Goal: Task Accomplishment & Management: Manage account settings

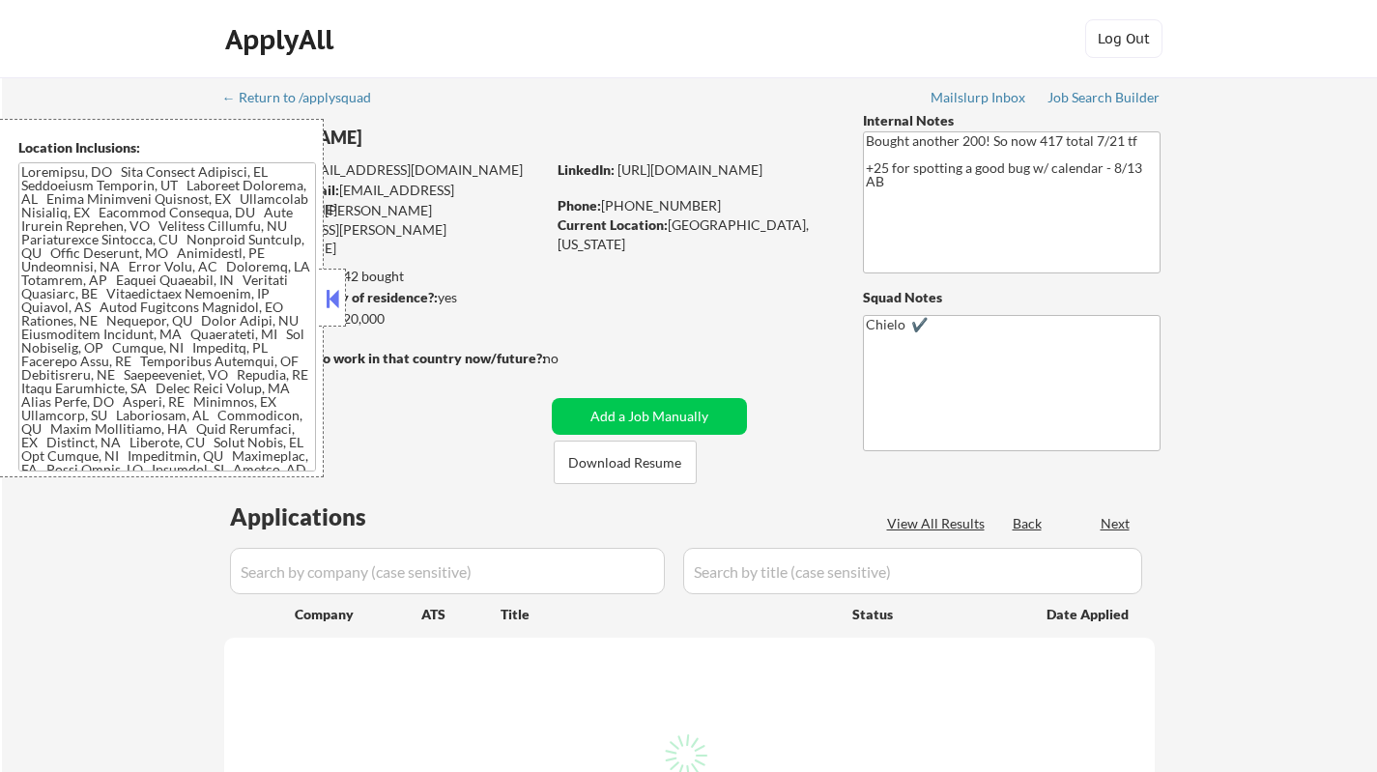
select select ""pending""
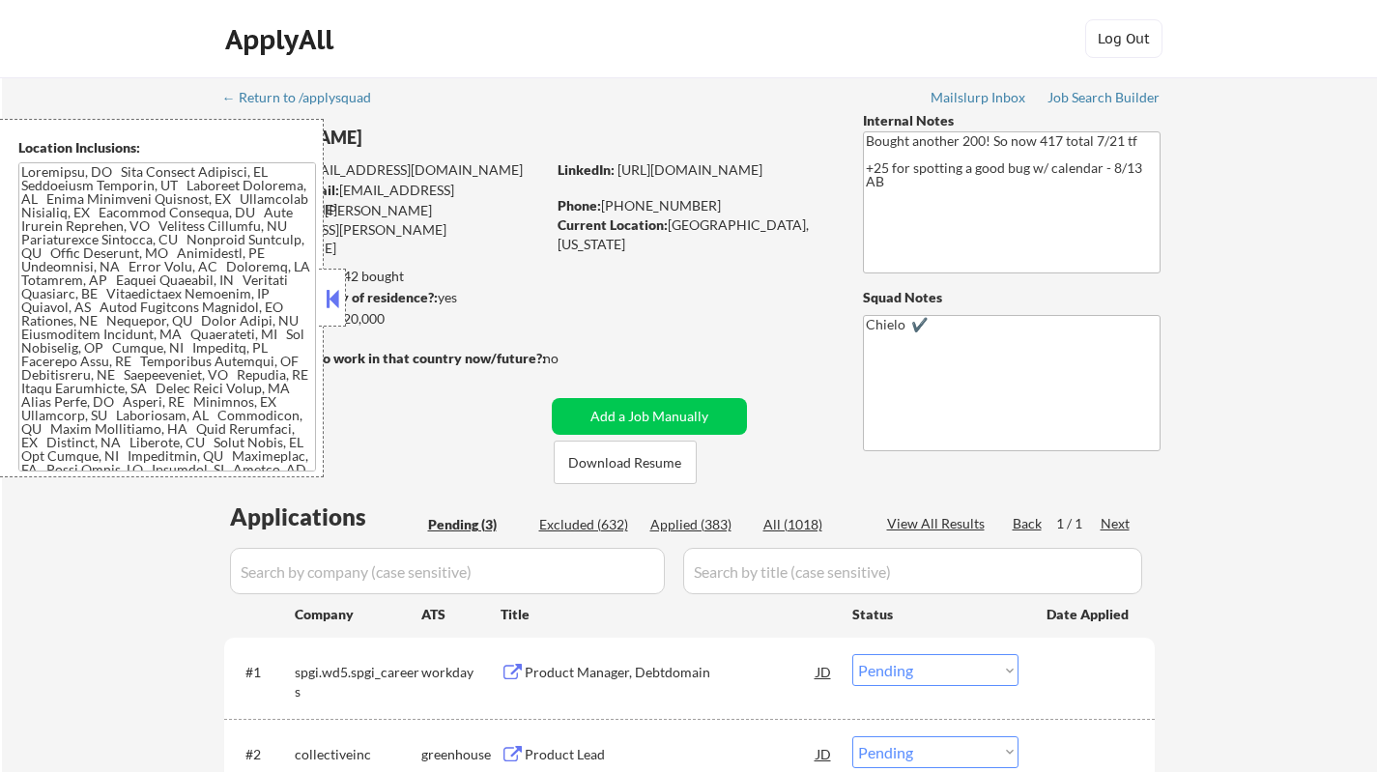
click at [325, 305] on button at bounding box center [332, 298] width 21 height 29
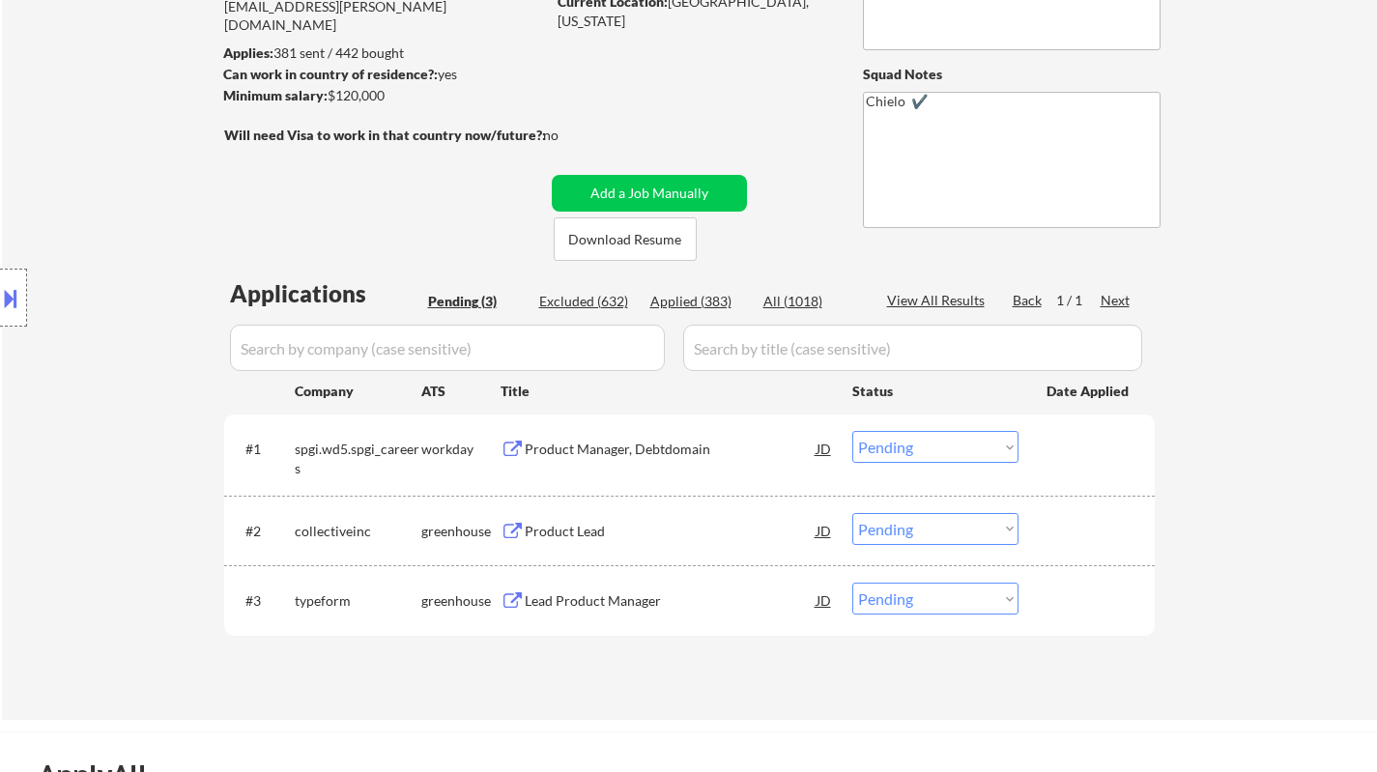
scroll to position [386, 0]
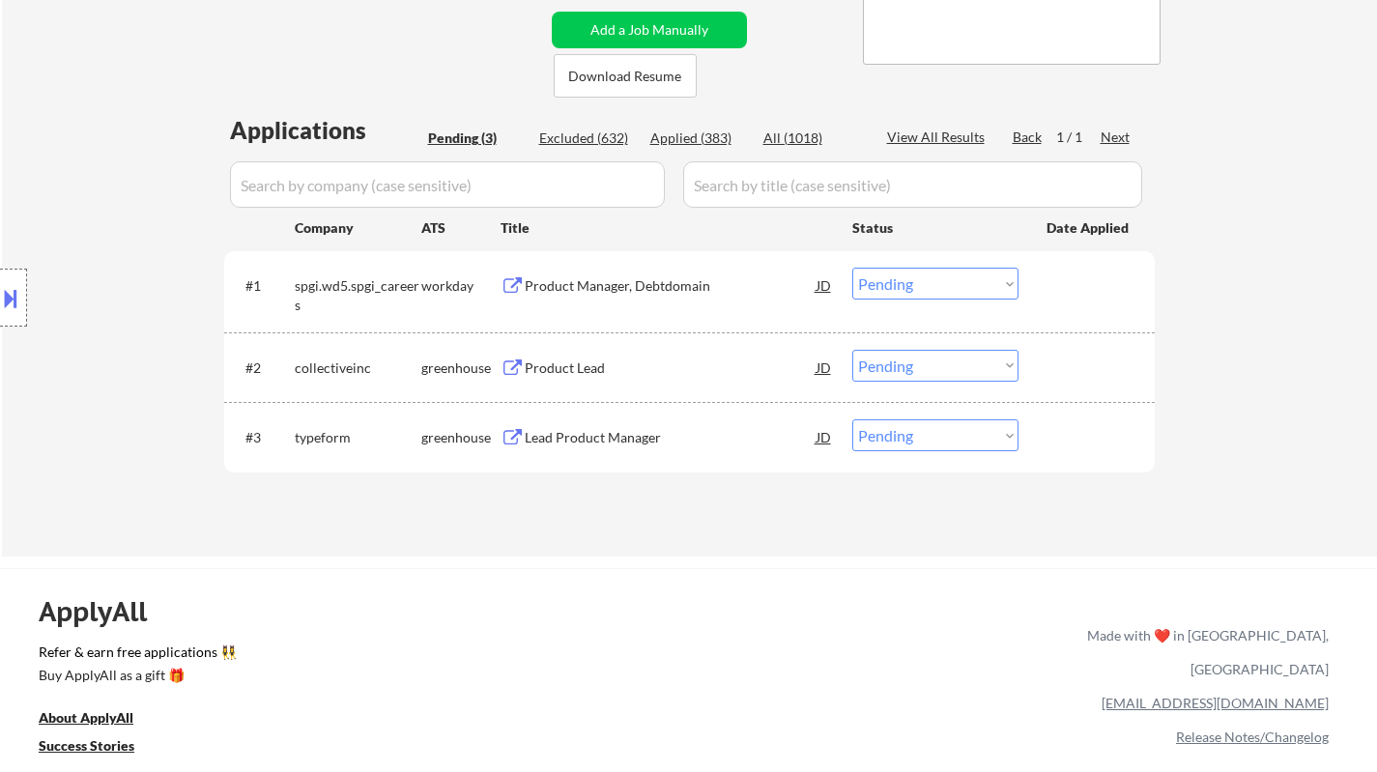
click at [592, 276] on div "Product Manager, Debtdomain" at bounding box center [671, 285] width 292 height 19
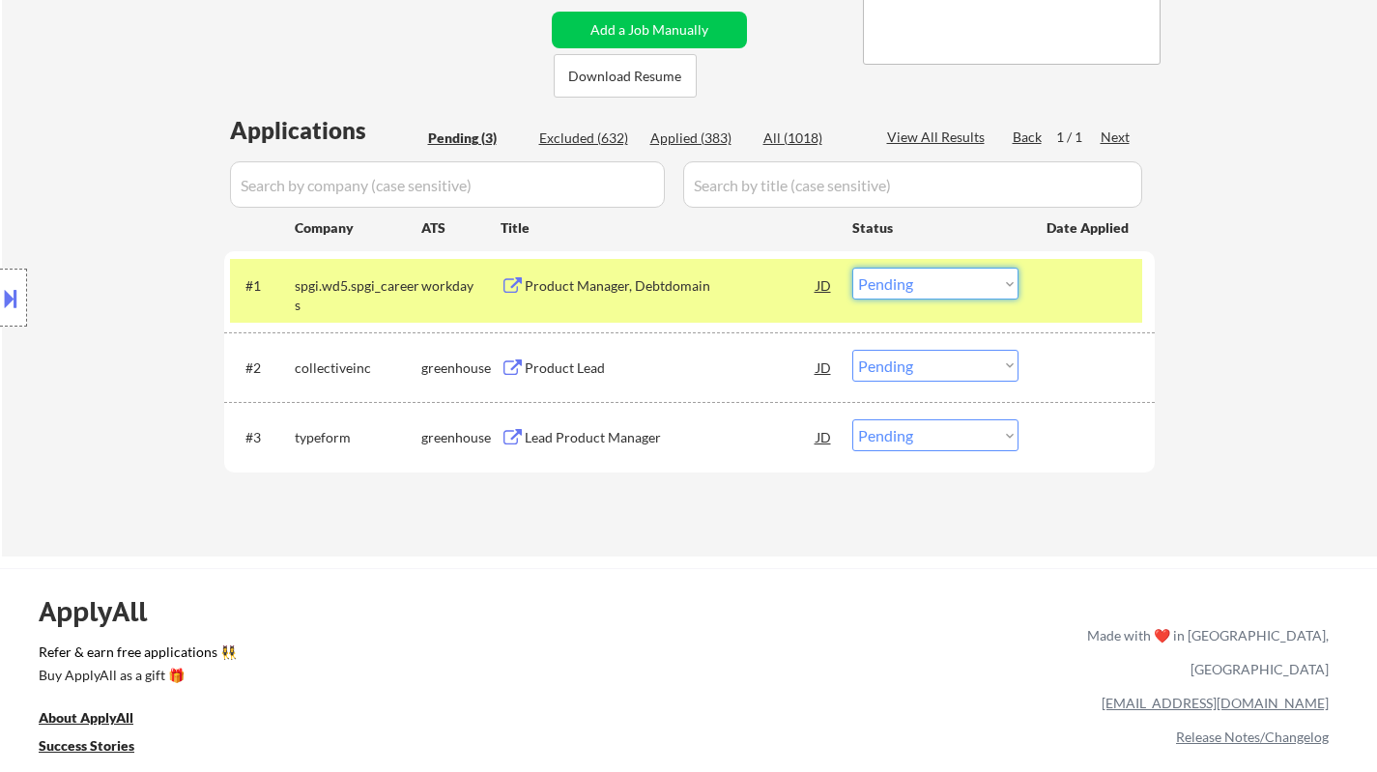
click at [952, 289] on select "Choose an option... Pending Applied Excluded (Questions) Excluded (Expired) Exc…" at bounding box center [935, 284] width 166 height 32
click at [852, 268] on select "Choose an option... Pending Applied Excluded (Questions) Excluded (Expired) Exc…" at bounding box center [935, 284] width 166 height 32
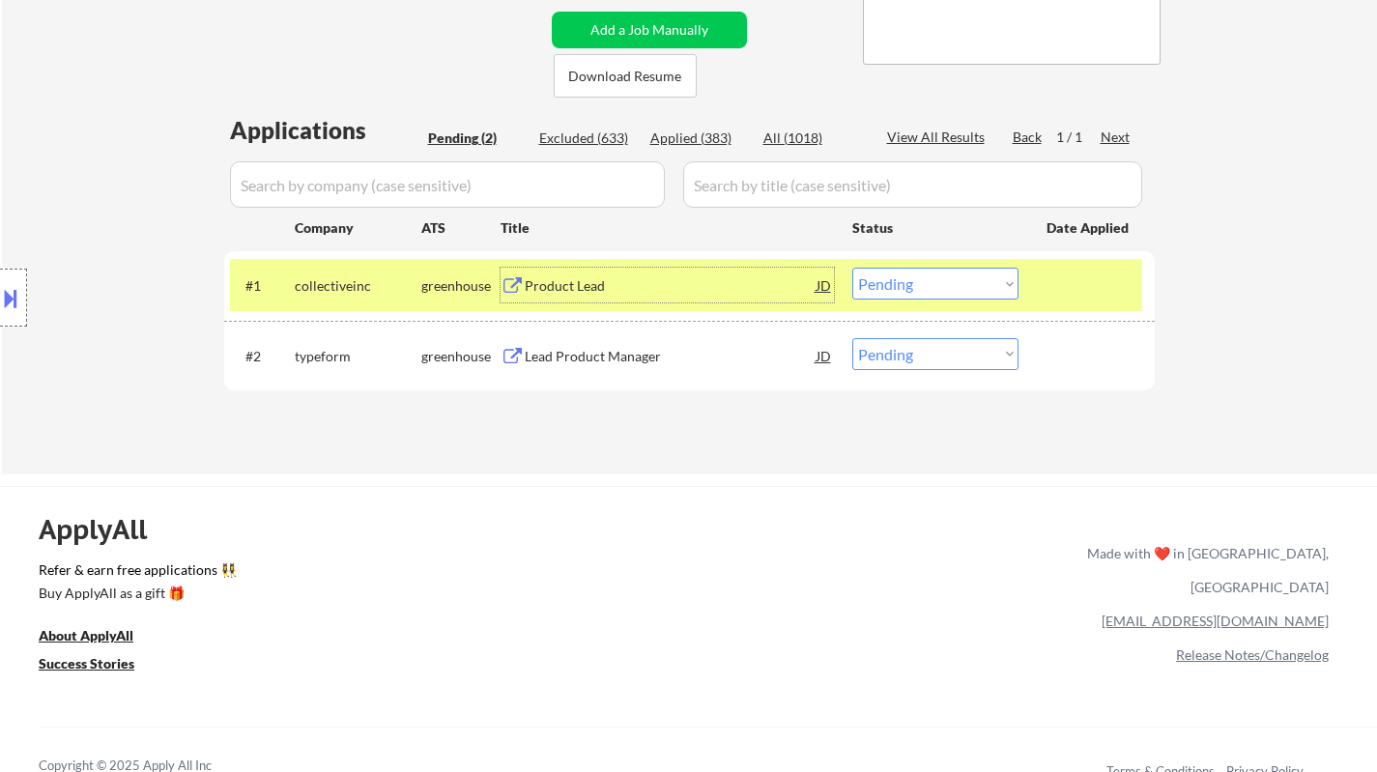
click at [567, 296] on div "Product Lead" at bounding box center [671, 285] width 292 height 35
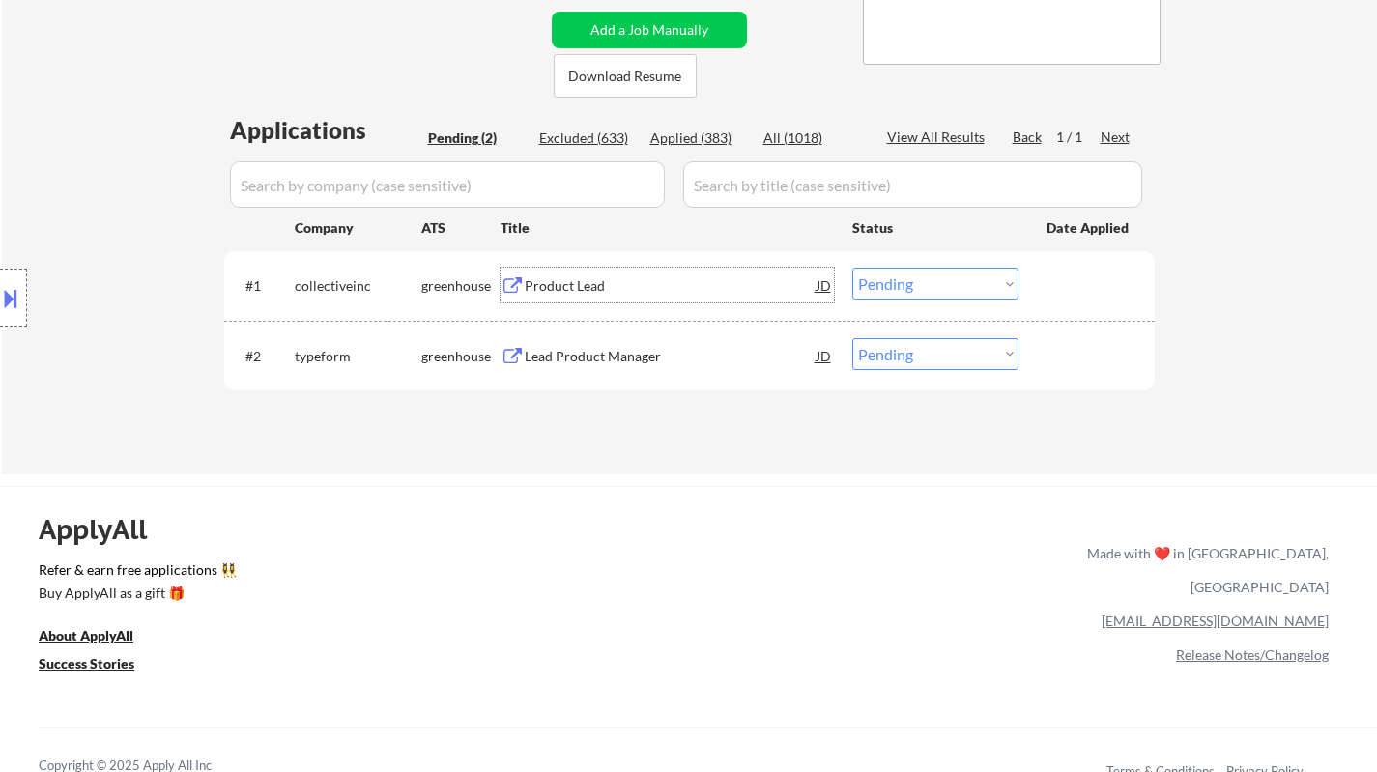
click at [947, 272] on select "Choose an option... Pending Applied Excluded (Questions) Excluded (Expired) Exc…" at bounding box center [935, 284] width 166 height 32
click at [852, 268] on select "Choose an option... Pending Applied Excluded (Questions) Excluded (Expired) Exc…" at bounding box center [935, 284] width 166 height 32
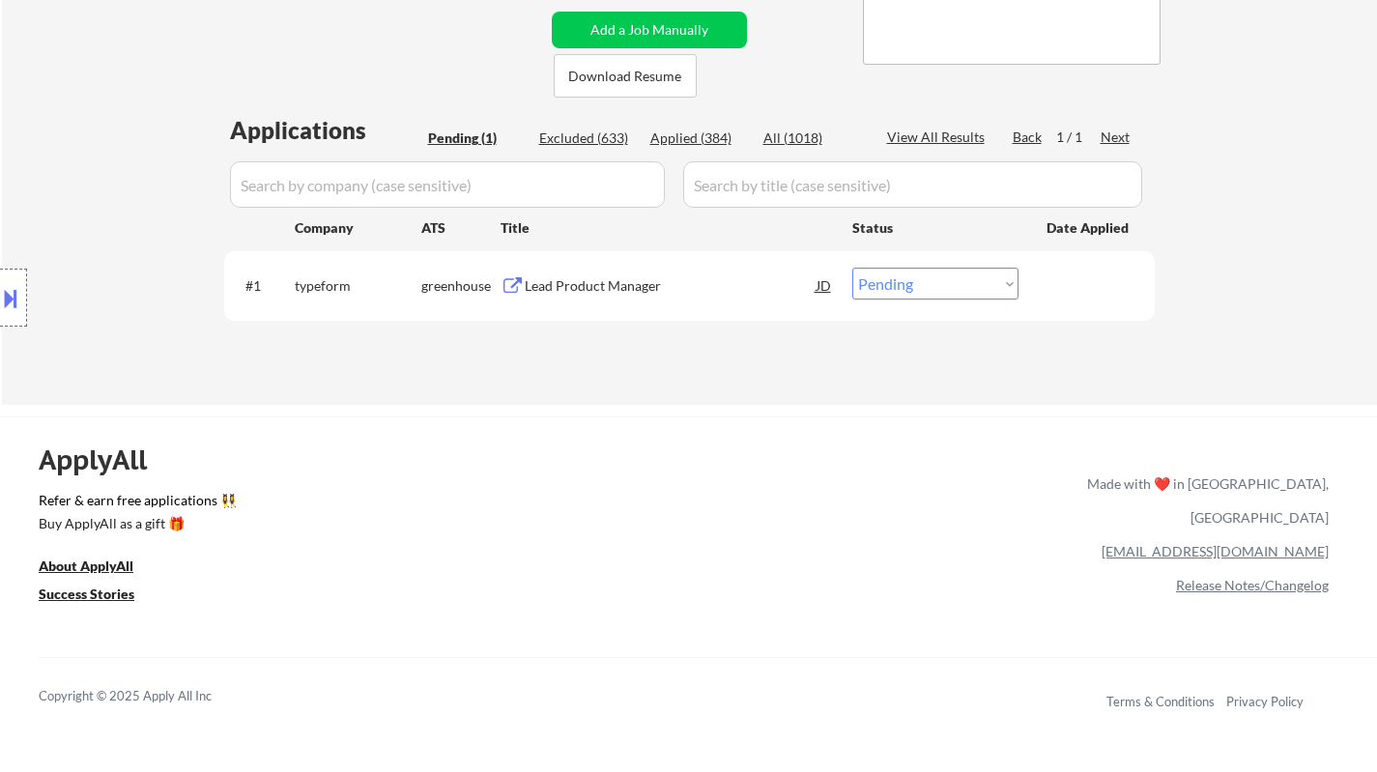
click at [565, 285] on div "Lead Product Manager" at bounding box center [671, 285] width 292 height 19
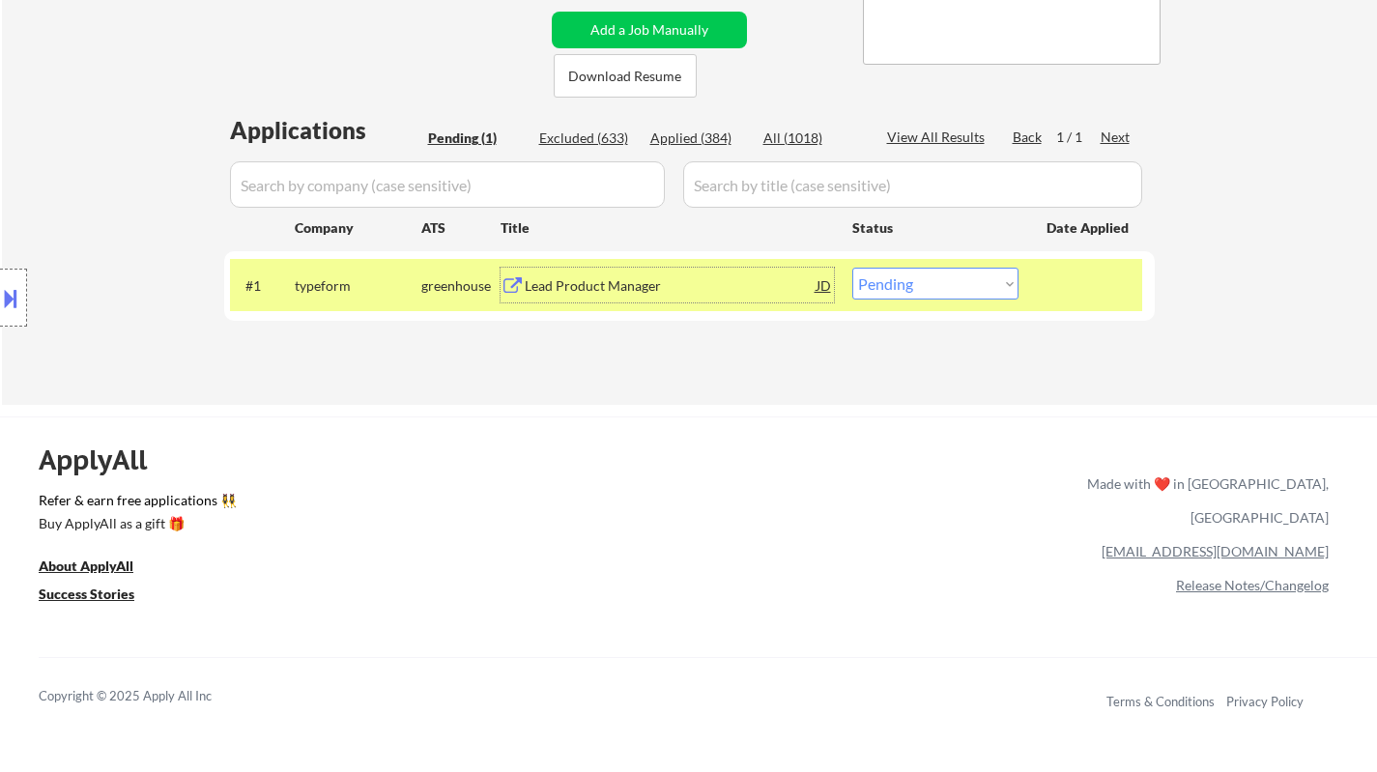
click at [952, 291] on select "Choose an option... Pending Applied Excluded (Questions) Excluded (Expired) Exc…" at bounding box center [935, 284] width 166 height 32
select select ""applied""
click at [852, 268] on select "Choose an option... Pending Applied Excluded (Questions) Excluded (Expired) Exc…" at bounding box center [935, 284] width 166 height 32
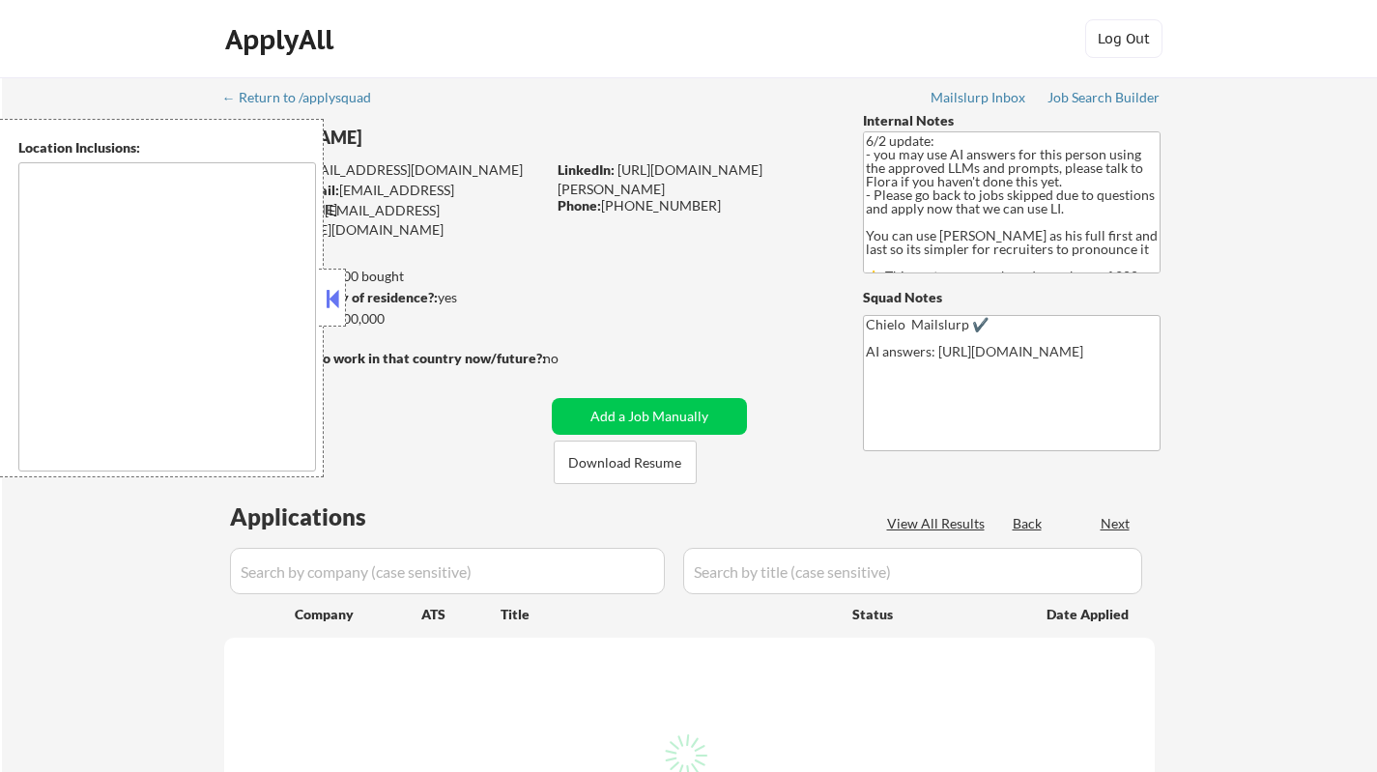
type textarea "[GEOGRAPHIC_DATA], [GEOGRAPHIC_DATA] [GEOGRAPHIC_DATA], [GEOGRAPHIC_DATA] [GEOG…"
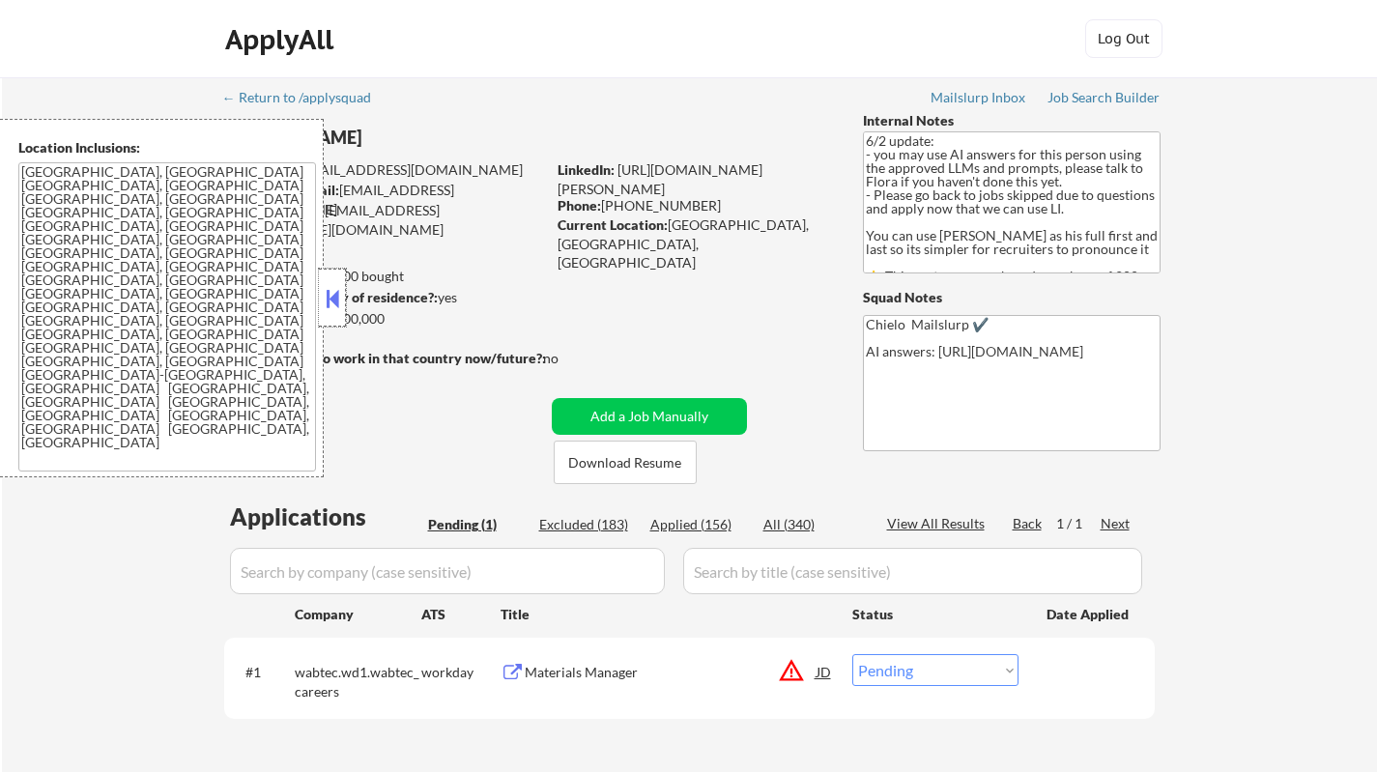
drag, startPoint x: 334, startPoint y: 283, endPoint x: 331, endPoint y: 297, distance: 13.8
click at [333, 283] on div at bounding box center [332, 298] width 27 height 58
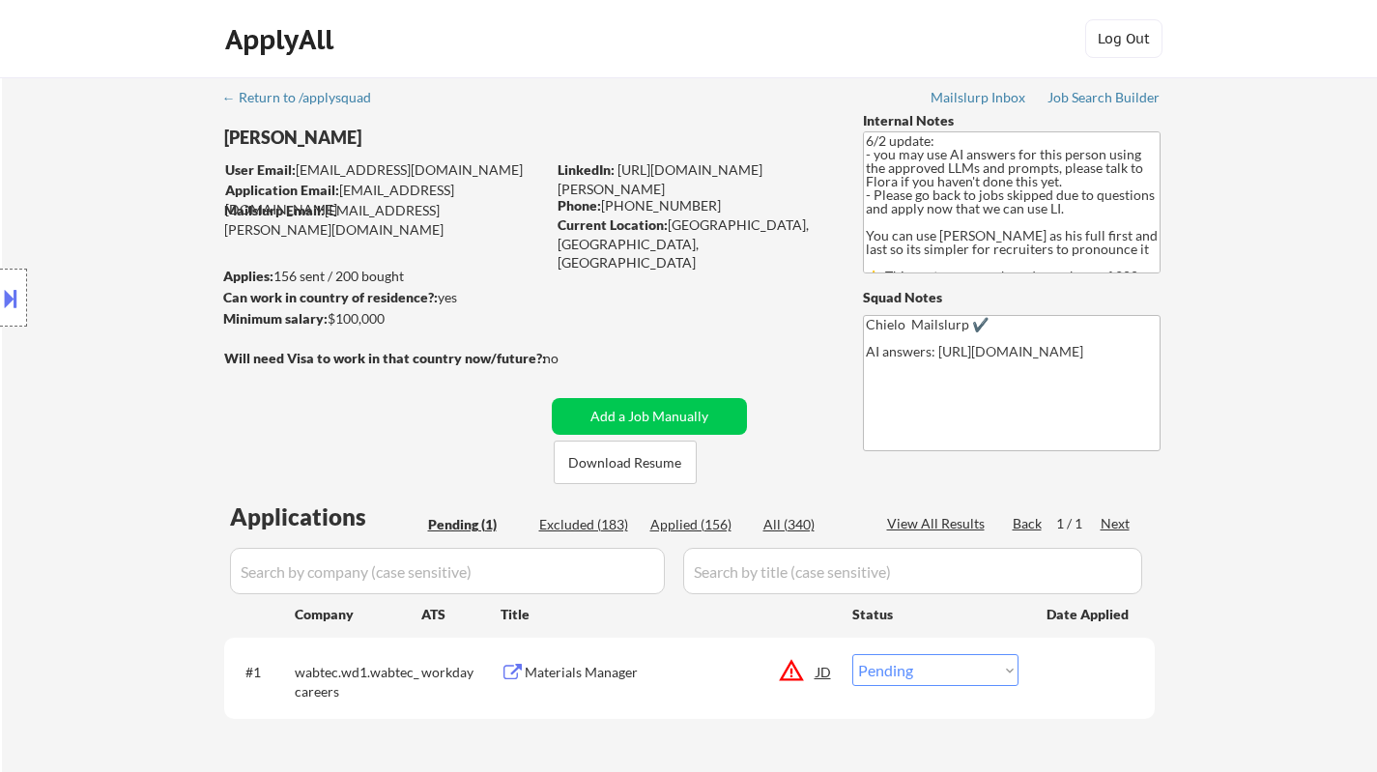
click at [0, 295] on button at bounding box center [10, 298] width 21 height 32
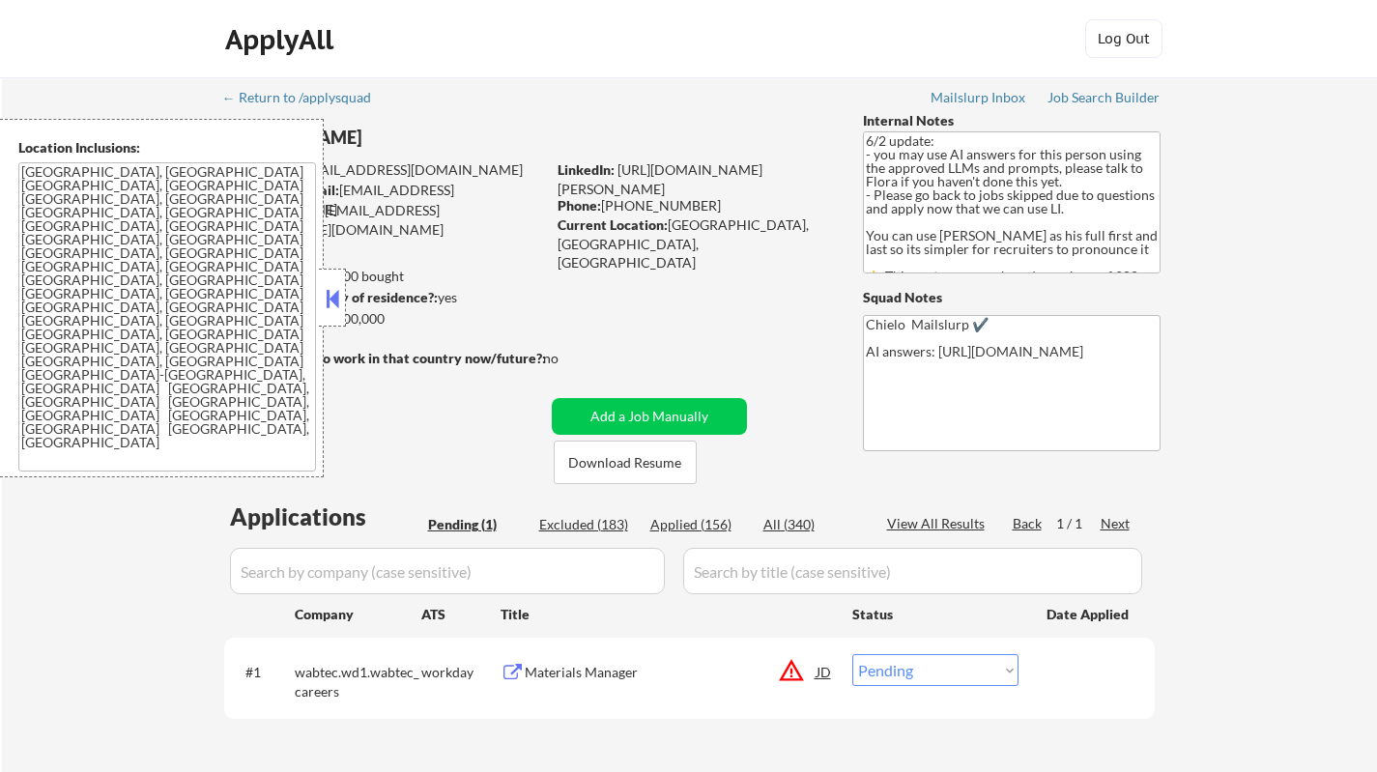
click at [897, 672] on select "Choose an option... Pending Applied Excluded (Questions) Excluded (Expired) Exc…" at bounding box center [935, 670] width 166 height 32
click at [827, 676] on div "JD" at bounding box center [823, 671] width 19 height 35
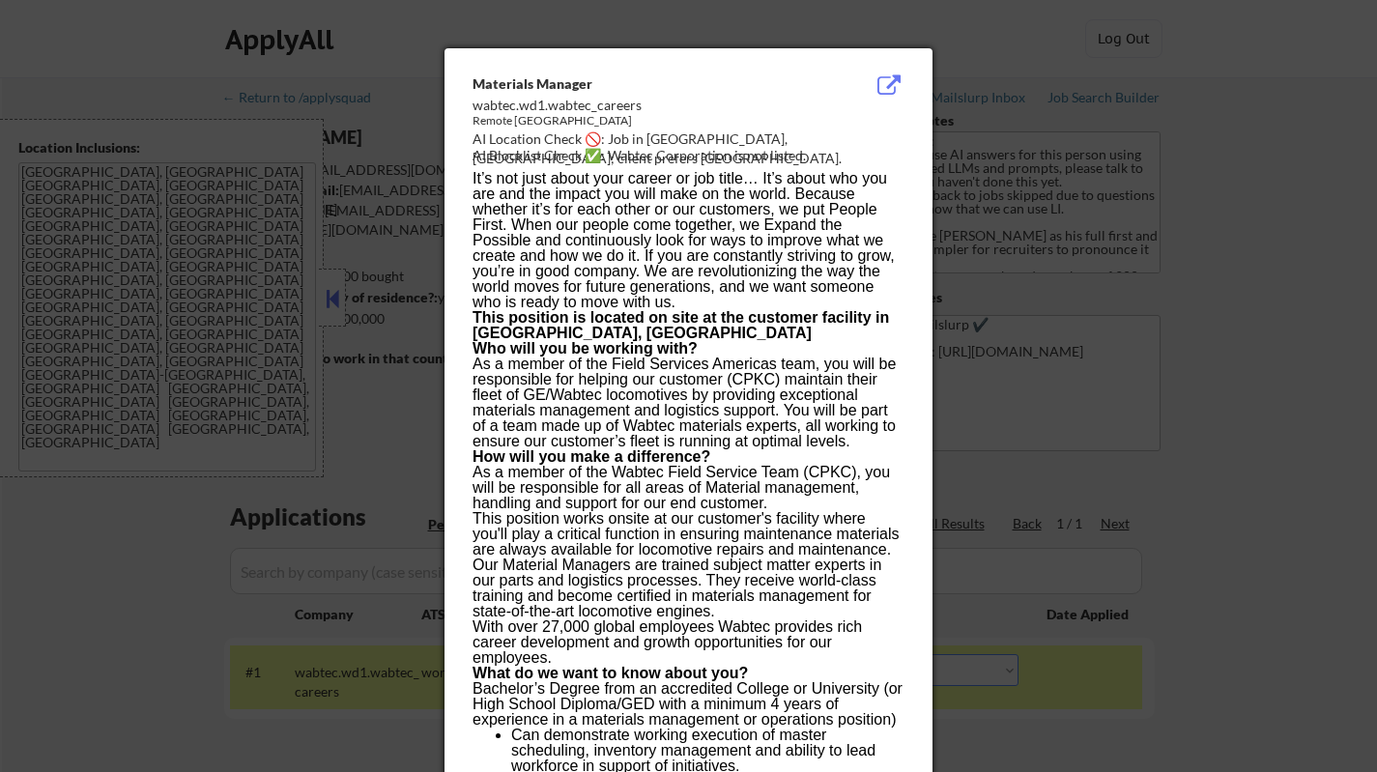
click at [1027, 647] on div at bounding box center [688, 386] width 1377 height 772
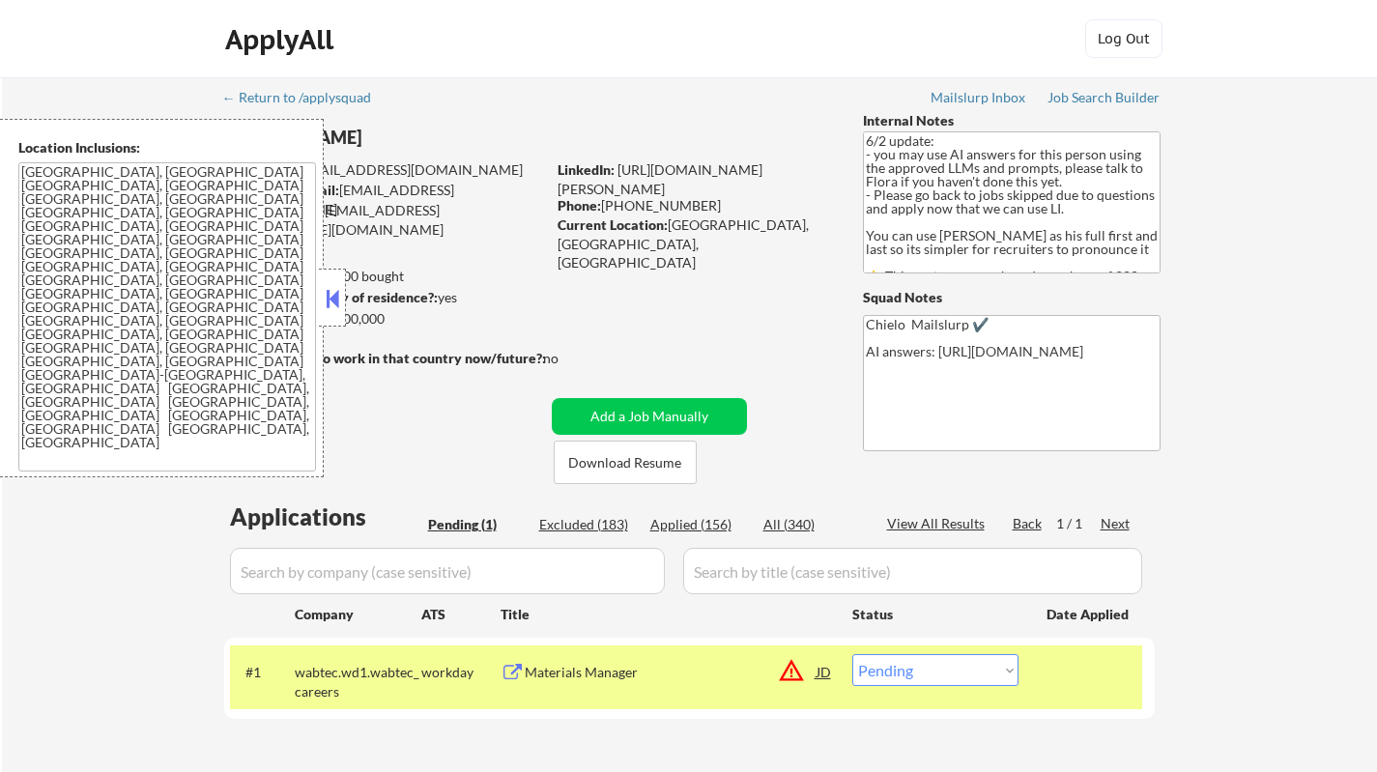
click at [909, 665] on select "Choose an option... Pending Applied Excluded (Questions) Excluded (Expired) Exc…" at bounding box center [935, 670] width 166 height 32
select select ""excluded__location_""
click at [852, 654] on select "Choose an option... Pending Applied Excluded (Questions) Excluded (Expired) Exc…" at bounding box center [935, 670] width 166 height 32
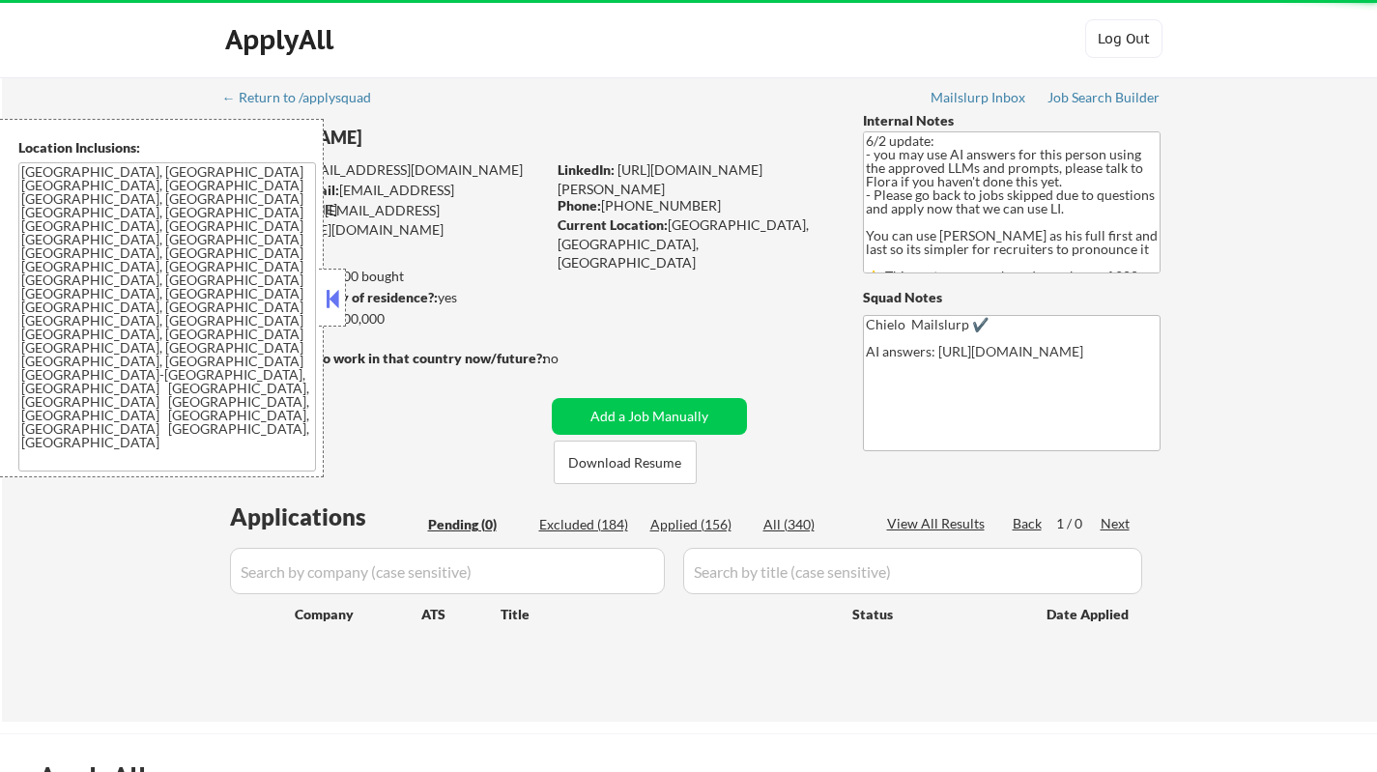
click at [322, 286] on button at bounding box center [332, 298] width 21 height 29
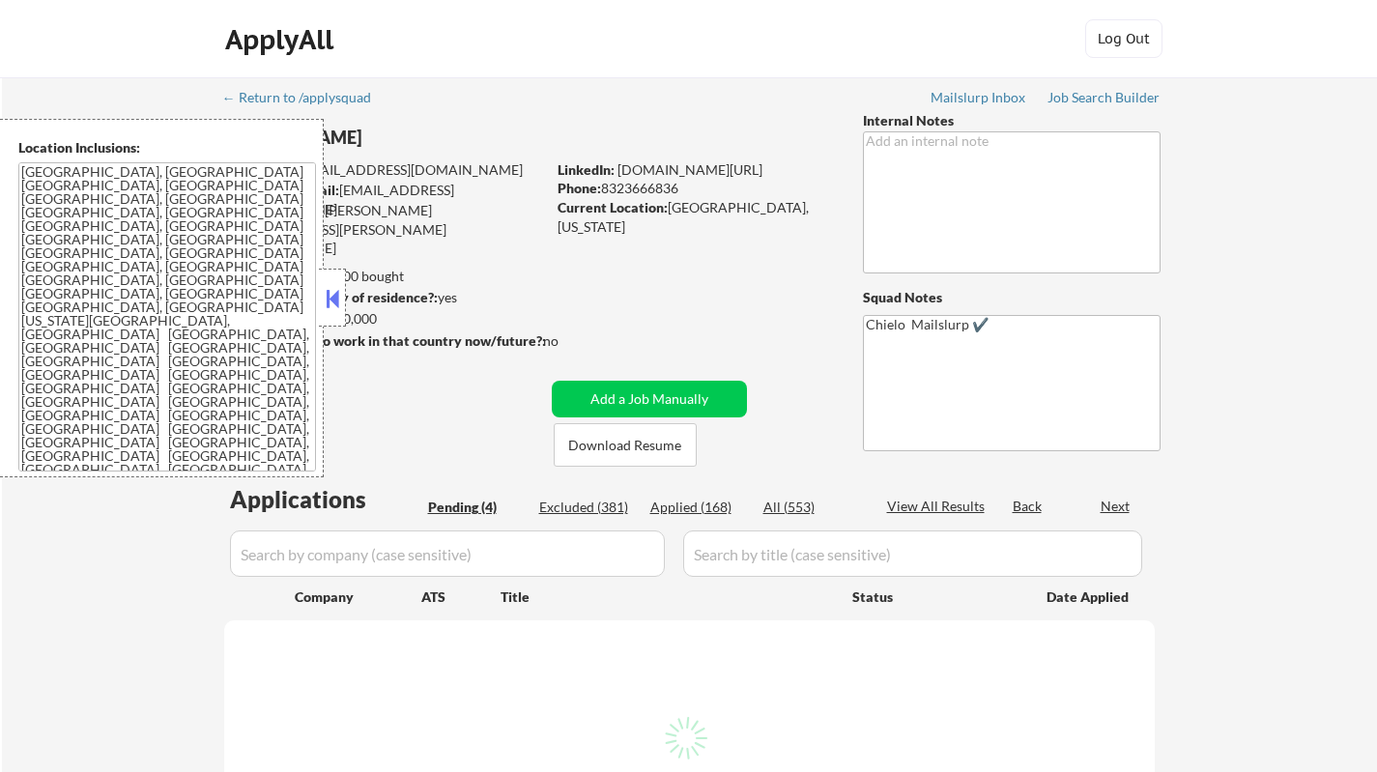
select select ""pending""
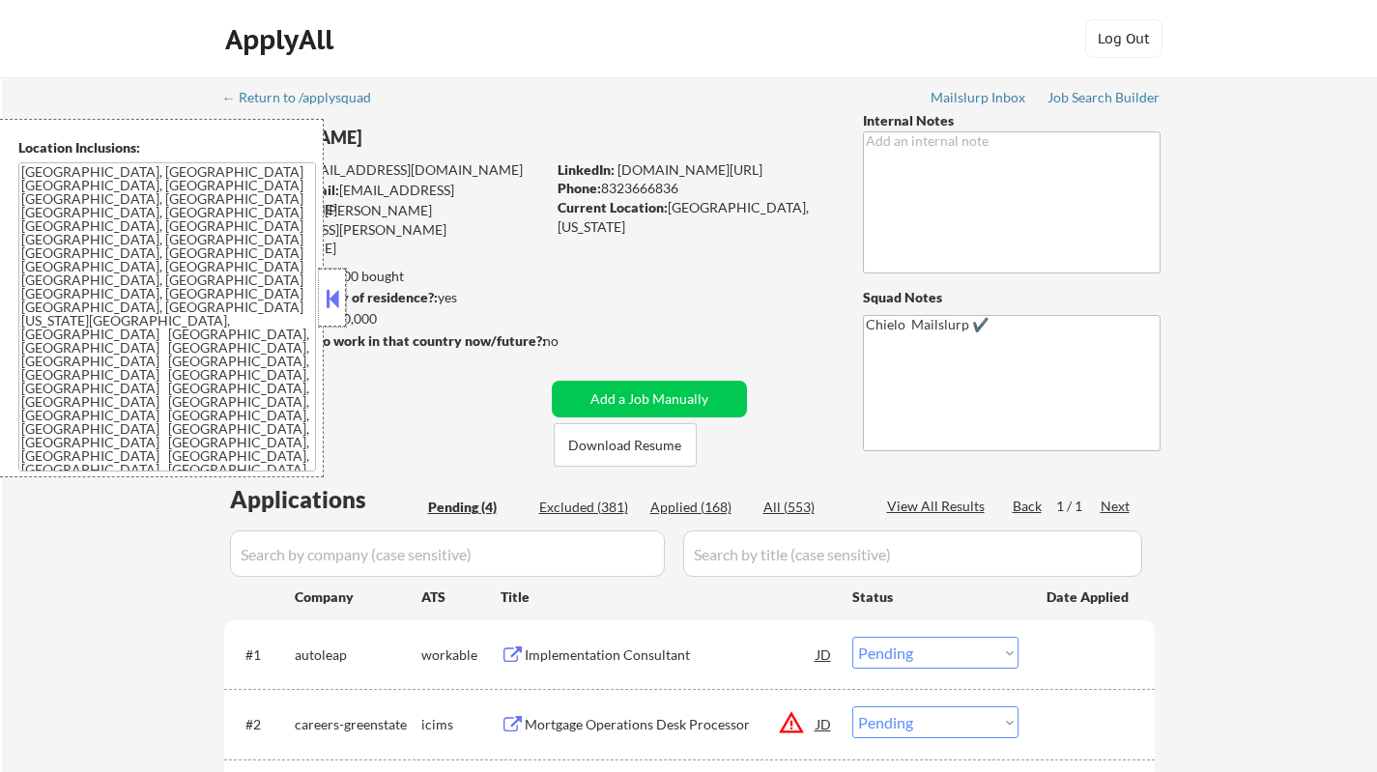
click at [332, 315] on div at bounding box center [332, 298] width 27 height 58
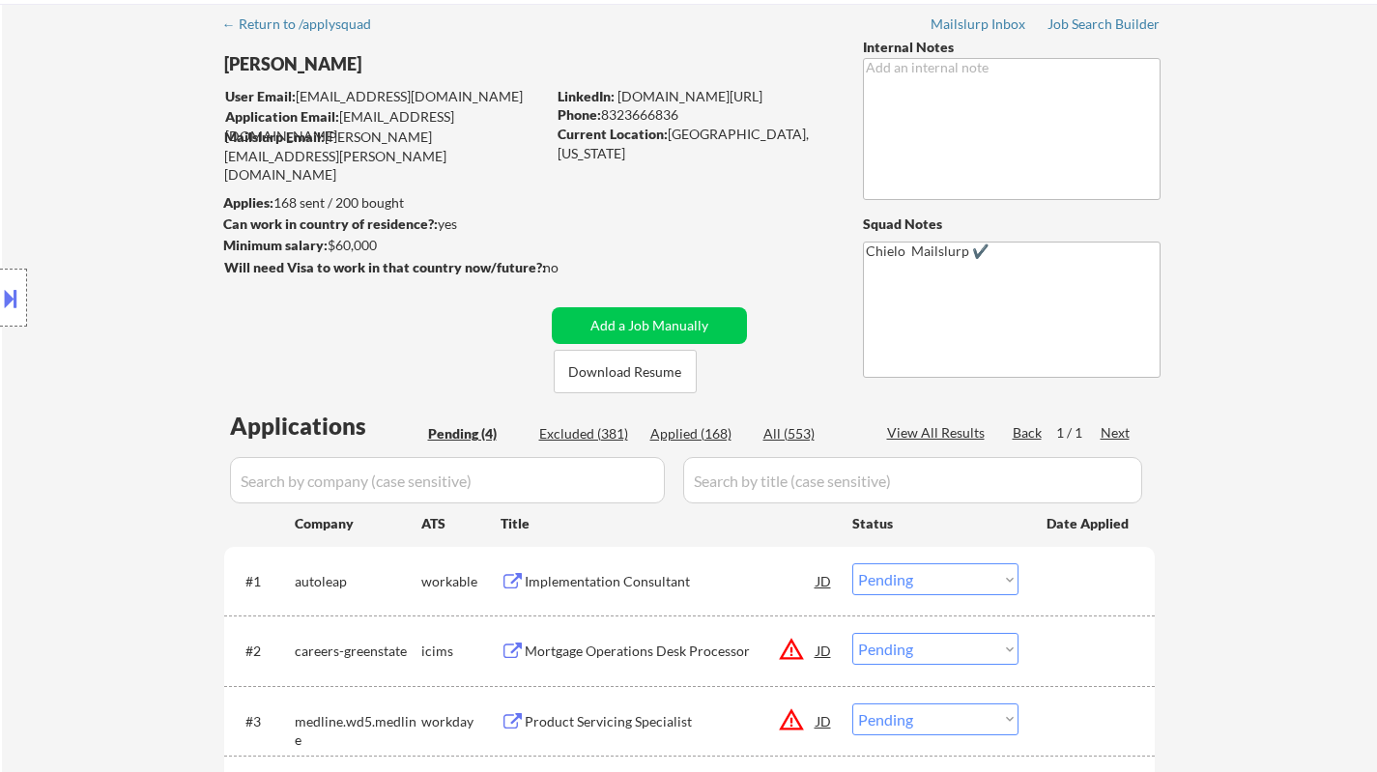
scroll to position [97, 0]
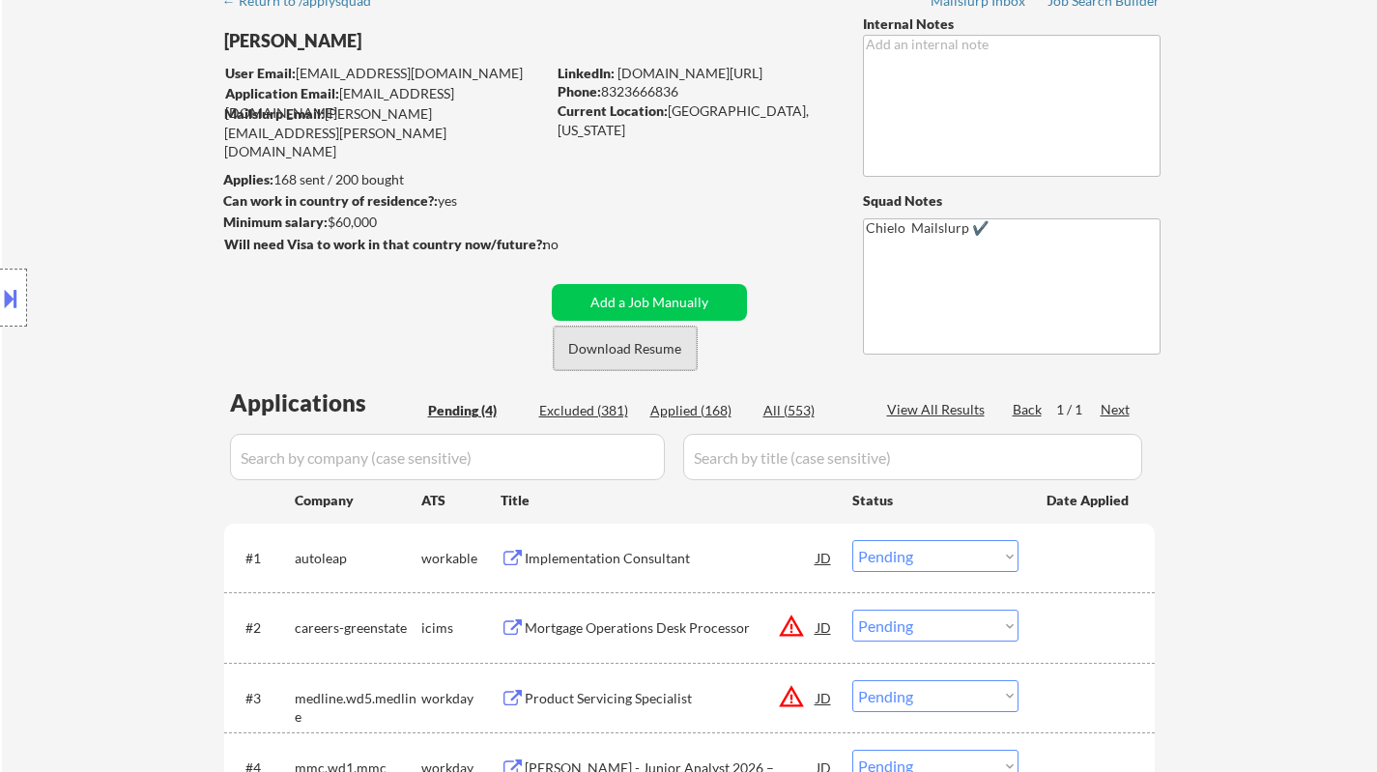
click at [635, 343] on button "Download Resume" at bounding box center [625, 348] width 143 height 43
click at [615, 574] on div "Implementation Consultant" at bounding box center [671, 557] width 292 height 35
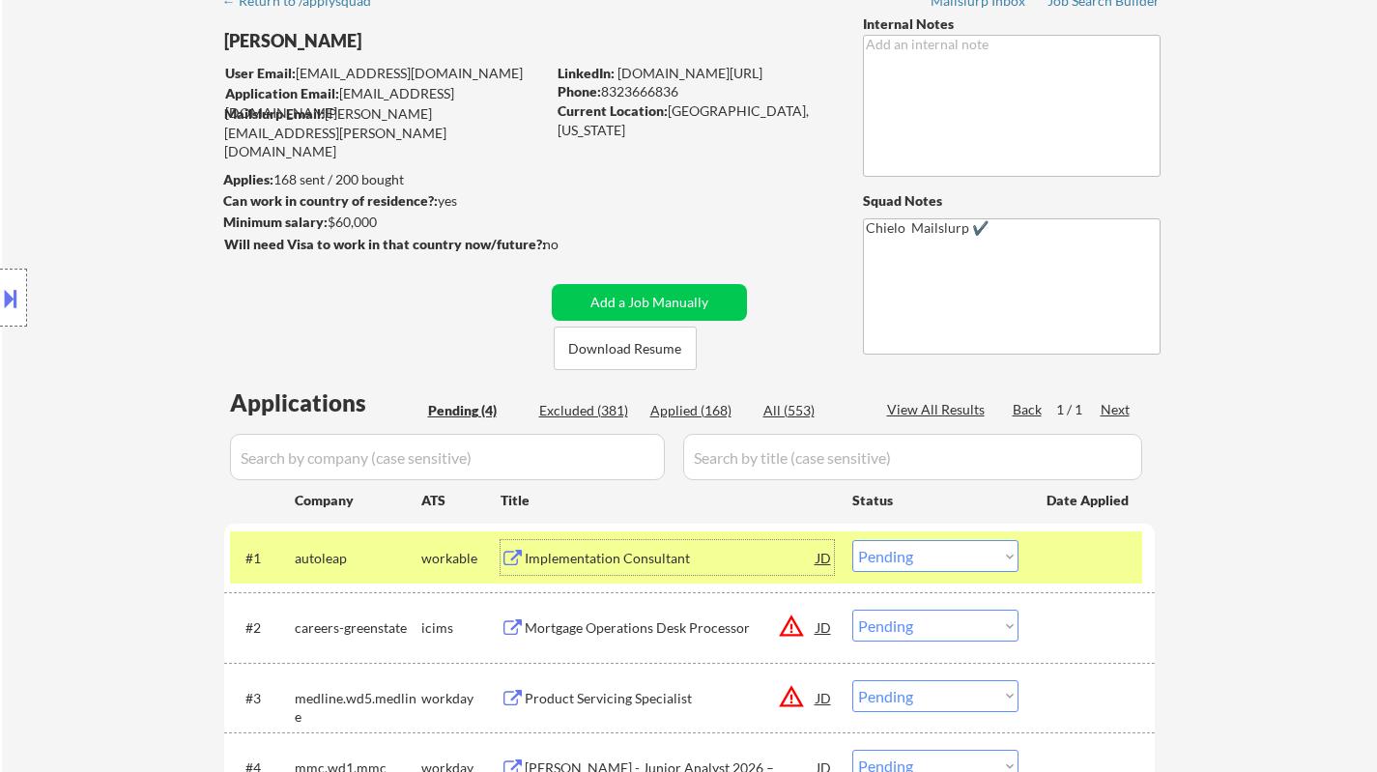
click at [949, 553] on select "Choose an option... Pending Applied Excluded (Questions) Excluded (Expired) Exc…" at bounding box center [935, 556] width 166 height 32
click at [852, 540] on select "Choose an option... Pending Applied Excluded (Questions) Excluded (Expired) Exc…" at bounding box center [935, 556] width 166 height 32
select select ""pending""
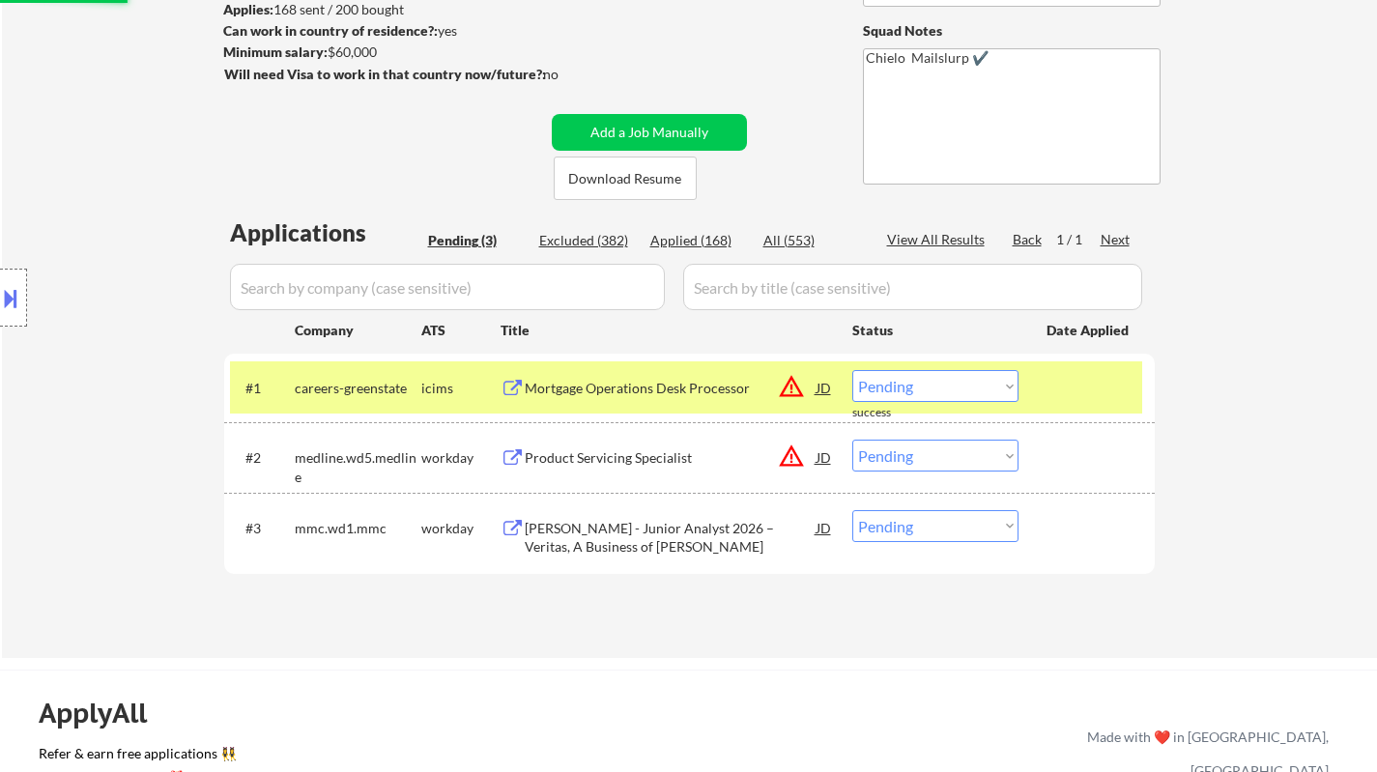
scroll to position [386, 0]
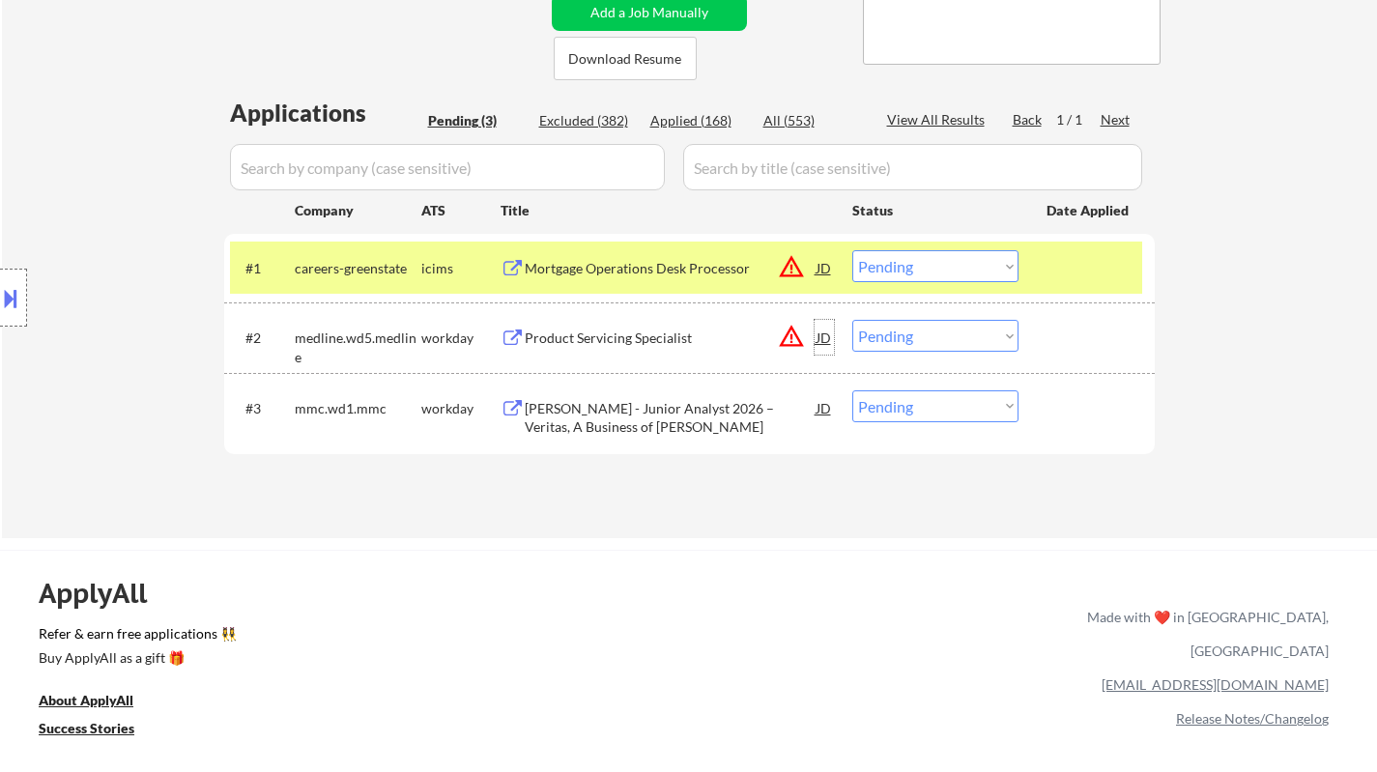
click at [819, 344] on div "JD" at bounding box center [823, 337] width 19 height 35
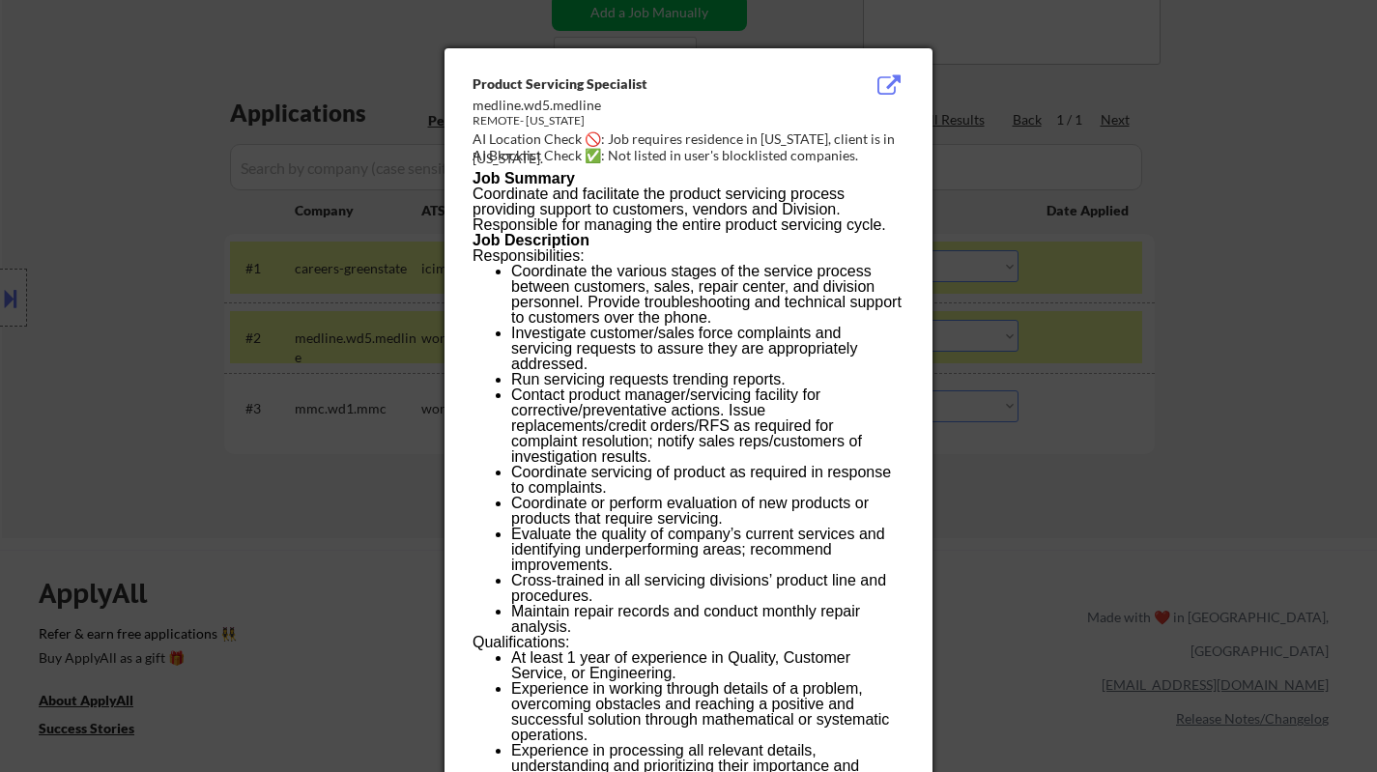
click at [1135, 465] on div at bounding box center [688, 386] width 1377 height 772
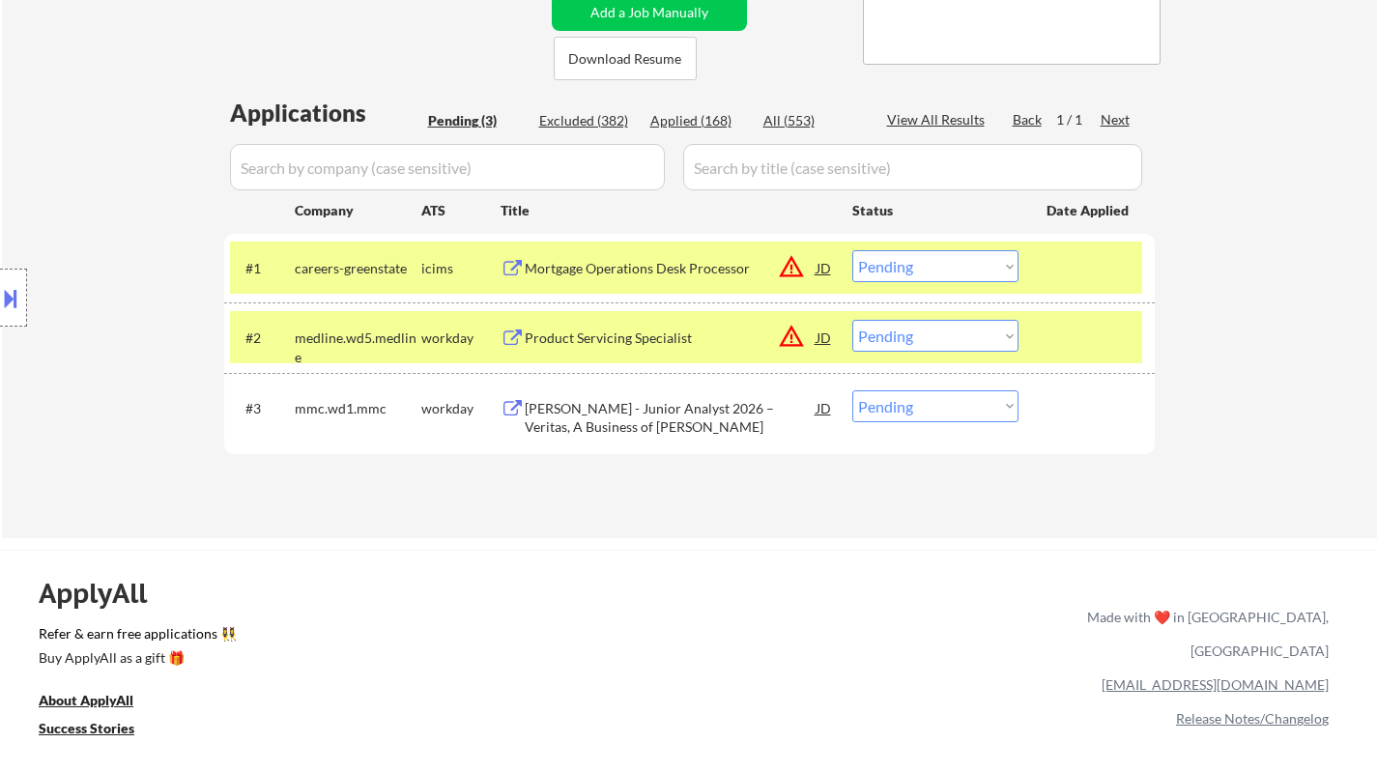
click at [926, 339] on select "Choose an option... Pending Applied Excluded (Questions) Excluded (Expired) Exc…" at bounding box center [935, 336] width 166 height 32
click at [852, 320] on select "Choose an option... Pending Applied Excluded (Questions) Excluded (Expired) Exc…" at bounding box center [935, 336] width 166 height 32
select select ""pending""
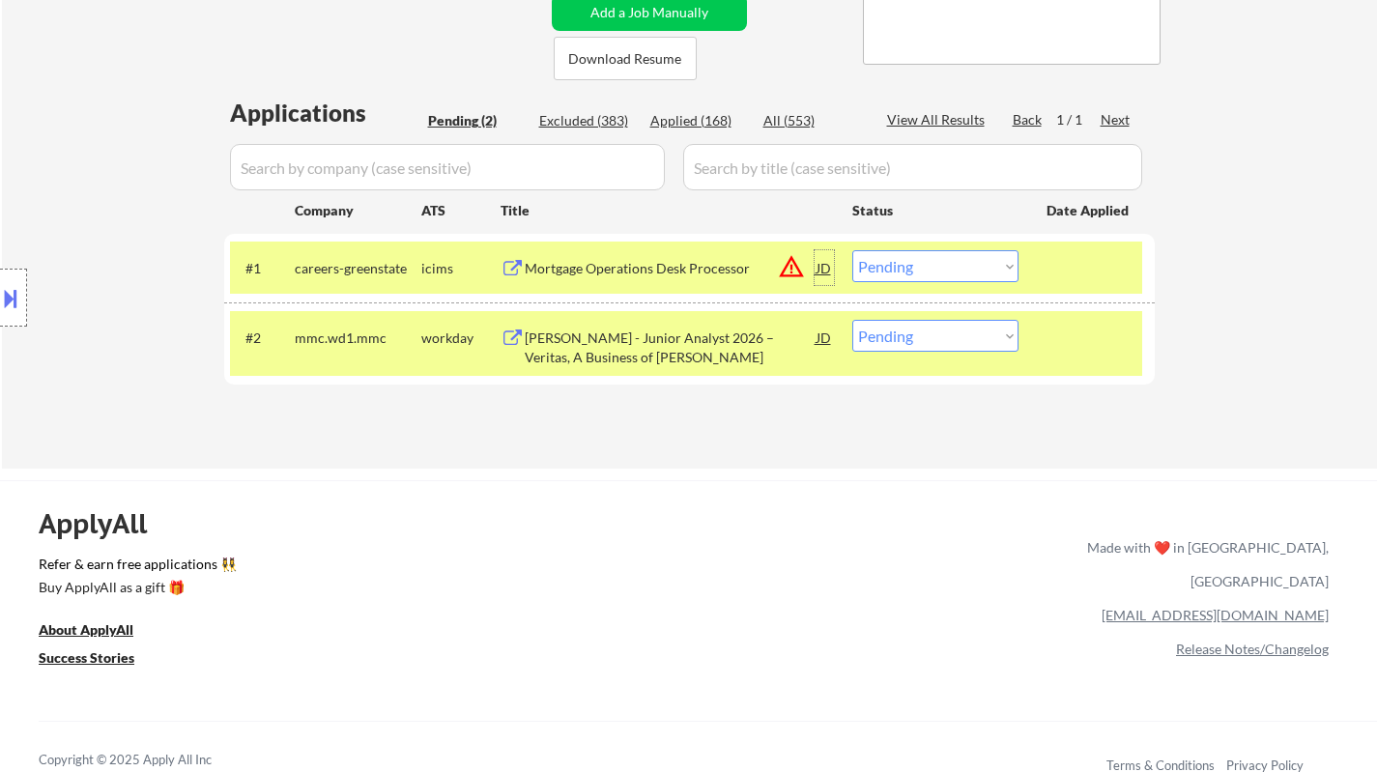
click at [827, 272] on div "JD" at bounding box center [823, 267] width 19 height 35
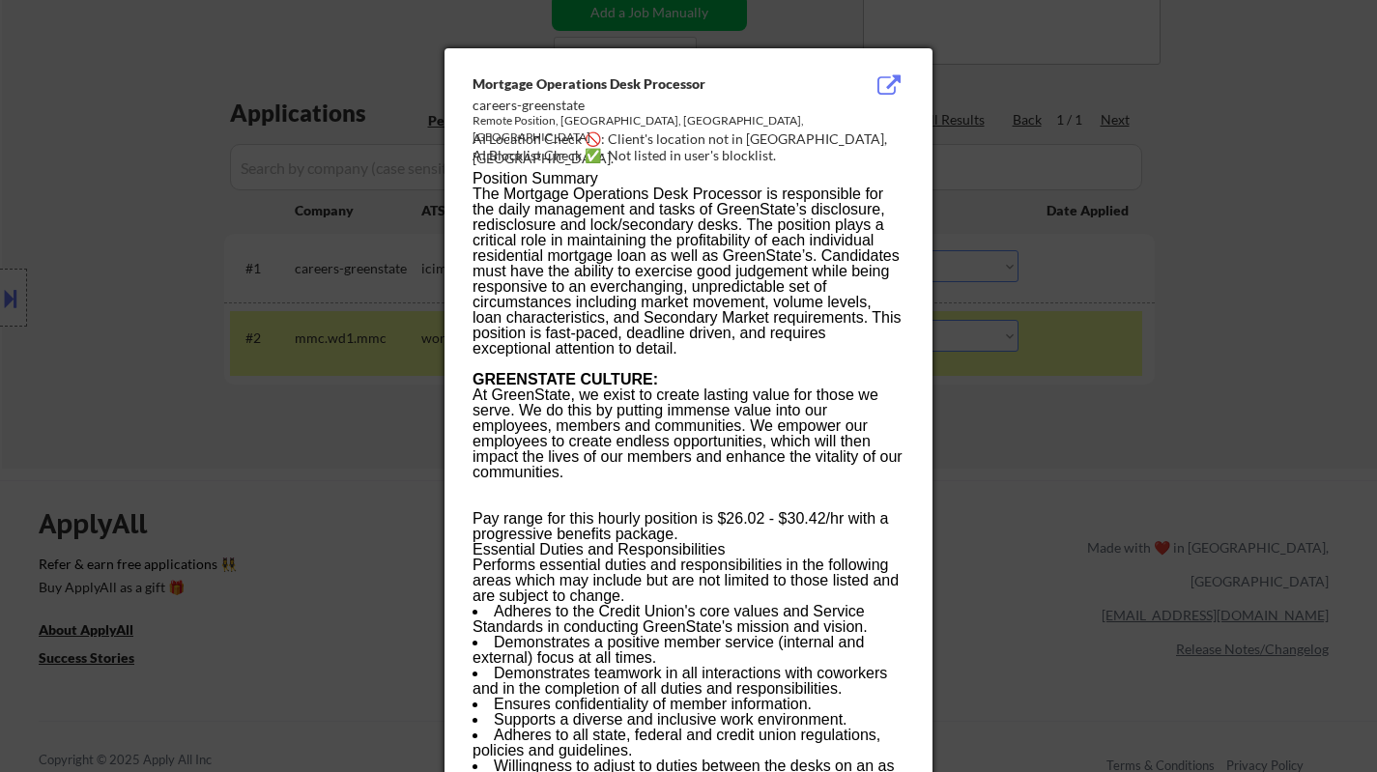
click at [1076, 446] on div at bounding box center [688, 386] width 1377 height 772
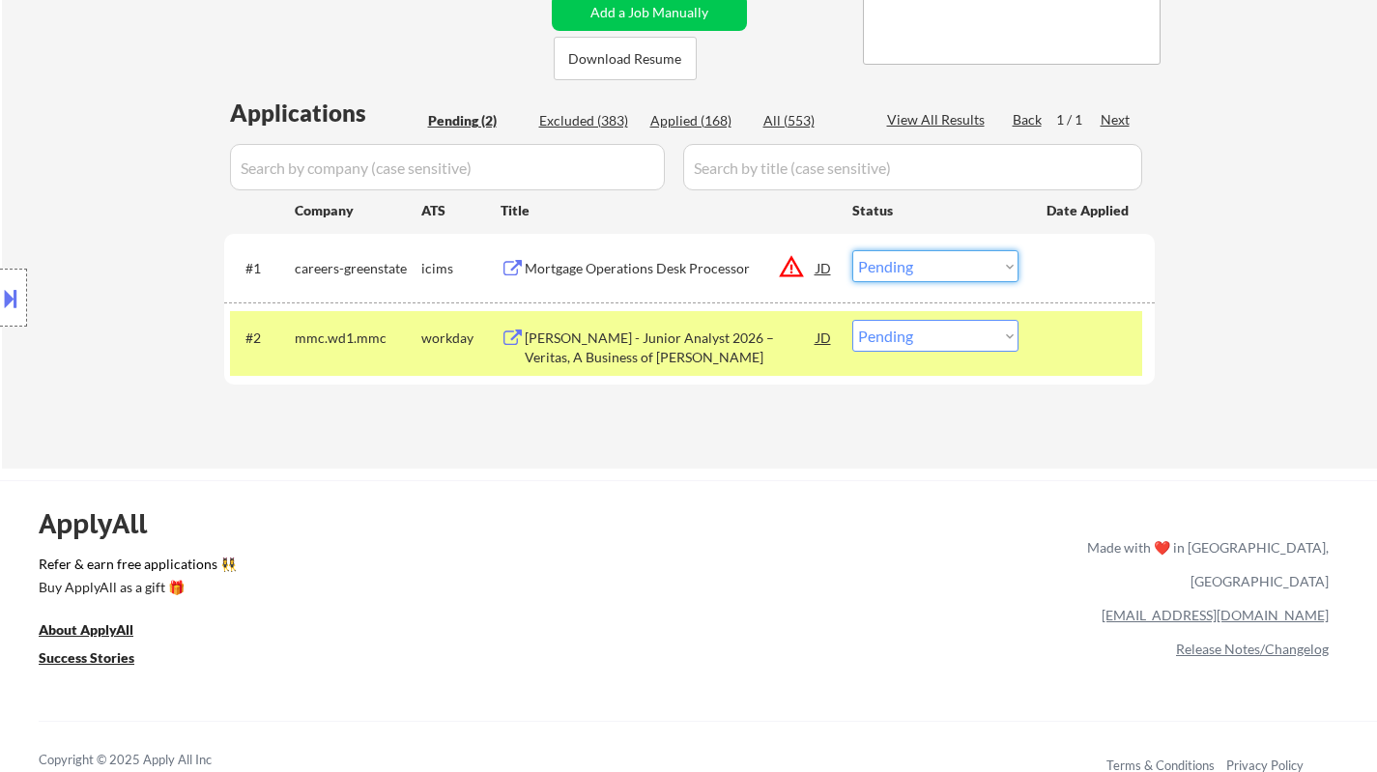
click at [934, 265] on select "Choose an option... Pending Applied Excluded (Questions) Excluded (Expired) Exc…" at bounding box center [935, 266] width 166 height 32
click at [852, 250] on select "Choose an option... Pending Applied Excluded (Questions) Excluded (Expired) Exc…" at bounding box center [935, 266] width 166 height 32
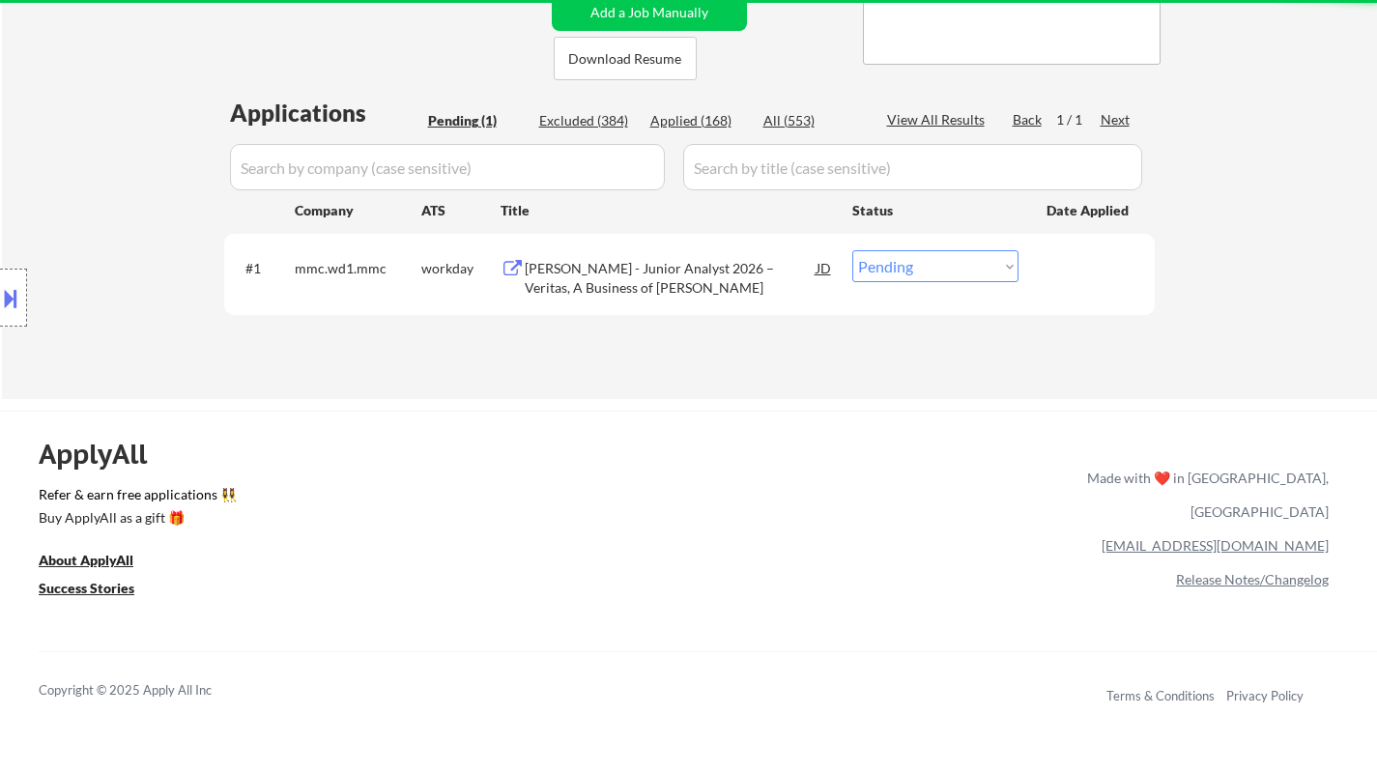
click at [931, 266] on select "Choose an option... Pending Applied Excluded (Questions) Excluded (Expired) Exc…" at bounding box center [935, 266] width 166 height 32
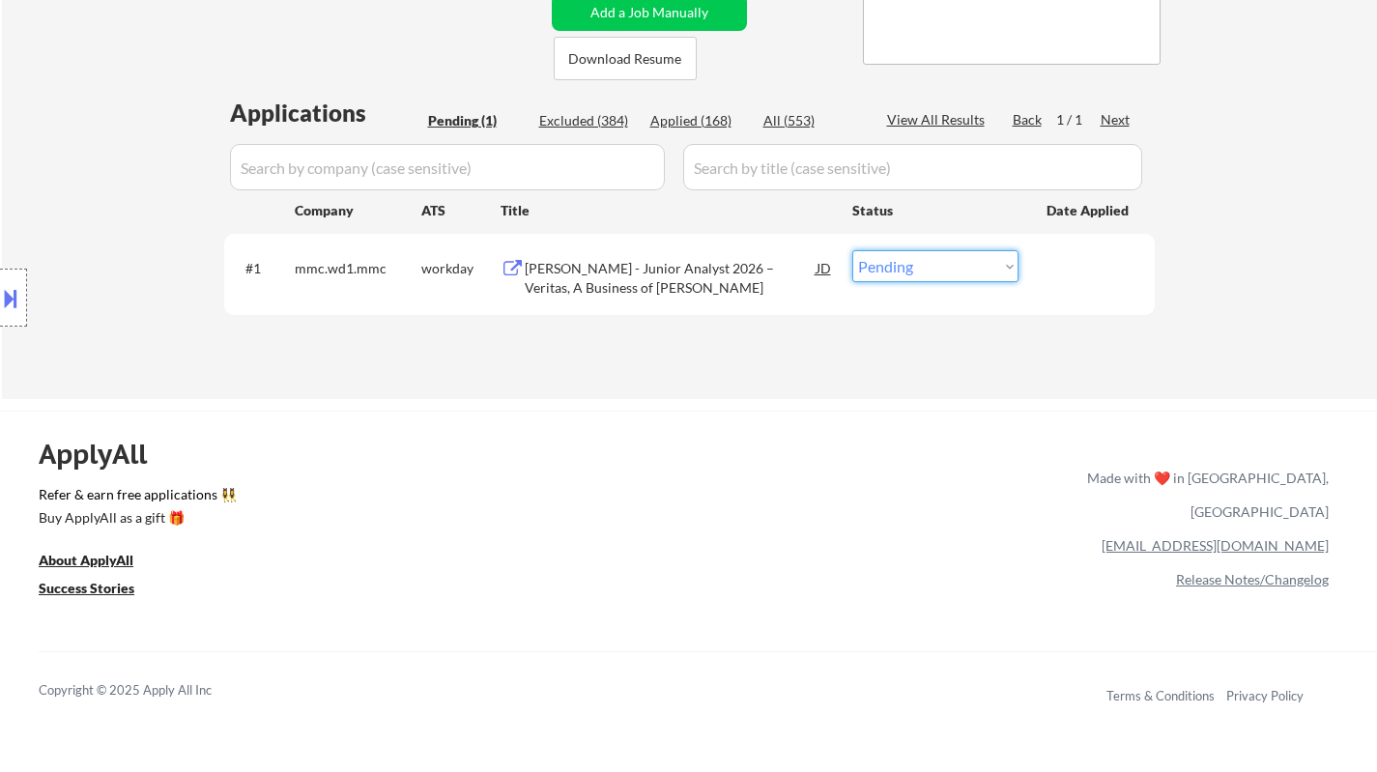
select select ""excluded__other_""
click at [852, 250] on select "Choose an option... Pending Applied Excluded (Questions) Excluded (Expired) Exc…" at bounding box center [935, 266] width 166 height 32
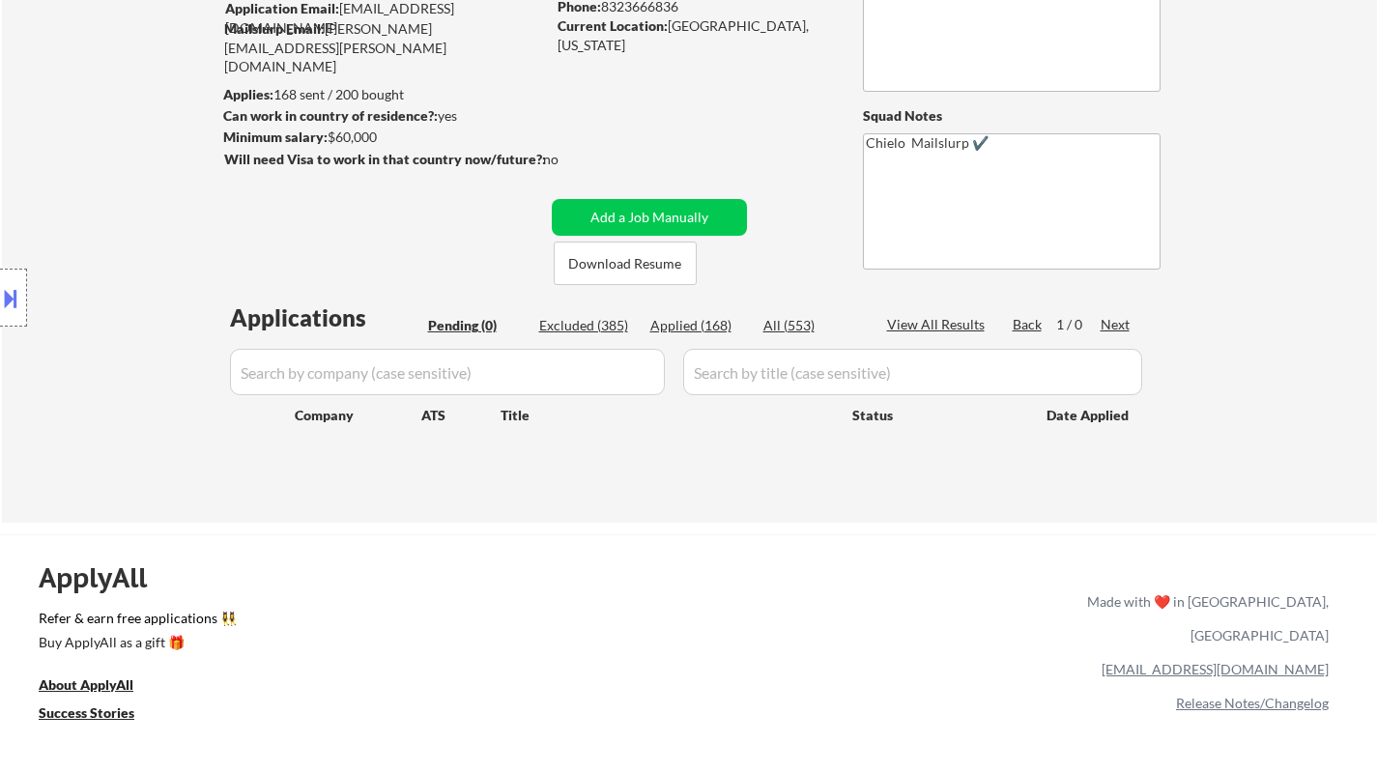
scroll to position [0, 0]
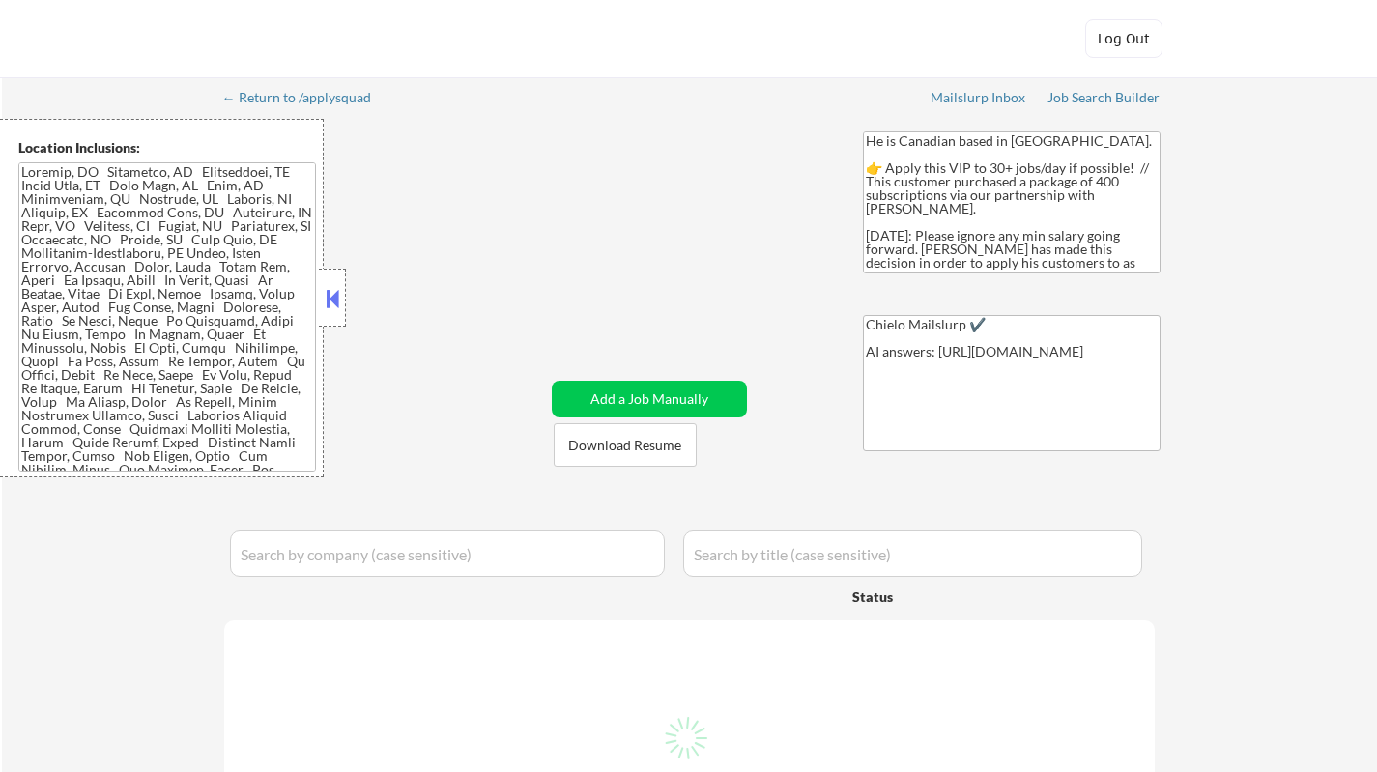
select select ""pending""
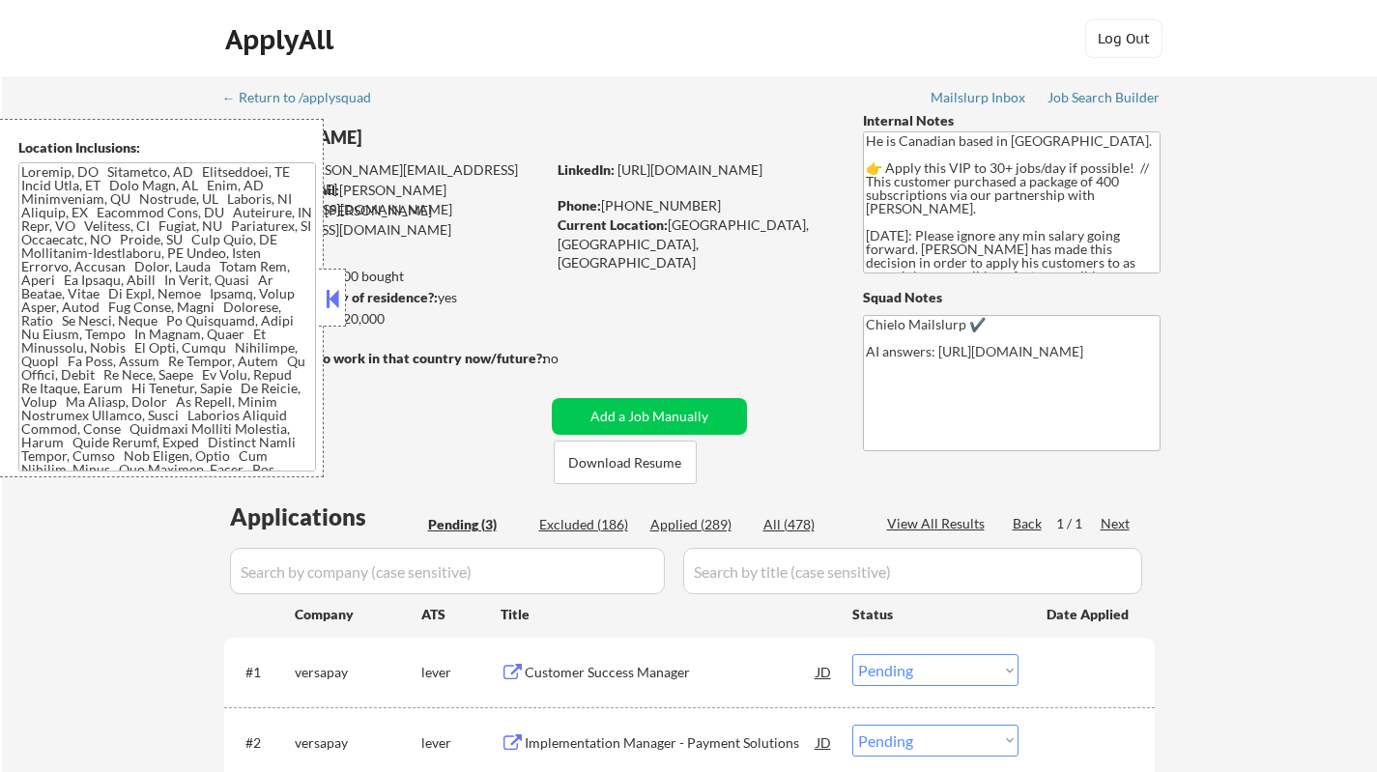
click at [324, 287] on button at bounding box center [332, 298] width 21 height 29
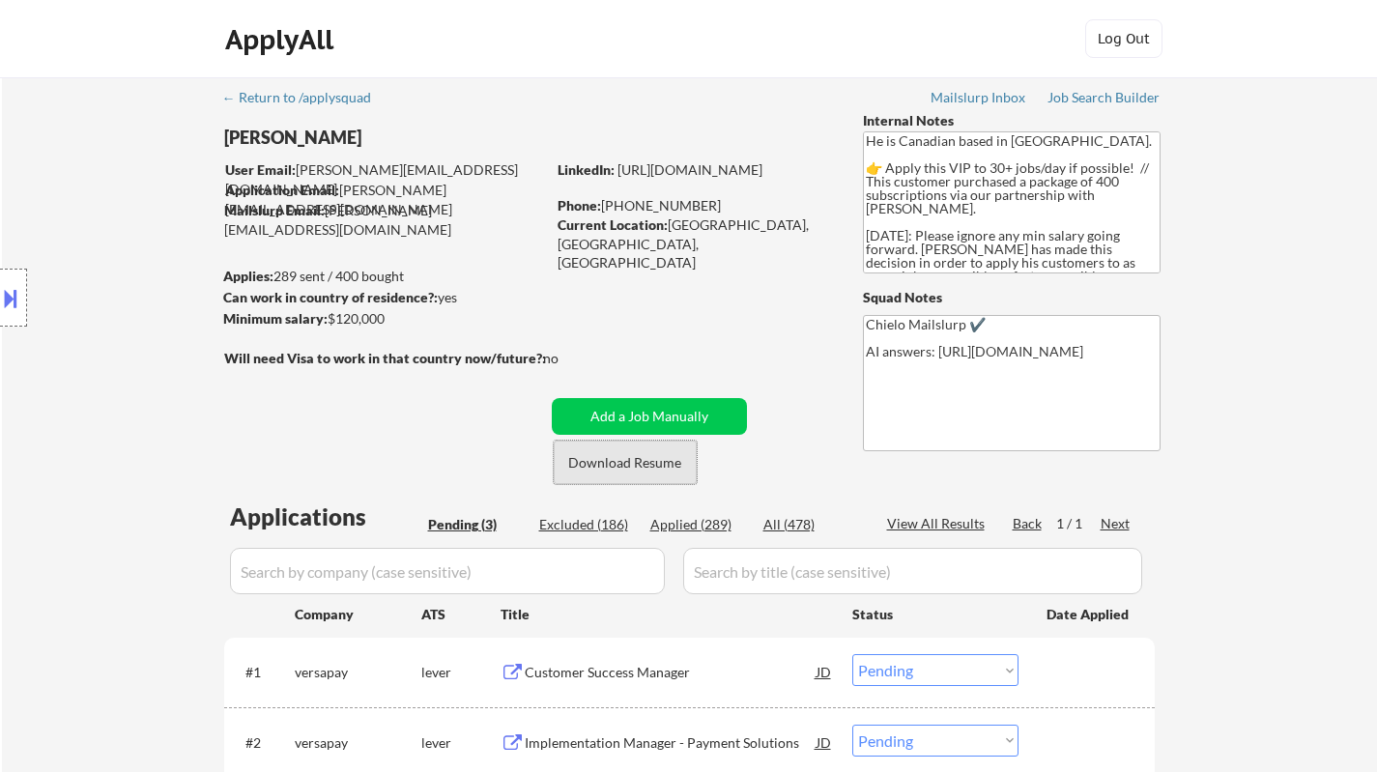
click at [613, 465] on button "Download Resume" at bounding box center [625, 462] width 143 height 43
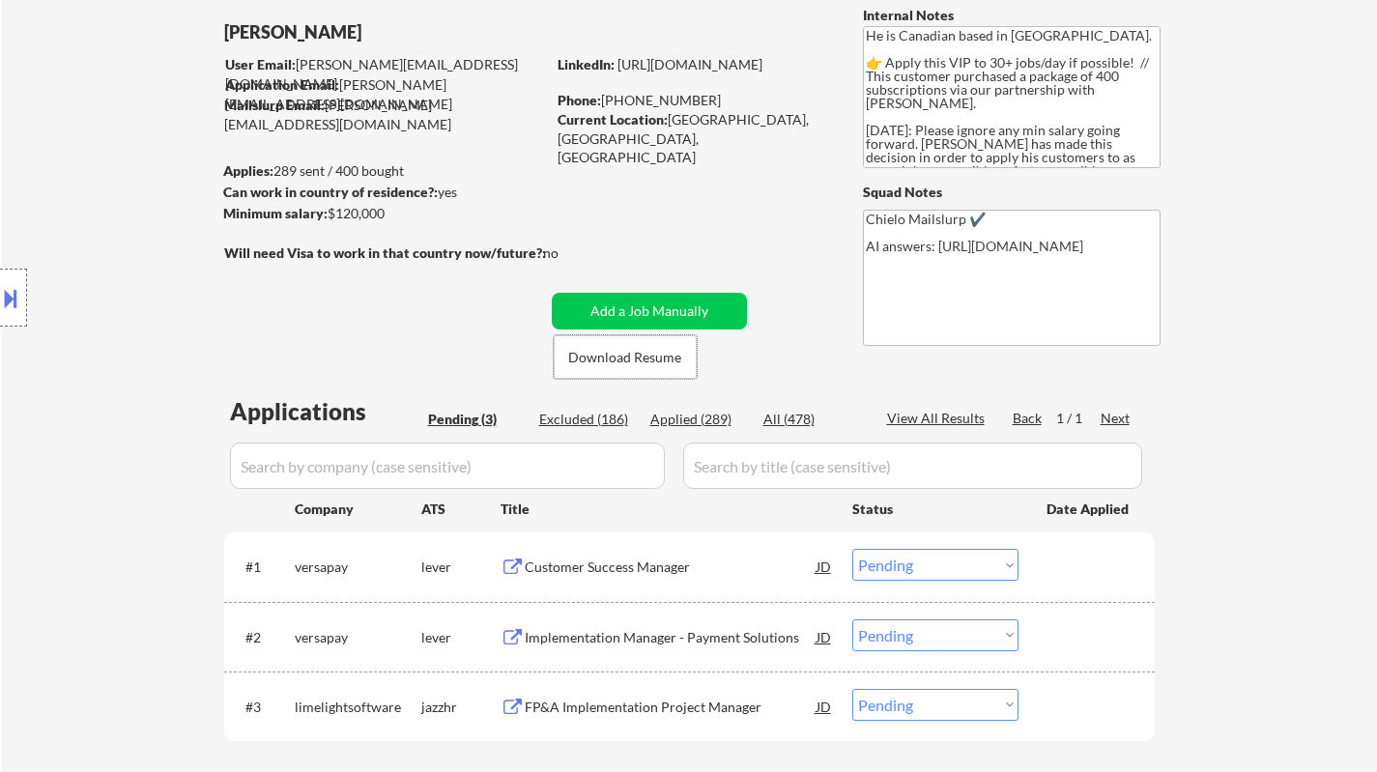
scroll to position [193, 0]
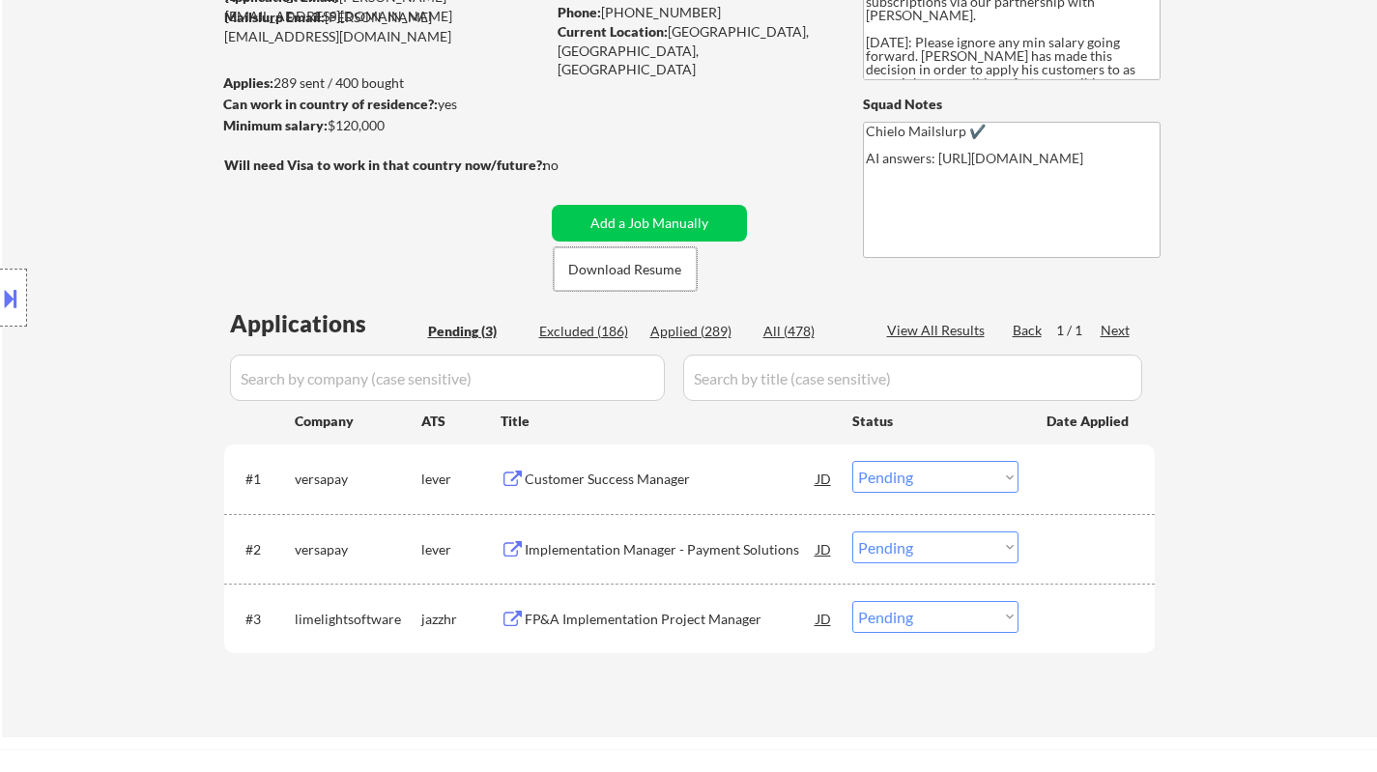
click at [604, 470] on div "Customer Success Manager" at bounding box center [671, 479] width 292 height 19
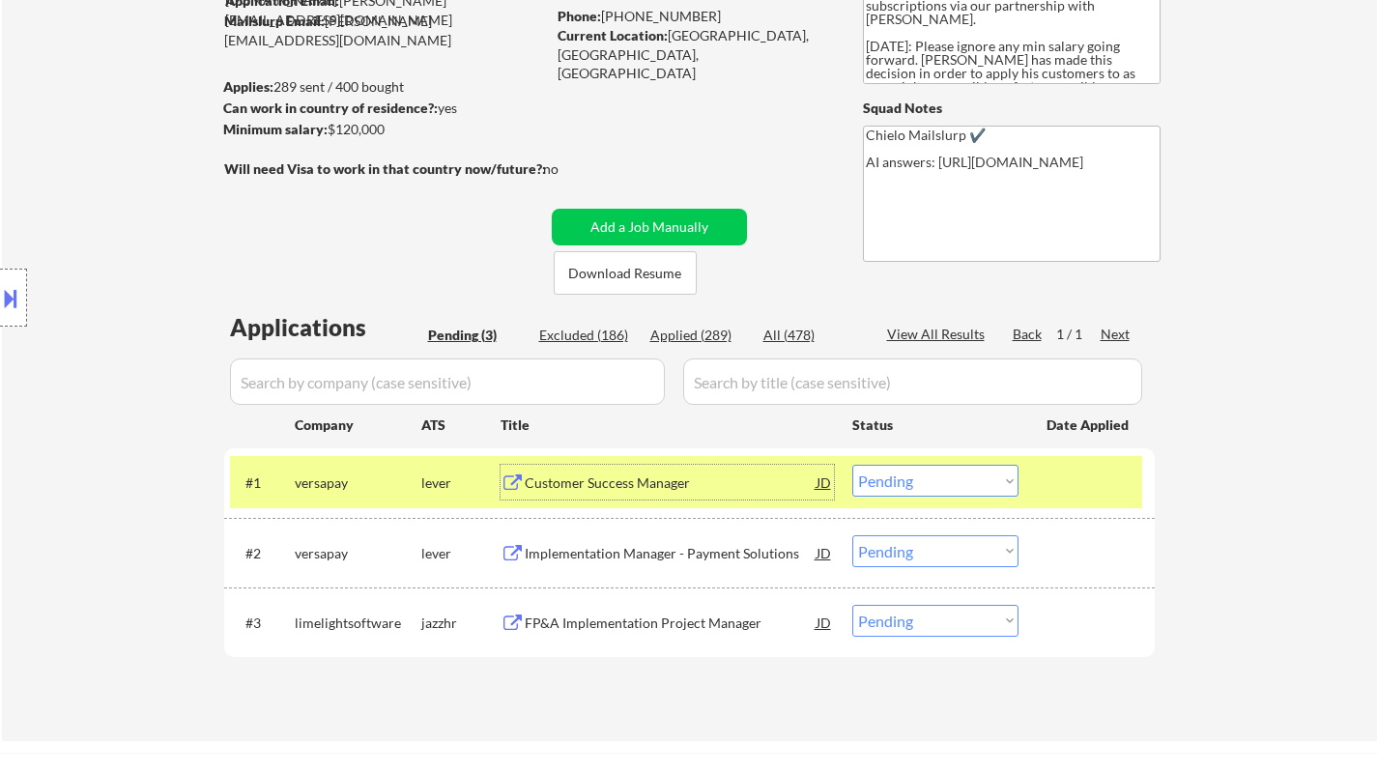
scroll to position [290, 0]
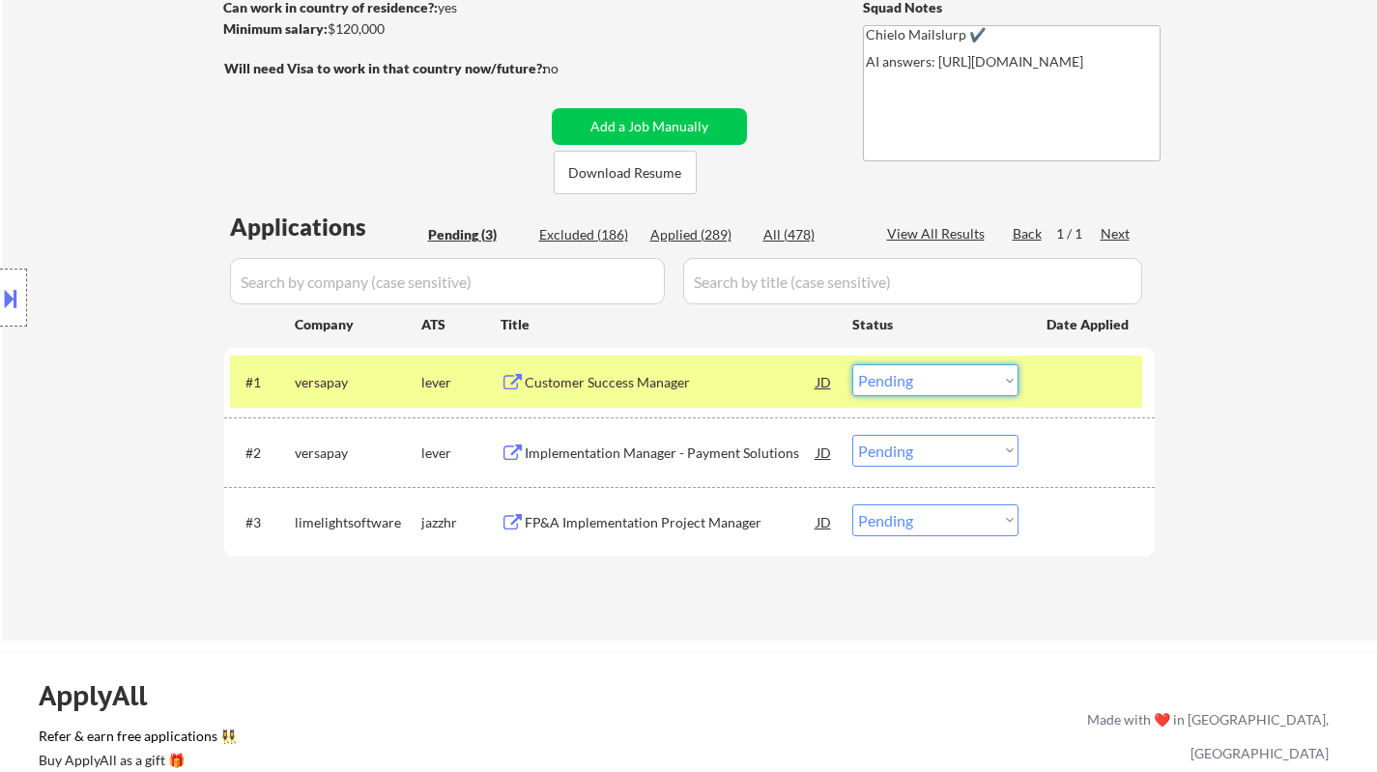
click at [929, 383] on select "Choose an option... Pending Applied Excluded (Questions) Excluded (Expired) Exc…" at bounding box center [935, 380] width 166 height 32
click at [852, 364] on select "Choose an option... Pending Applied Excluded (Questions) Excluded (Expired) Exc…" at bounding box center [935, 380] width 166 height 32
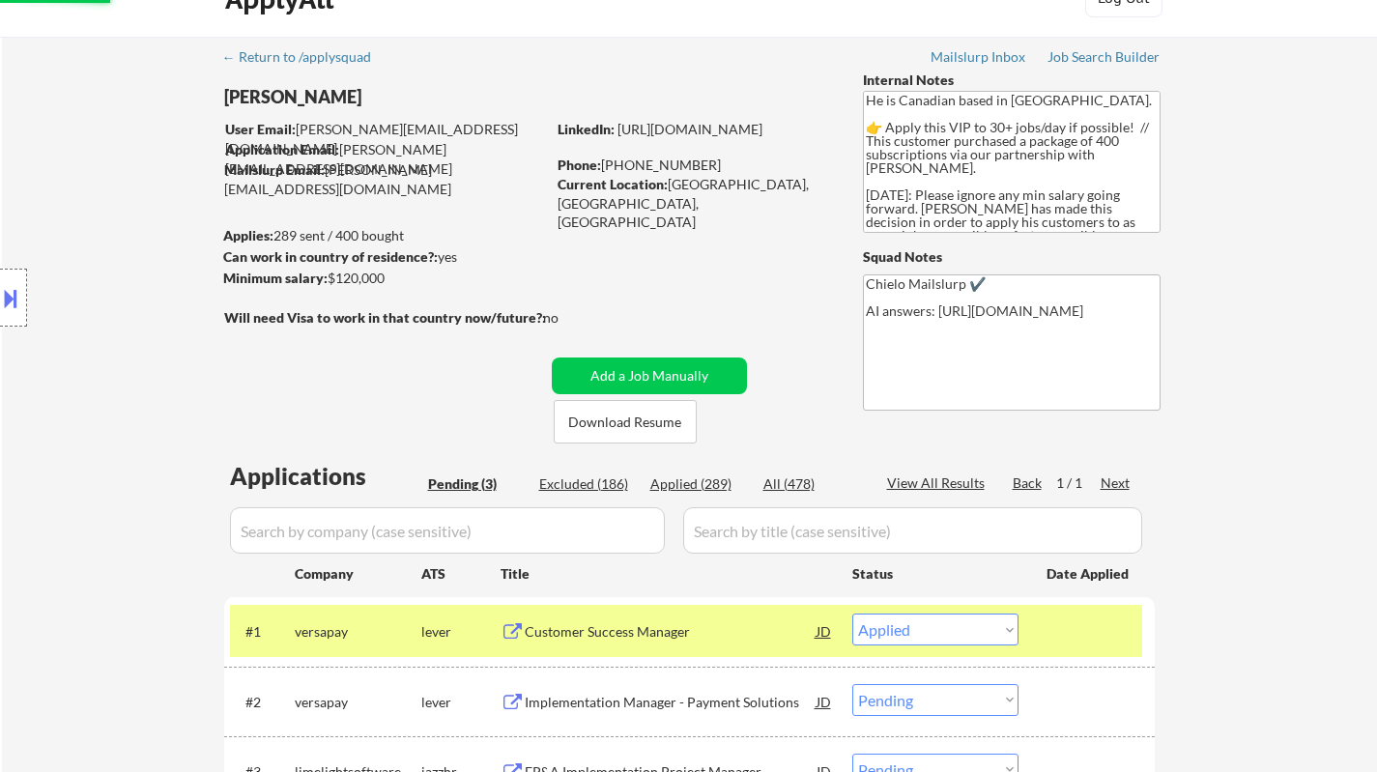
scroll to position [0, 0]
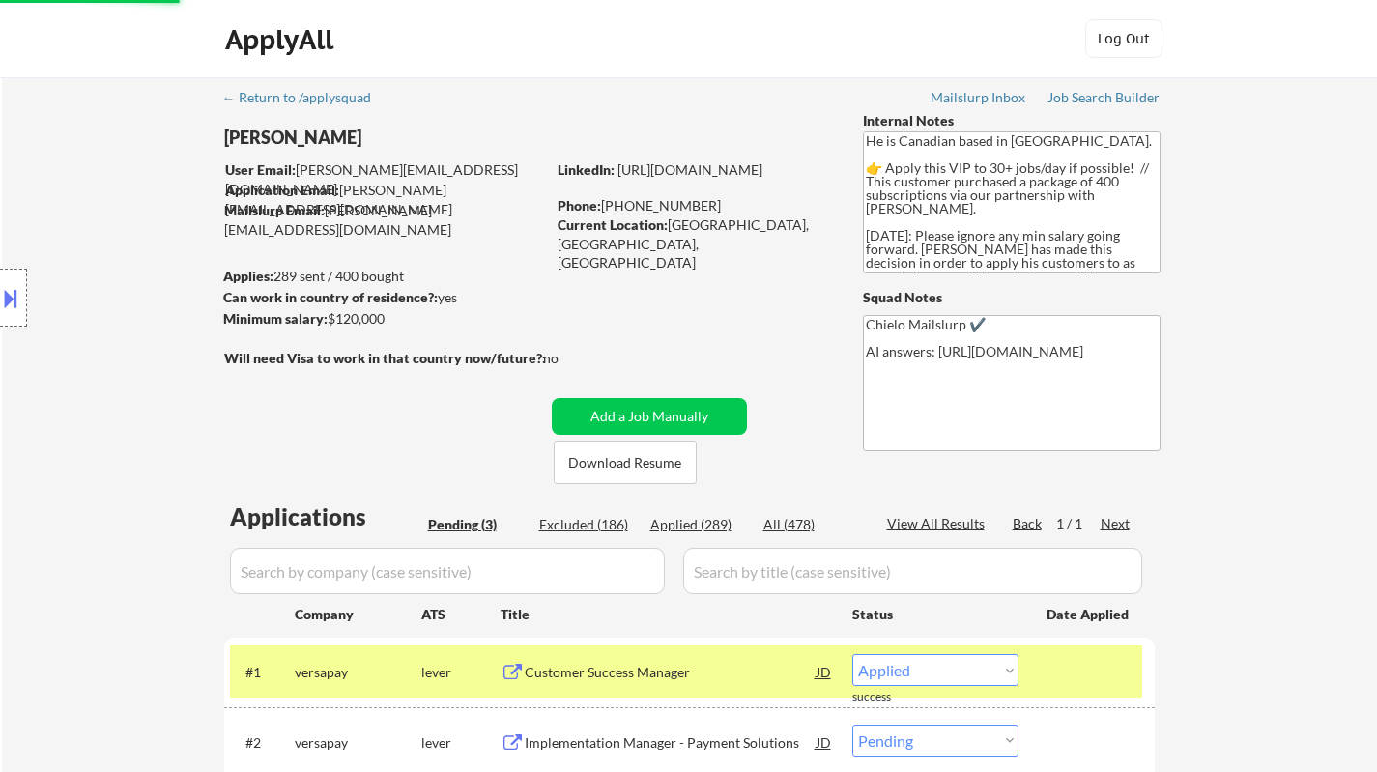
select select ""pending""
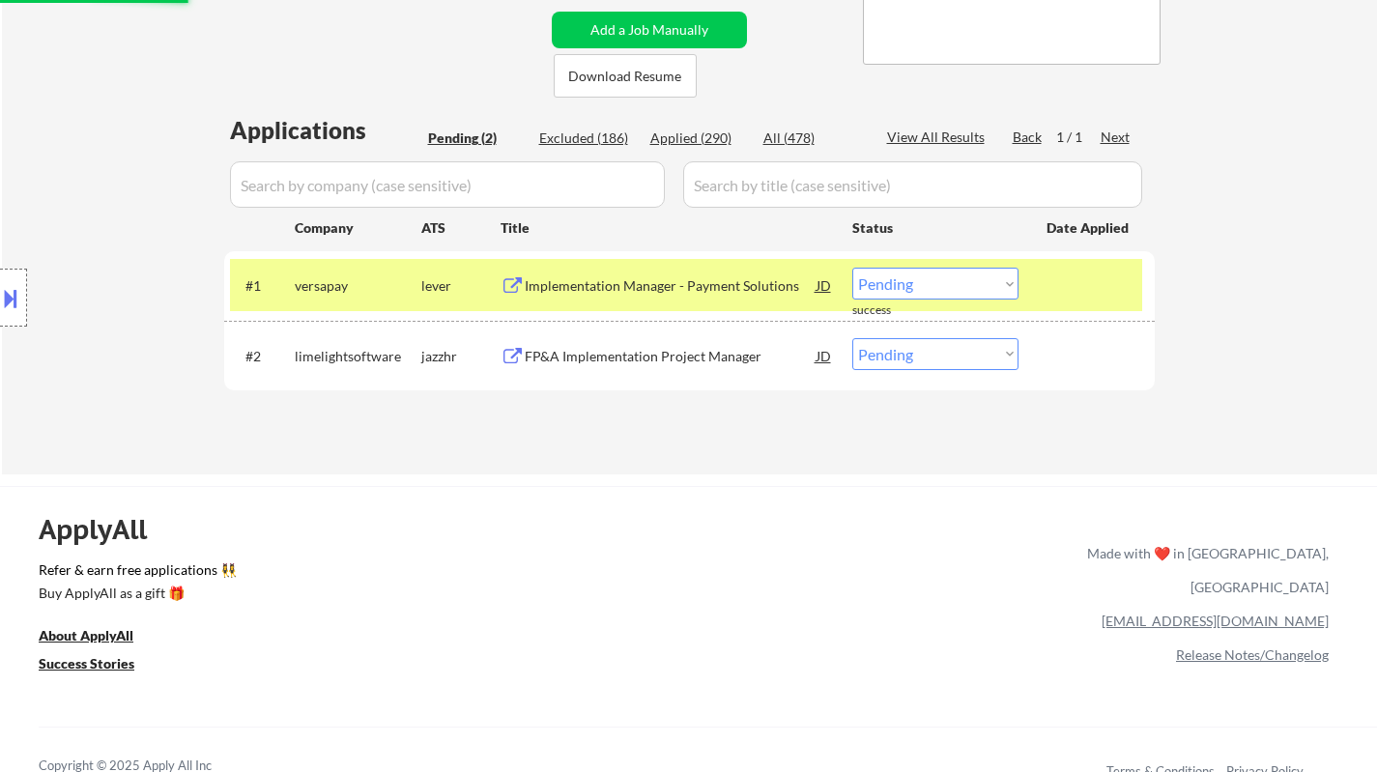
click at [617, 279] on div "Implementation Manager - Payment Solutions" at bounding box center [671, 285] width 292 height 19
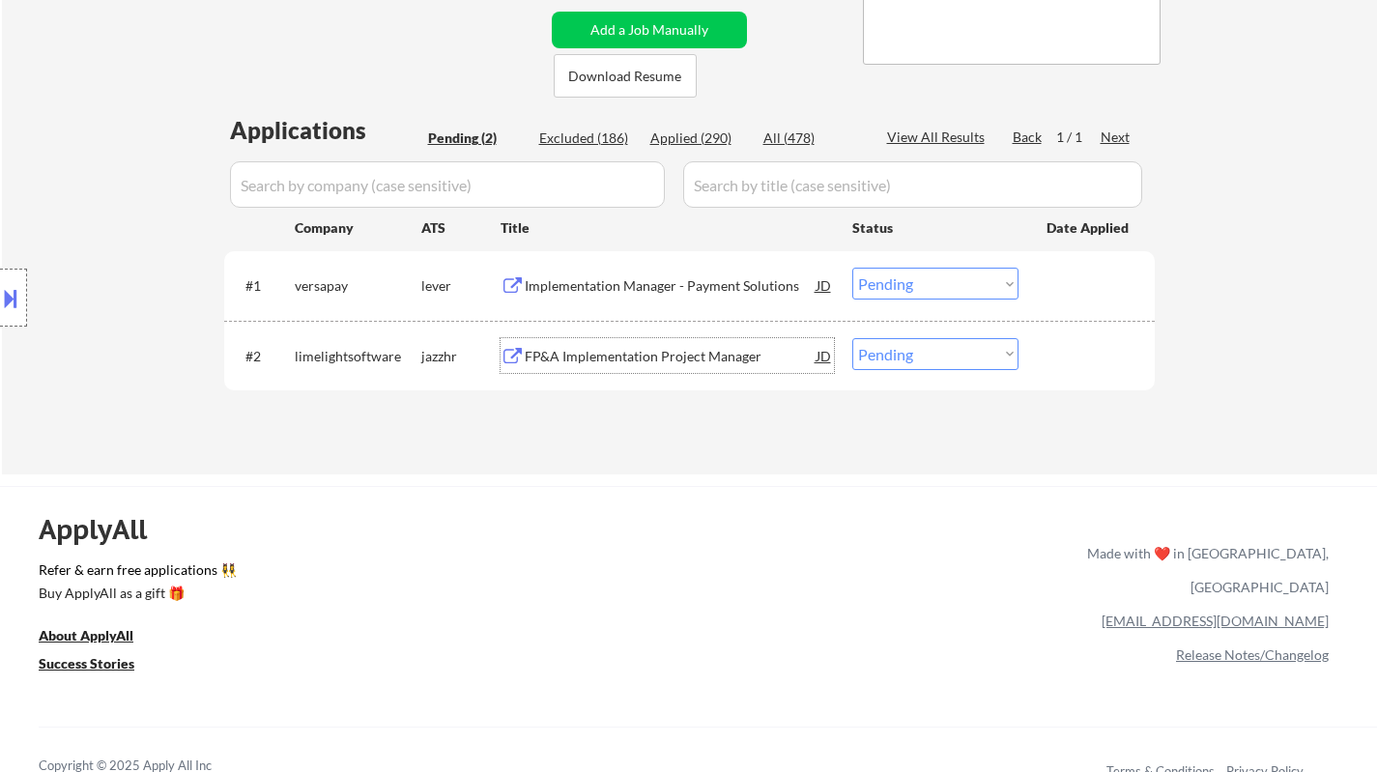
click at [672, 356] on div "FP&A Implementation Project Manager" at bounding box center [671, 356] width 292 height 19
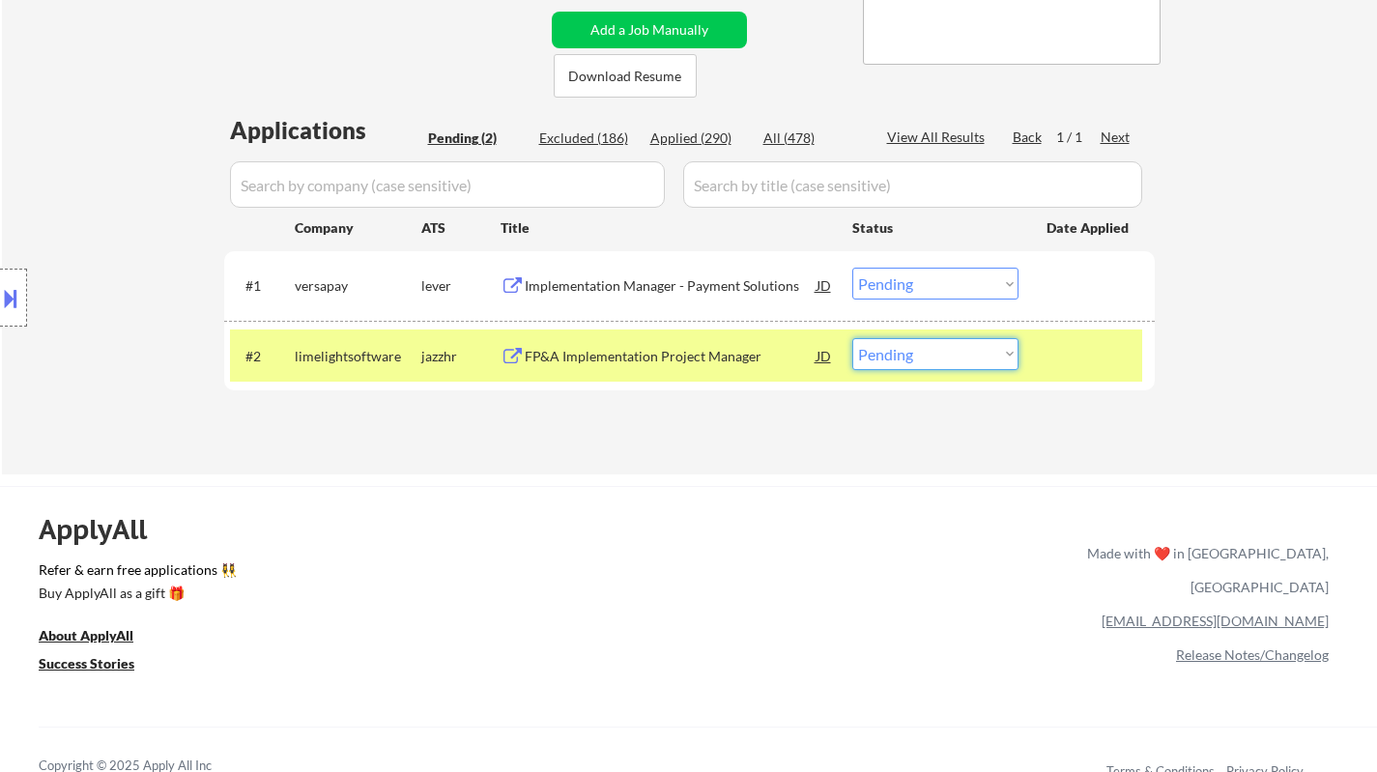
click at [913, 349] on select "Choose an option... Pending Applied Excluded (Questions) Excluded (Expired) Exc…" at bounding box center [935, 354] width 166 height 32
select select ""excluded__bad_match_""
click at [852, 338] on select "Choose an option... Pending Applied Excluded (Questions) Excluded (Expired) Exc…" at bounding box center [935, 354] width 166 height 32
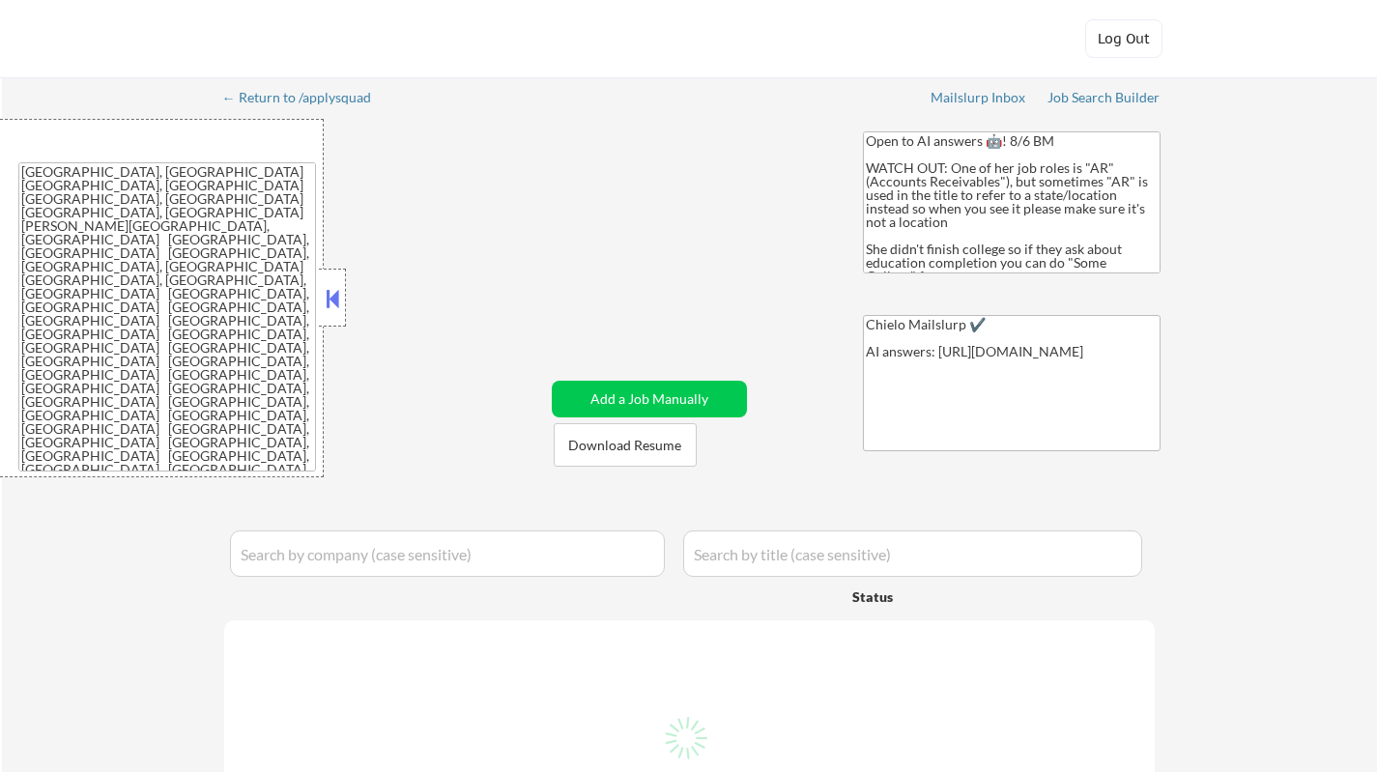
select select ""applied""
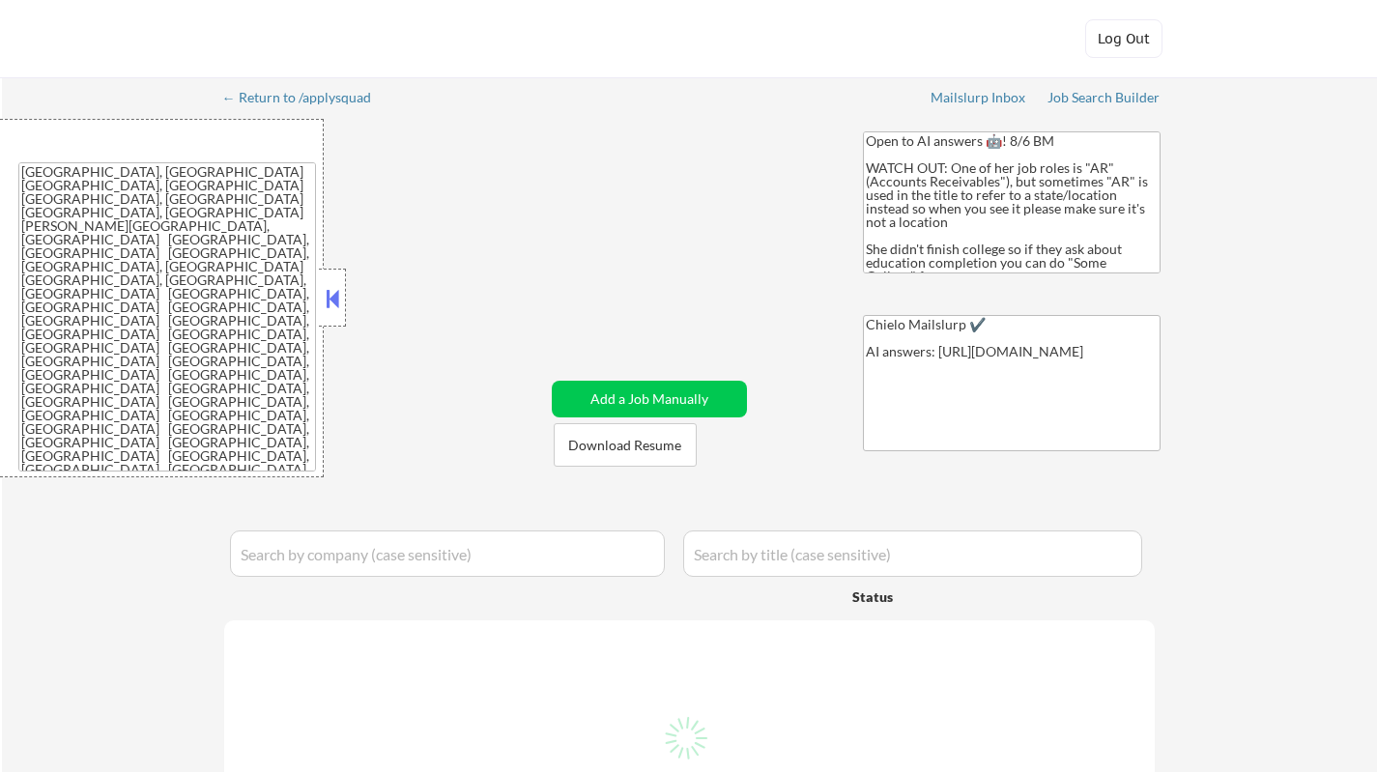
select select ""applied""
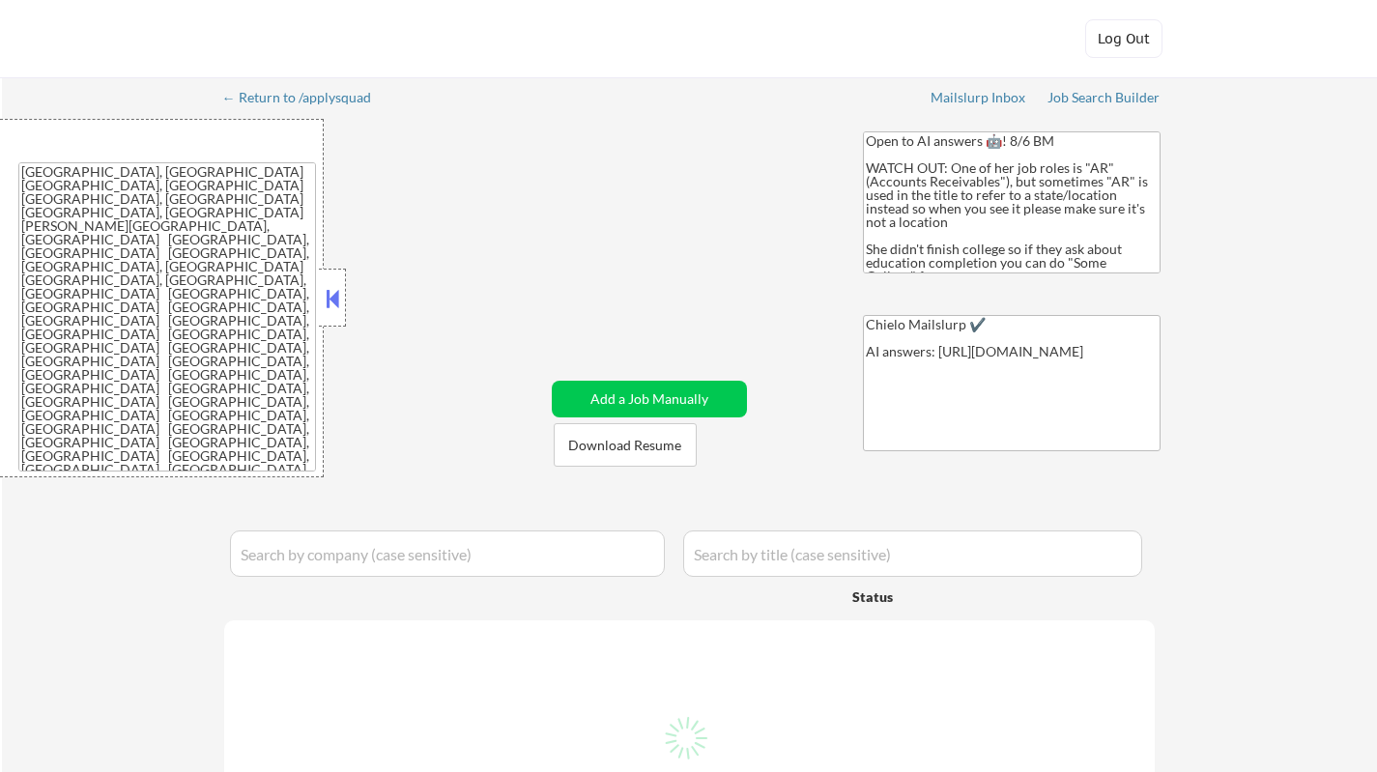
select select ""applied""
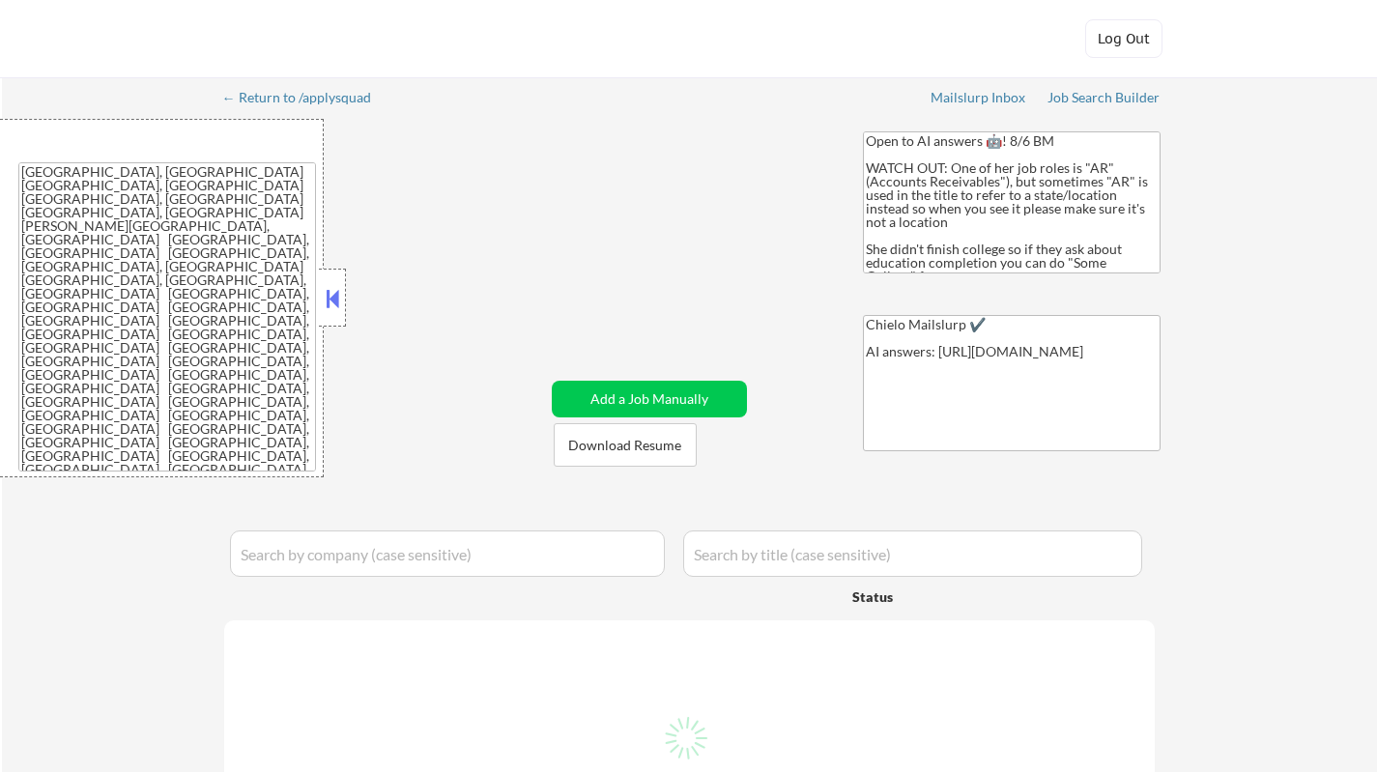
select select ""applied""
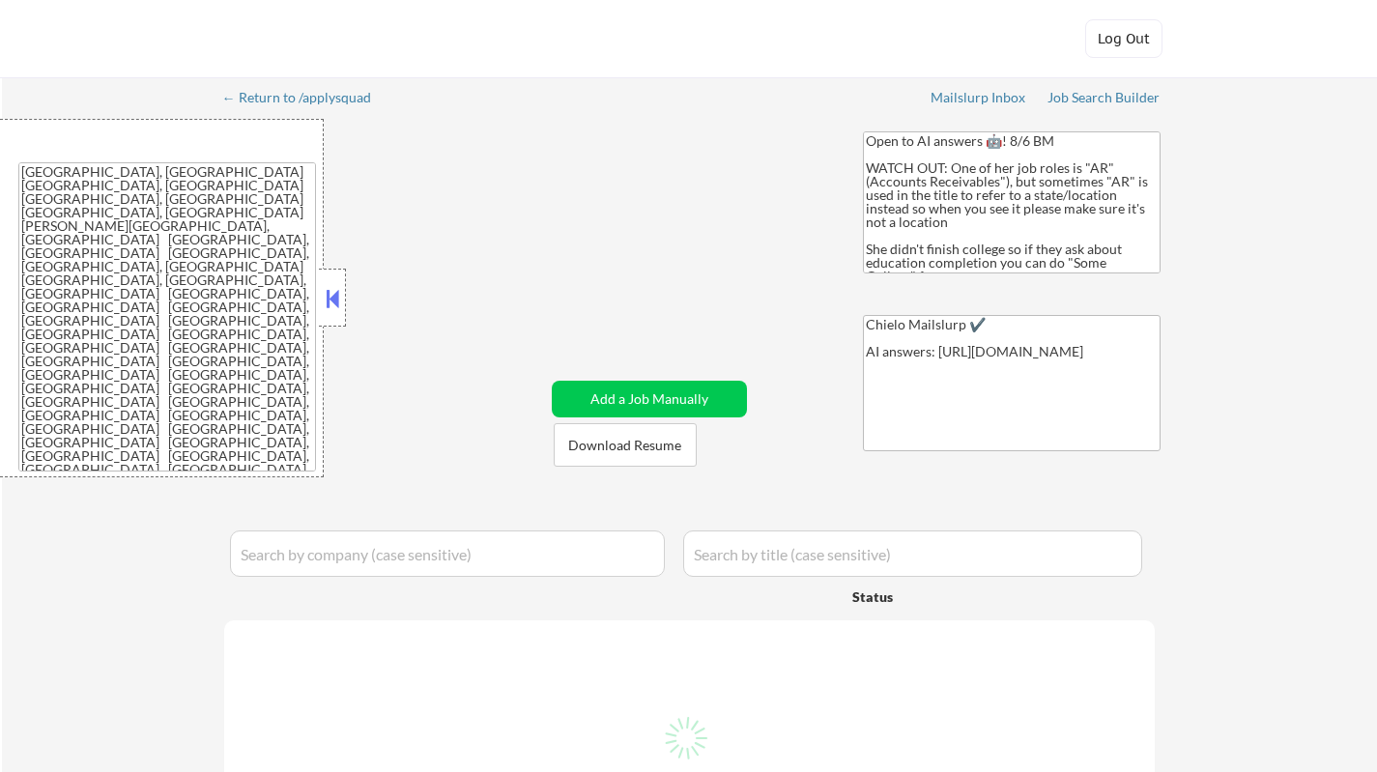
select select ""applied""
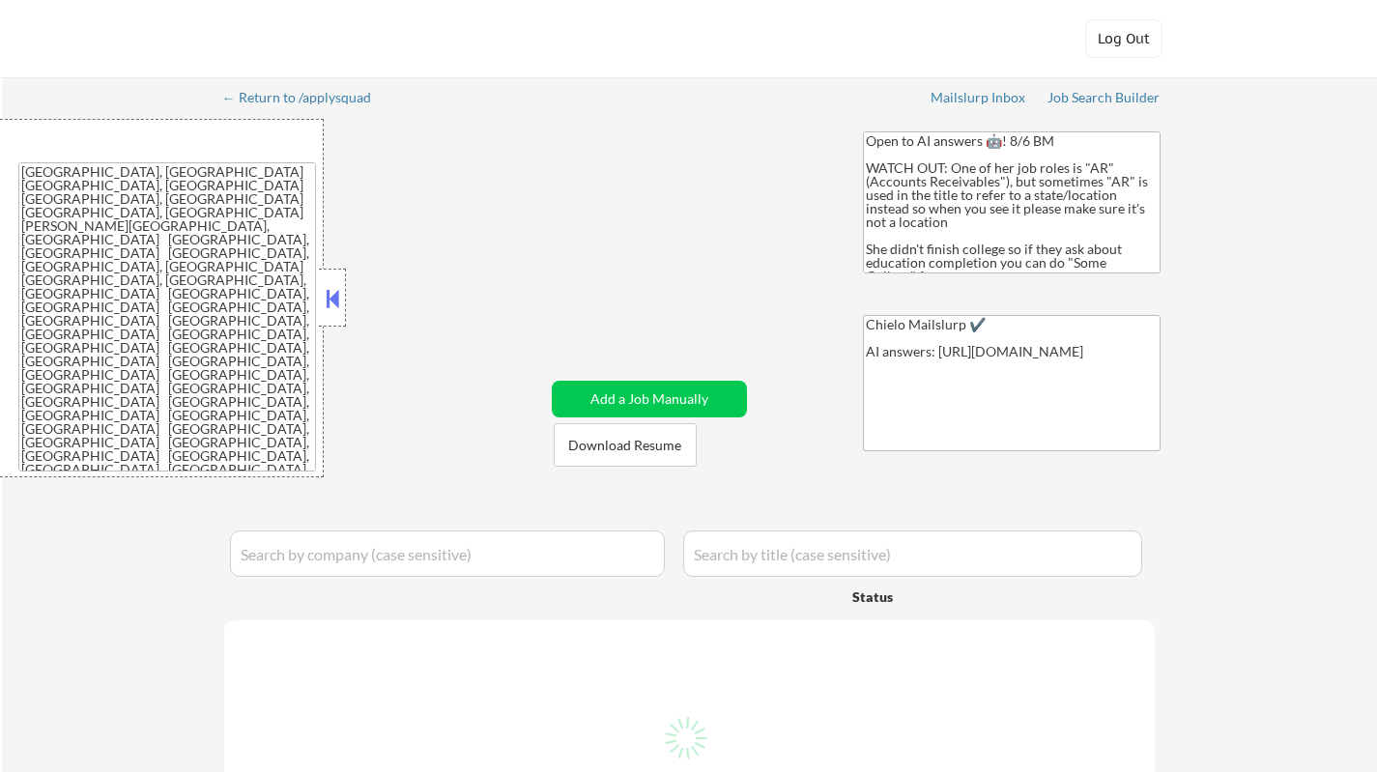
select select ""applied""
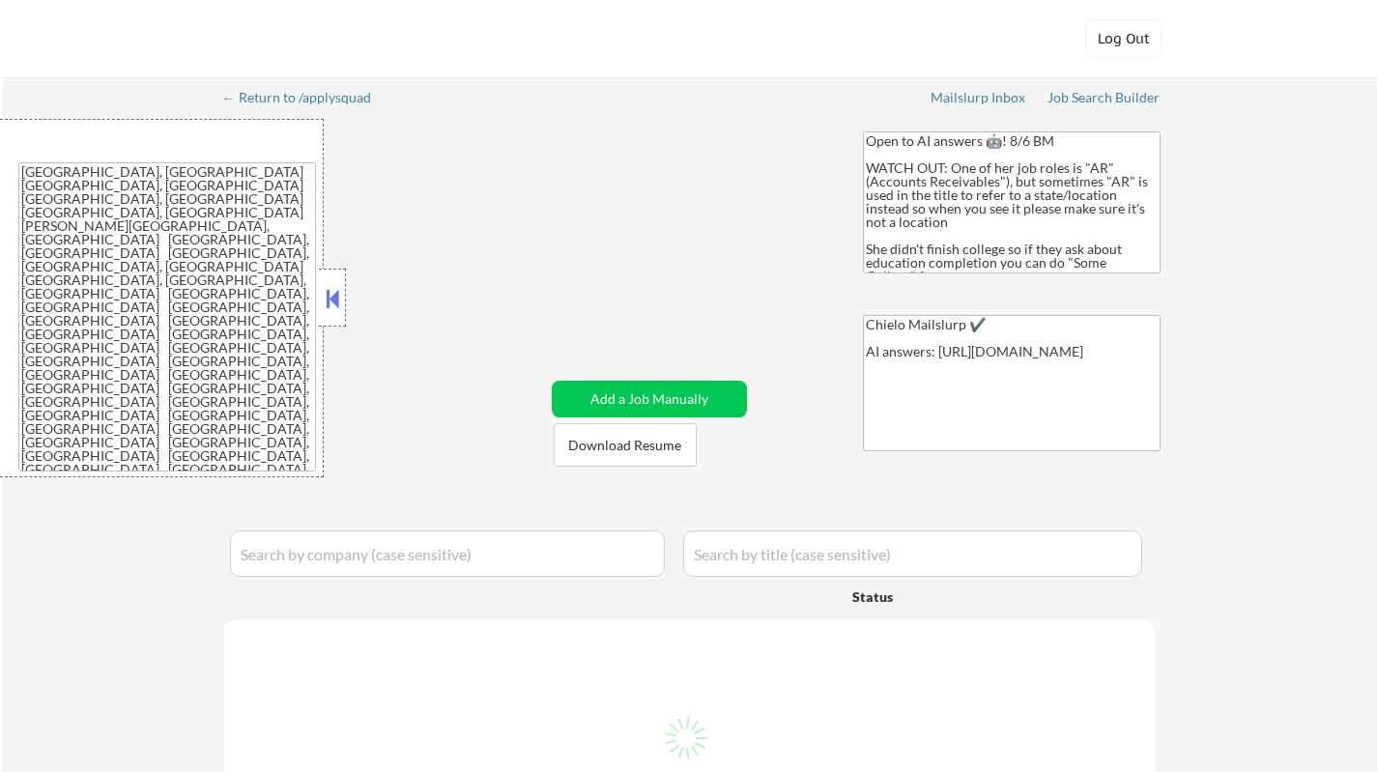
select select ""applied""
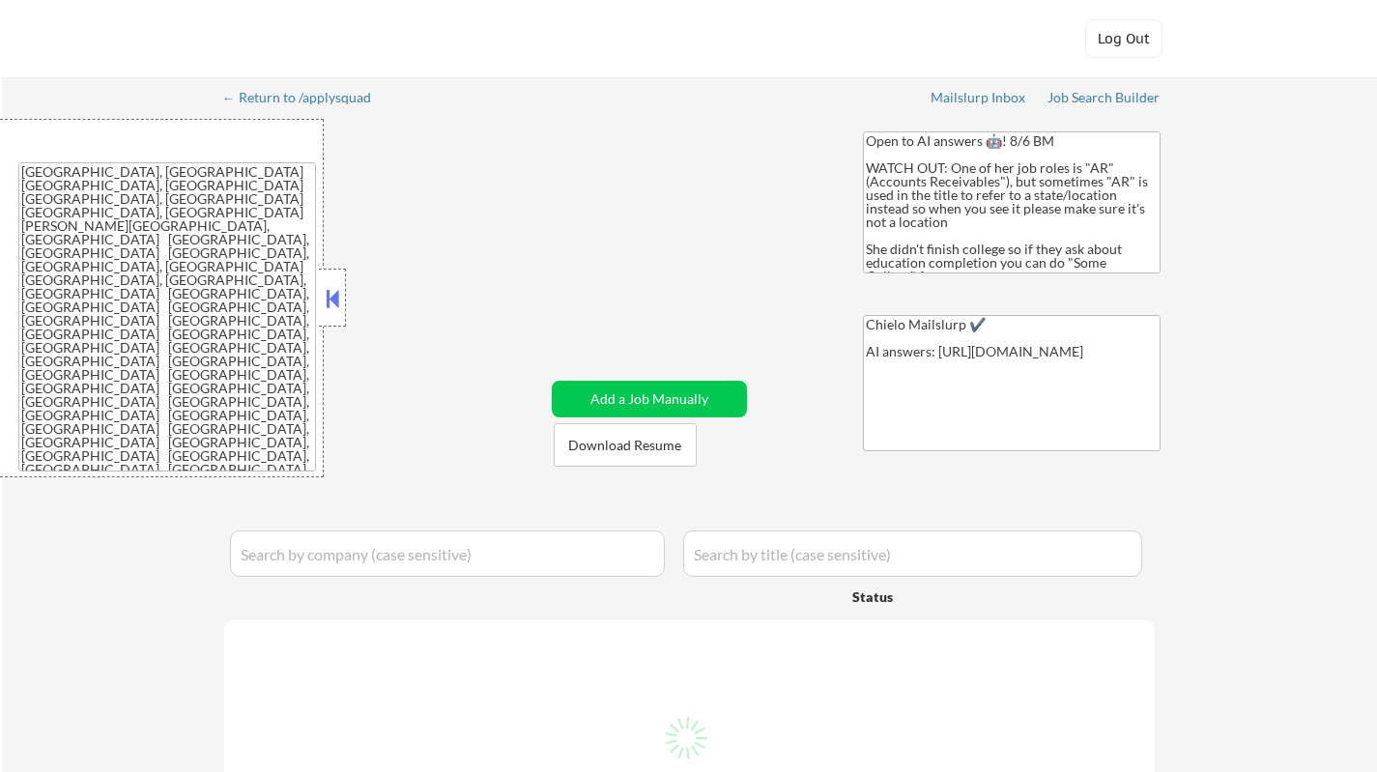
select select ""applied""
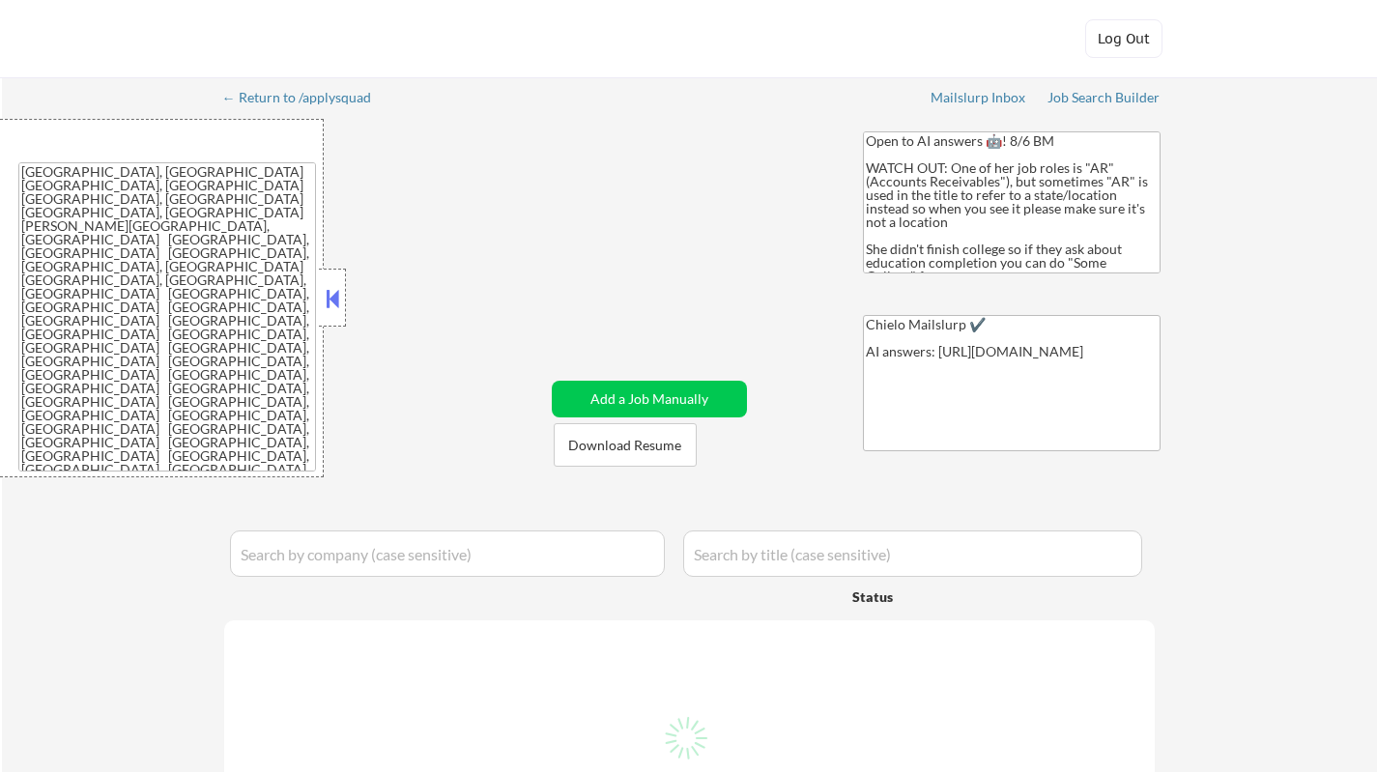
select select ""applied""
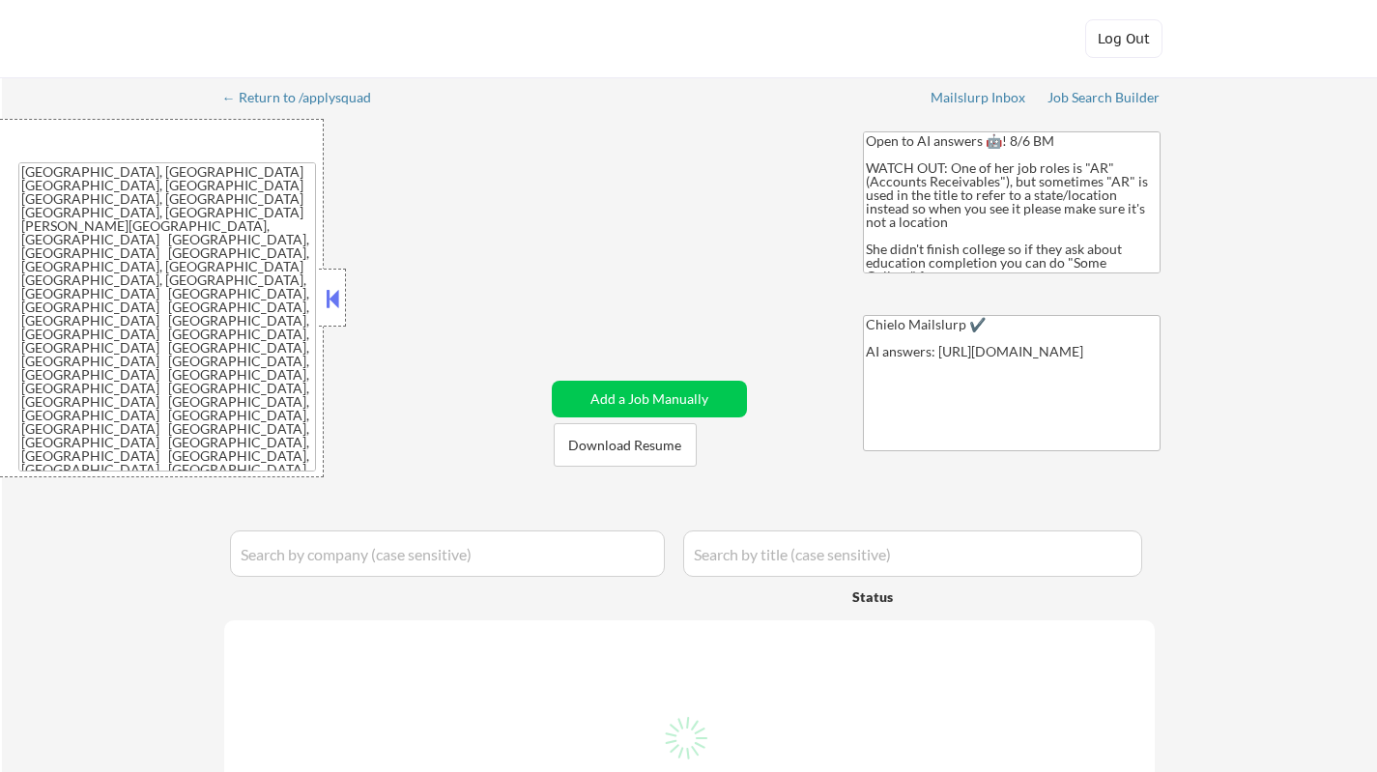
select select ""applied""
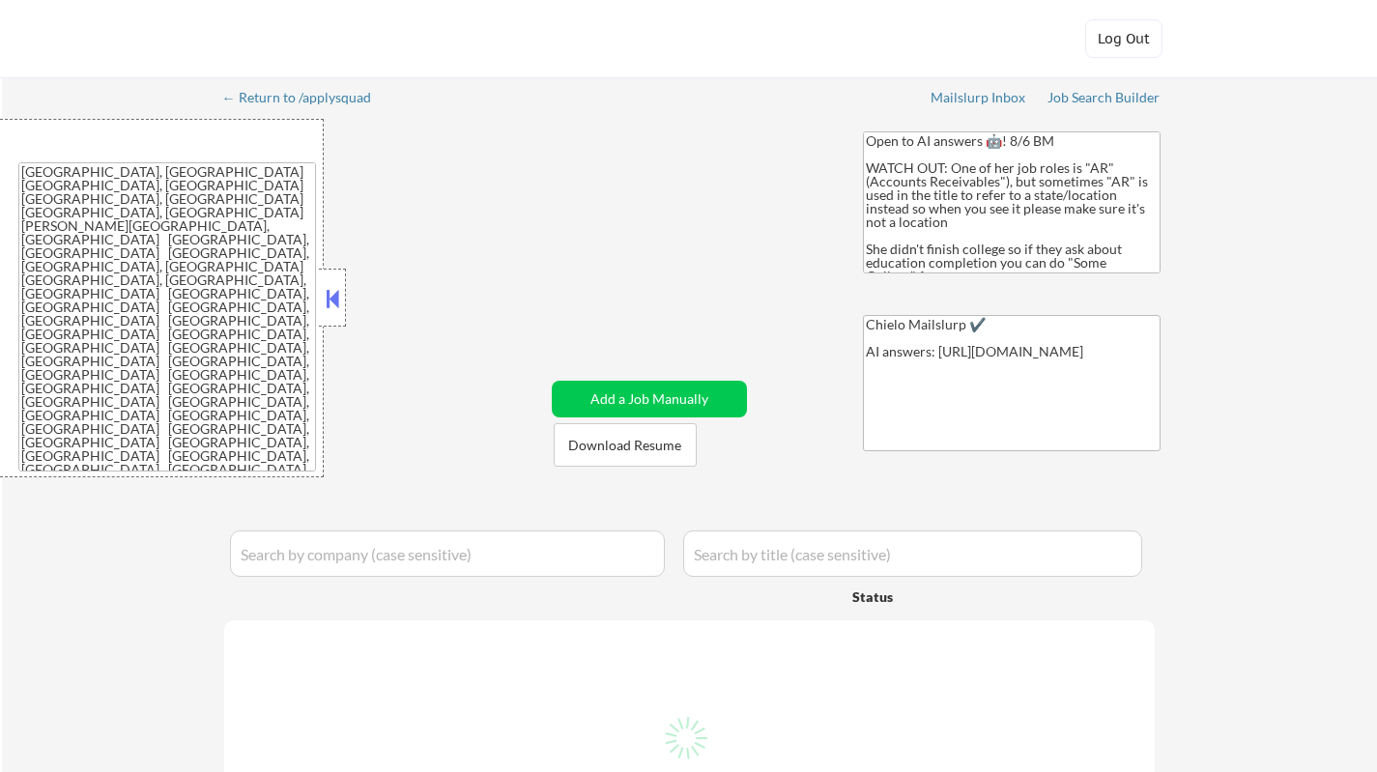
select select ""applied""
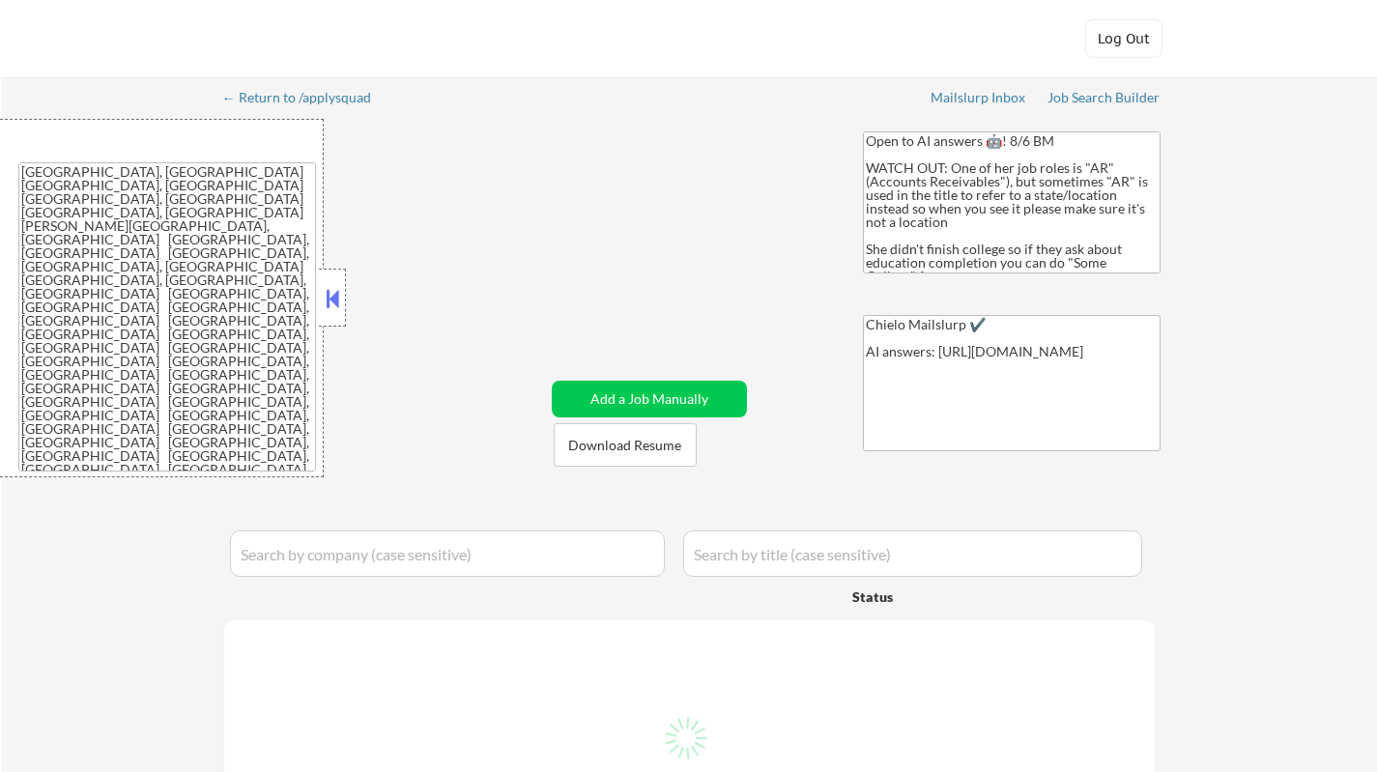
select select ""applied""
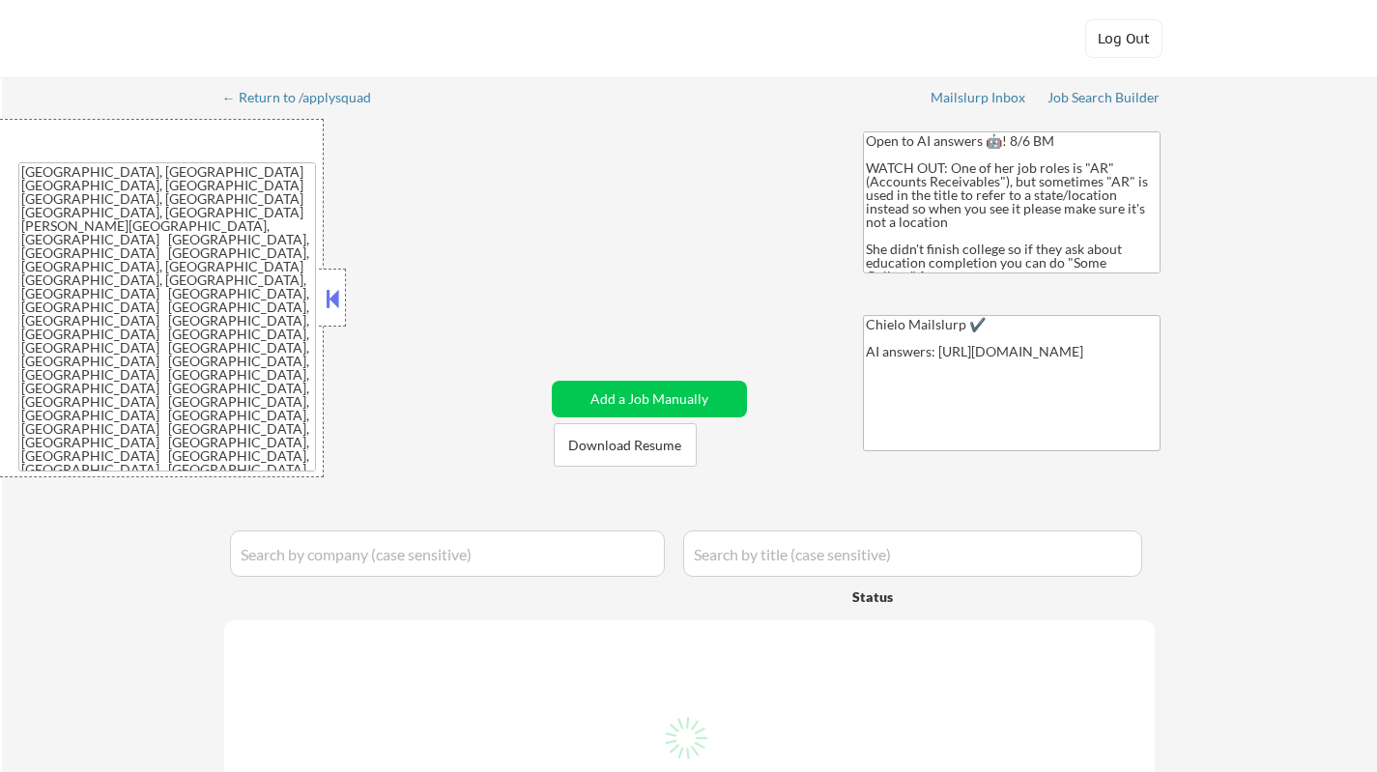
select select ""applied""
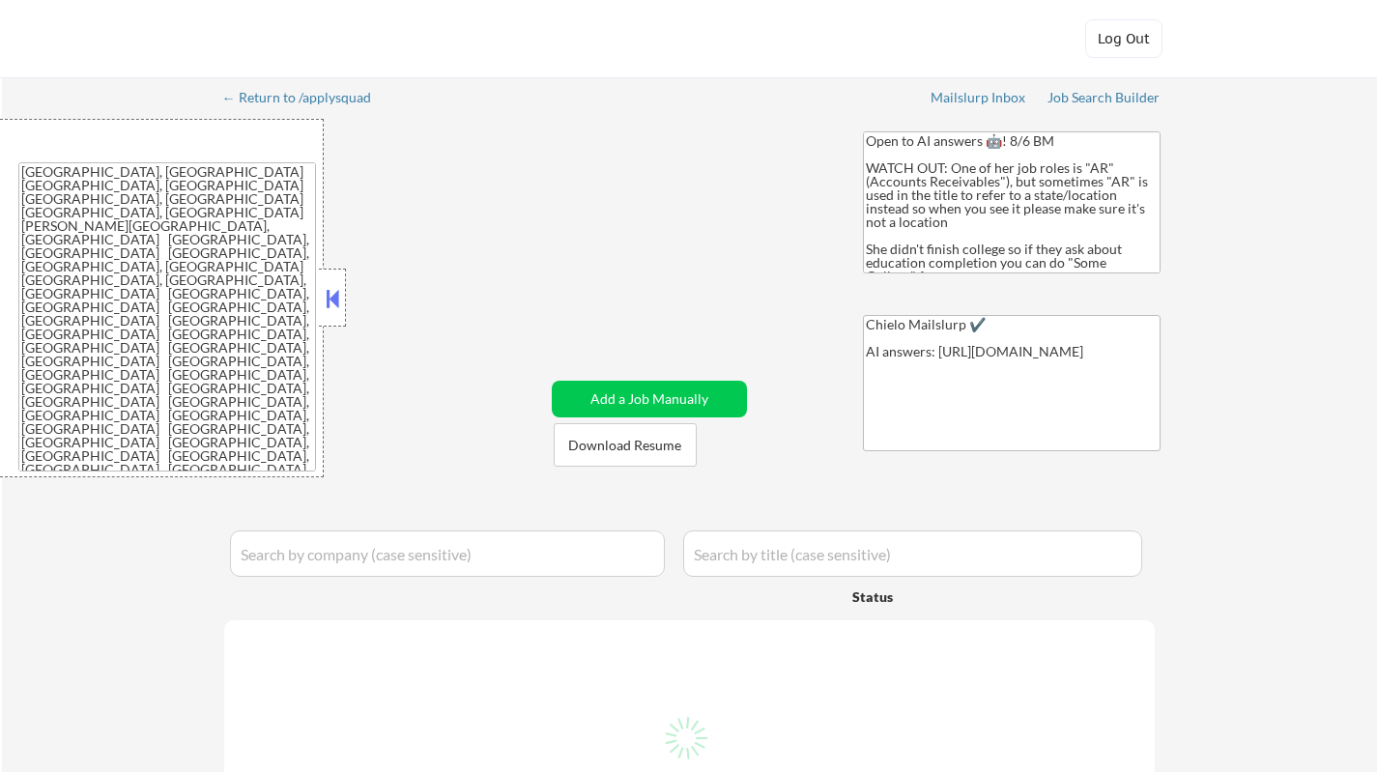
select select ""applied""
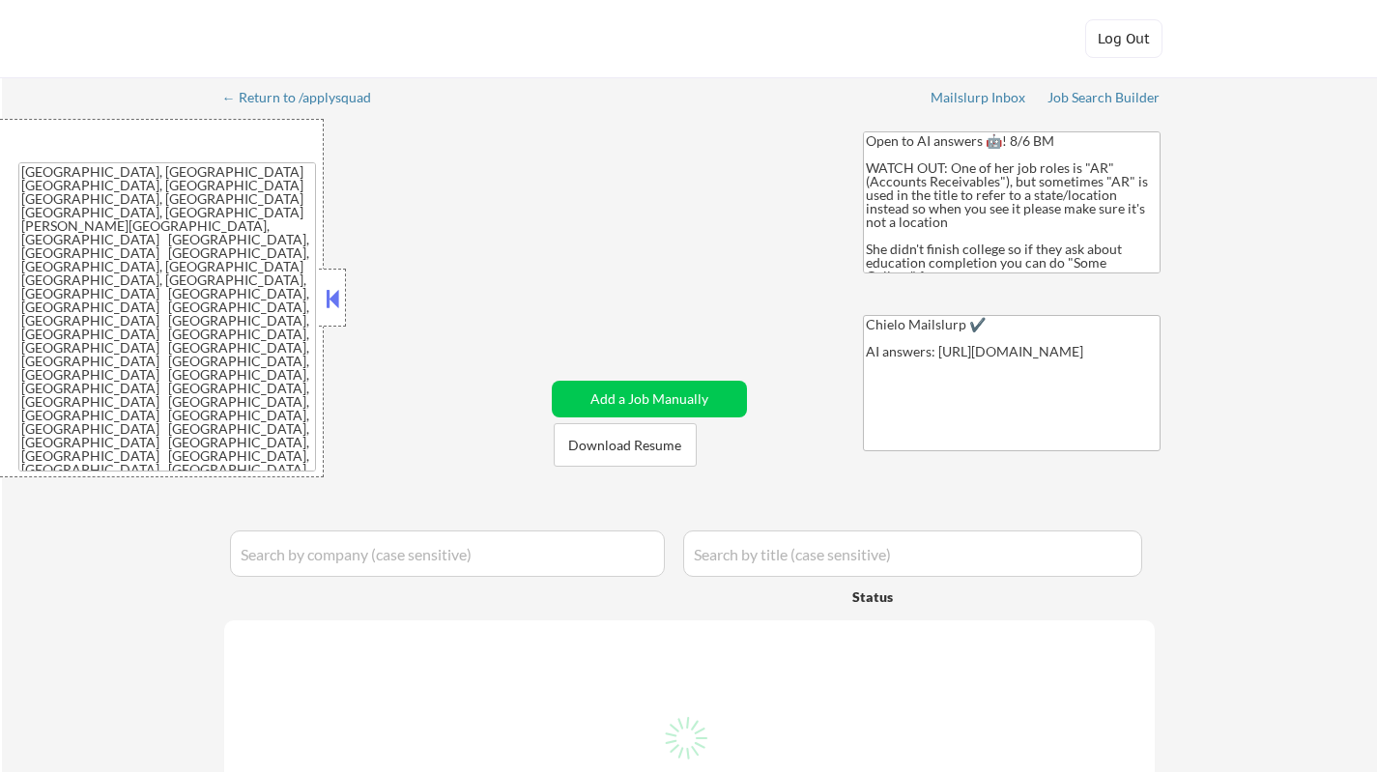
select select ""applied""
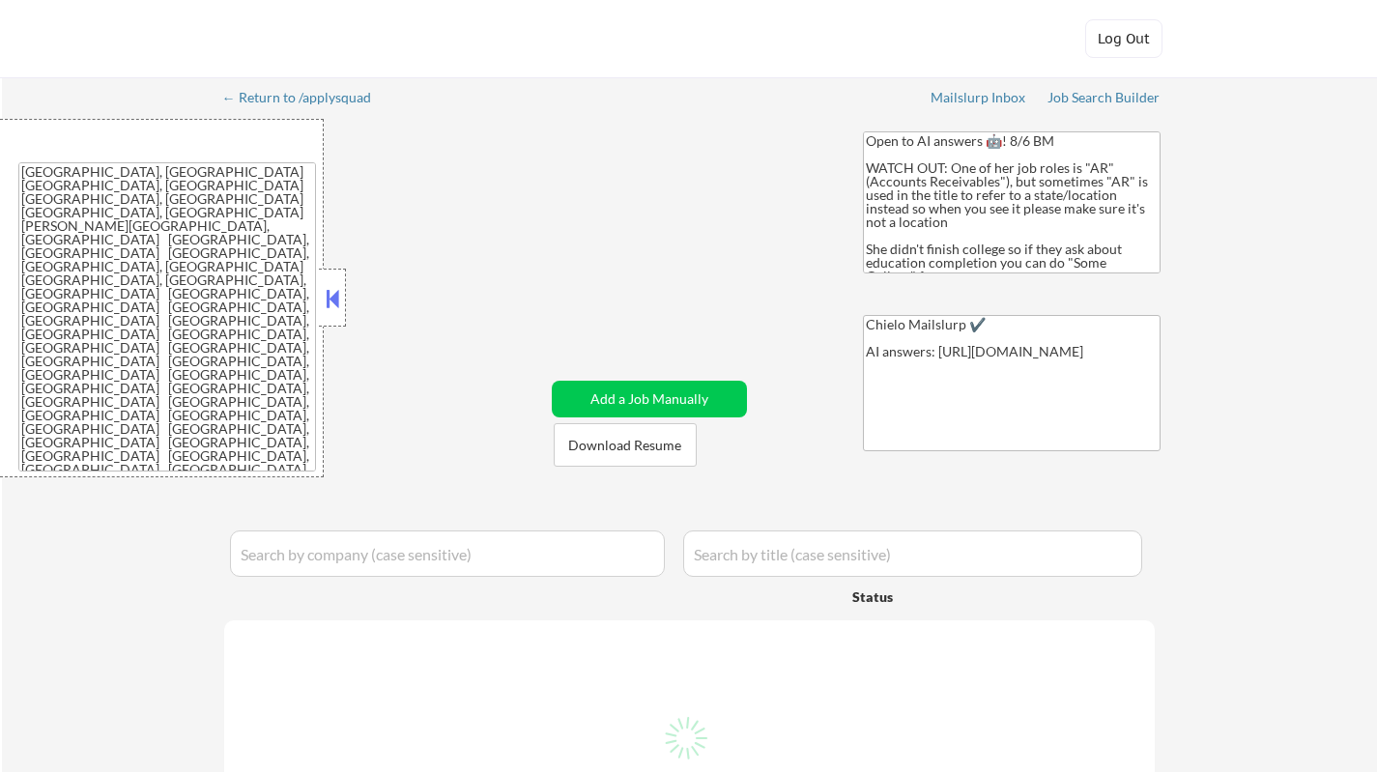
select select ""applied""
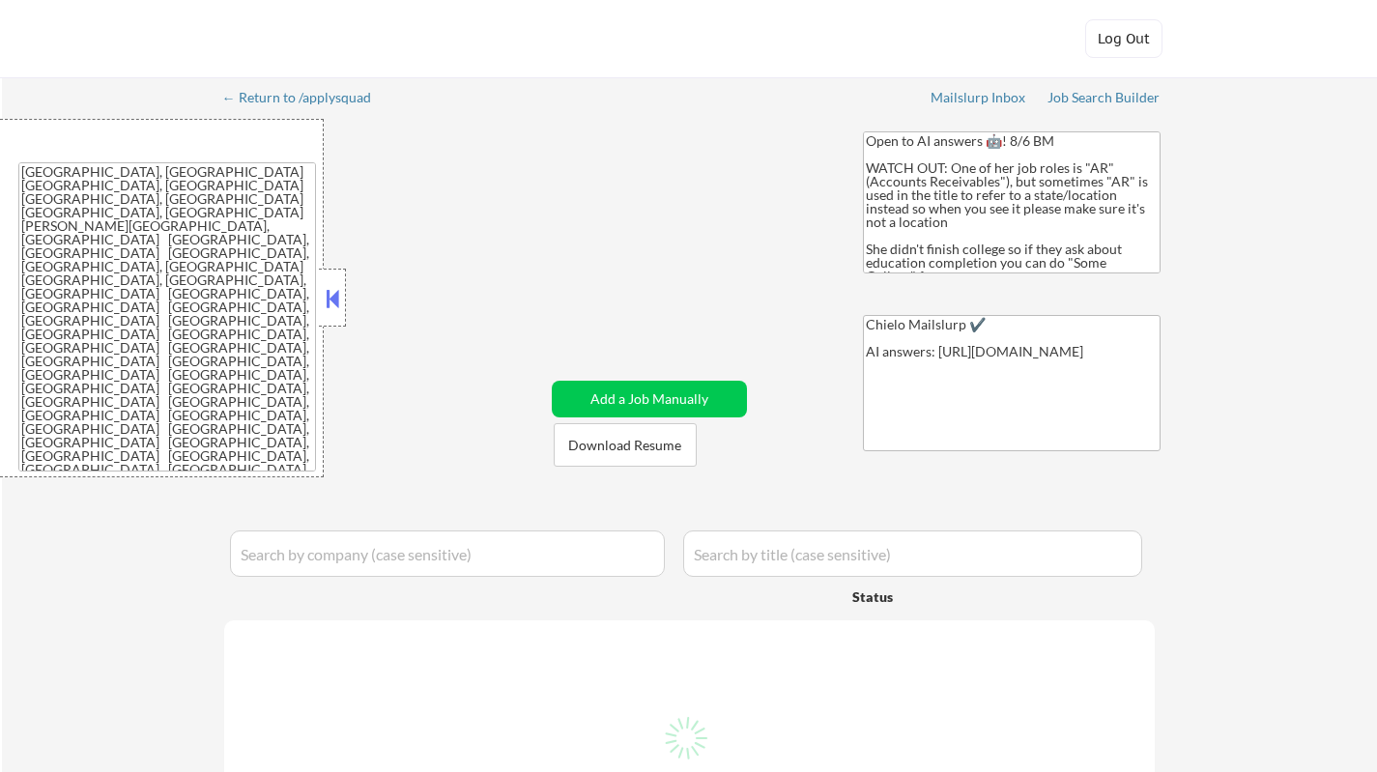
select select ""applied""
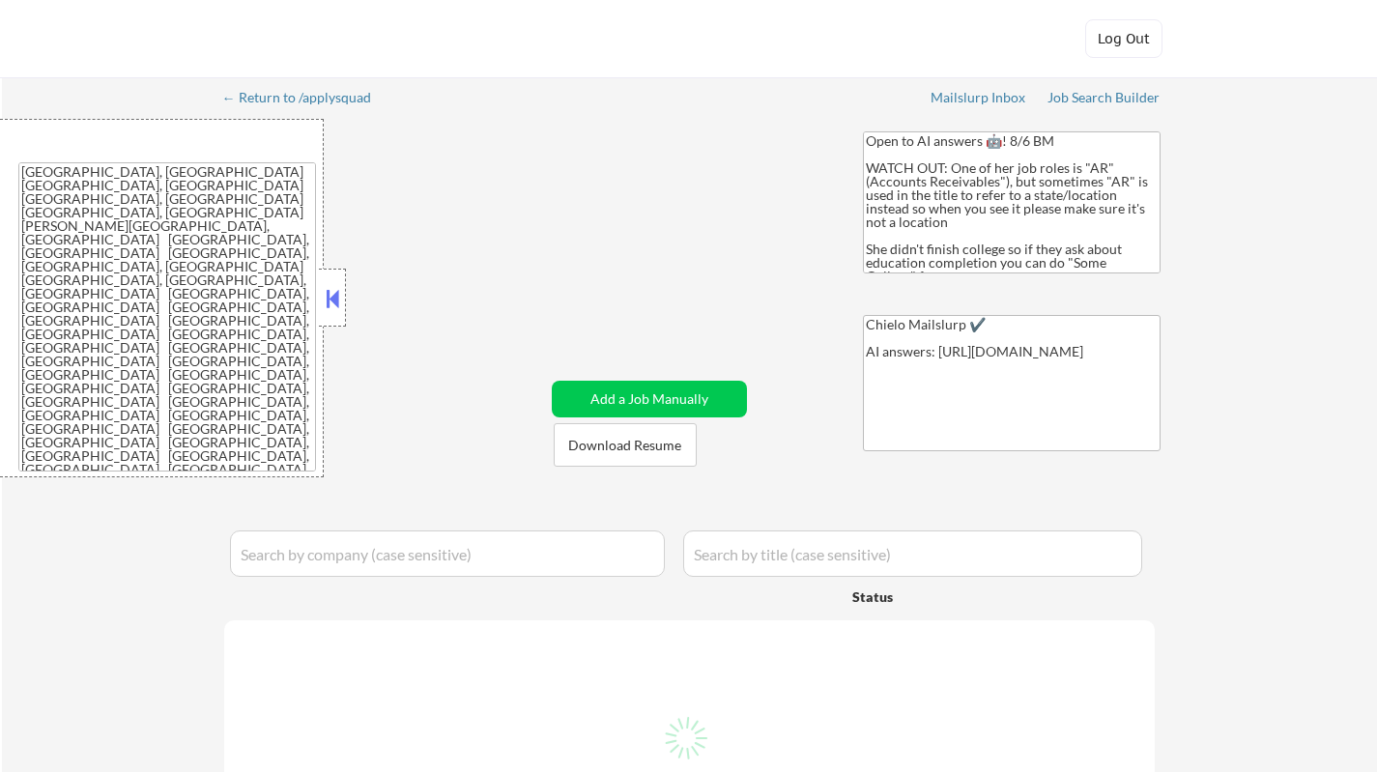
select select ""applied""
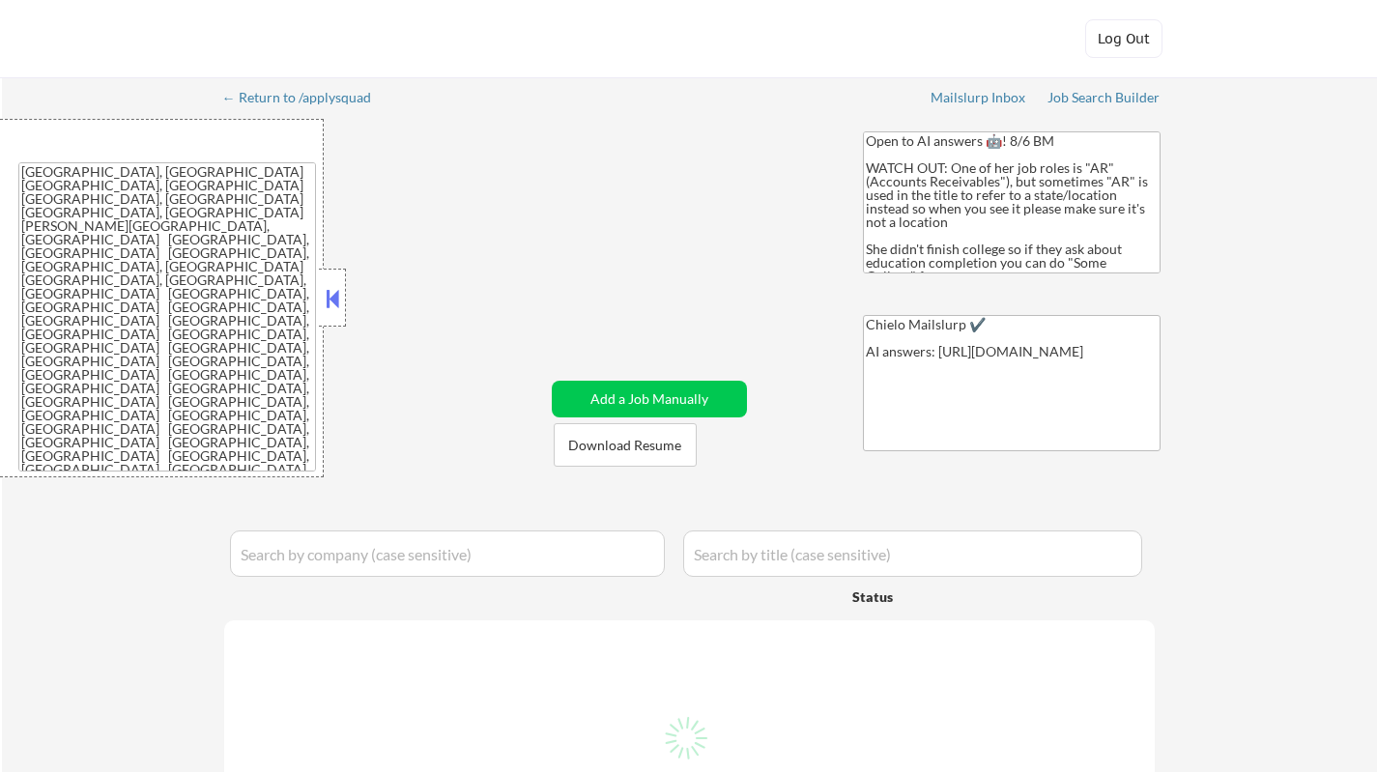
select select ""applied""
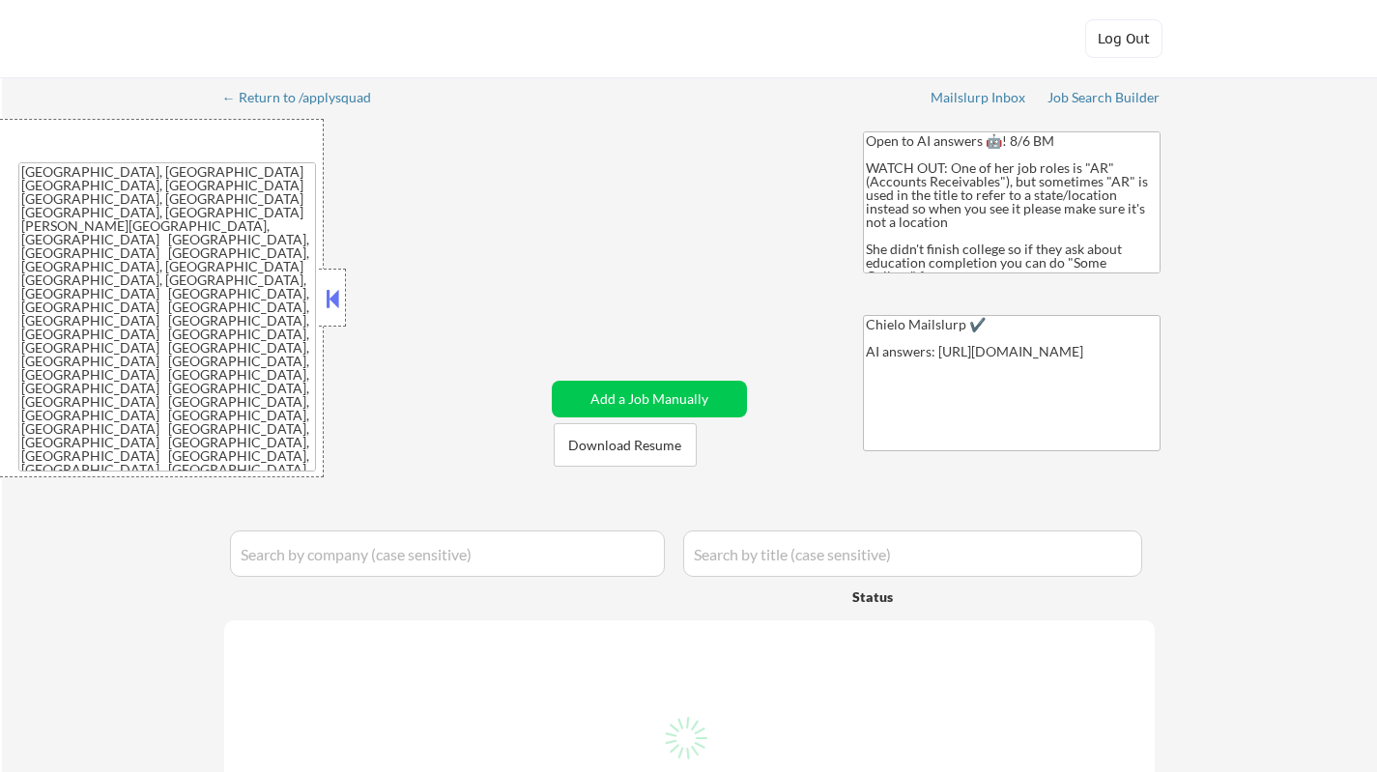
select select ""applied""
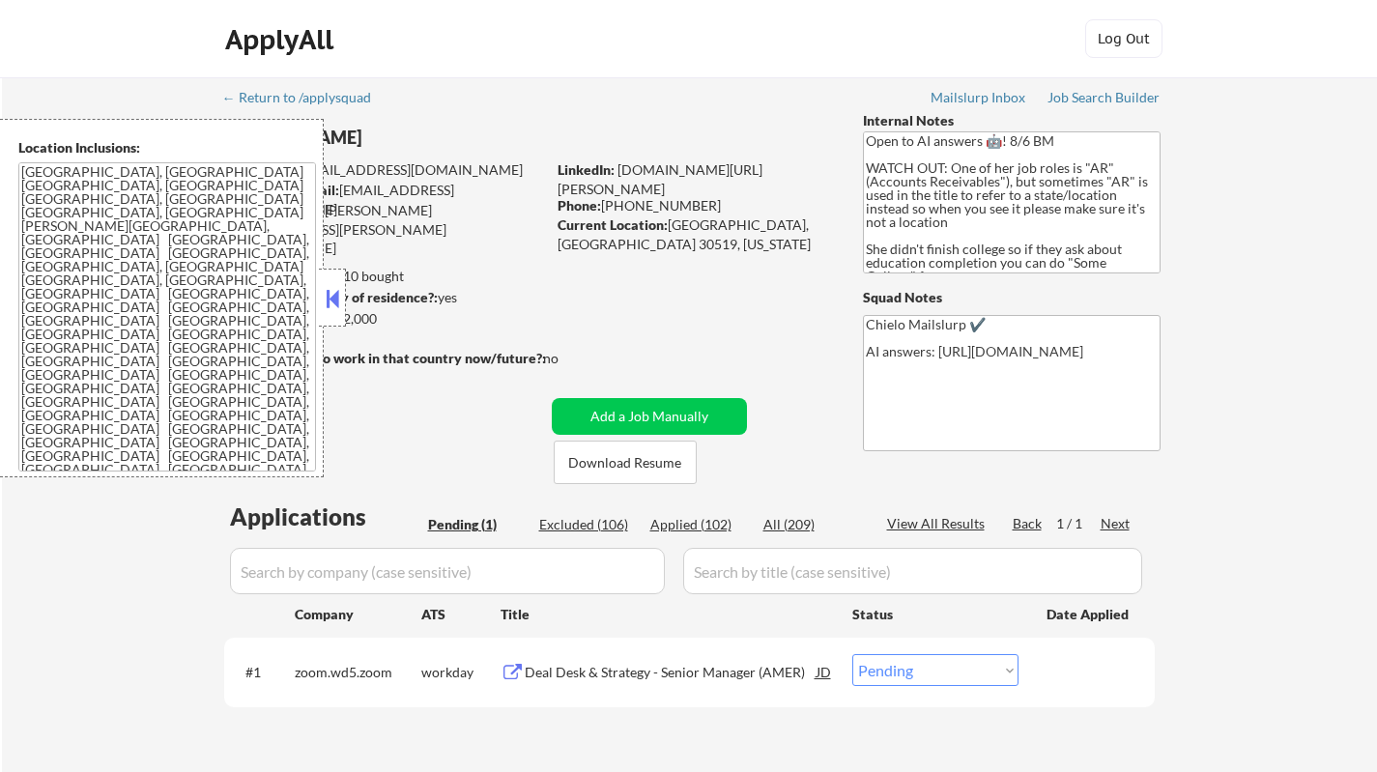
drag, startPoint x: 329, startPoint y: 303, endPoint x: 404, endPoint y: 377, distance: 104.5
click at [332, 301] on button at bounding box center [332, 298] width 21 height 29
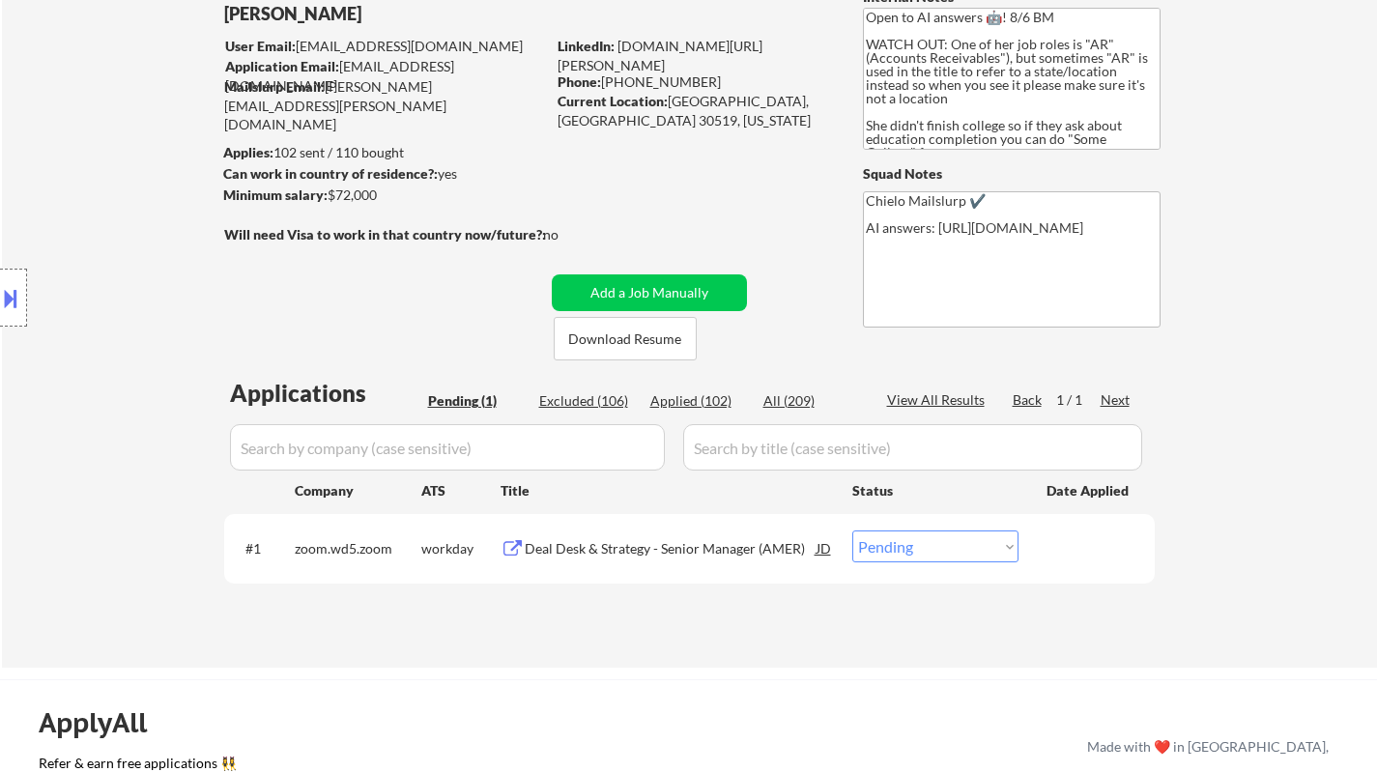
scroll to position [193, 0]
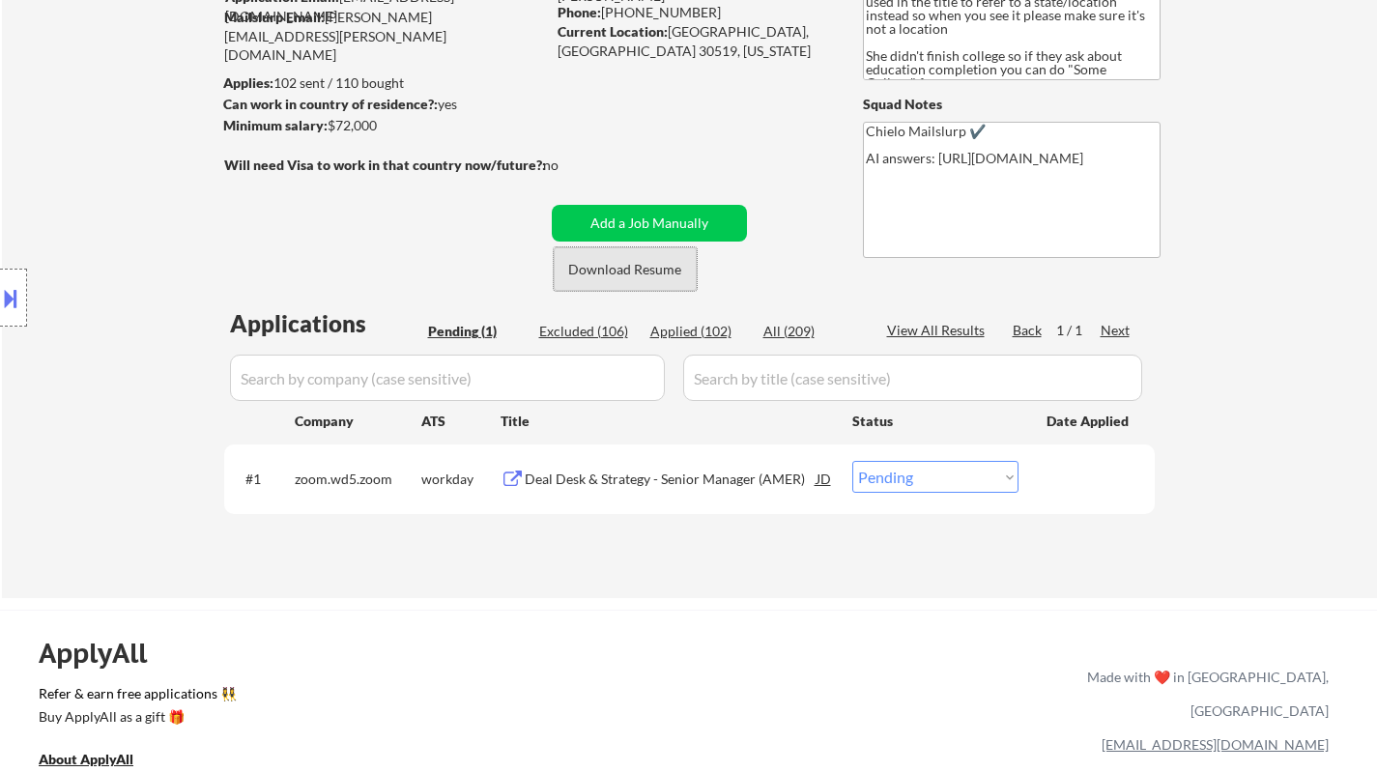
click at [606, 265] on button "Download Resume" at bounding box center [625, 268] width 143 height 43
click at [608, 486] on div "Deal Desk & Strategy - Senior Manager (AMER)" at bounding box center [671, 479] width 292 height 19
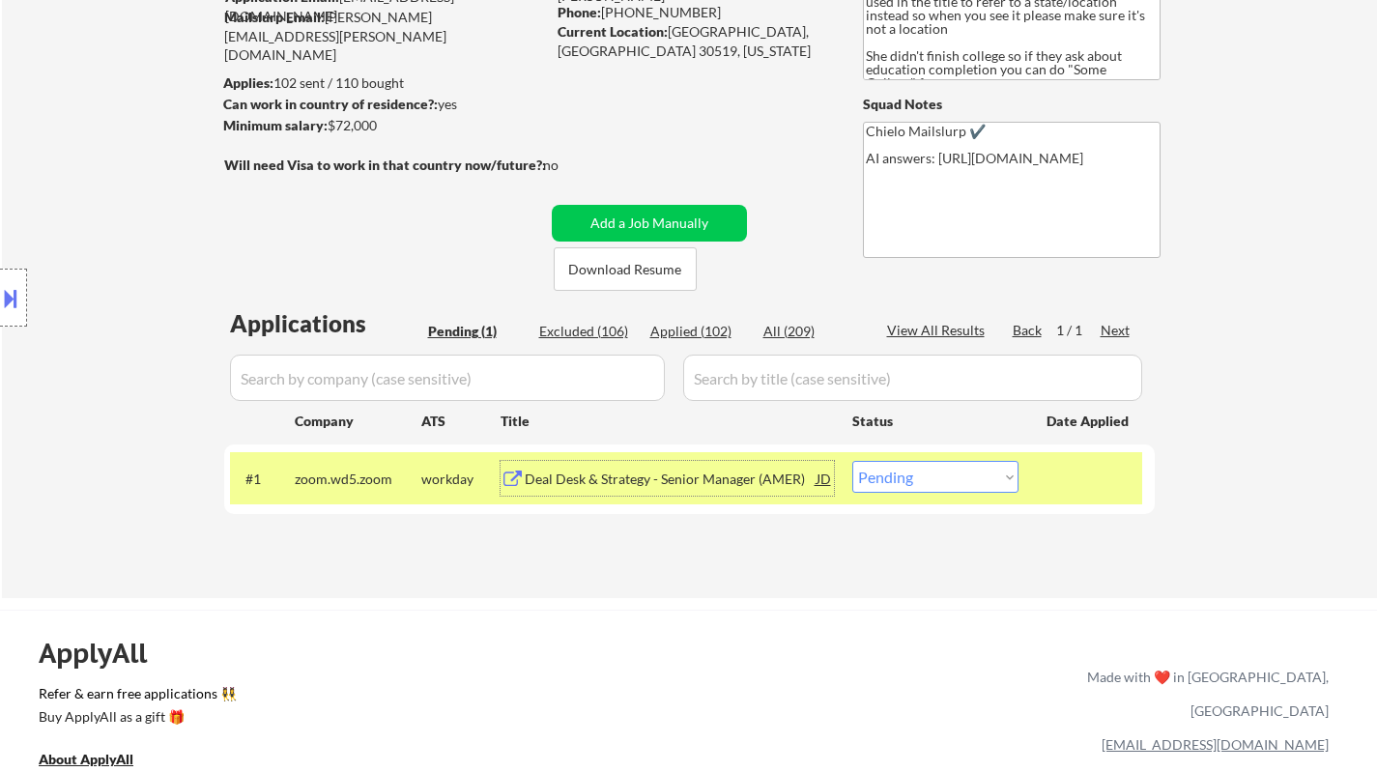
click at [958, 481] on select "Choose an option... Pending Applied Excluded (Questions) Excluded (Expired) Exc…" at bounding box center [935, 477] width 166 height 32
select select ""applied""
click at [852, 461] on select "Choose an option... Pending Applied Excluded (Questions) Excluded (Expired) Exc…" at bounding box center [935, 477] width 166 height 32
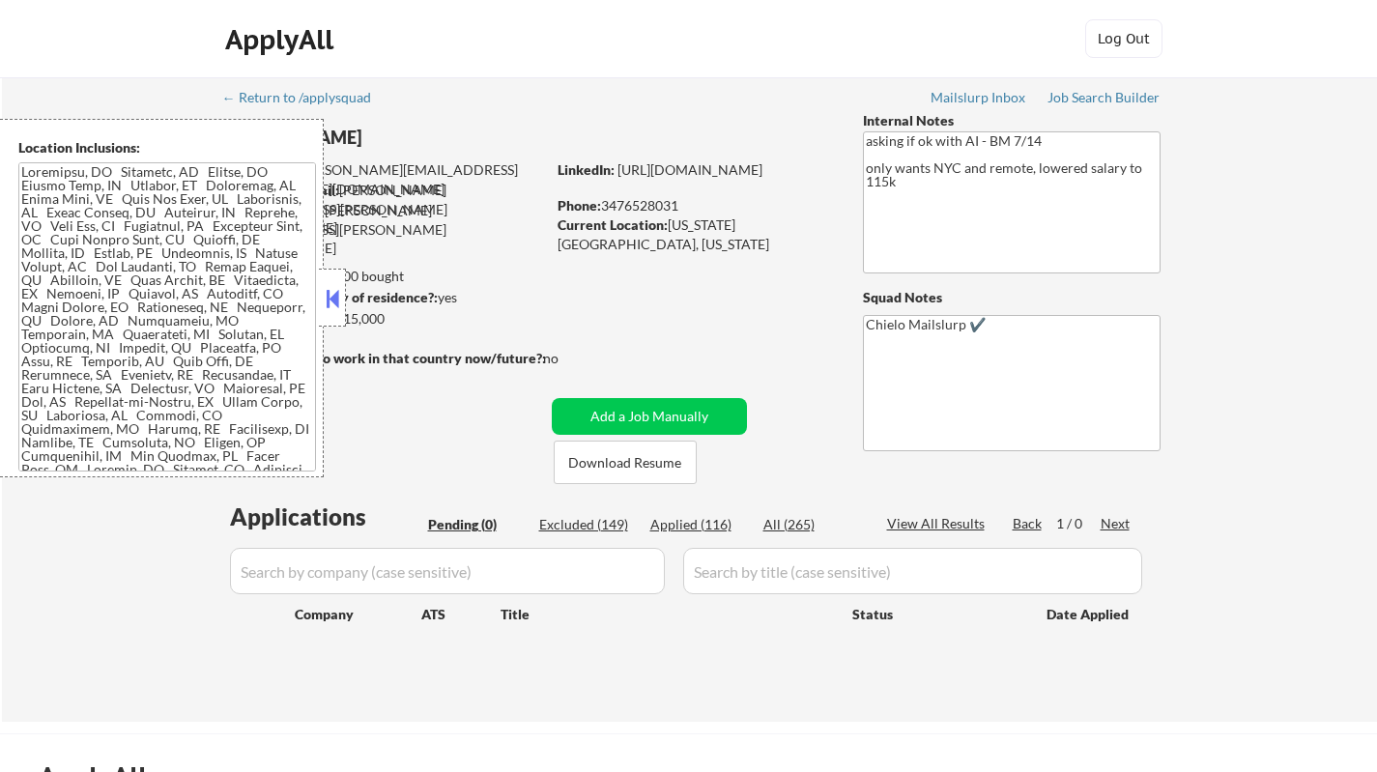
click at [332, 295] on button at bounding box center [332, 298] width 21 height 29
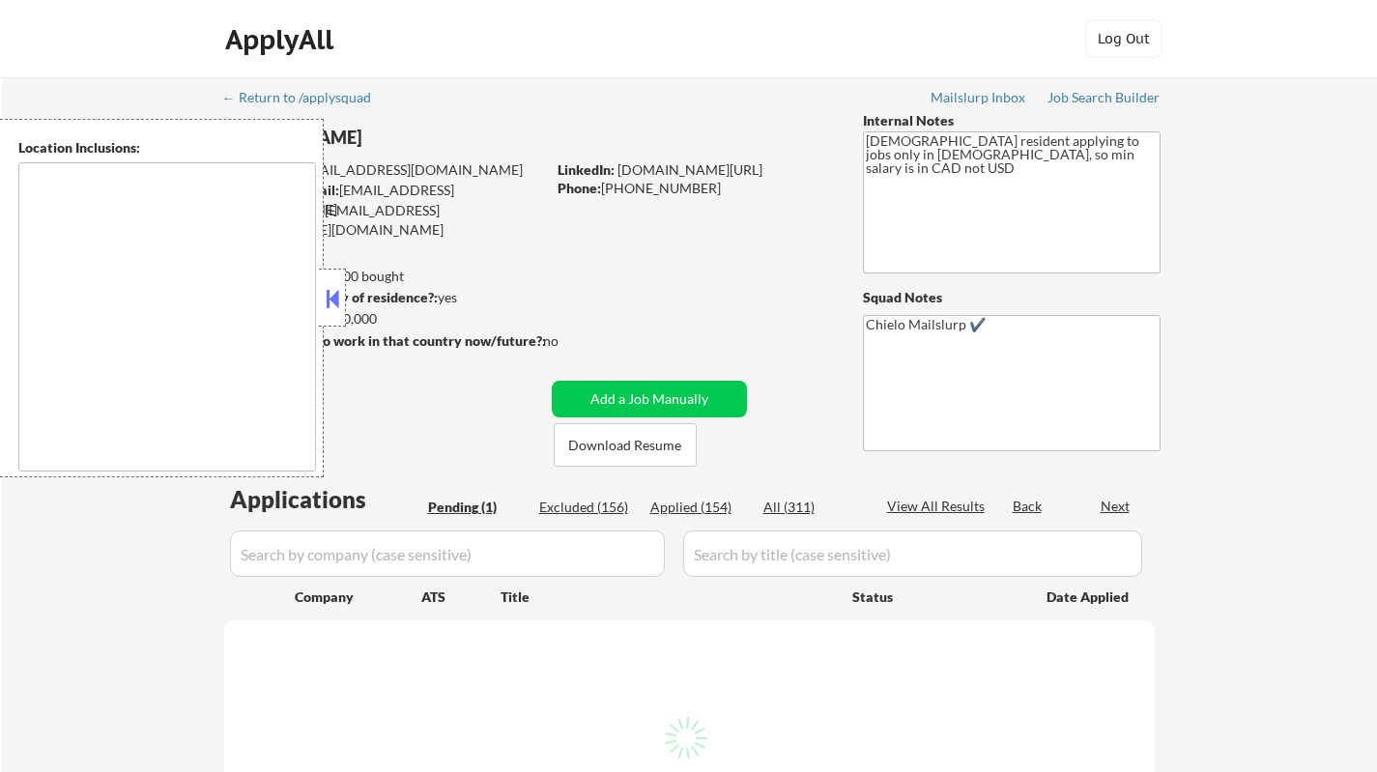
click at [333, 297] on button at bounding box center [332, 298] width 21 height 29
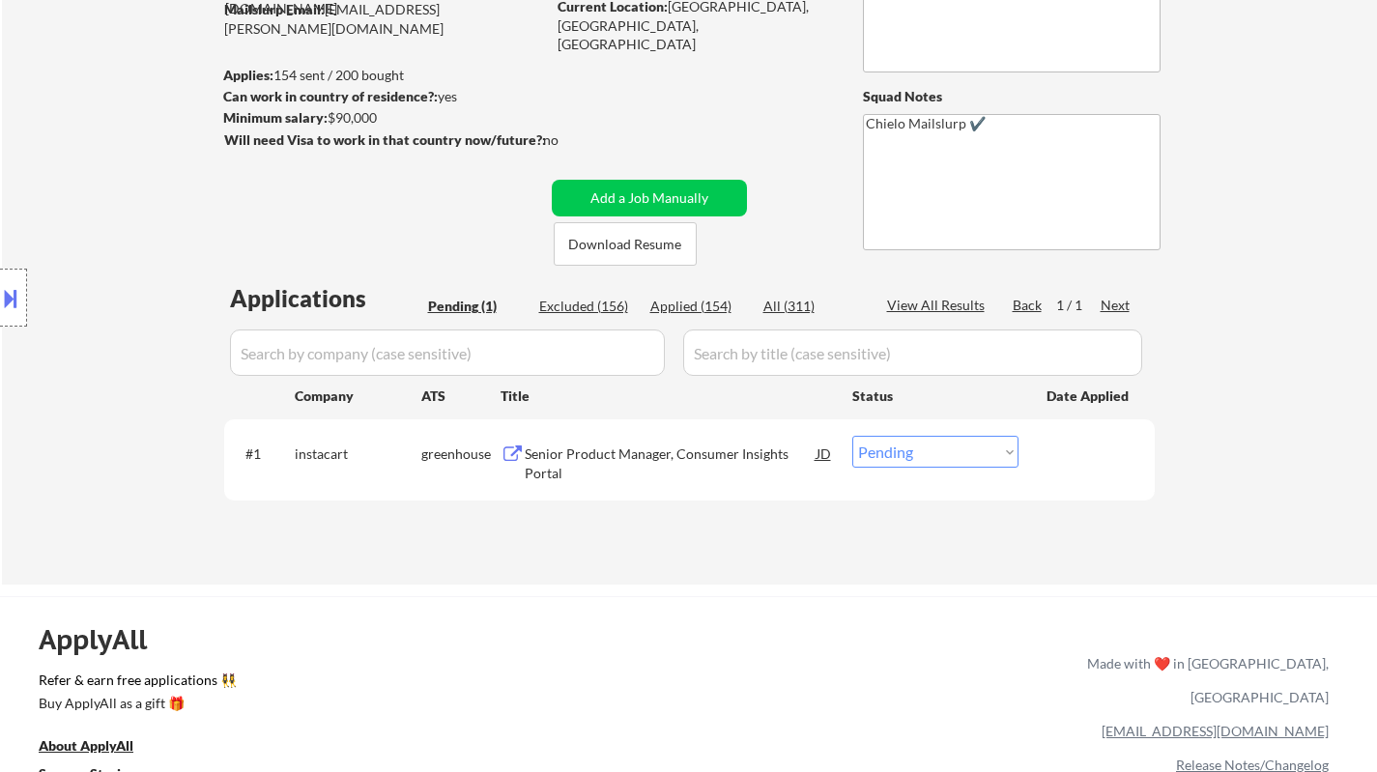
scroll to position [386, 0]
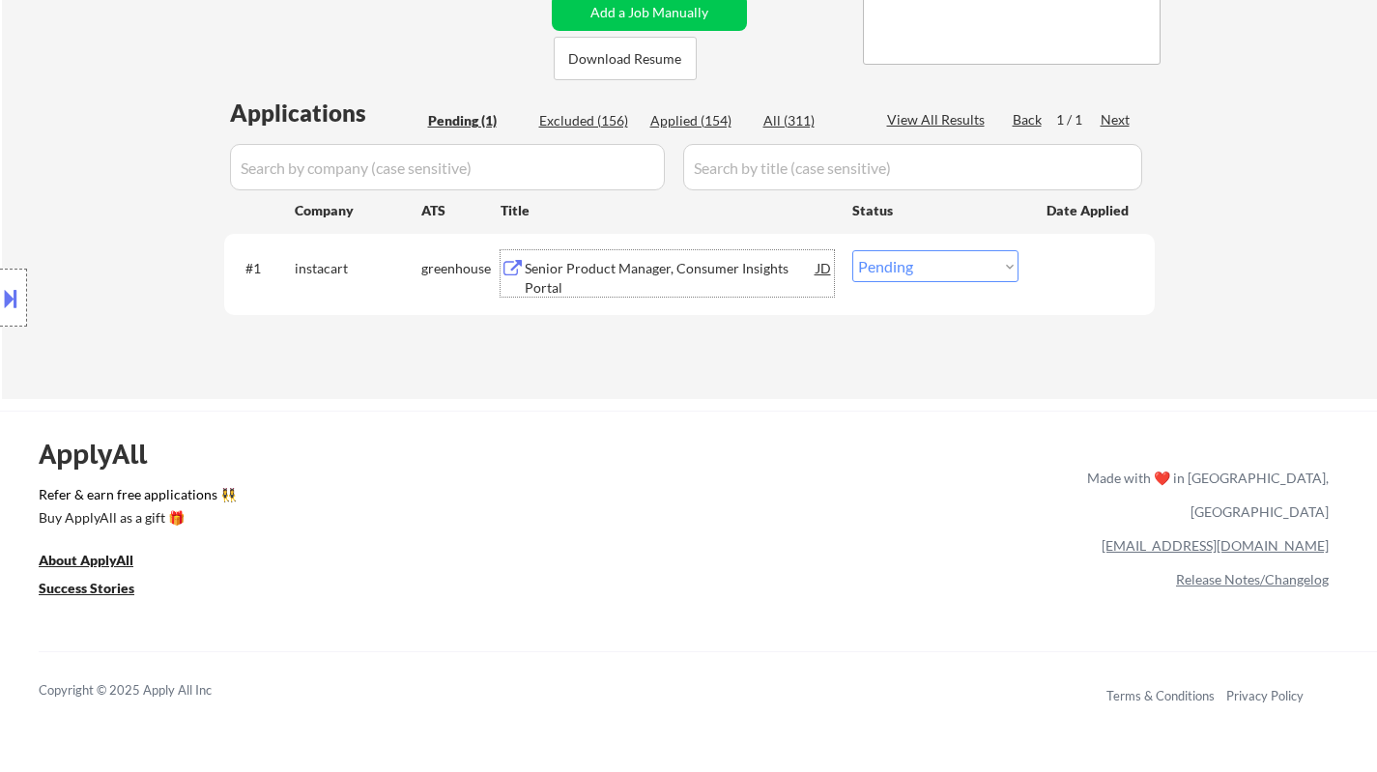
click at [598, 267] on div "Senior Product Manager, Consumer Insights Portal" at bounding box center [671, 278] width 292 height 38
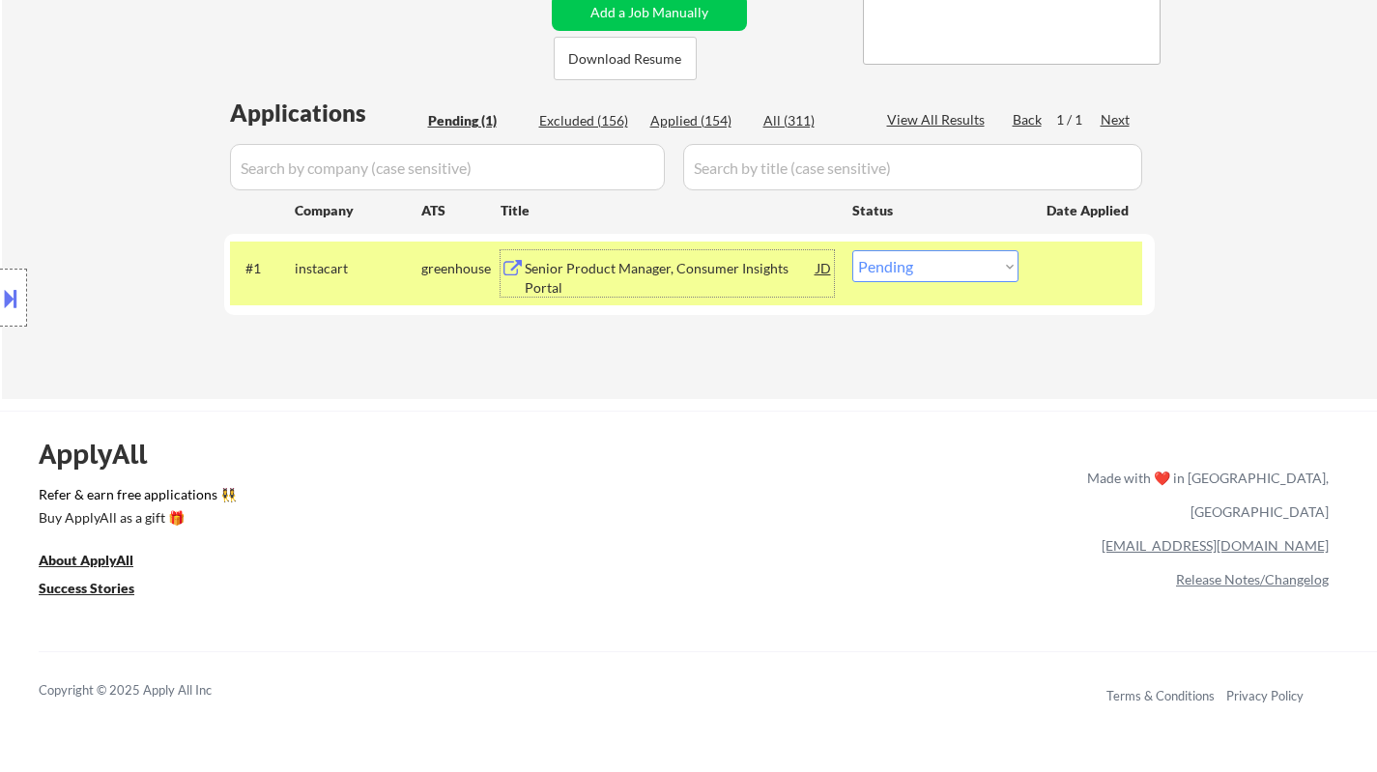
drag, startPoint x: 974, startPoint y: 271, endPoint x: 975, endPoint y: 281, distance: 9.7
click at [974, 271] on select "Choose an option... Pending Applied Excluded (Questions) Excluded (Expired) Exc…" at bounding box center [935, 266] width 166 height 32
select select ""excluded__bad_match_""
click at [852, 250] on select "Choose an option... Pending Applied Excluded (Questions) Excluded (Expired) Exc…" at bounding box center [935, 266] width 166 height 32
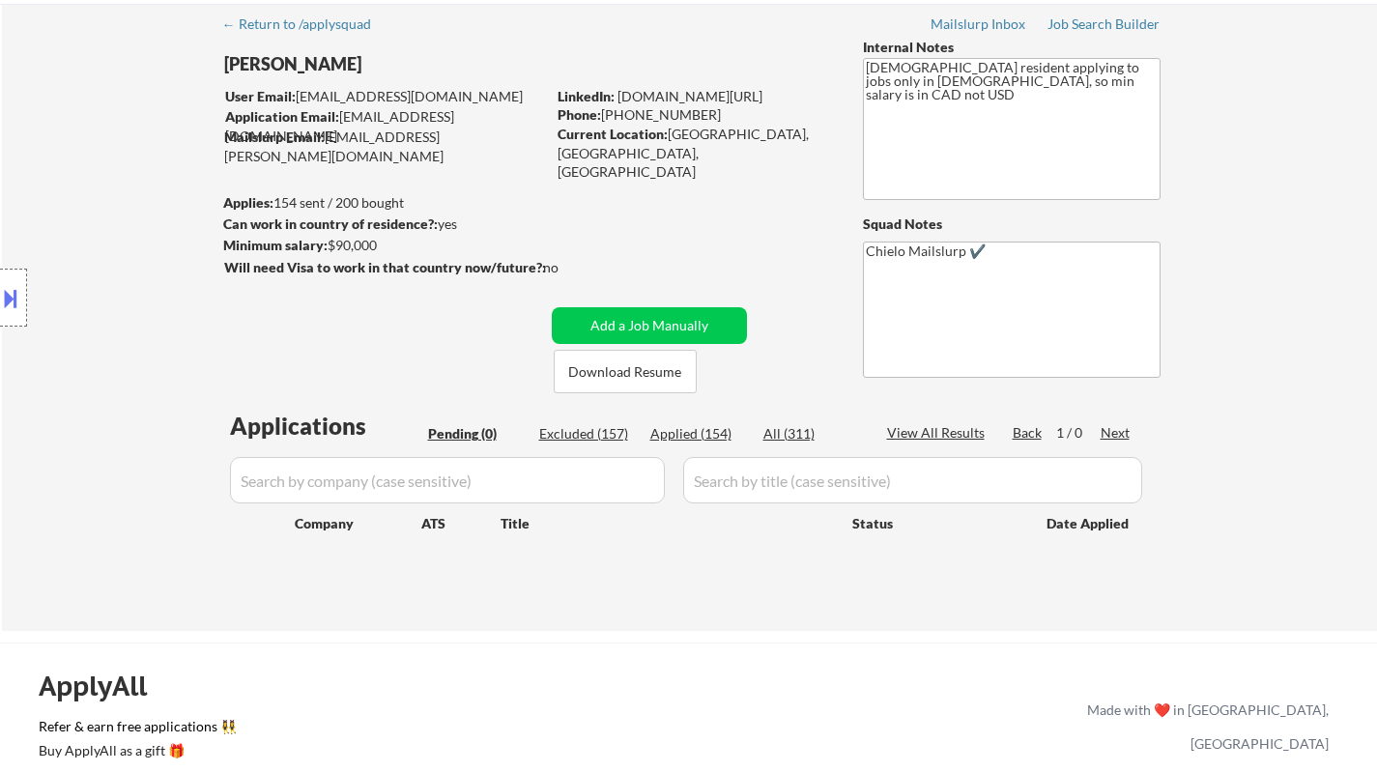
scroll to position [97, 0]
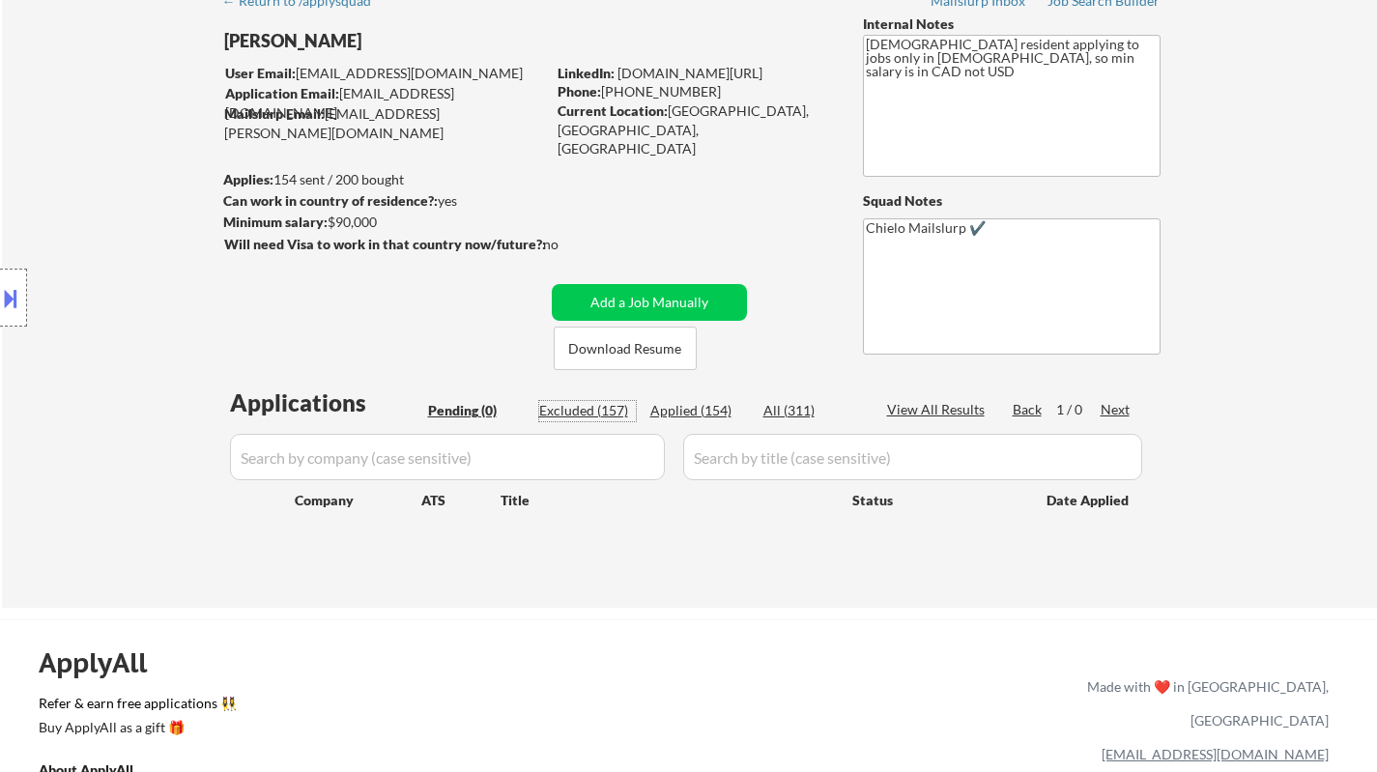
click at [607, 413] on div "Excluded (157)" at bounding box center [587, 410] width 97 height 19
select select ""excluded""
select select ""excluded__salary_""
select select ""excluded""
select select ""excluded__expired_""
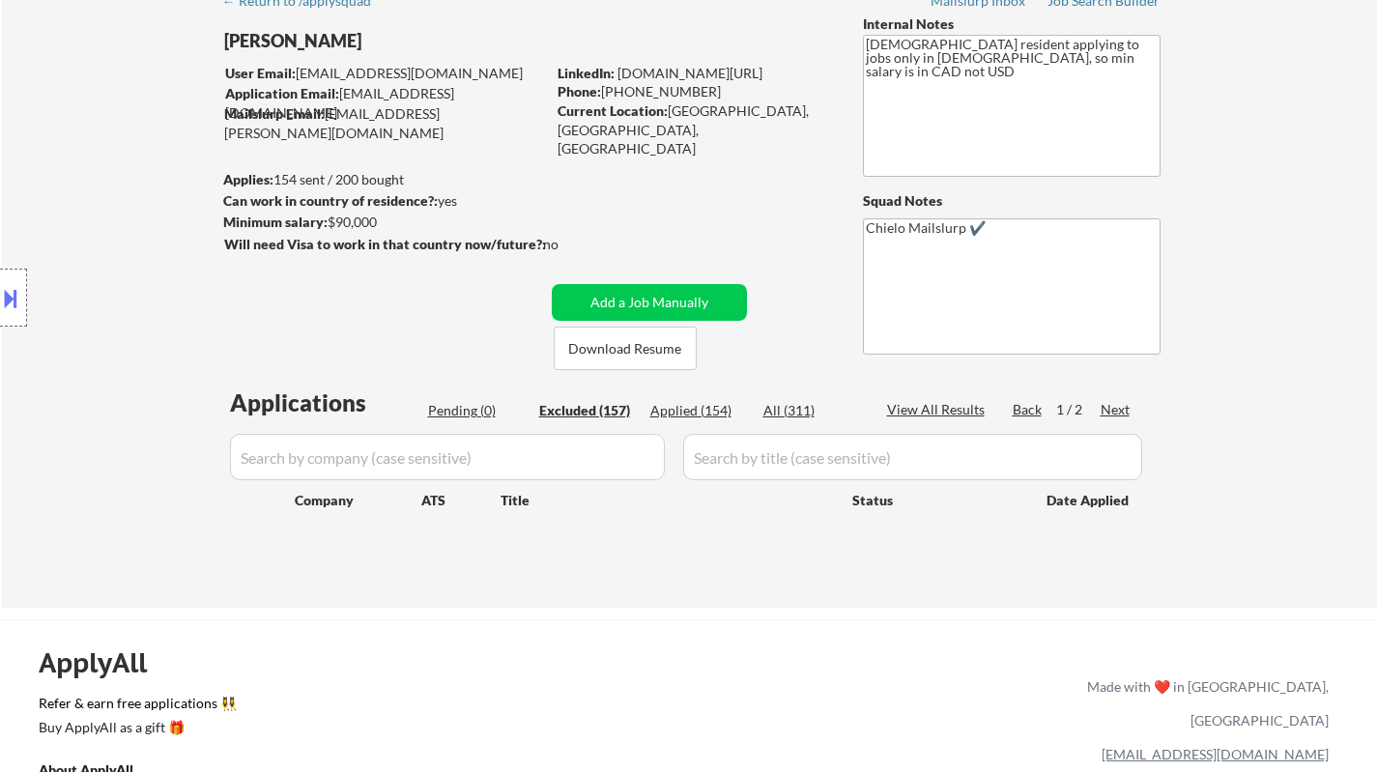
select select ""excluded__other_""
select select ""excluded__blocklist_""
select select ""excluded__location_""
select select ""excluded__expired_""
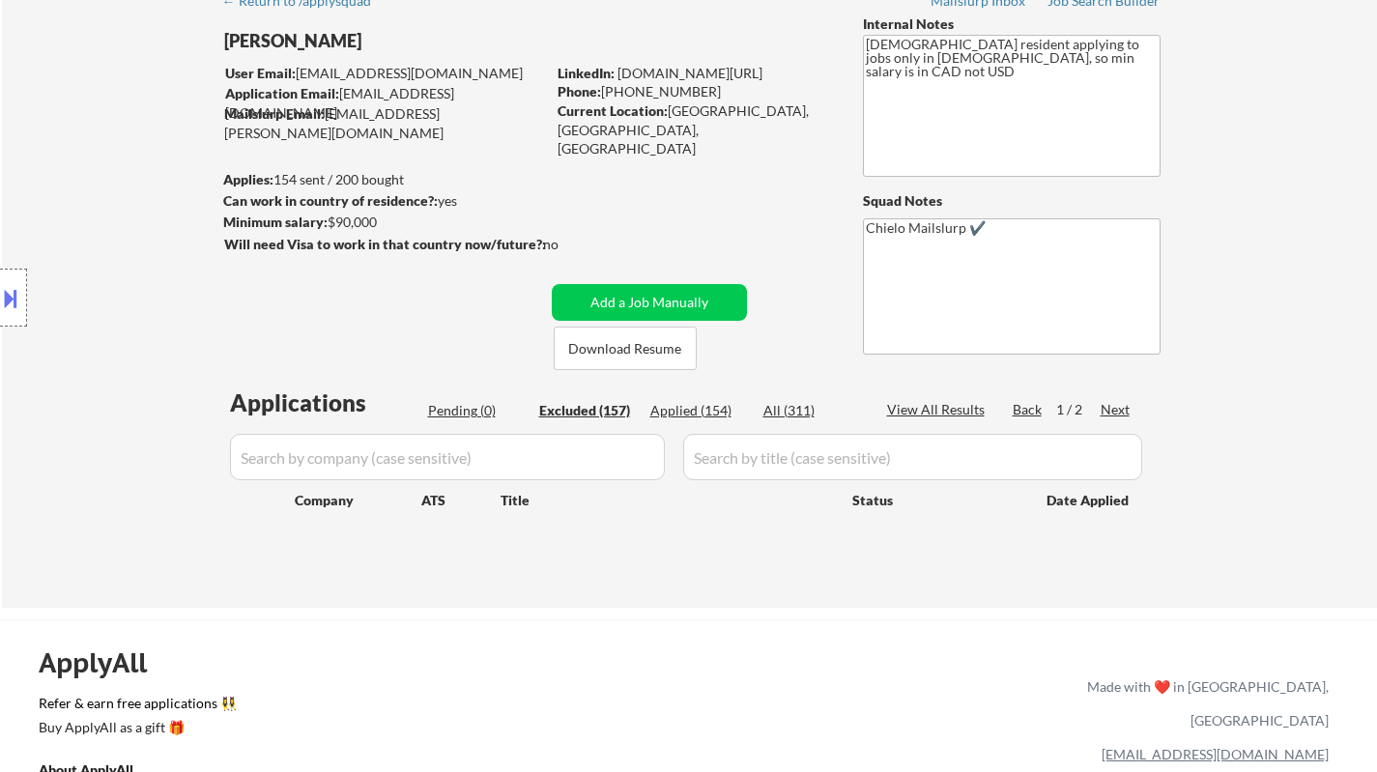
select select ""excluded__expired_""
select select ""excluded__location_""
select select ""excluded__expired_""
select select ""excluded__location_""
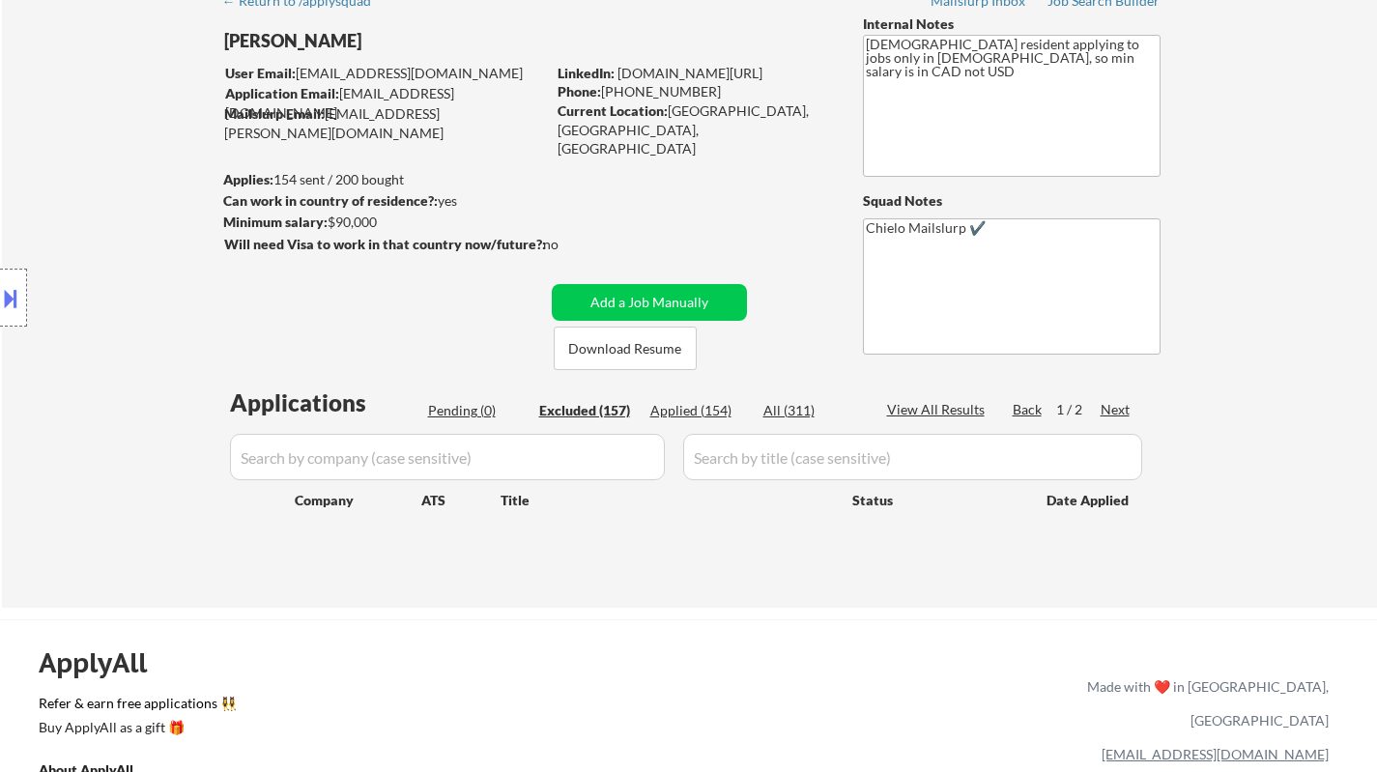
select select ""excluded__expired_""
select select ""excluded__bad_match_""
select select ""excluded__other_""
select select ""excluded""
select select ""excluded__location_""
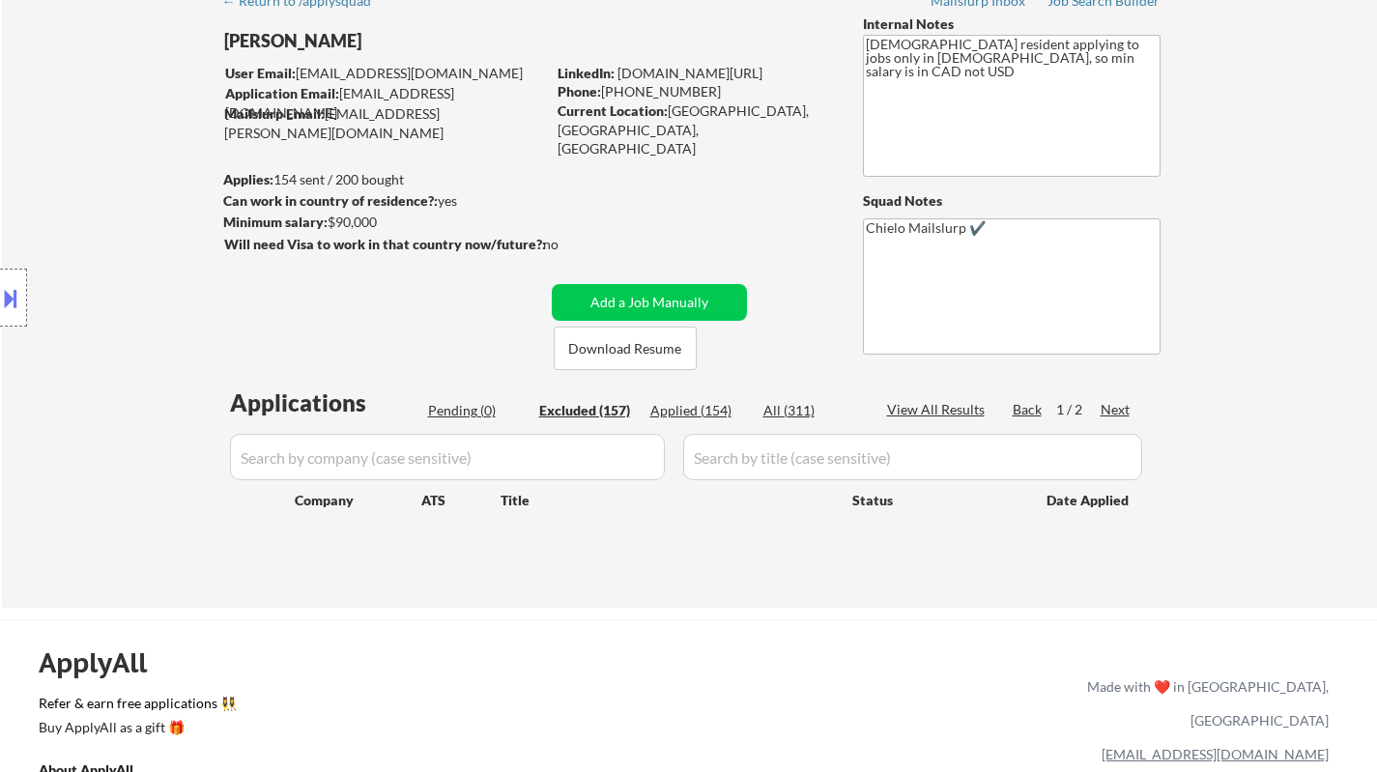
select select ""excluded""
select select ""excluded__expired_""
select select ""excluded""
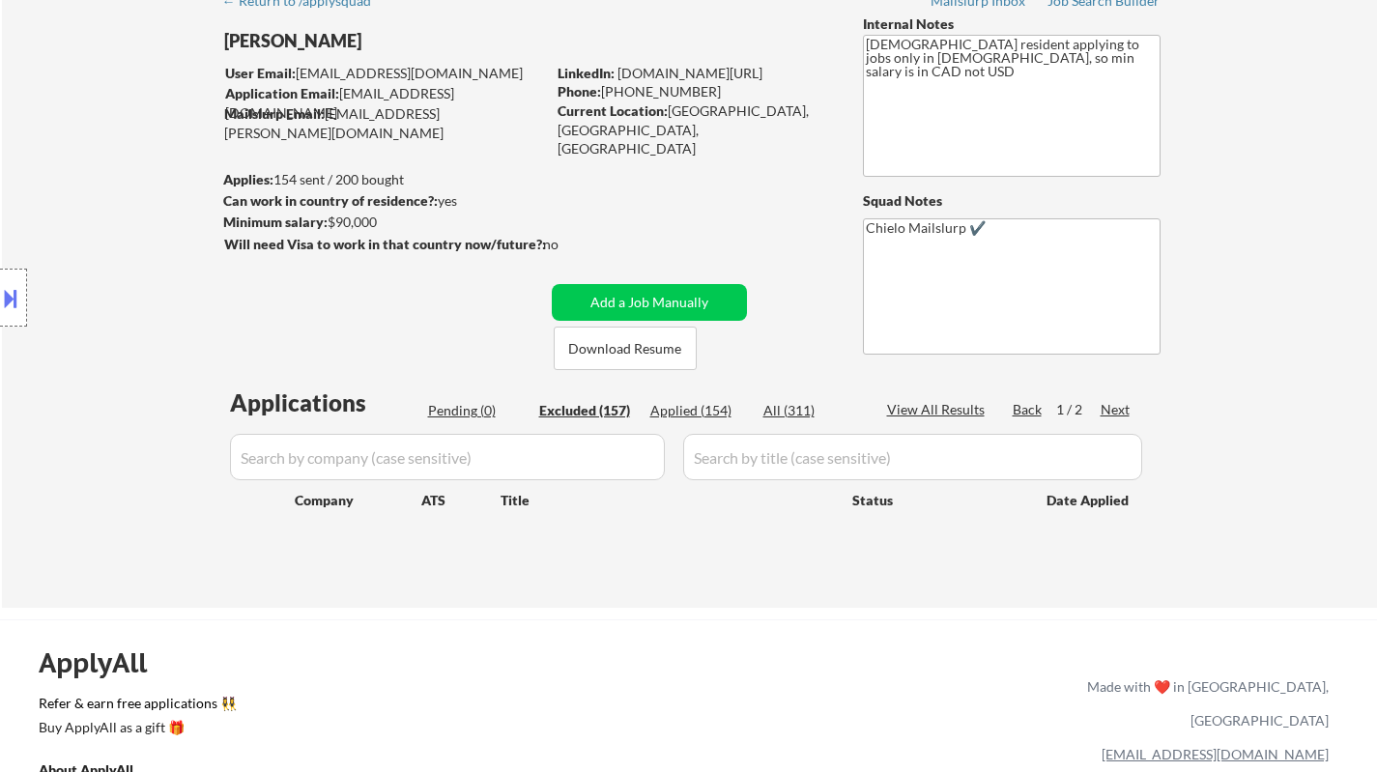
select select ""excluded__expired_""
select select ""excluded""
select select ""excluded__location_""
select select ""excluded""
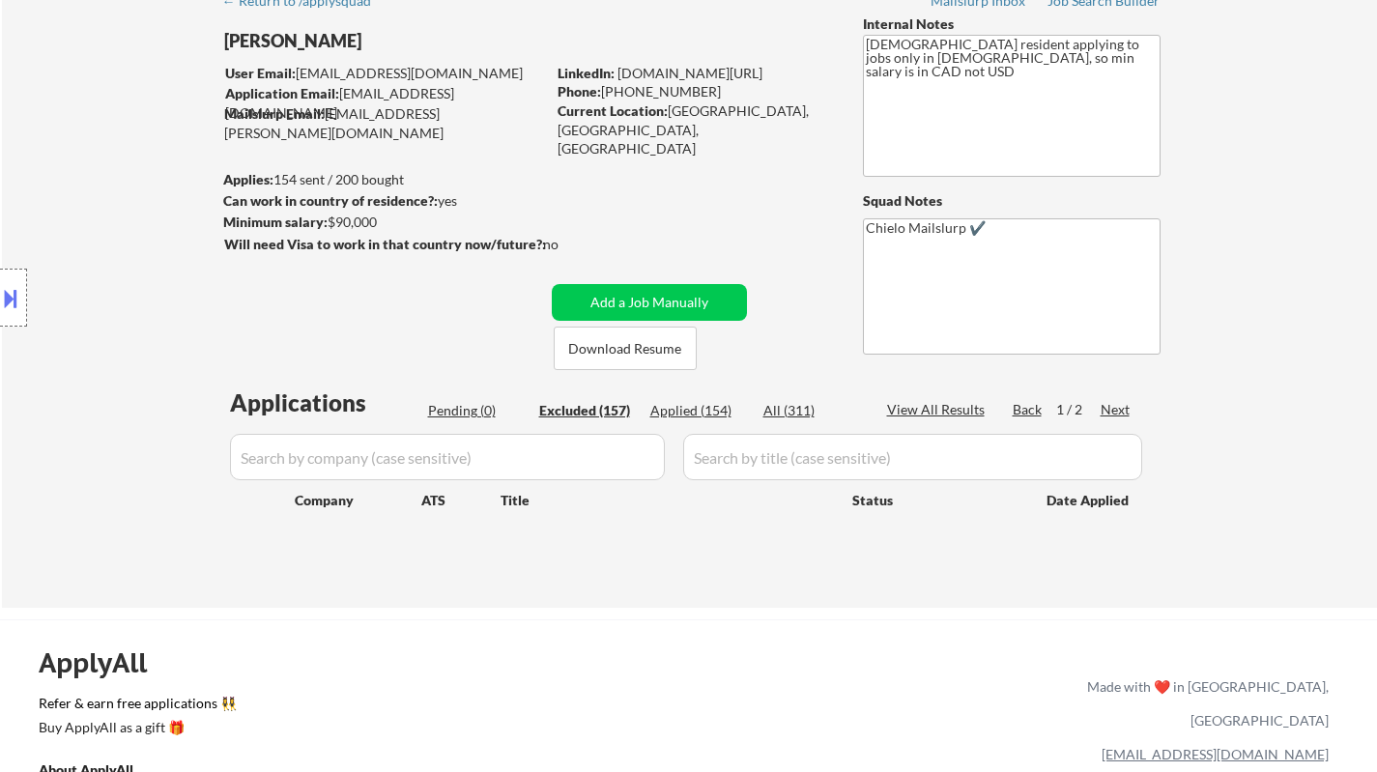
select select ""excluded""
select select ""excluded__expired_""
select select ""excluded""
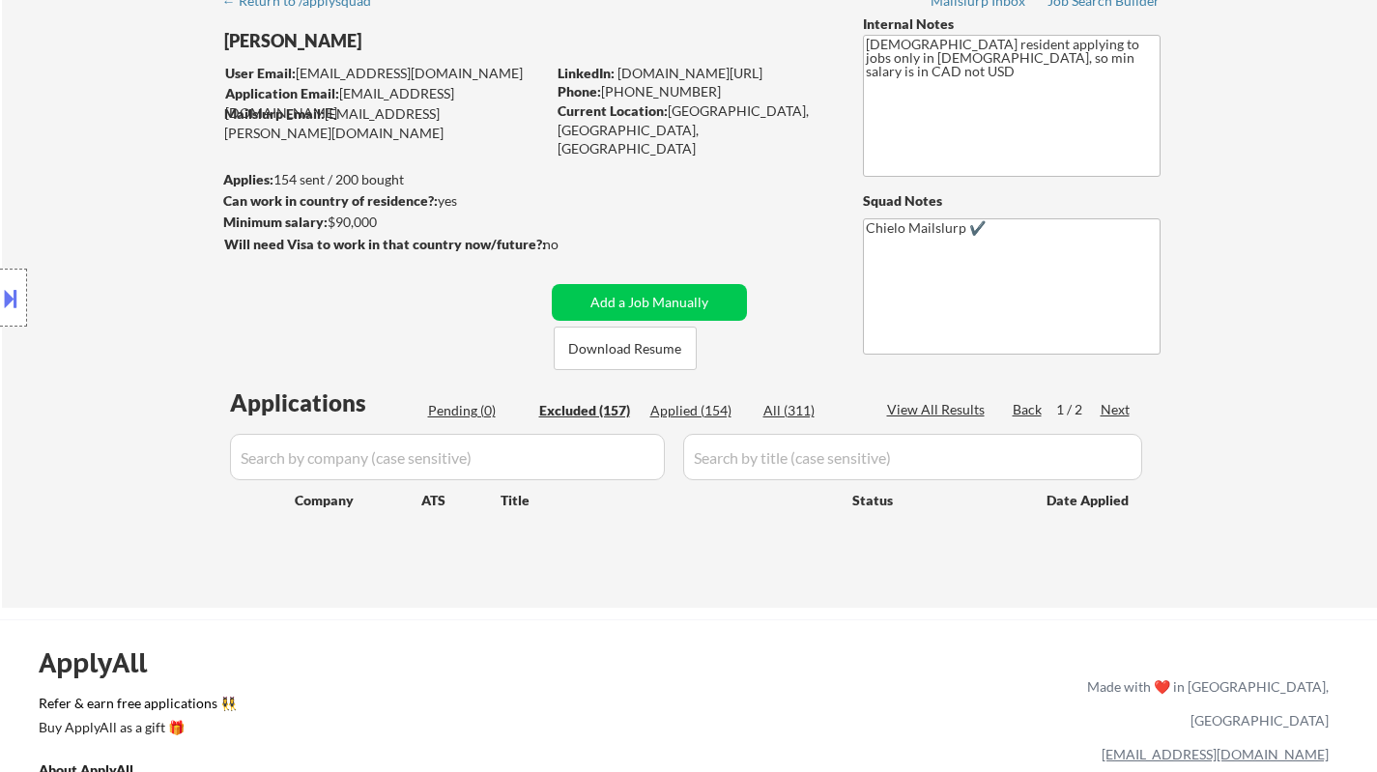
select select ""excluded__expired_""
select select ""excluded""
select select ""excluded__other_""
select select ""excluded""
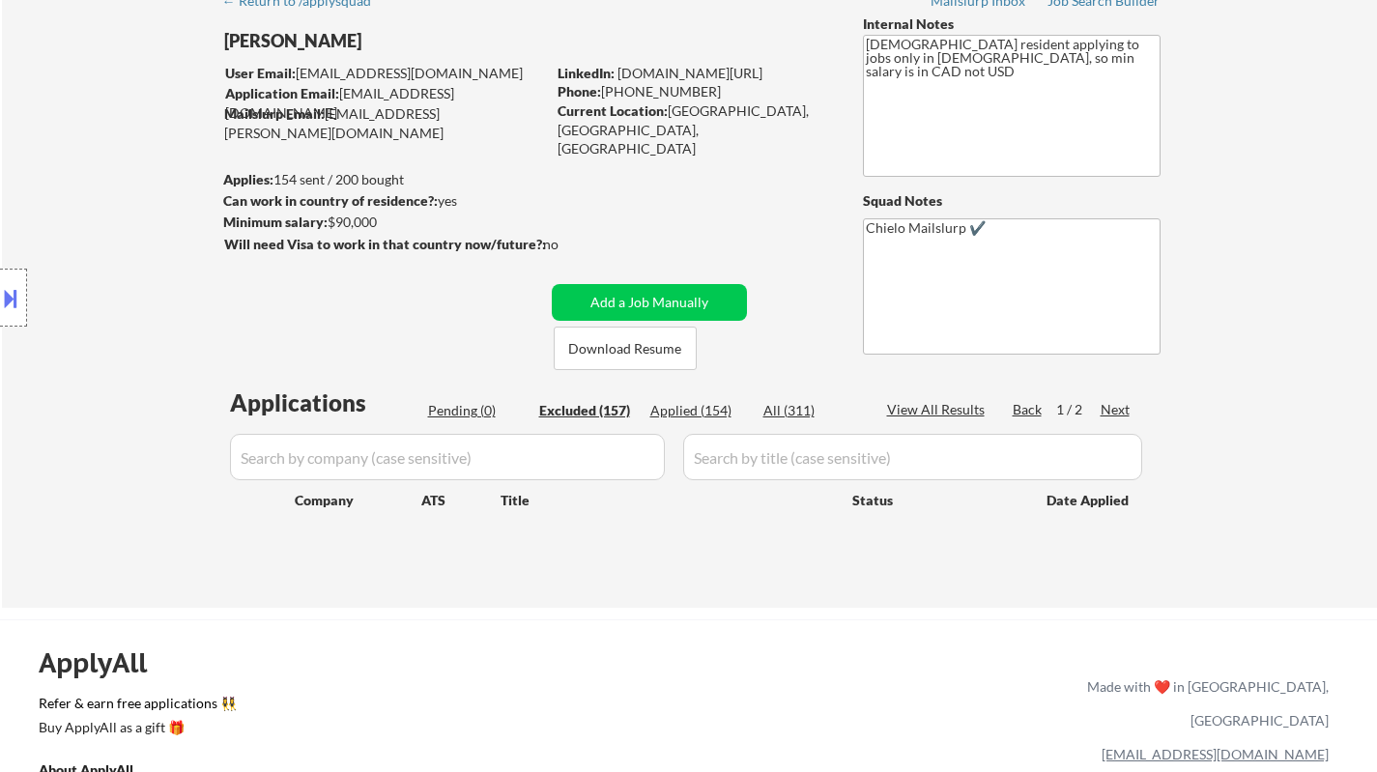
select select ""excluded__other_""
select select ""excluded__expired_""
select select ""excluded__location_""
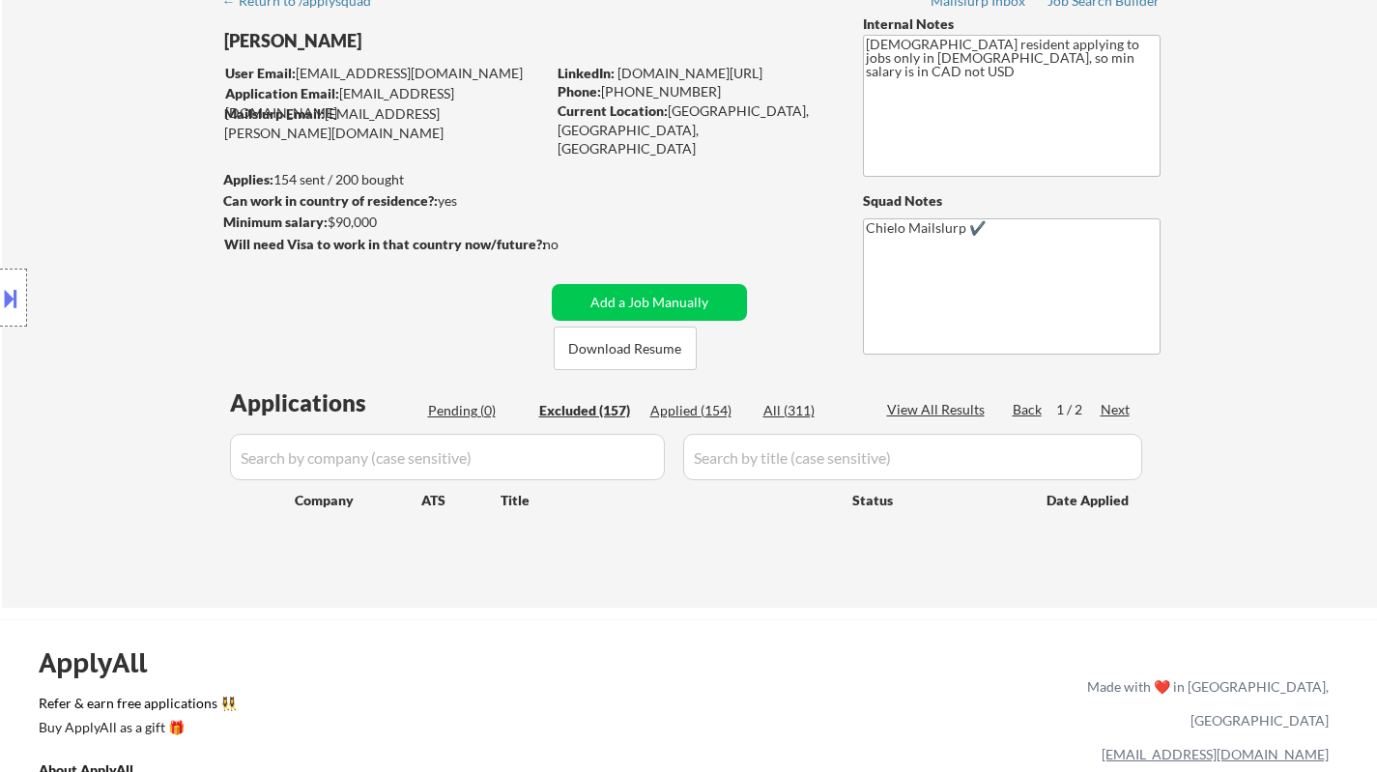
select select ""excluded""
select select ""excluded__expired_""
select select ""excluded""
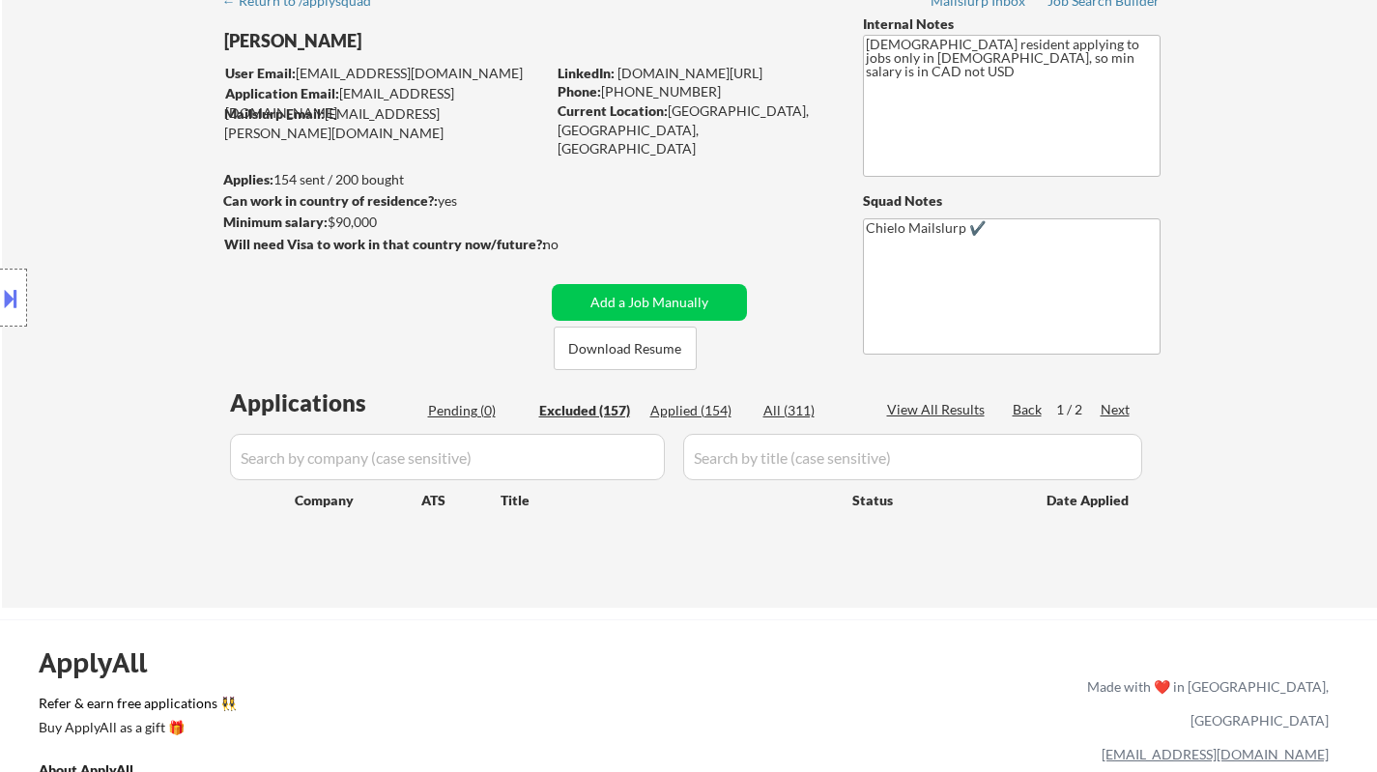
select select ""excluded""
select select ""excluded__location_""
select select ""excluded""
select select ""excluded__other_""
select select ""excluded""
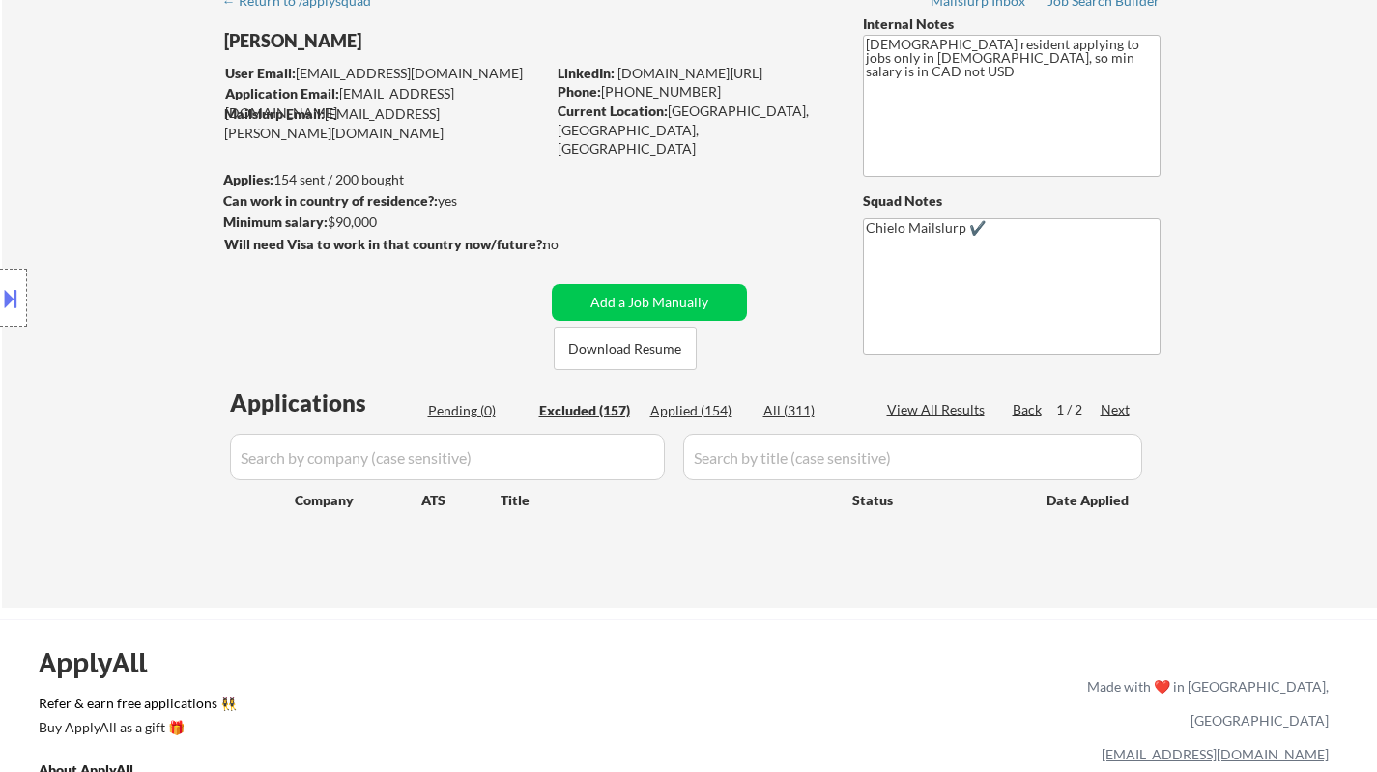
select select ""excluded""
select select ""excluded__blocklist_""
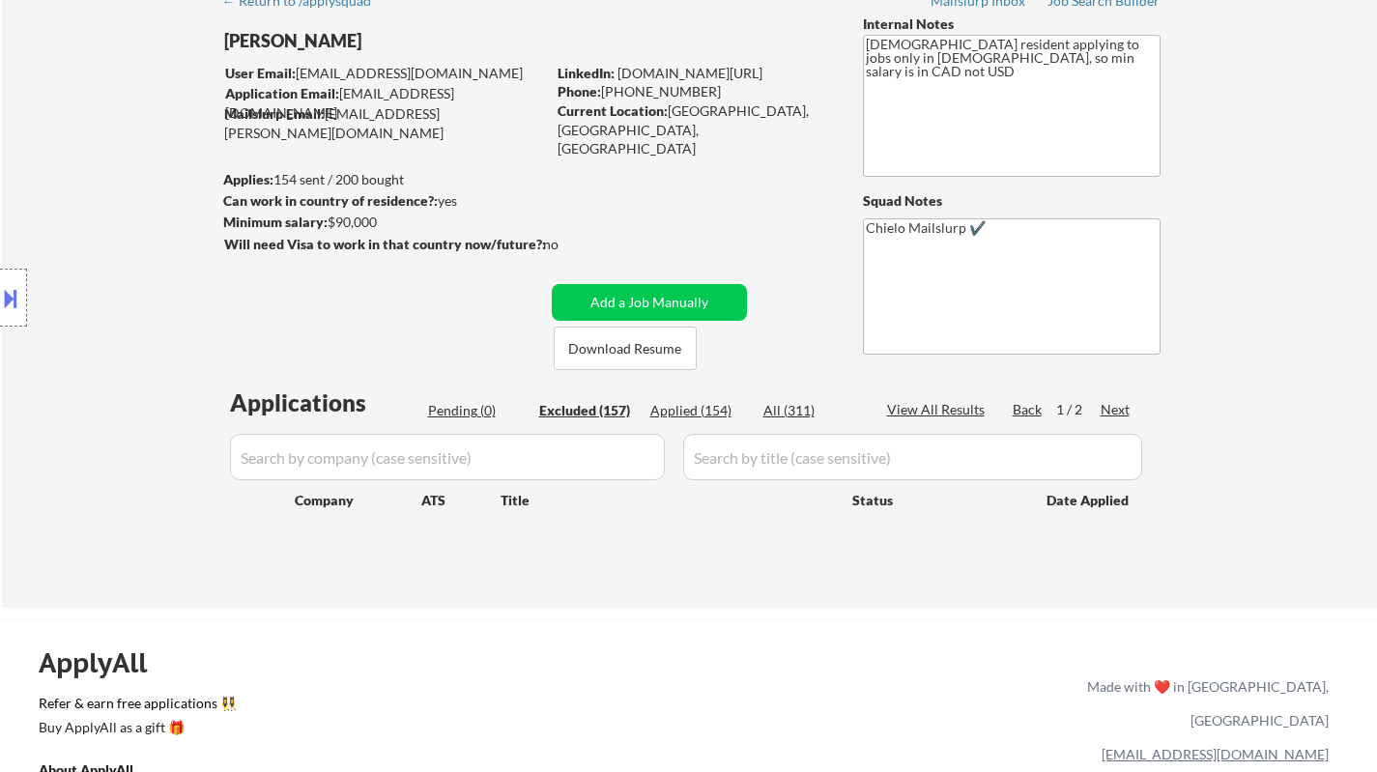
select select ""excluded__other_""
select select ""excluded""
select select ""excluded__location_""
select select ""excluded__expired_""
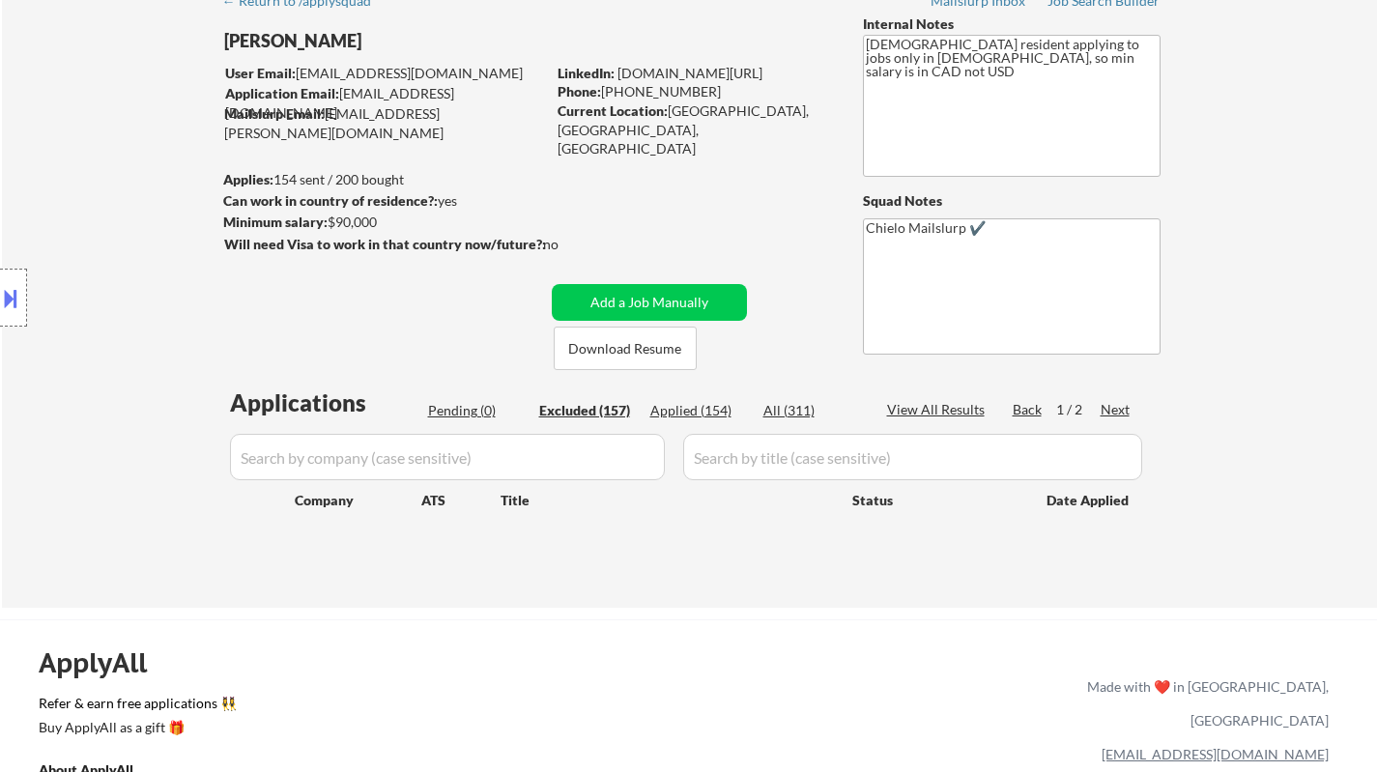
select select ""excluded""
select select ""excluded__expired_""
select select ""excluded__other_""
select select ""excluded""
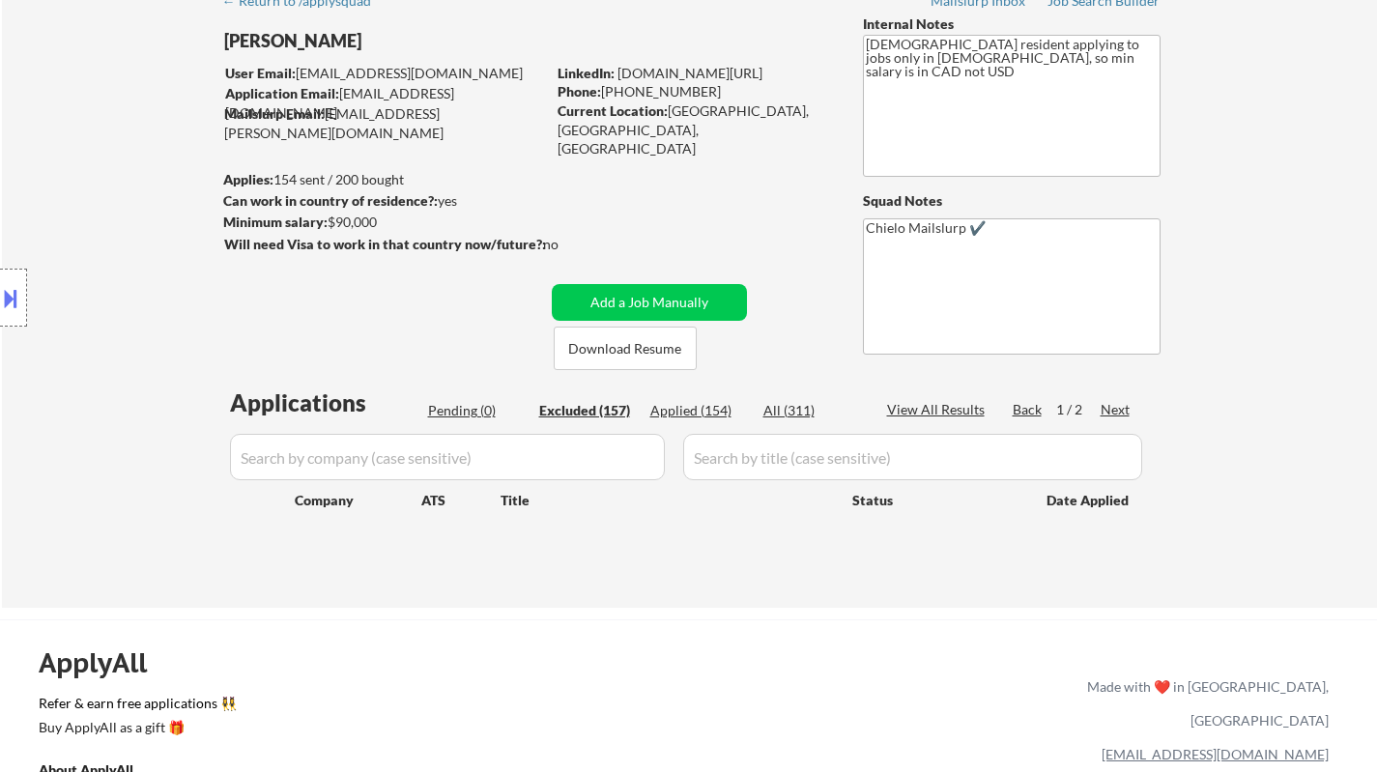
select select ""excluded""
select select ""excluded__expired_""
select select ""excluded__other_""
select select ""excluded__bad_match_""
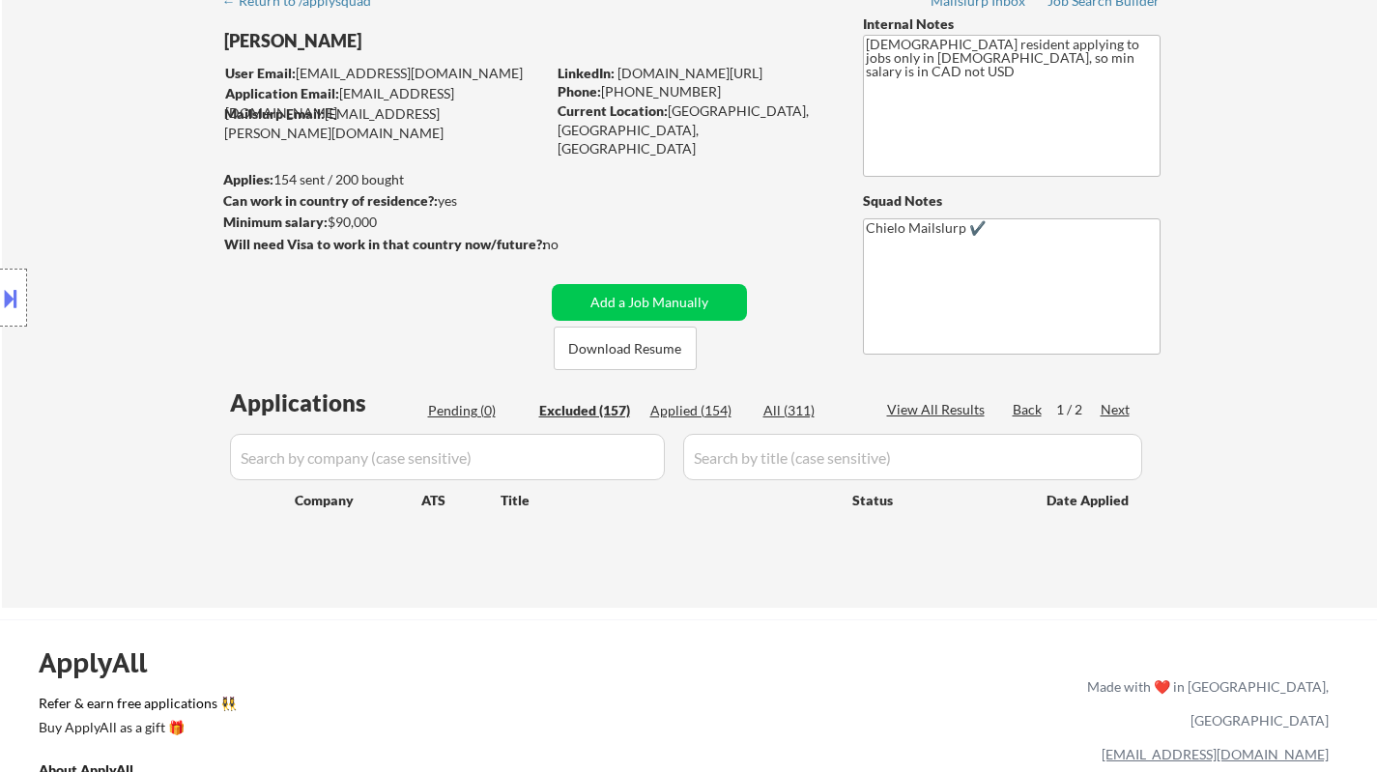
select select ""excluded""
select select ""excluded__other_""
select select ""excluded""
select select ""excluded__expired_""
select select ""excluded__other_""
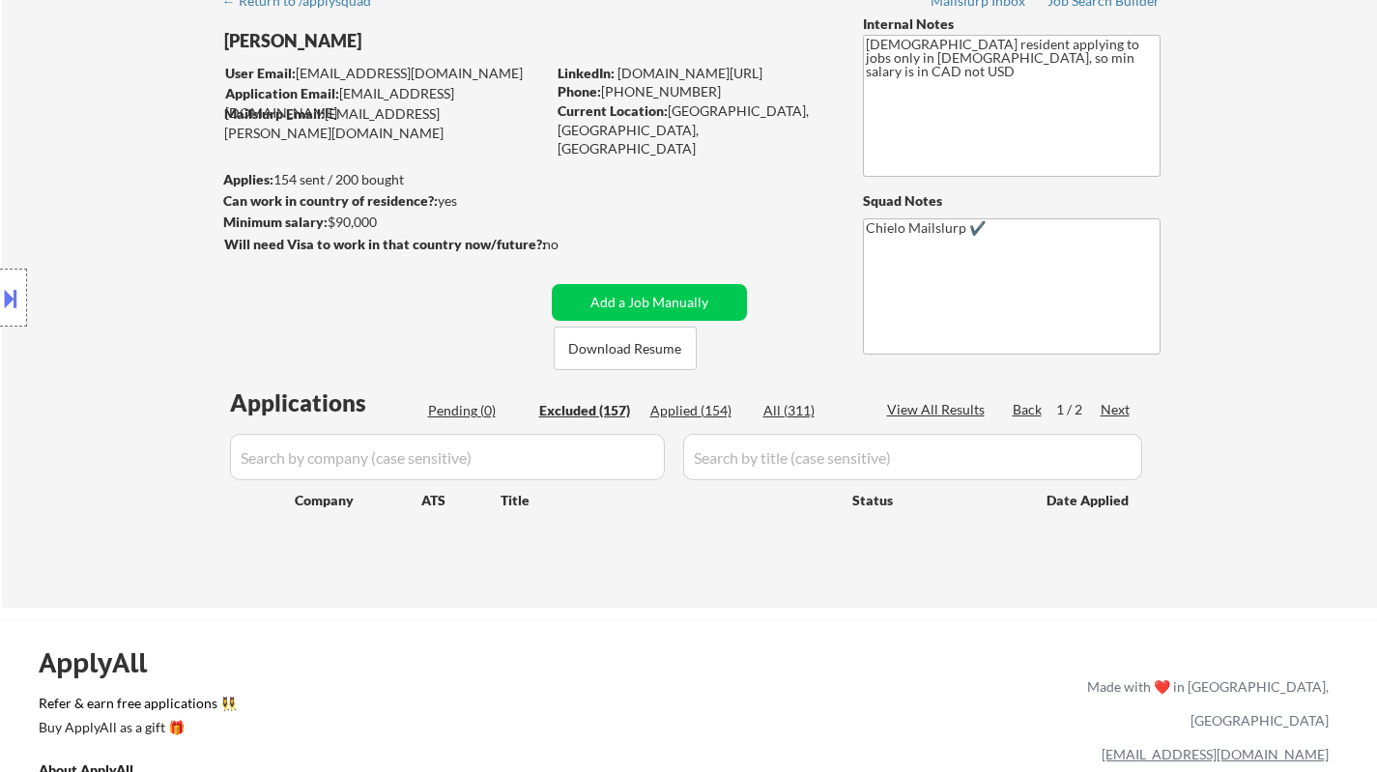
select select ""excluded__other_""
select select ""excluded""
select select ""excluded__location_""
select select ""excluded""
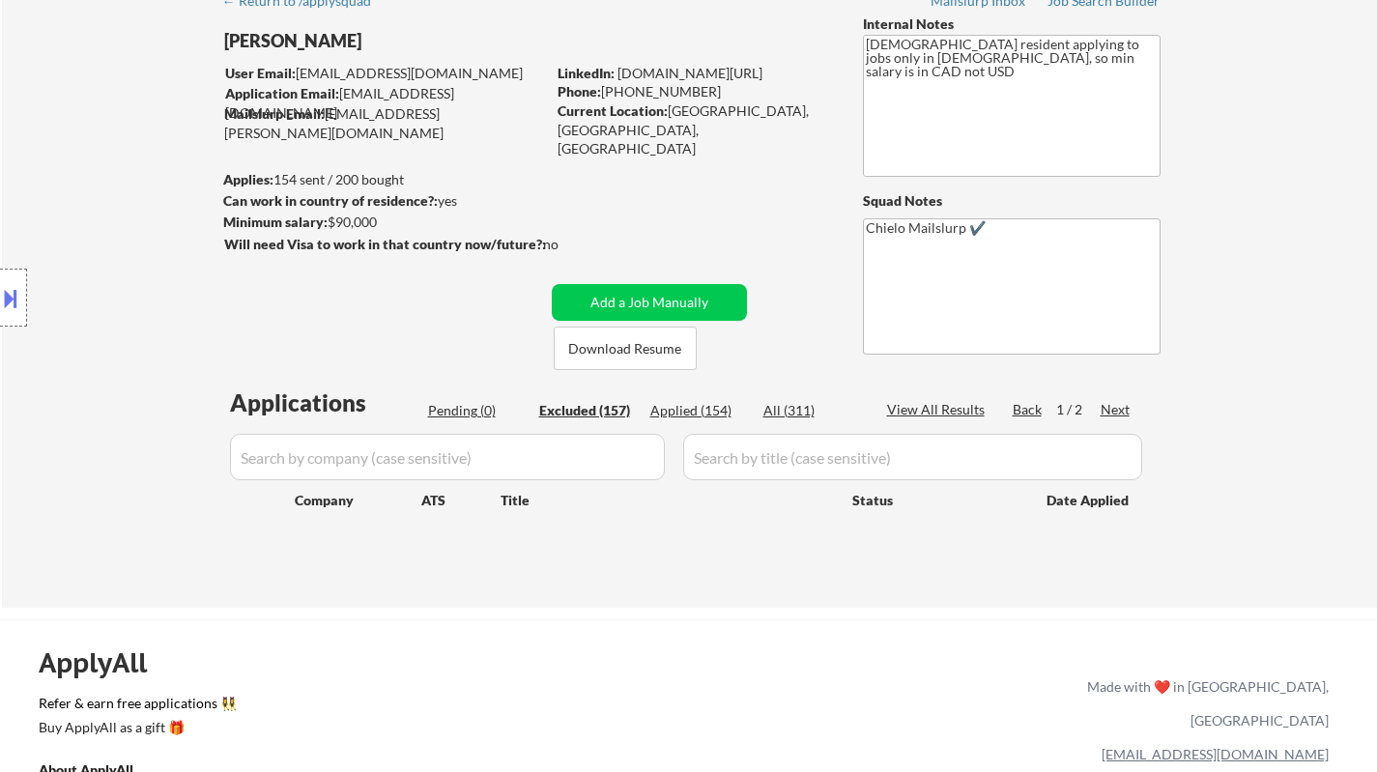
select select ""excluded__location_""
select select ""excluded""
select select ""excluded__location_""
select select ""excluded__expired_""
select select ""excluded__other_""
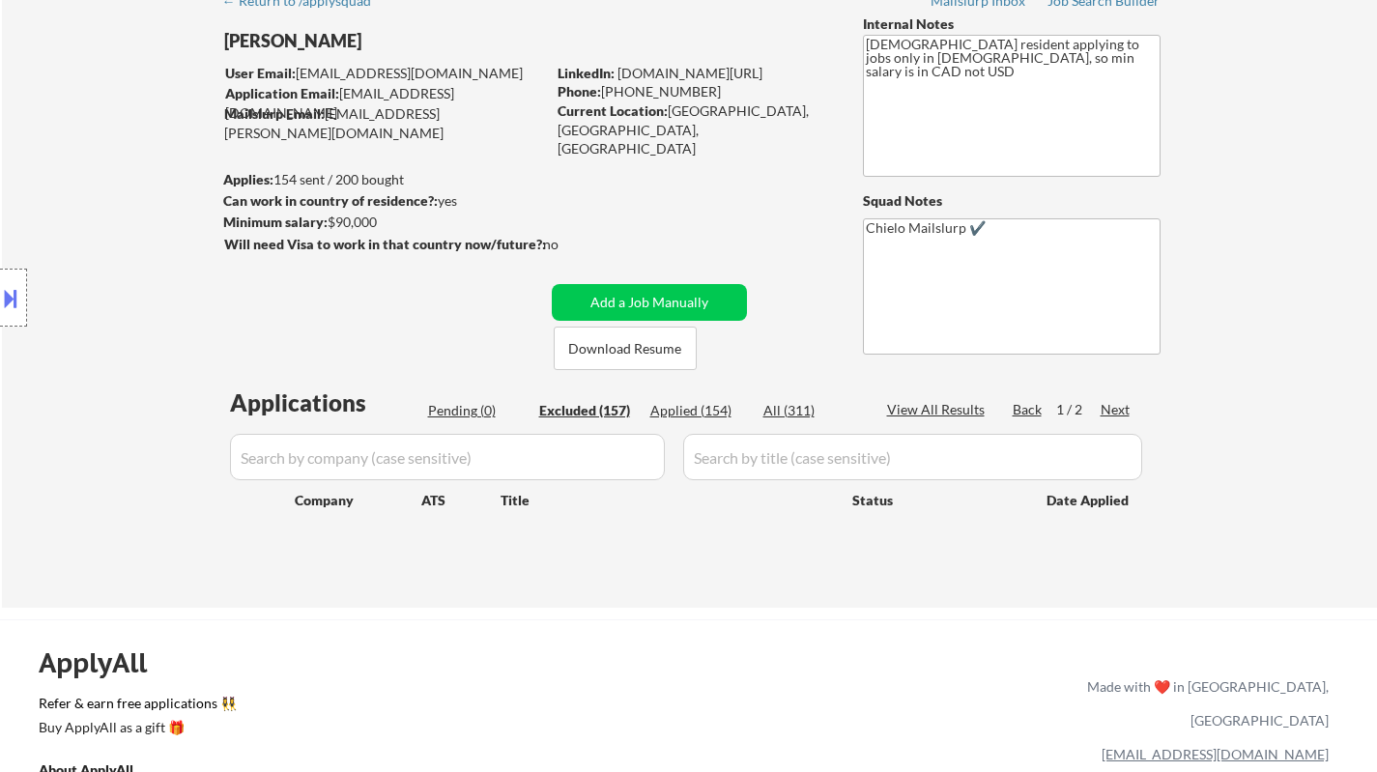
select select ""excluded__other_""
select select ""excluded""
select select ""excluded__location_""
select select ""excluded__other_""
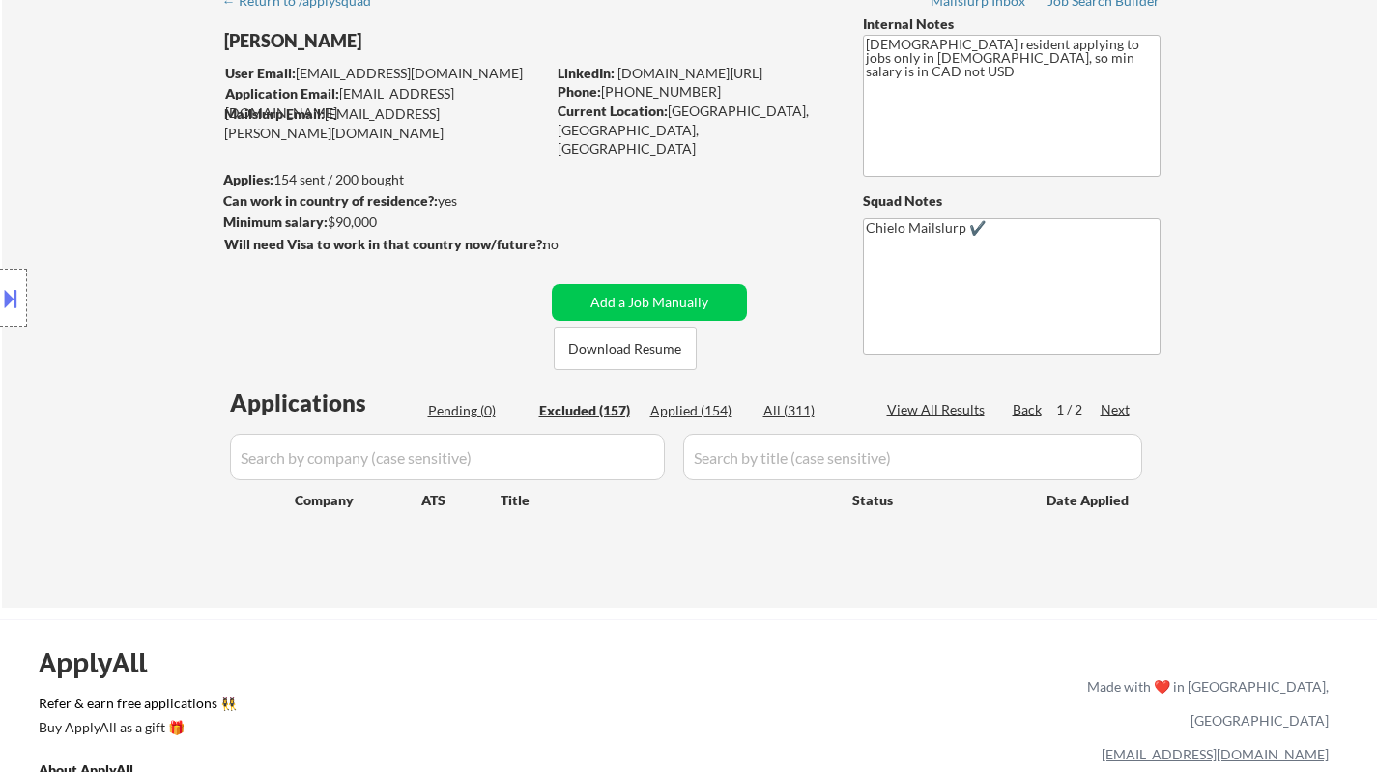
select select ""excluded__bad_match_""
select select ""excluded__expired_""
select select ""excluded__location_""
select select ""excluded""
select select ""excluded__other_""
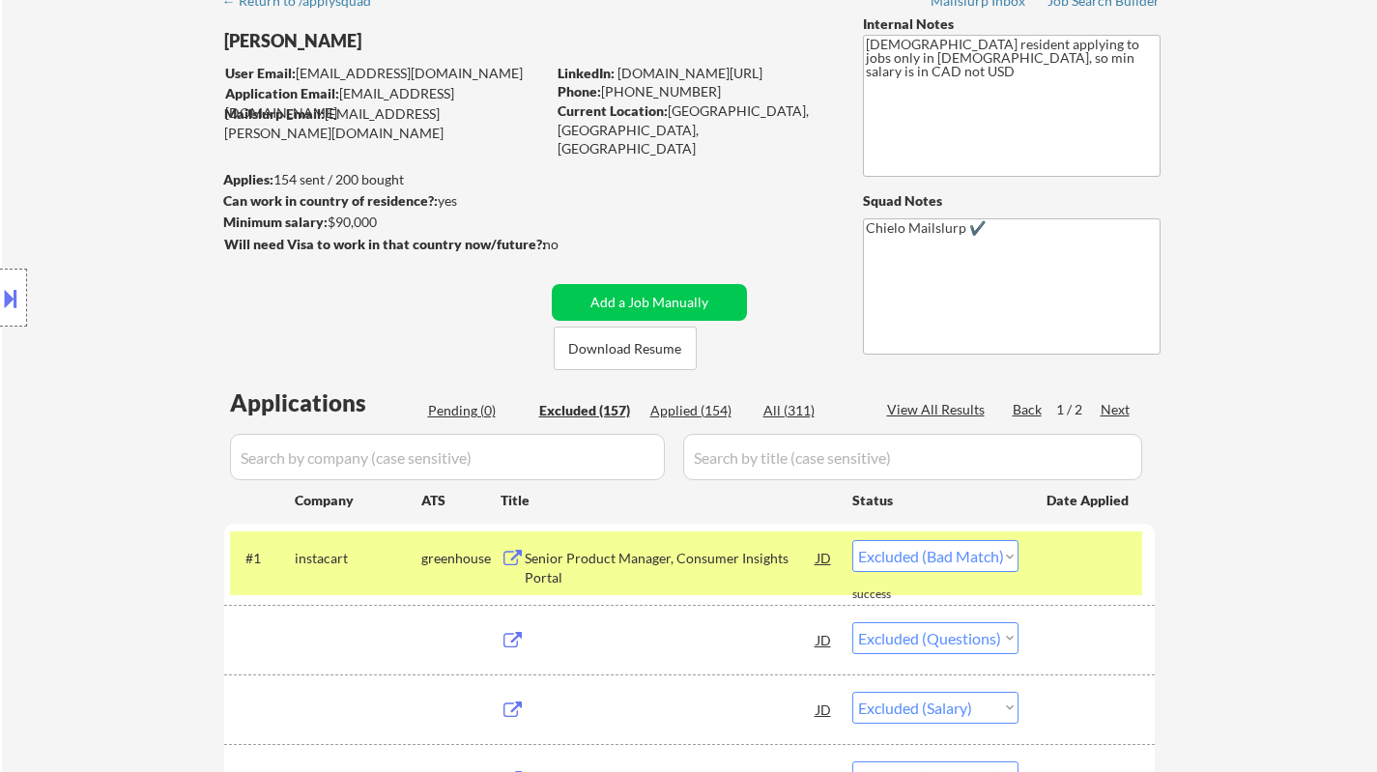
select select ""excluded""
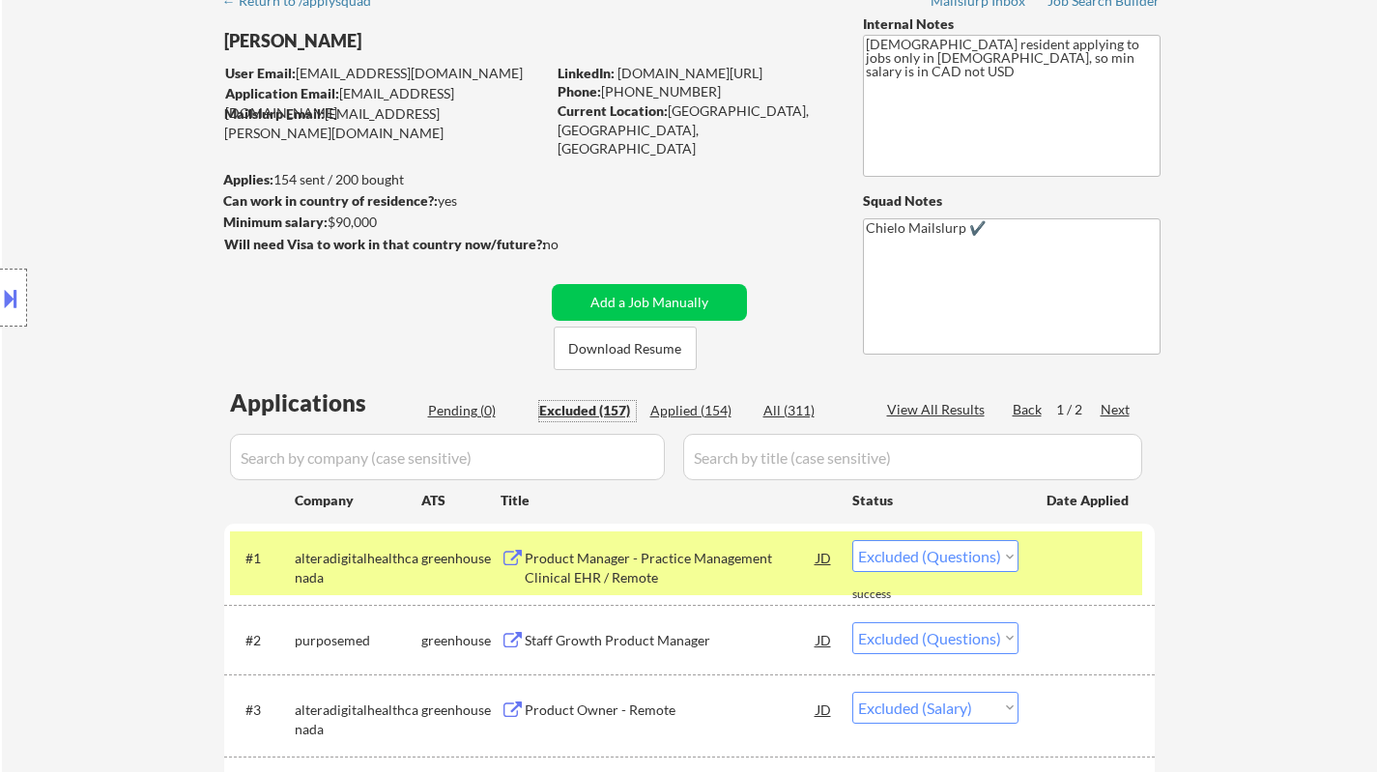
click at [901, 405] on div "View All Results" at bounding box center [938, 409] width 103 height 19
select select ""excluded__location_""
select select ""excluded""
select select ""excluded__expired_""
select select ""excluded""
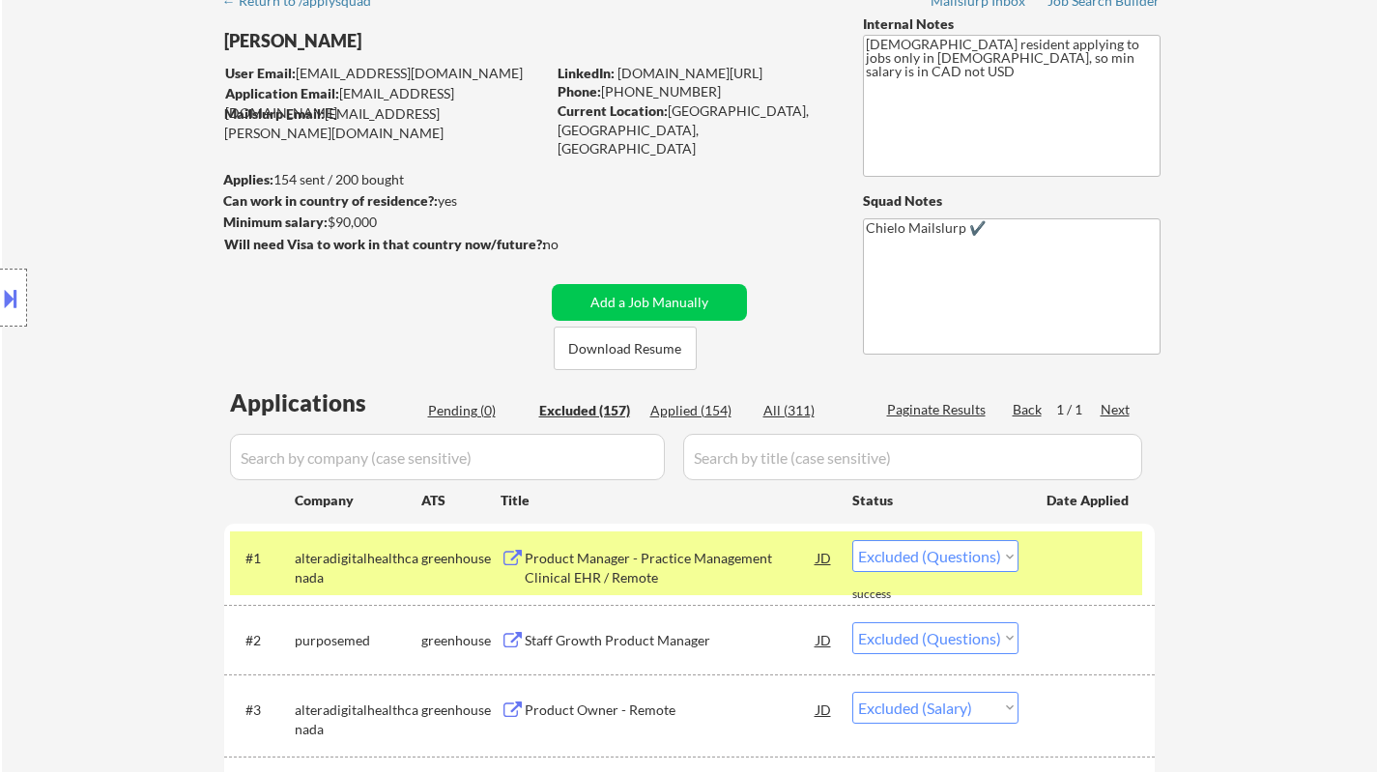
select select ""excluded""
select select ""excluded__other_""
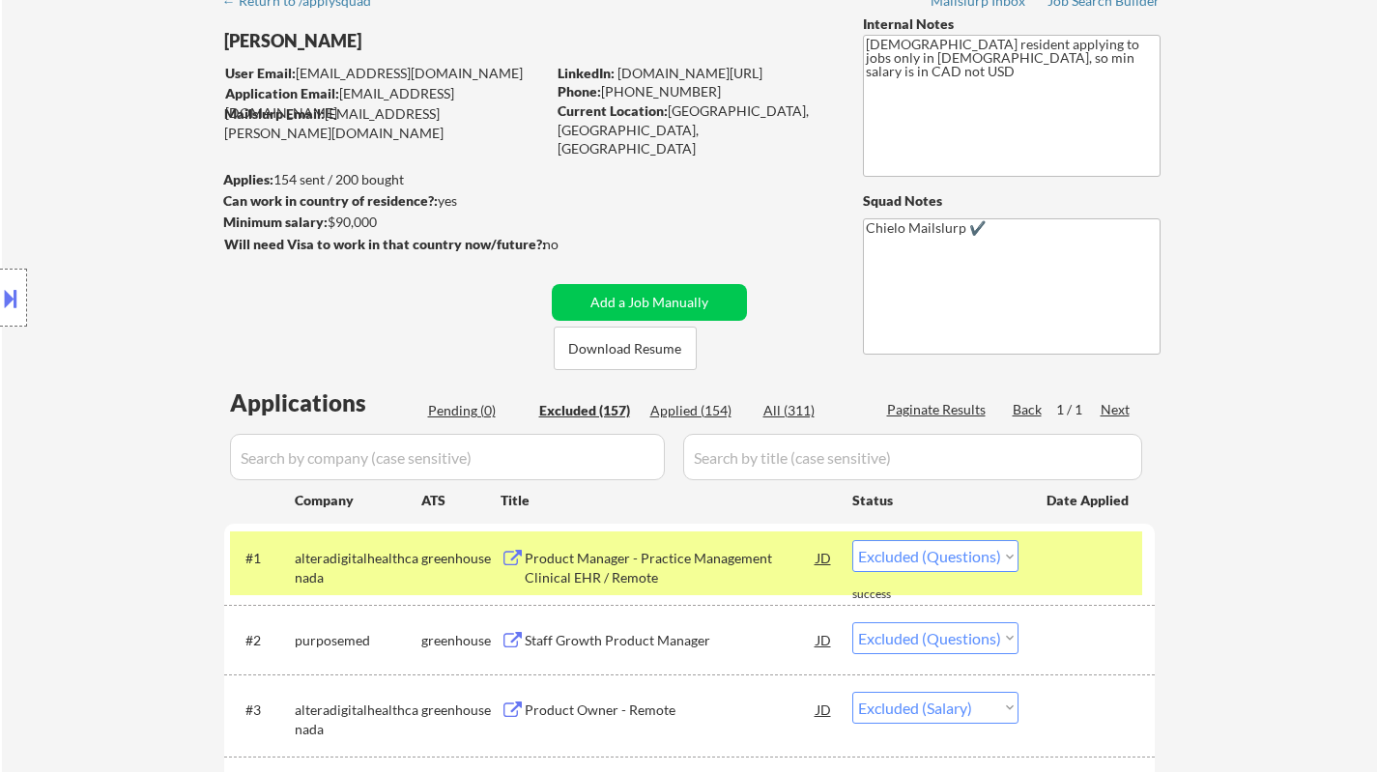
select select ""excluded""
select select ""excluded__location_""
select select ""excluded""
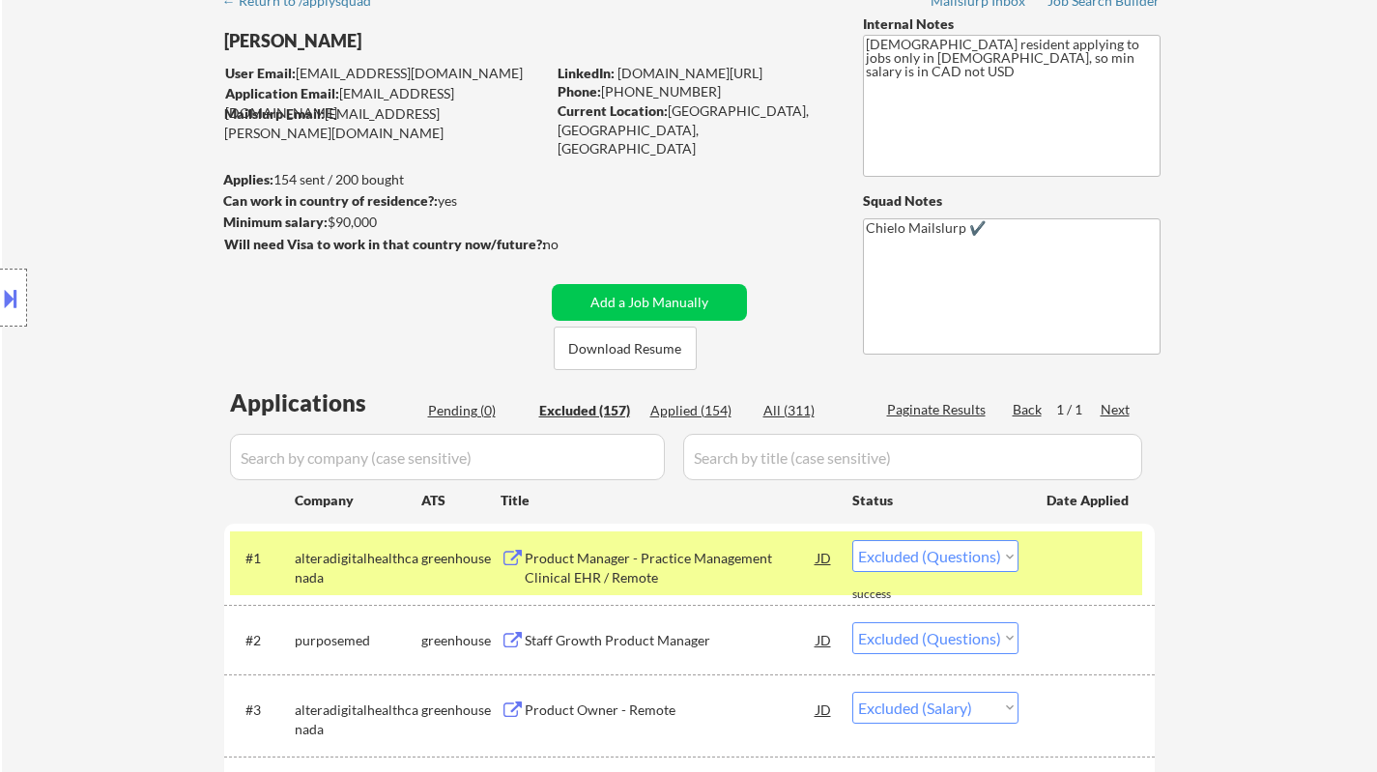
select select ""excluded__expired_""
select select ""excluded""
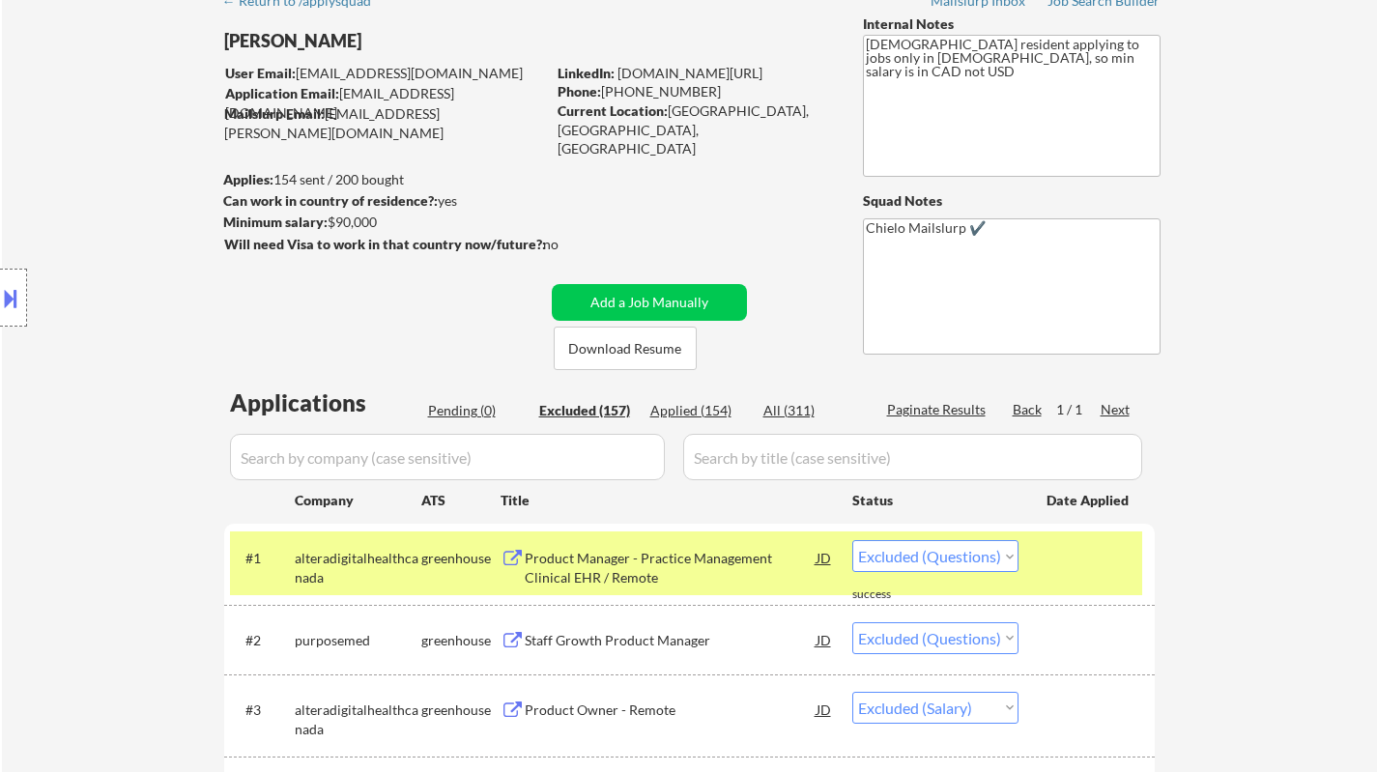
select select ""excluded""
select select ""excluded__location_""
select select ""excluded__expired_""
select select ""excluded__location_""
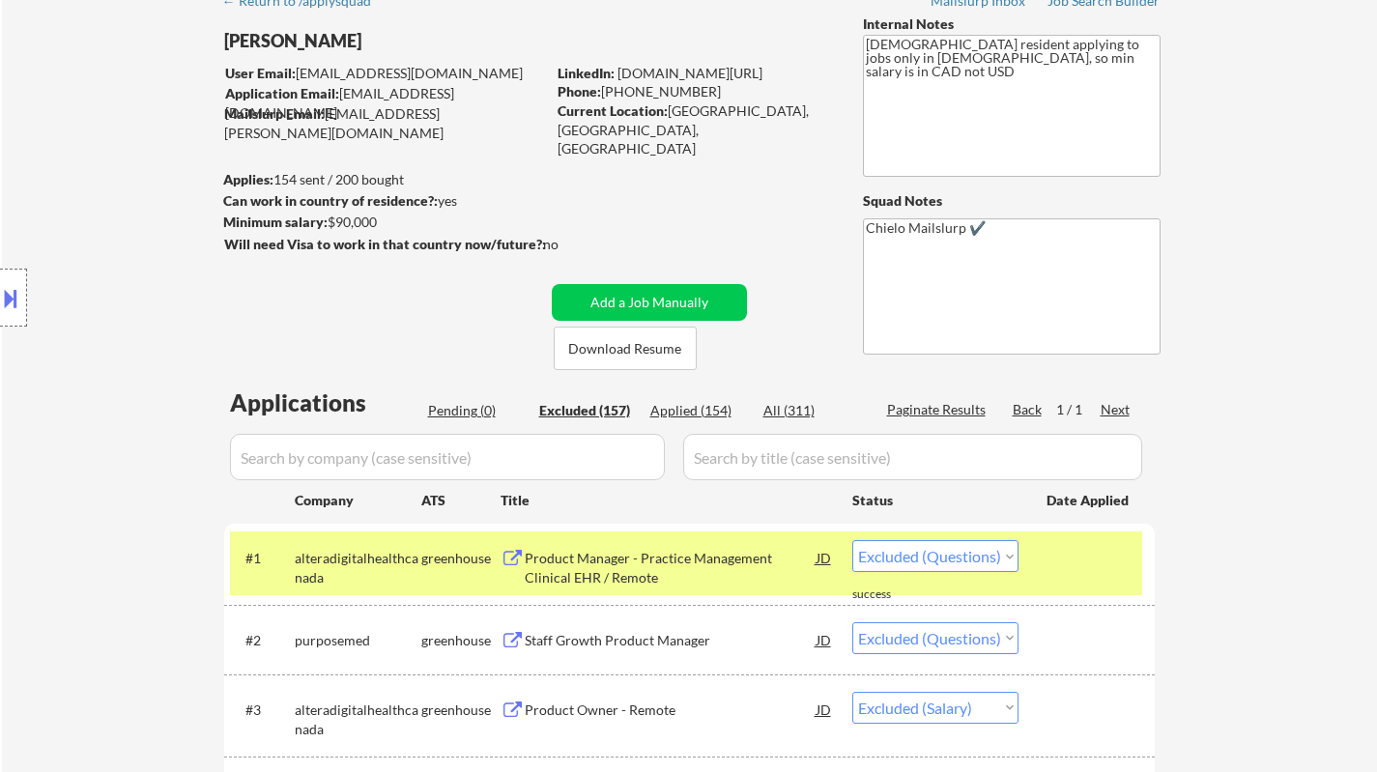
select select ""excluded__other_""
select select ""excluded__location_""
select select ""excluded__other_""
select select ""excluded""
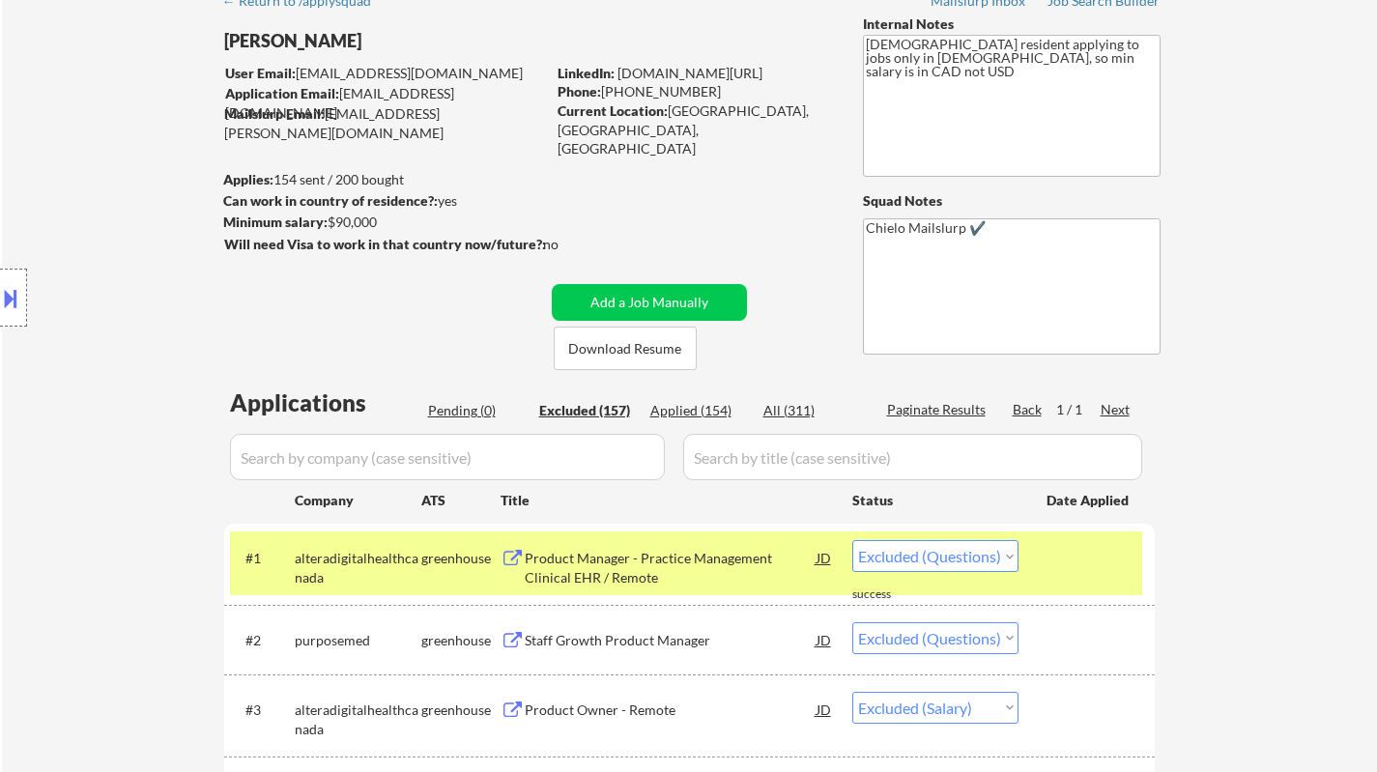
select select ""excluded__location_""
select select ""excluded__other_""
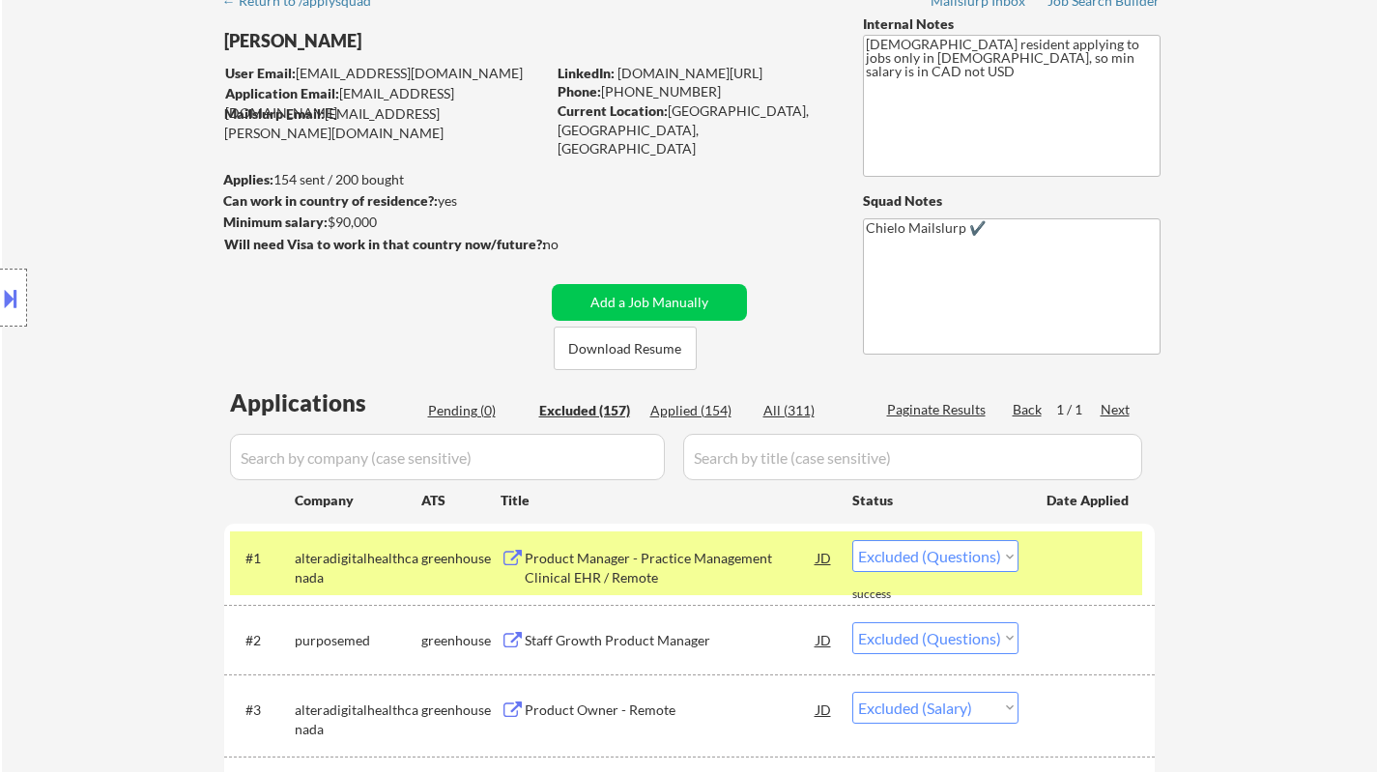
select select ""excluded__other_""
select select ""excluded__expired_""
select select ""excluded__bad_match_""
select select ""excluded__location_""
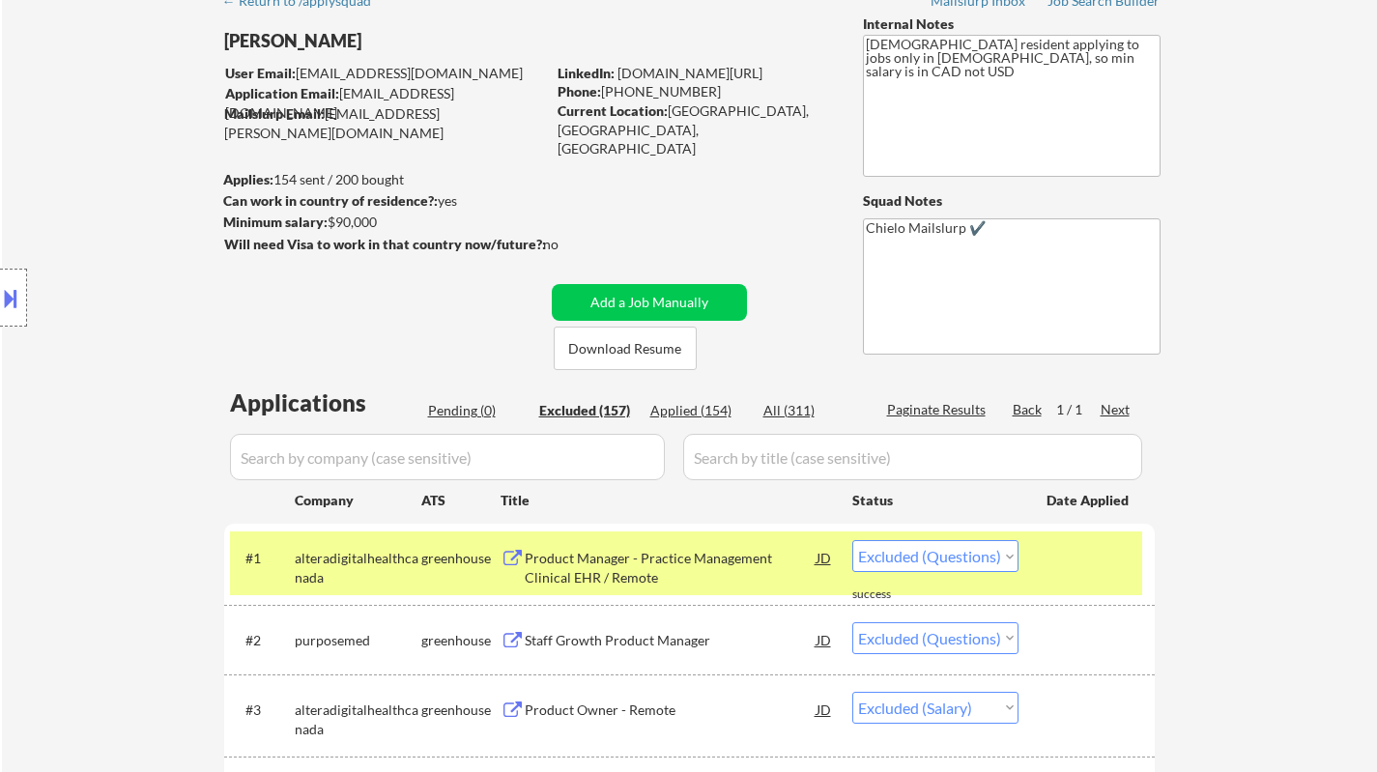
select select ""excluded__expired_""
select select ""excluded__other_""
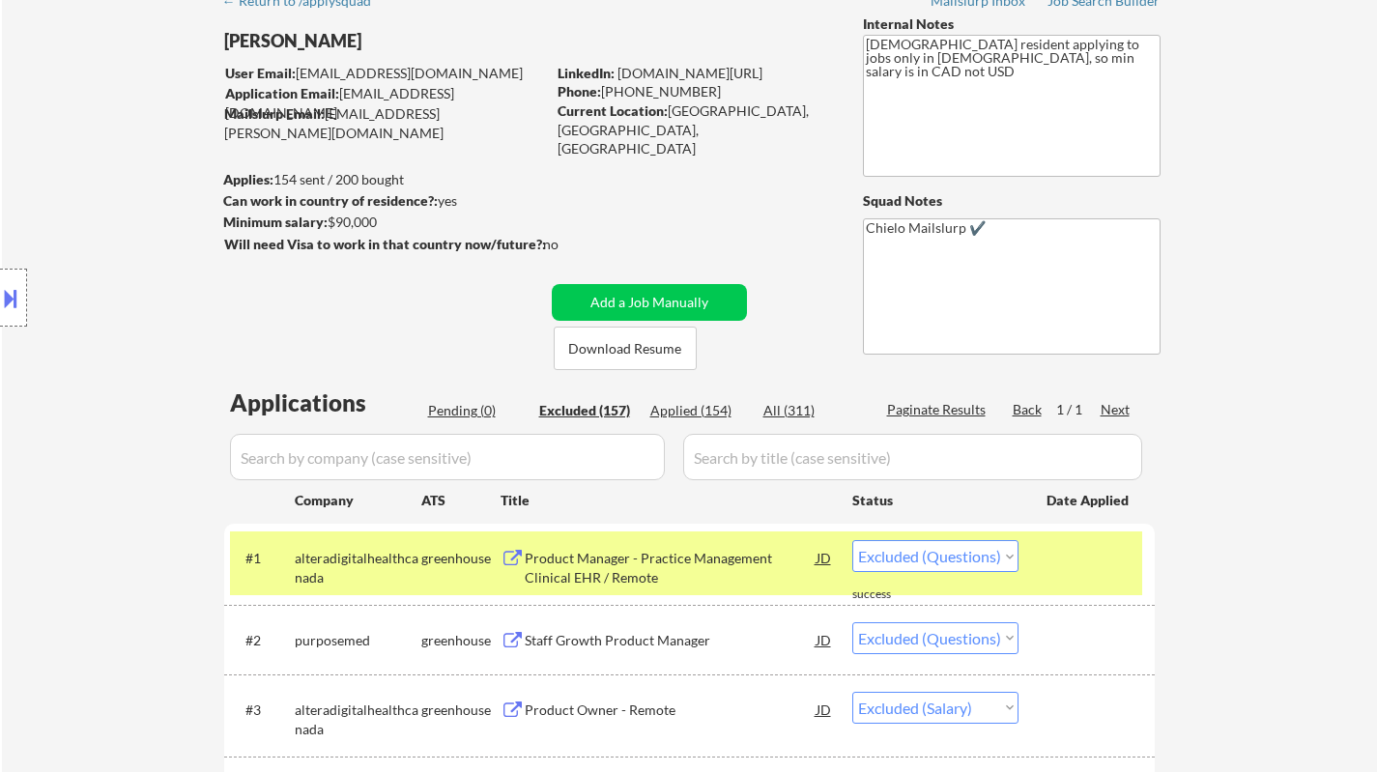
select select ""excluded__other_""
select select ""excluded""
select select ""excluded__location_""
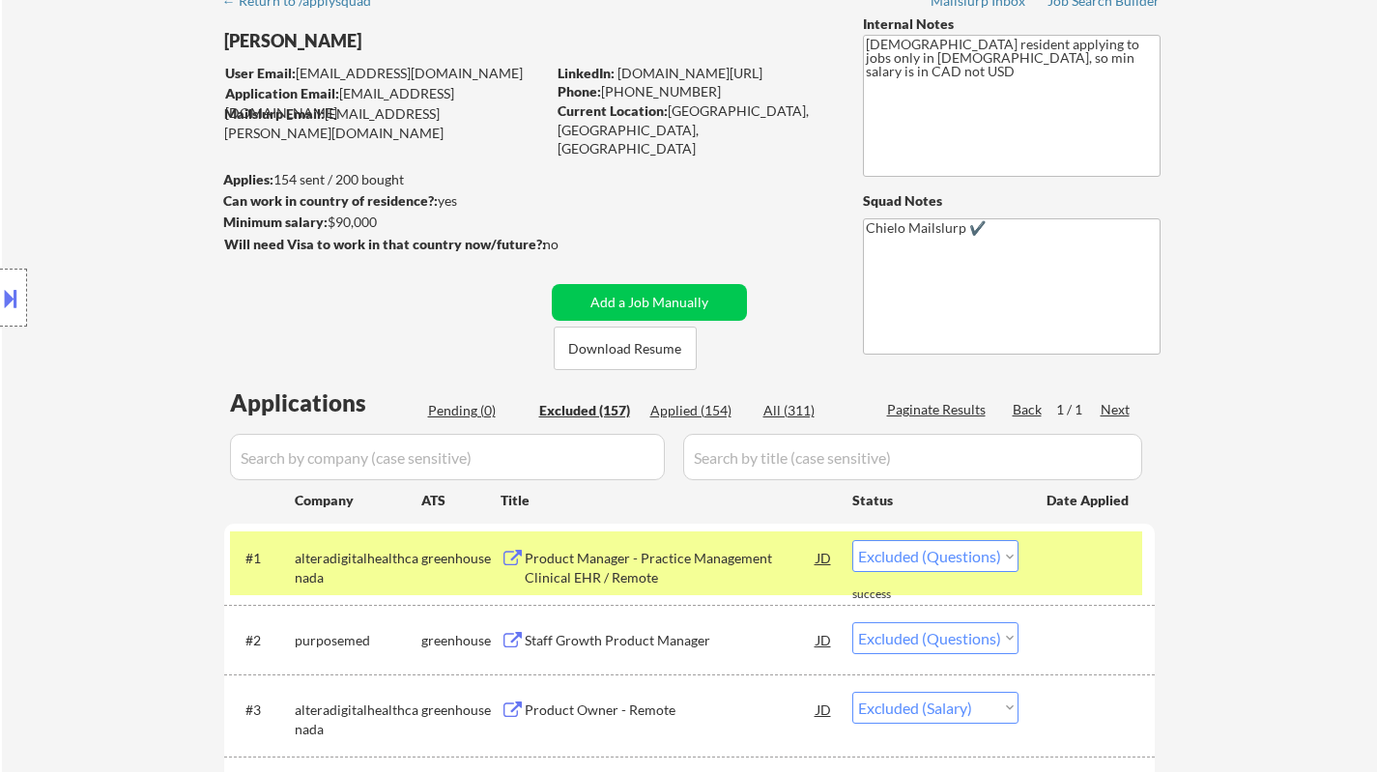
select select ""excluded__other_""
select select ""excluded__location_""
select select ""excluded__other_""
select select ""excluded""
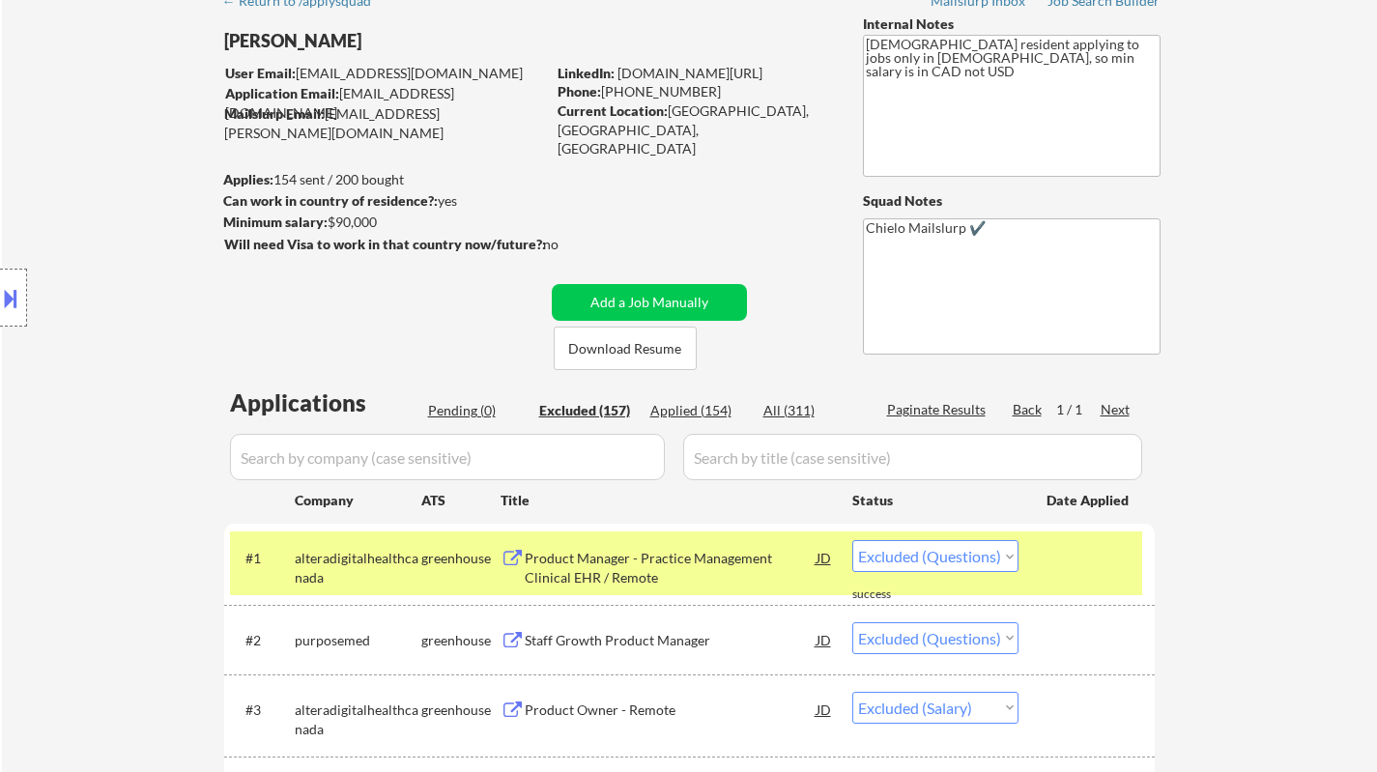
select select ""excluded""
select select ""excluded__salary_""
select select ""excluded__other_""
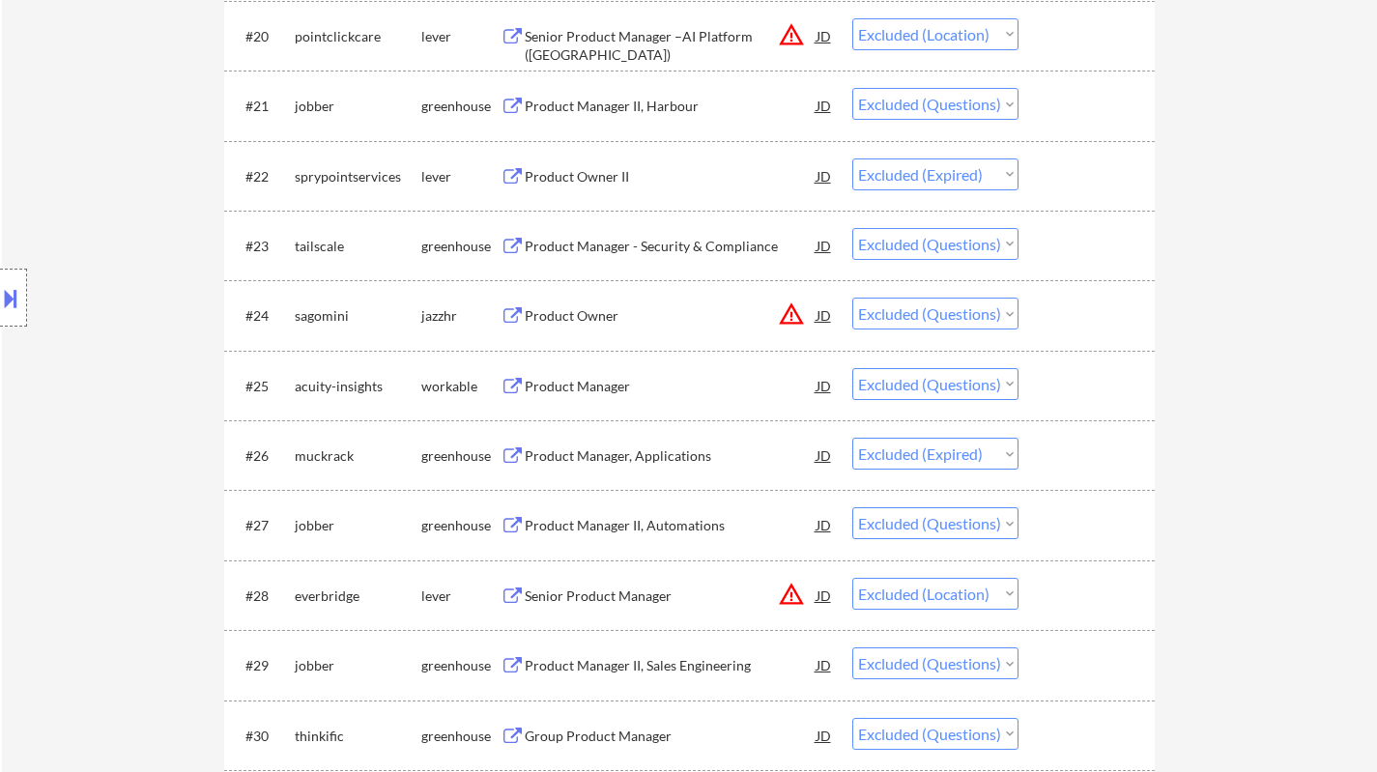
scroll to position [10355, 0]
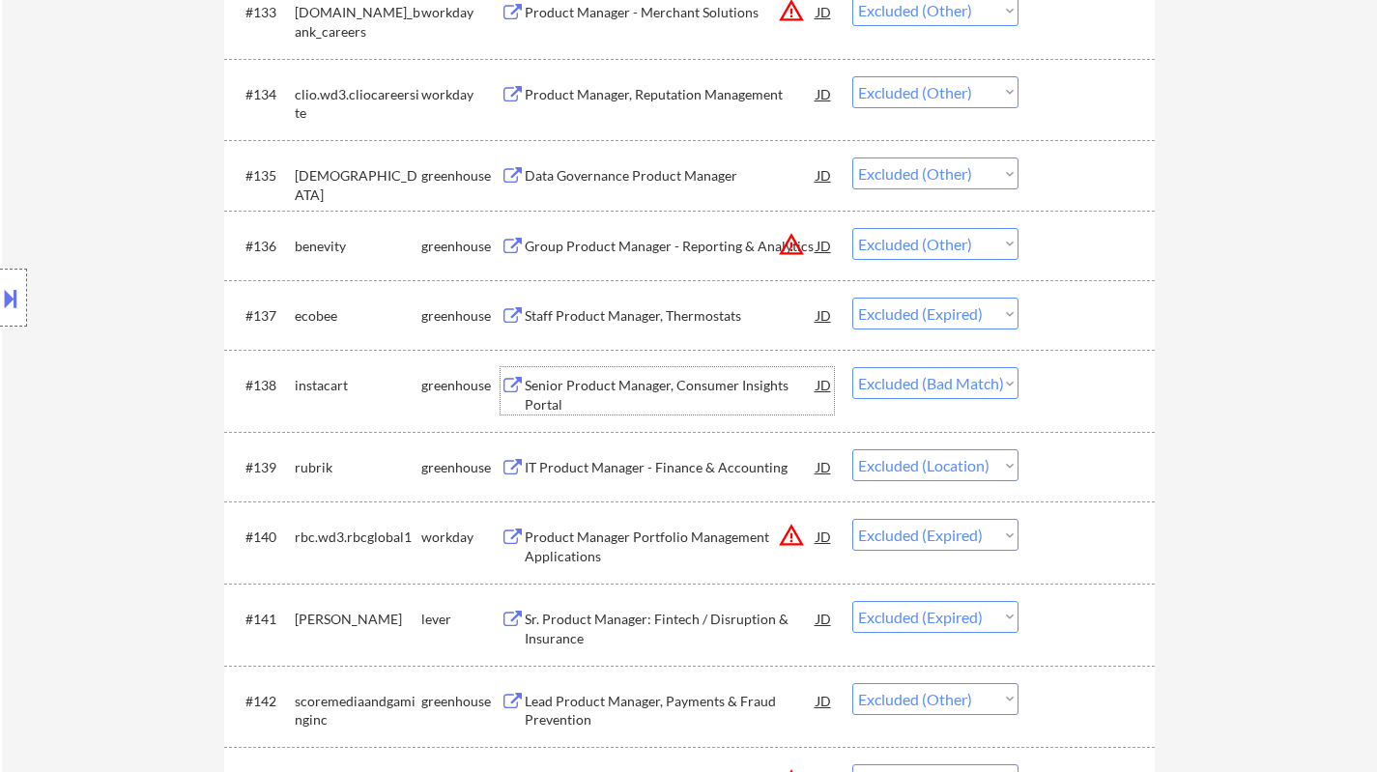
click at [622, 383] on div "Senior Product Manager, Consumer Insights Portal" at bounding box center [671, 395] width 292 height 38
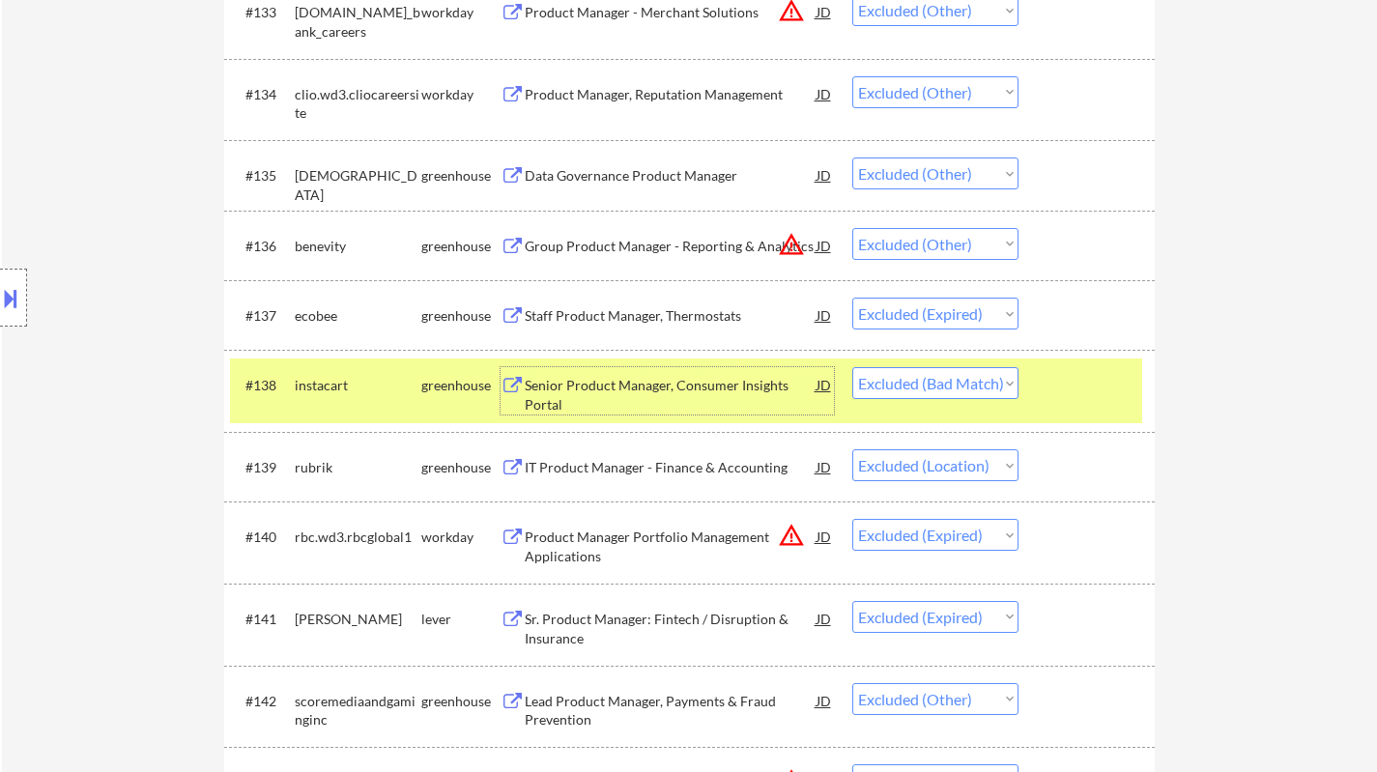
click at [981, 376] on select "Choose an option... Pending Applied Excluded (Questions) Excluded (Expired) Exc…" at bounding box center [935, 383] width 166 height 32
click at [852, 367] on select "Choose an option... Pending Applied Excluded (Questions) Excluded (Expired) Exc…" at bounding box center [935, 383] width 166 height 32
select select ""excluded__location_""
select select ""excluded__expired_""
select select ""excluded__other_""
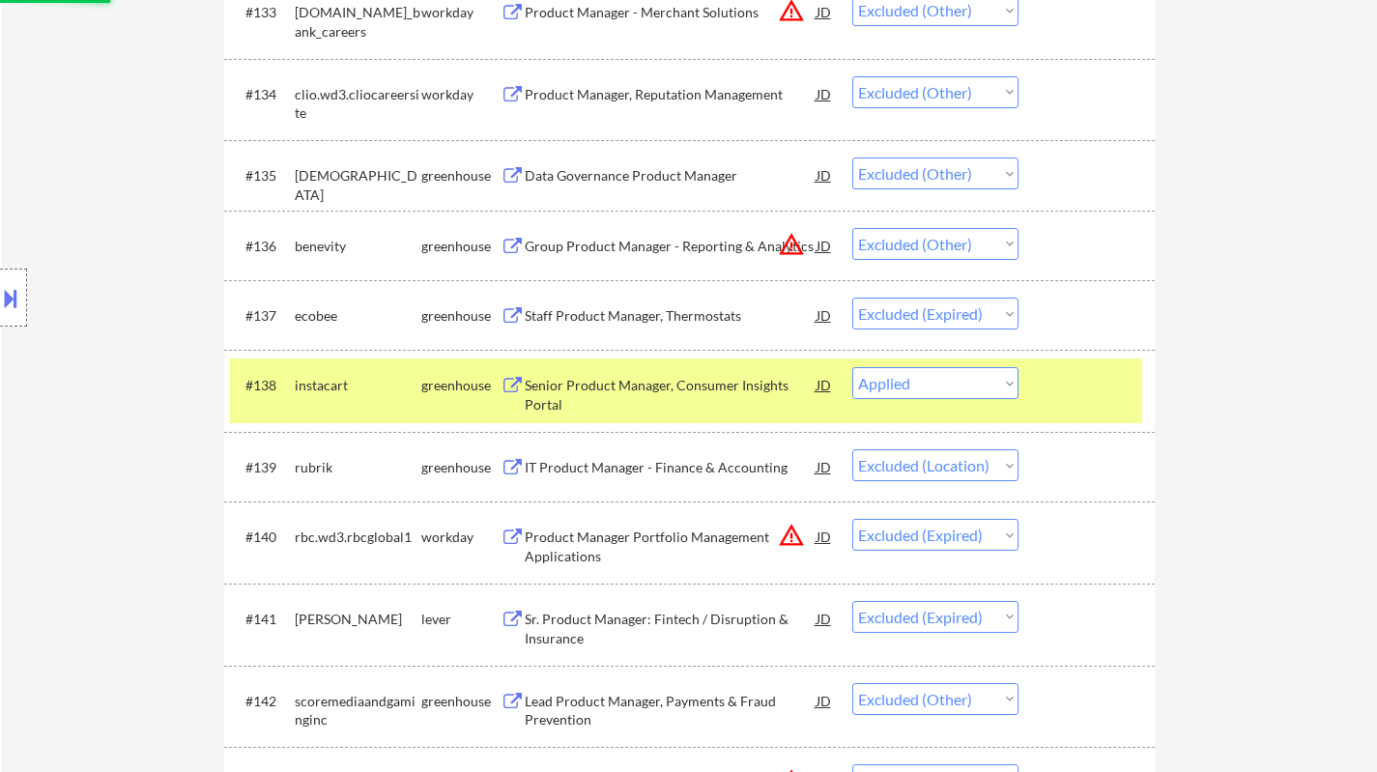
select select ""excluded""
select select ""excluded__location_""
select select ""excluded__other_""
select select ""excluded__location_""
select select ""excluded__other_""
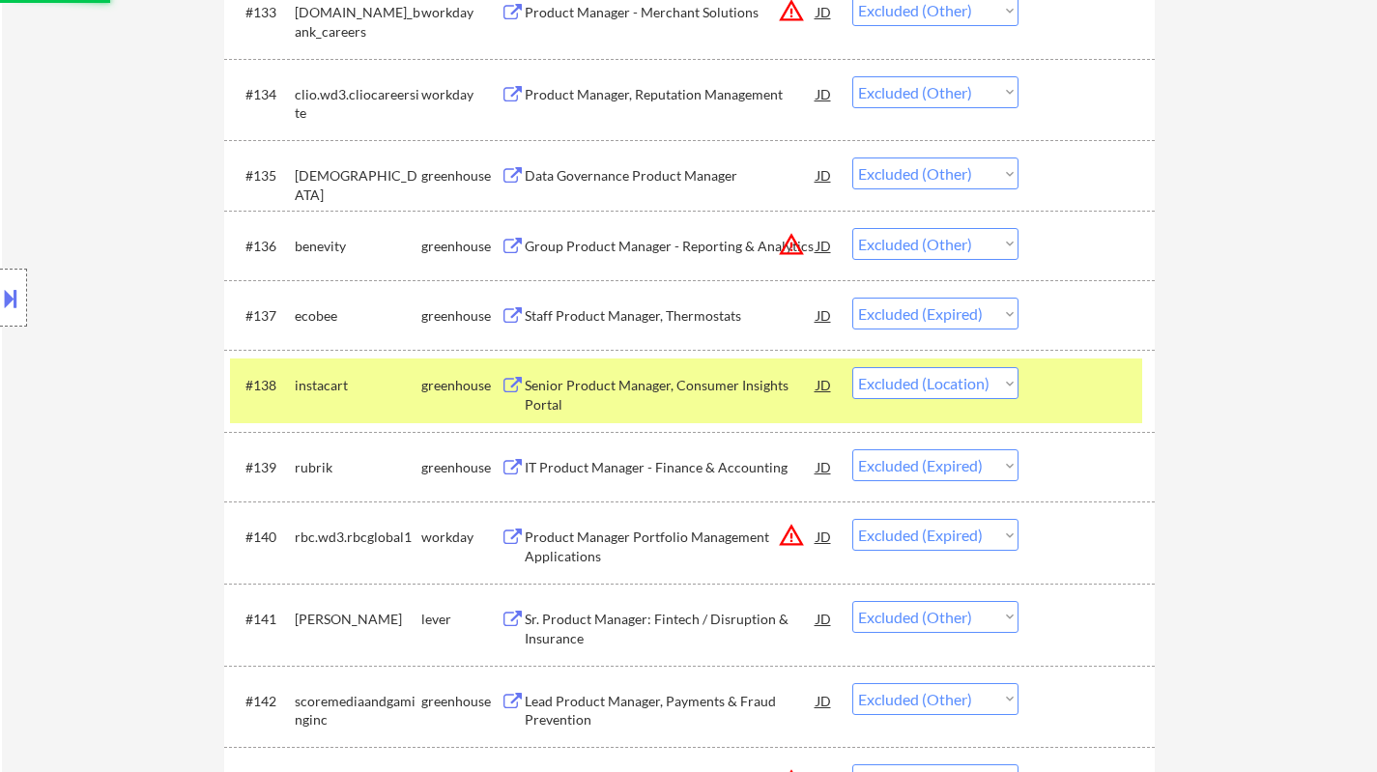
select select ""excluded""
select select ""excluded__salary_""
select select ""excluded__other_""
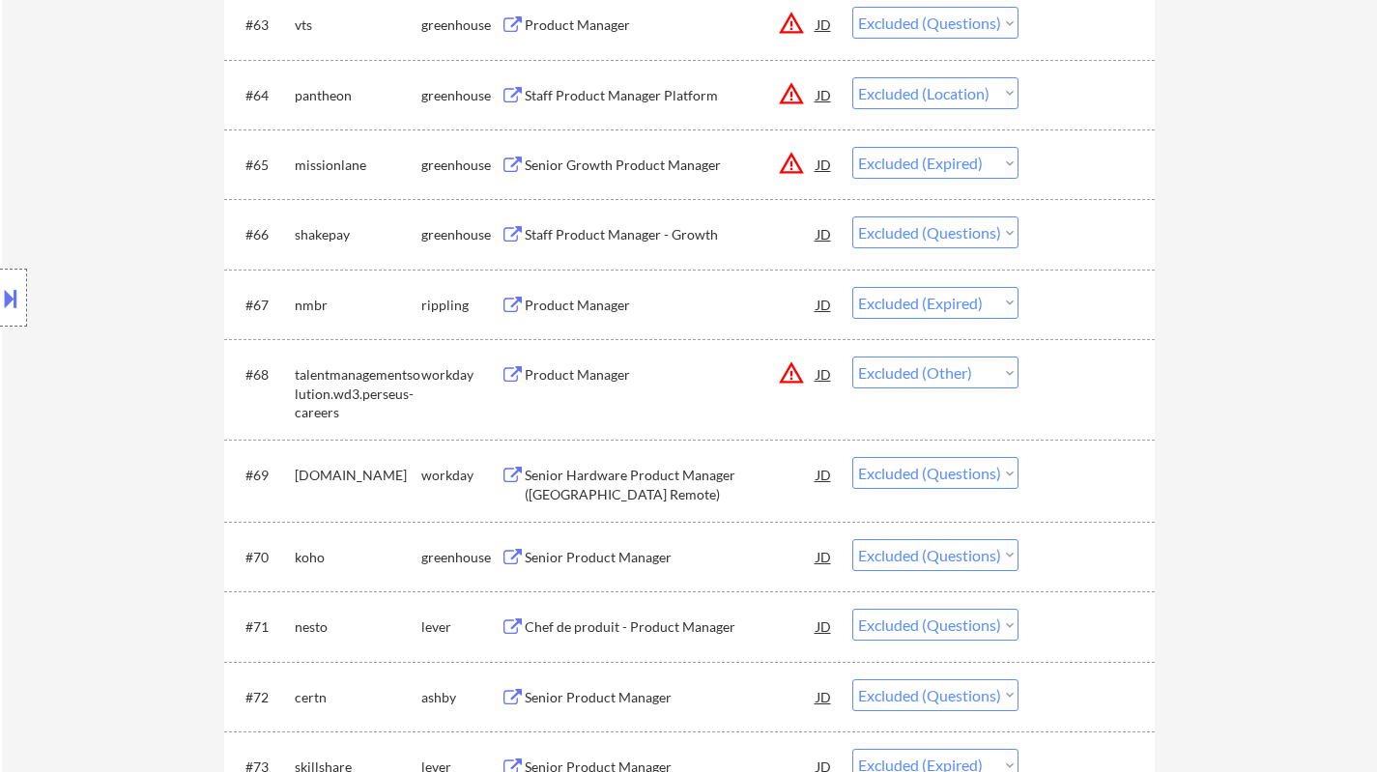
scroll to position [0, 0]
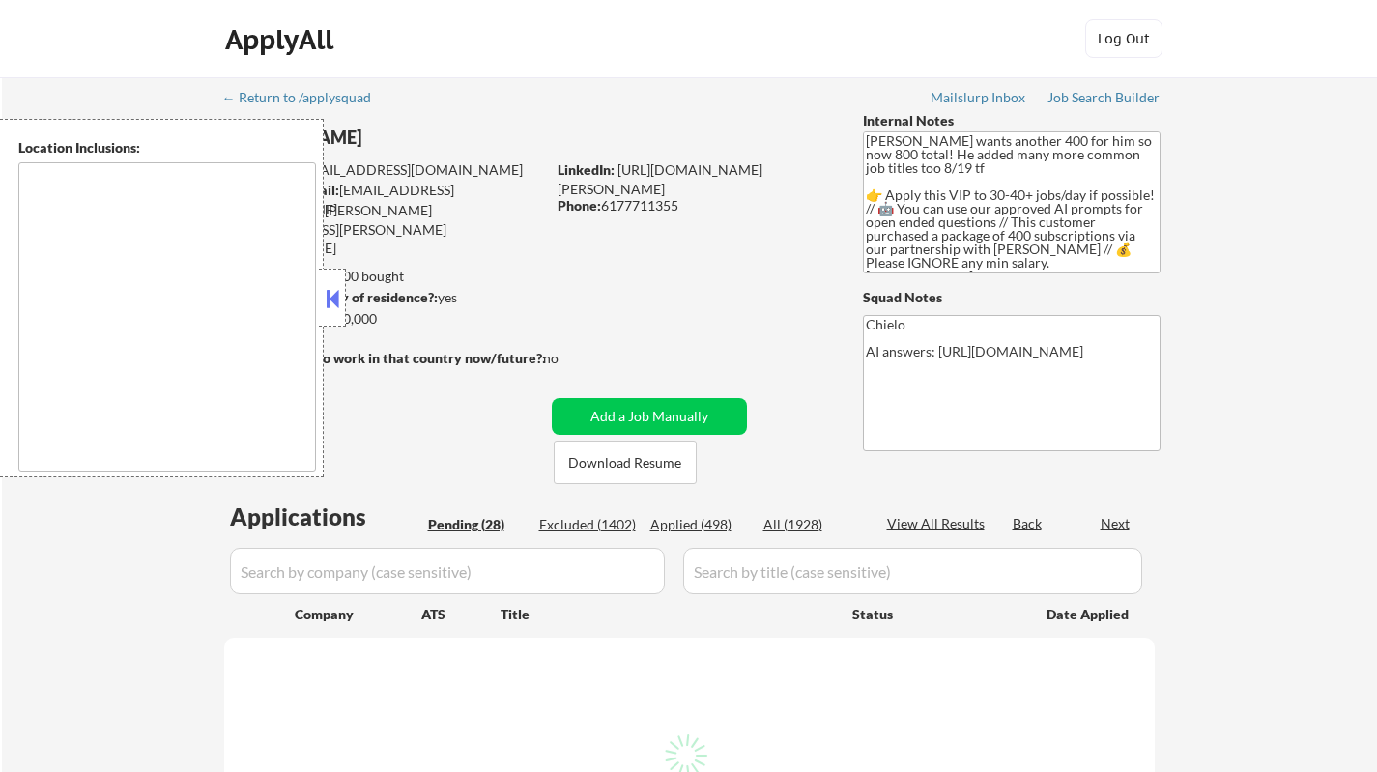
type textarea "[GEOGRAPHIC_DATA], [GEOGRAPHIC_DATA] [GEOGRAPHIC_DATA], [GEOGRAPHIC_DATA] [GEOG…"
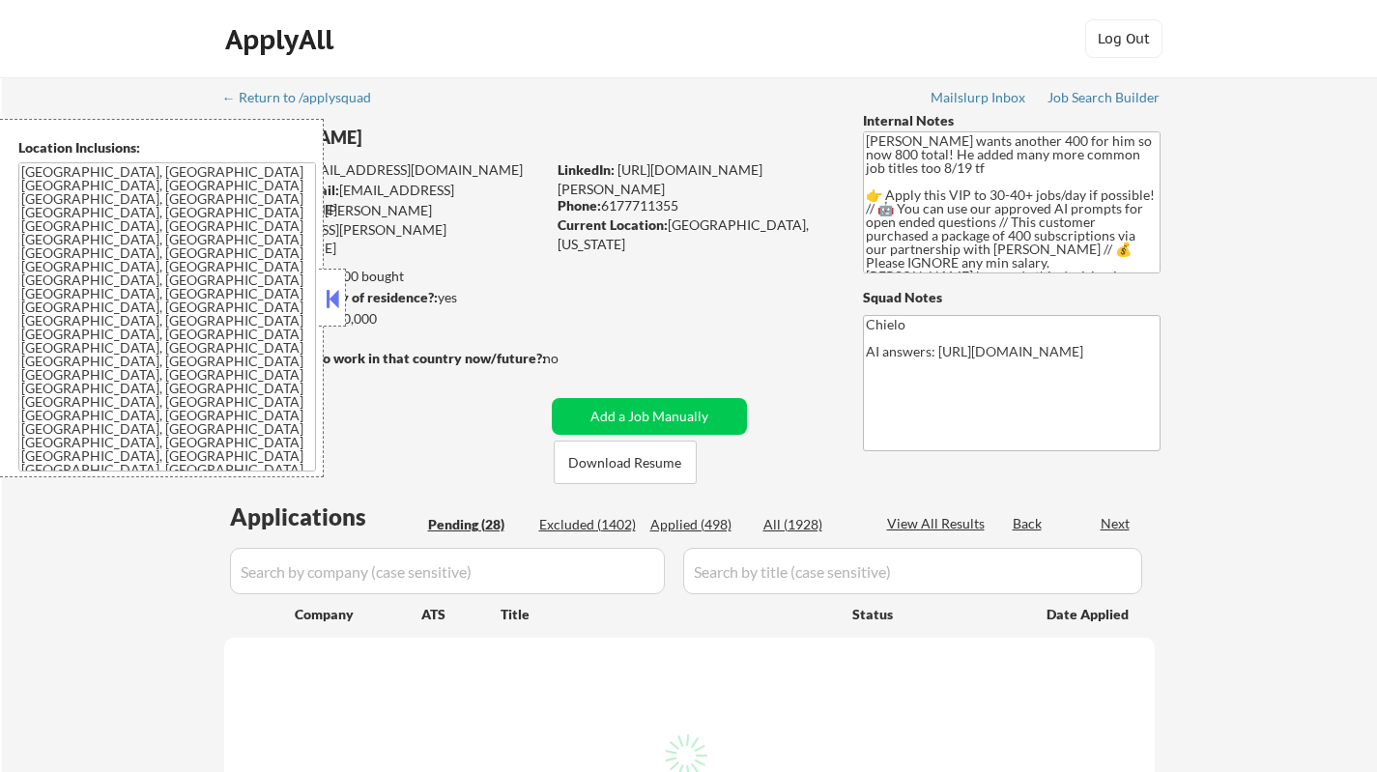
select select ""pending""
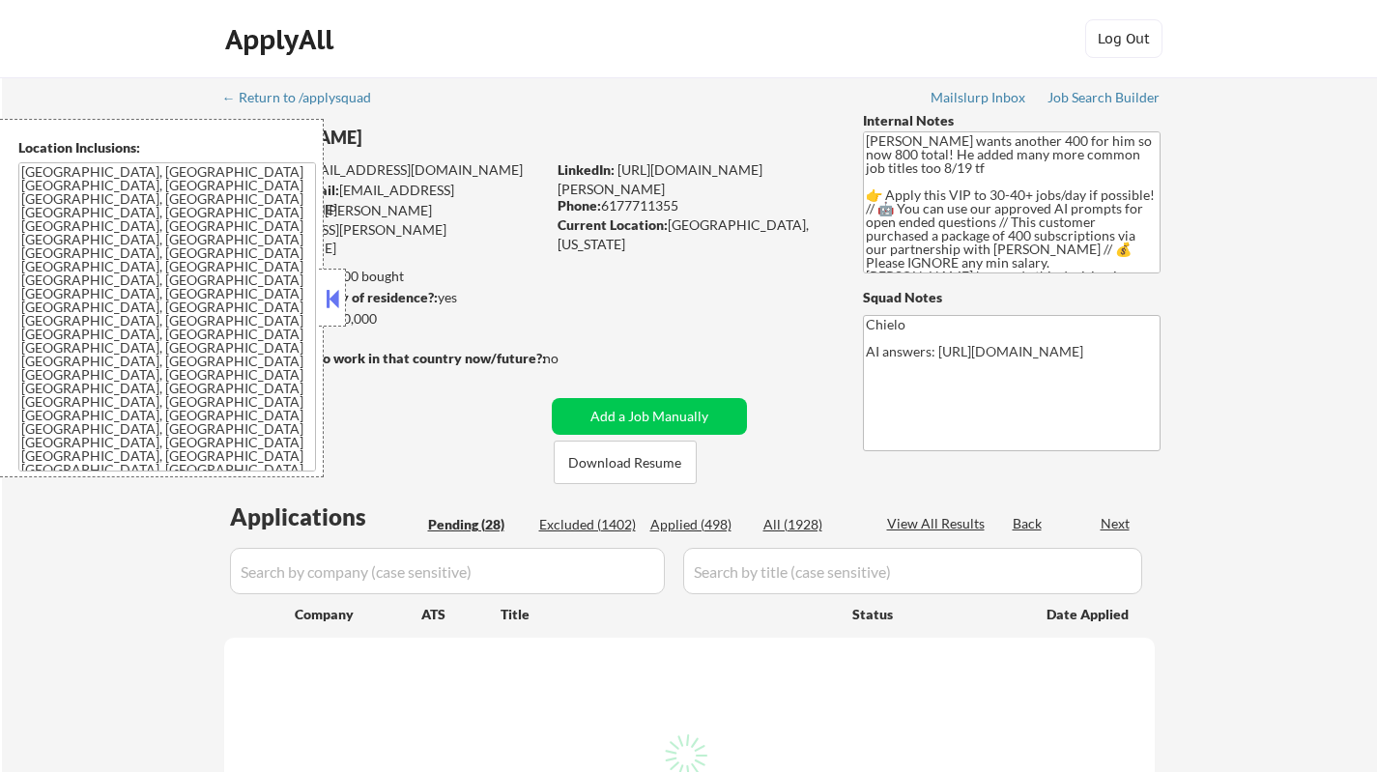
select select ""pending""
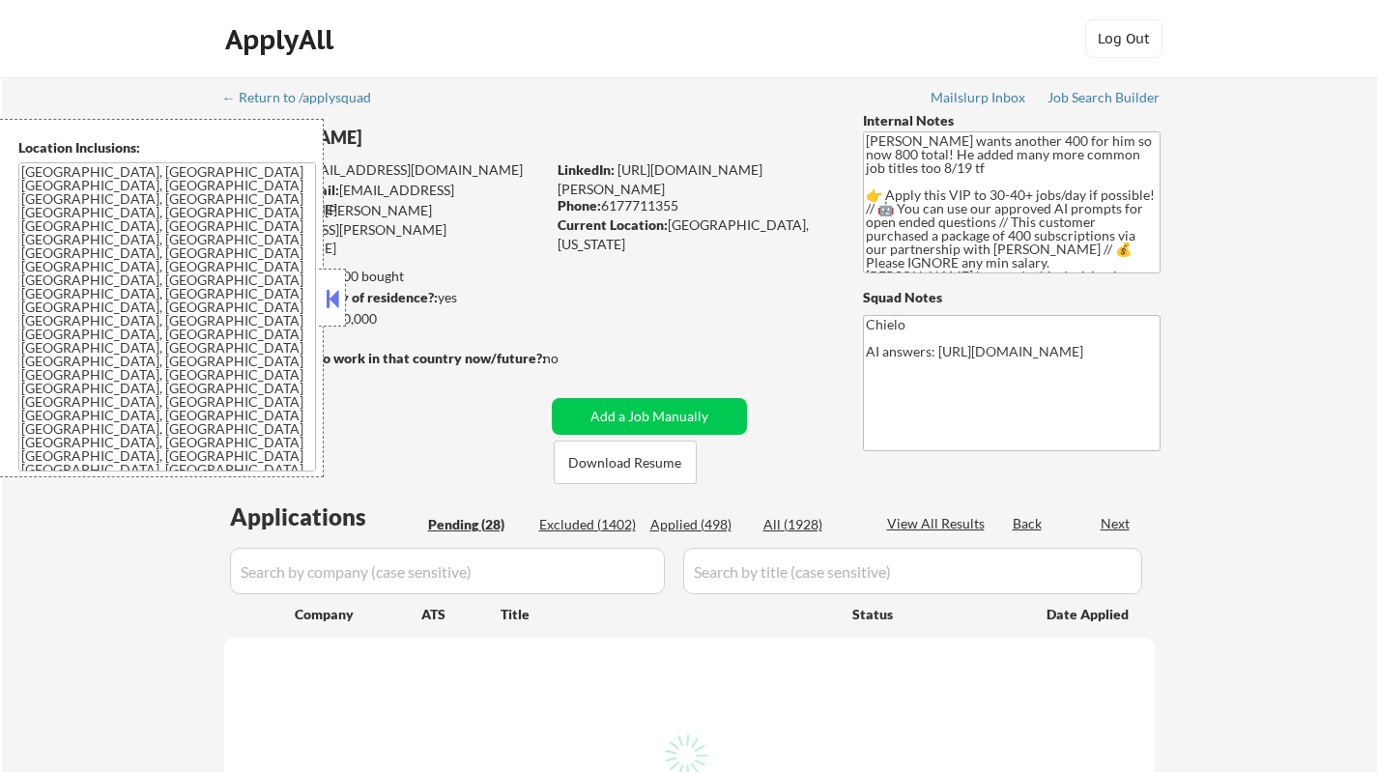
select select ""pending""
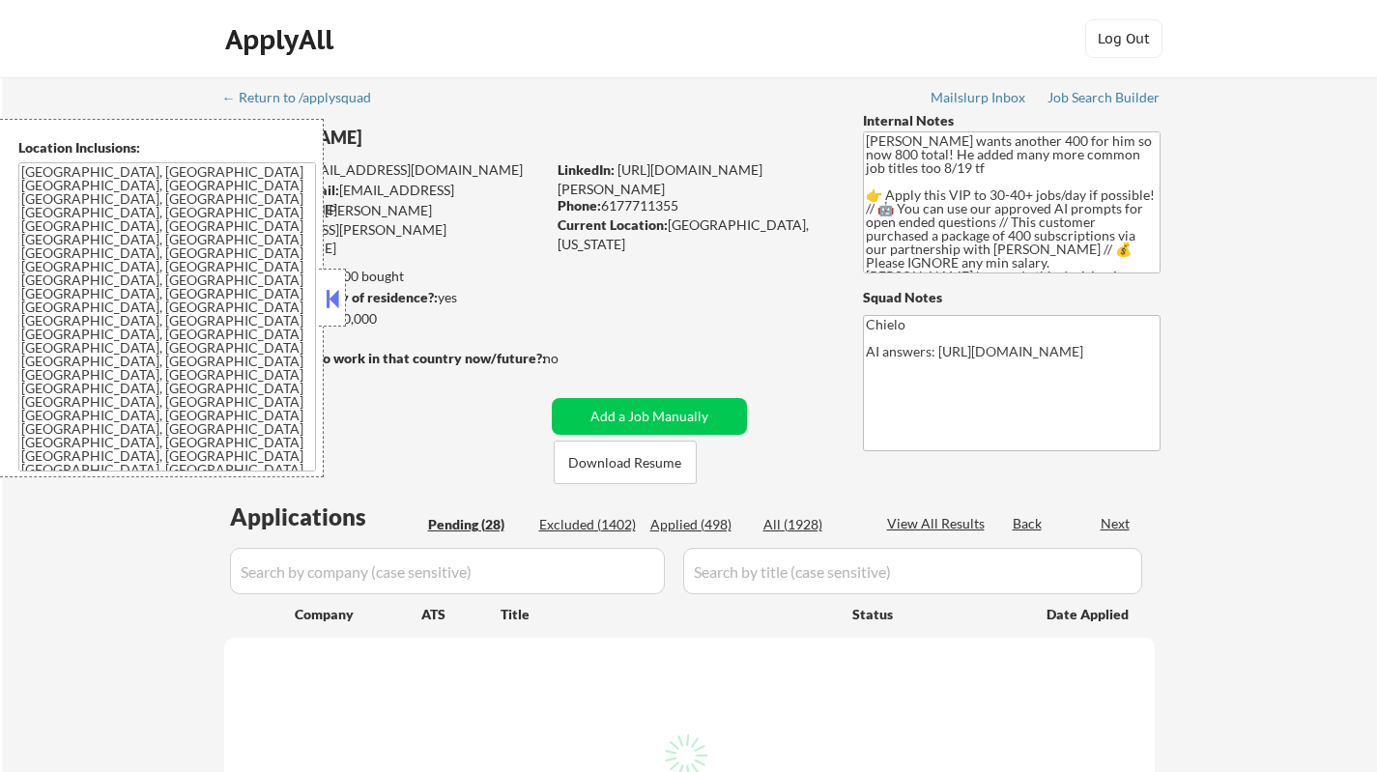
select select ""pending""
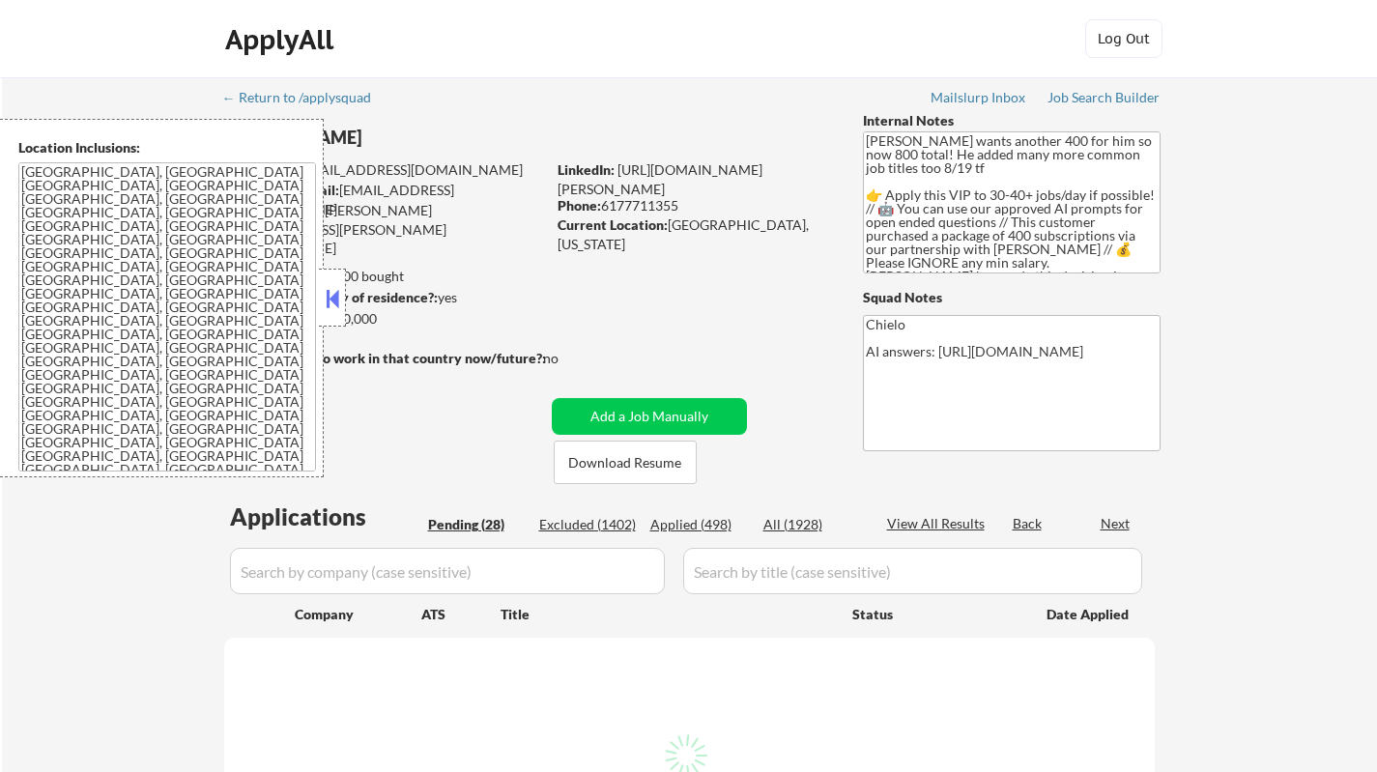
select select ""pending""
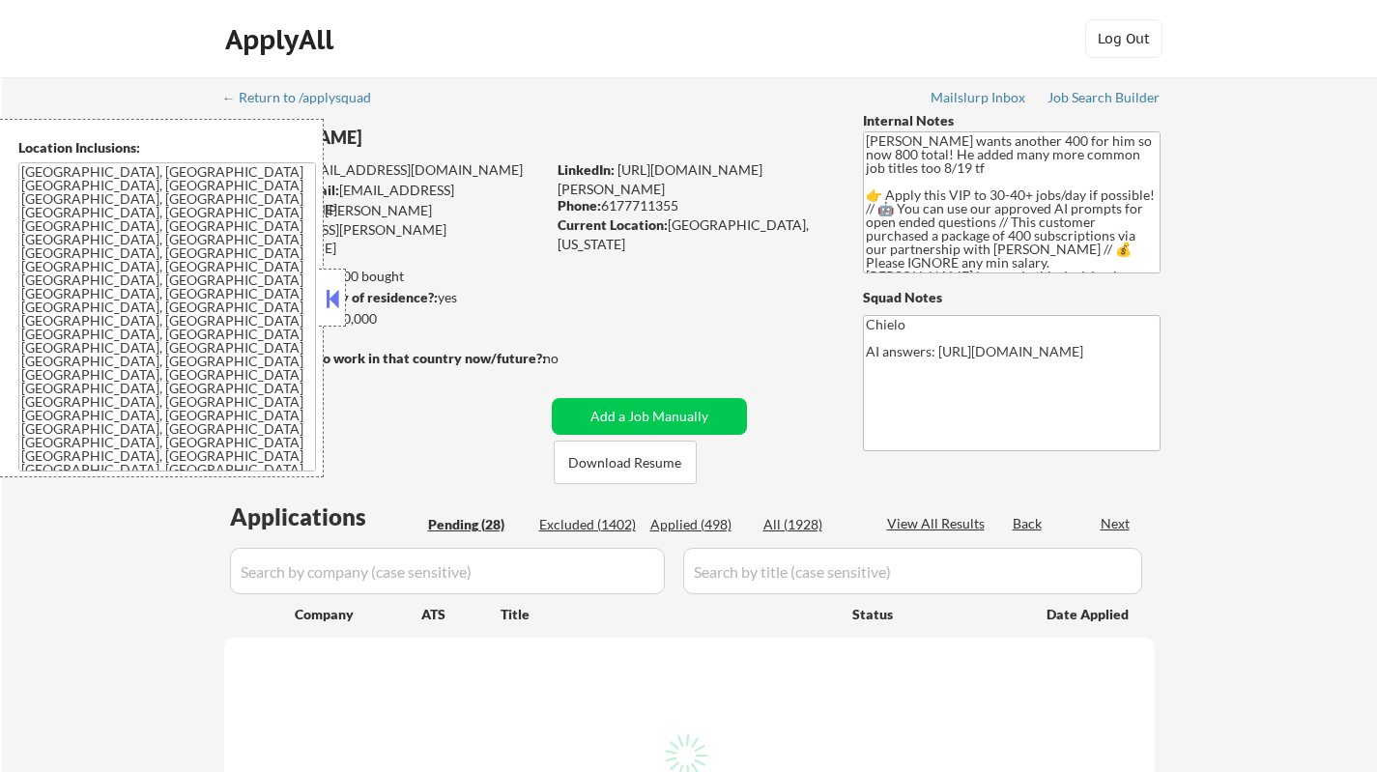
select select ""pending""
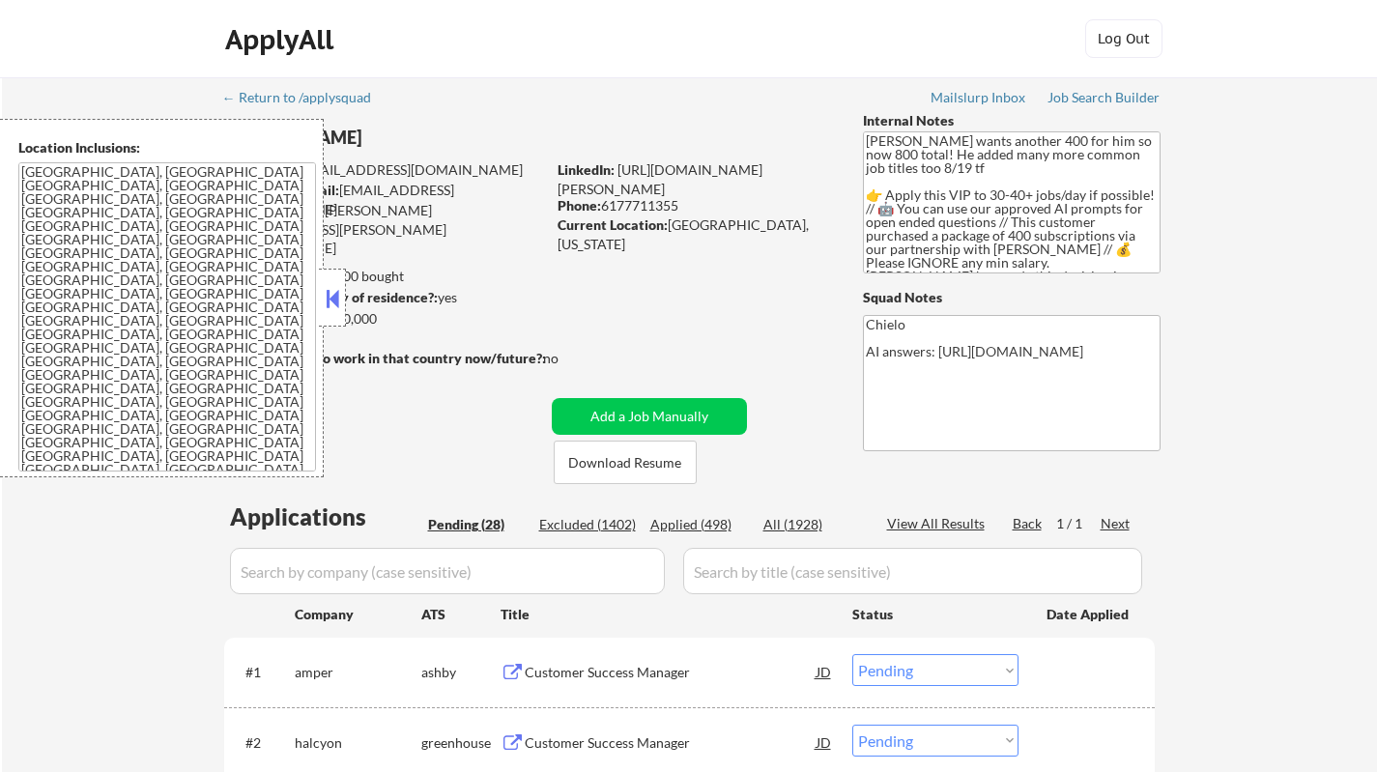
drag, startPoint x: 334, startPoint y: 306, endPoint x: 349, endPoint y: 315, distance: 16.9
click at [334, 306] on button at bounding box center [332, 298] width 21 height 29
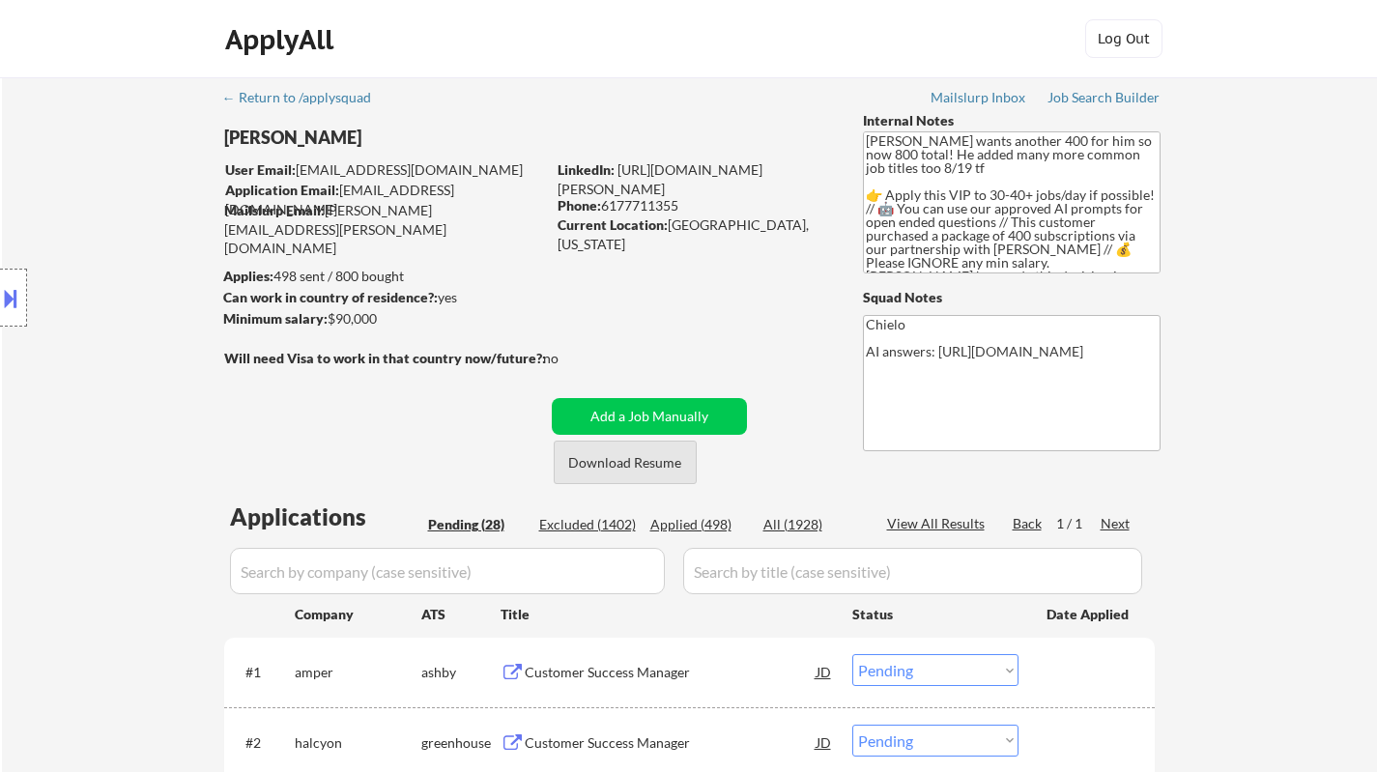
click at [630, 469] on button "Download Resume" at bounding box center [625, 462] width 143 height 43
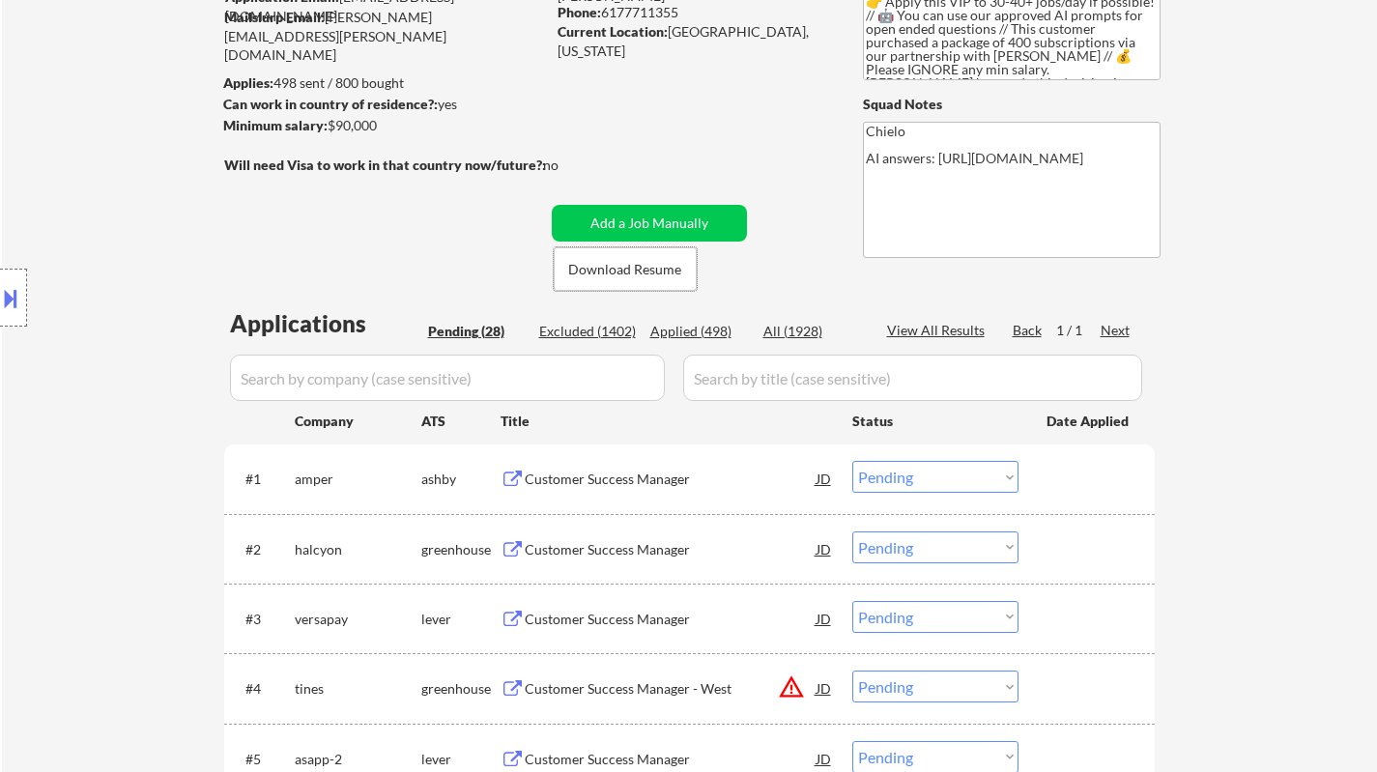
click at [585, 477] on div "Customer Success Manager" at bounding box center [671, 479] width 292 height 19
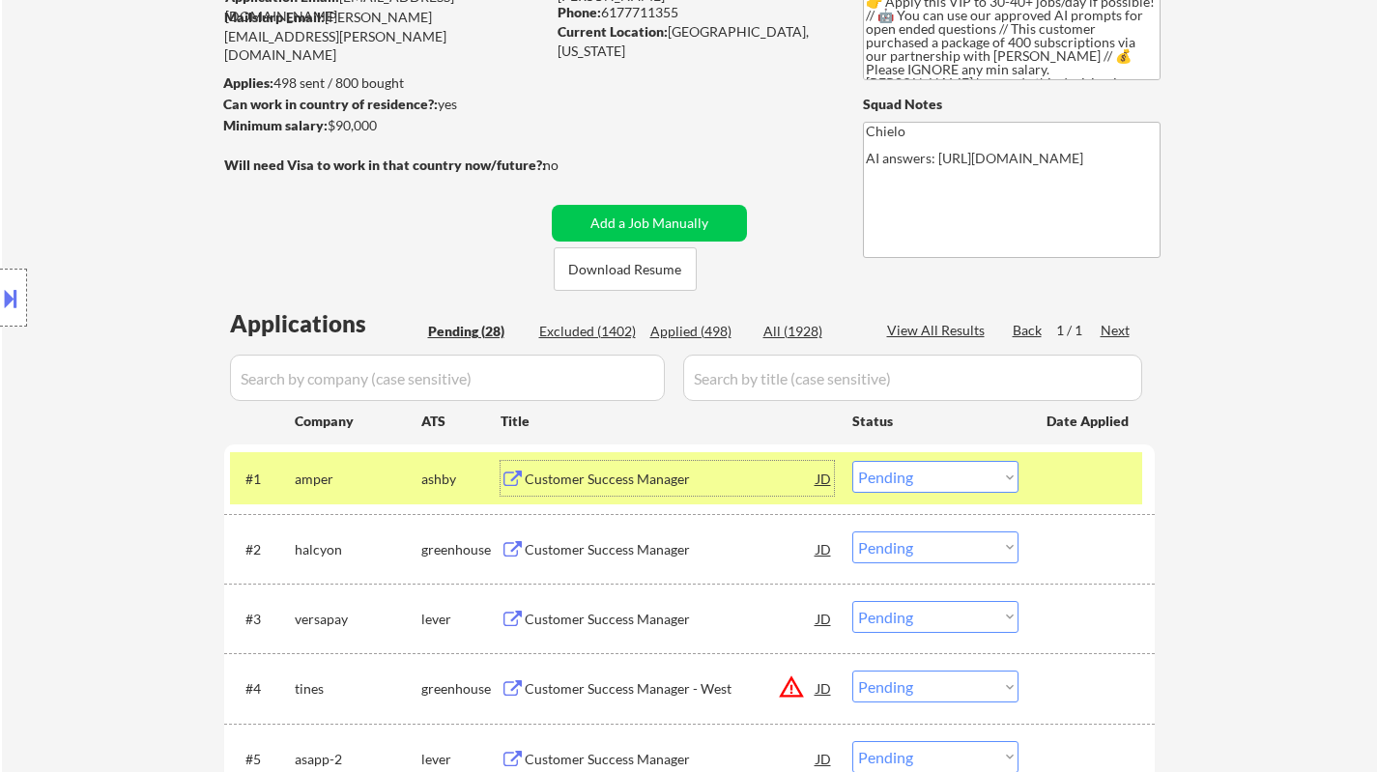
click at [927, 471] on select "Choose an option... Pending Applied Excluded (Questions) Excluded (Expired) Exc…" at bounding box center [935, 477] width 166 height 32
click at [852, 461] on select "Choose an option... Pending Applied Excluded (Questions) Excluded (Expired) Exc…" at bounding box center [935, 477] width 166 height 32
select select ""pending""
click at [629, 491] on div "Customer Success Manager" at bounding box center [671, 478] width 292 height 35
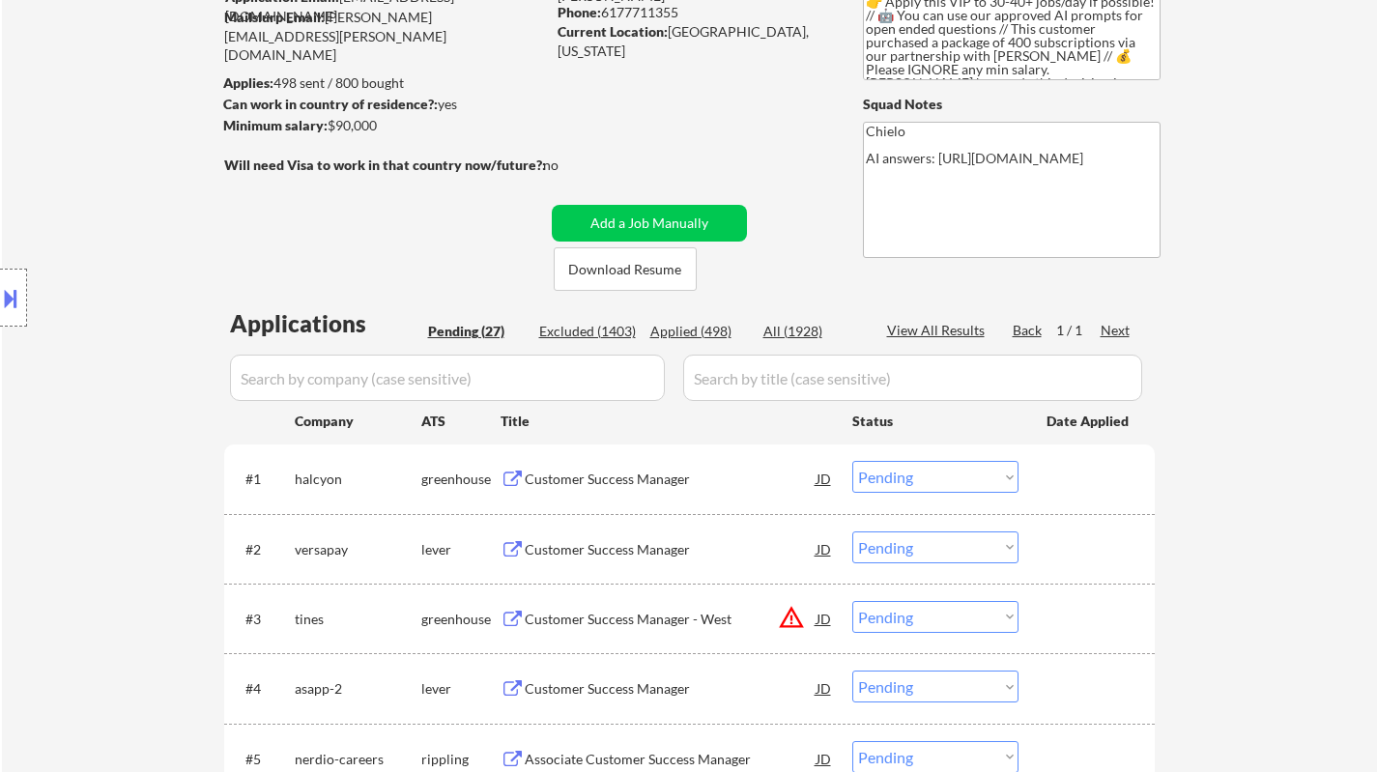
select select ""pending""
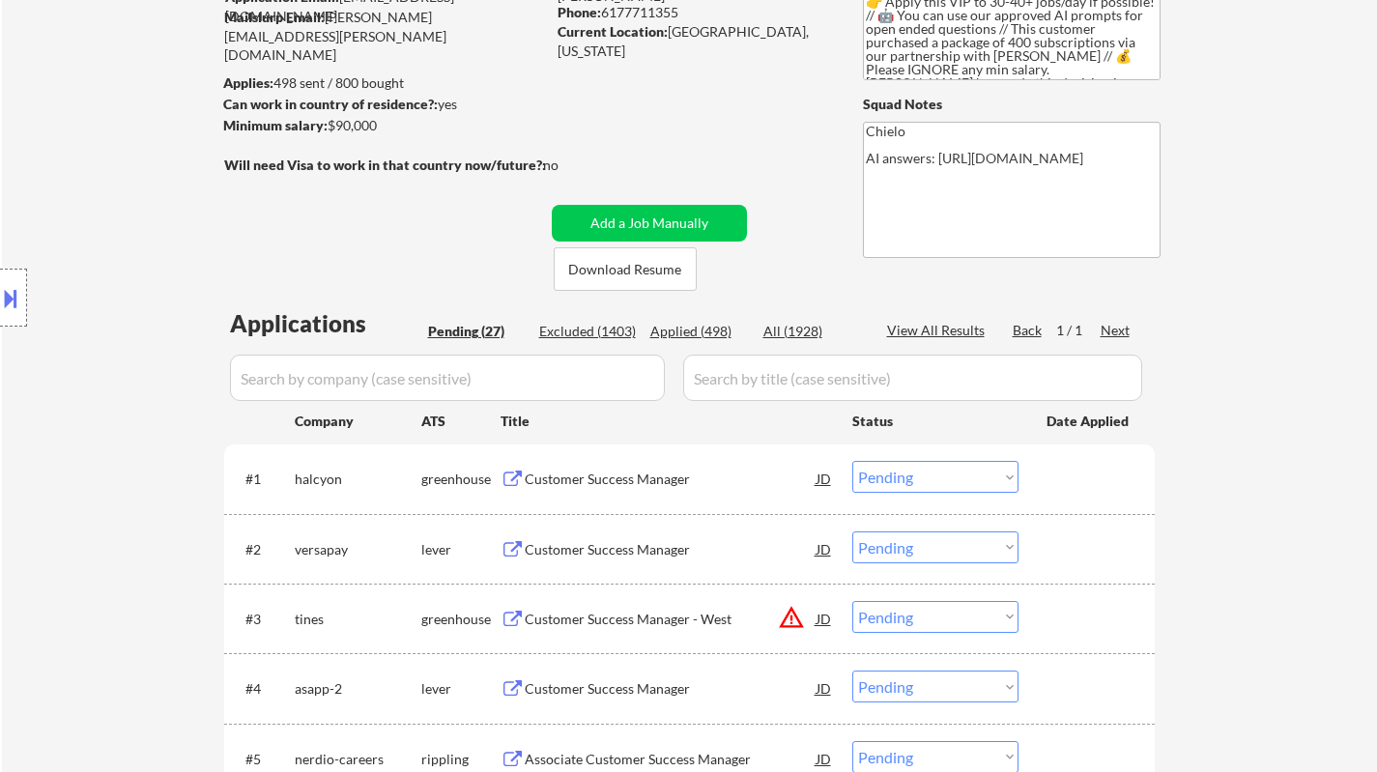
select select ""pending""
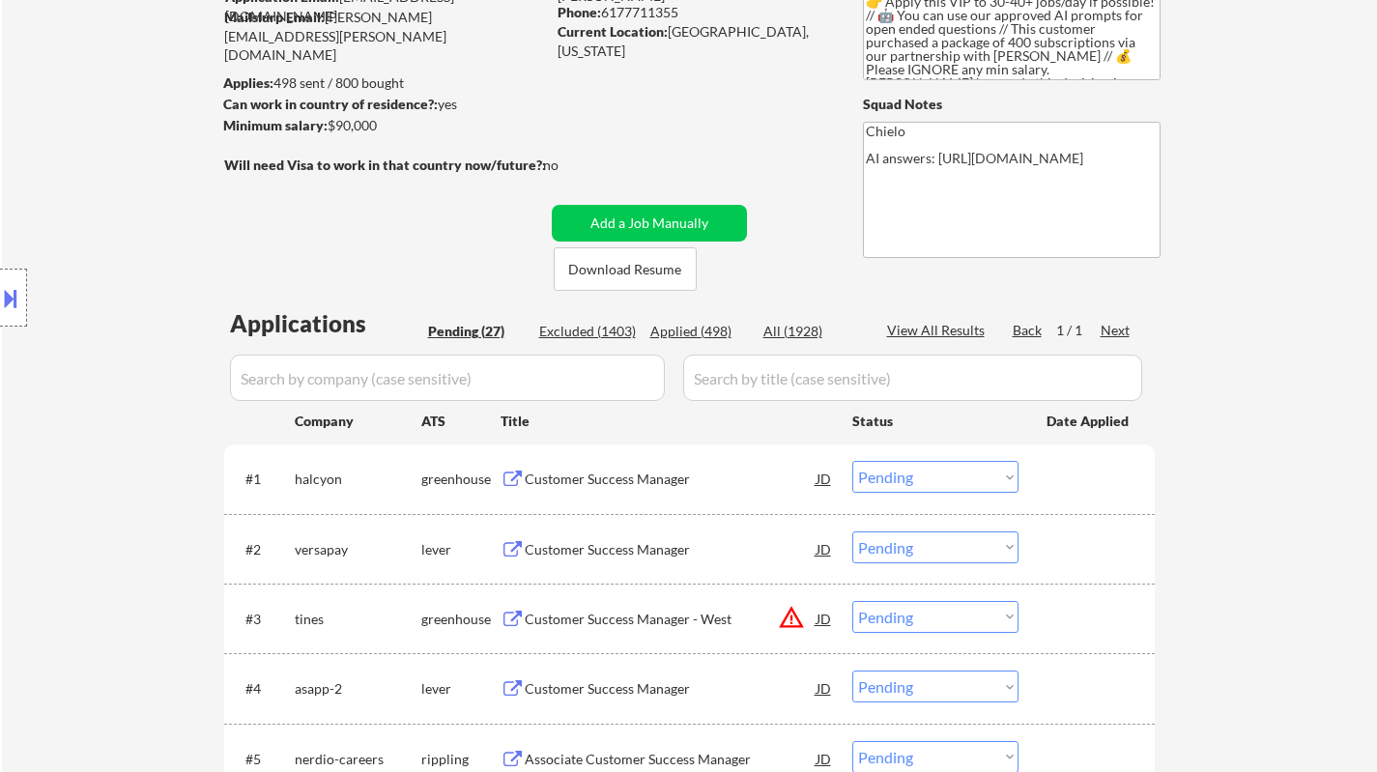
select select ""pending""
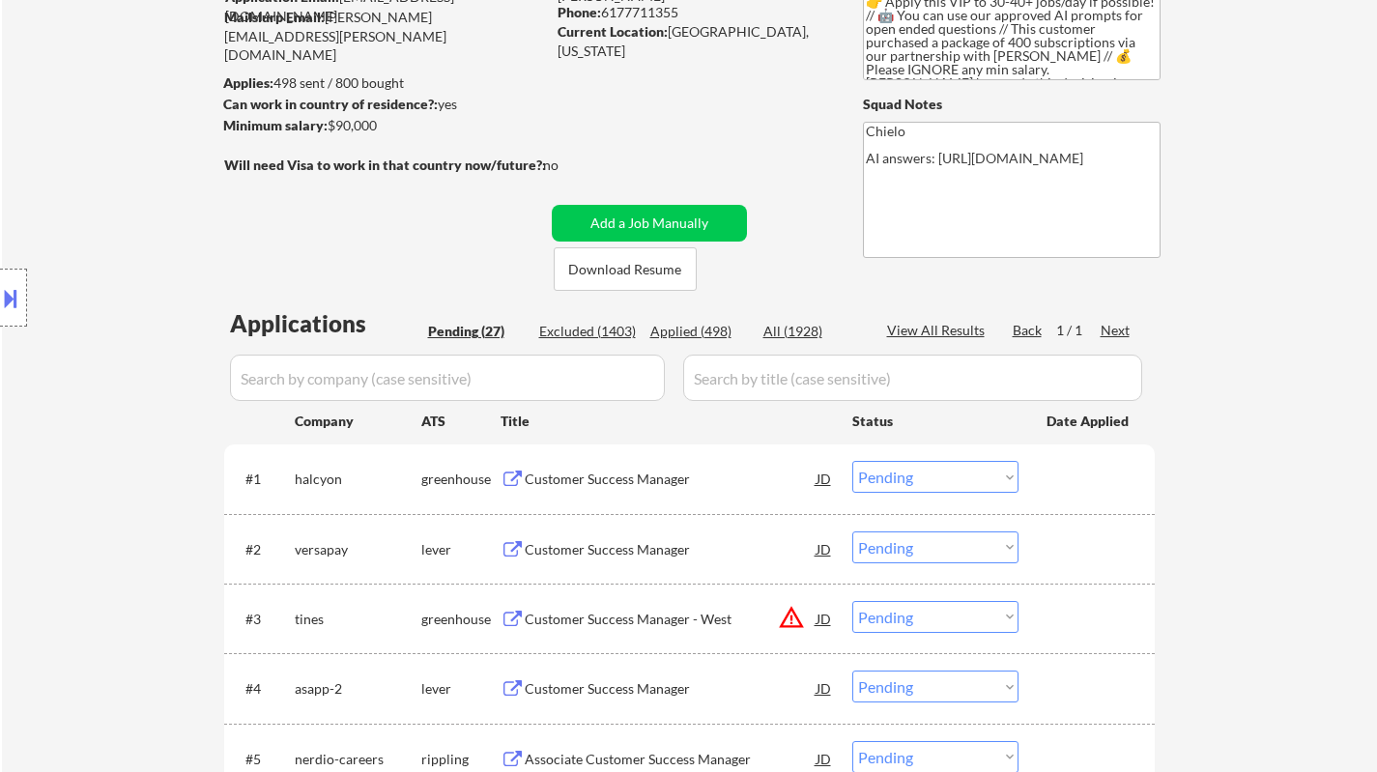
select select ""pending""
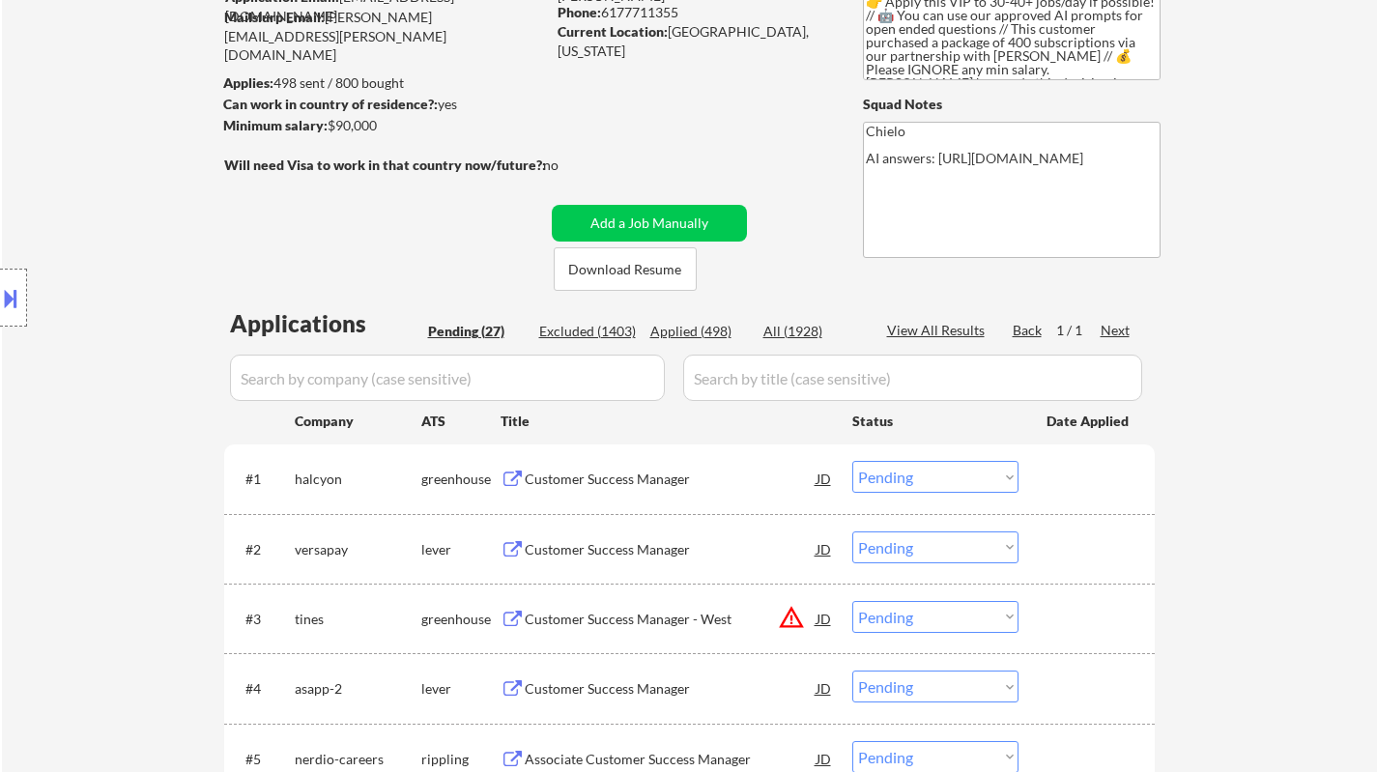
select select ""pending""
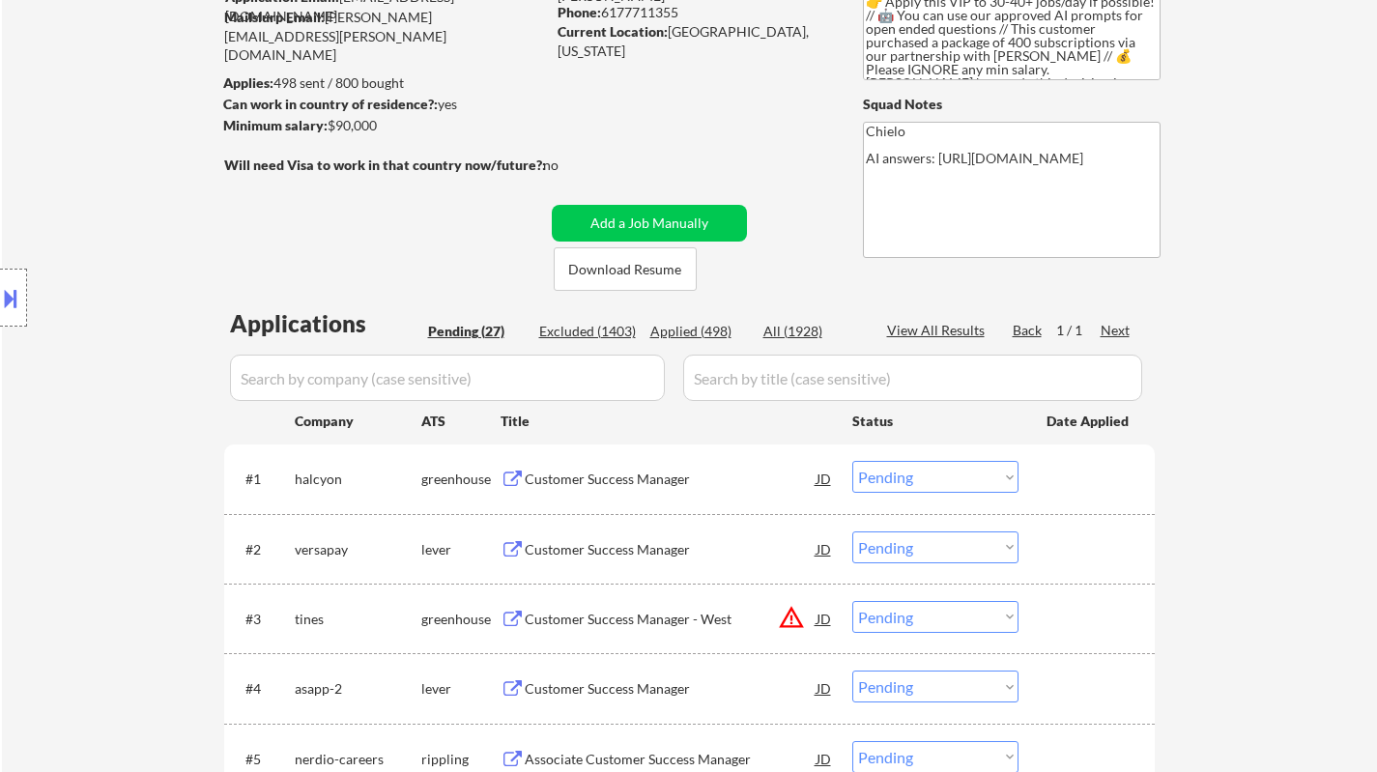
select select ""pending""
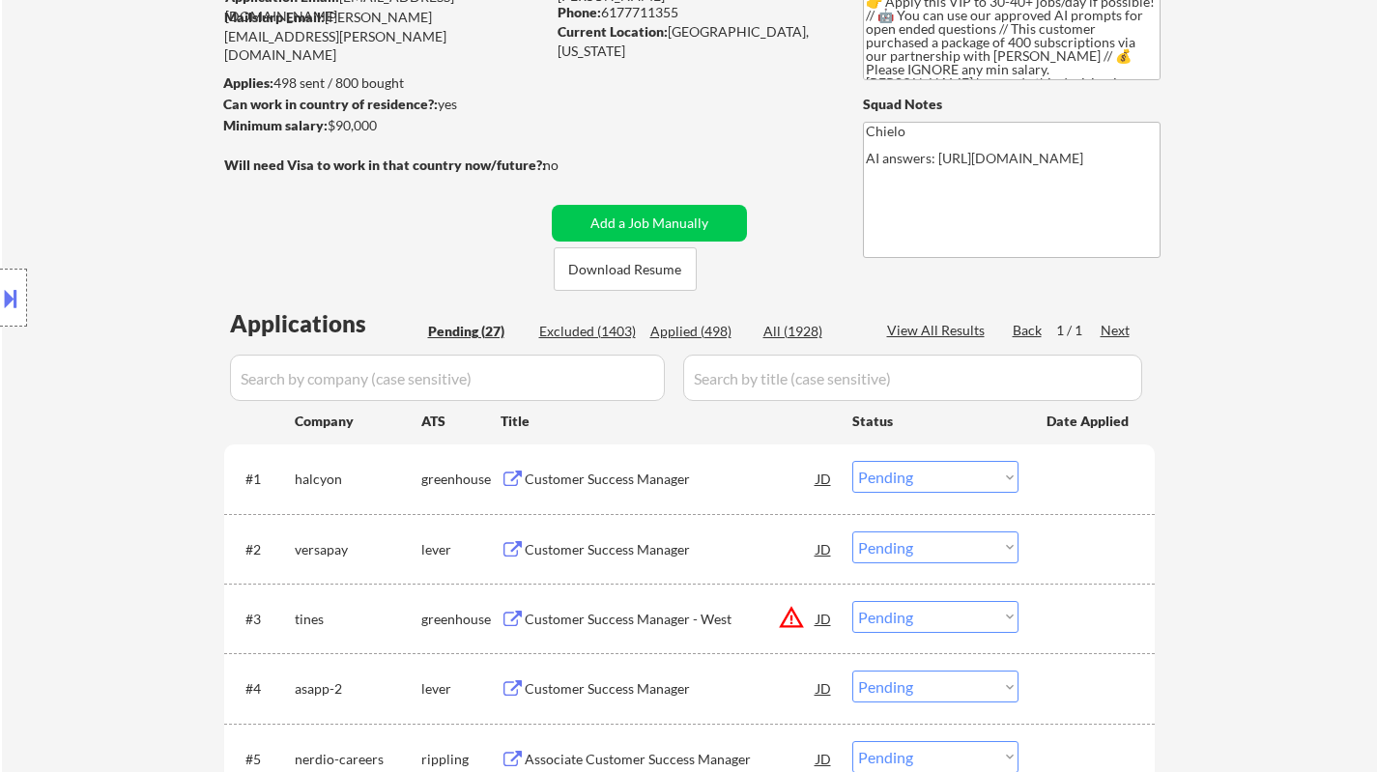
select select ""pending""
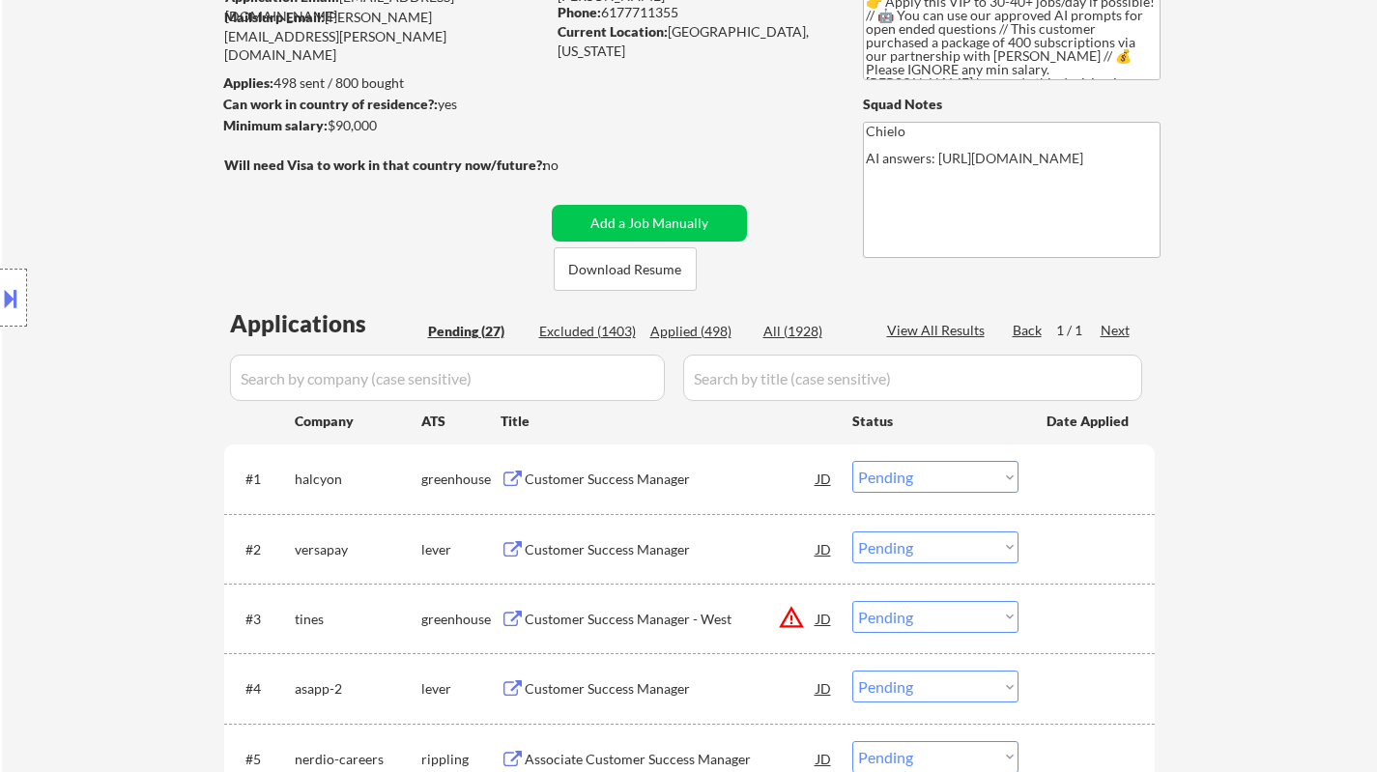
select select ""pending""
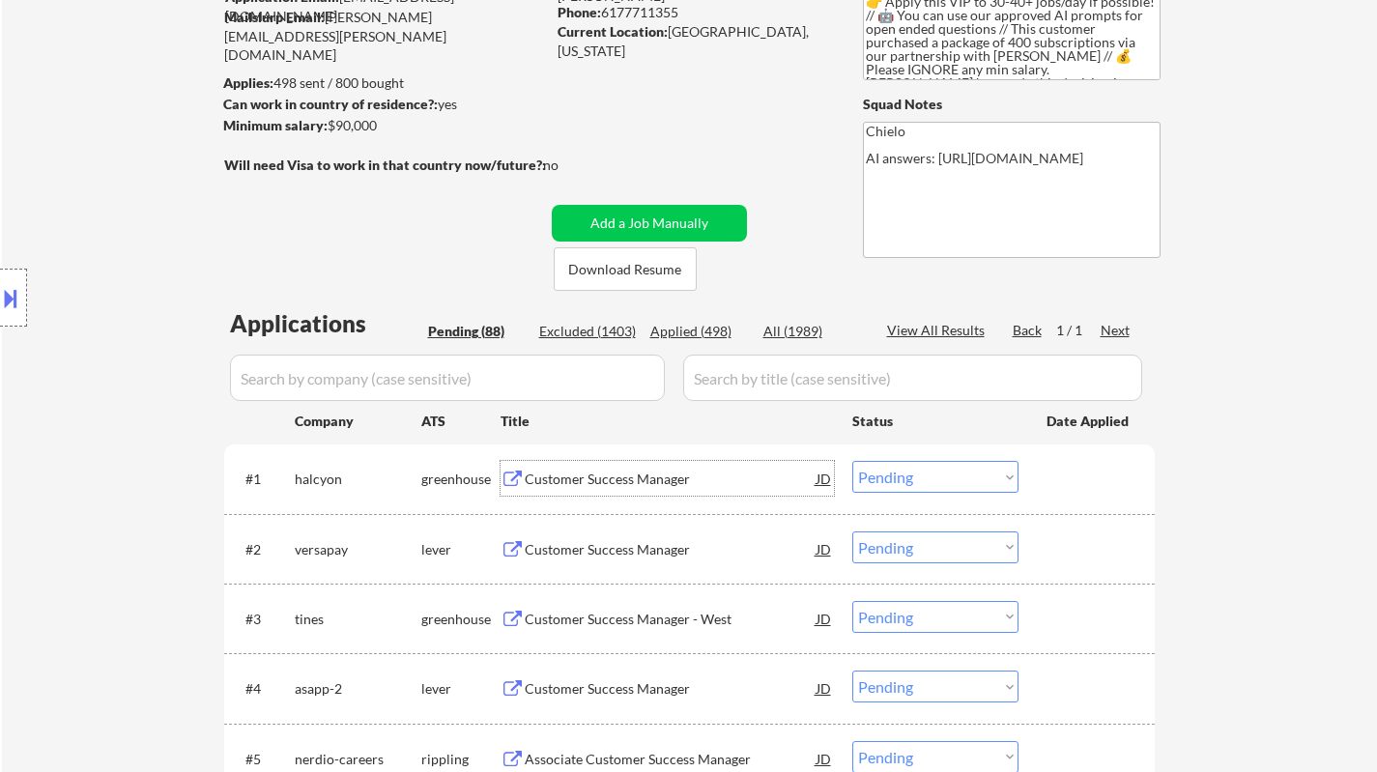
drag, startPoint x: 913, startPoint y: 474, endPoint x: 921, endPoint y: 483, distance: 11.6
click at [913, 474] on select "Choose an option... Pending Applied Excluded (Questions) Excluded (Expired) Exc…" at bounding box center [935, 477] width 166 height 32
select select ""pending""
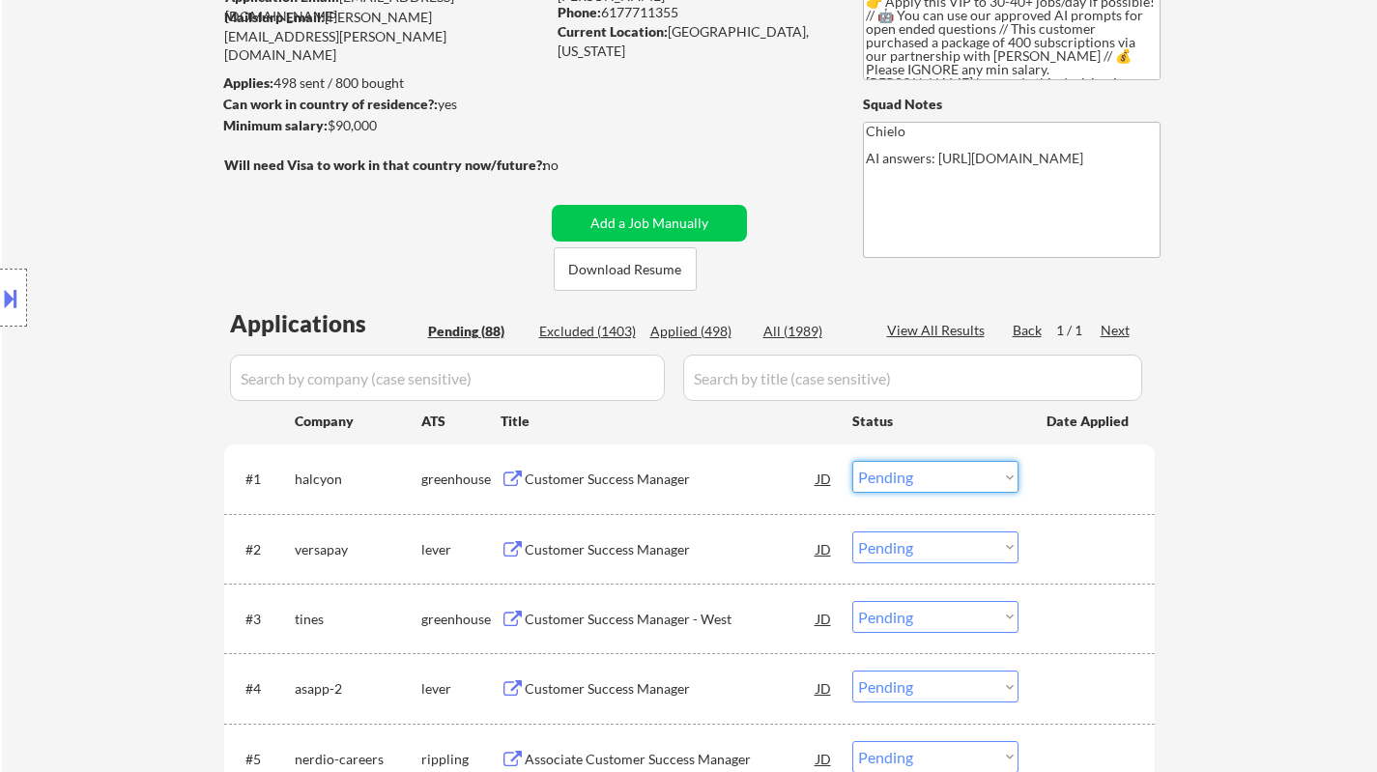
select select ""pending""
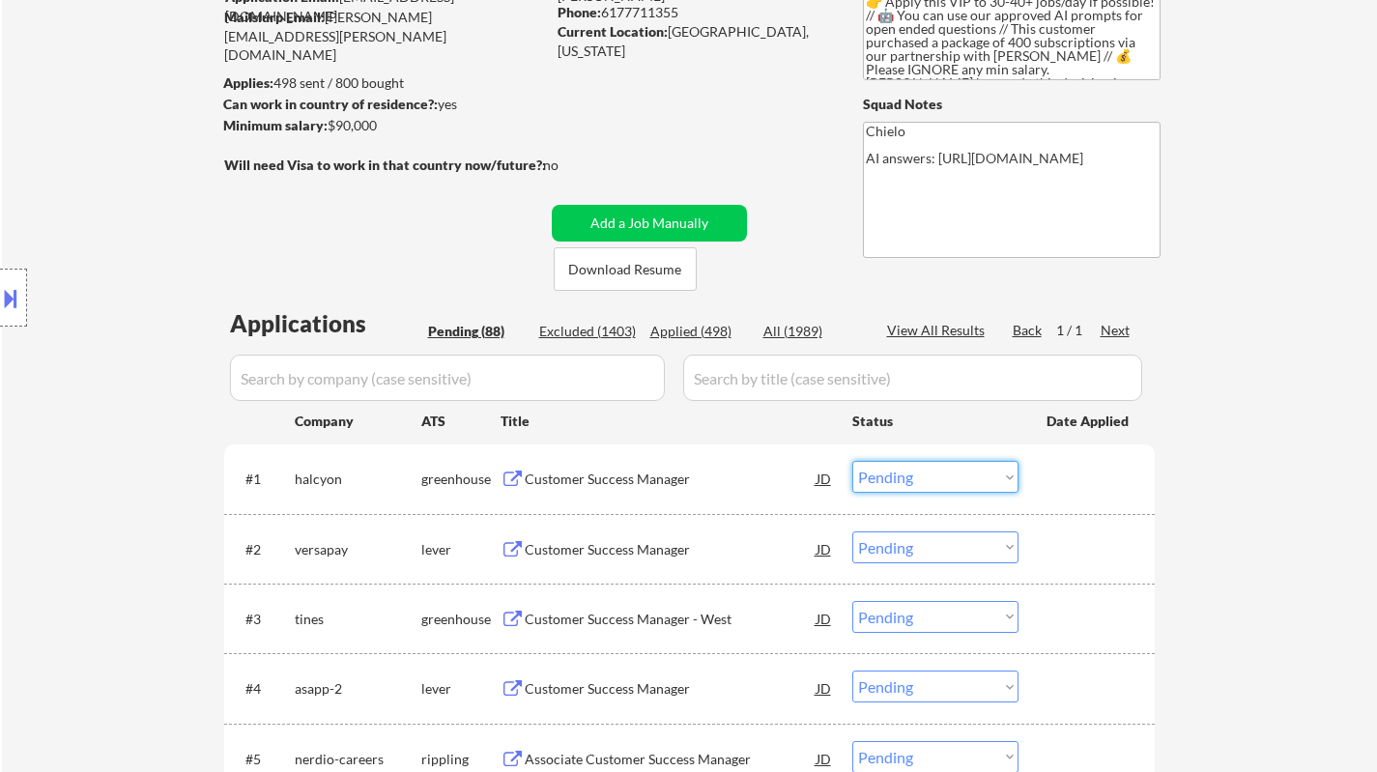
select select ""pending""
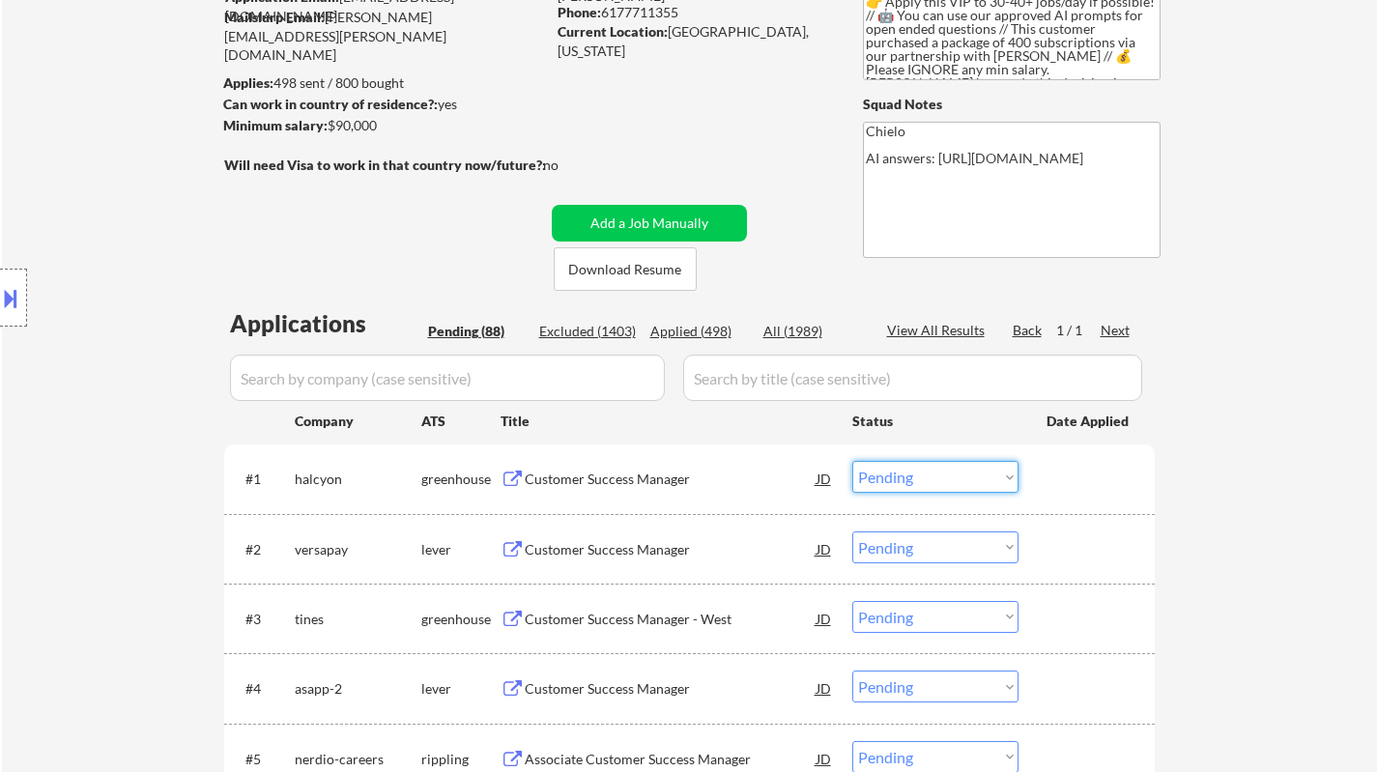
select select ""pending""
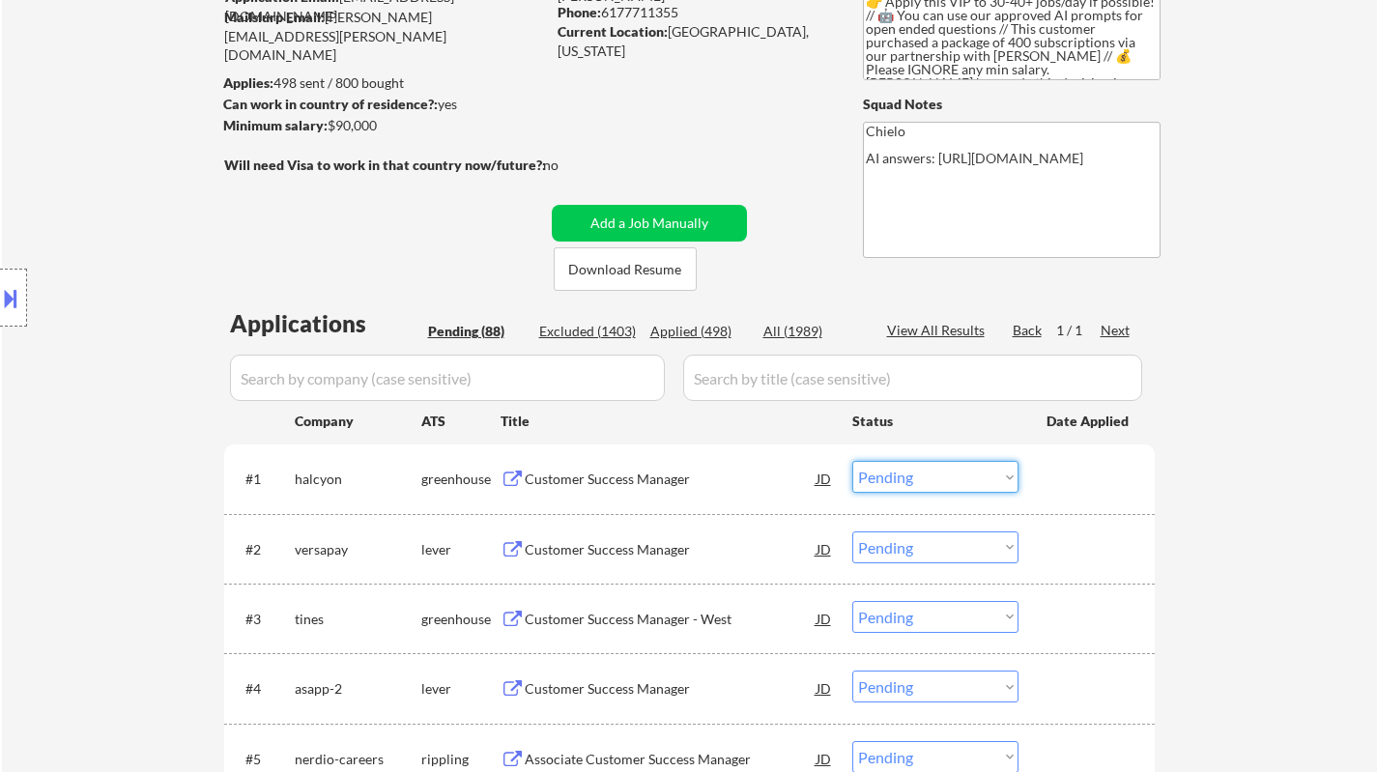
select select ""pending""
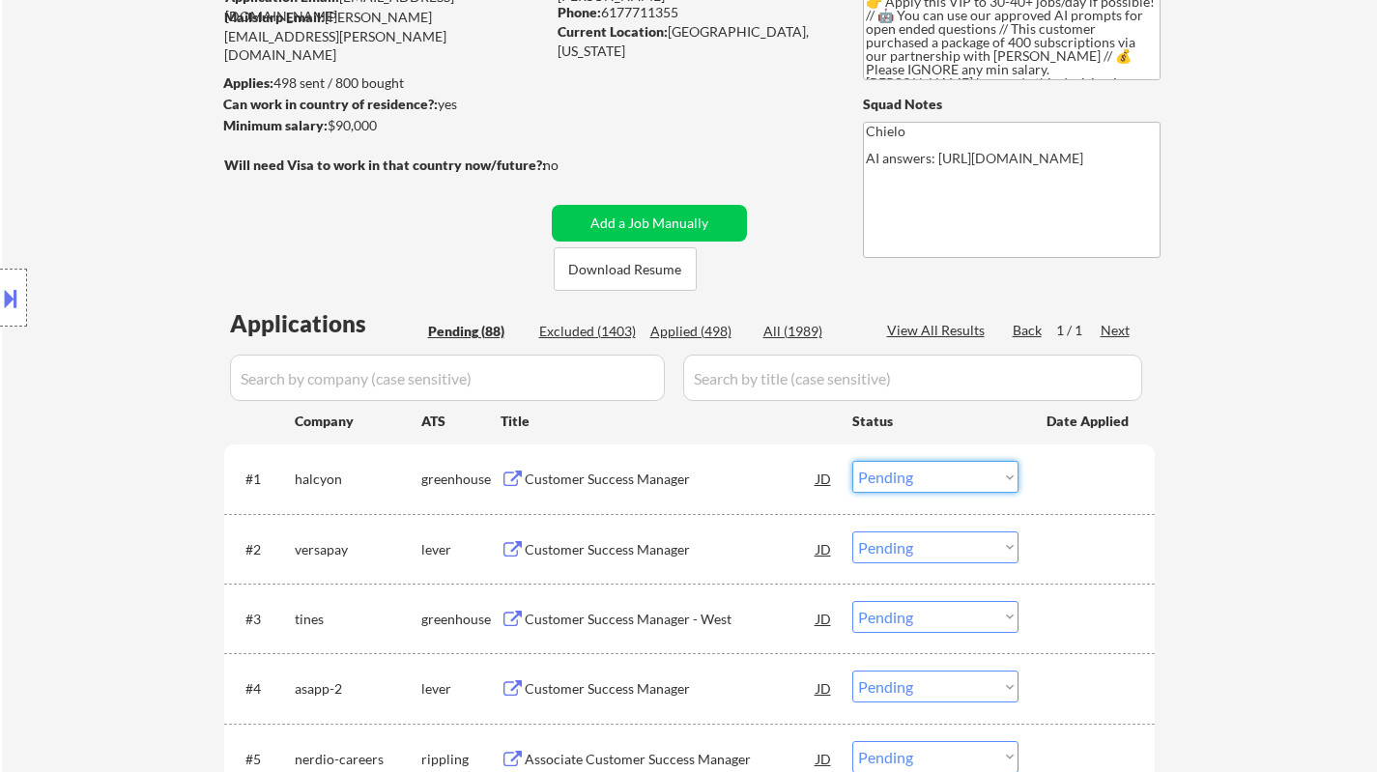
select select ""pending""
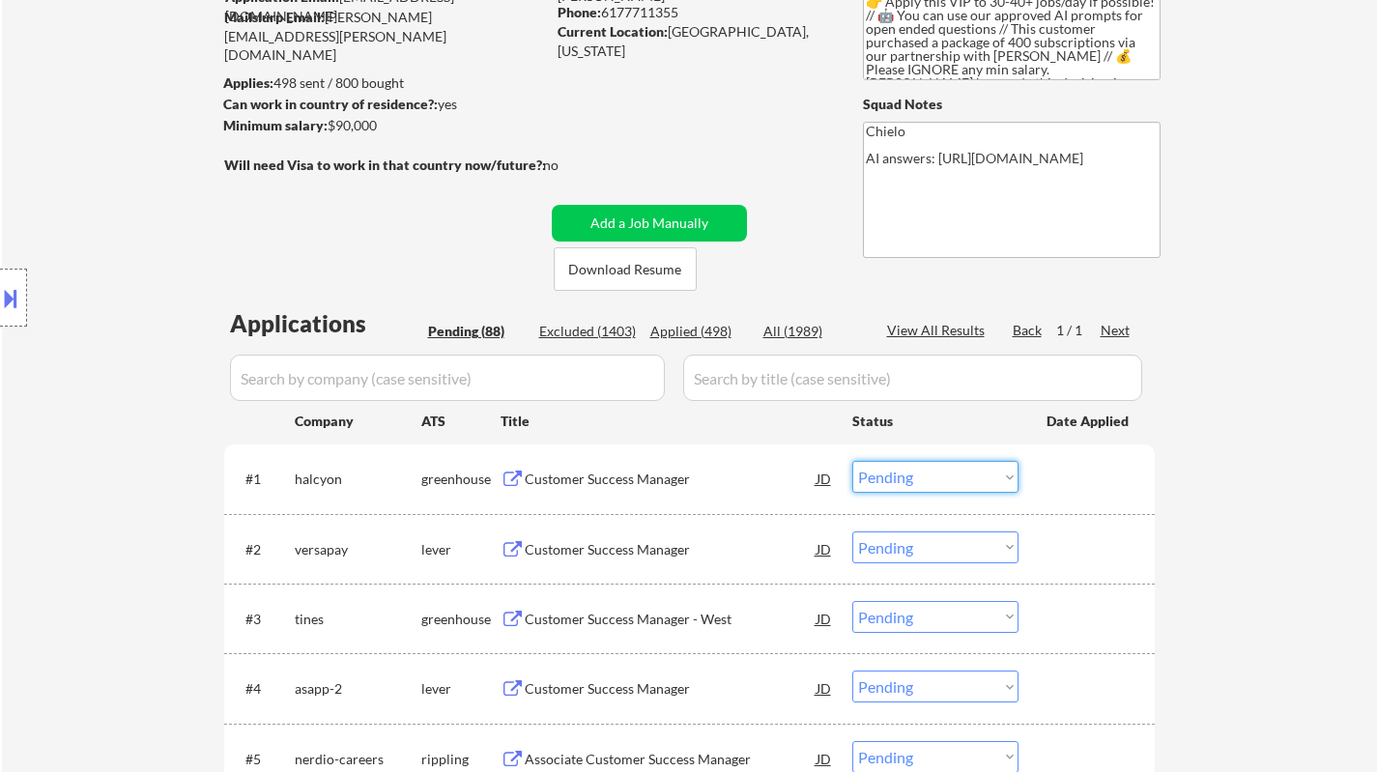
select select ""PLACEHOLDER_1427118222253""
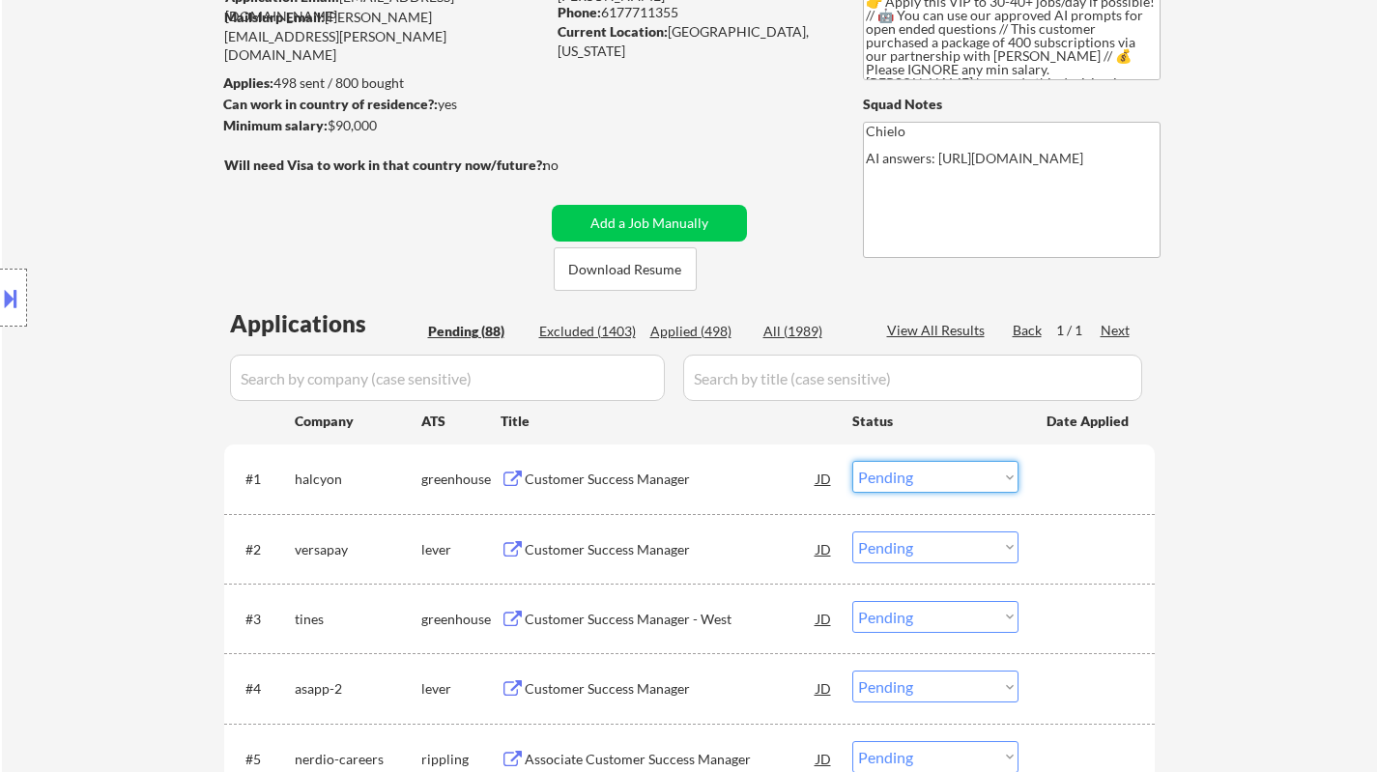
select select ""PLACEHOLDER_1427118222253""
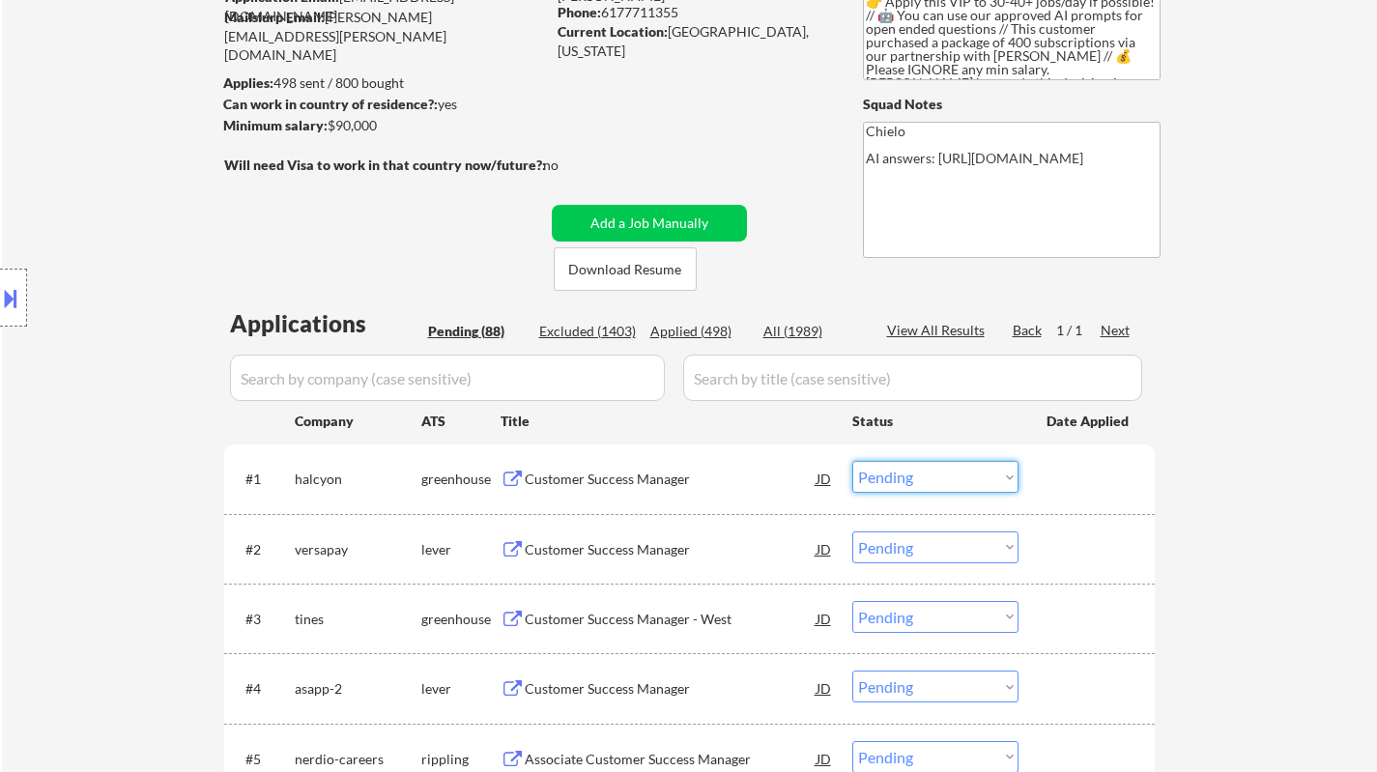
select select ""PLACEHOLDER_1427118222253""
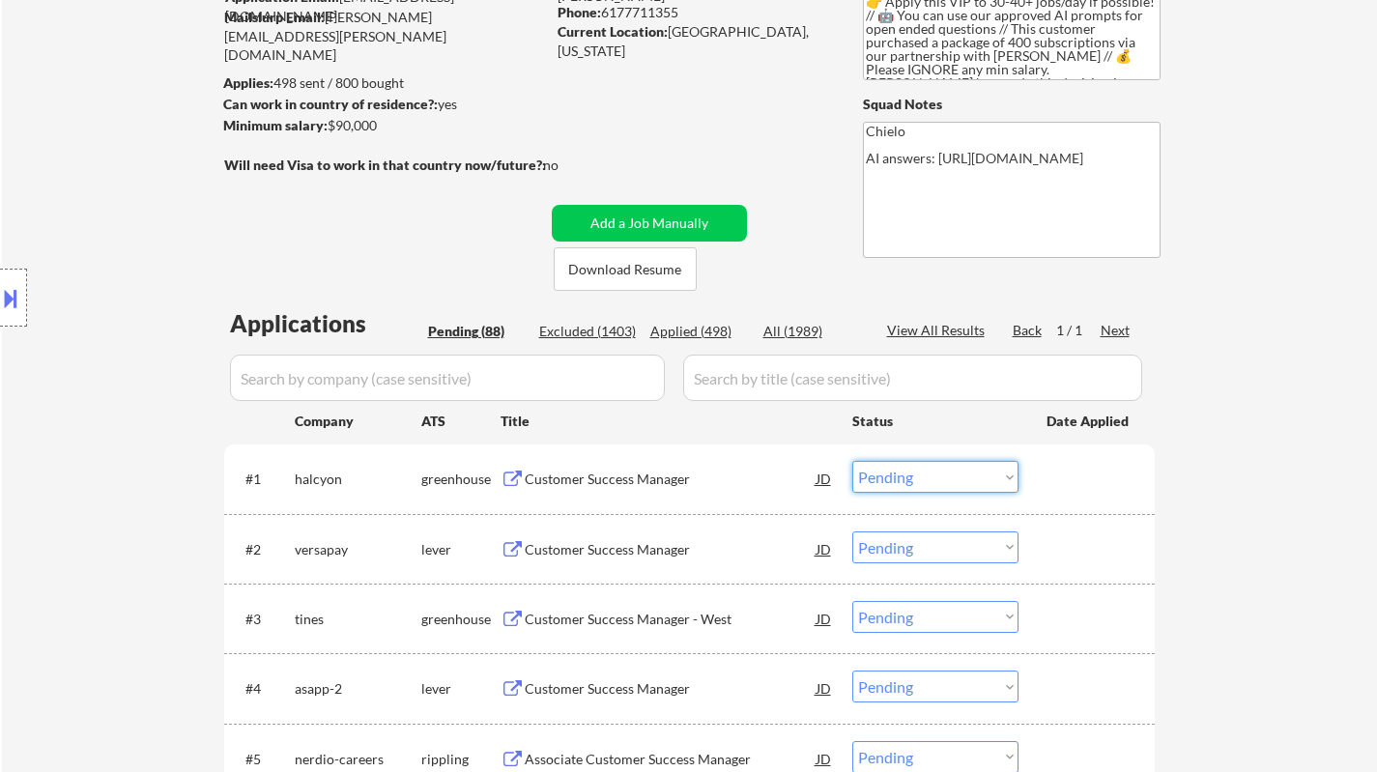
select select ""PLACEHOLDER_1427118222253""
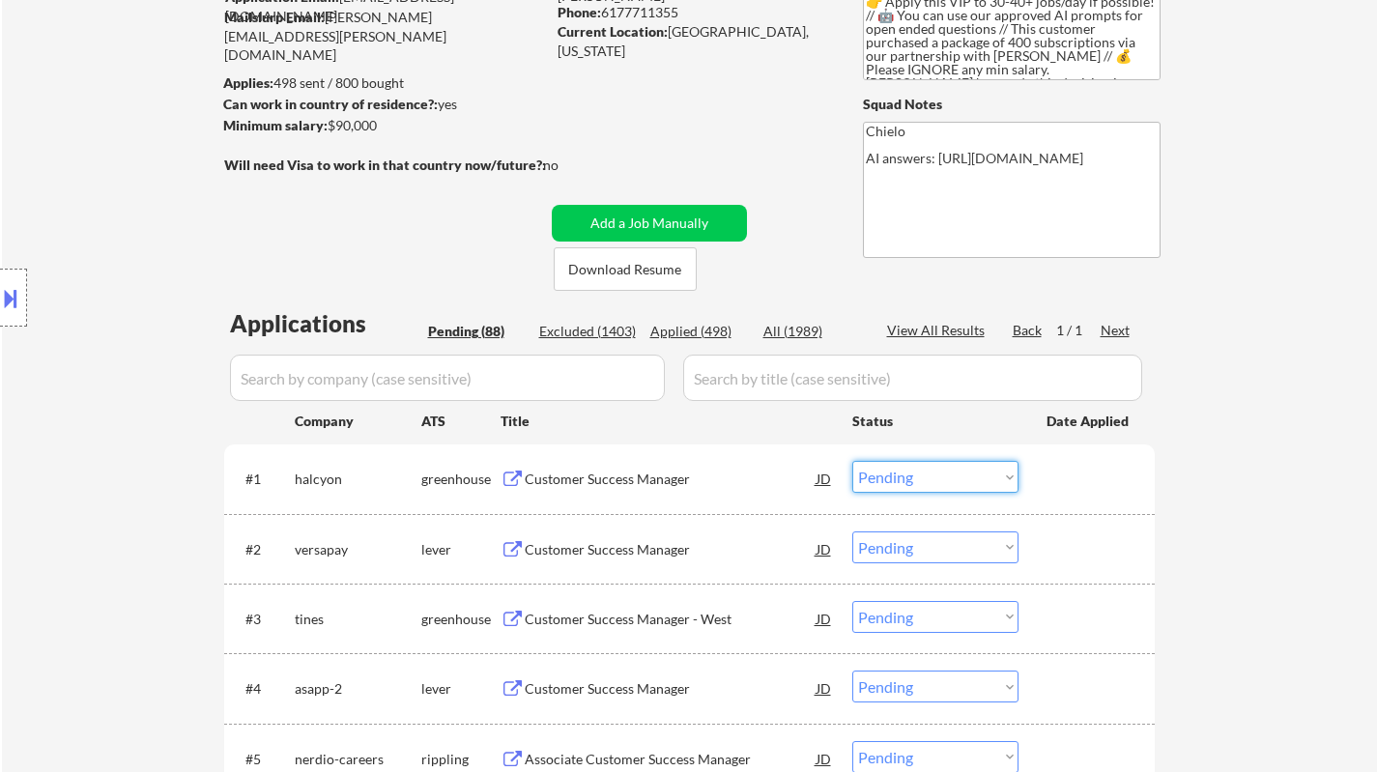
select select ""PLACEHOLDER_1427118222253""
select select ""pending""
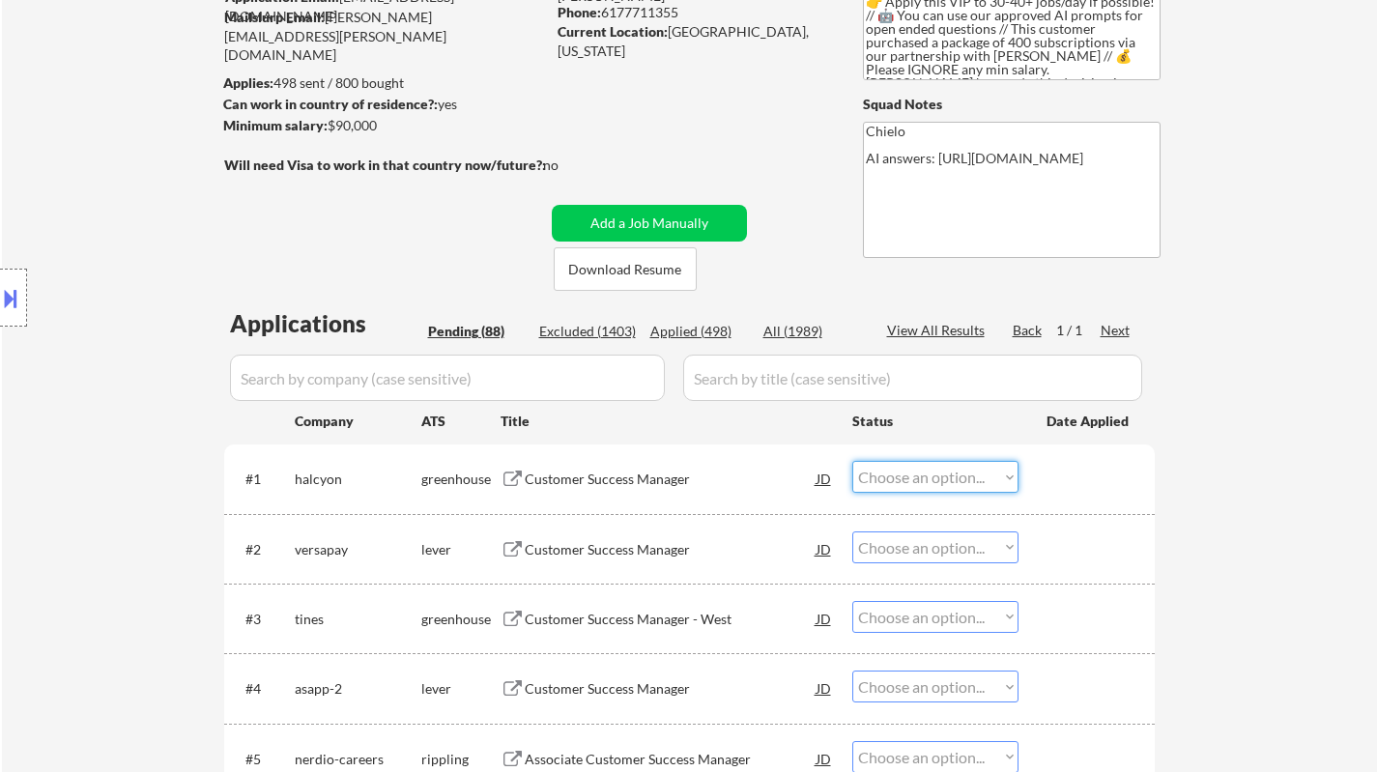
select select ""pending""
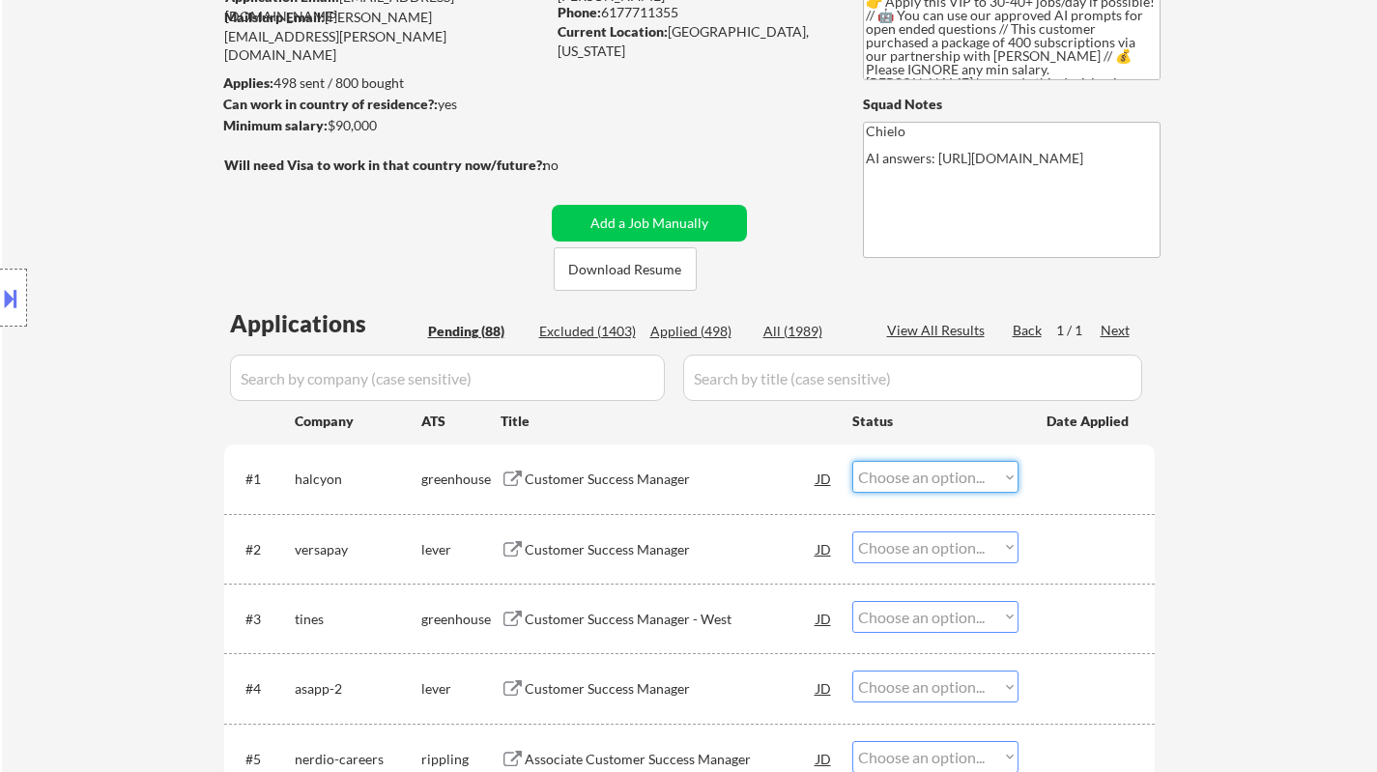
select select ""pending""
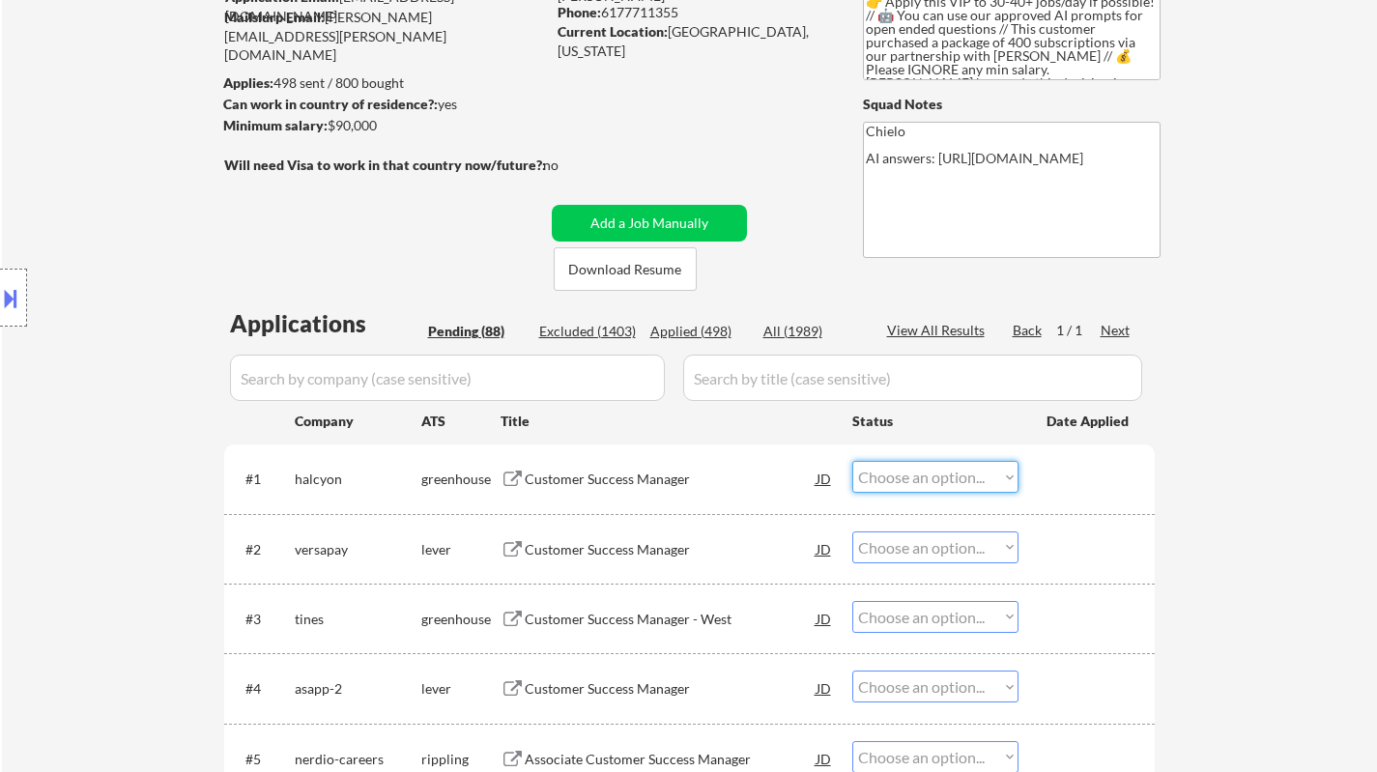
select select ""pending""
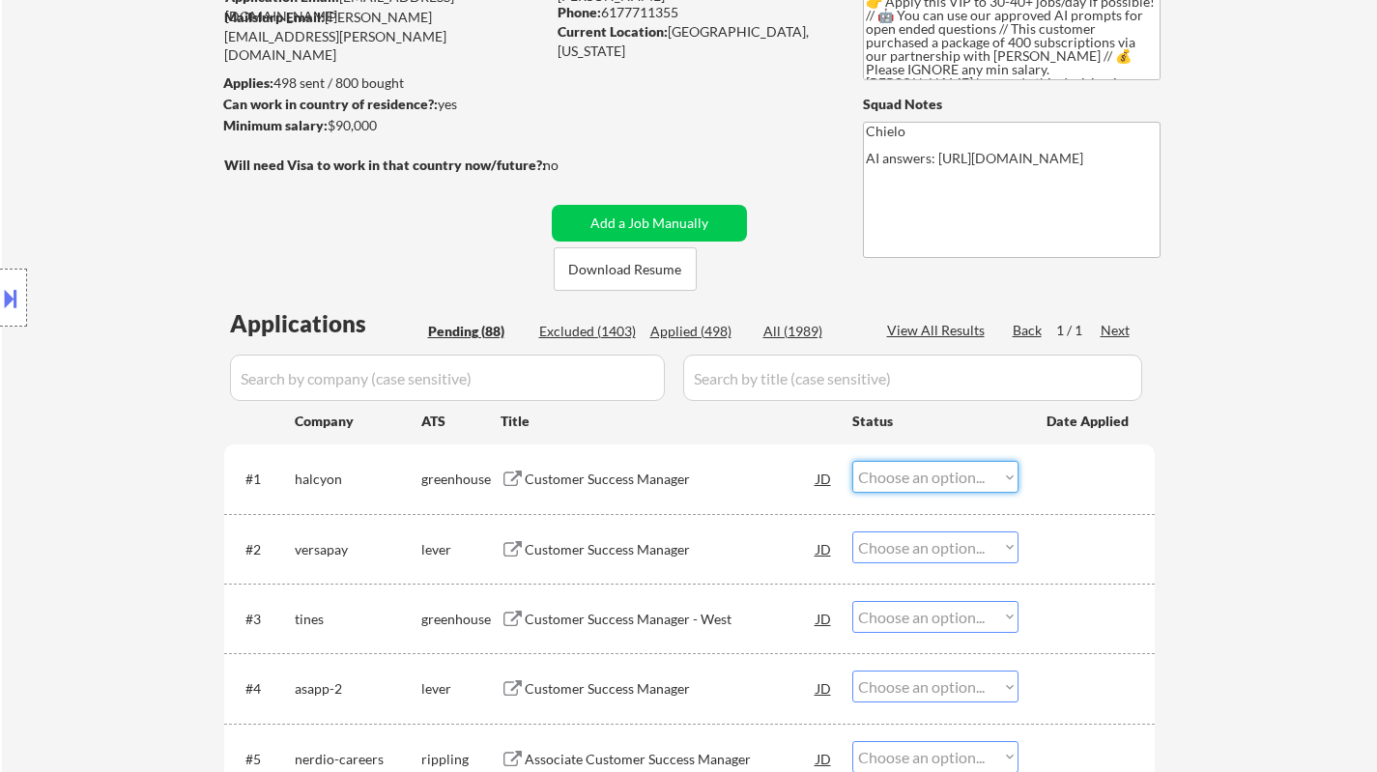
select select ""pending""
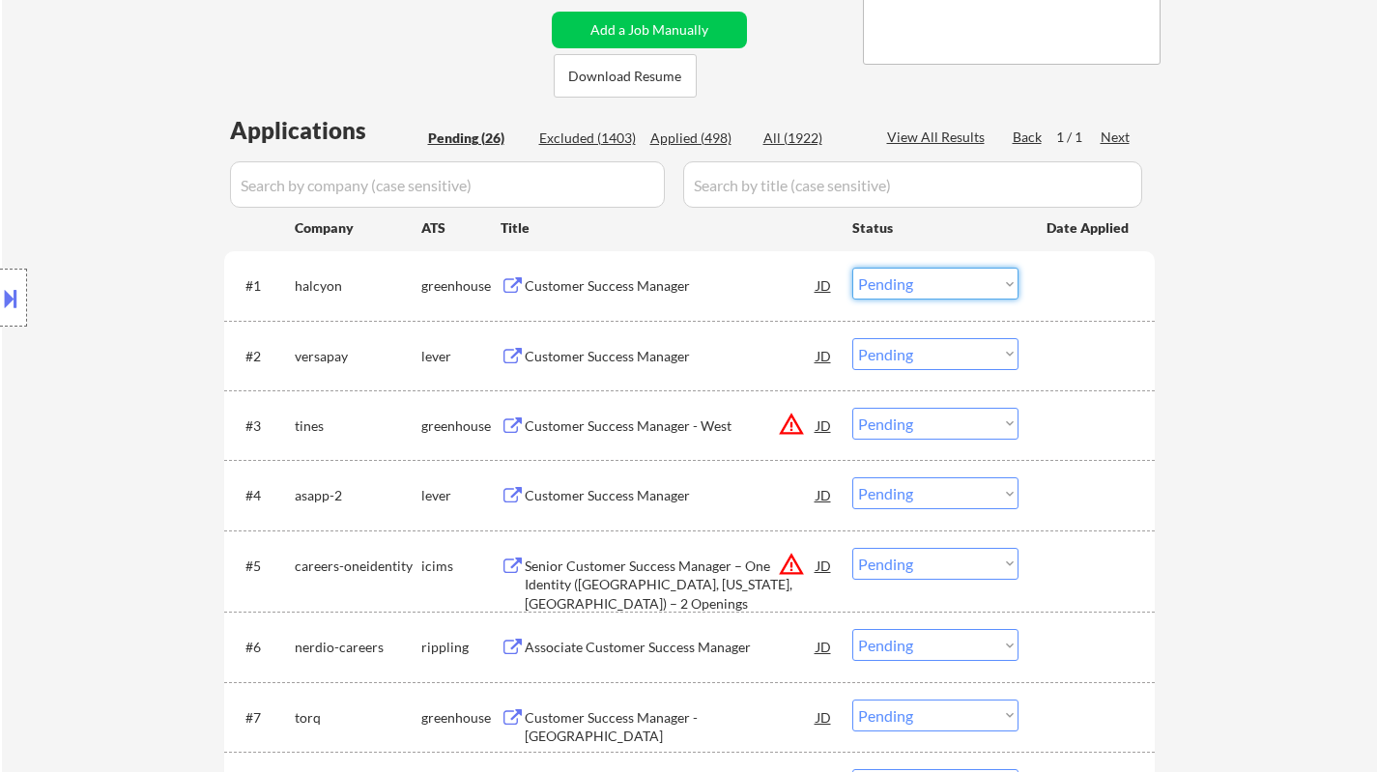
click at [602, 279] on div "Customer Success Manager" at bounding box center [671, 285] width 292 height 19
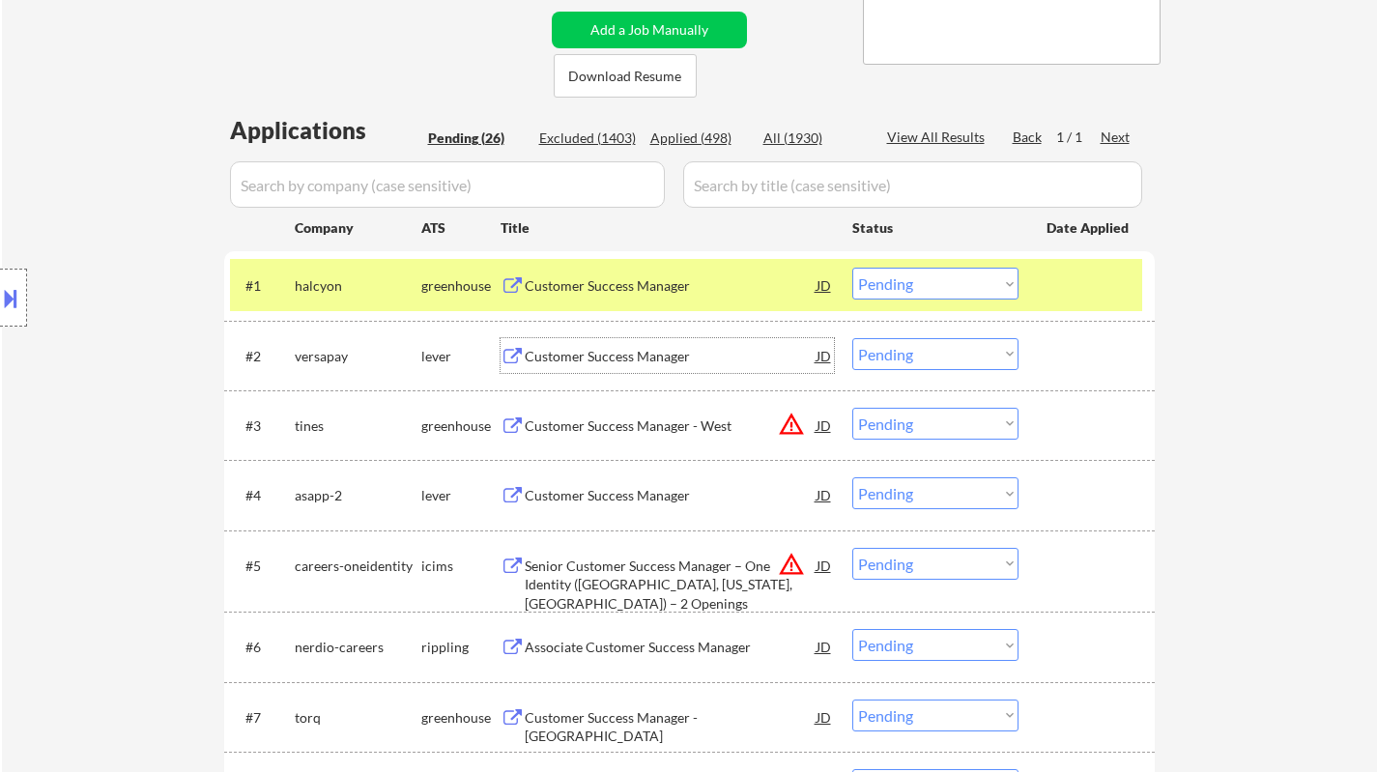
click at [578, 361] on div "Customer Success Manager" at bounding box center [671, 356] width 292 height 19
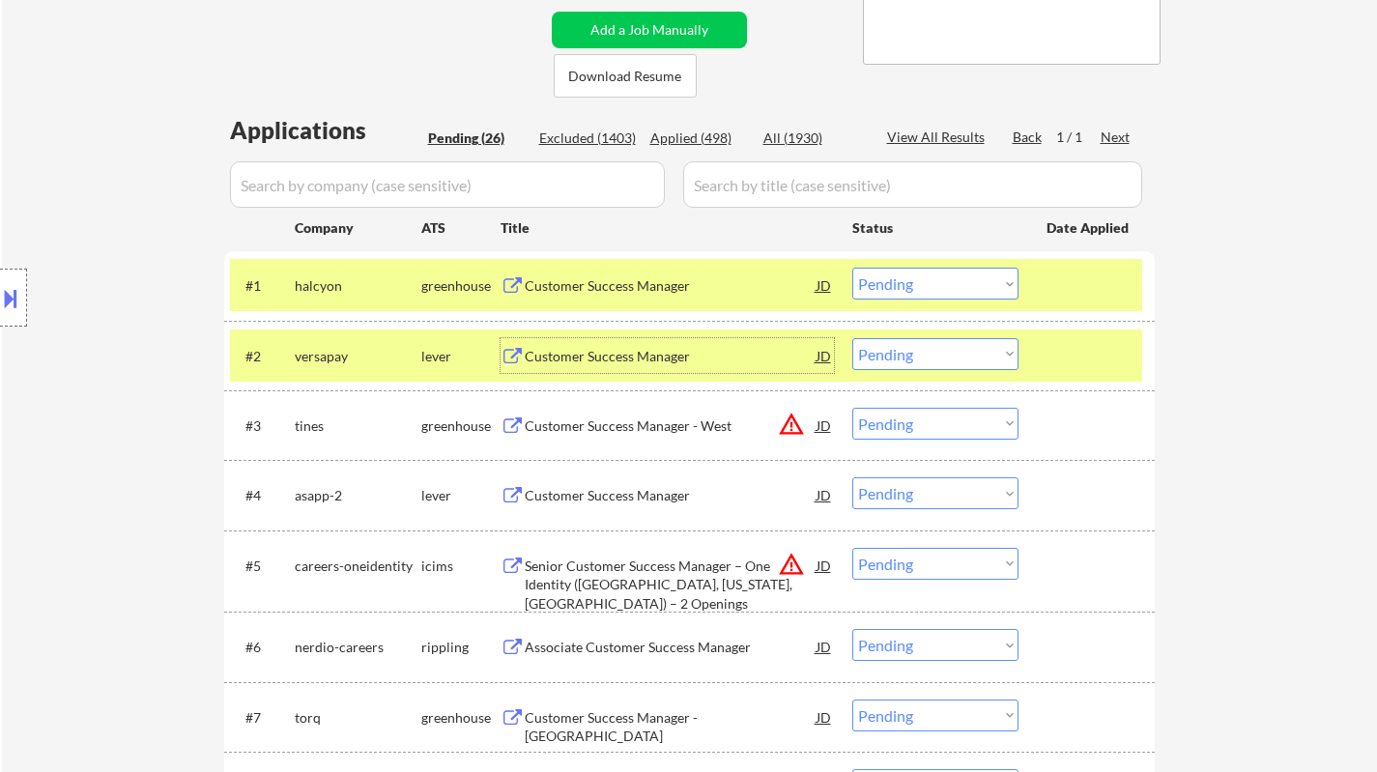
click at [932, 284] on select "Choose an option... Pending Applied Excluded (Questions) Excluded (Expired) Exc…" at bounding box center [935, 284] width 166 height 32
click at [852, 268] on select "Choose an option... Pending Applied Excluded (Questions) Excluded (Expired) Exc…" at bounding box center [935, 284] width 166 height 32
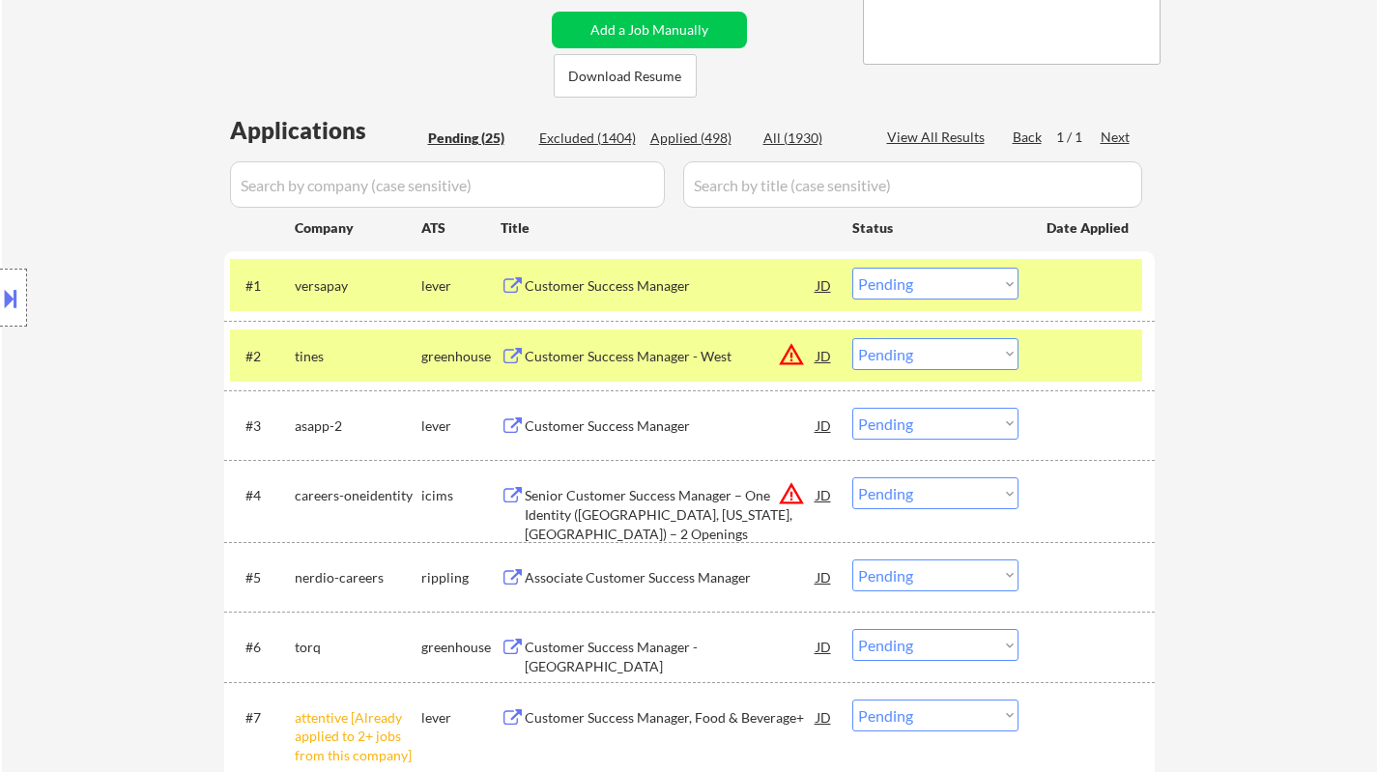
click at [586, 297] on div "Customer Success Manager" at bounding box center [671, 285] width 292 height 35
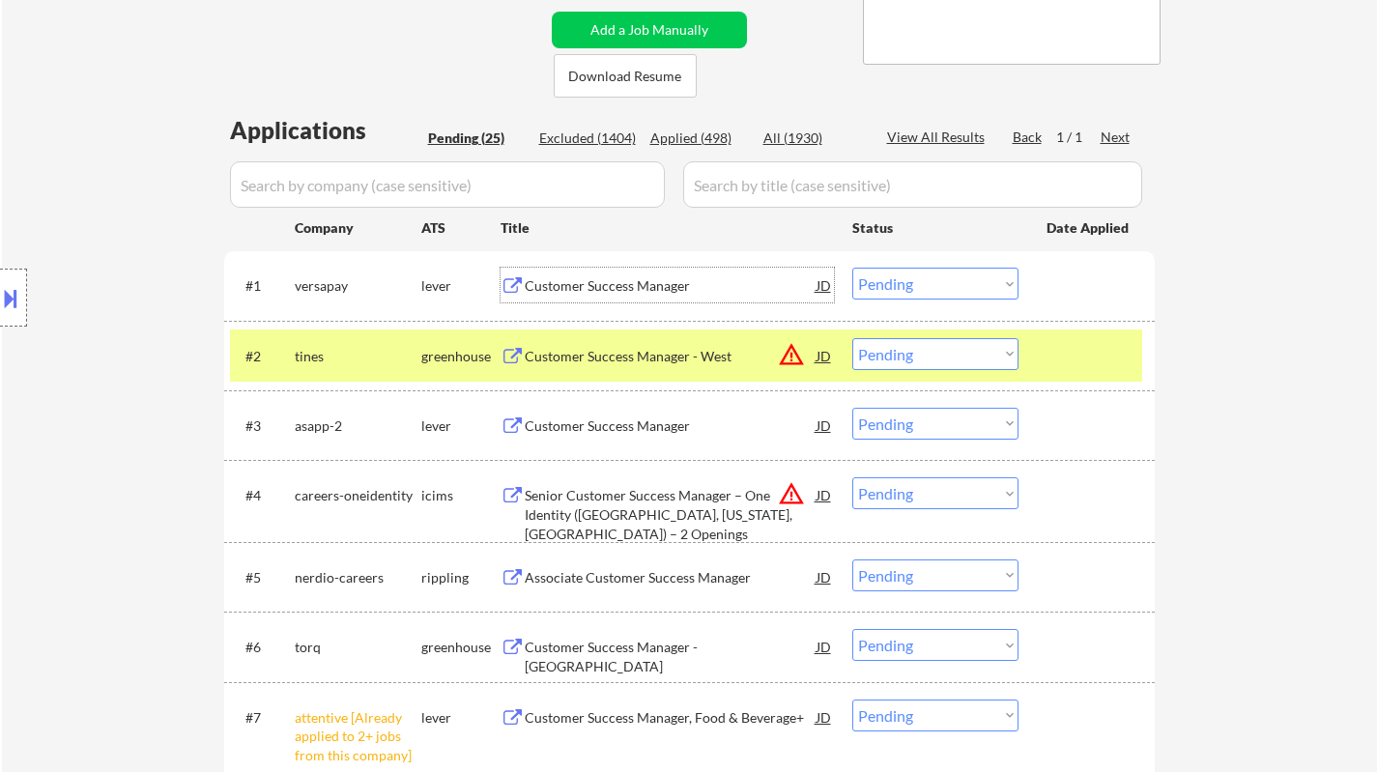
click at [926, 272] on select "Choose an option... Pending Applied Excluded (Questions) Excluded (Expired) Exc…" at bounding box center [935, 284] width 166 height 32
click at [852, 268] on select "Choose an option... Pending Applied Excluded (Questions) Excluded (Expired) Exc…" at bounding box center [935, 284] width 166 height 32
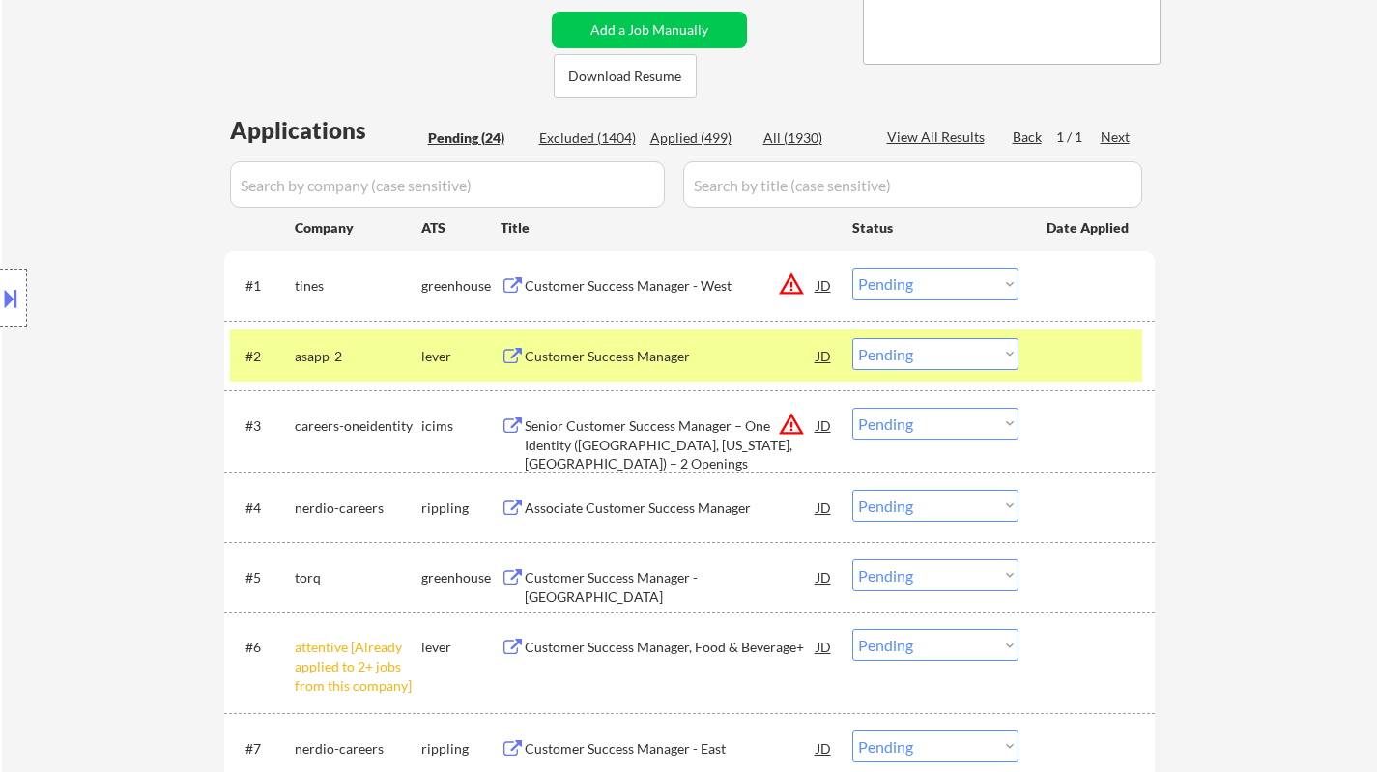
click at [930, 285] on select "Choose an option... Pending Applied Excluded (Questions) Excluded (Expired) Exc…" at bounding box center [935, 284] width 166 height 32
click at [852, 268] on select "Choose an option... Pending Applied Excluded (Questions) Excluded (Expired) Exc…" at bounding box center [935, 284] width 166 height 32
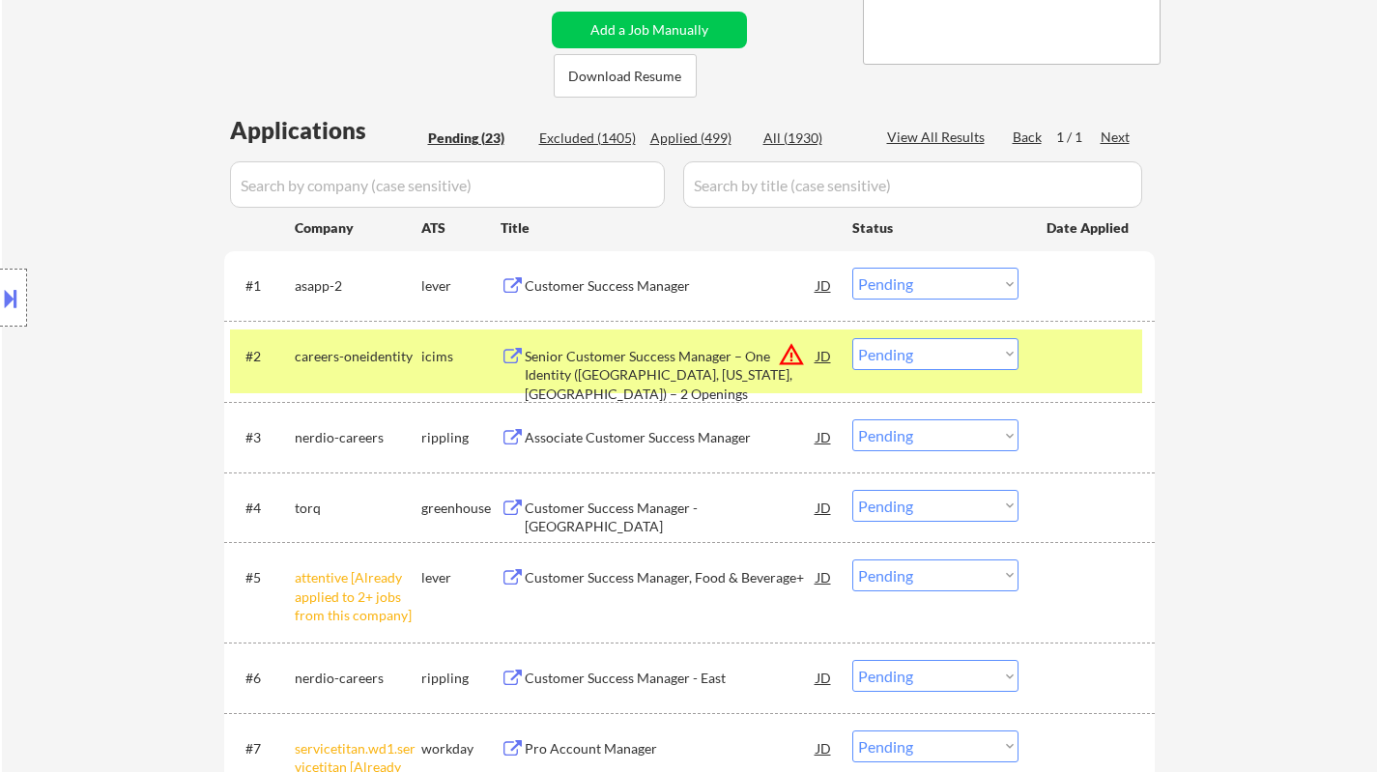
click at [641, 285] on div "Customer Success Manager" at bounding box center [671, 285] width 292 height 19
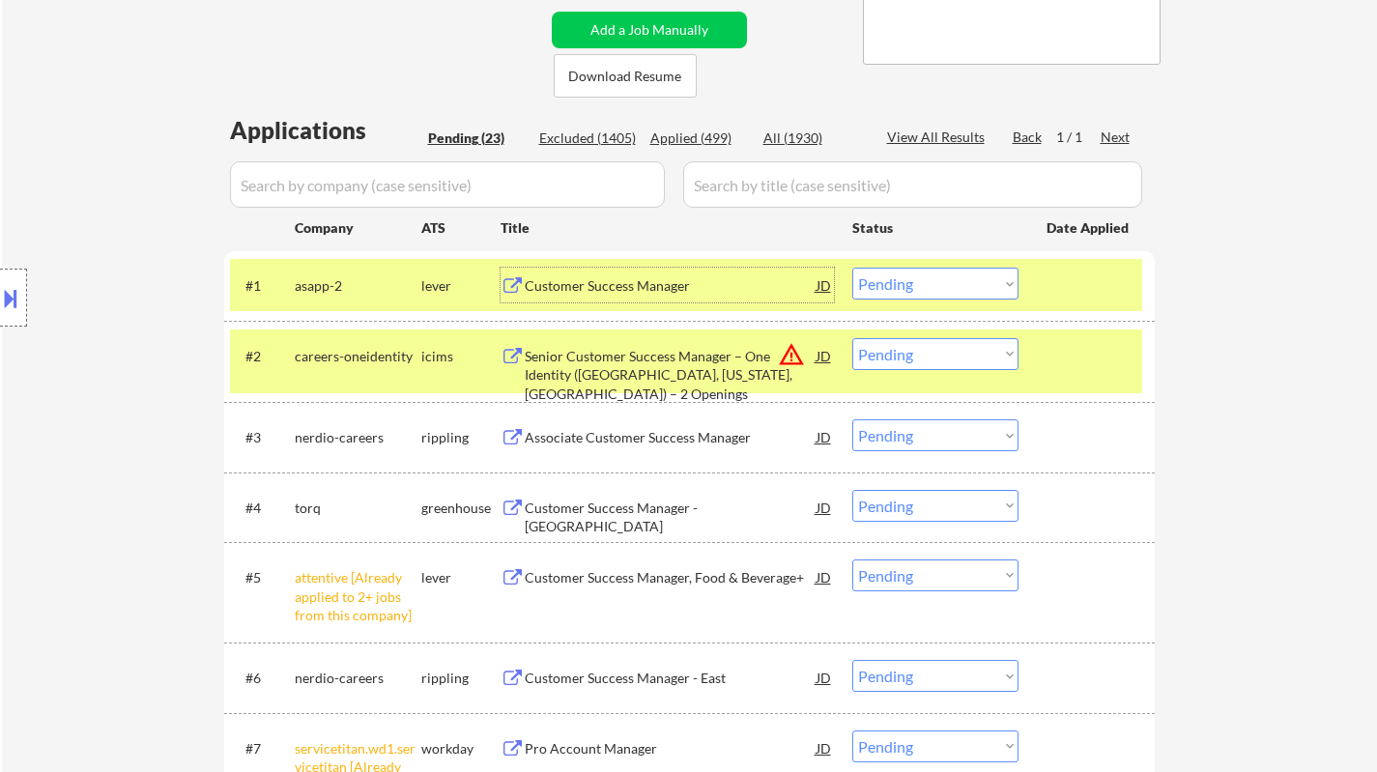
click at [925, 287] on select "Choose an option... Pending Applied Excluded (Questions) Excluded (Expired) Exc…" at bounding box center [935, 284] width 166 height 32
click at [852, 268] on select "Choose an option... Pending Applied Excluded (Questions) Excluded (Expired) Exc…" at bounding box center [935, 284] width 166 height 32
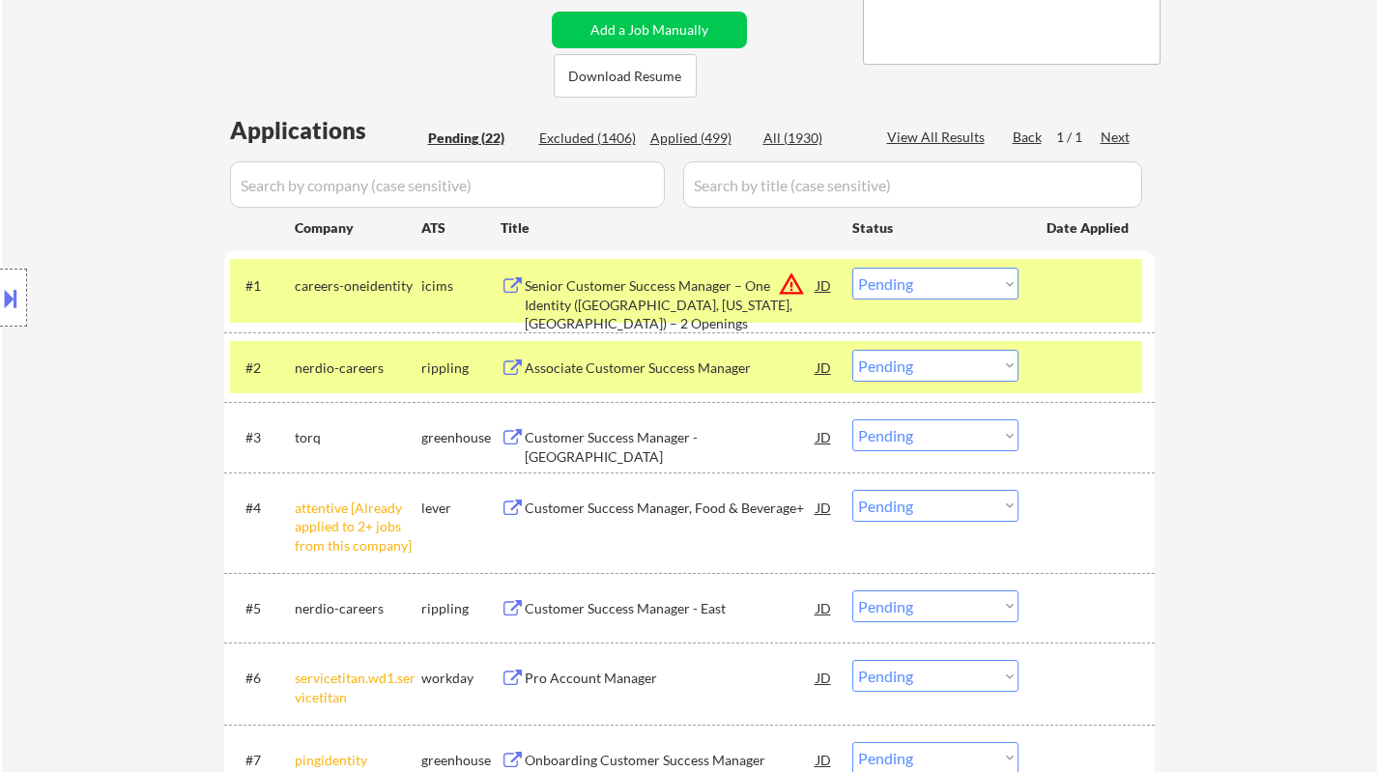
click at [915, 290] on select "Choose an option... Pending Applied Excluded (Questions) Excluded (Expired) Exc…" at bounding box center [935, 284] width 166 height 32
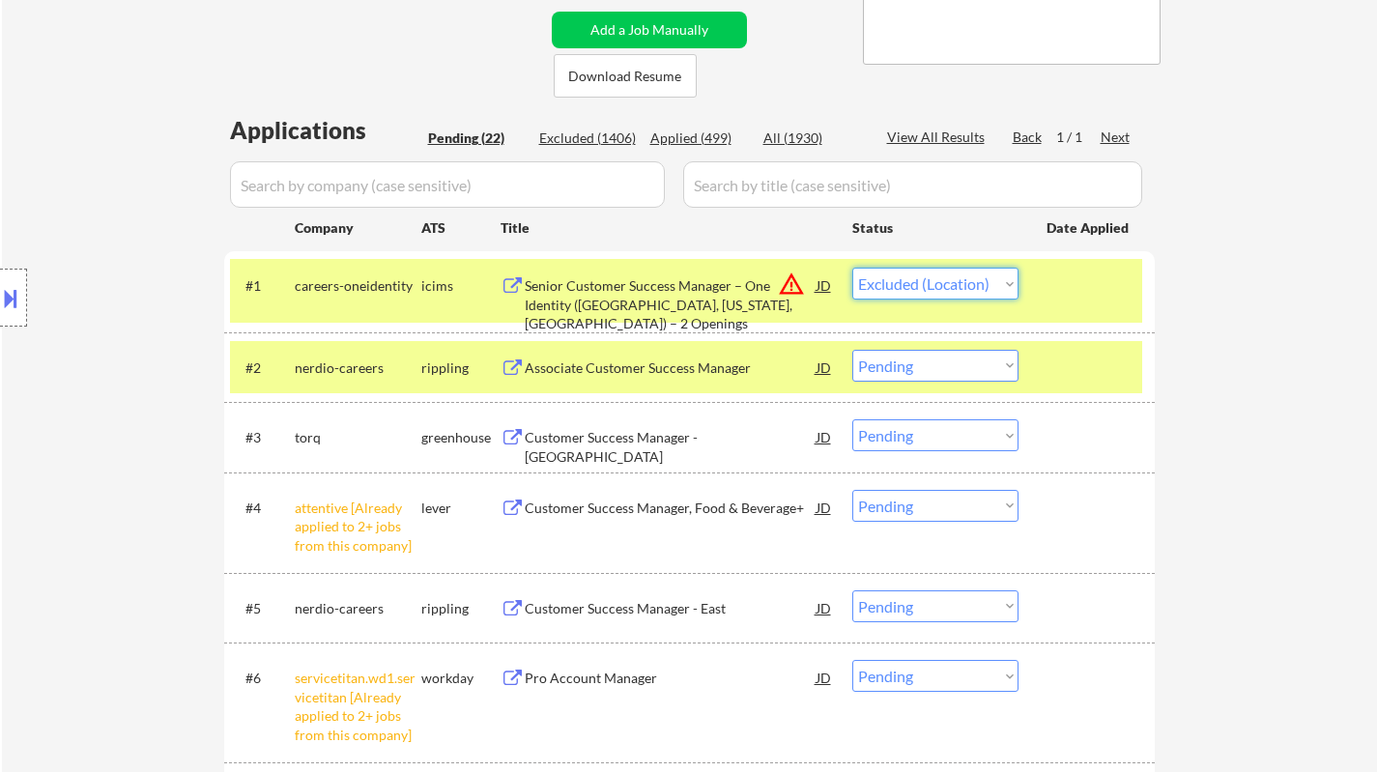
click at [852, 268] on select "Choose an option... Pending Applied Excluded (Questions) Excluded (Expired) Exc…" at bounding box center [935, 284] width 166 height 32
select select ""pending""
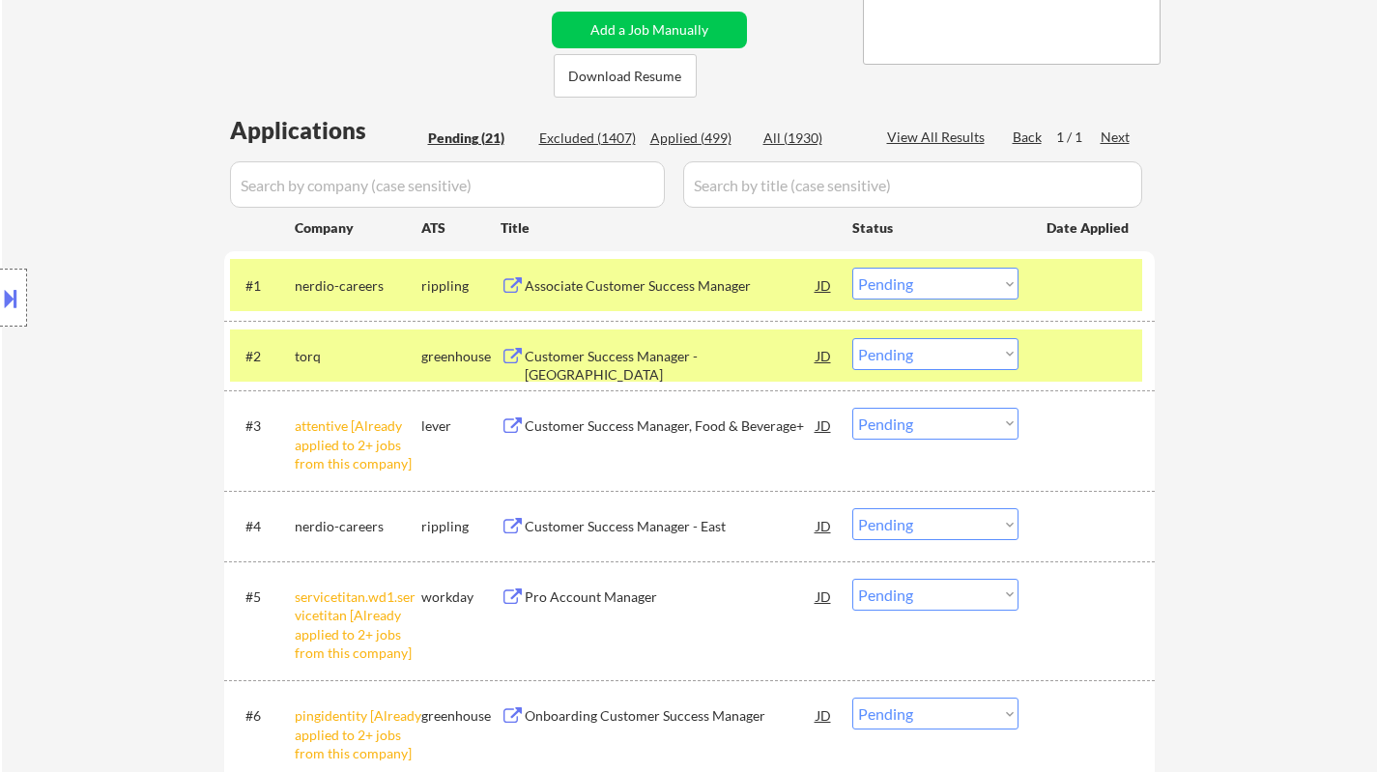
click at [973, 430] on select "Choose an option... Pending Applied Excluded (Questions) Excluded (Expired) Exc…" at bounding box center [935, 424] width 166 height 32
click at [852, 408] on select "Choose an option... Pending Applied Excluded (Questions) Excluded (Expired) Exc…" at bounding box center [935, 424] width 166 height 32
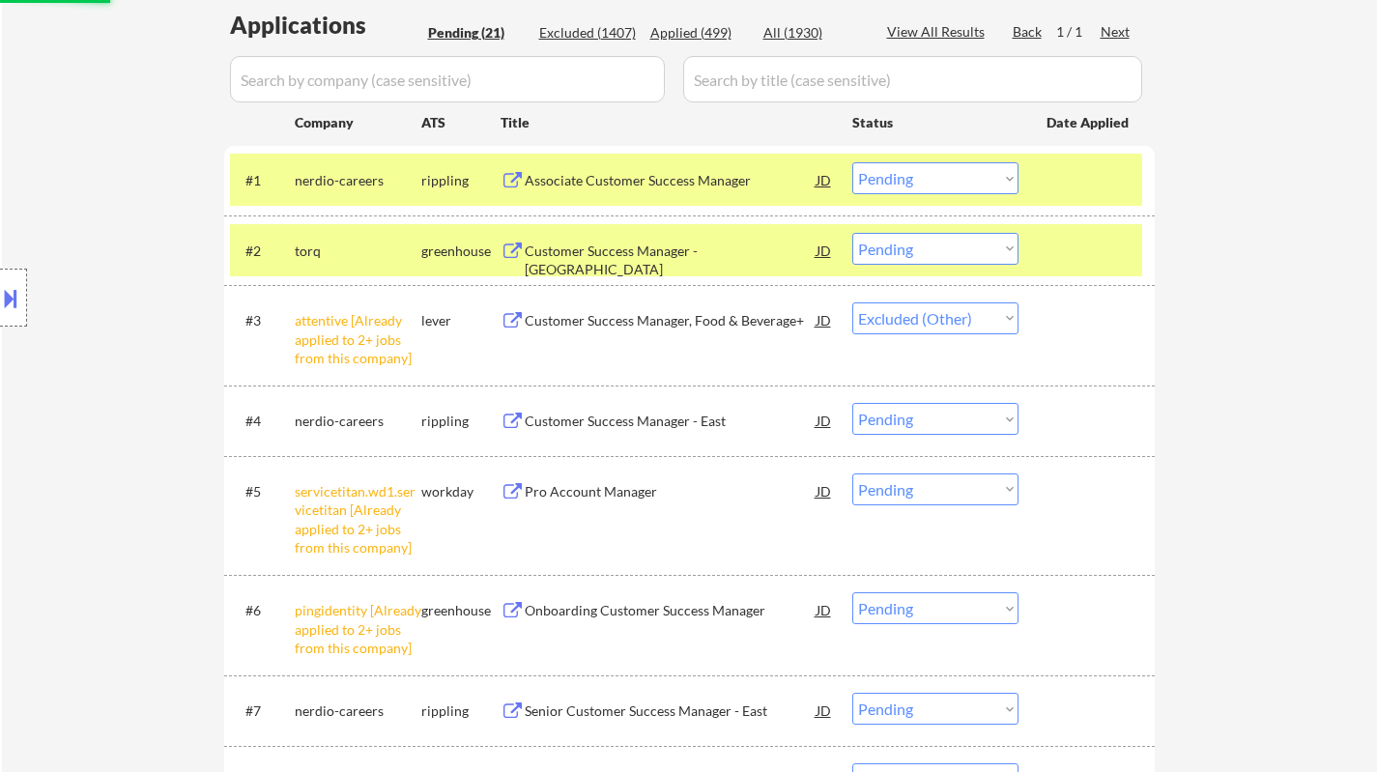
scroll to position [580, 0]
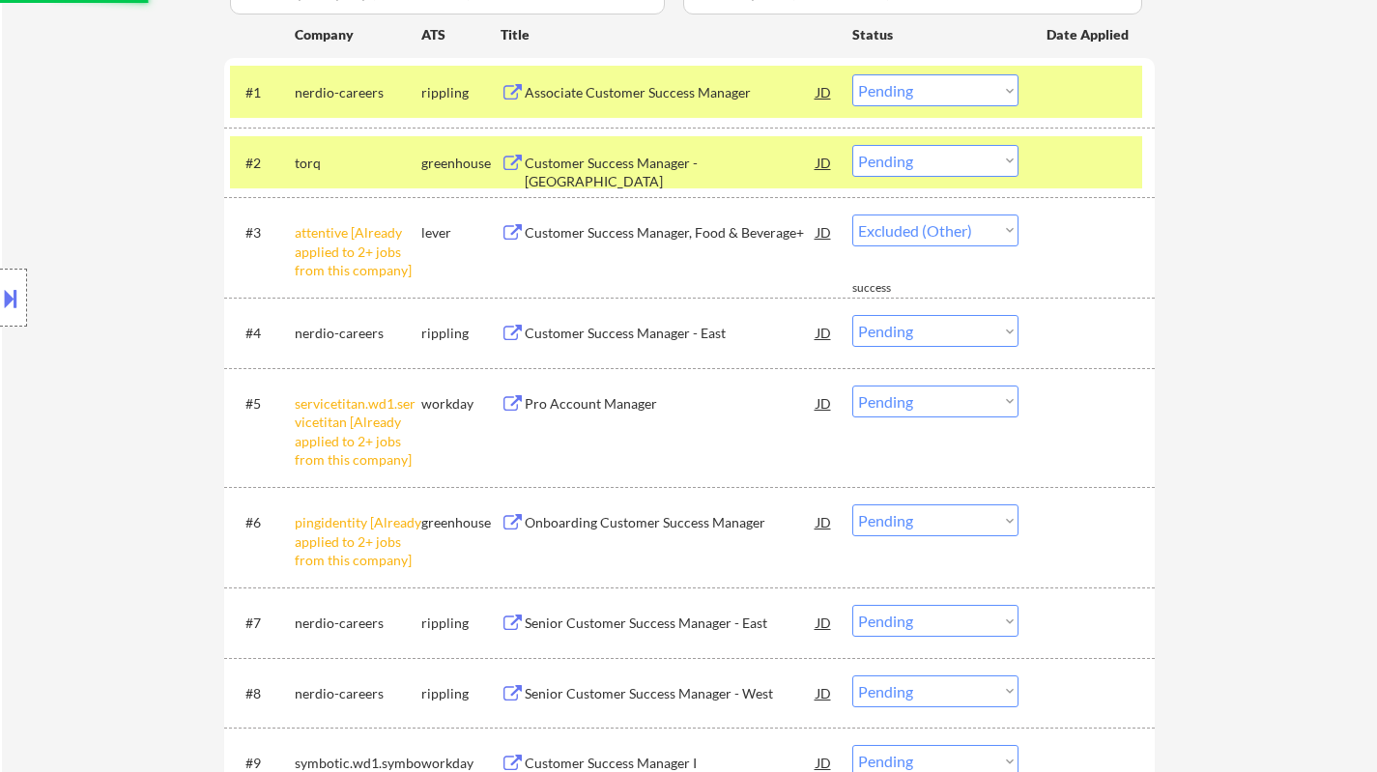
select select ""pending""
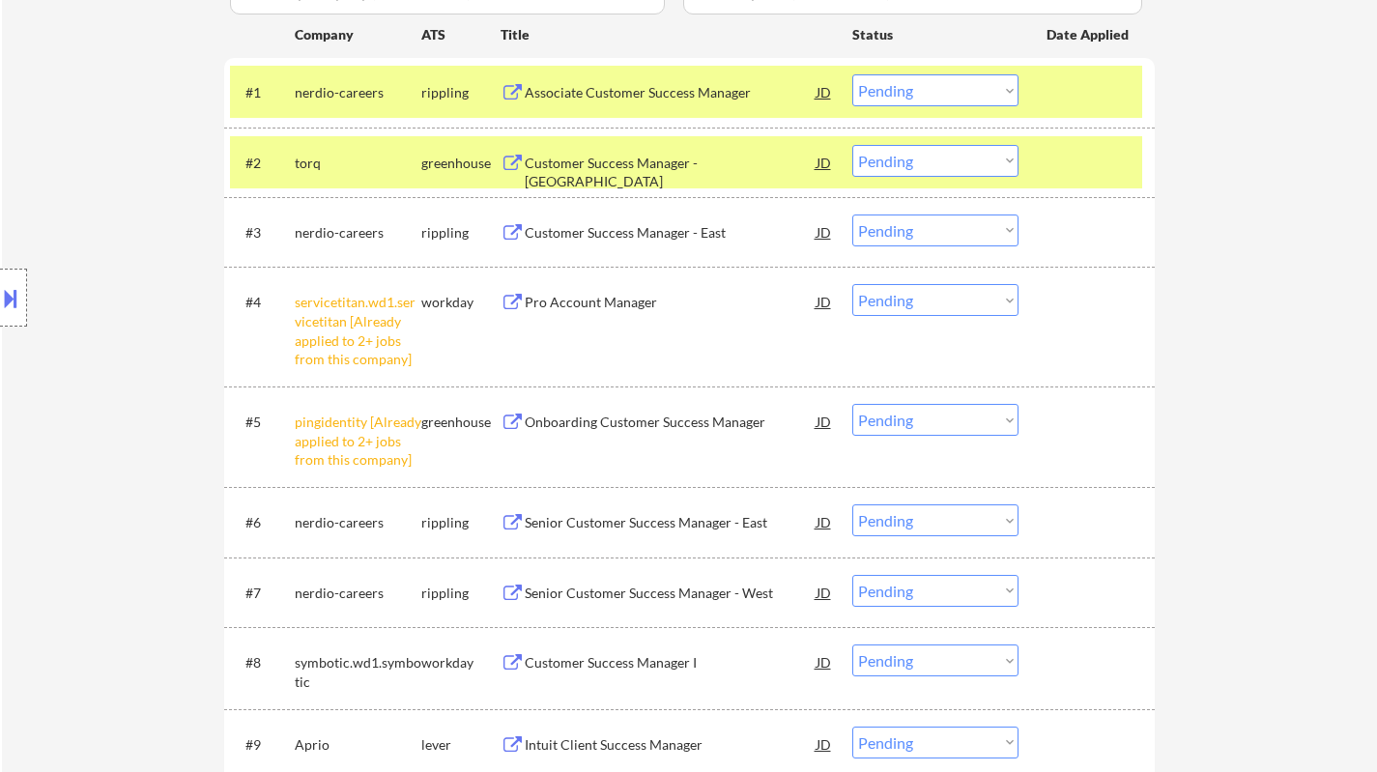
click at [903, 299] on select "Choose an option... Pending Applied Excluded (Questions) Excluded (Expired) Exc…" at bounding box center [935, 300] width 166 height 32
click at [852, 284] on select "Choose an option... Pending Applied Excluded (Questions) Excluded (Expired) Exc…" at bounding box center [935, 300] width 166 height 32
select select ""pending""
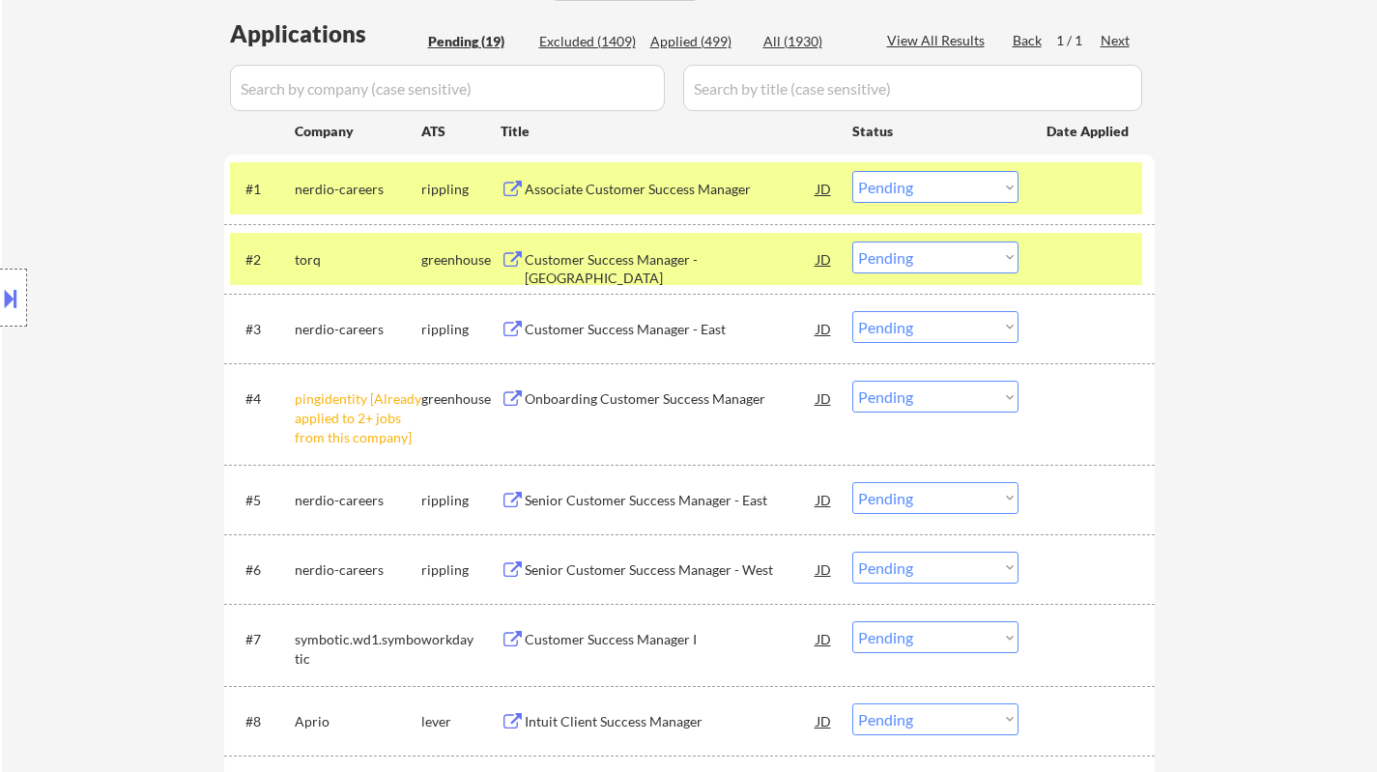
scroll to position [193, 0]
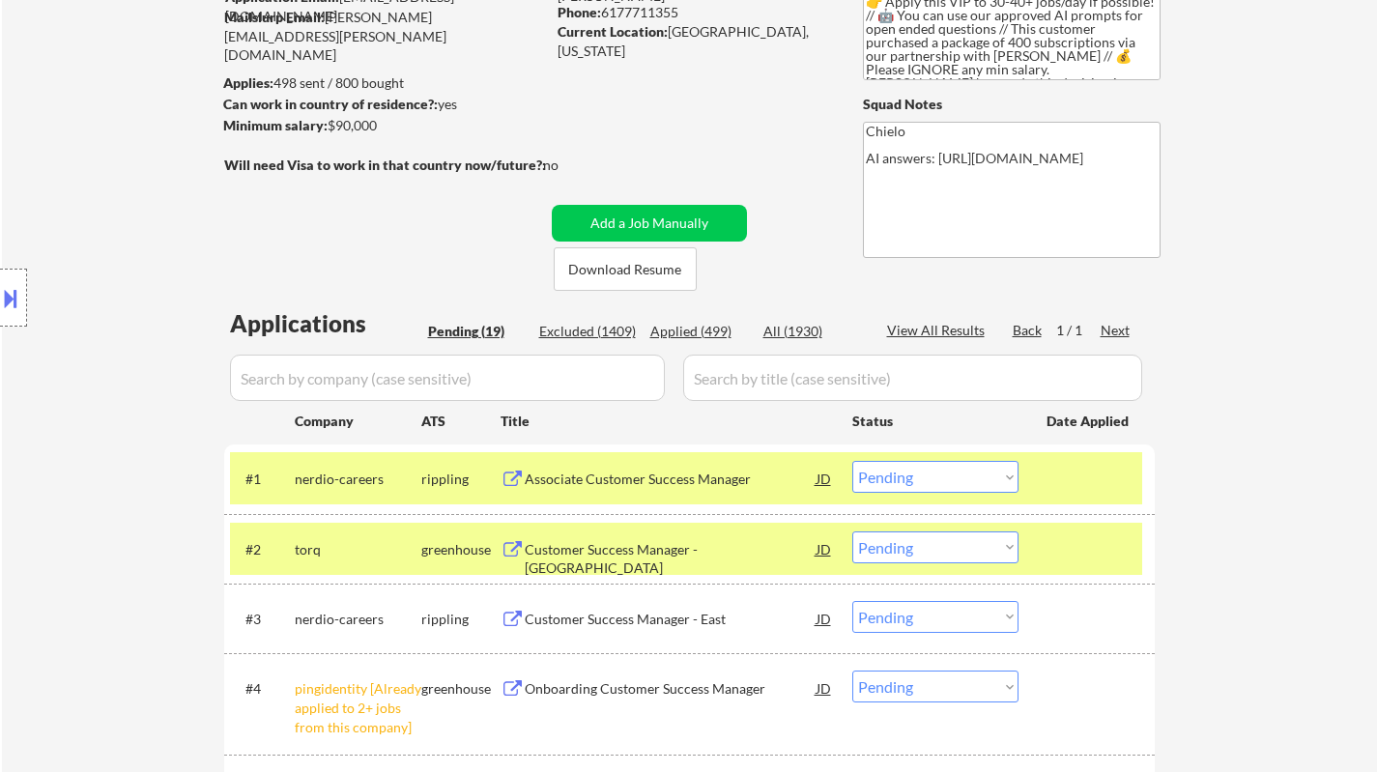
click at [707, 483] on div "Associate Customer Success Manager" at bounding box center [671, 479] width 292 height 19
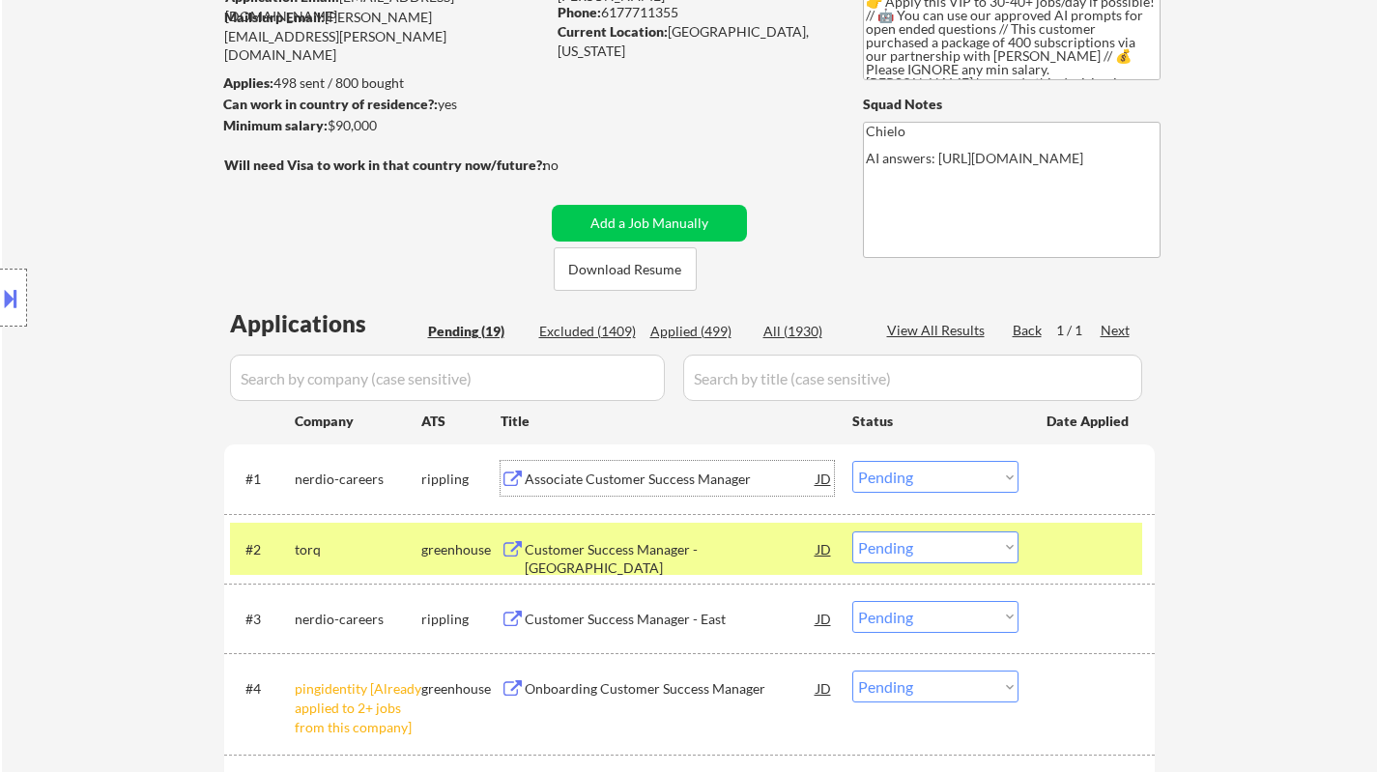
click at [912, 490] on select "Choose an option... Pending Applied Excluded (Questions) Excluded (Expired) Exc…" at bounding box center [935, 477] width 166 height 32
click at [852, 461] on select "Choose an option... Pending Applied Excluded (Questions) Excluded (Expired) Exc…" at bounding box center [935, 477] width 166 height 32
select select ""pending""
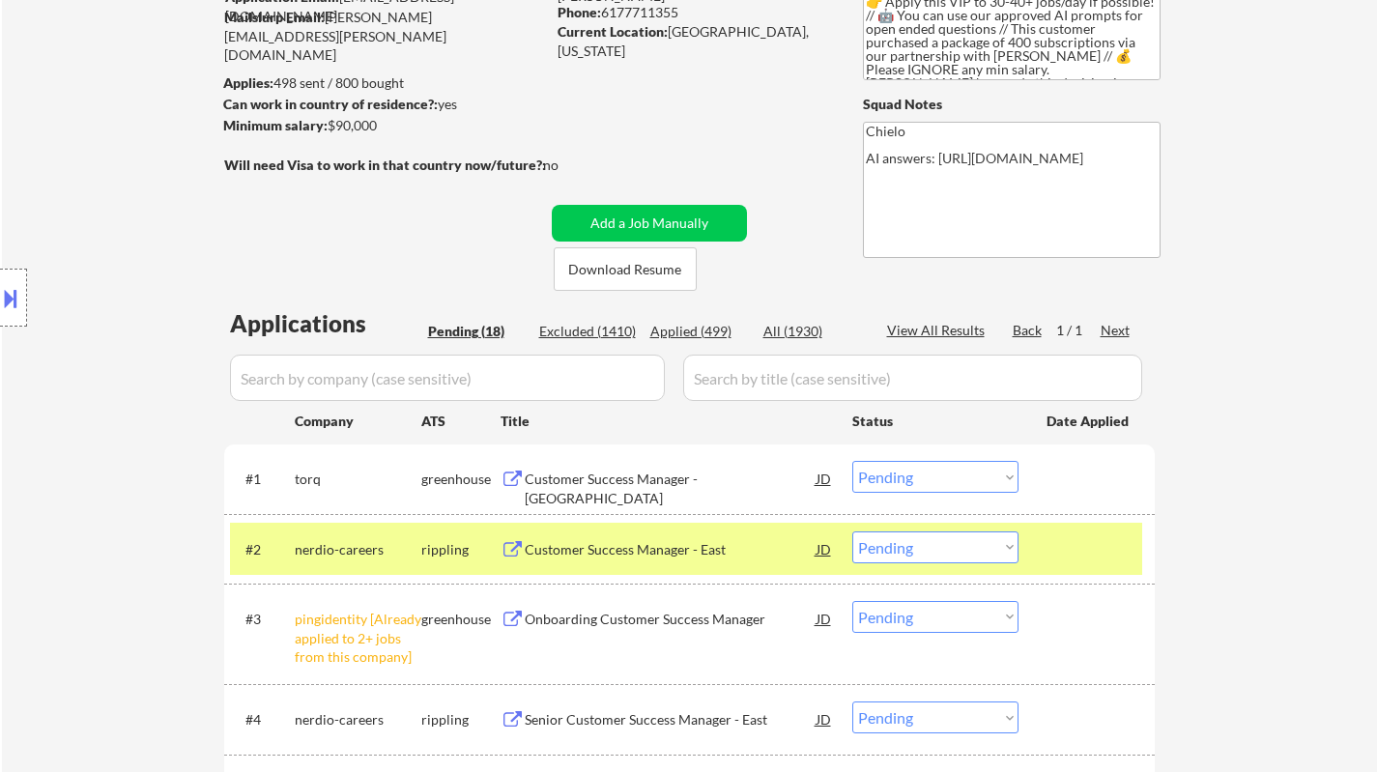
scroll to position [386, 0]
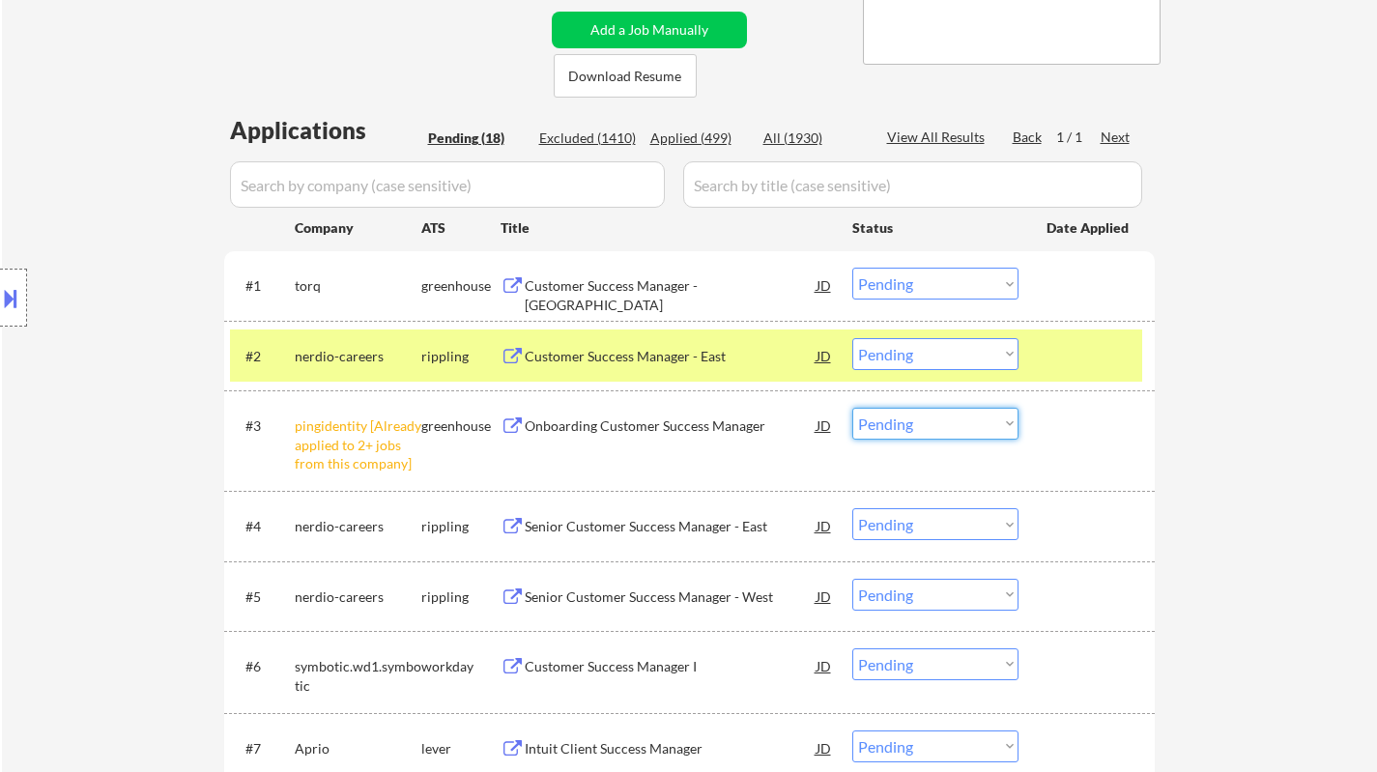
drag, startPoint x: 902, startPoint y: 420, endPoint x: 914, endPoint y: 431, distance: 15.7
click at [902, 420] on select "Choose an option... Pending Applied Excluded (Questions) Excluded (Expired) Exc…" at bounding box center [935, 424] width 166 height 32
click at [852, 408] on select "Choose an option... Pending Applied Excluded (Questions) Excluded (Expired) Exc…" at bounding box center [935, 424] width 166 height 32
select select ""pending""
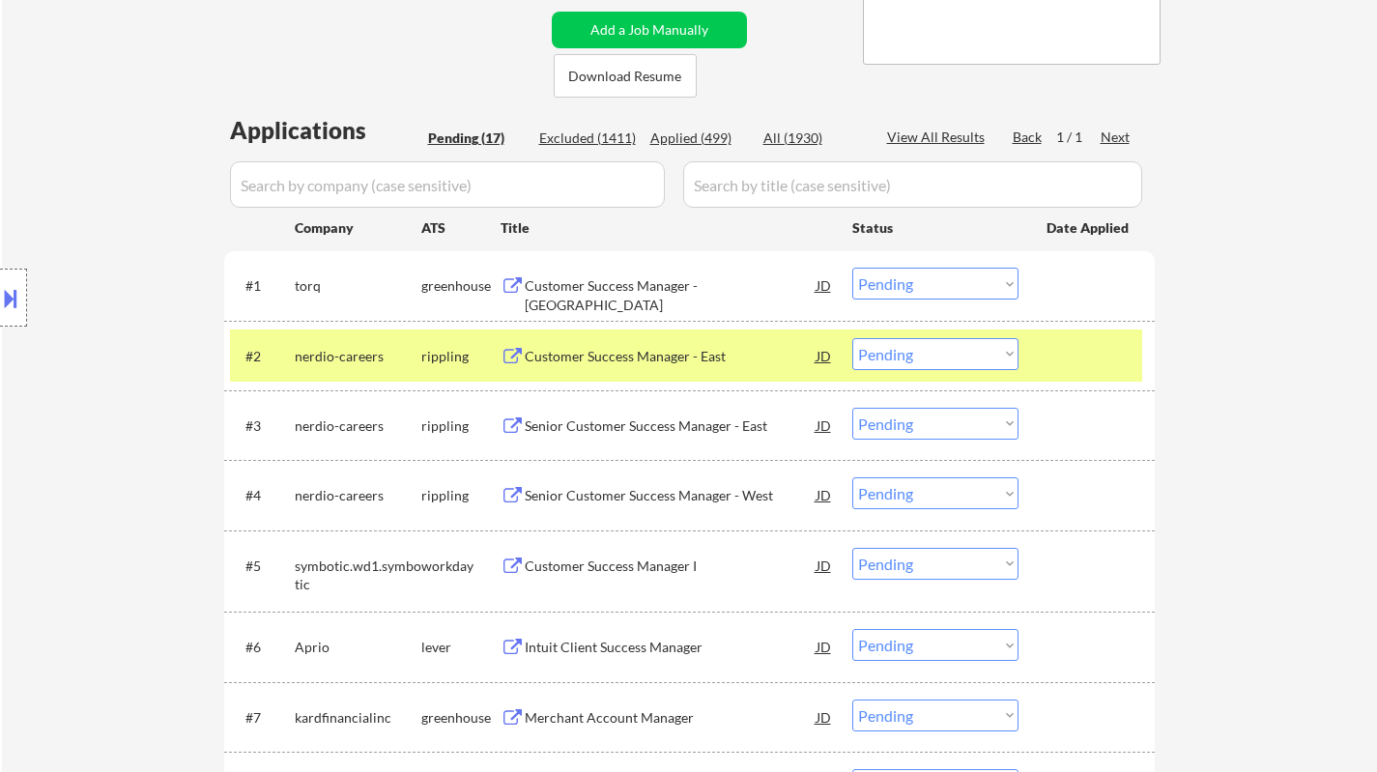
click at [616, 277] on div "Customer Success Manager - East Coast" at bounding box center [671, 295] width 292 height 38
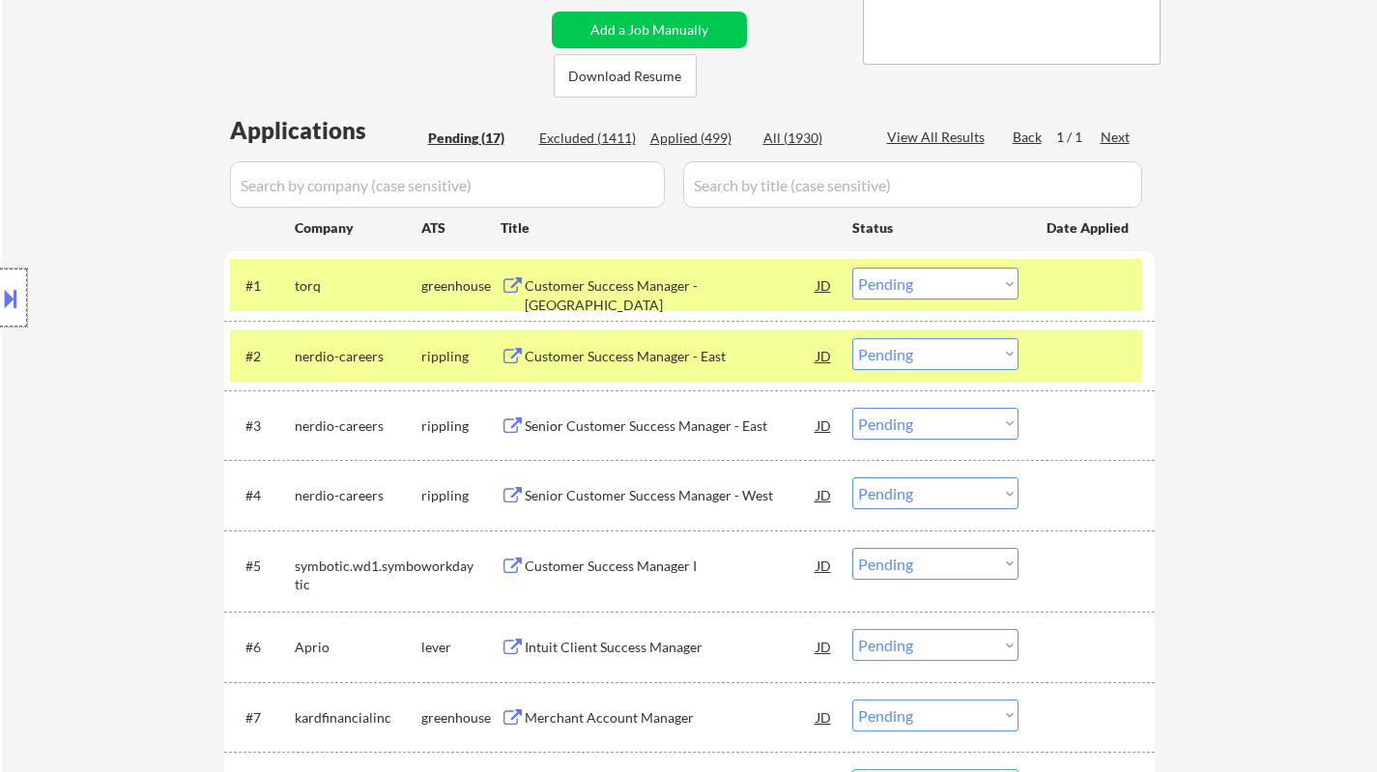
drag, startPoint x: 0, startPoint y: 321, endPoint x: 8, endPoint y: 337, distance: 18.2
click at [0, 323] on div at bounding box center [13, 298] width 27 height 58
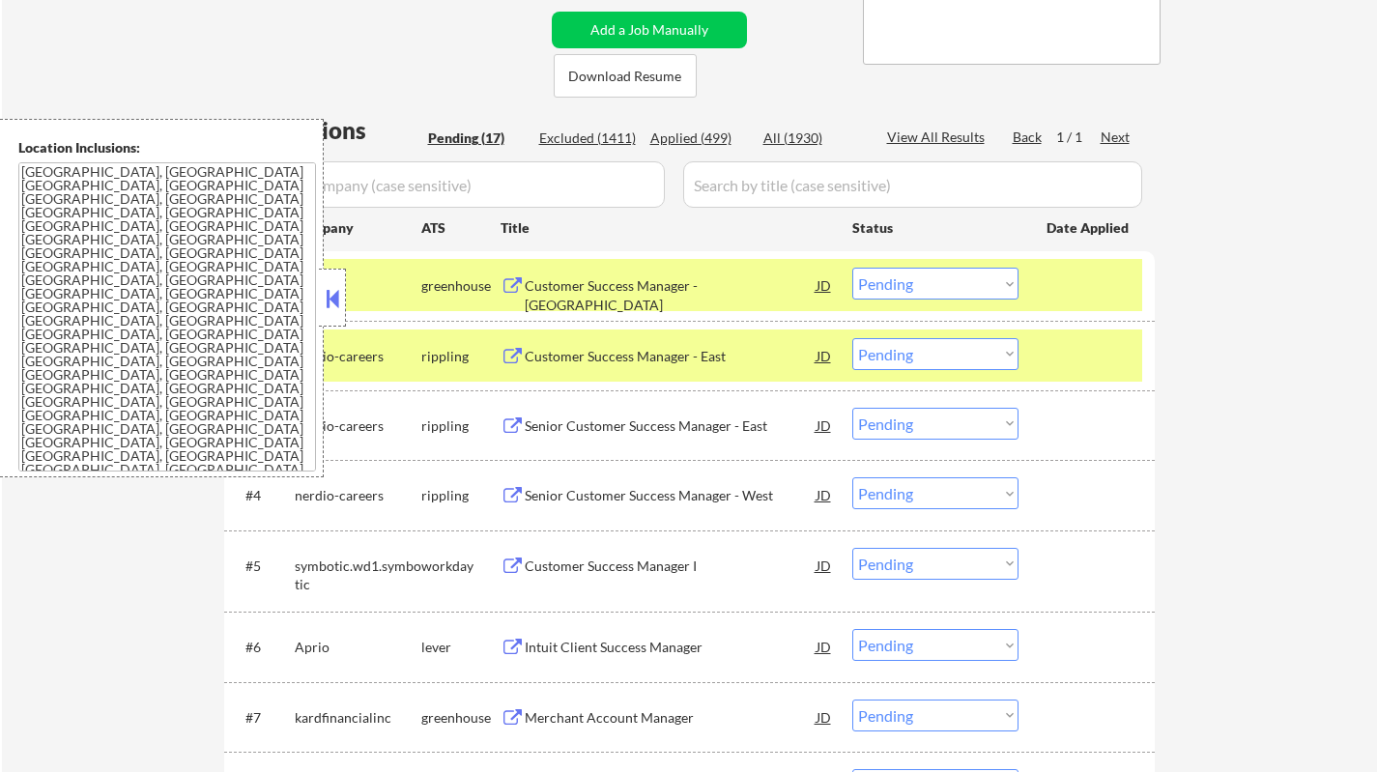
click at [333, 305] on button at bounding box center [332, 298] width 21 height 29
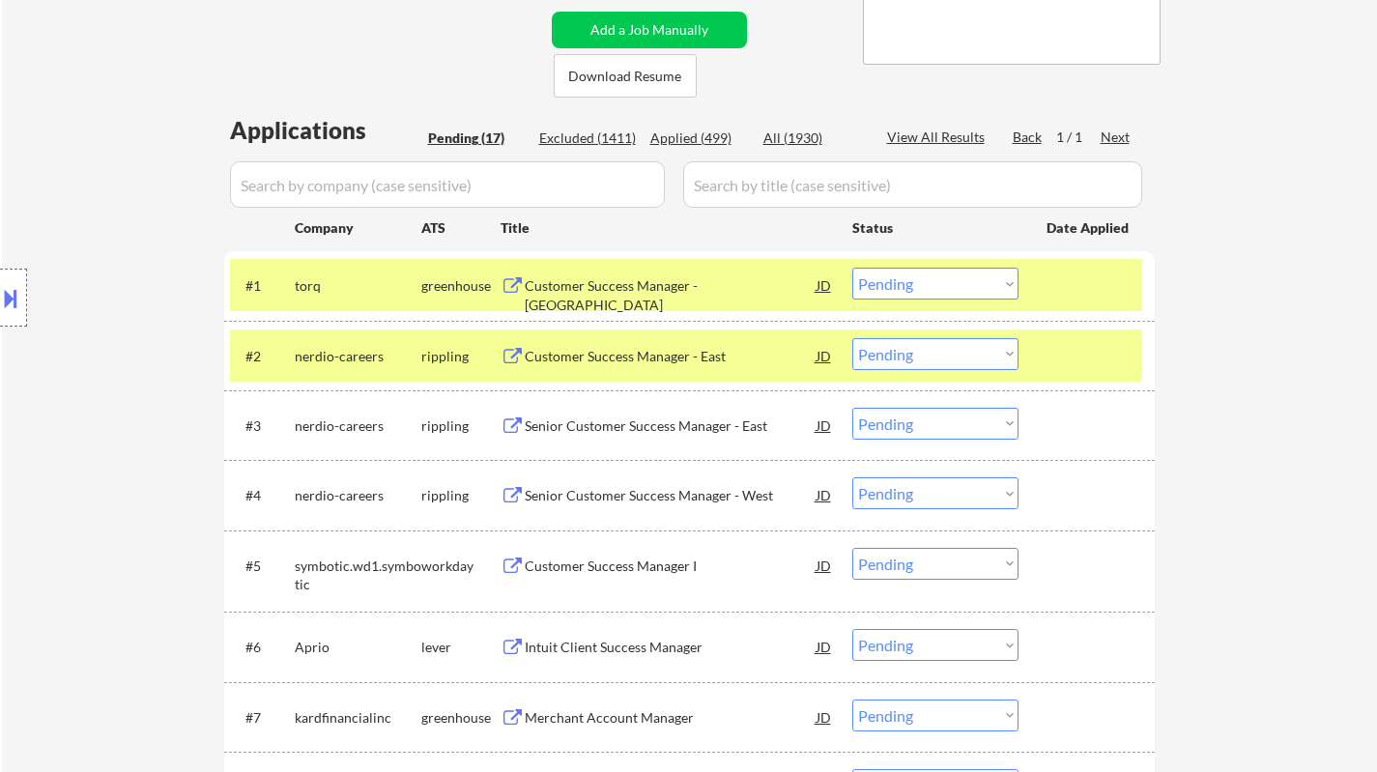
drag, startPoint x: 905, startPoint y: 285, endPoint x: 911, endPoint y: 299, distance: 14.7
click at [905, 285] on select "Choose an option... Pending Applied Excluded (Questions) Excluded (Expired) Exc…" at bounding box center [935, 284] width 166 height 32
click at [852, 268] on select "Choose an option... Pending Applied Excluded (Questions) Excluded (Expired) Exc…" at bounding box center [935, 284] width 166 height 32
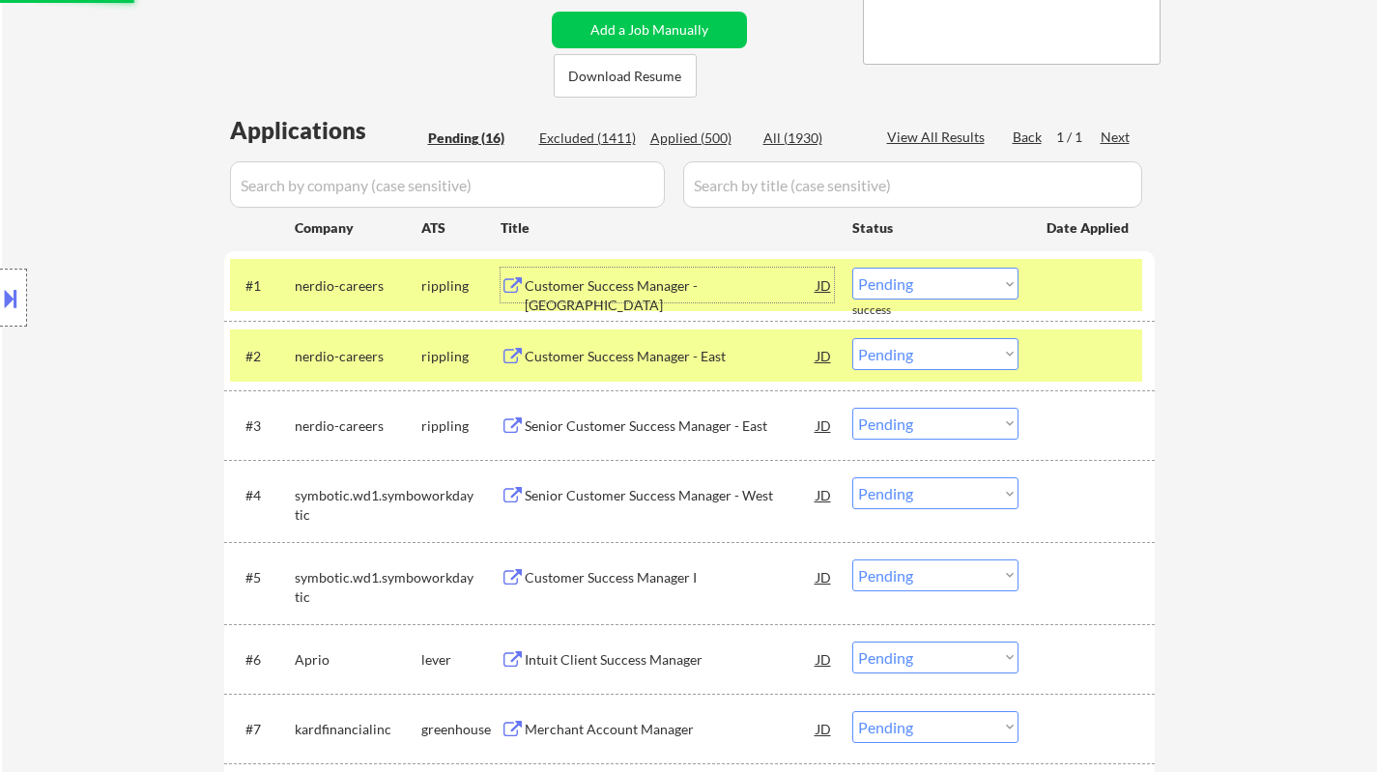
click at [591, 275] on div "Customer Success Manager - East Coast" at bounding box center [671, 285] width 292 height 35
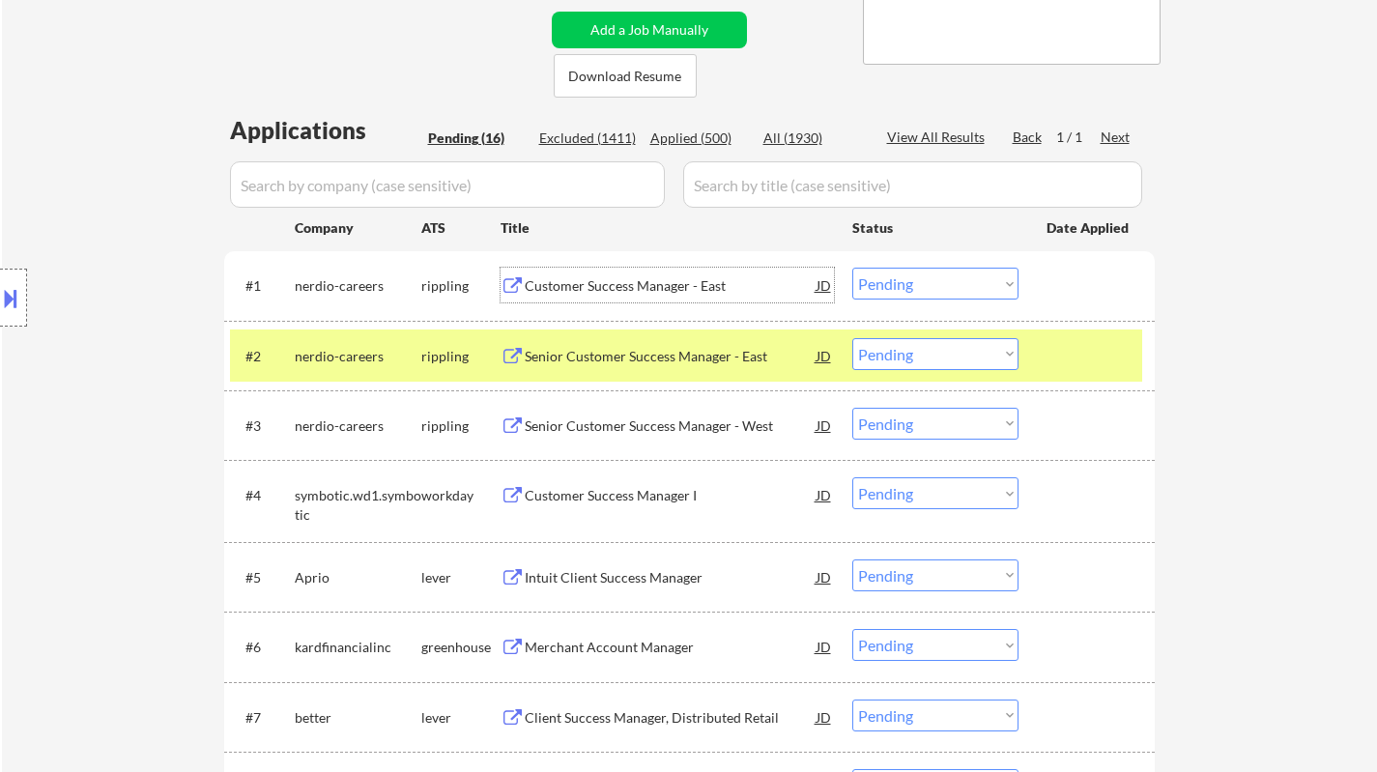
drag, startPoint x: 923, startPoint y: 279, endPoint x: 935, endPoint y: 288, distance: 15.3
click at [926, 282] on select "Choose an option... Pending Applied Excluded (Questions) Excluded (Expired) Exc…" at bounding box center [935, 284] width 166 height 32
click at [852, 268] on select "Choose an option... Pending Applied Excluded (Questions) Excluded (Expired) Exc…" at bounding box center [935, 284] width 166 height 32
select select ""pending""
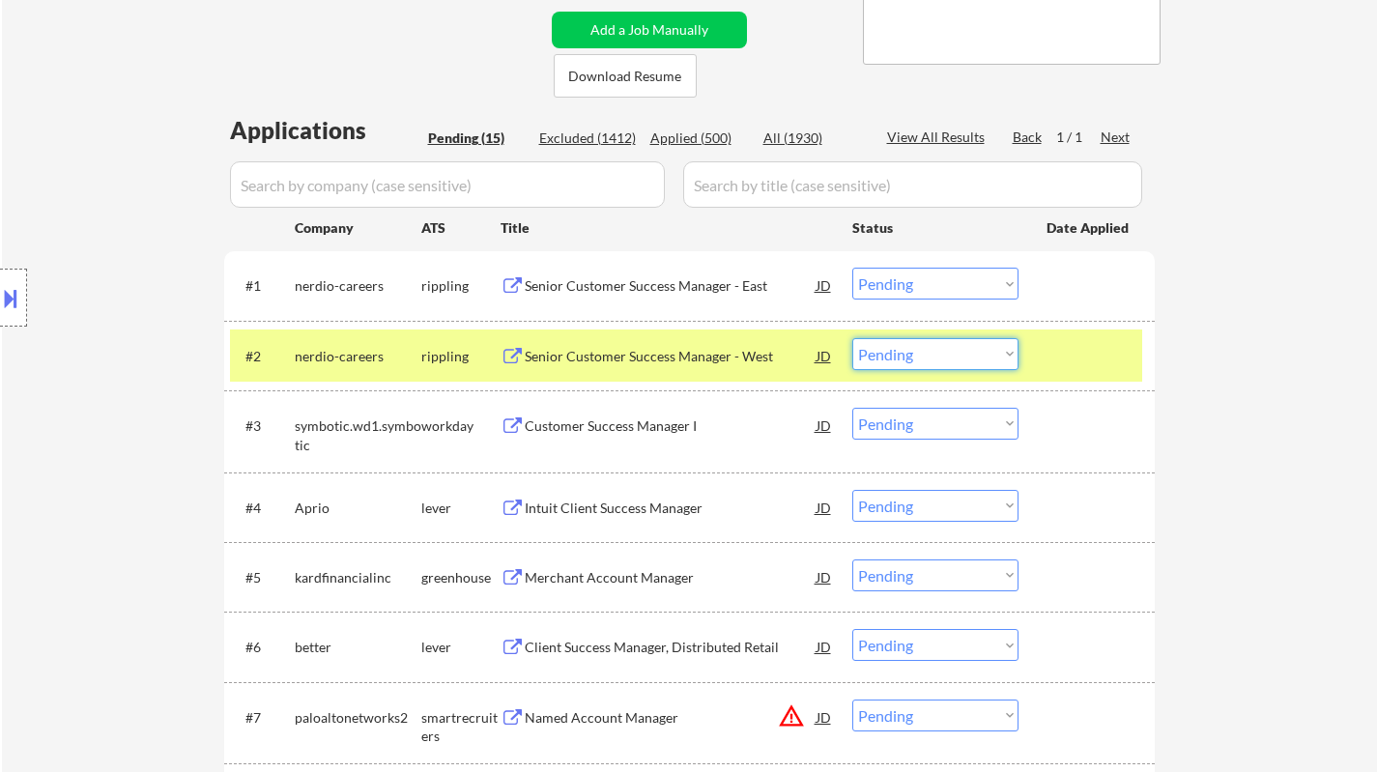
click at [950, 365] on select "Choose an option... Pending Applied Excluded (Questions) Excluded (Expired) Exc…" at bounding box center [935, 354] width 166 height 32
click at [852, 338] on select "Choose an option... Pending Applied Excluded (Questions) Excluded (Expired) Exc…" at bounding box center [935, 354] width 166 height 32
click at [623, 509] on div "Intuit Client Success Manager" at bounding box center [671, 508] width 292 height 19
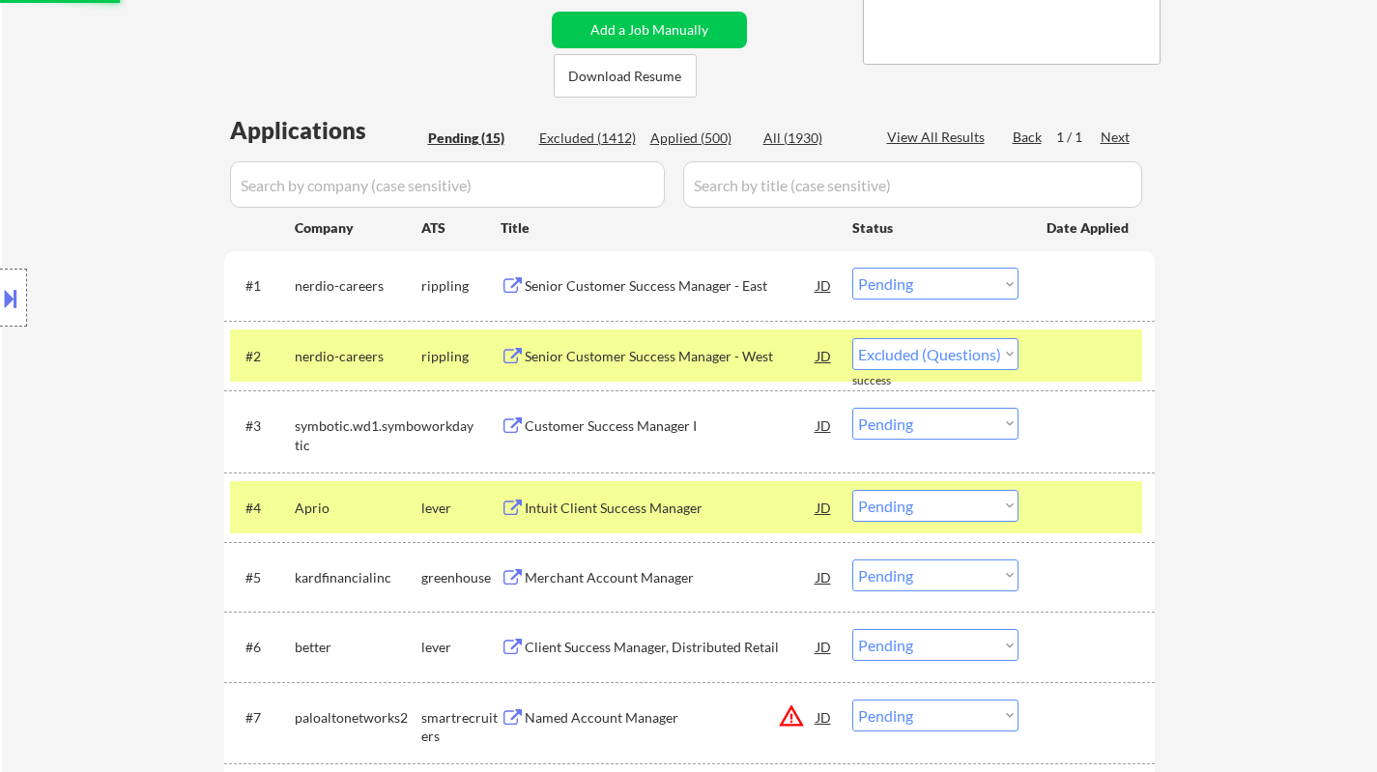
select select ""pending""
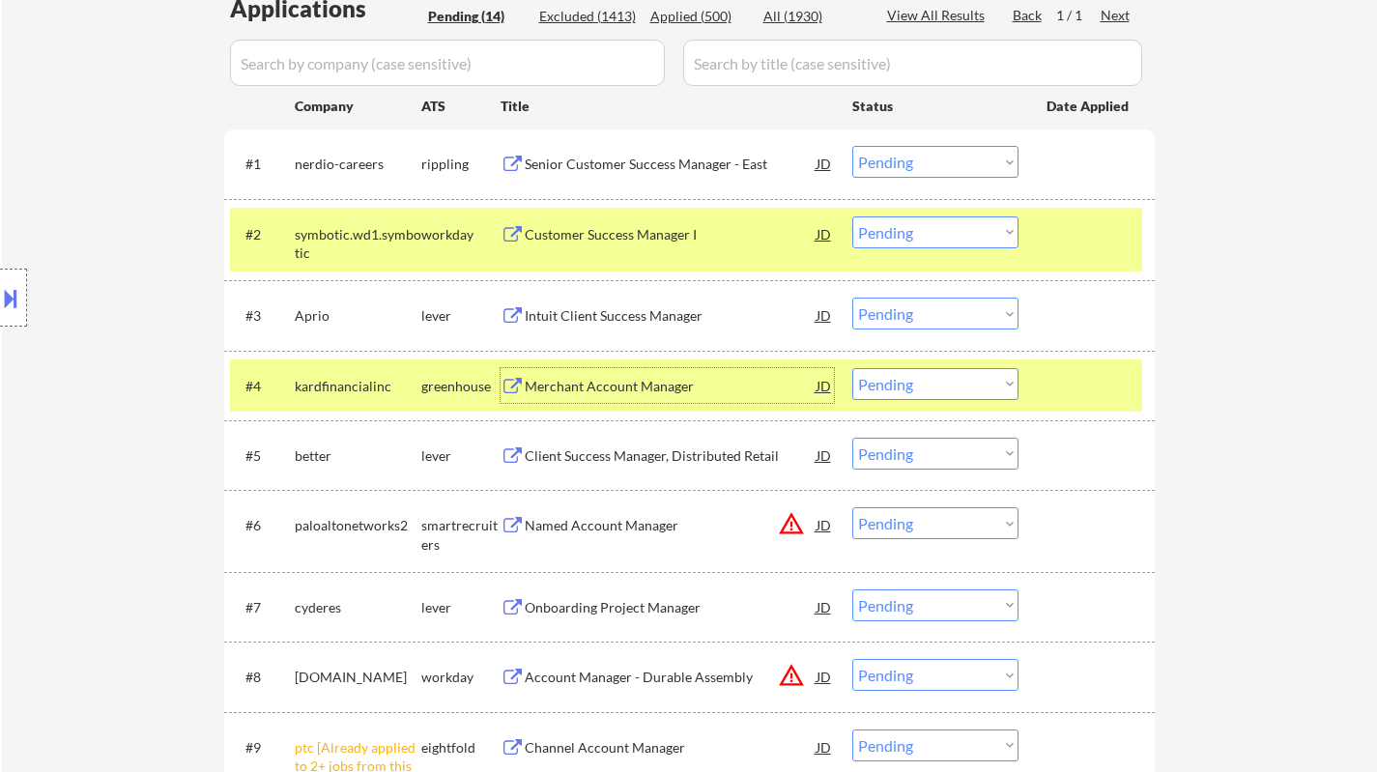
scroll to position [580, 0]
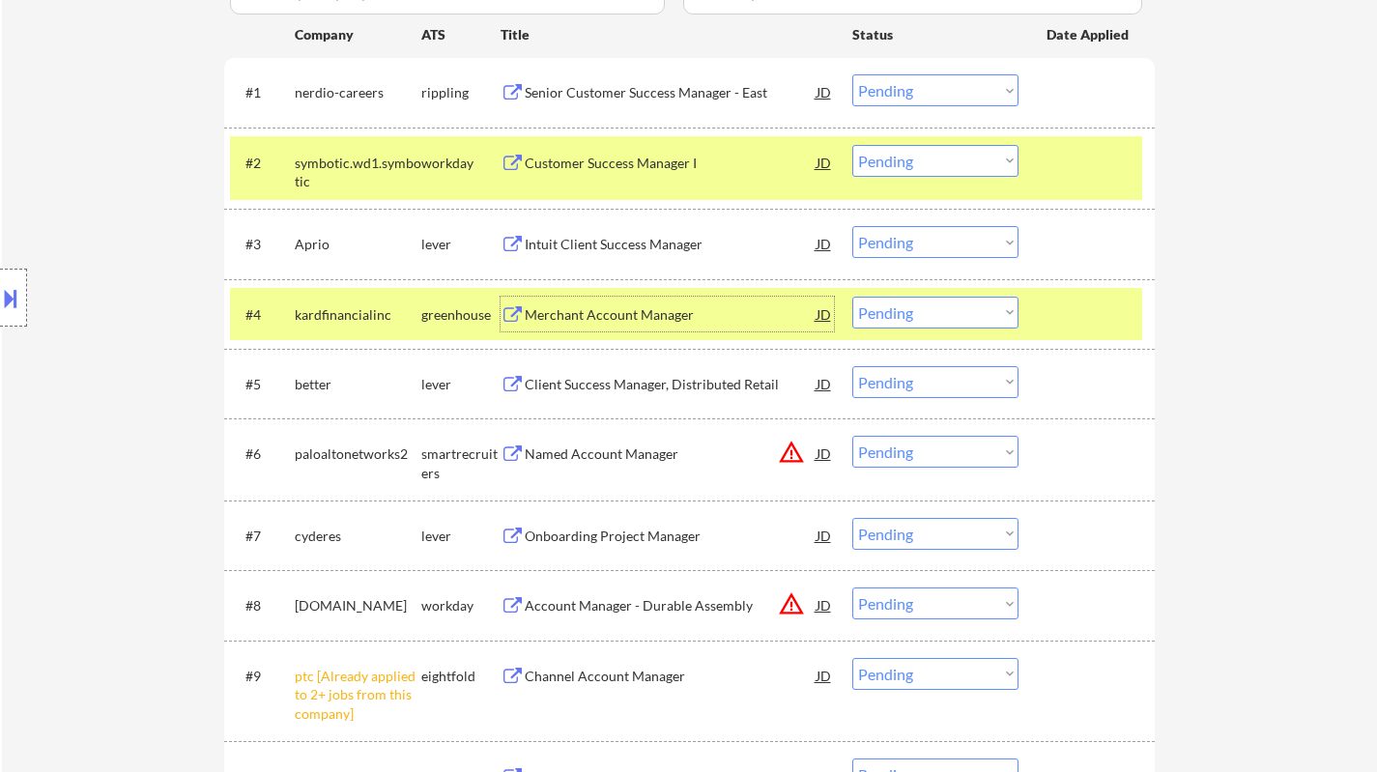
click at [911, 234] on select "Choose an option... Pending Applied Excluded (Questions) Excluded (Expired) Exc…" at bounding box center [935, 242] width 166 height 32
click at [852, 226] on select "Choose an option... Pending Applied Excluded (Questions) Excluded (Expired) Exc…" at bounding box center [935, 242] width 166 height 32
select select ""pending""
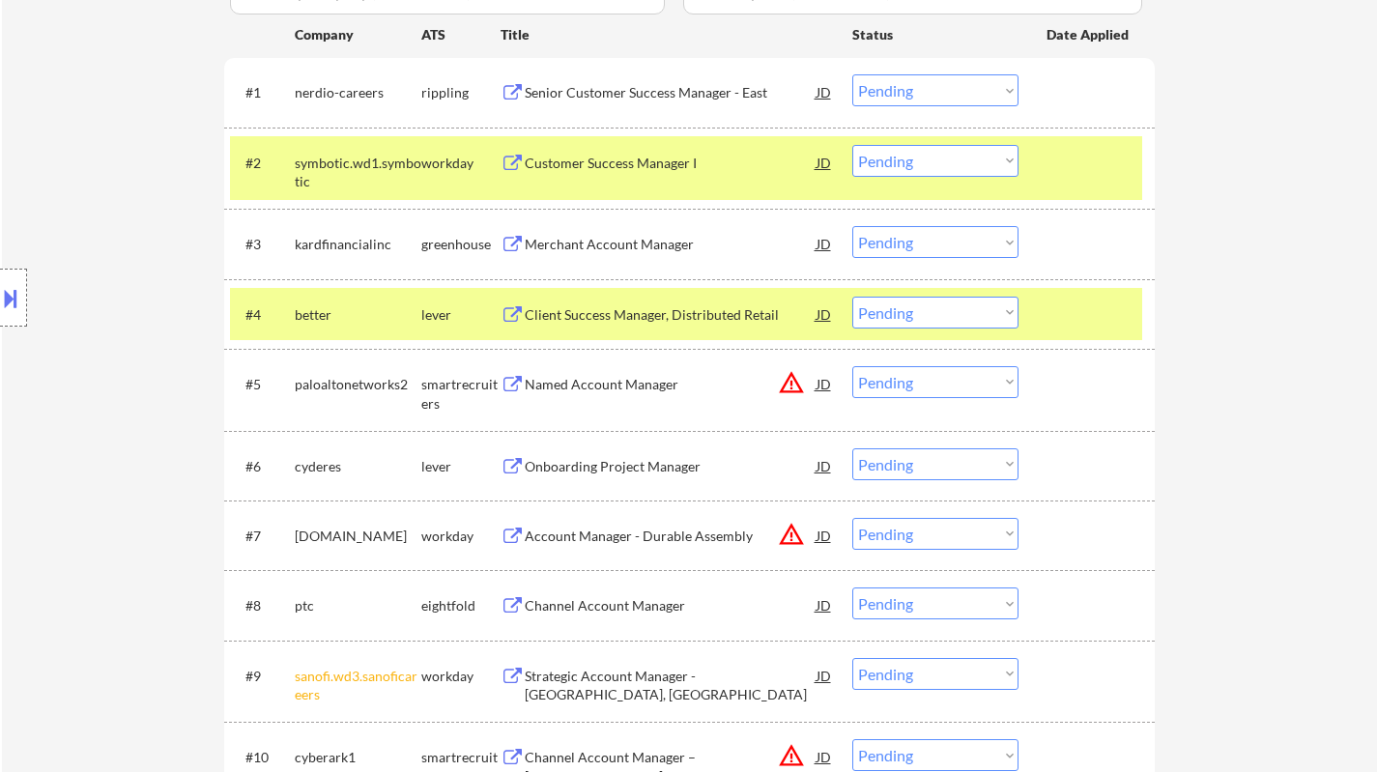
click at [821, 386] on div "JD" at bounding box center [823, 383] width 19 height 35
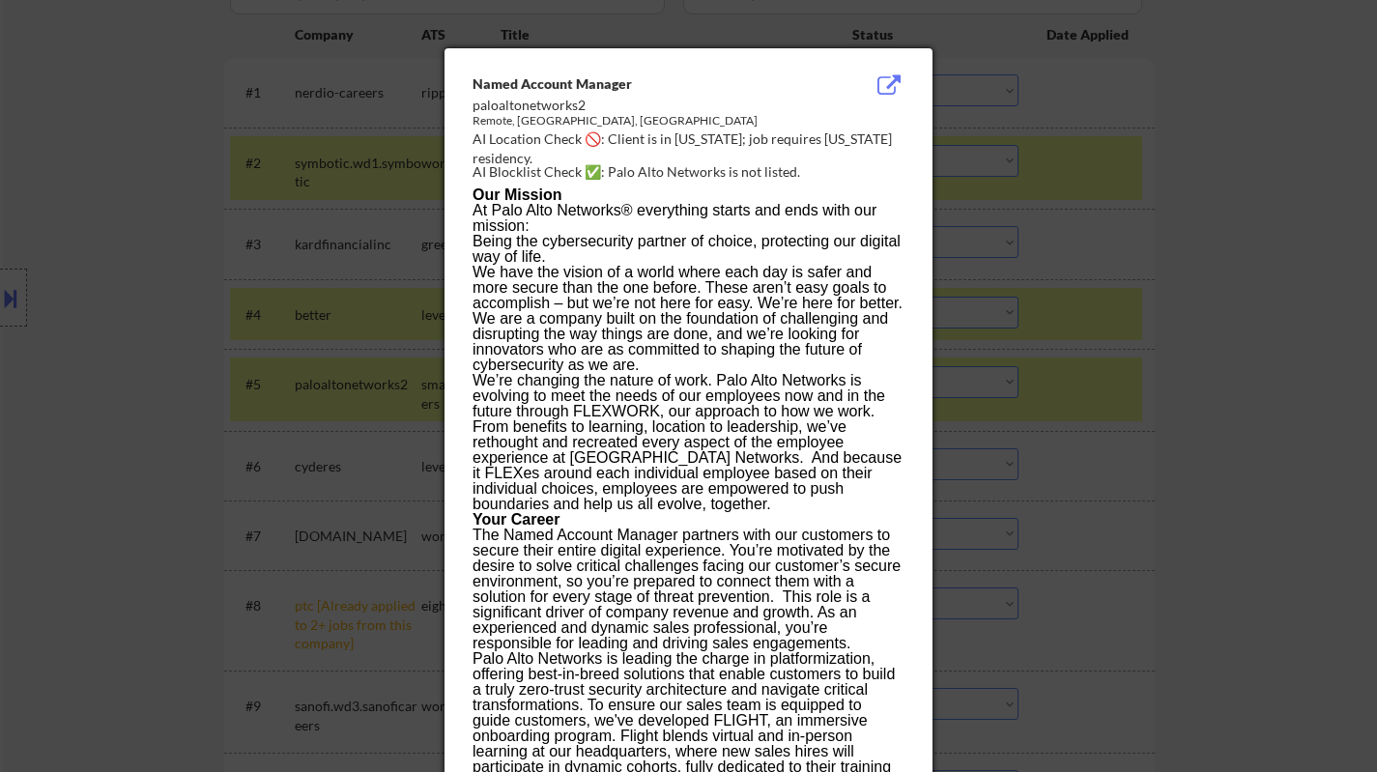
click at [1134, 498] on div at bounding box center [688, 386] width 1377 height 772
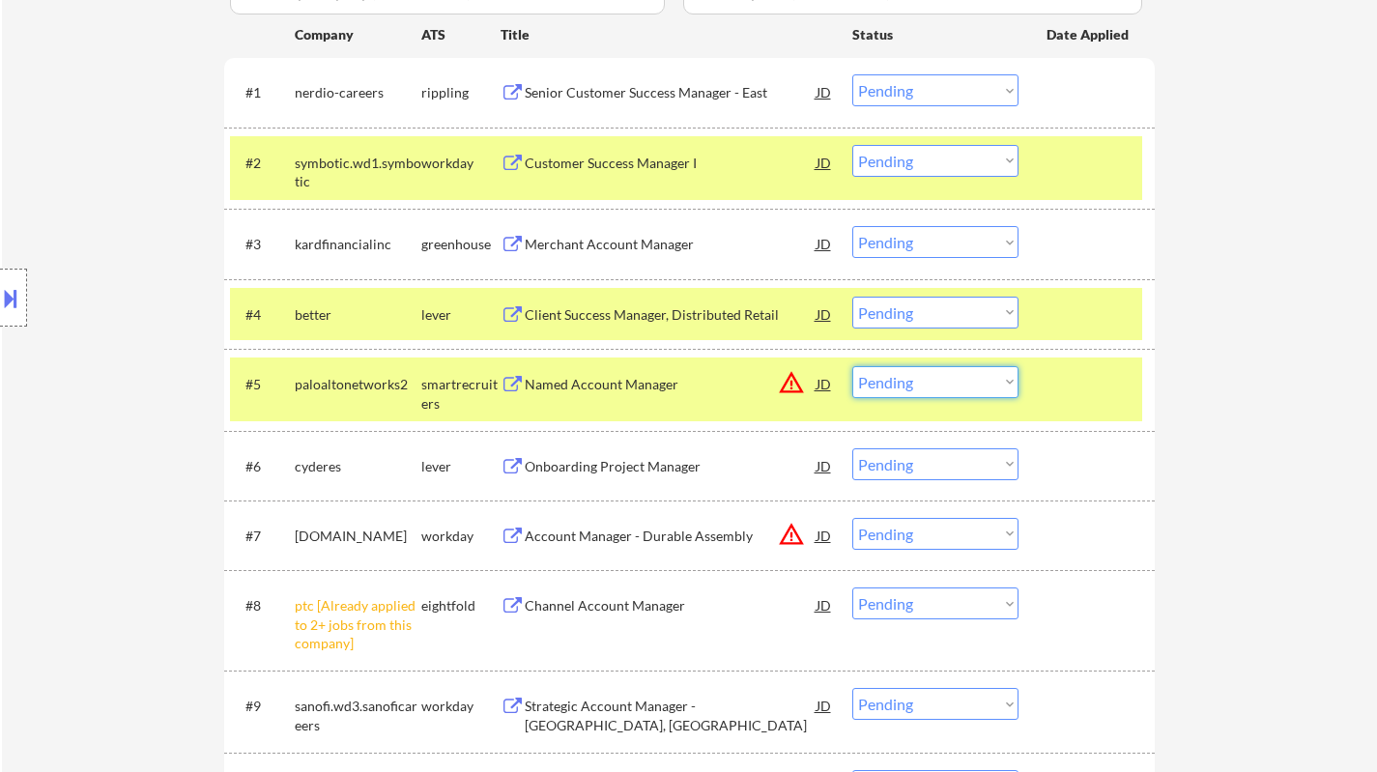
drag, startPoint x: 965, startPoint y: 384, endPoint x: 969, endPoint y: 396, distance: 13.1
click at [964, 384] on select "Choose an option... Pending Applied Excluded (Questions) Excluded (Expired) Exc…" at bounding box center [935, 382] width 166 height 32
click at [852, 366] on select "Choose an option... Pending Applied Excluded (Questions) Excluded (Expired) Exc…" at bounding box center [935, 382] width 166 height 32
select select ""pending""
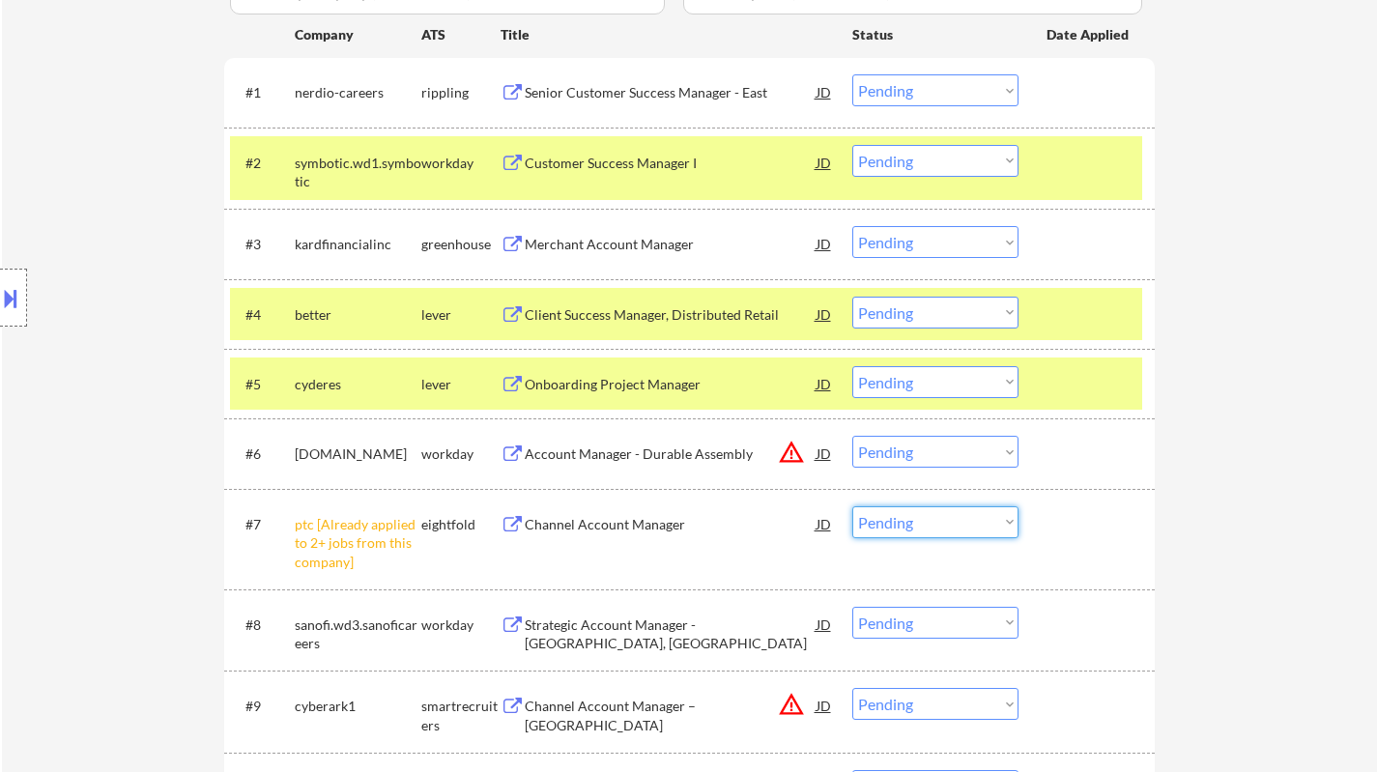
click at [919, 536] on select "Choose an option... Pending Applied Excluded (Questions) Excluded (Expired) Exc…" at bounding box center [935, 522] width 166 height 32
click at [852, 506] on select "Choose an option... Pending Applied Excluded (Questions) Excluded (Expired) Exc…" at bounding box center [935, 522] width 166 height 32
select select ""pending""
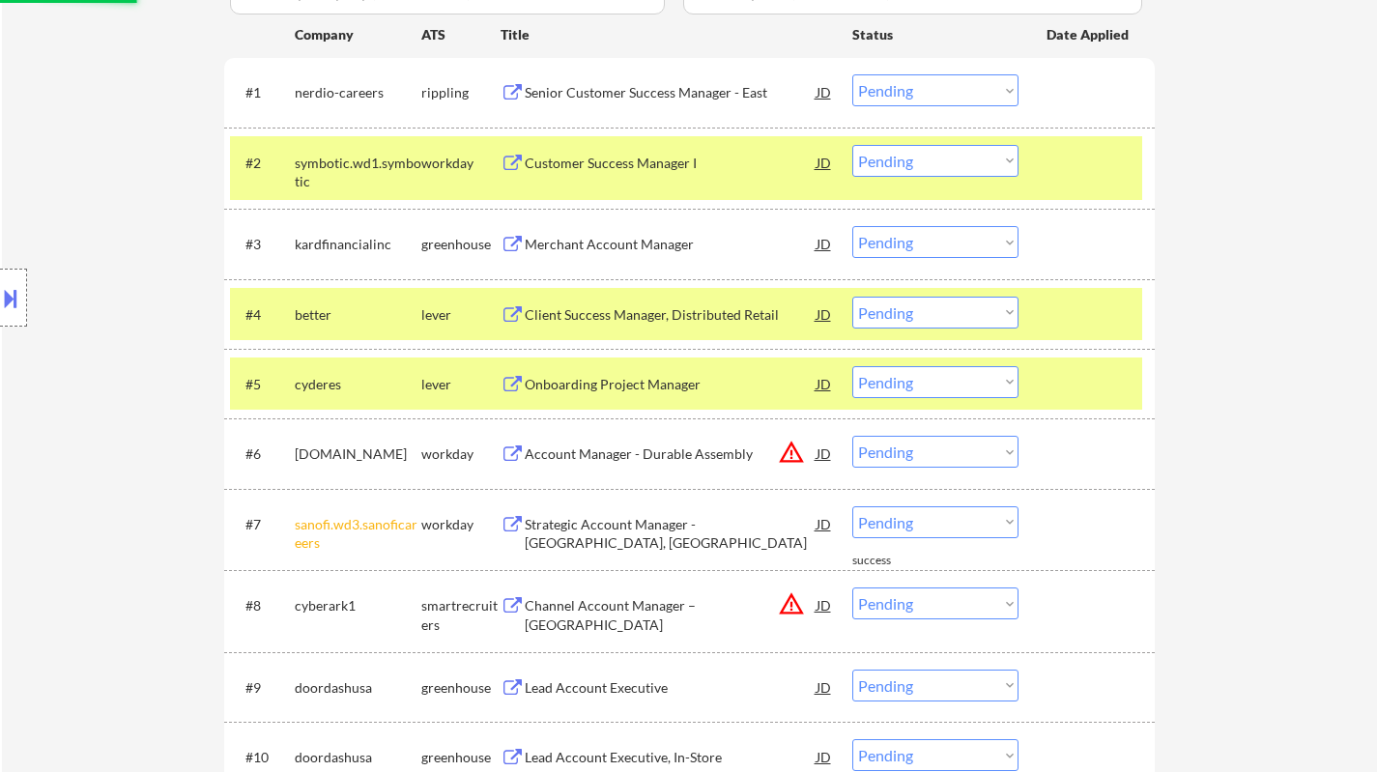
click at [823, 461] on div "JD" at bounding box center [823, 453] width 19 height 35
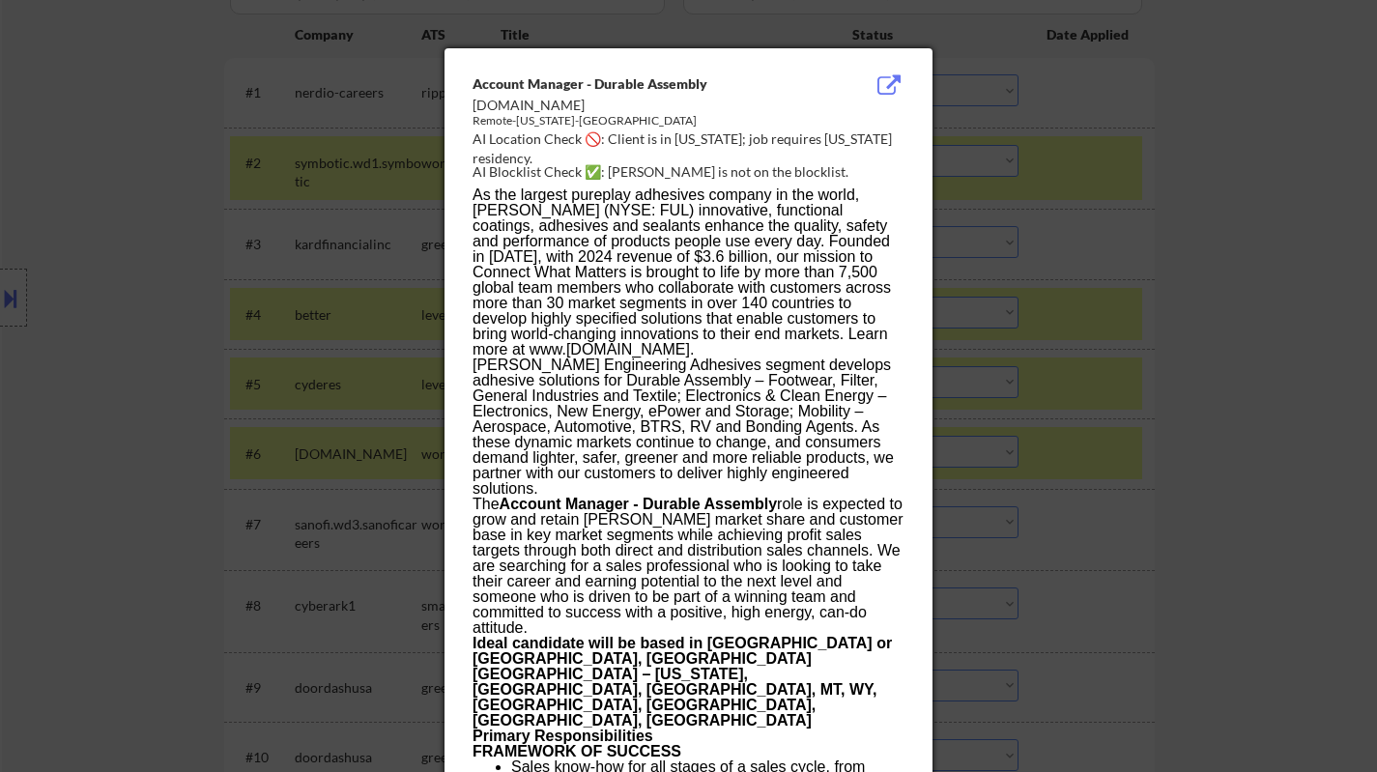
click at [1292, 553] on div at bounding box center [688, 386] width 1377 height 772
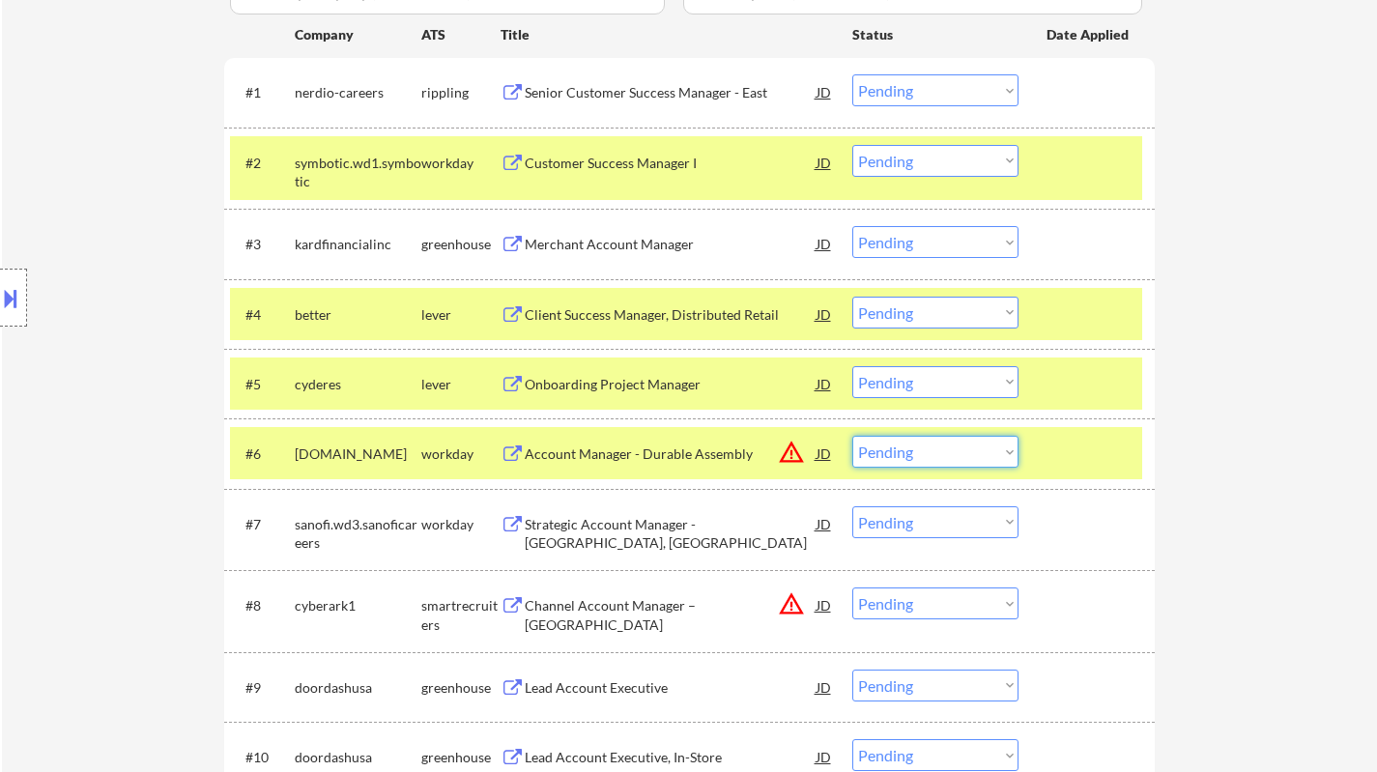
click at [995, 462] on select "Choose an option... Pending Applied Excluded (Questions) Excluded (Expired) Exc…" at bounding box center [935, 452] width 166 height 32
click at [852, 436] on select "Choose an option... Pending Applied Excluded (Questions) Excluded (Expired) Exc…" at bounding box center [935, 452] width 166 height 32
select select ""pending""
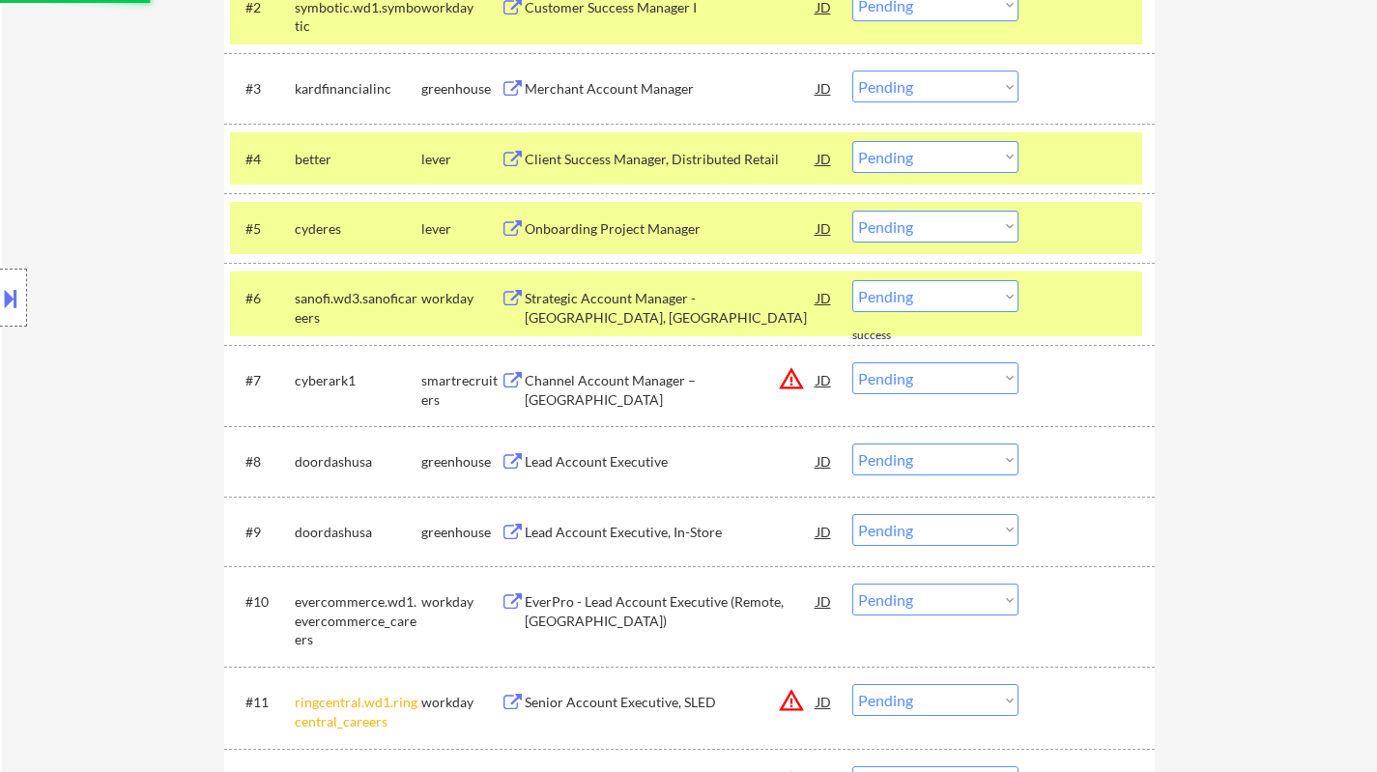
scroll to position [773, 0]
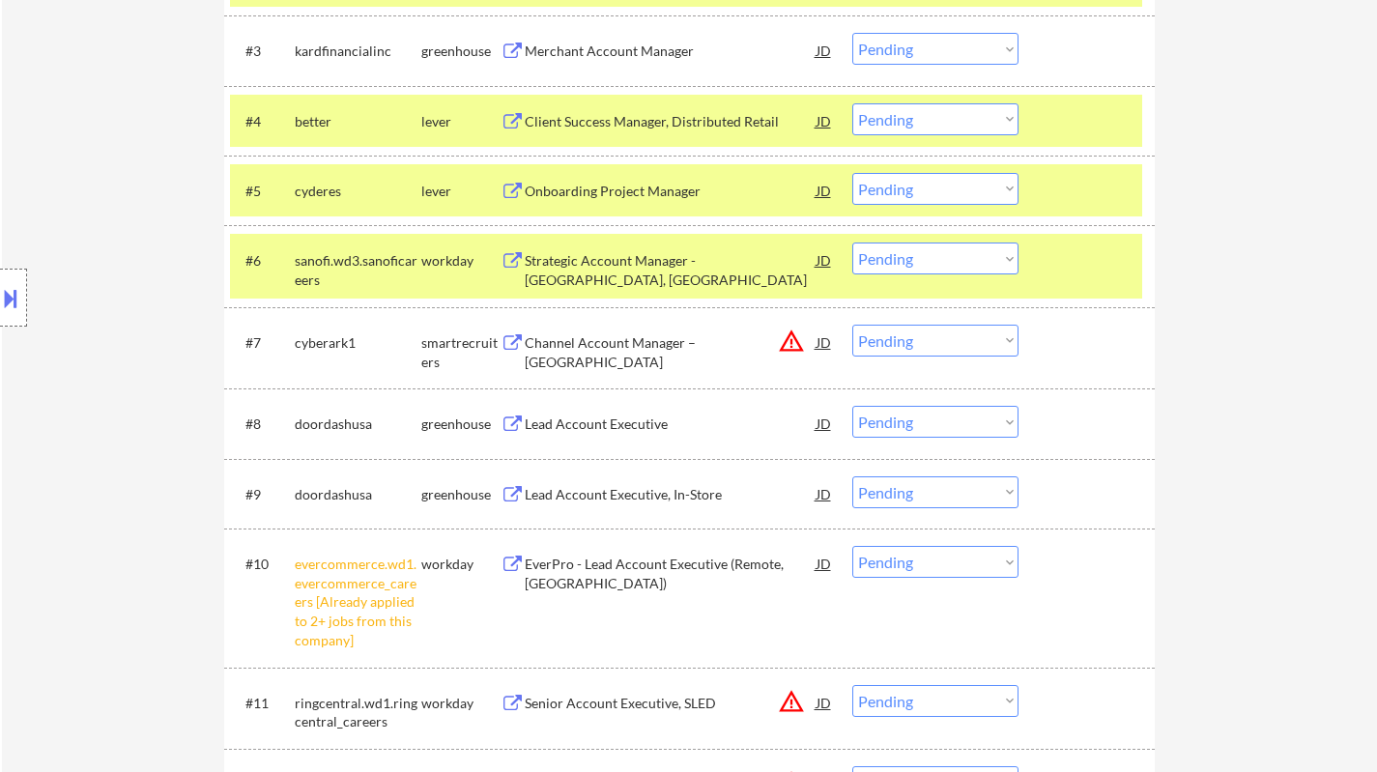
click at [1005, 575] on select "Choose an option... Pending Applied Excluded (Questions) Excluded (Expired) Exc…" at bounding box center [935, 562] width 166 height 32
click at [852, 546] on select "Choose an option... Pending Applied Excluded (Questions) Excluded (Expired) Exc…" at bounding box center [935, 562] width 166 height 32
click at [822, 341] on div "JD" at bounding box center [823, 342] width 19 height 35
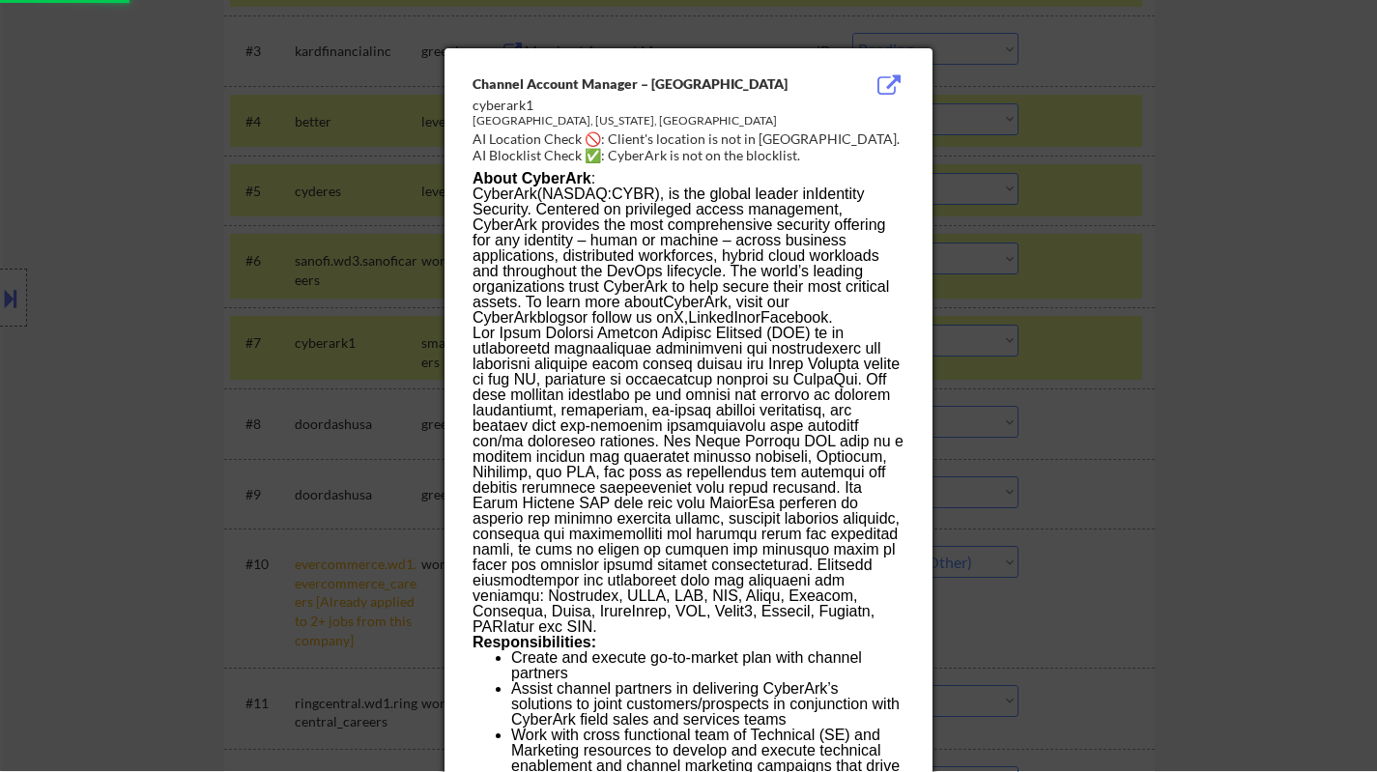
select select ""pending""
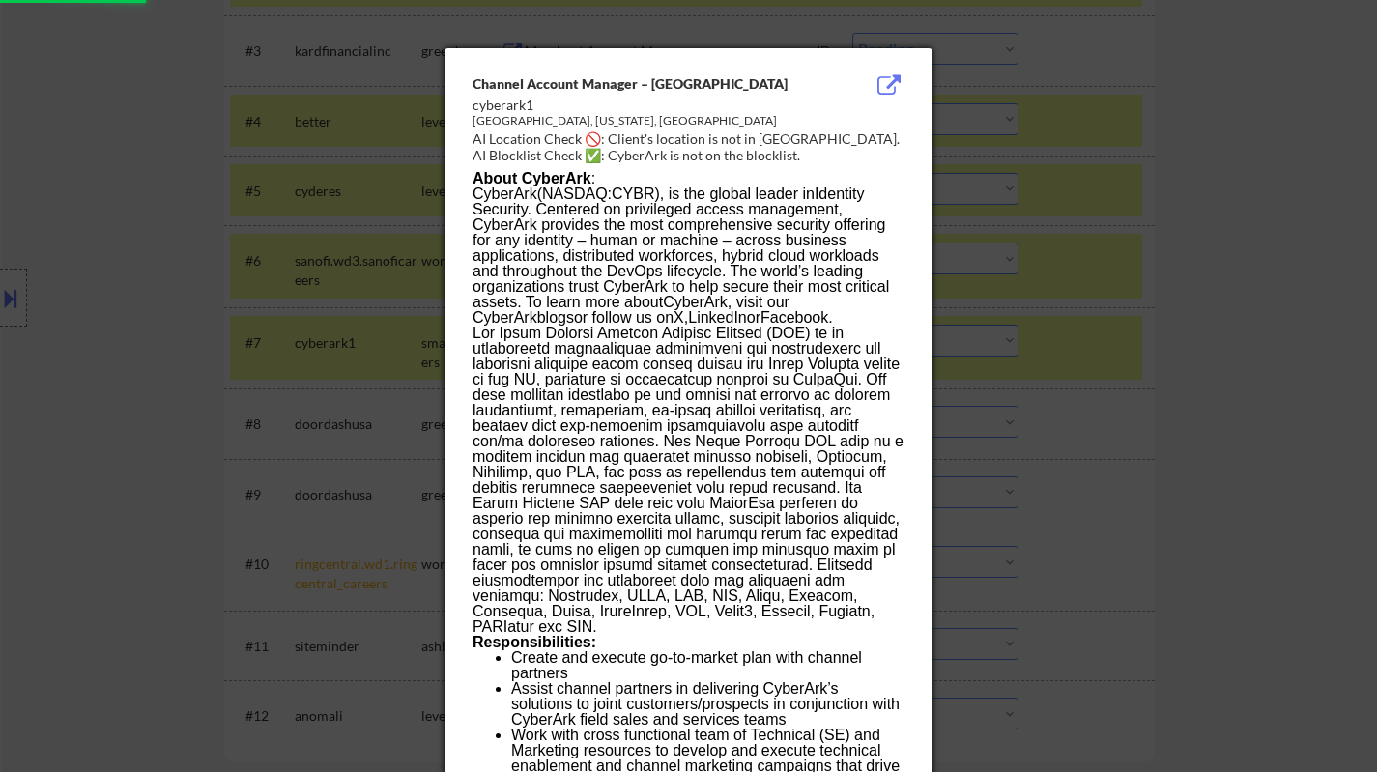
click at [1211, 427] on div at bounding box center [688, 386] width 1377 height 772
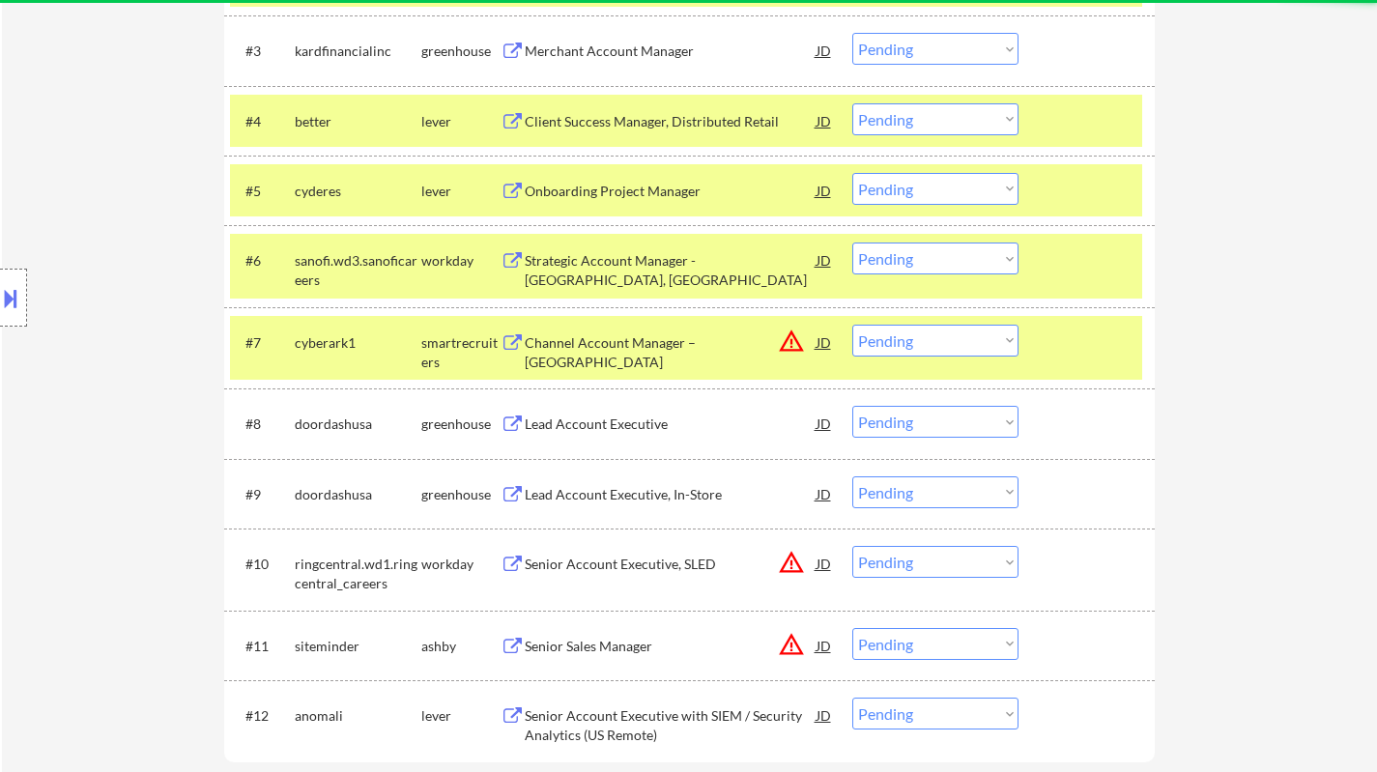
click at [935, 332] on select "Choose an option... Pending Applied Excluded (Questions) Excluded (Expired) Exc…" at bounding box center [935, 341] width 166 height 32
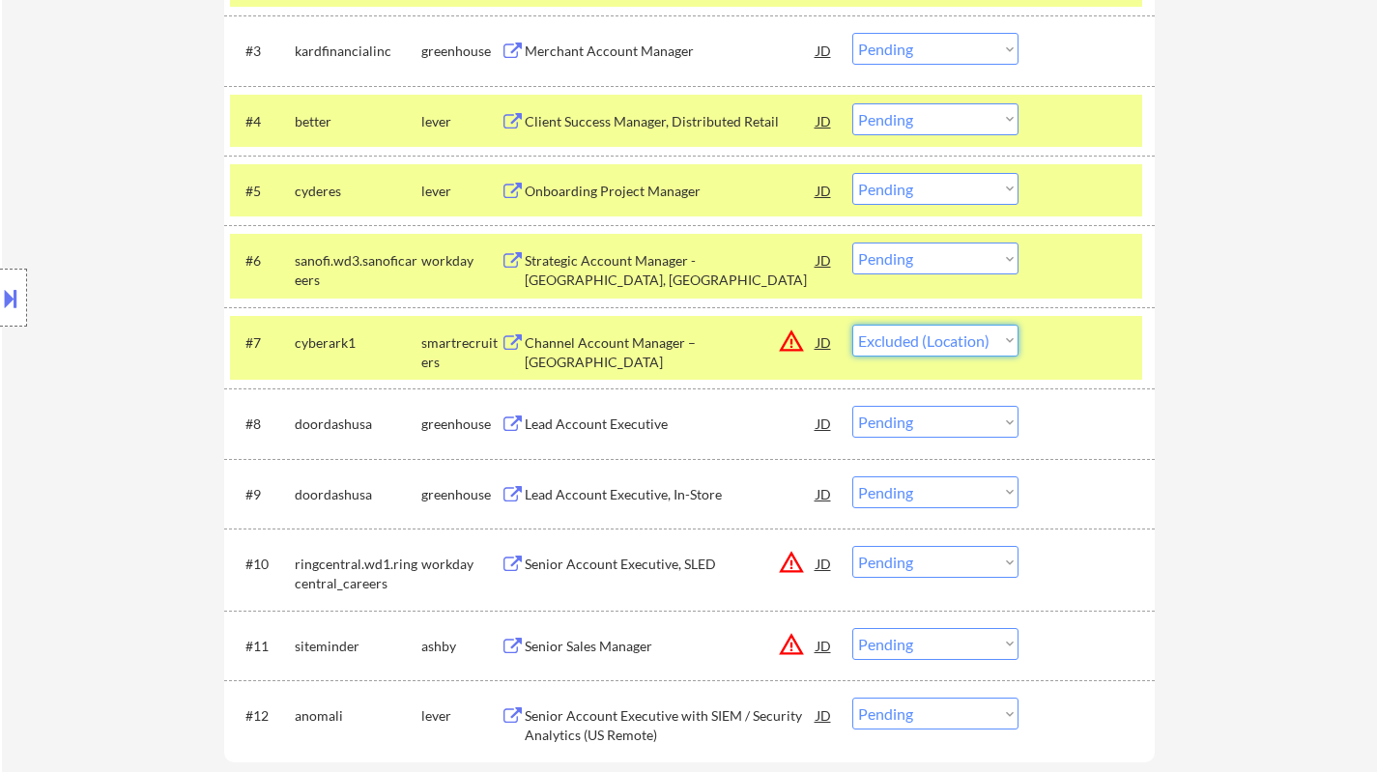
click at [852, 325] on select "Choose an option... Pending Applied Excluded (Questions) Excluded (Expired) Exc…" at bounding box center [935, 341] width 166 height 32
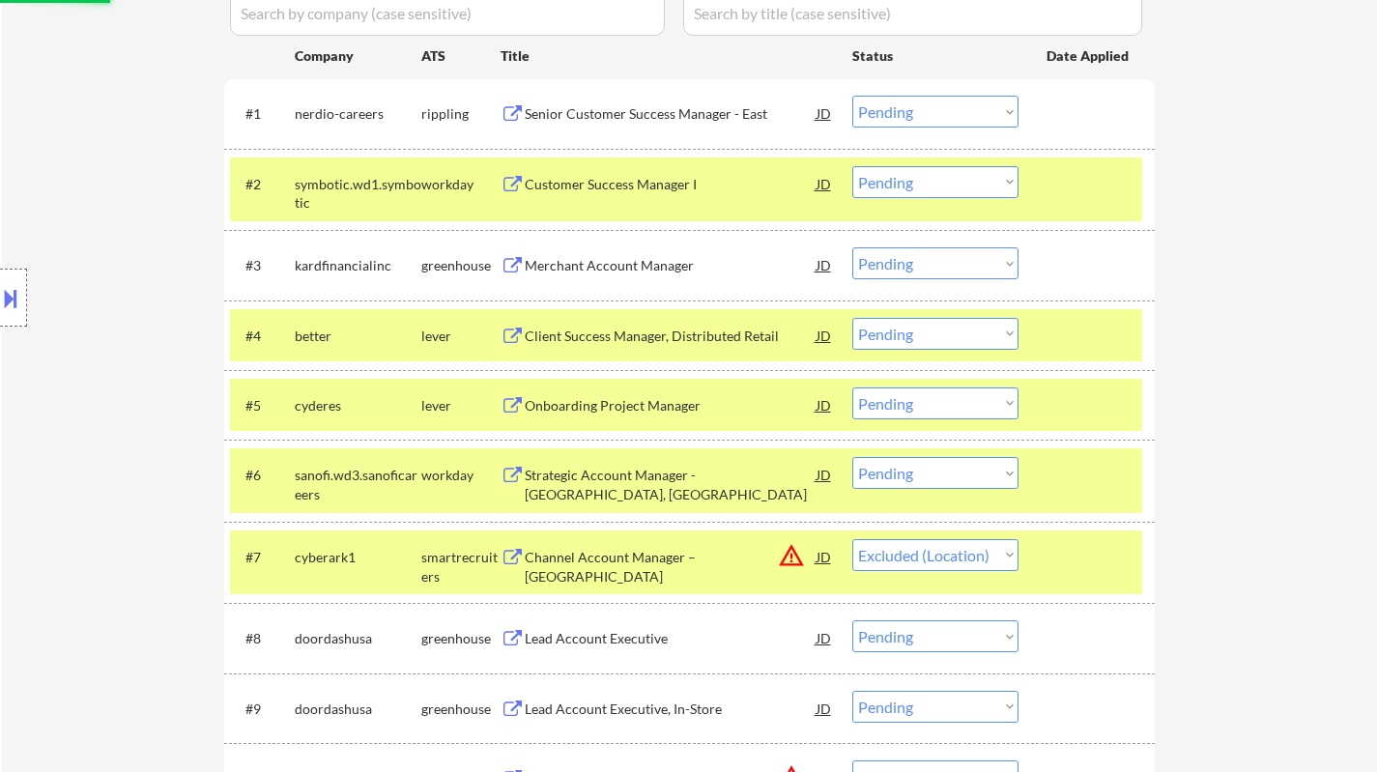
scroll to position [483, 0]
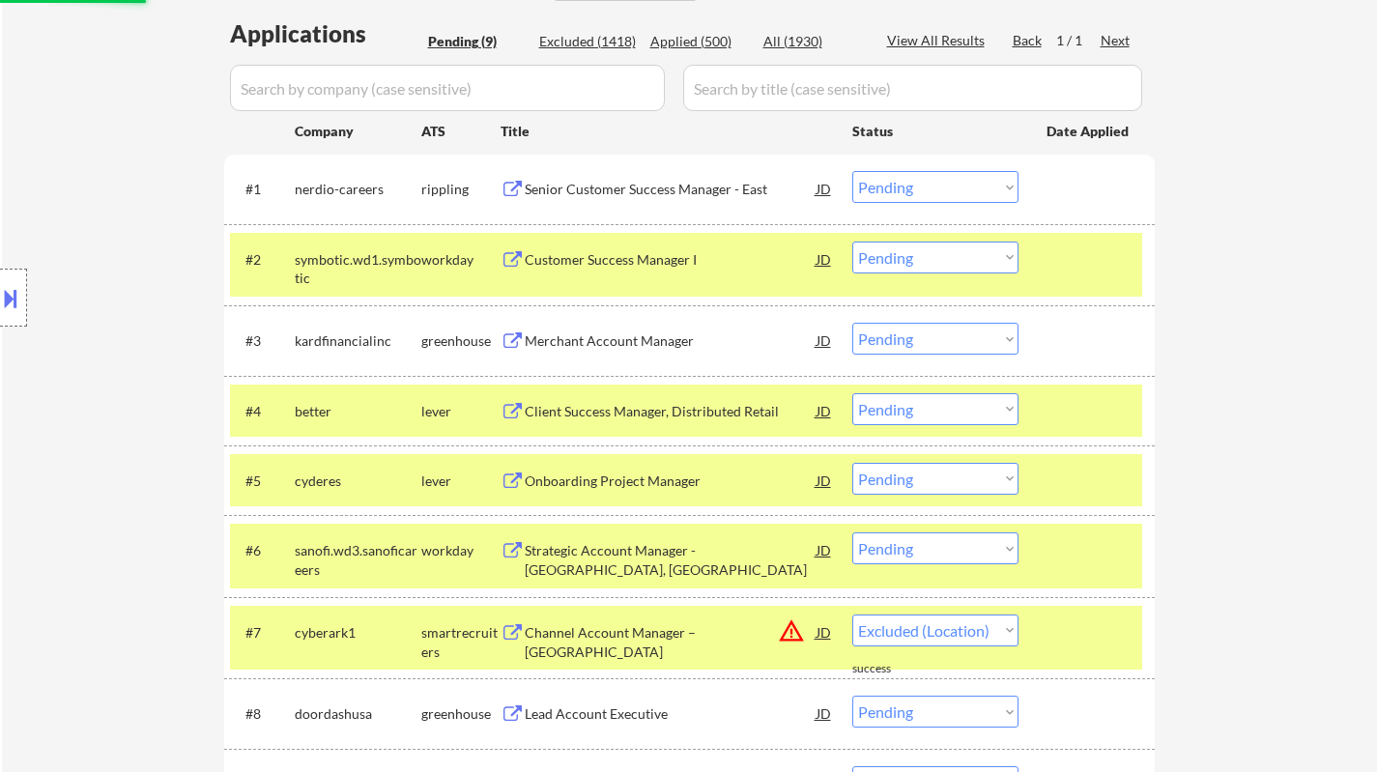
select select ""pending""
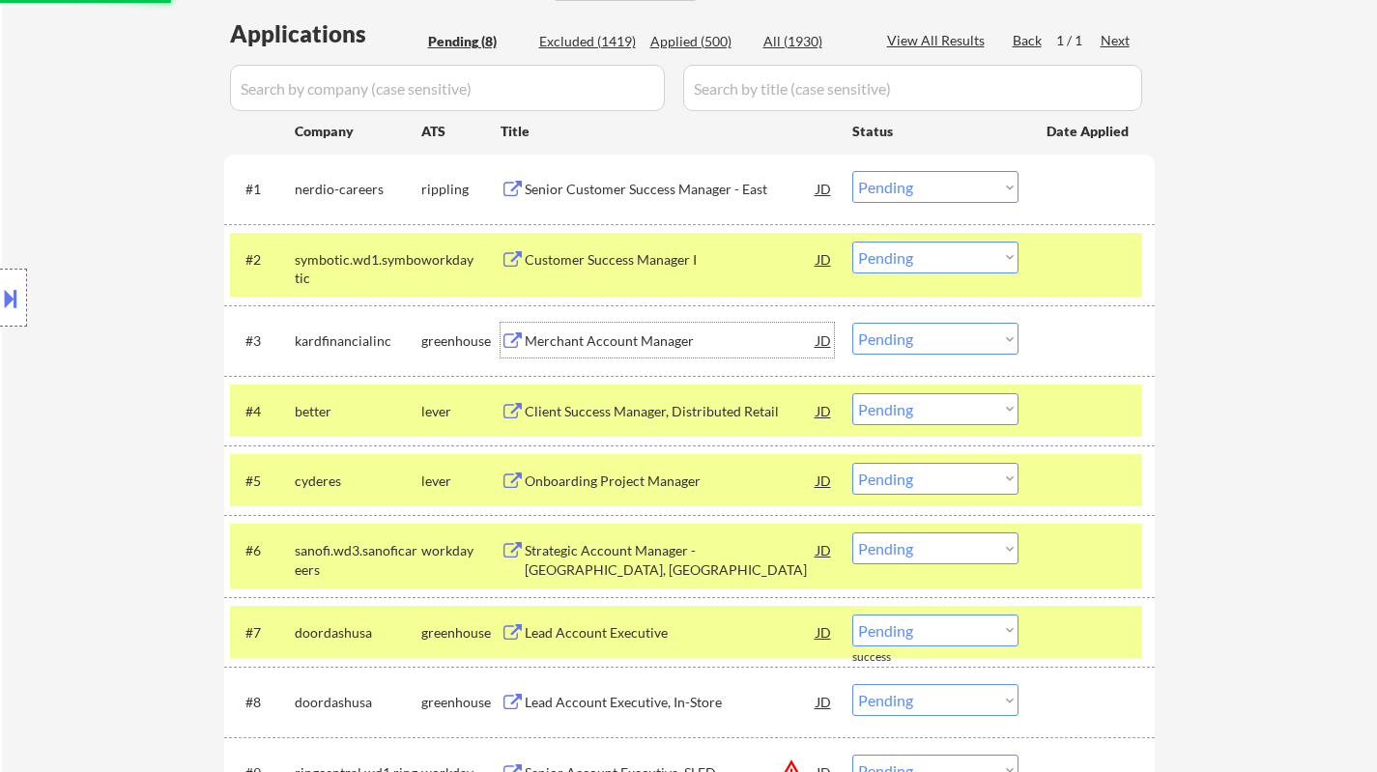
click at [580, 338] on div "Merchant Account Manager" at bounding box center [671, 340] width 292 height 19
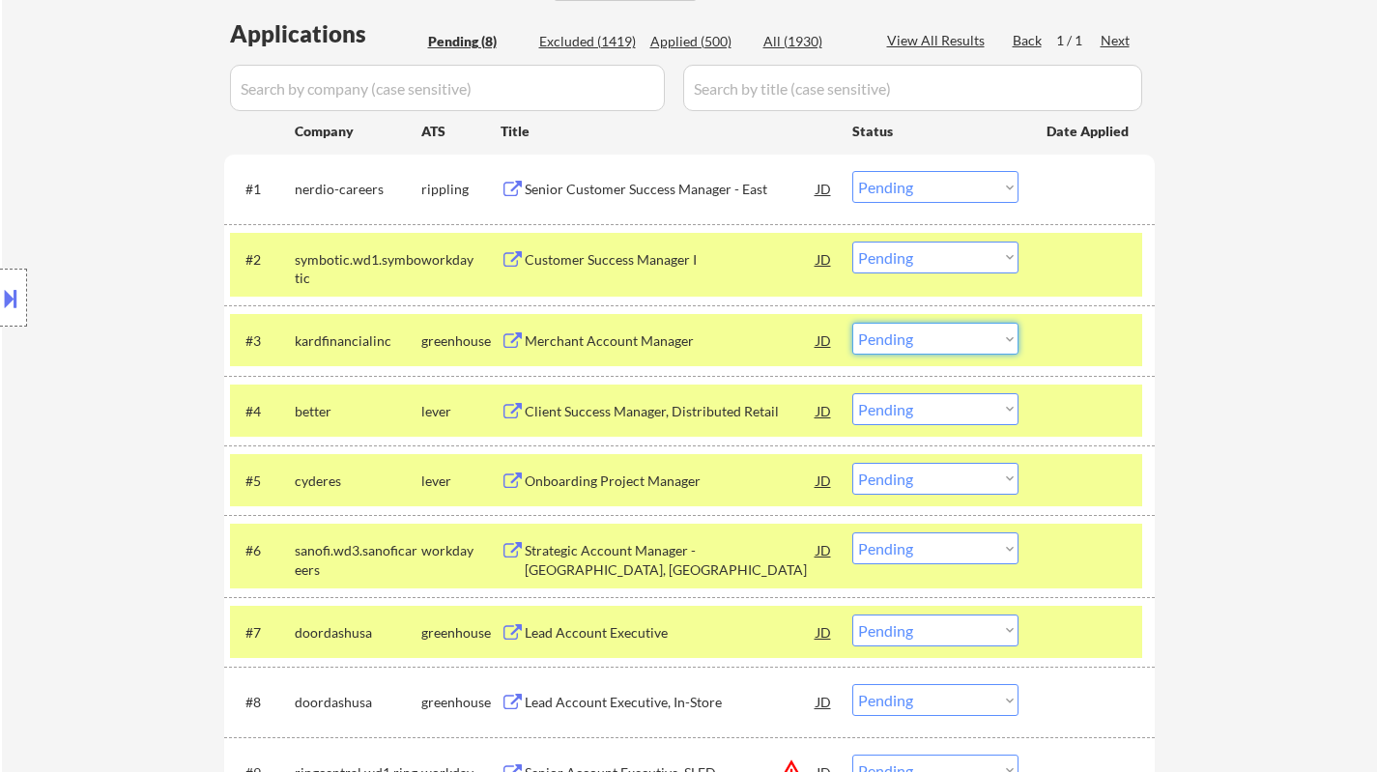
click at [926, 336] on select "Choose an option... Pending Applied Excluded (Questions) Excluded (Expired) Exc…" at bounding box center [935, 339] width 166 height 32
click at [852, 323] on select "Choose an option... Pending Applied Excluded (Questions) Excluded (Expired) Exc…" at bounding box center [935, 339] width 166 height 32
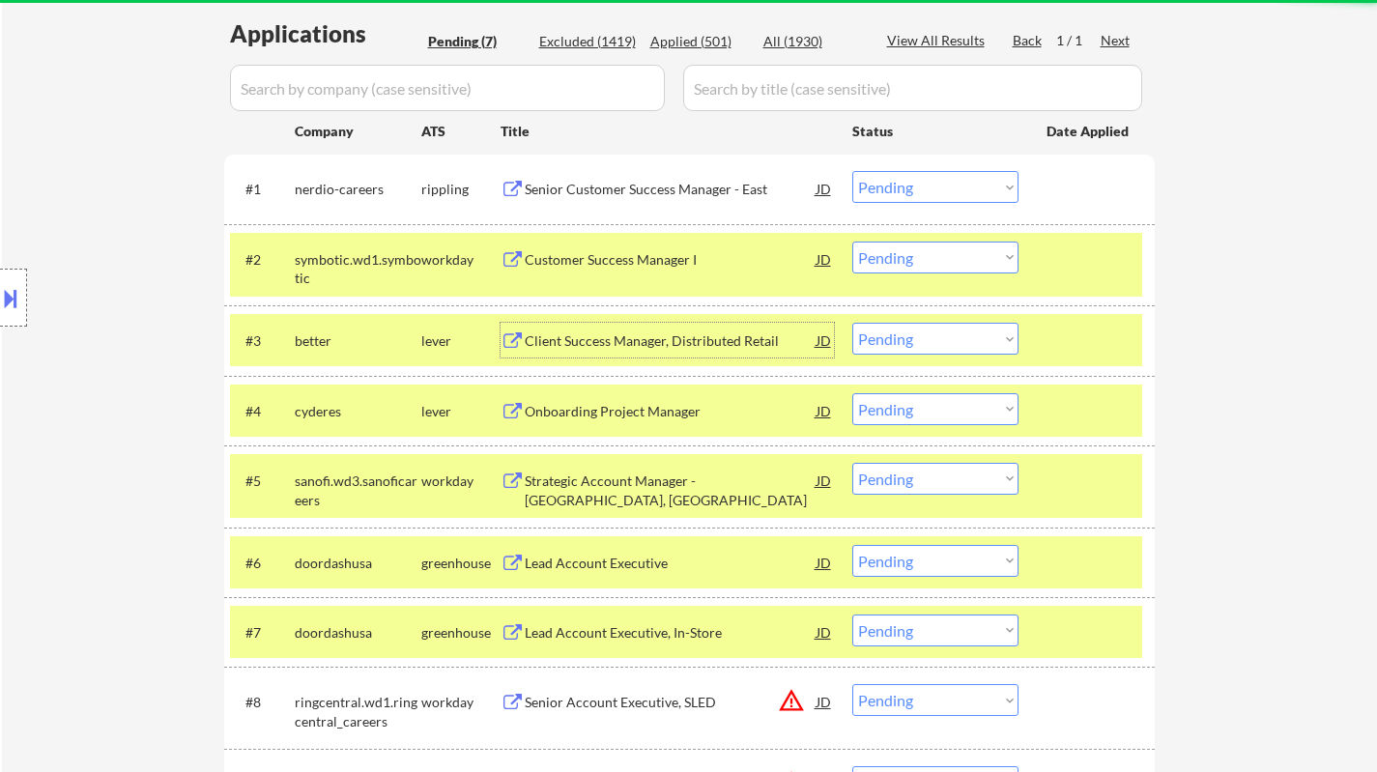
click at [625, 343] on div "Client Success Manager, Distributed Retail" at bounding box center [671, 340] width 292 height 19
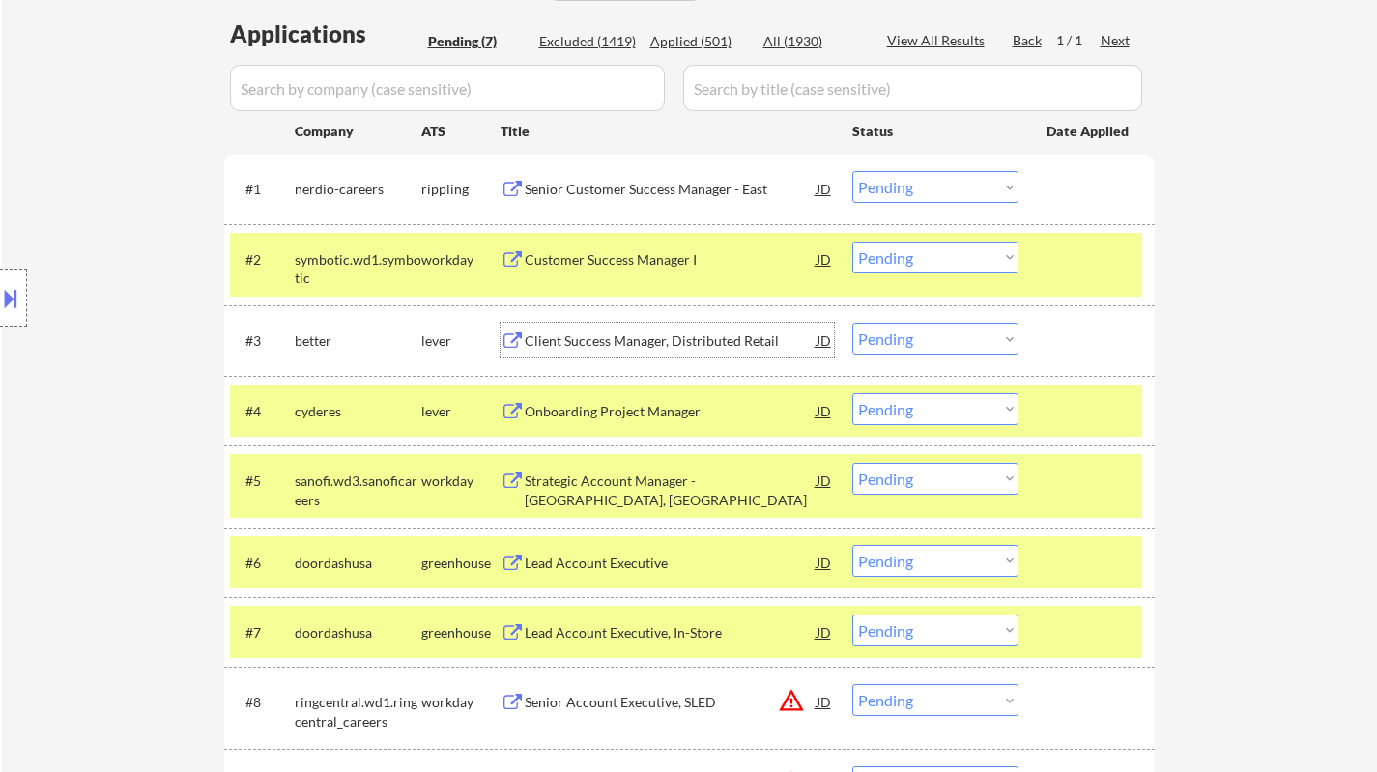
click at [954, 342] on select "Choose an option... Pending Applied Excluded (Questions) Excluded (Expired) Exc…" at bounding box center [935, 339] width 166 height 32
click at [852, 323] on select "Choose an option... Pending Applied Excluded (Questions) Excluded (Expired) Exc…" at bounding box center [935, 339] width 166 height 32
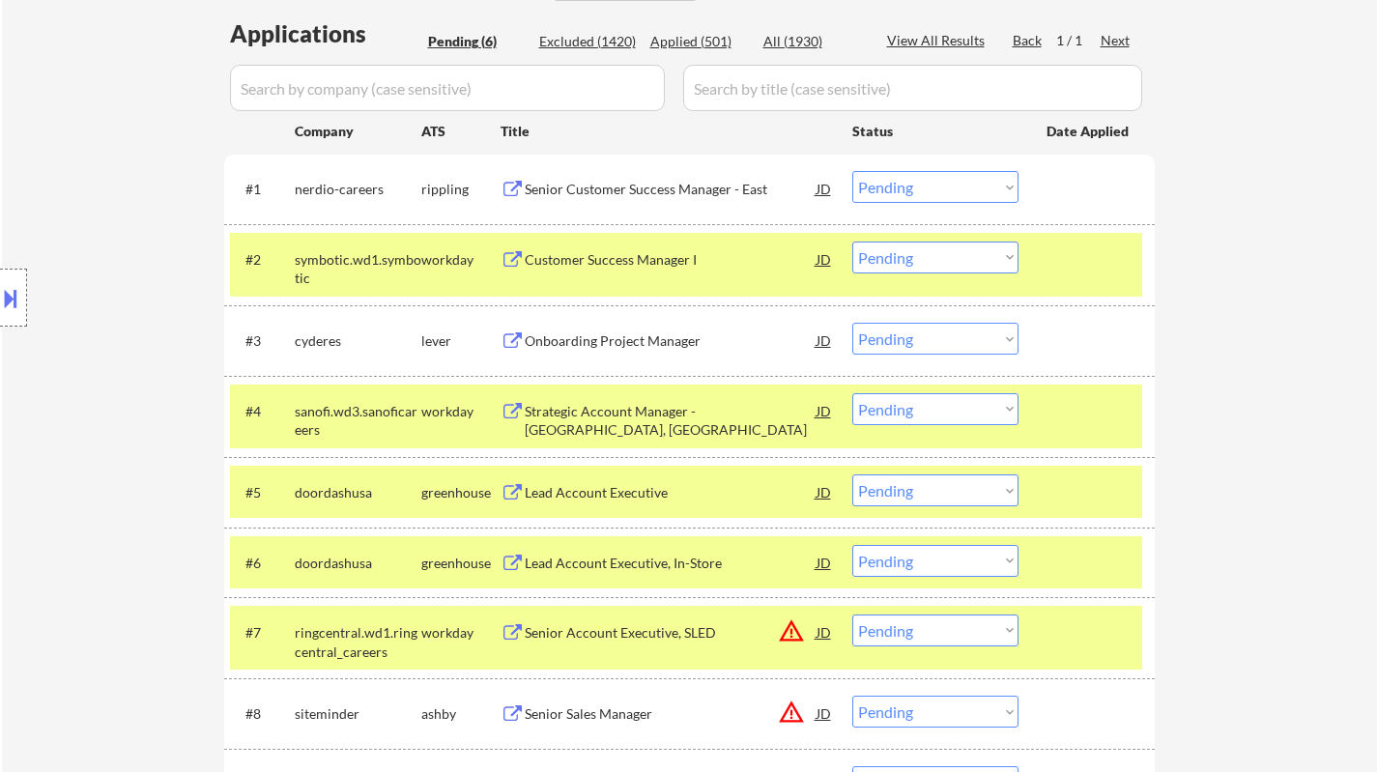
click at [614, 348] on div "Onboarding Project Manager" at bounding box center [671, 340] width 292 height 19
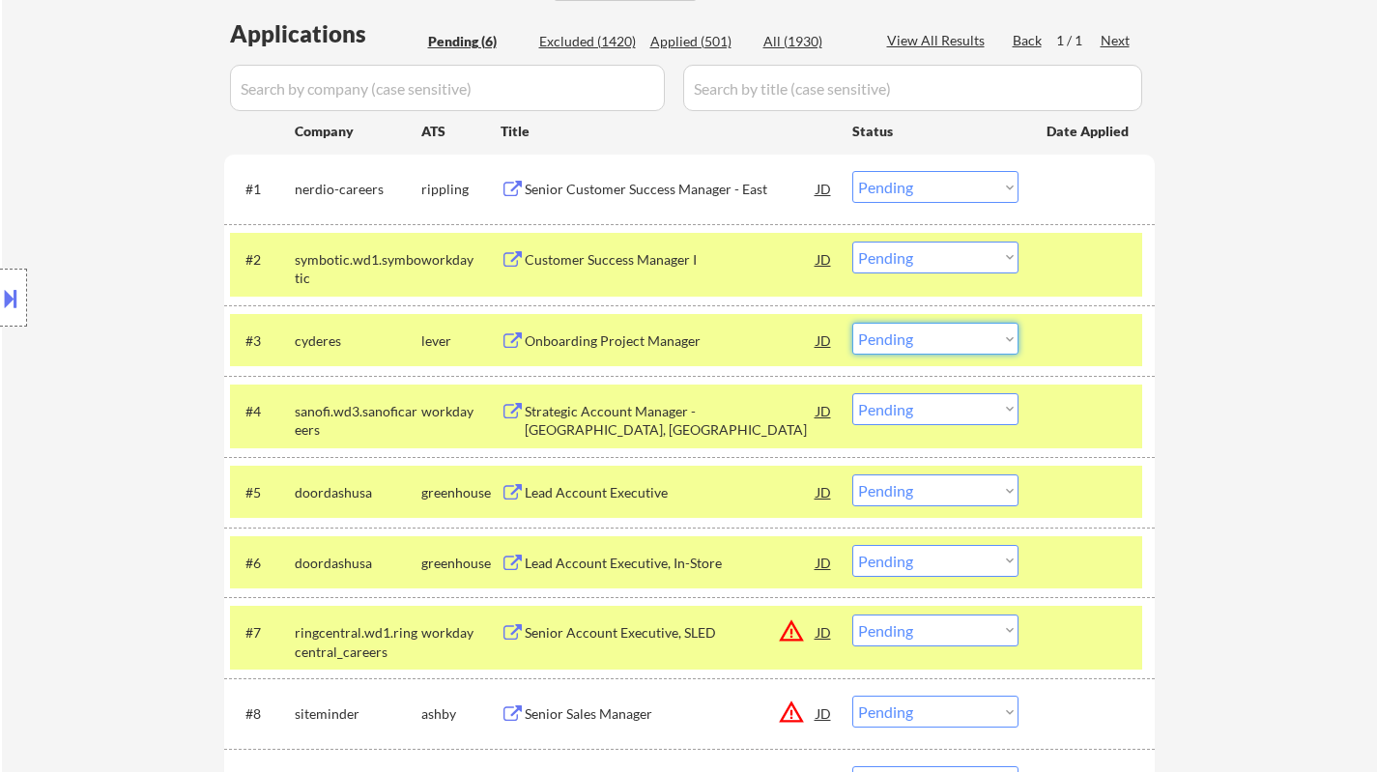
click at [914, 347] on select "Choose an option... Pending Applied Excluded (Questions) Excluded (Expired) Exc…" at bounding box center [935, 339] width 166 height 32
click at [852, 323] on select "Choose an option... Pending Applied Excluded (Questions) Excluded (Expired) Exc…" at bounding box center [935, 339] width 166 height 32
select select ""pending""
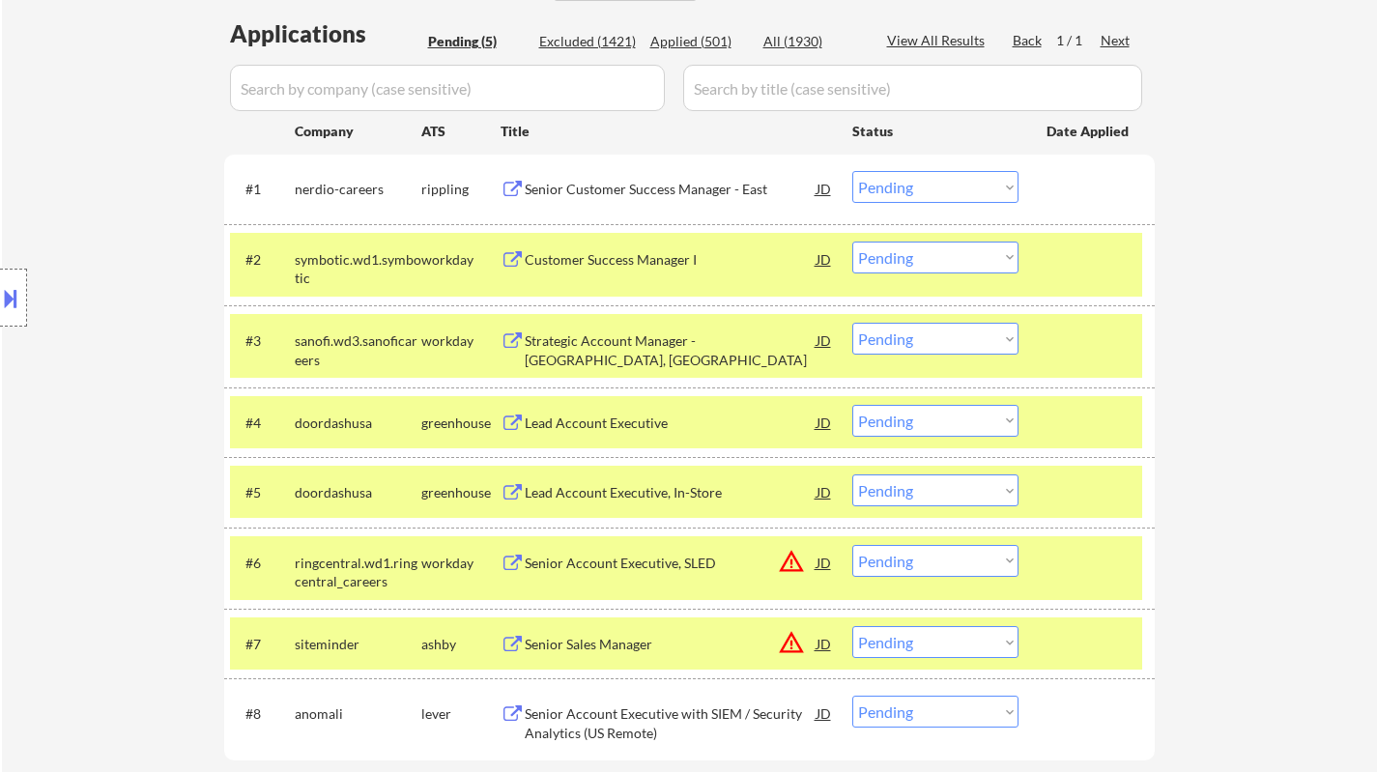
click at [587, 418] on div "Lead Account Executive" at bounding box center [671, 422] width 292 height 19
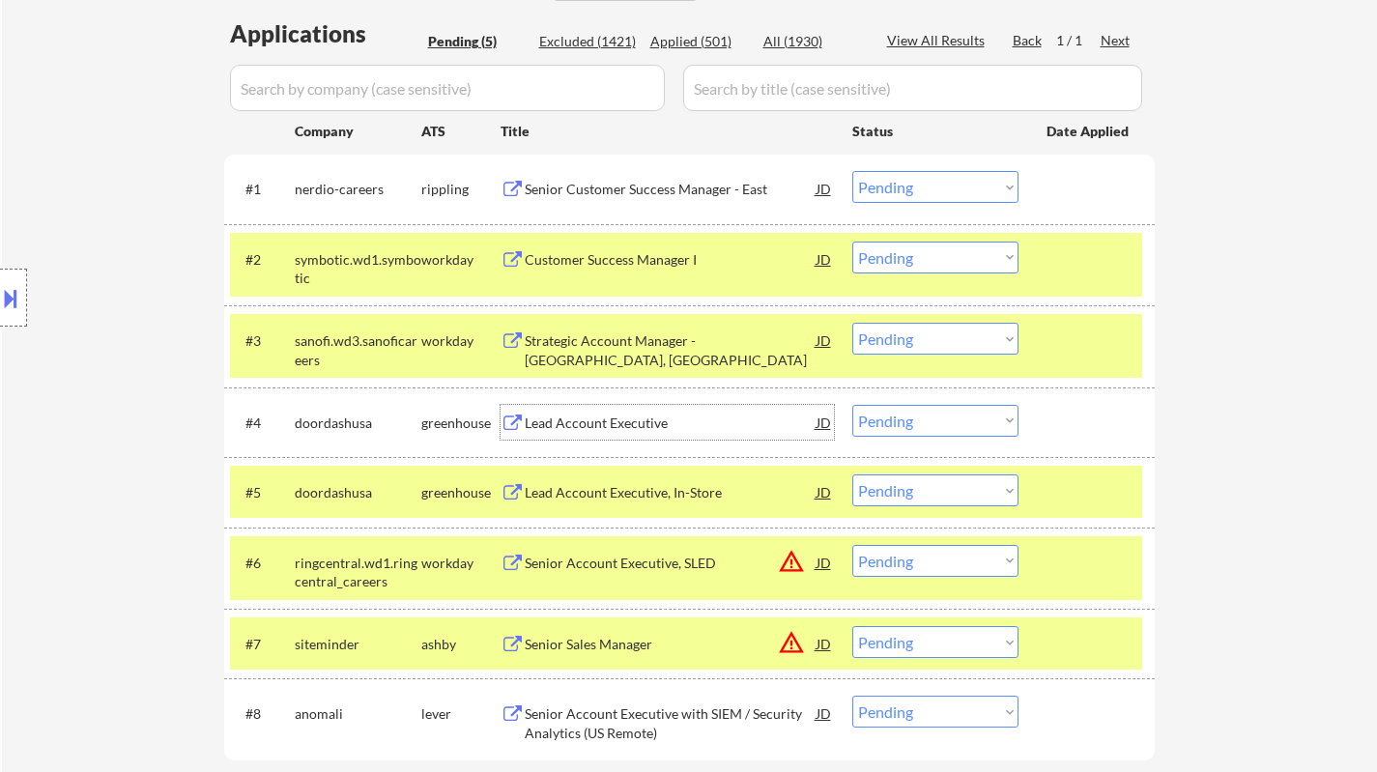
click at [971, 421] on select "Choose an option... Pending Applied Excluded (Questions) Excluded (Expired) Exc…" at bounding box center [935, 421] width 166 height 32
click at [852, 405] on select "Choose an option... Pending Applied Excluded (Questions) Excluded (Expired) Exc…" at bounding box center [935, 421] width 166 height 32
select select ""pending""
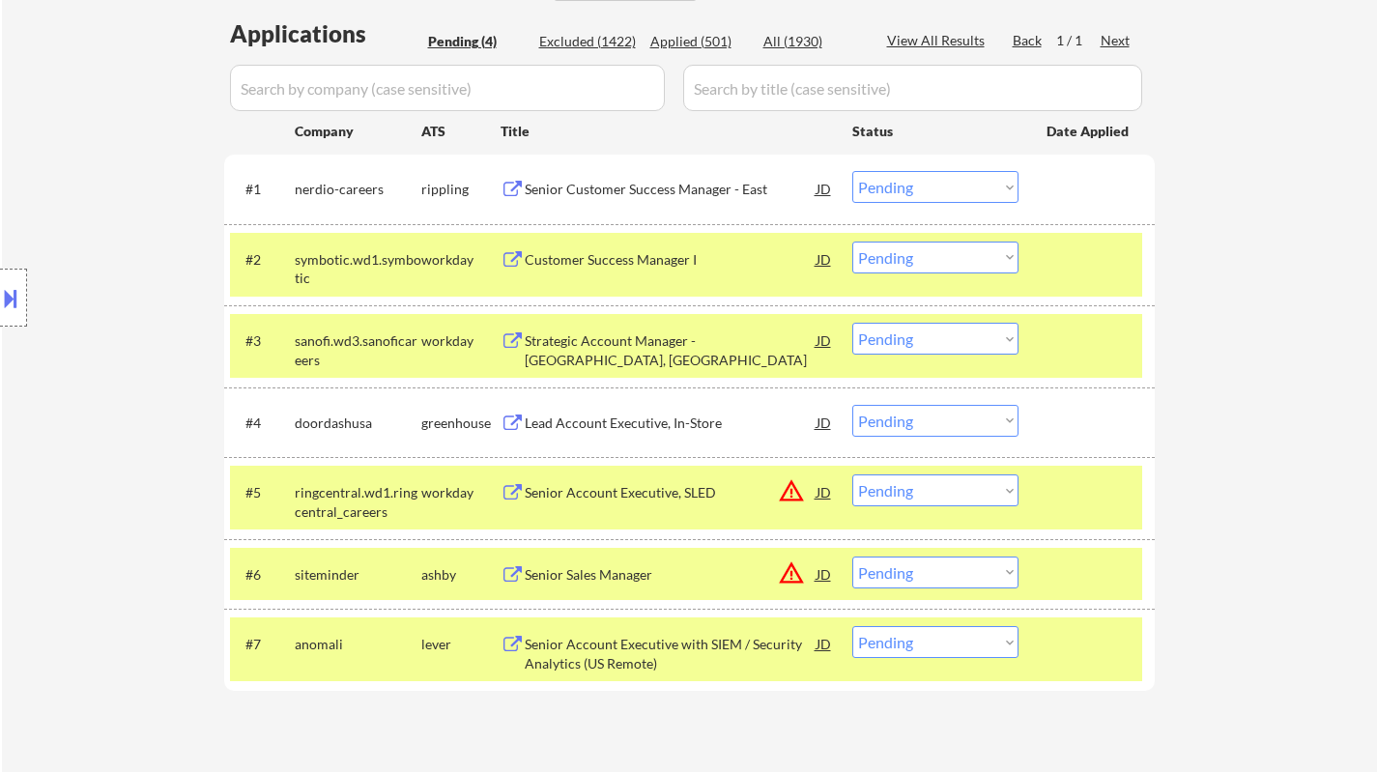
drag, startPoint x: 930, startPoint y: 495, endPoint x: 939, endPoint y: 499, distance: 9.9
click at [930, 495] on select "Choose an option... Pending Applied Excluded (Questions) Excluded (Expired) Exc…" at bounding box center [935, 490] width 166 height 32
click at [852, 474] on select "Choose an option... Pending Applied Excluded (Questions) Excluded (Expired) Exc…" at bounding box center [935, 490] width 166 height 32
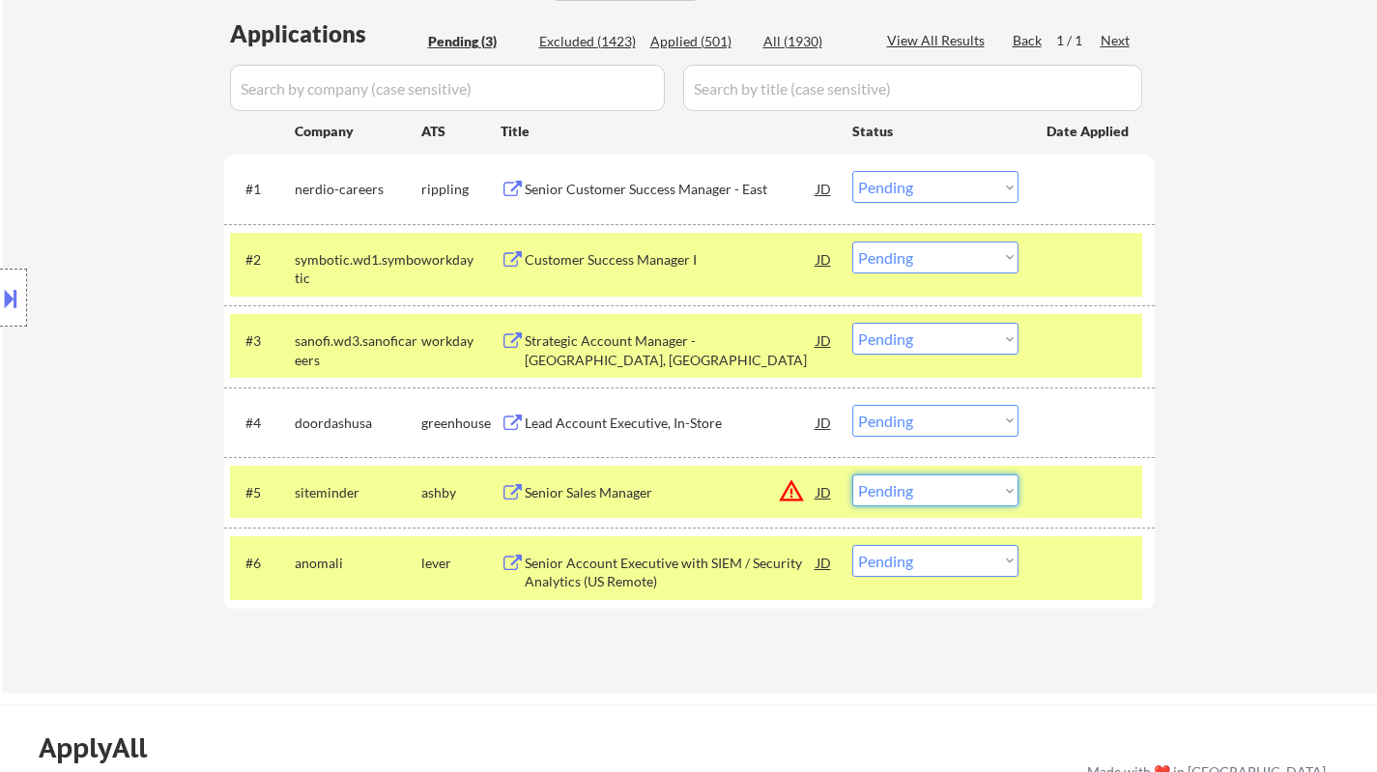
click at [931, 496] on select "Choose an option... Pending Applied Excluded (Questions) Excluded (Expired) Exc…" at bounding box center [935, 490] width 166 height 32
click at [852, 474] on select "Choose an option... Pending Applied Excluded (Questions) Excluded (Expired) Exc…" at bounding box center [935, 490] width 166 height 32
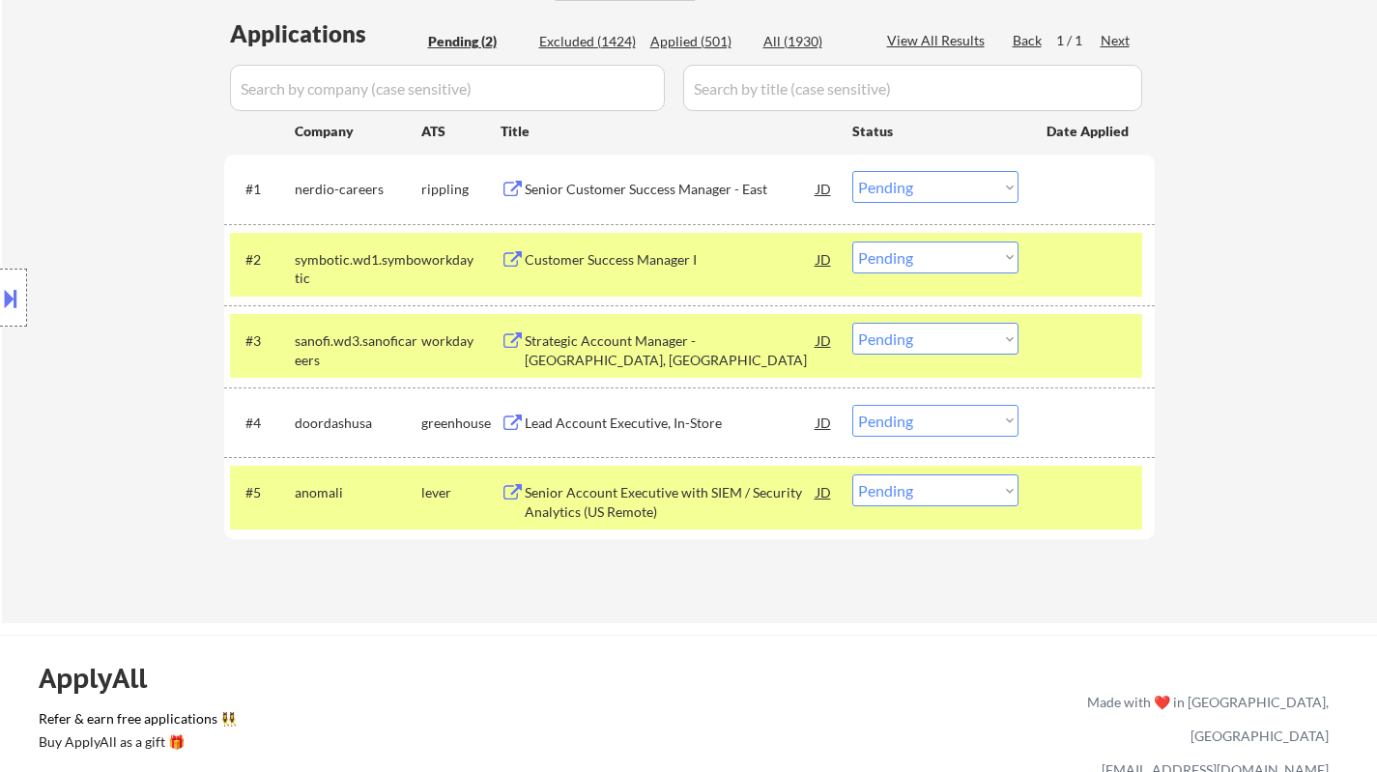
click at [1053, 641] on div "ApplyAll Refer & earn free applications 👯‍♀️ Buy ApplyAll as a gift 🎁 About App…" at bounding box center [688, 785] width 1377 height 300
click at [669, 497] on div "Senior Account Executive with SIEM / Security Analytics (US Remote)" at bounding box center [671, 502] width 292 height 38
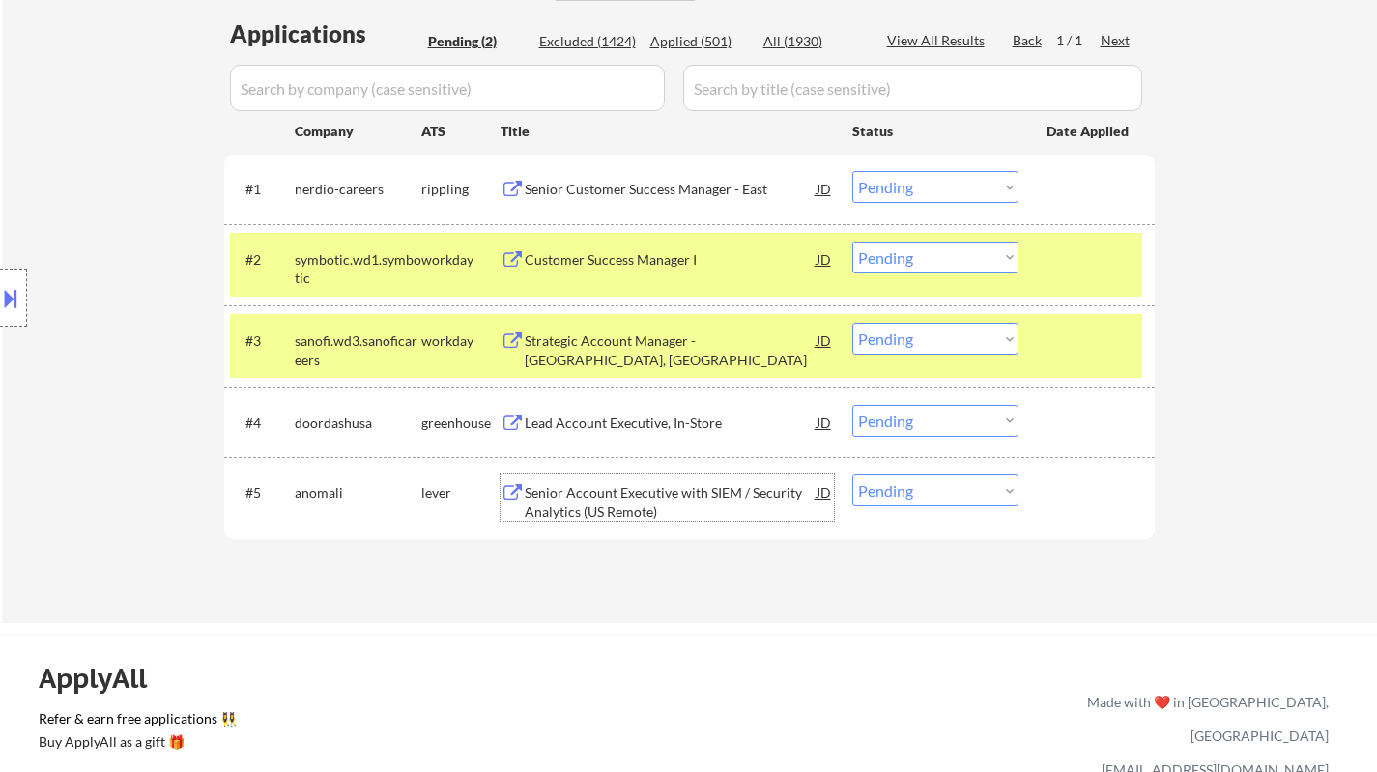
drag, startPoint x: 920, startPoint y: 499, endPoint x: 934, endPoint y: 502, distance: 15.0
click at [920, 499] on select "Choose an option... Pending Applied Excluded (Questions) Excluded (Expired) Exc…" at bounding box center [935, 490] width 166 height 32
select select ""excluded__bad_match_""
click at [852, 474] on select "Choose an option... Pending Applied Excluded (Questions) Excluded (Expired) Exc…" at bounding box center [935, 490] width 166 height 32
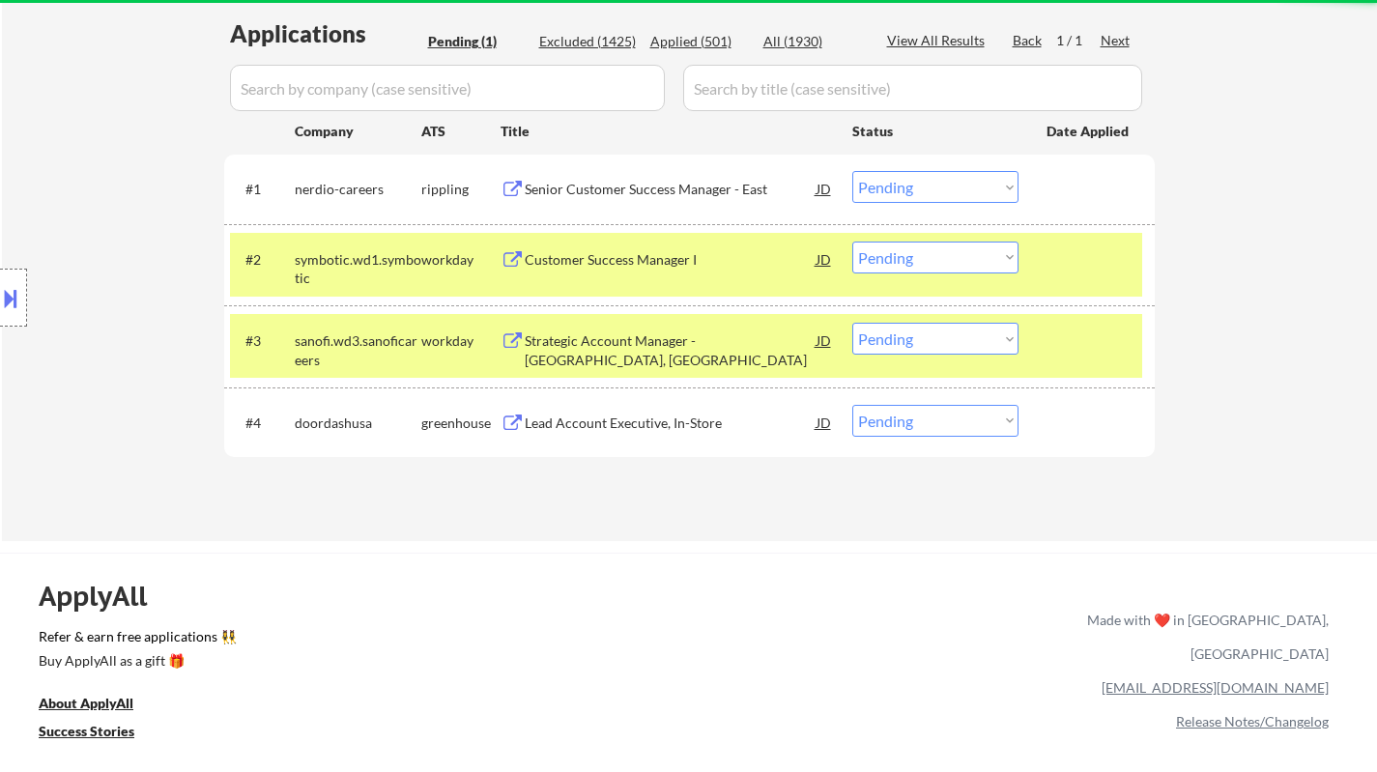
click at [611, 431] on div "Lead Account Executive, In-Store" at bounding box center [671, 422] width 292 height 19
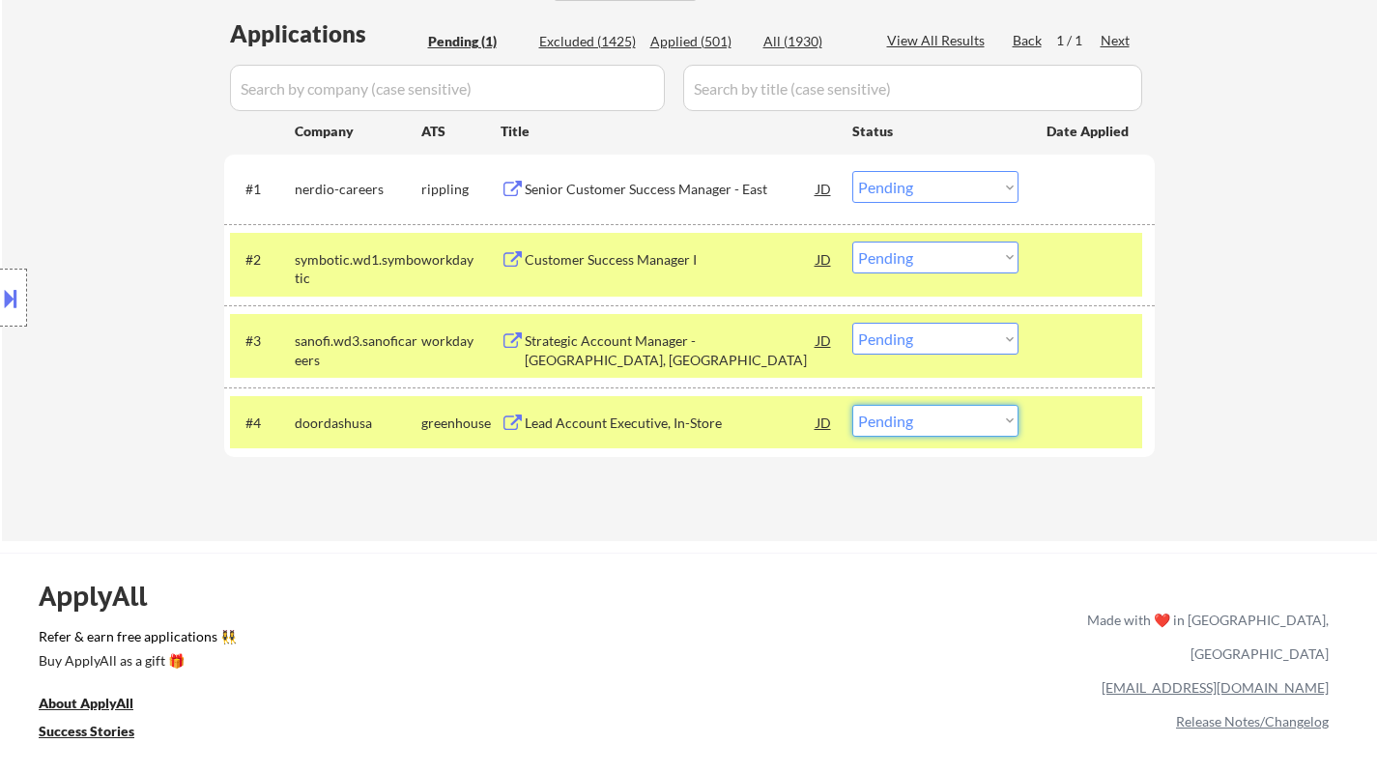
click at [917, 431] on select "Choose an option... Pending Applied Excluded (Questions) Excluded (Expired) Exc…" at bounding box center [935, 421] width 166 height 32
select select ""excluded__bad_match_""
click at [852, 405] on select "Choose an option... Pending Applied Excluded (Questions) Excluded (Expired) Exc…" at bounding box center [935, 421] width 166 height 32
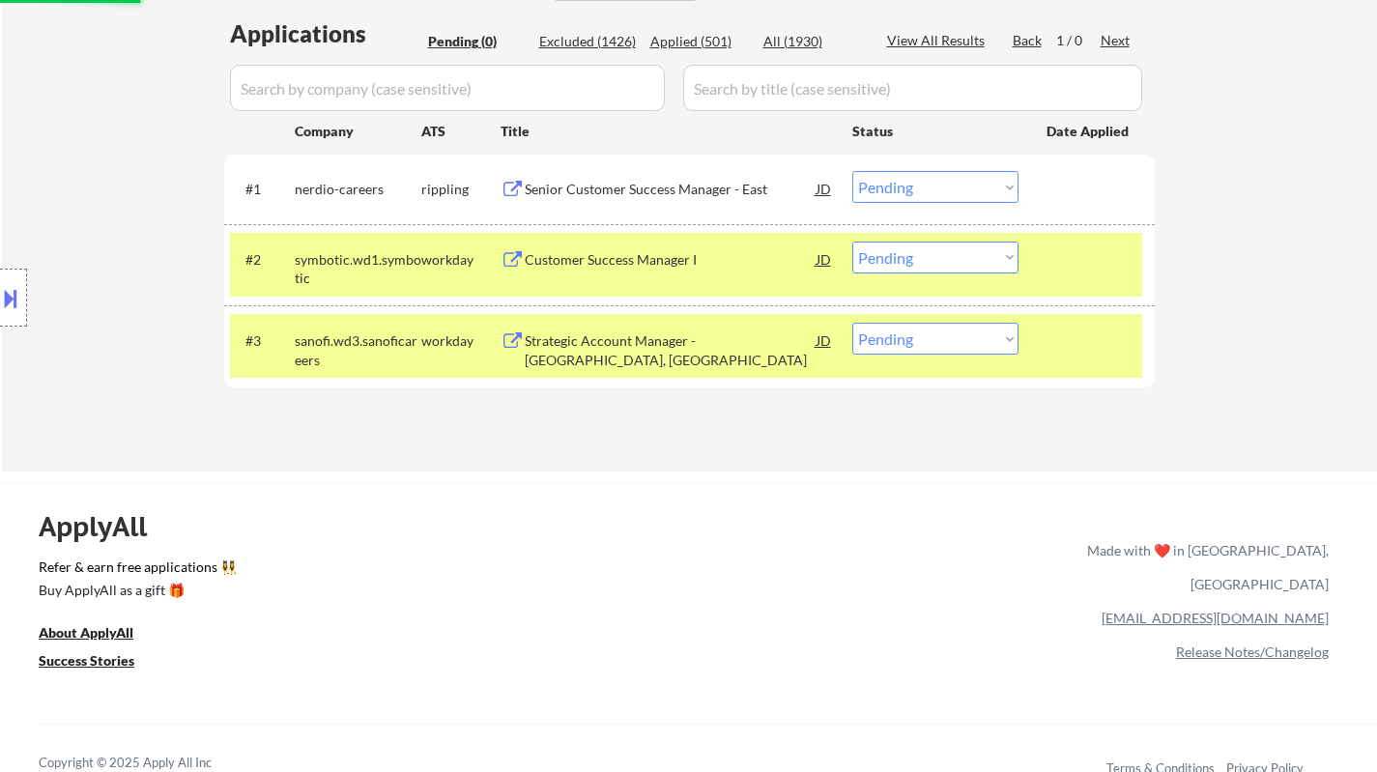
click at [611, 337] on div "Strategic Account Manager - Los Angeles, CA" at bounding box center [671, 350] width 292 height 38
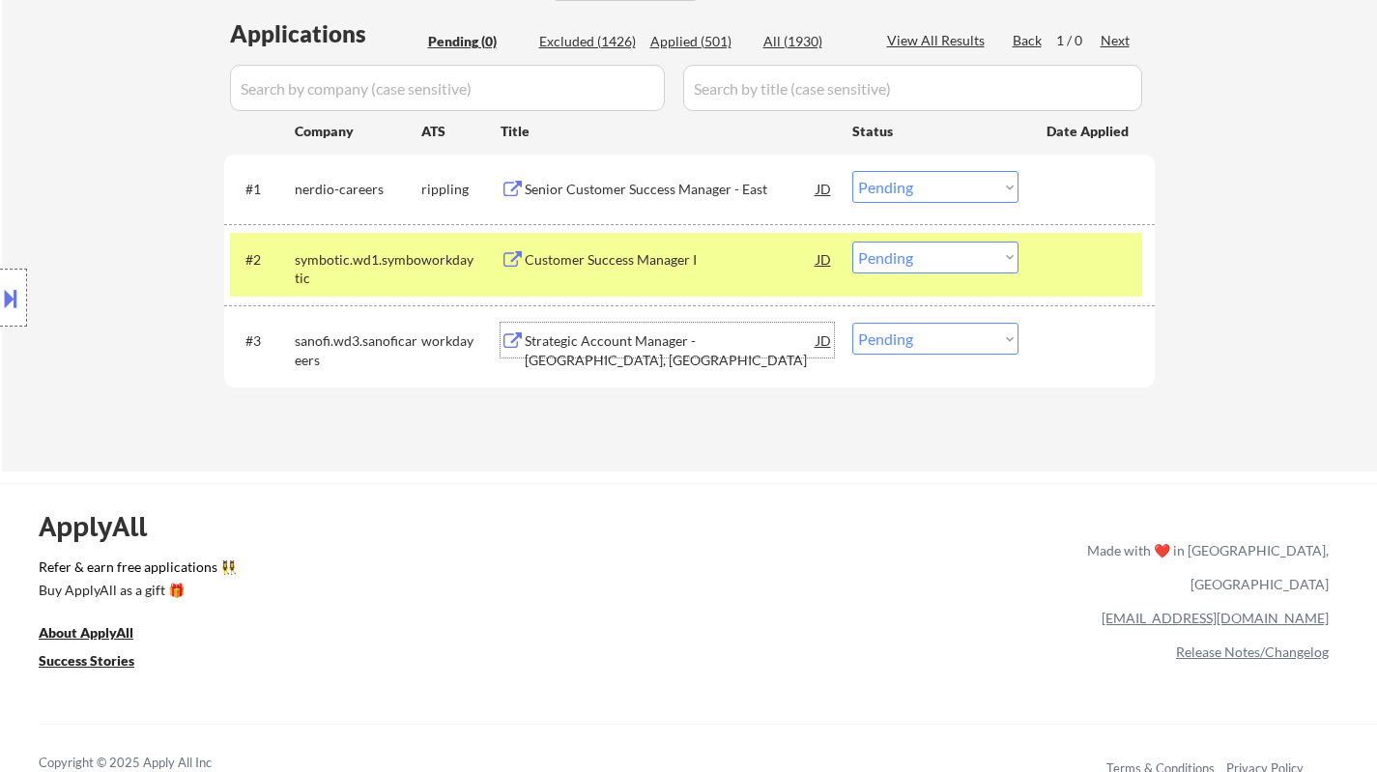
drag, startPoint x: 940, startPoint y: 325, endPoint x: 961, endPoint y: 347, distance: 30.7
click at [940, 325] on select "Choose an option... Pending Applied Excluded (Questions) Excluded (Expired) Exc…" at bounding box center [935, 339] width 166 height 32
select select ""excluded__bad_match_""
click at [852, 323] on select "Choose an option... Pending Applied Excluded (Questions) Excluded (Expired) Exc…" at bounding box center [935, 339] width 166 height 32
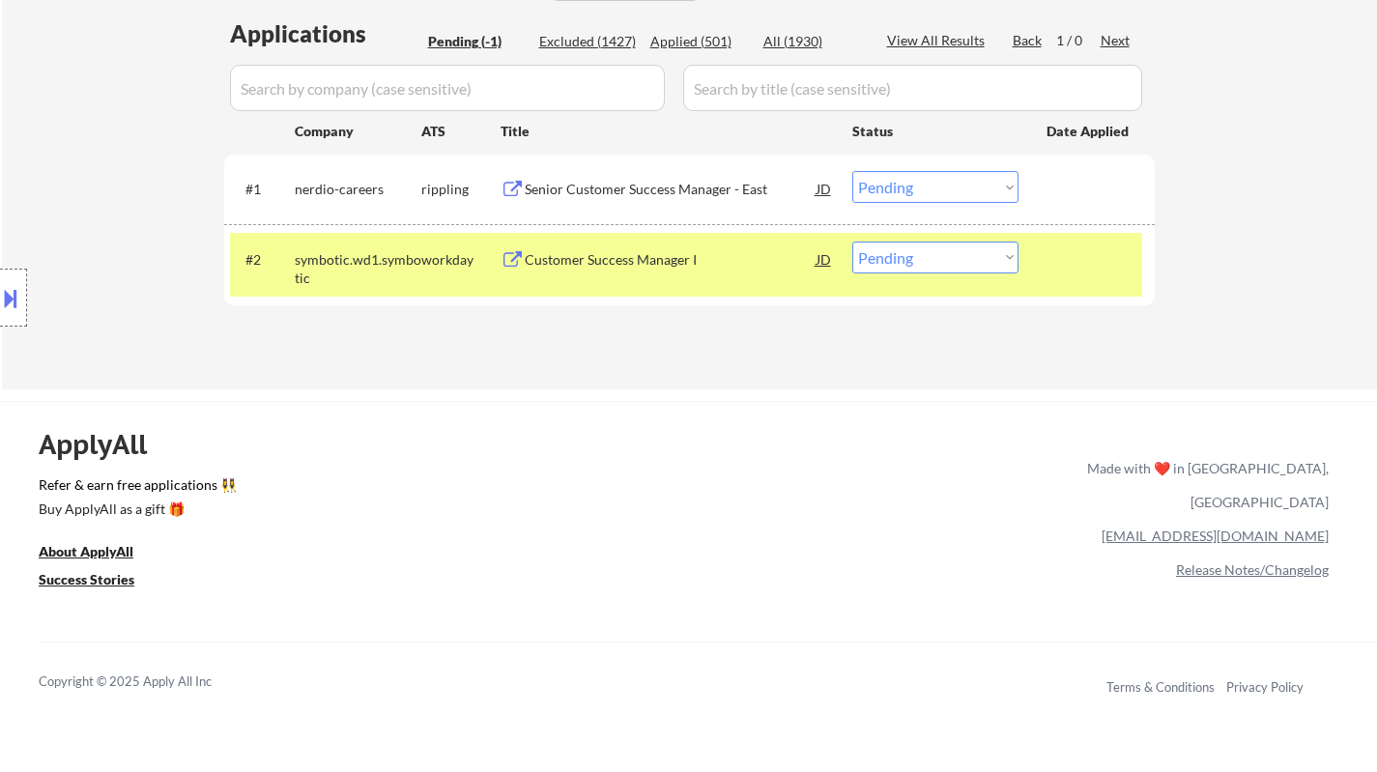
click at [637, 256] on div "Customer Success Manager I" at bounding box center [671, 259] width 292 height 19
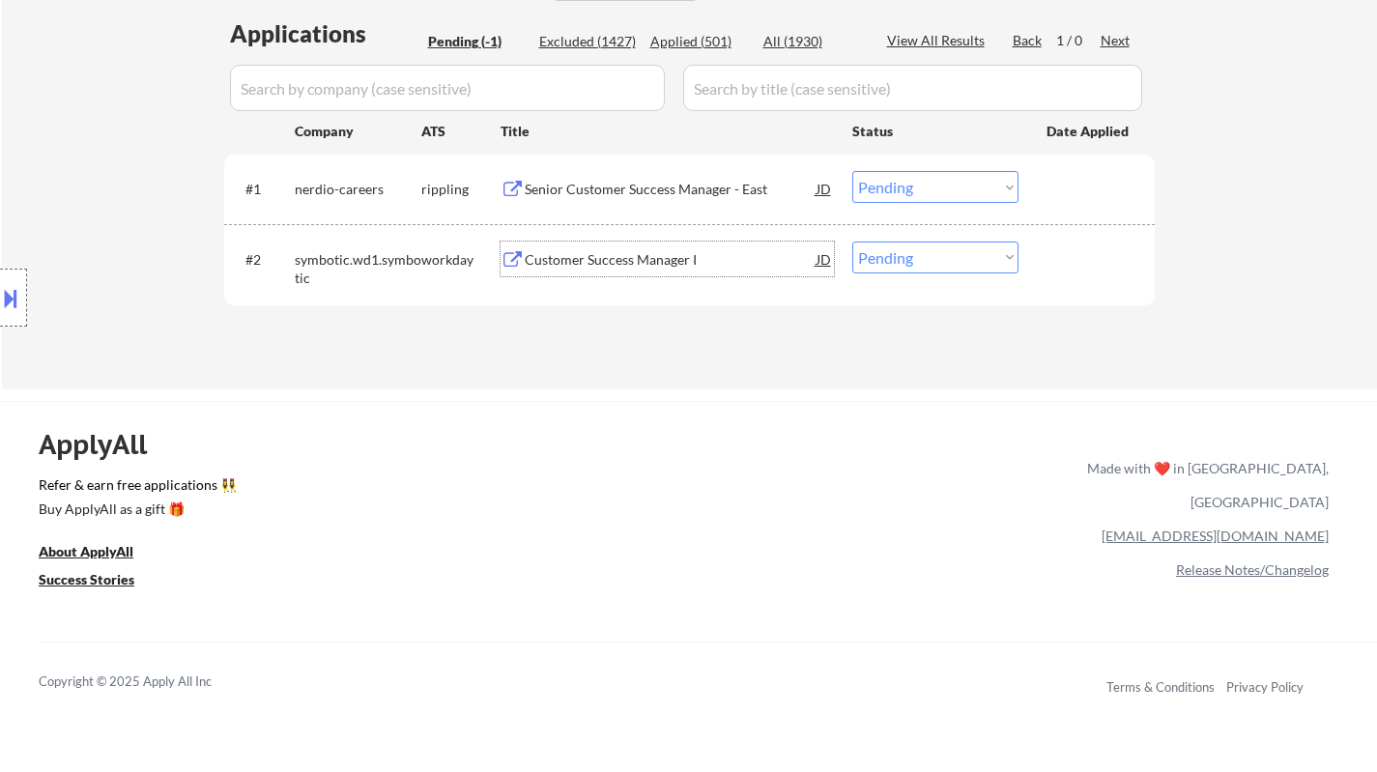
click at [922, 260] on select "Choose an option... Pending Applied Excluded (Questions) Excluded (Expired) Exc…" at bounding box center [935, 258] width 166 height 32
select select ""excluded__bad_match_""
click at [852, 242] on select "Choose an option... Pending Applied Excluded (Questions) Excluded (Expired) Exc…" at bounding box center [935, 258] width 166 height 32
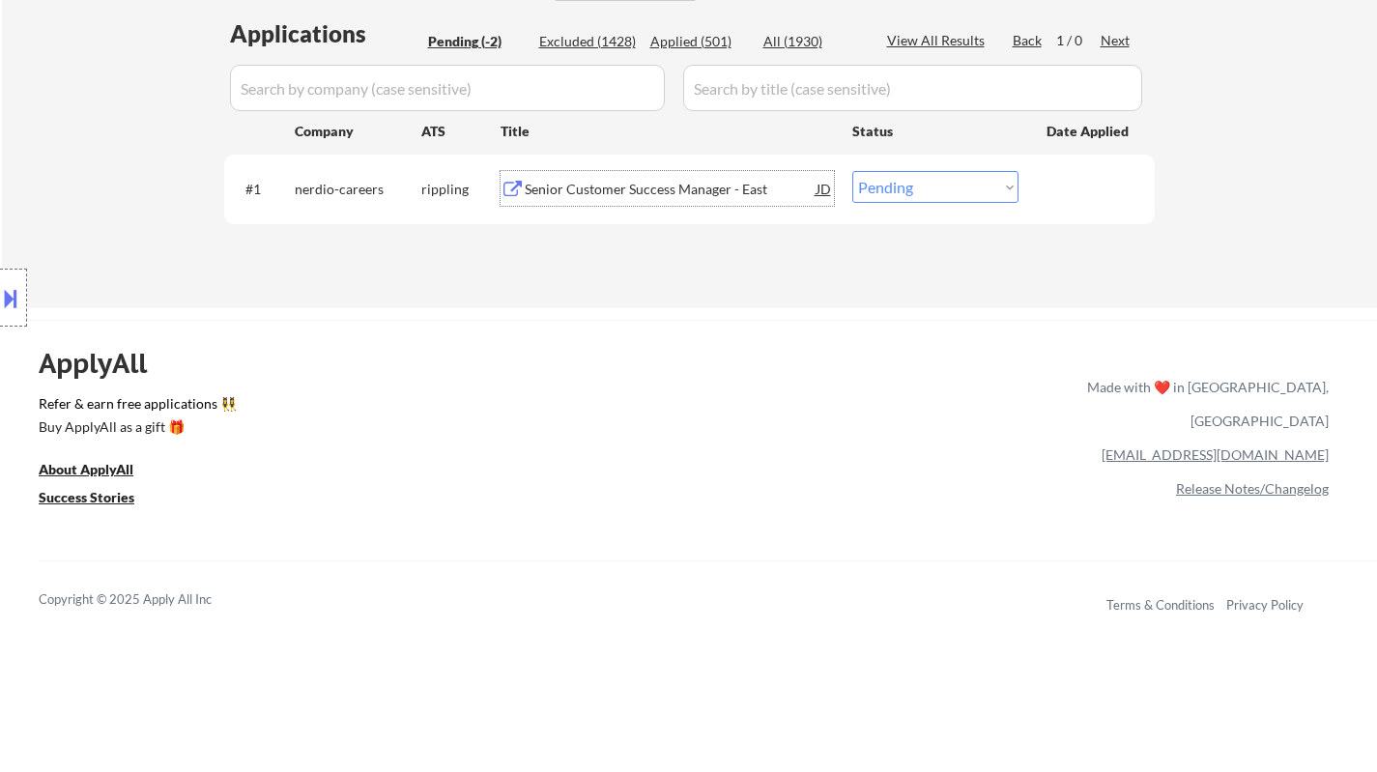
click at [694, 198] on div "Senior Customer Success Manager - East" at bounding box center [671, 189] width 292 height 19
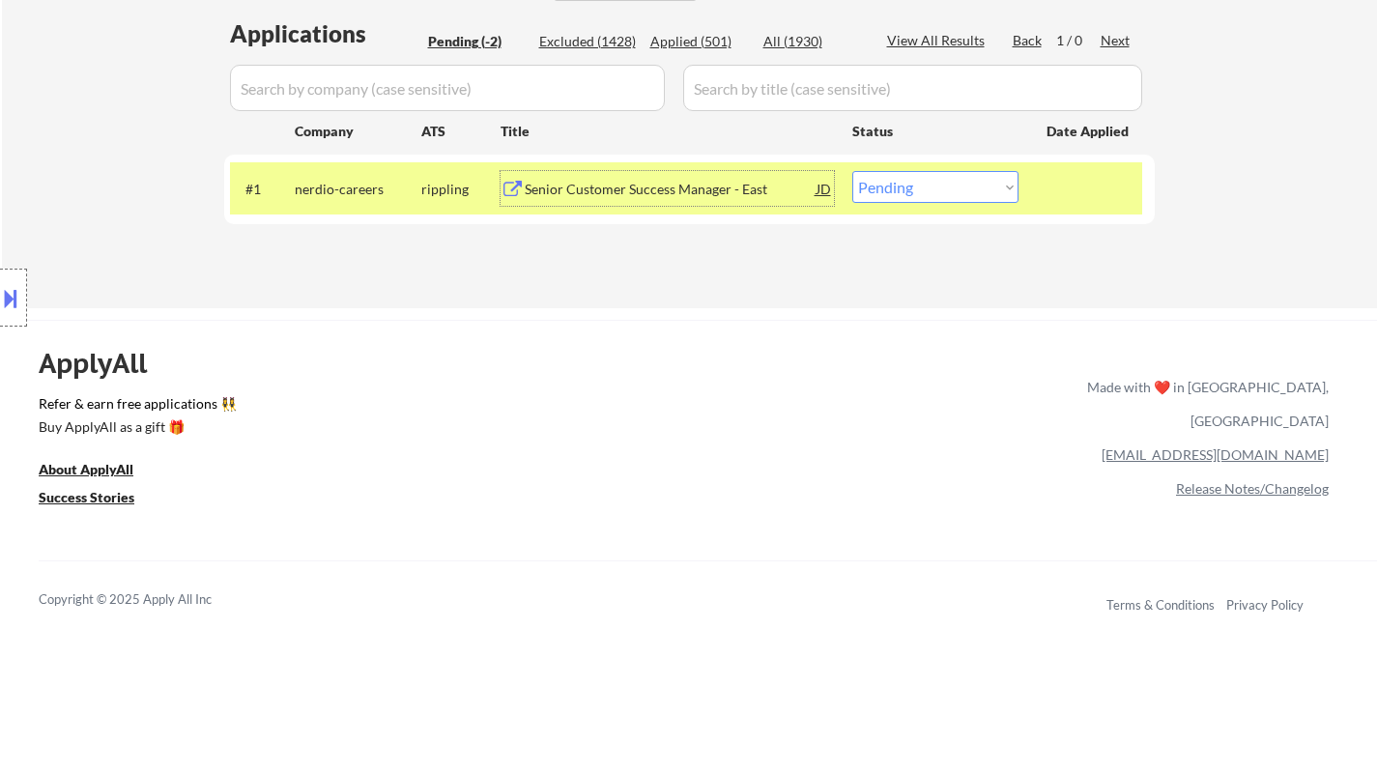
click at [654, 196] on div "Senior Customer Success Manager - East" at bounding box center [671, 189] width 292 height 19
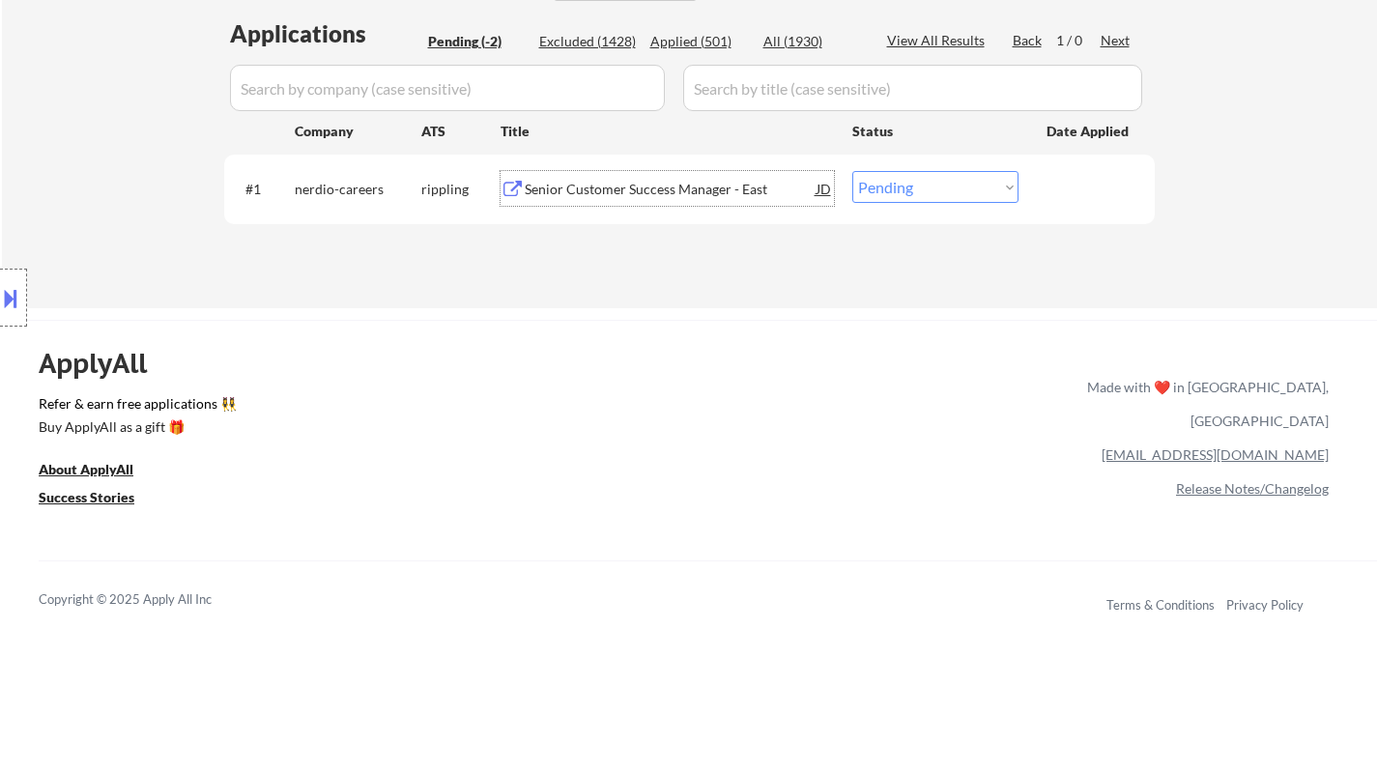
click at [569, 173] on div "Senior Customer Success Manager - East" at bounding box center [671, 188] width 292 height 35
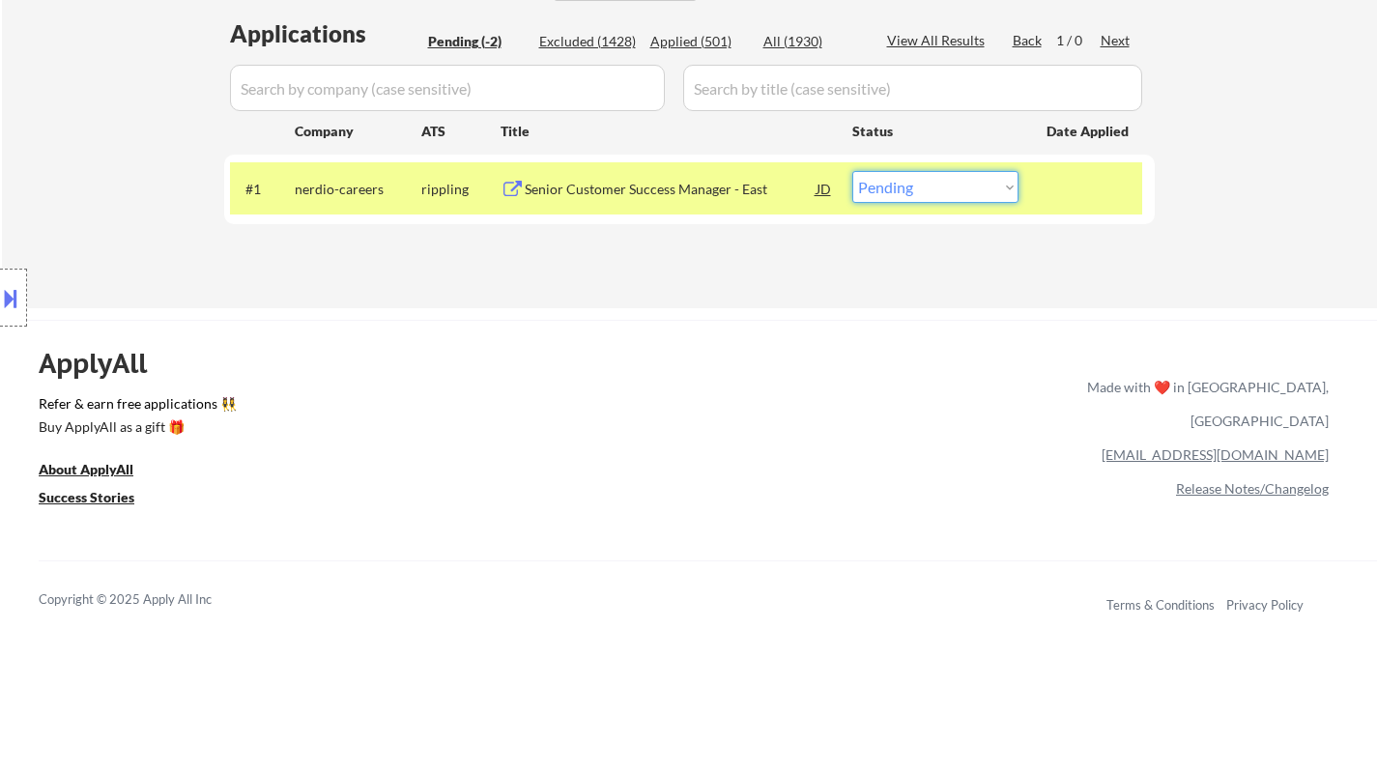
click at [977, 187] on select "Choose an option... Pending Applied Excluded (Questions) Excluded (Expired) Exc…" at bounding box center [935, 187] width 166 height 32
select select ""excluded""
click at [852, 171] on select "Choose an option... Pending Applied Excluded (Questions) Excluded (Expired) Exc…" at bounding box center [935, 187] width 166 height 32
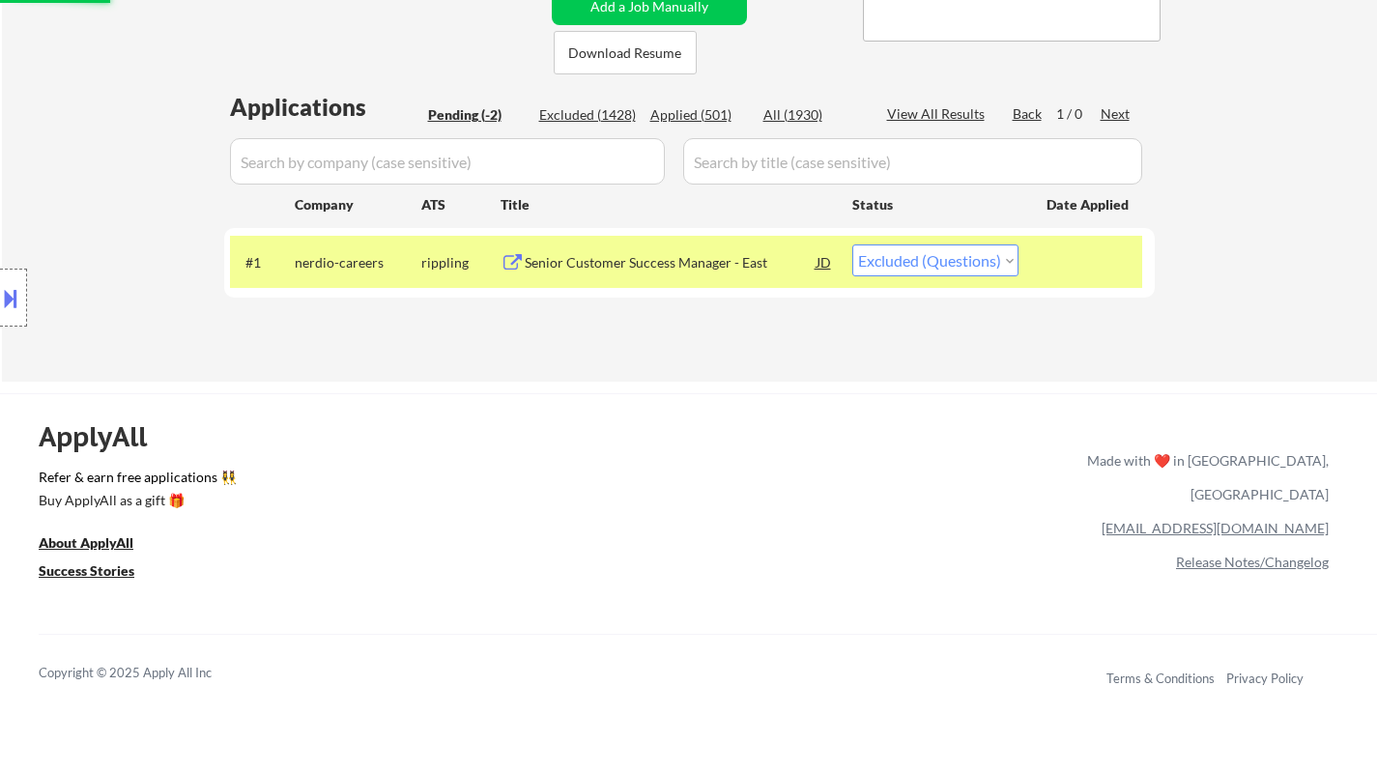
scroll to position [386, 0]
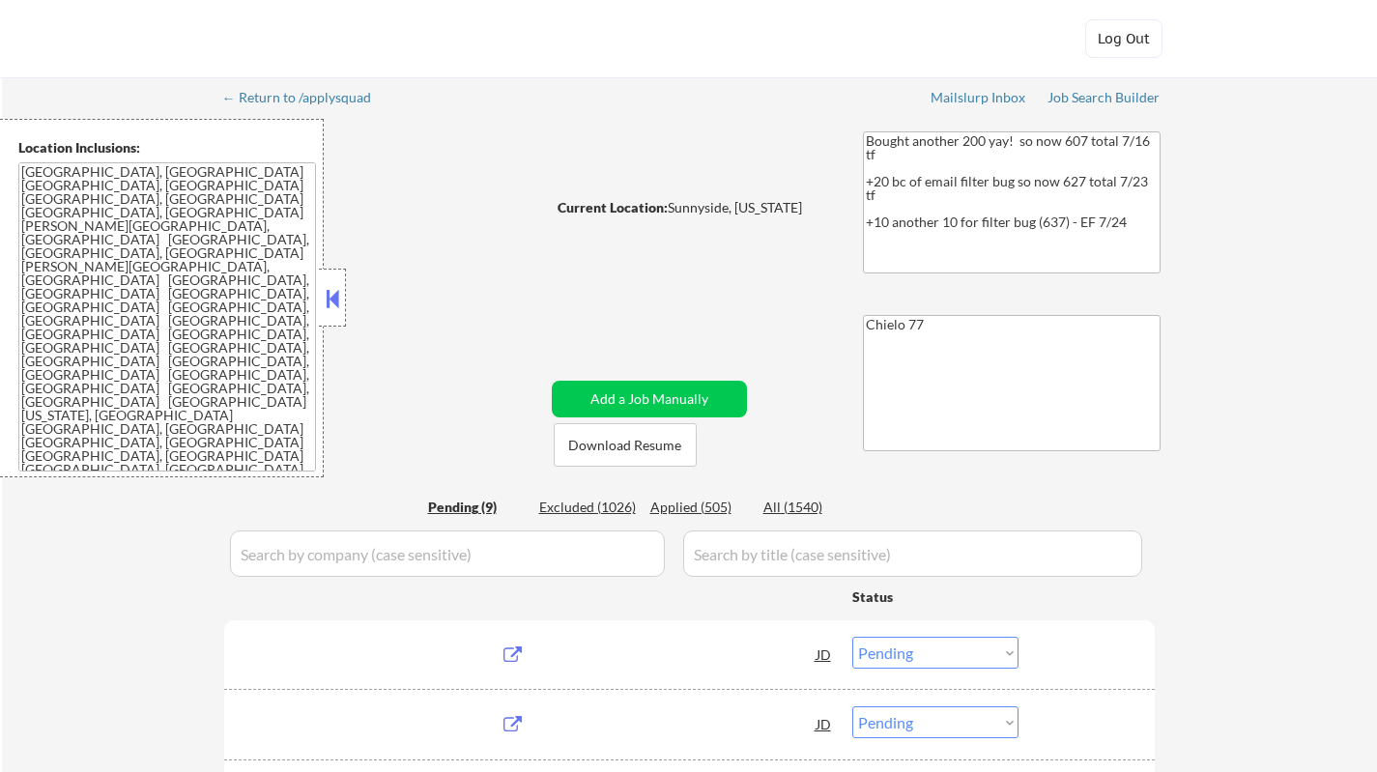
select select ""pending""
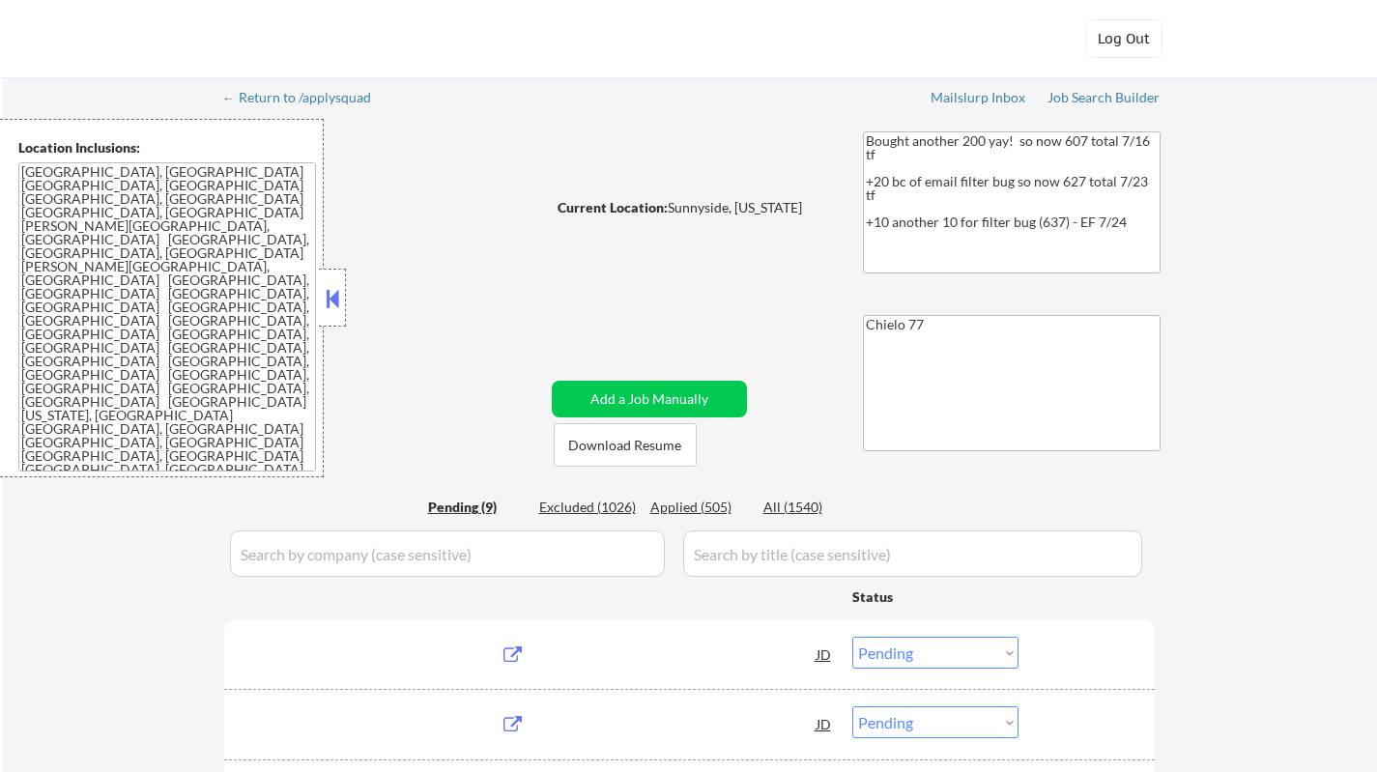
select select ""pending""
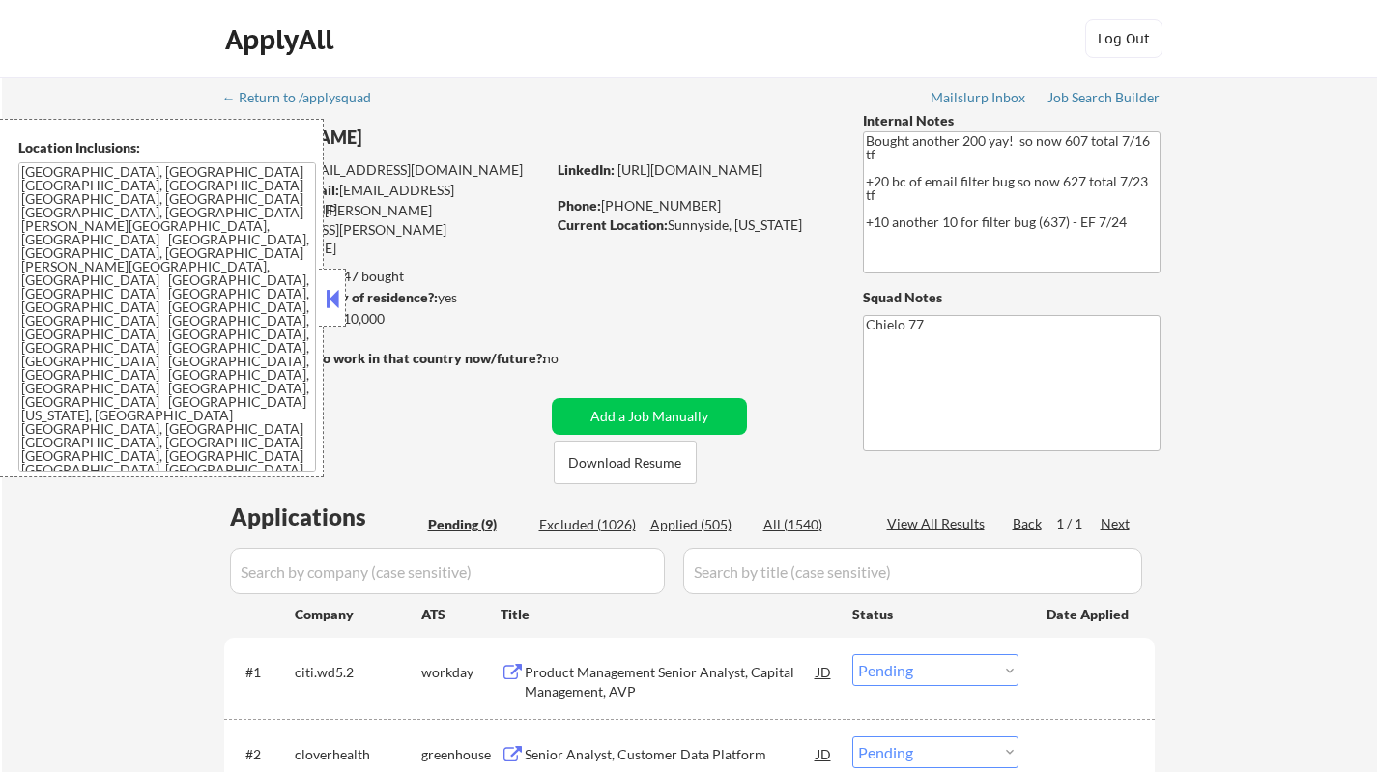
click at [334, 298] on button at bounding box center [332, 298] width 21 height 29
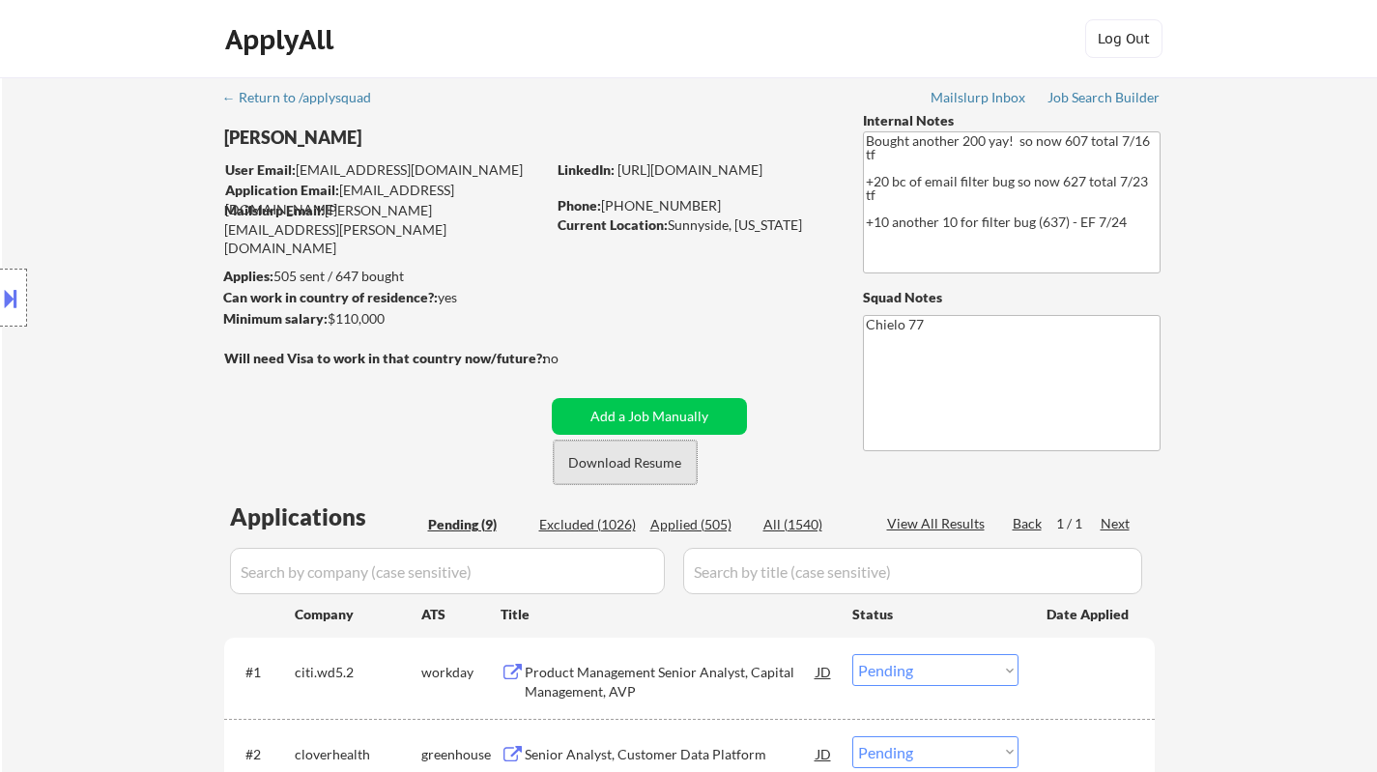
click at [664, 464] on button "Download Resume" at bounding box center [625, 462] width 143 height 43
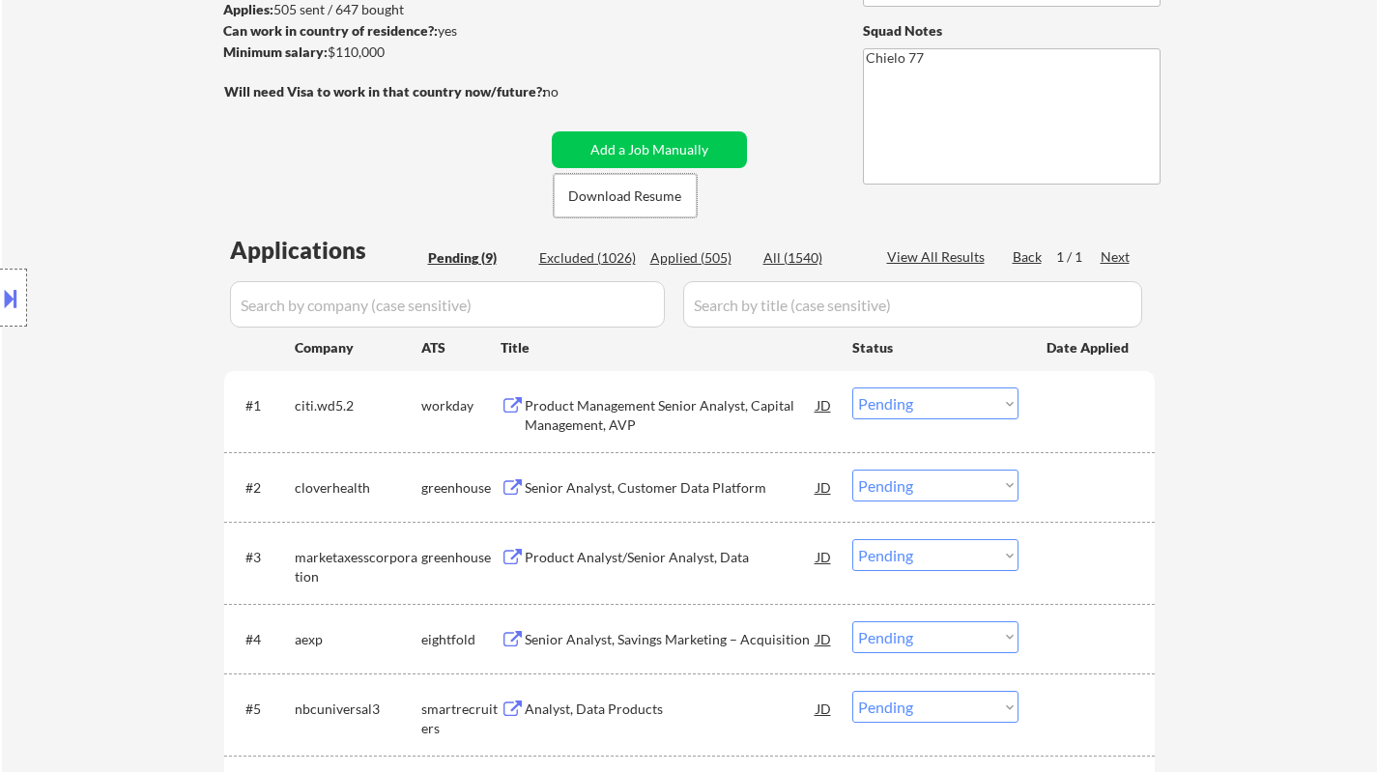
scroll to position [290, 0]
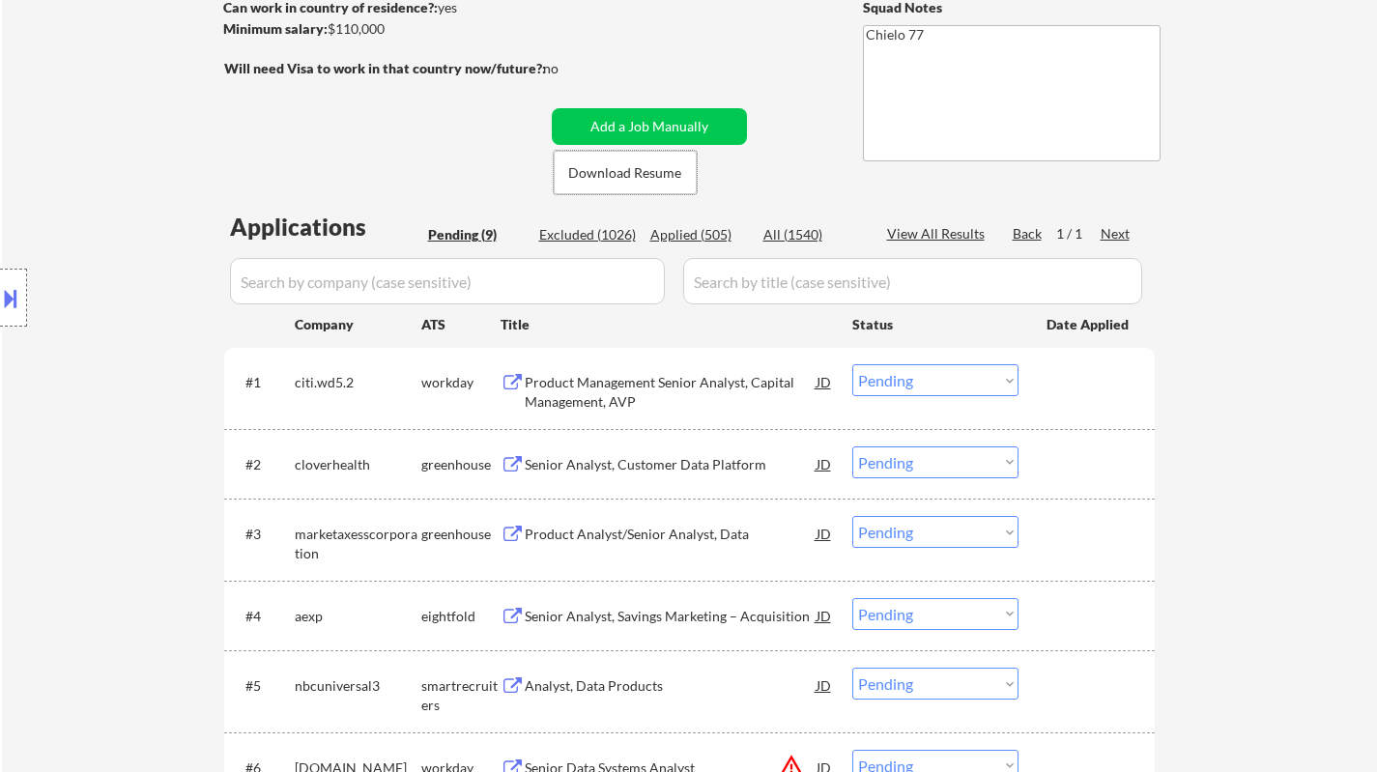
click at [623, 460] on div "Senior Analyst, Customer Data Platform" at bounding box center [671, 464] width 292 height 19
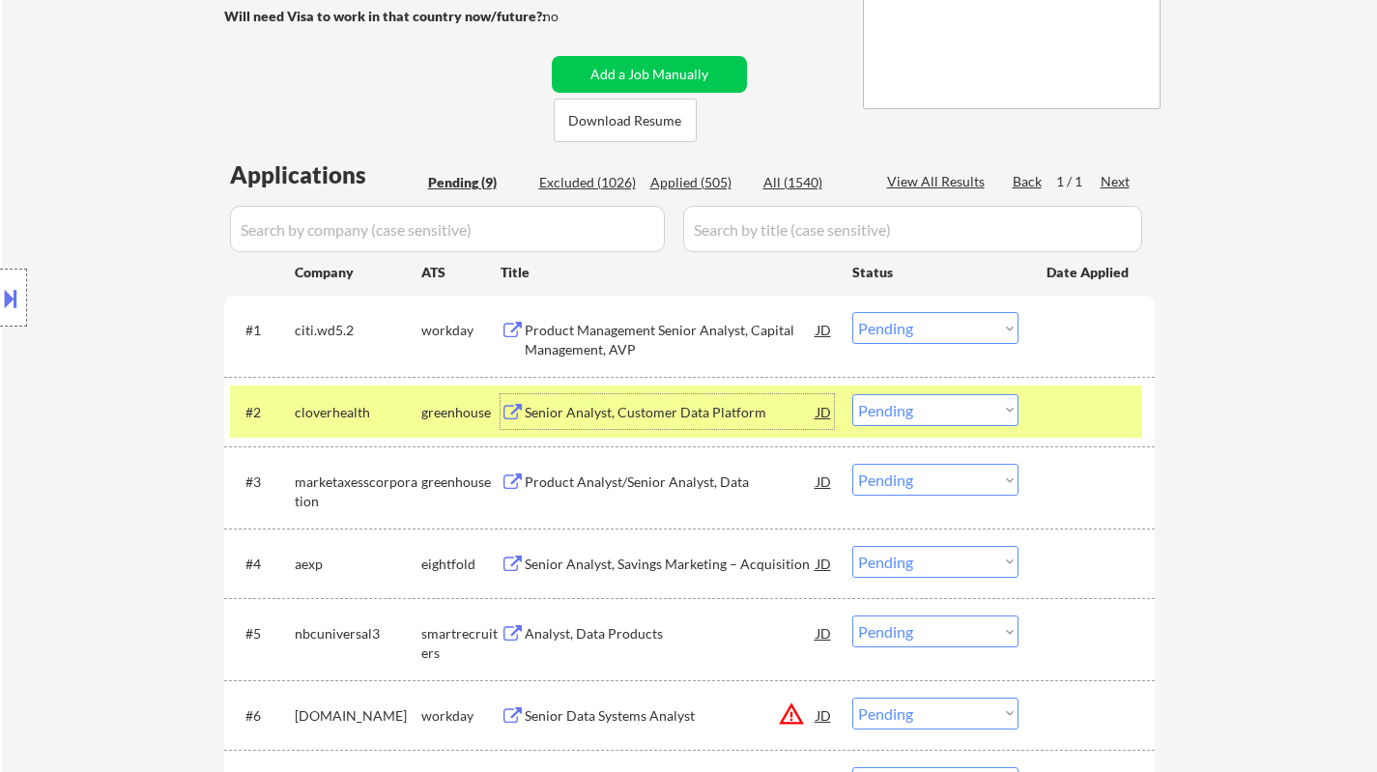
scroll to position [386, 0]
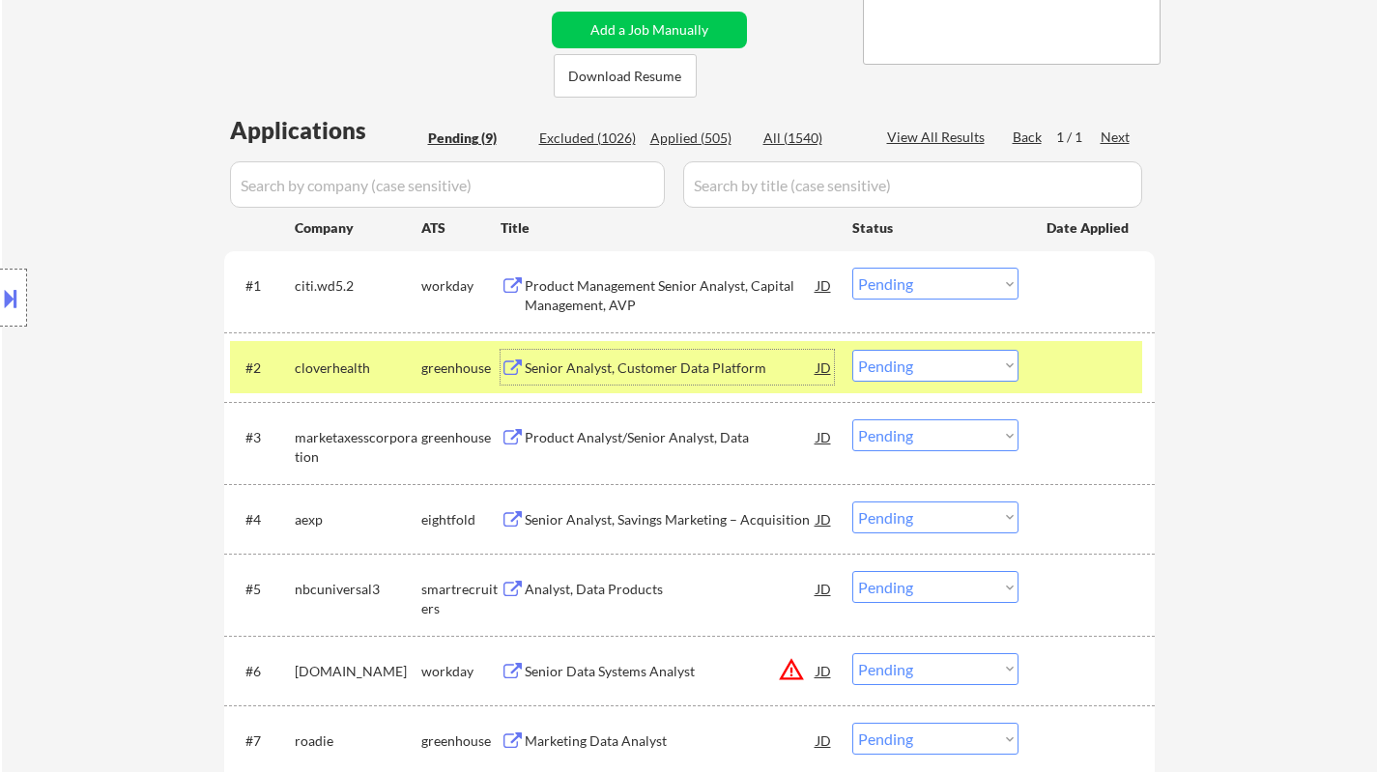
drag, startPoint x: 925, startPoint y: 376, endPoint x: 936, endPoint y: 381, distance: 12.6
click at [925, 376] on select "Choose an option... Pending Applied Excluded (Questions) Excluded (Expired) Exc…" at bounding box center [935, 366] width 166 height 32
click at [852, 350] on select "Choose an option... Pending Applied Excluded (Questions) Excluded (Expired) Exc…" at bounding box center [935, 366] width 166 height 32
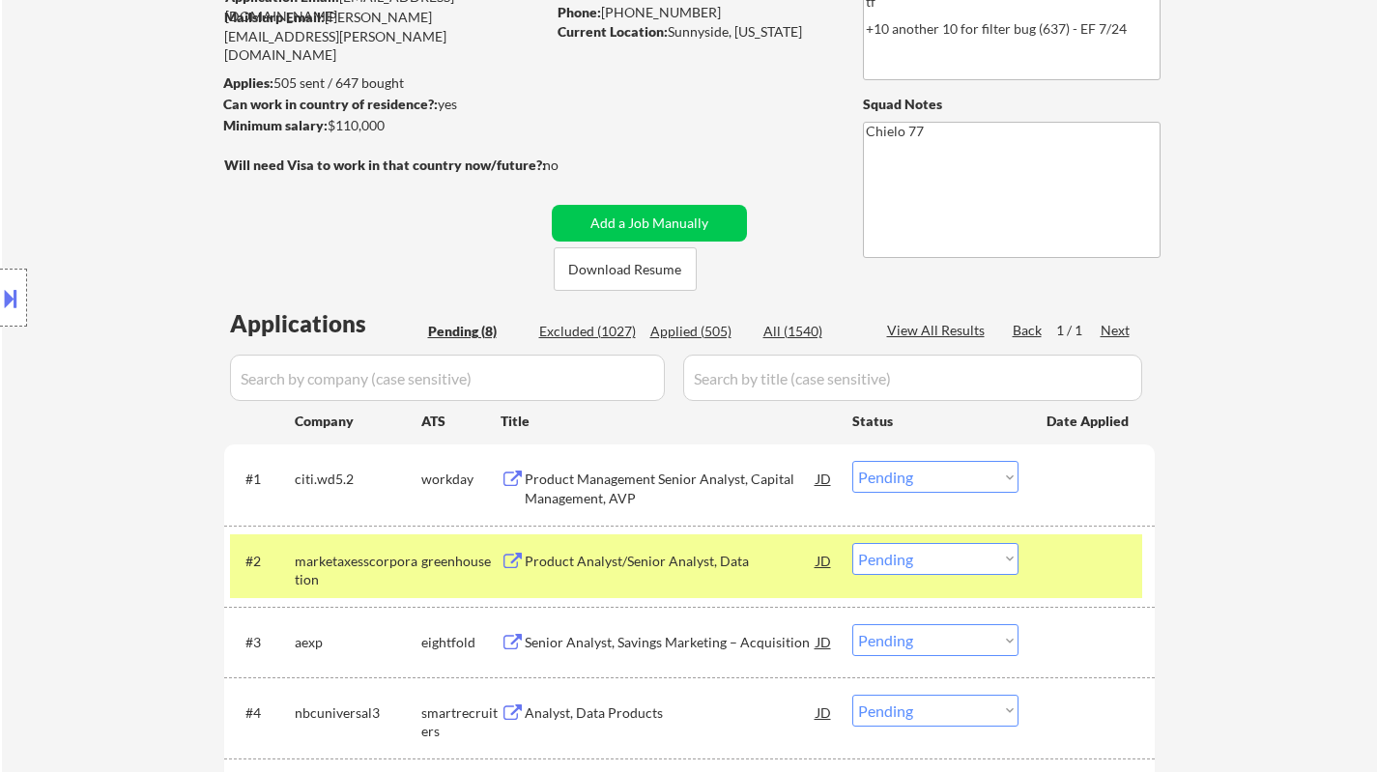
scroll to position [483, 0]
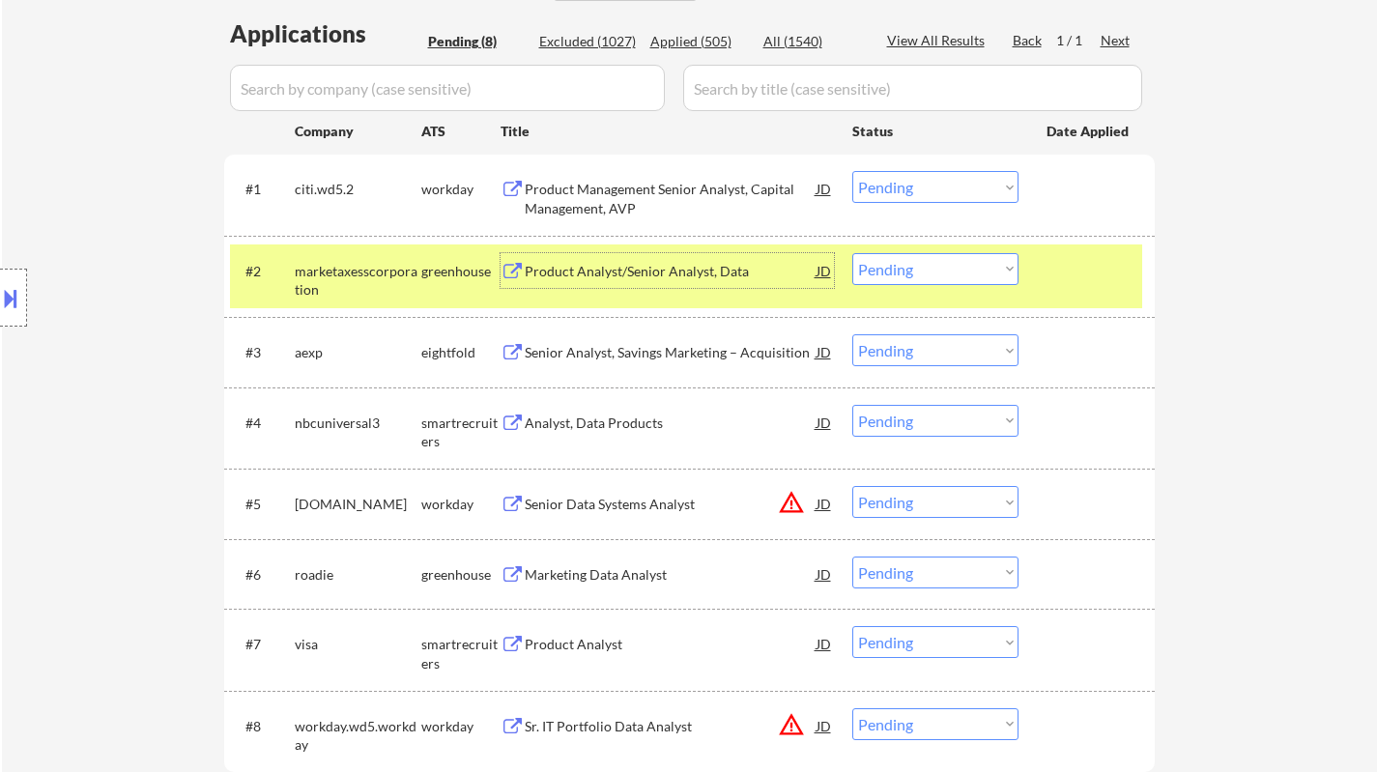
click at [595, 268] on div "Product Analyst/Senior Analyst, Data" at bounding box center [671, 271] width 292 height 19
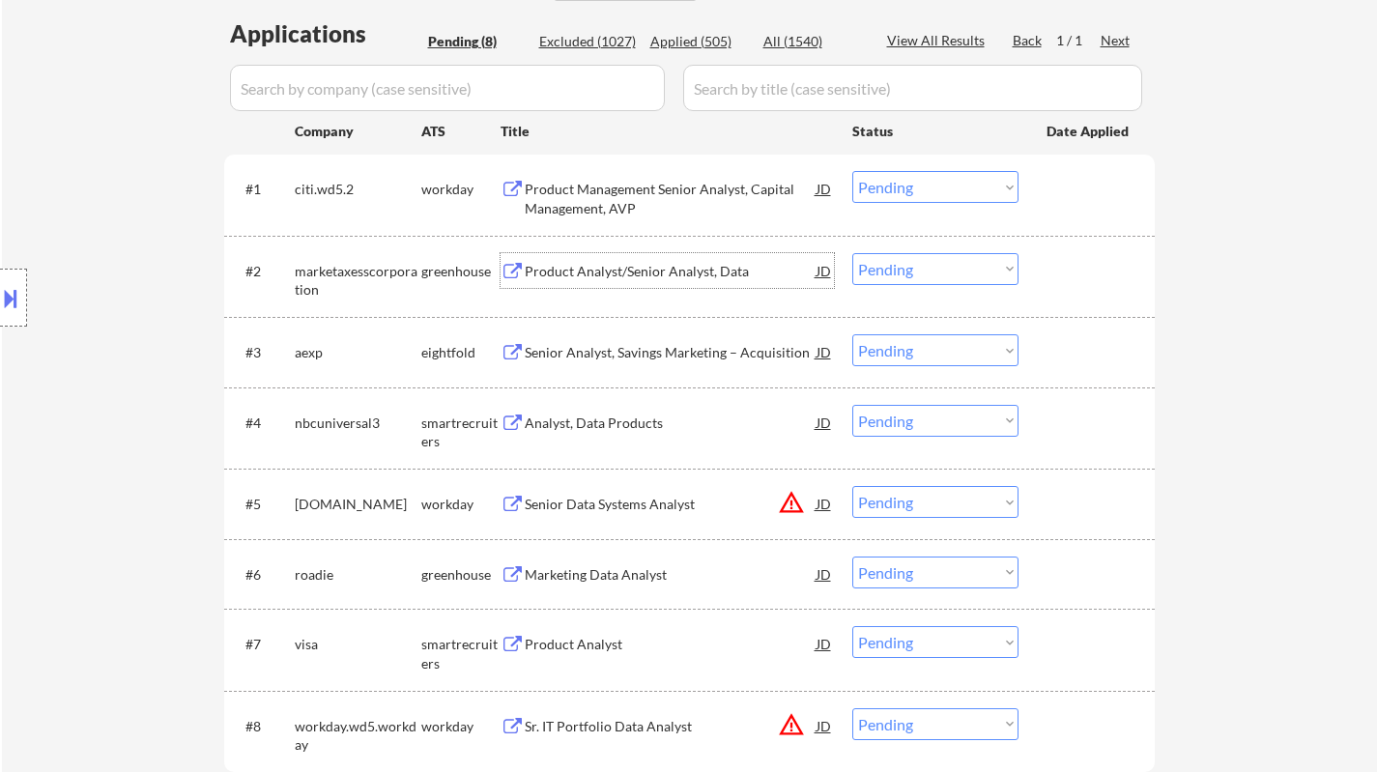
drag, startPoint x: 887, startPoint y: 269, endPoint x: 900, endPoint y: 276, distance: 15.6
click at [888, 269] on select "Choose an option... Pending Applied Excluded (Questions) Excluded (Expired) Exc…" at bounding box center [935, 269] width 166 height 32
click at [852, 253] on select "Choose an option... Pending Applied Excluded (Questions) Excluded (Expired) Exc…" at bounding box center [935, 269] width 166 height 32
select select ""pending""
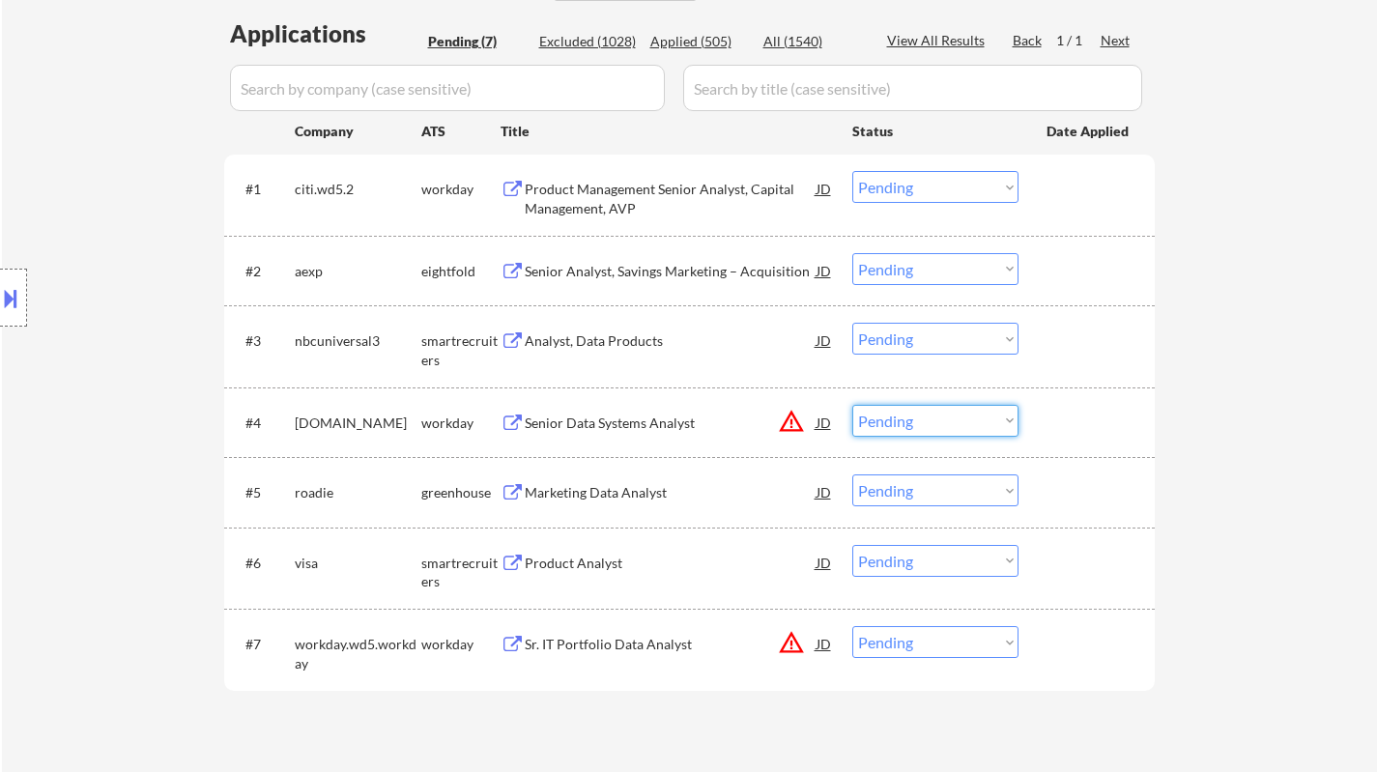
click at [925, 420] on select "Choose an option... Pending Applied Excluded (Questions) Excluded (Expired) Exc…" at bounding box center [935, 421] width 166 height 32
click at [852, 405] on select "Choose an option... Pending Applied Excluded (Questions) Excluded (Expired) Exc…" at bounding box center [935, 421] width 166 height 32
click at [610, 180] on div "Product Management Senior Analyst, Capital Management, AVP" at bounding box center [671, 199] width 292 height 38
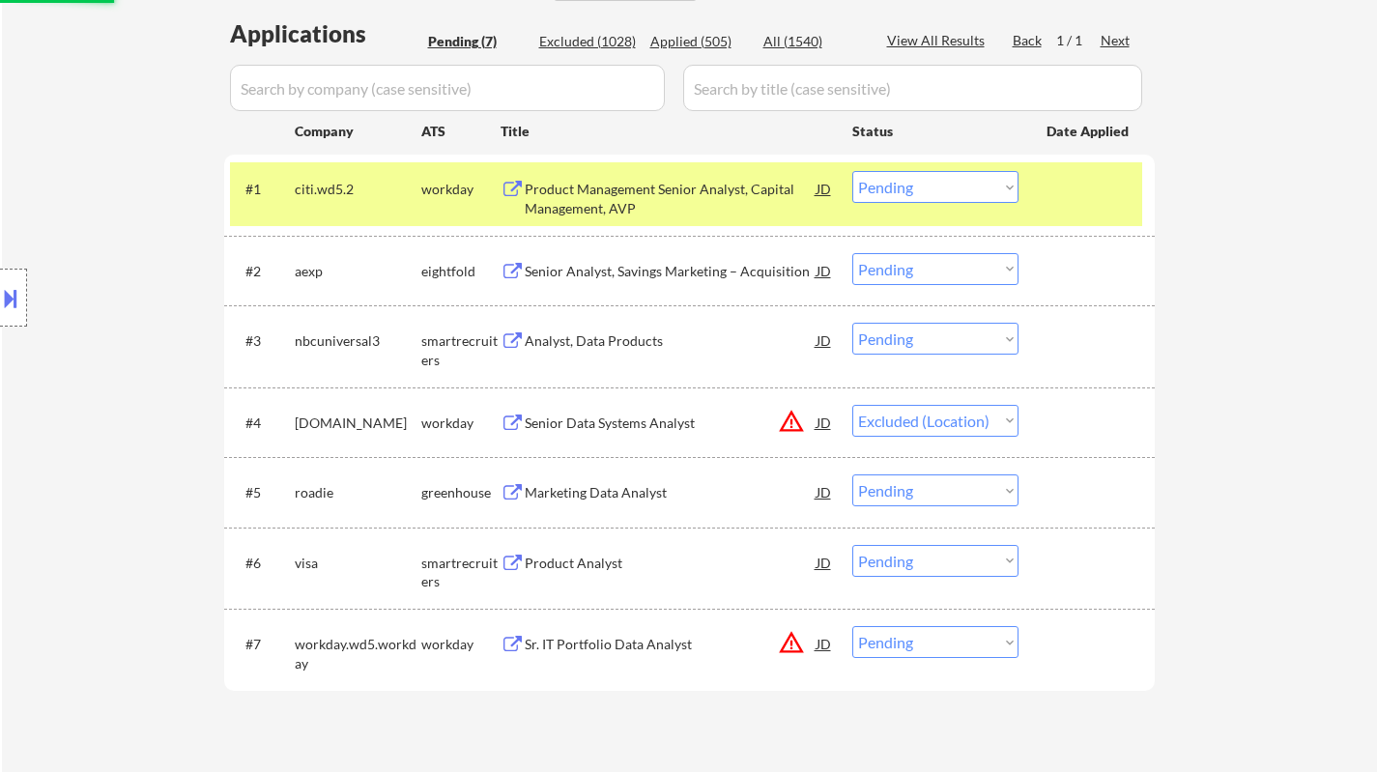
select select ""pending""
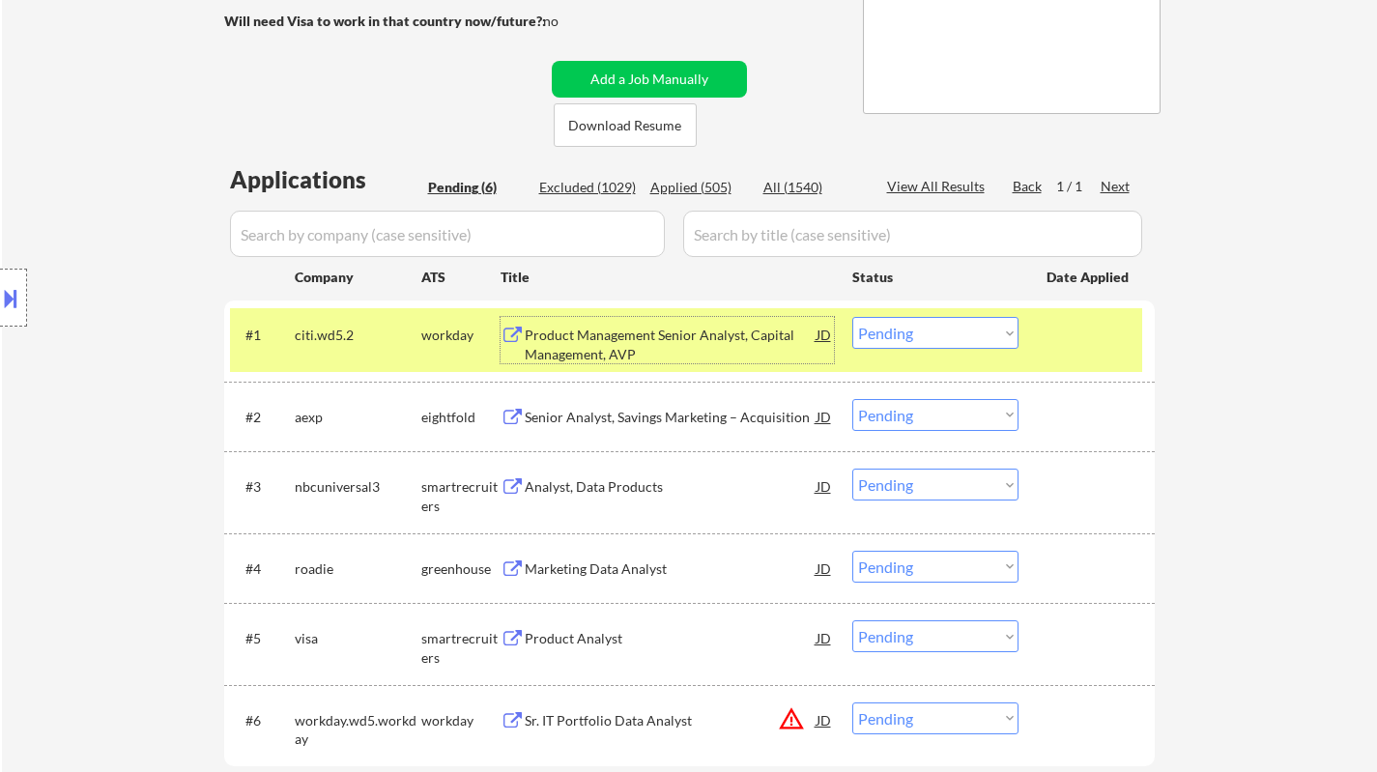
scroll to position [580, 0]
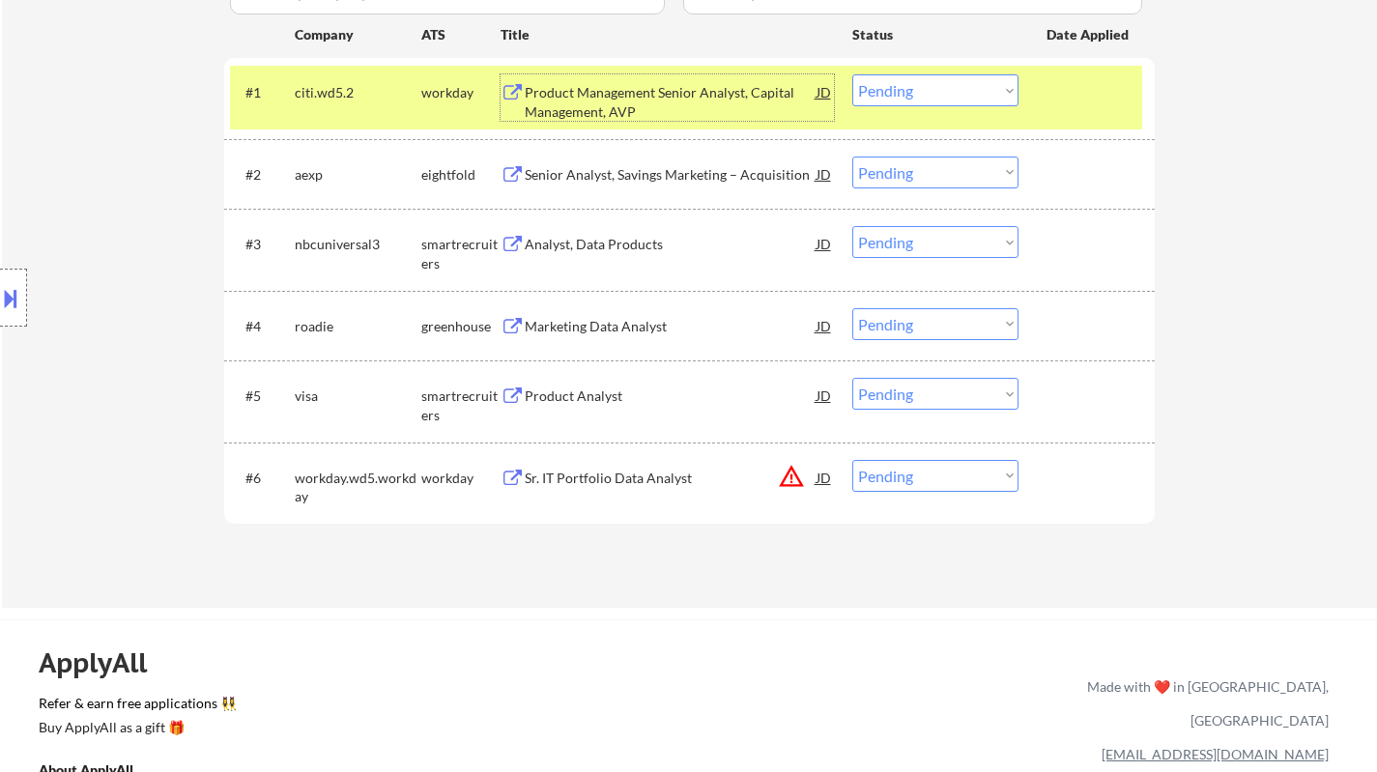
click at [904, 93] on select "Choose an option... Pending Applied Excluded (Questions) Excluded (Expired) Exc…" at bounding box center [935, 90] width 166 height 32
click at [852, 74] on select "Choose an option... Pending Applied Excluded (Questions) Excluded (Expired) Exc…" at bounding box center [935, 90] width 166 height 32
select select ""pending""
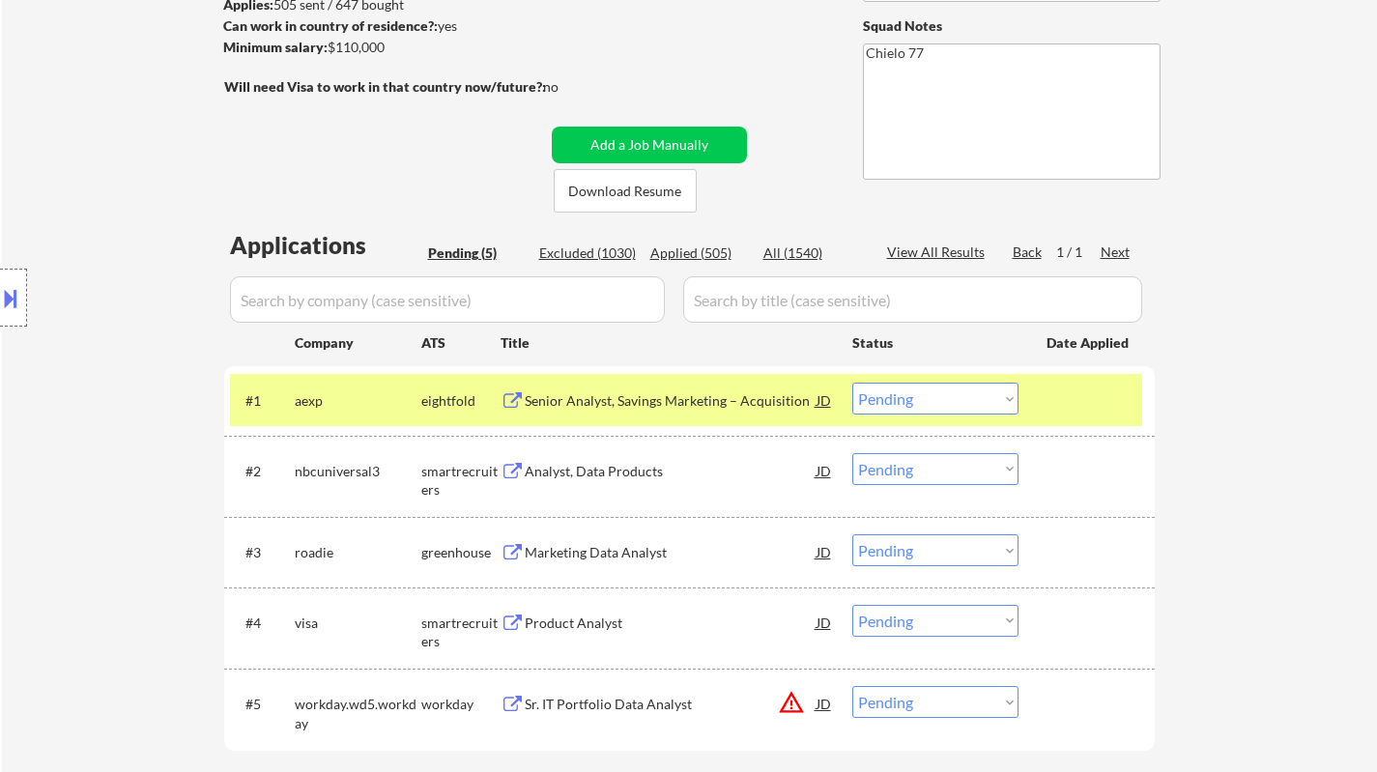
scroll to position [386, 0]
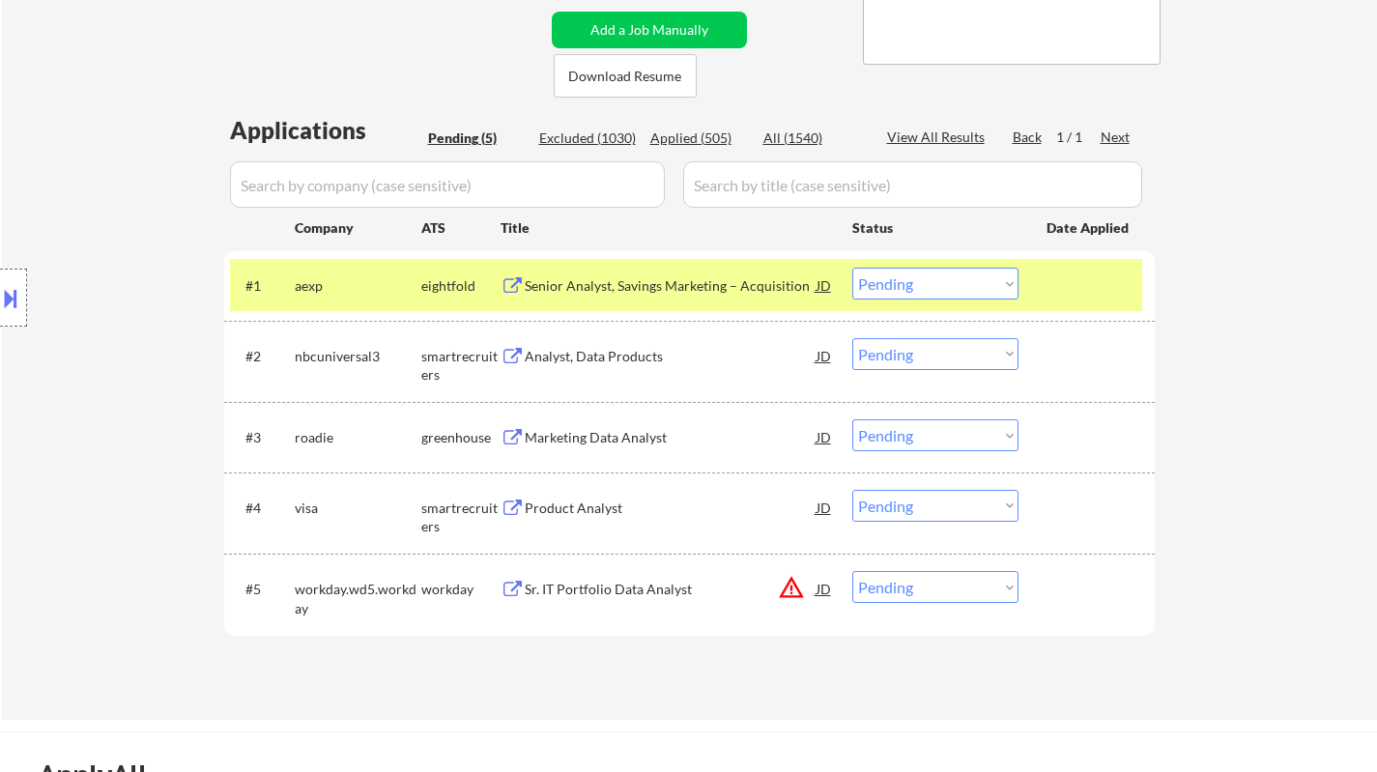
click at [612, 356] on div "Analyst, Data Products" at bounding box center [671, 356] width 292 height 19
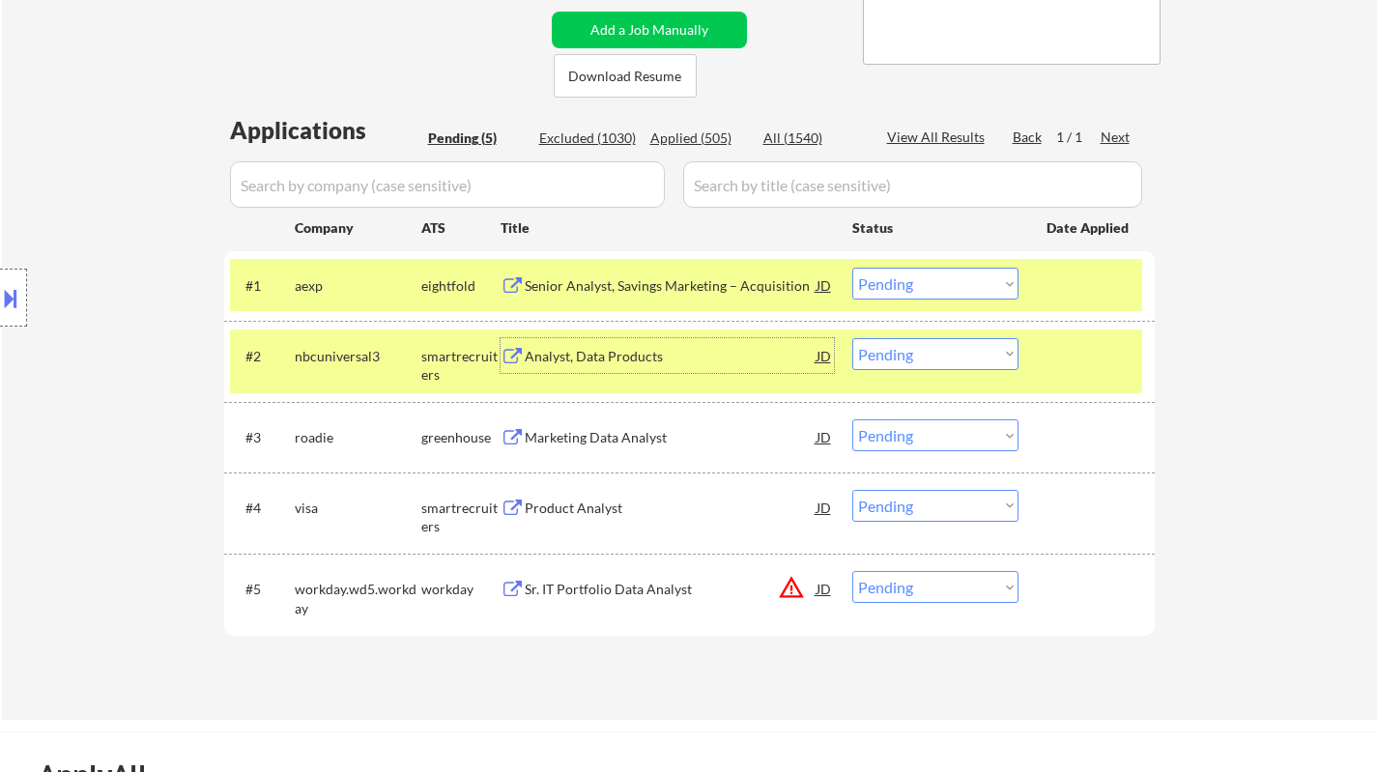
click at [7, 284] on button at bounding box center [10, 298] width 21 height 32
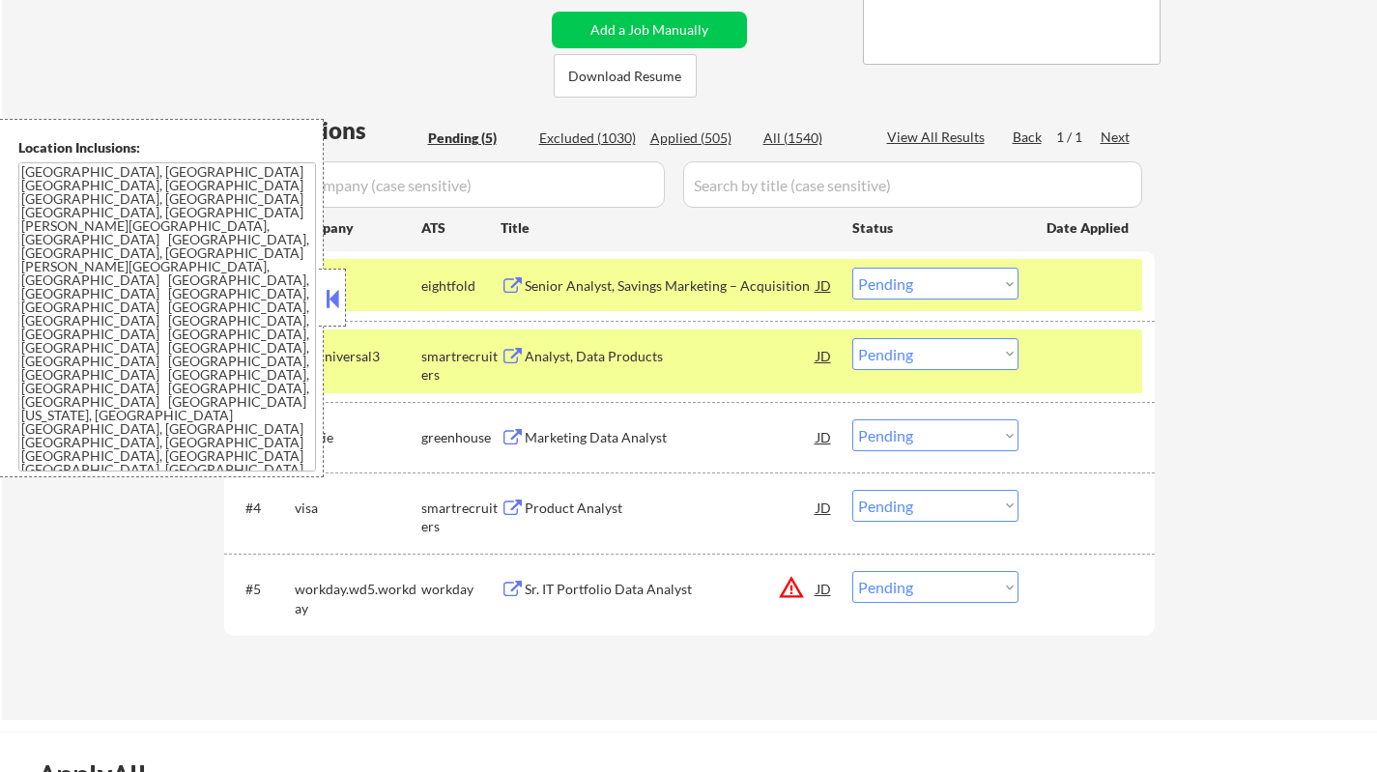
click at [339, 303] on button at bounding box center [332, 298] width 21 height 29
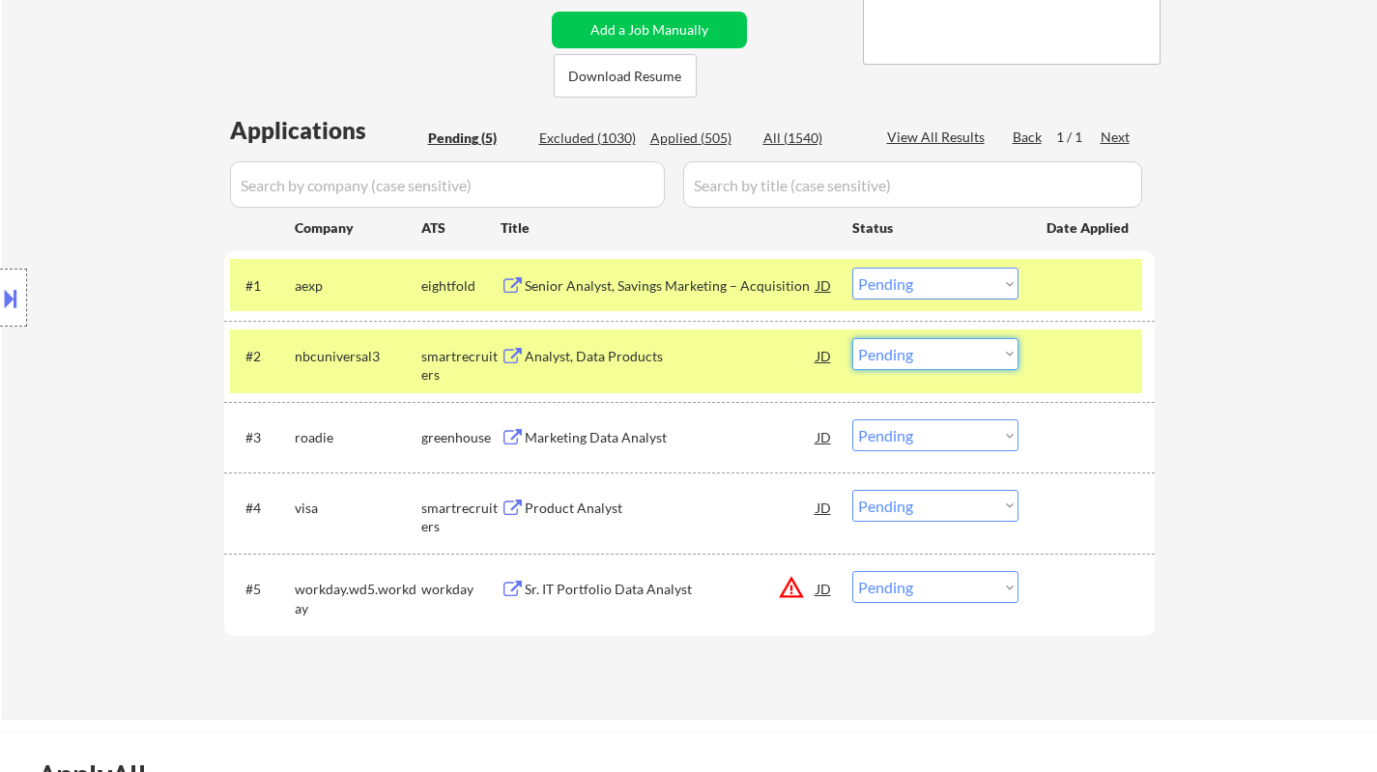
drag, startPoint x: 870, startPoint y: 352, endPoint x: 919, endPoint y: 366, distance: 50.4
click at [882, 352] on select "Choose an option... Pending Applied Excluded (Questions) Excluded (Expired) Exc…" at bounding box center [935, 354] width 166 height 32
click at [852, 338] on select "Choose an option... Pending Applied Excluded (Questions) Excluded (Expired) Exc…" at bounding box center [935, 354] width 166 height 32
click at [635, 435] on div "Marketing Data Analyst" at bounding box center [671, 437] width 292 height 19
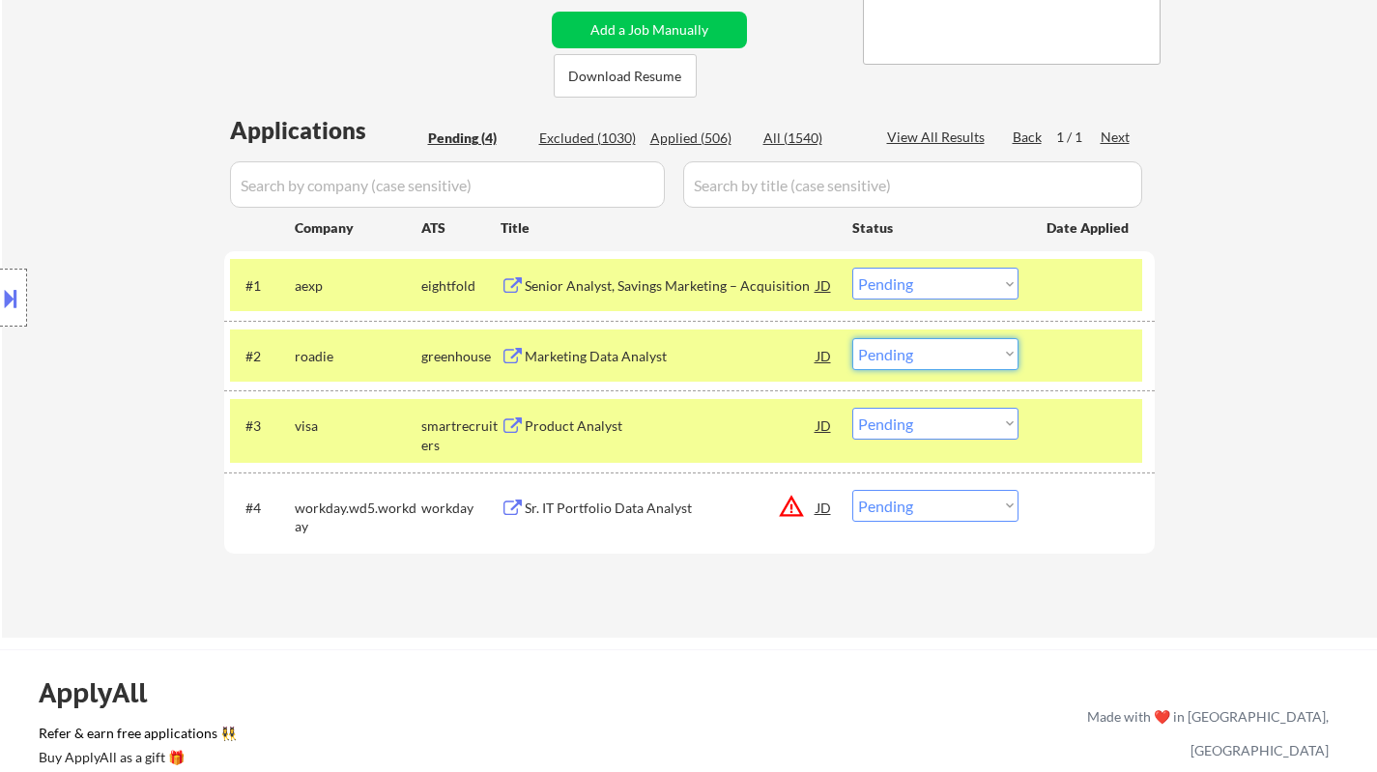
click at [946, 346] on select "Choose an option... Pending Applied Excluded (Questions) Excluded (Expired) Exc…" at bounding box center [935, 354] width 166 height 32
click at [852, 338] on select "Choose an option... Pending Applied Excluded (Questions) Excluded (Expired) Exc…" at bounding box center [935, 354] width 166 height 32
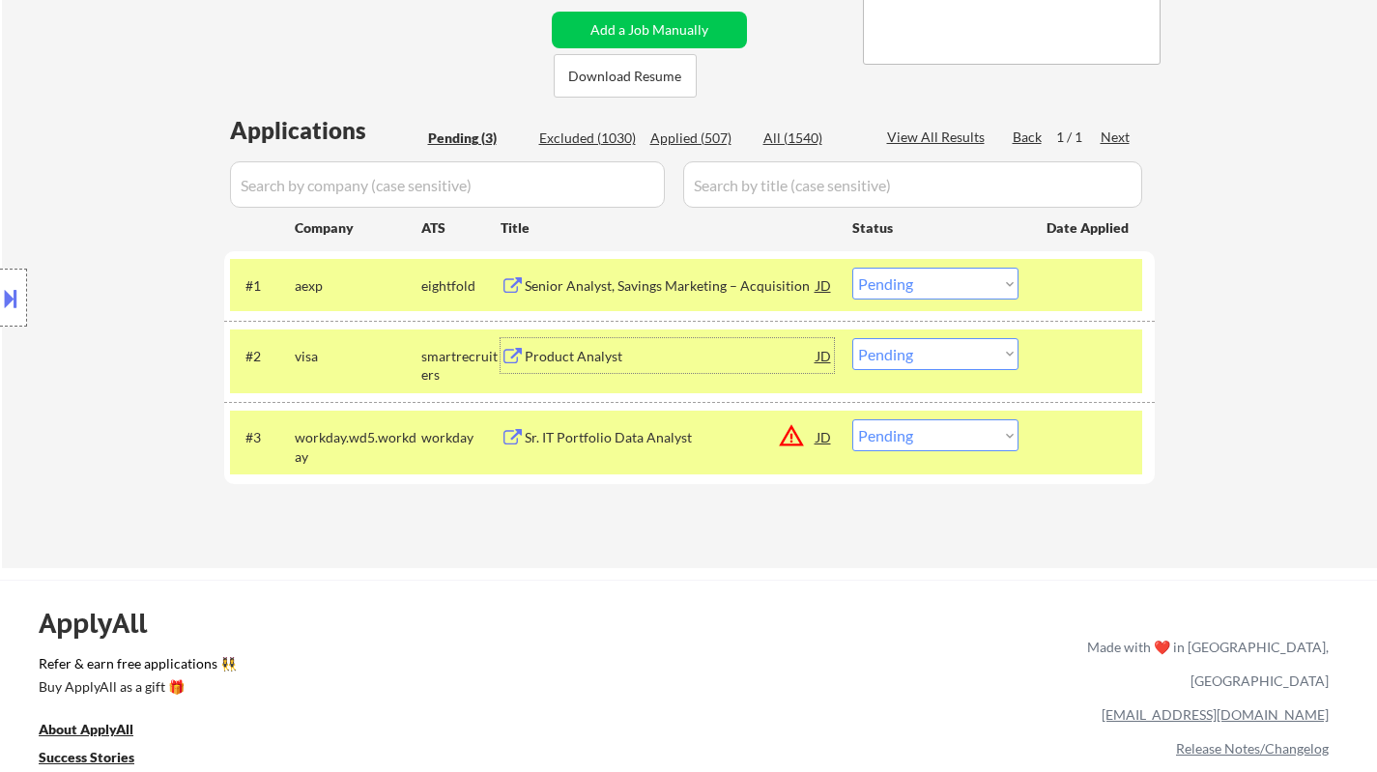
click at [562, 350] on div "Product Analyst" at bounding box center [671, 356] width 292 height 19
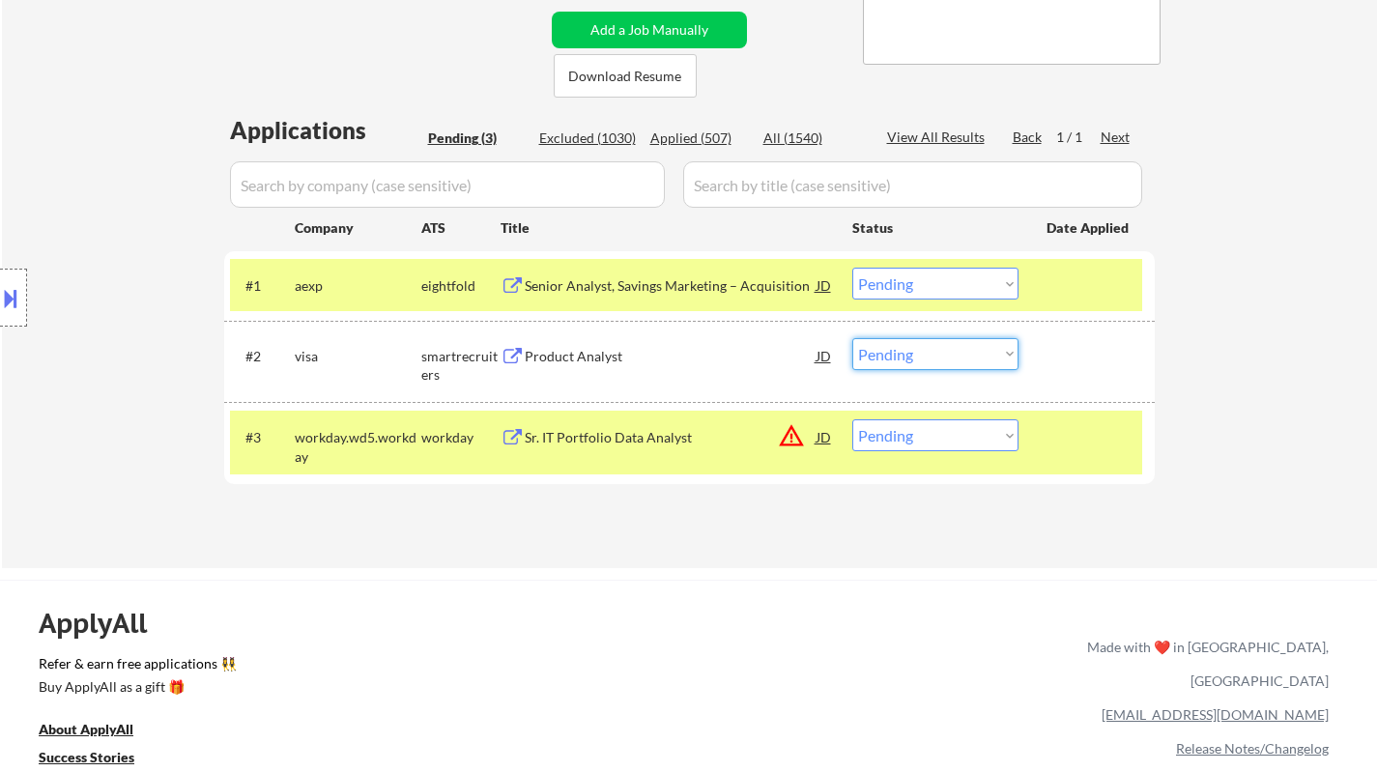
click at [950, 361] on select "Choose an option... Pending Applied Excluded (Questions) Excluded (Expired) Exc…" at bounding box center [935, 354] width 166 height 32
click at [852, 338] on select "Choose an option... Pending Applied Excluded (Questions) Excluded (Expired) Exc…" at bounding box center [935, 354] width 166 height 32
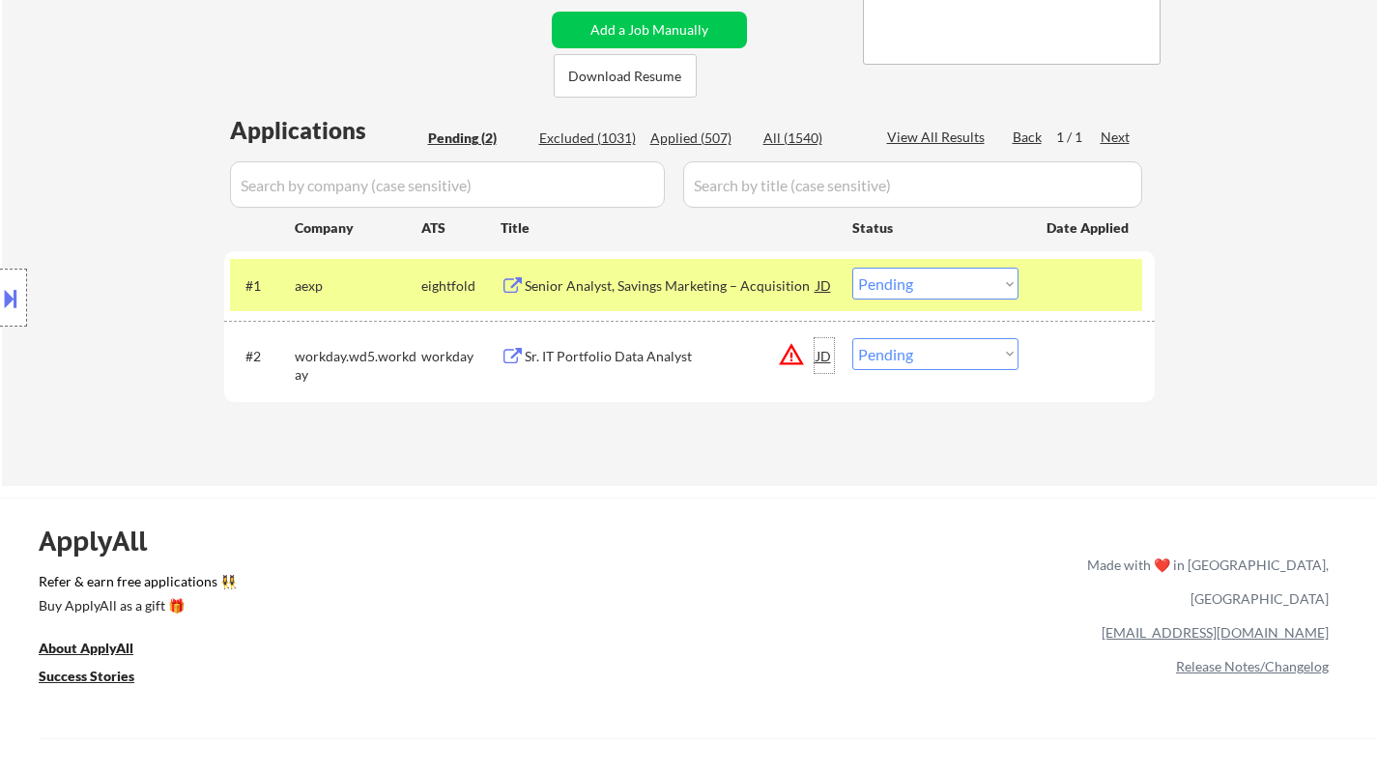
click at [824, 357] on div "JD" at bounding box center [823, 355] width 19 height 35
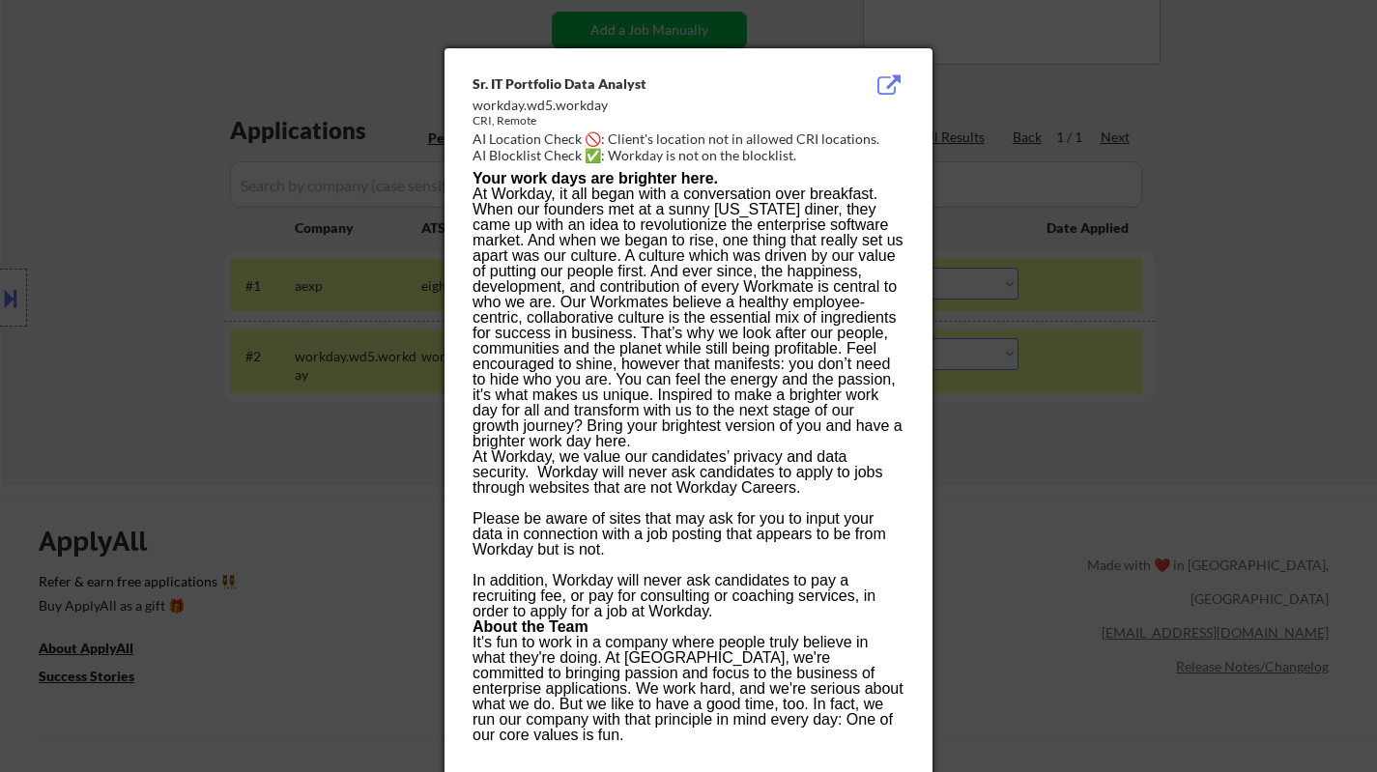
click at [1186, 465] on div at bounding box center [688, 386] width 1377 height 772
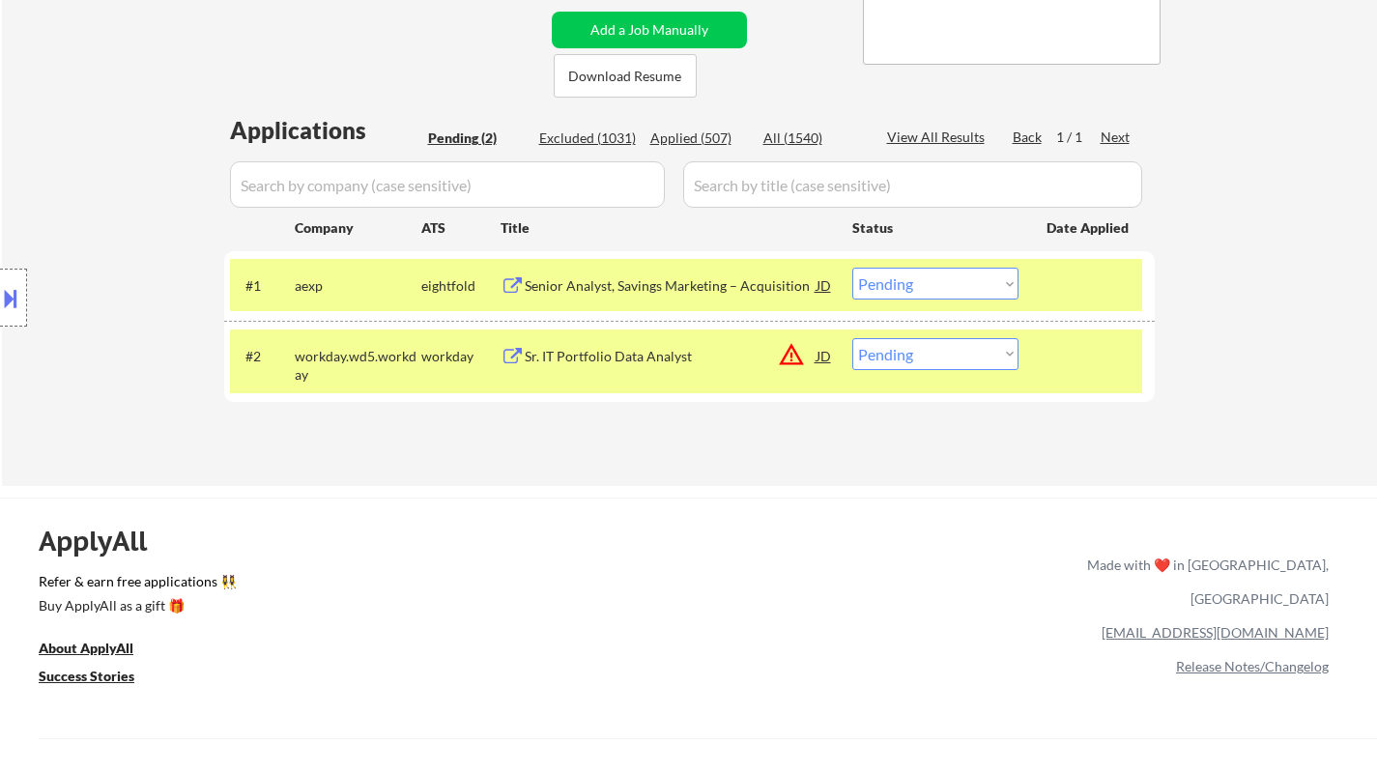
drag, startPoint x: 930, startPoint y: 348, endPoint x: 941, endPoint y: 368, distance: 22.9
click at [930, 348] on select "Choose an option... Pending Applied Excluded (Questions) Excluded (Expired) Exc…" at bounding box center [935, 354] width 166 height 32
select select ""excluded__location_""
click at [852, 338] on select "Choose an option... Pending Applied Excluded (Questions) Excluded (Expired) Exc…" at bounding box center [935, 354] width 166 height 32
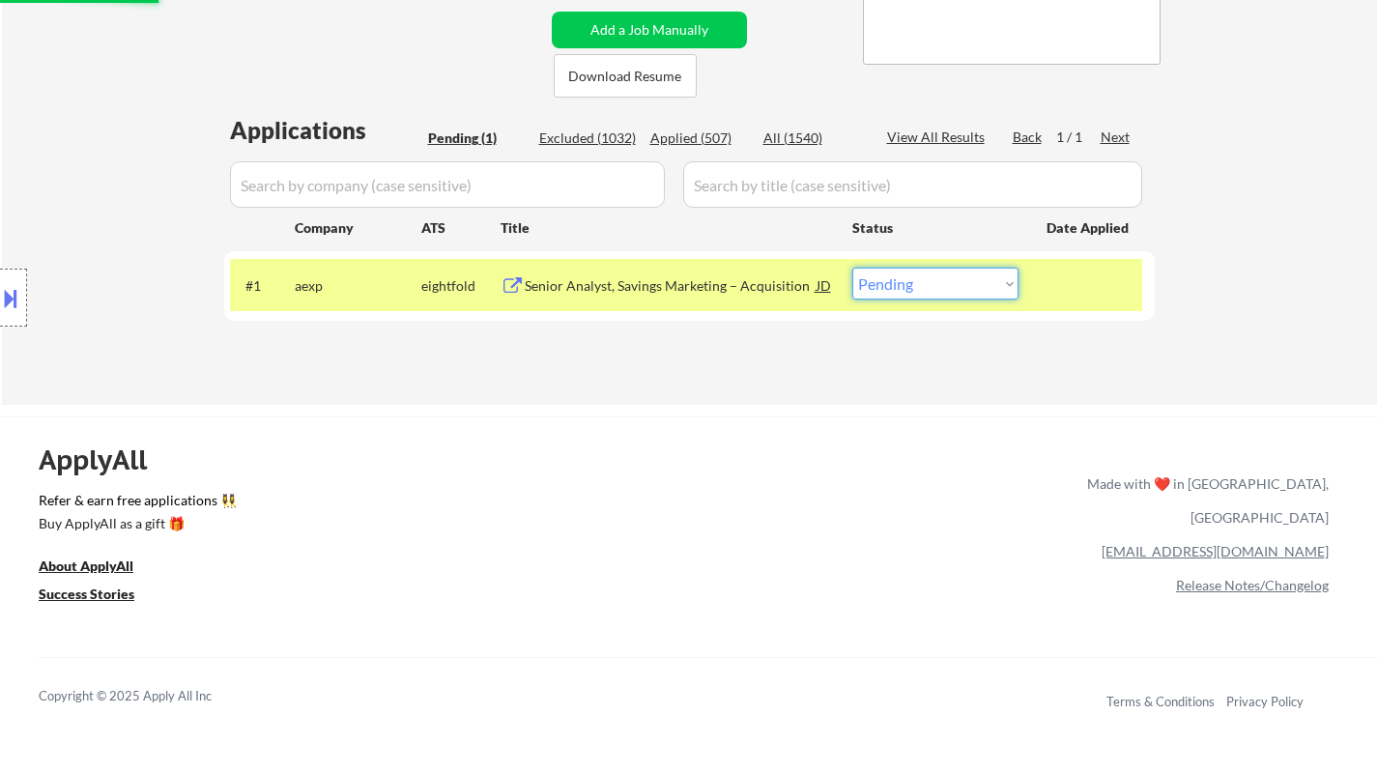
click at [969, 285] on select "Choose an option... Pending Applied Excluded (Questions) Excluded (Expired) Exc…" at bounding box center [935, 284] width 166 height 32
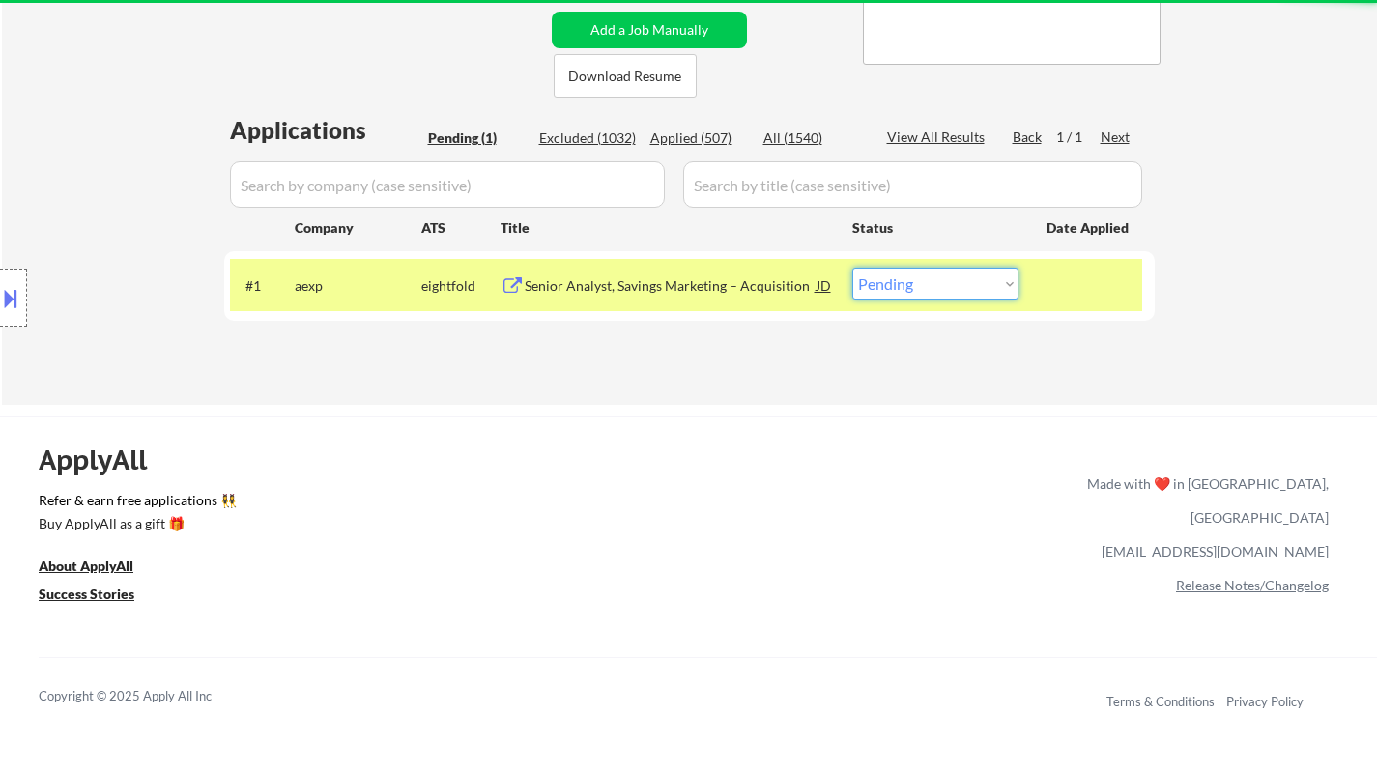
select select ""excluded__other_""
click at [852, 268] on select "Choose an option... Pending Applied Excluded (Questions) Excluded (Expired) Exc…" at bounding box center [935, 284] width 166 height 32
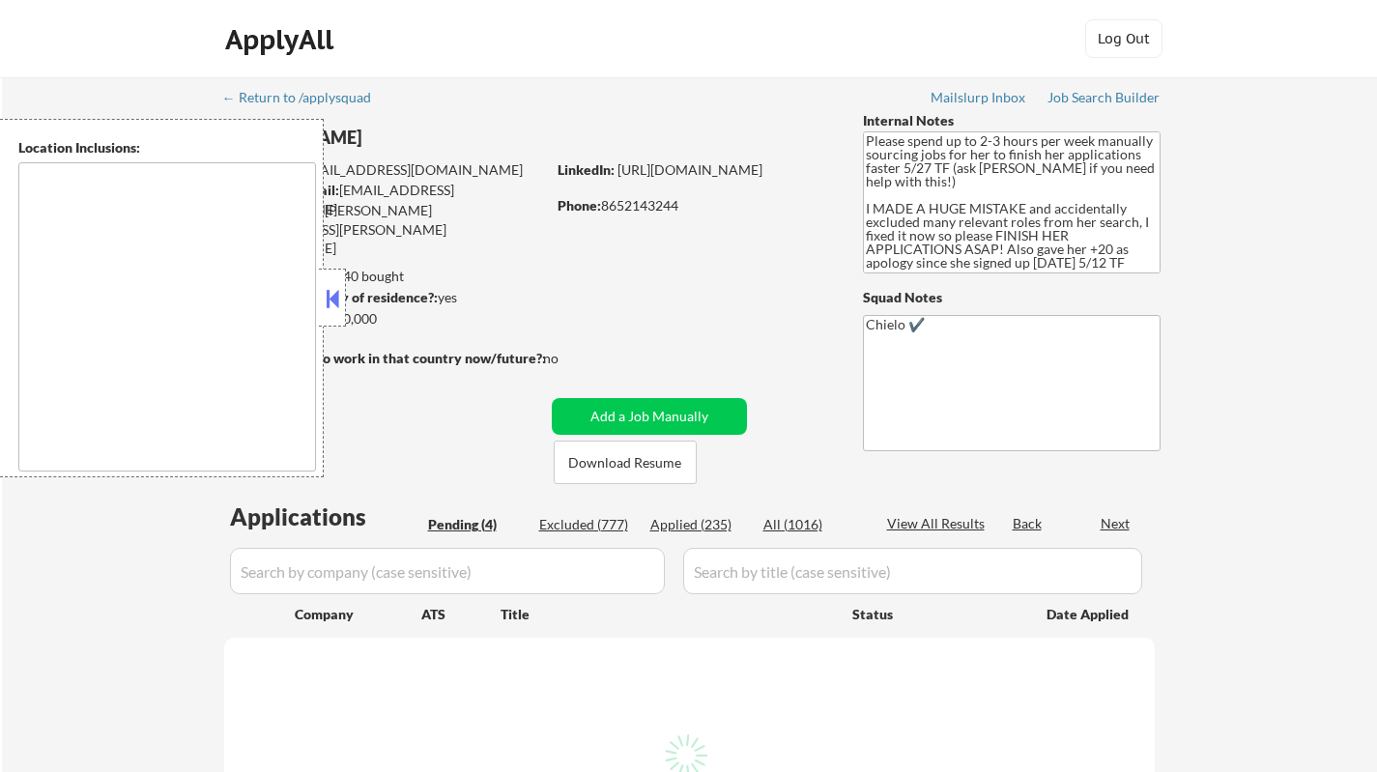
type textarea "[GEOGRAPHIC_DATA], [GEOGRAPHIC_DATA] [GEOGRAPHIC_DATA], [GEOGRAPHIC_DATA] [GEOG…"
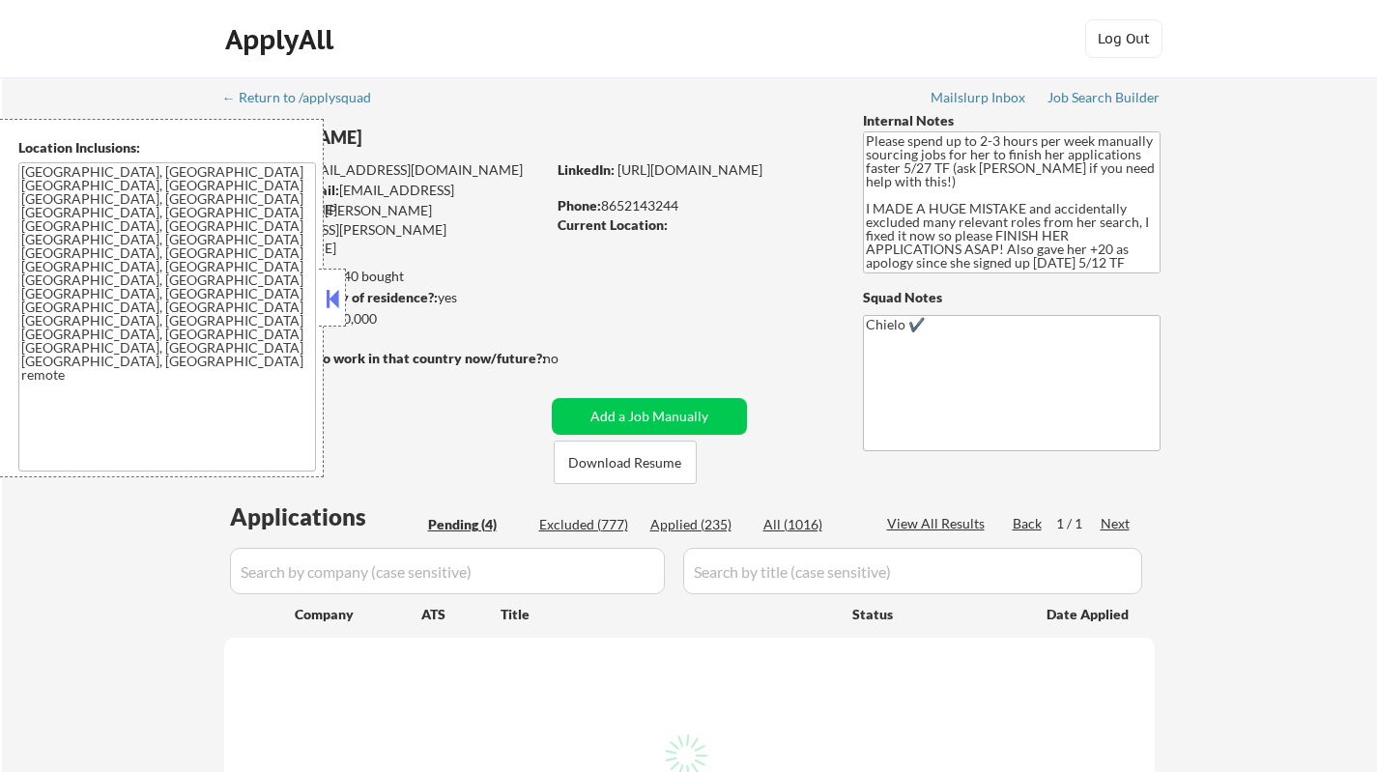
select select ""pending""
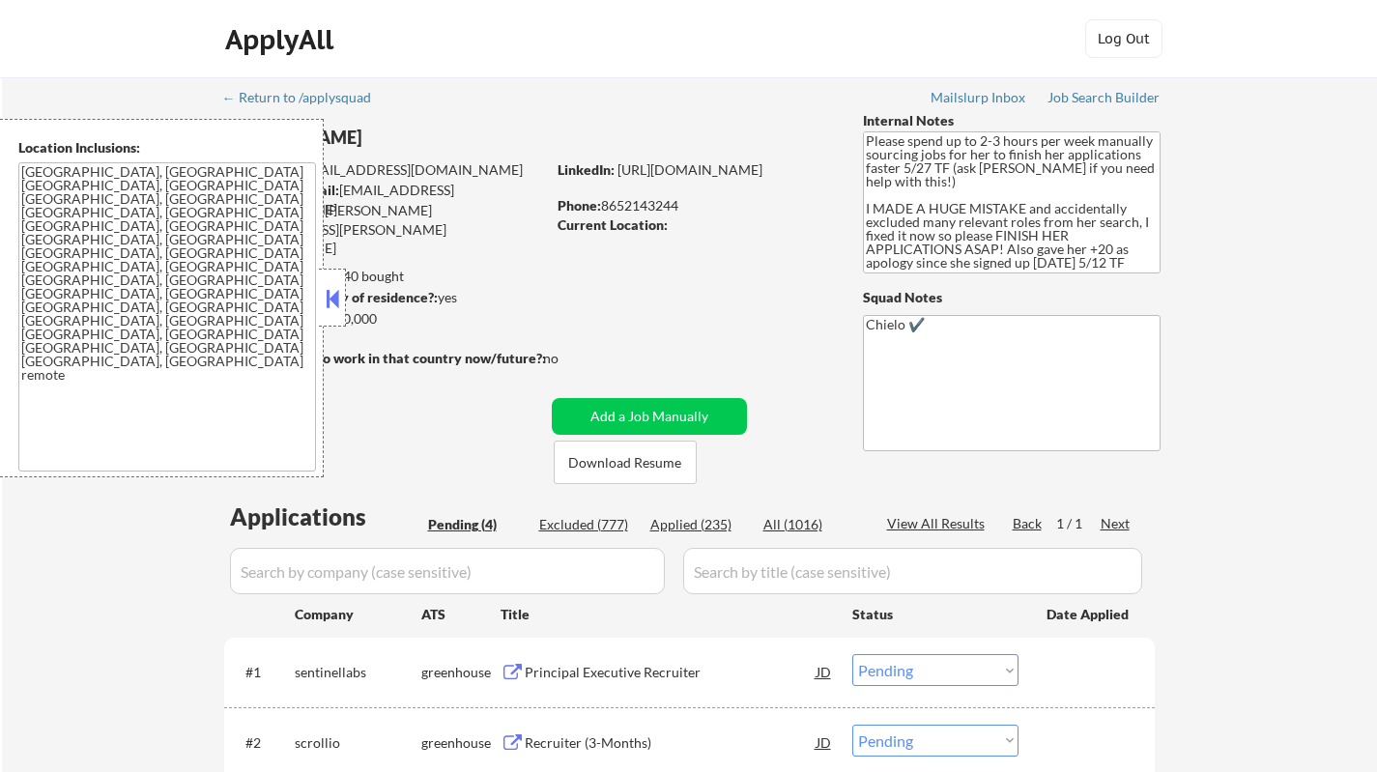
click at [327, 287] on button at bounding box center [332, 298] width 21 height 29
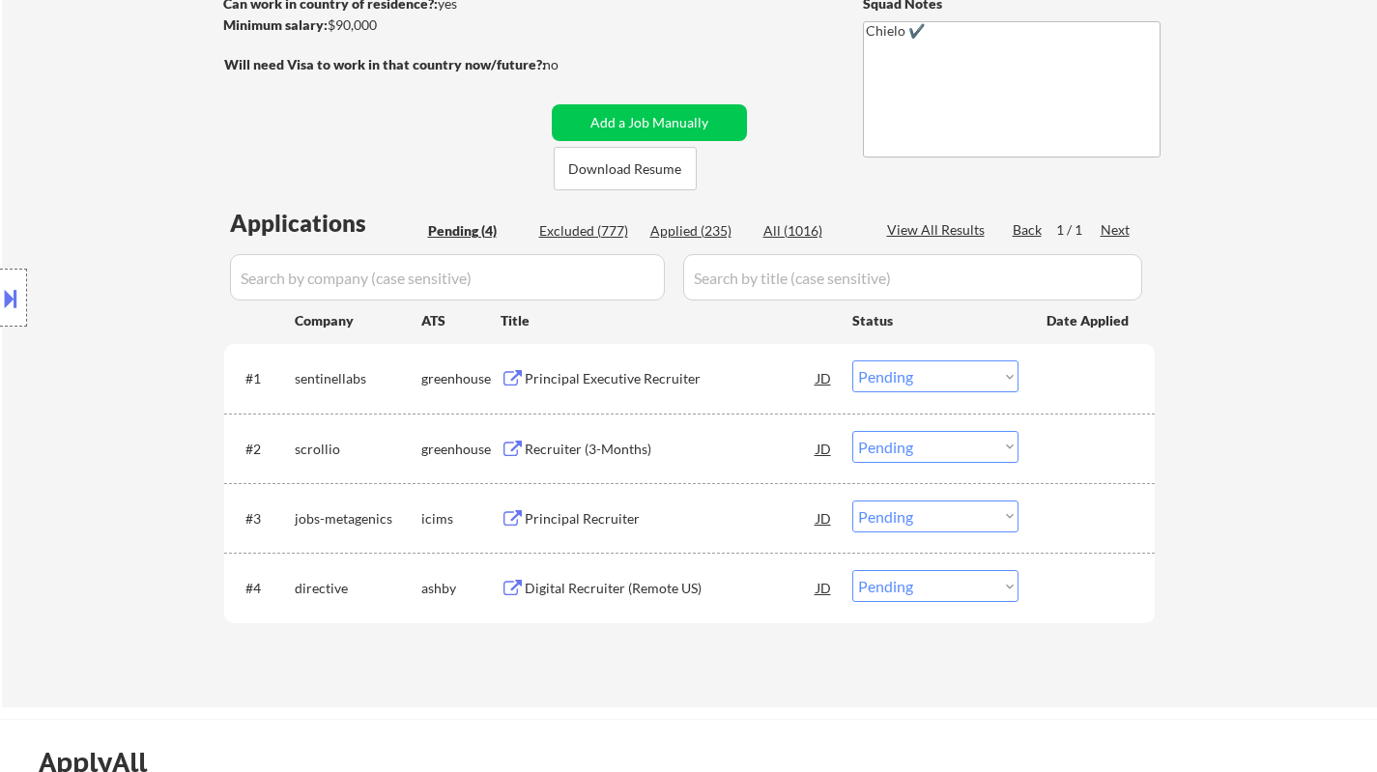
scroll to position [483, 0]
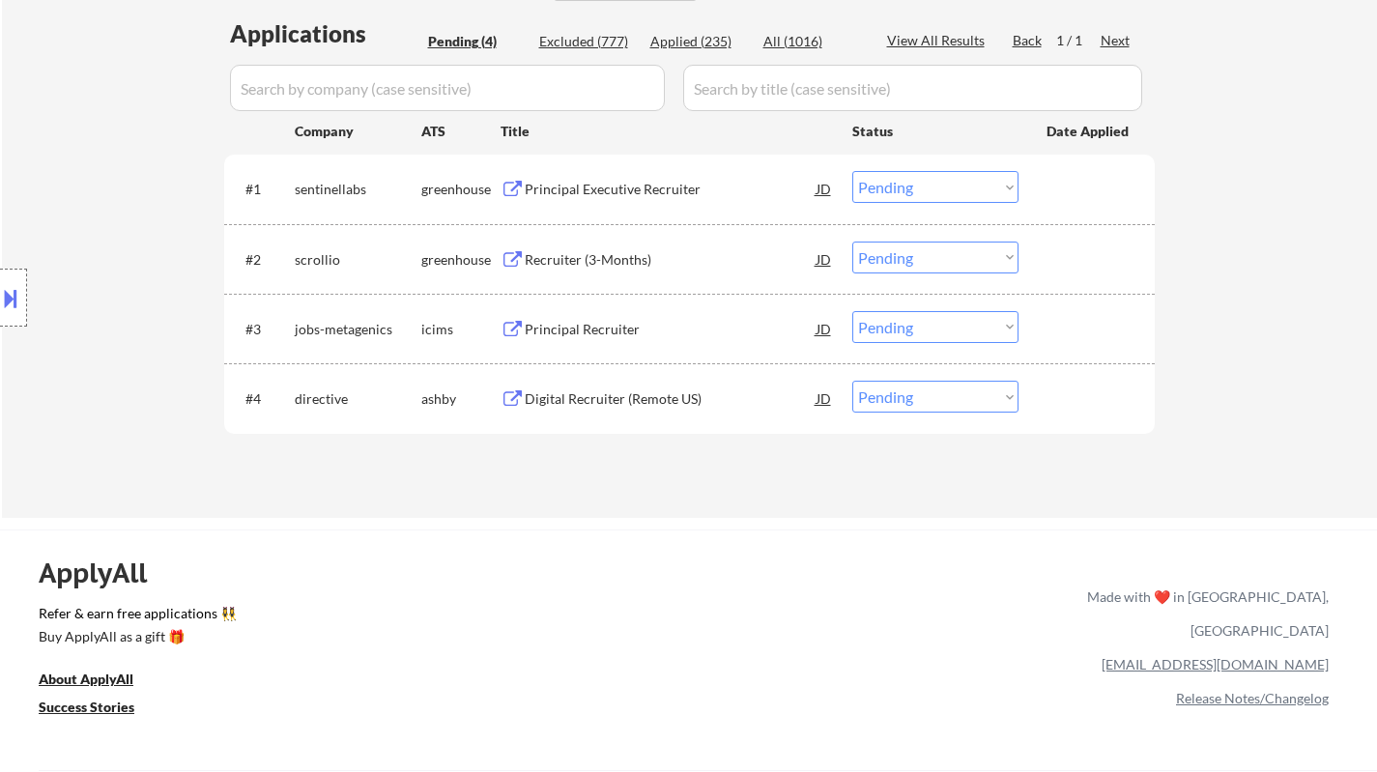
click at [584, 192] on div "Principal Executive Recruiter" at bounding box center [671, 189] width 292 height 19
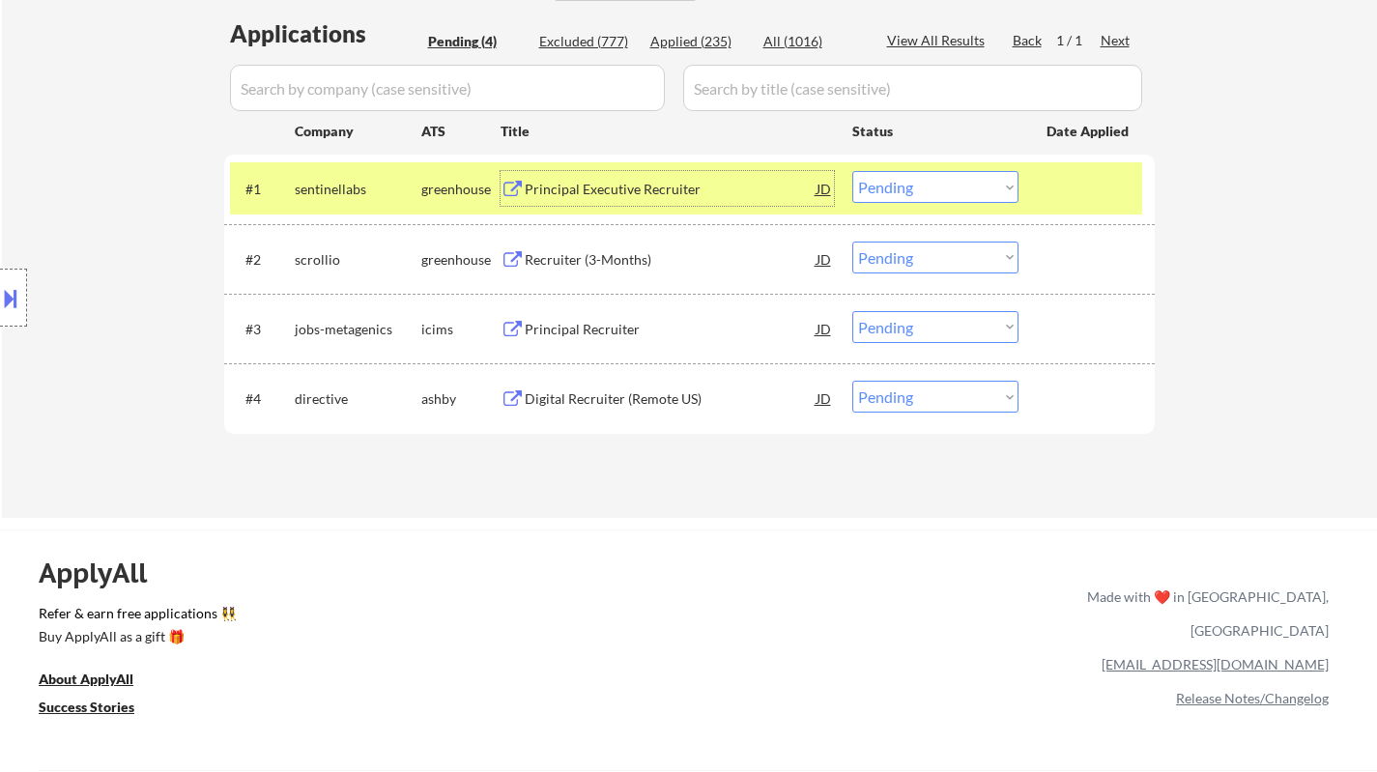
click at [941, 192] on select "Choose an option... Pending Applied Excluded (Questions) Excluded (Expired) Exc…" at bounding box center [935, 187] width 166 height 32
click at [852, 171] on select "Choose an option... Pending Applied Excluded (Questions) Excluded (Expired) Exc…" at bounding box center [935, 187] width 166 height 32
select select ""pending""
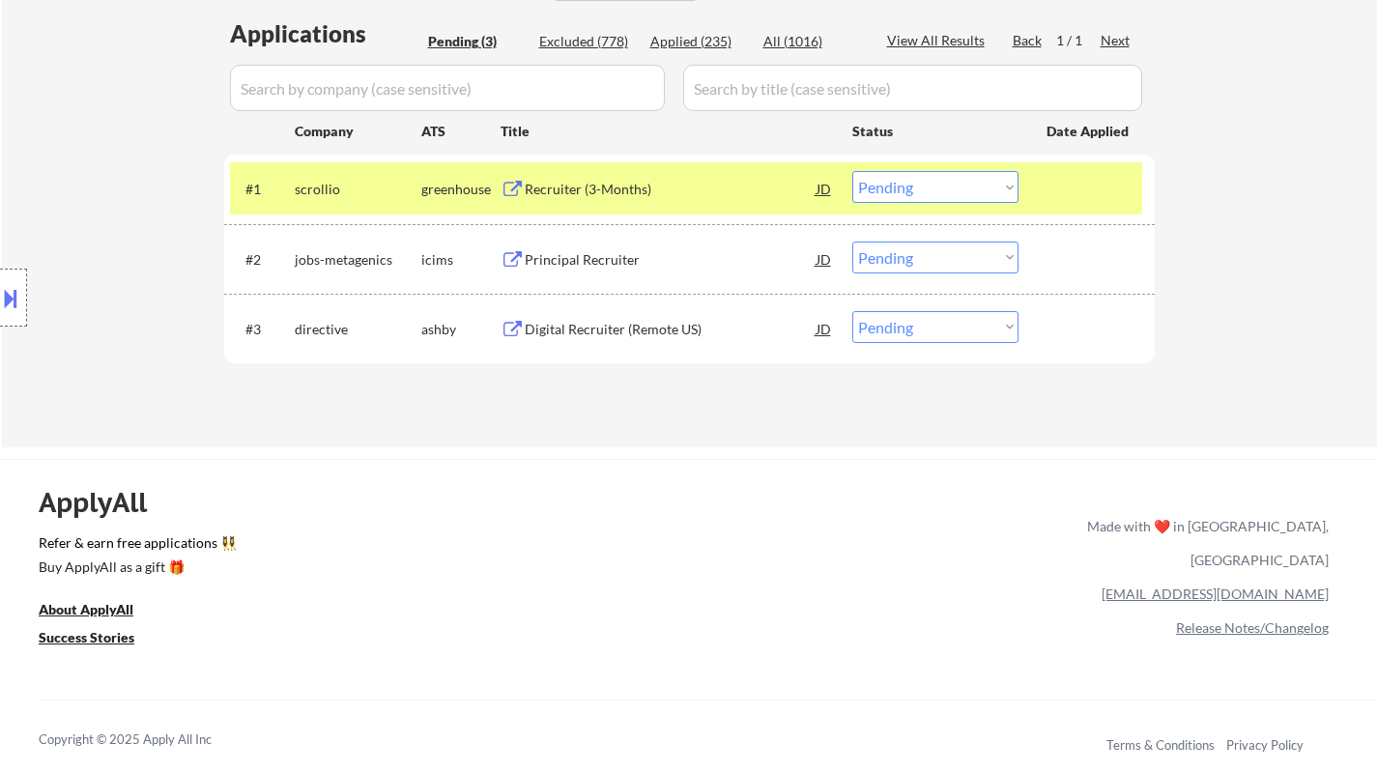
click at [598, 333] on div "Digital Recruiter (Remote US)" at bounding box center [671, 329] width 292 height 19
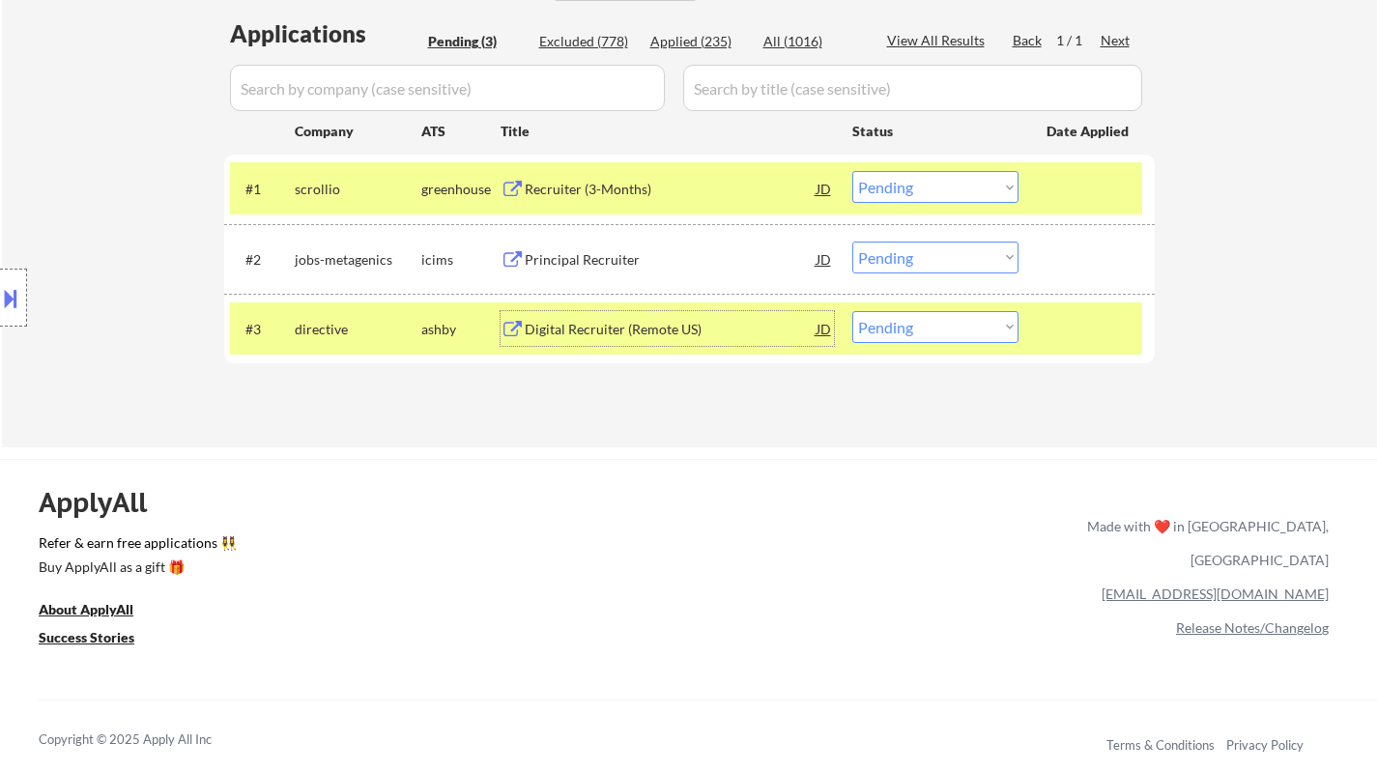
drag, startPoint x: 981, startPoint y: 325, endPoint x: 986, endPoint y: 334, distance: 11.3
click at [981, 325] on select "Choose an option... Pending Applied Excluded (Questions) Excluded (Expired) Exc…" at bounding box center [935, 327] width 166 height 32
select select ""excluded__bad_match_""
click at [852, 311] on select "Choose an option... Pending Applied Excluded (Questions) Excluded (Expired) Exc…" at bounding box center [935, 327] width 166 height 32
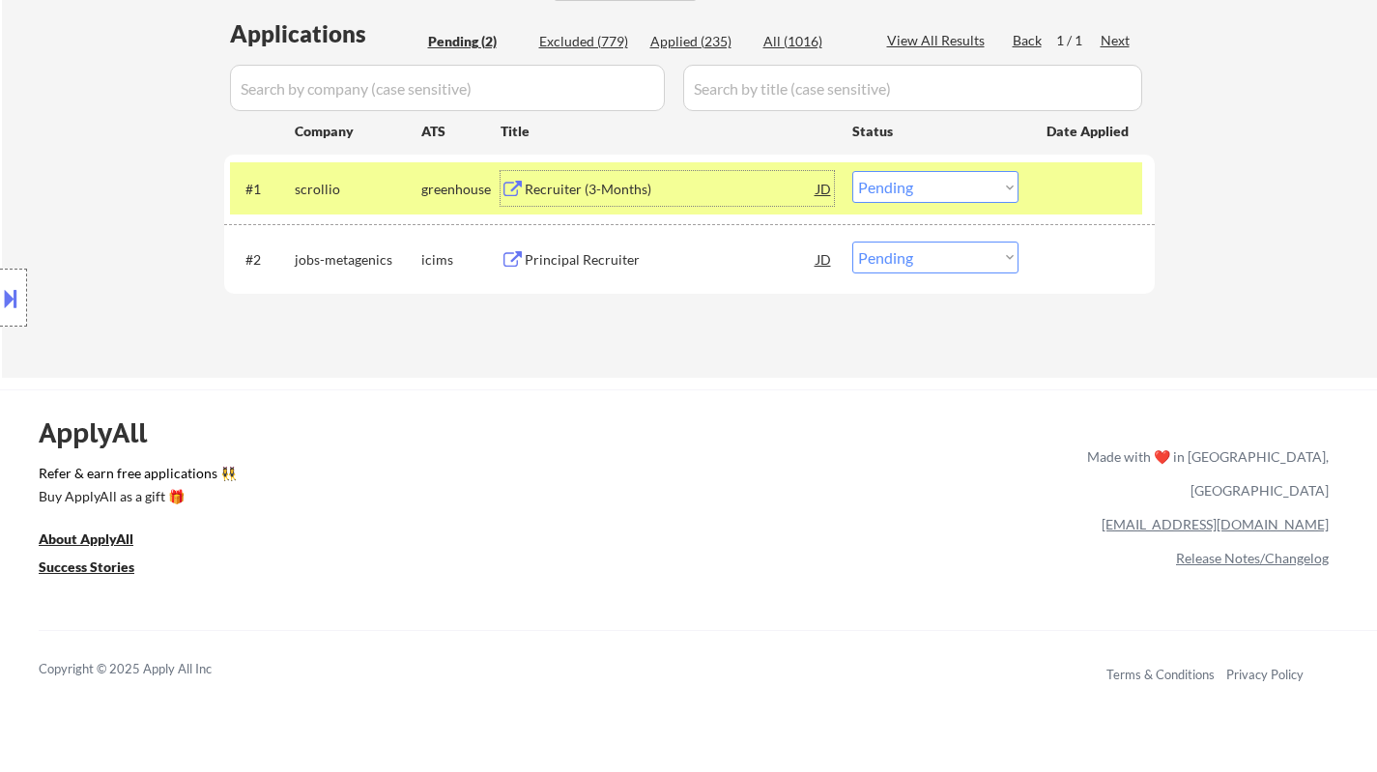
click at [591, 172] on div "Recruiter (3-Months)" at bounding box center [671, 188] width 292 height 35
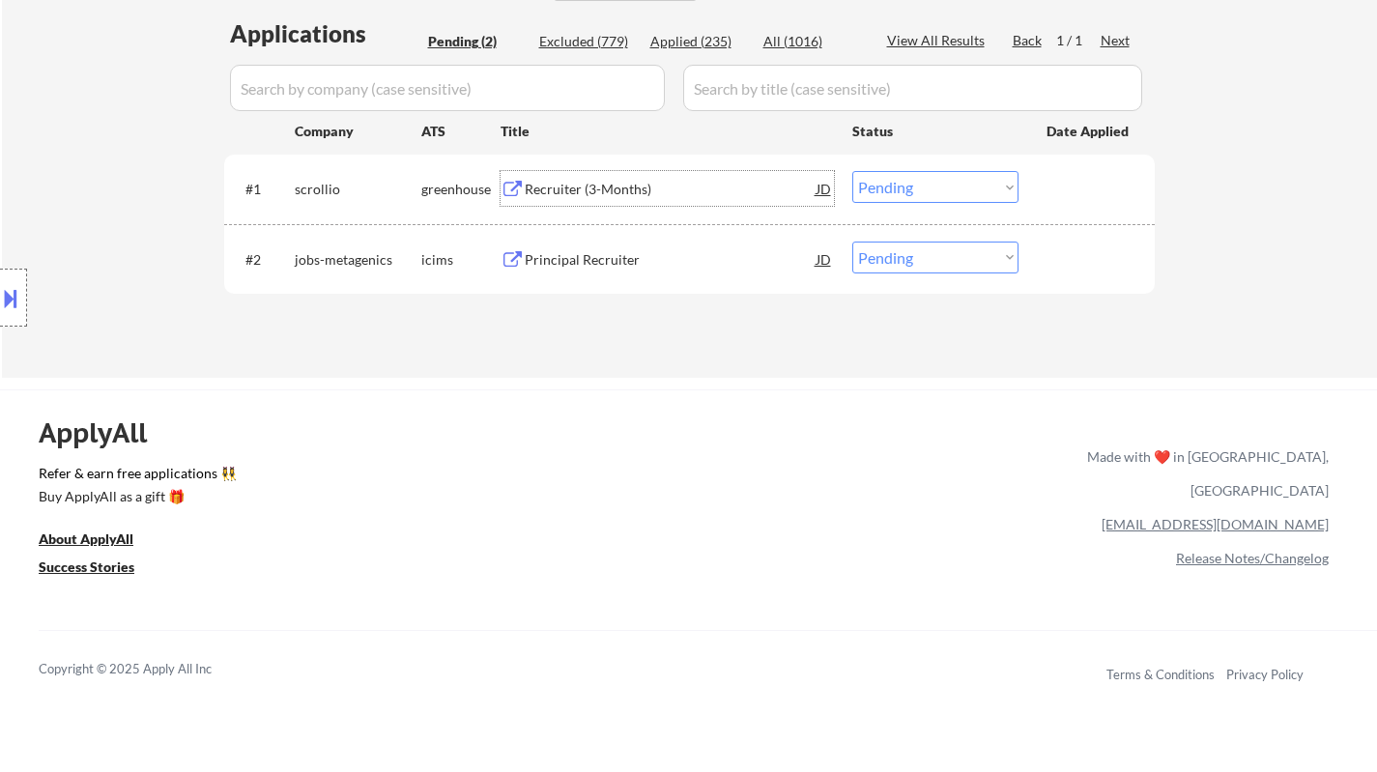
drag, startPoint x: 933, startPoint y: 178, endPoint x: 940, endPoint y: 194, distance: 17.8
click at [933, 178] on select "Choose an option... Pending Applied Excluded (Questions) Excluded (Expired) Exc…" at bounding box center [935, 187] width 166 height 32
click at [852, 171] on select "Choose an option... Pending Applied Excluded (Questions) Excluded (Expired) Exc…" at bounding box center [935, 187] width 166 height 32
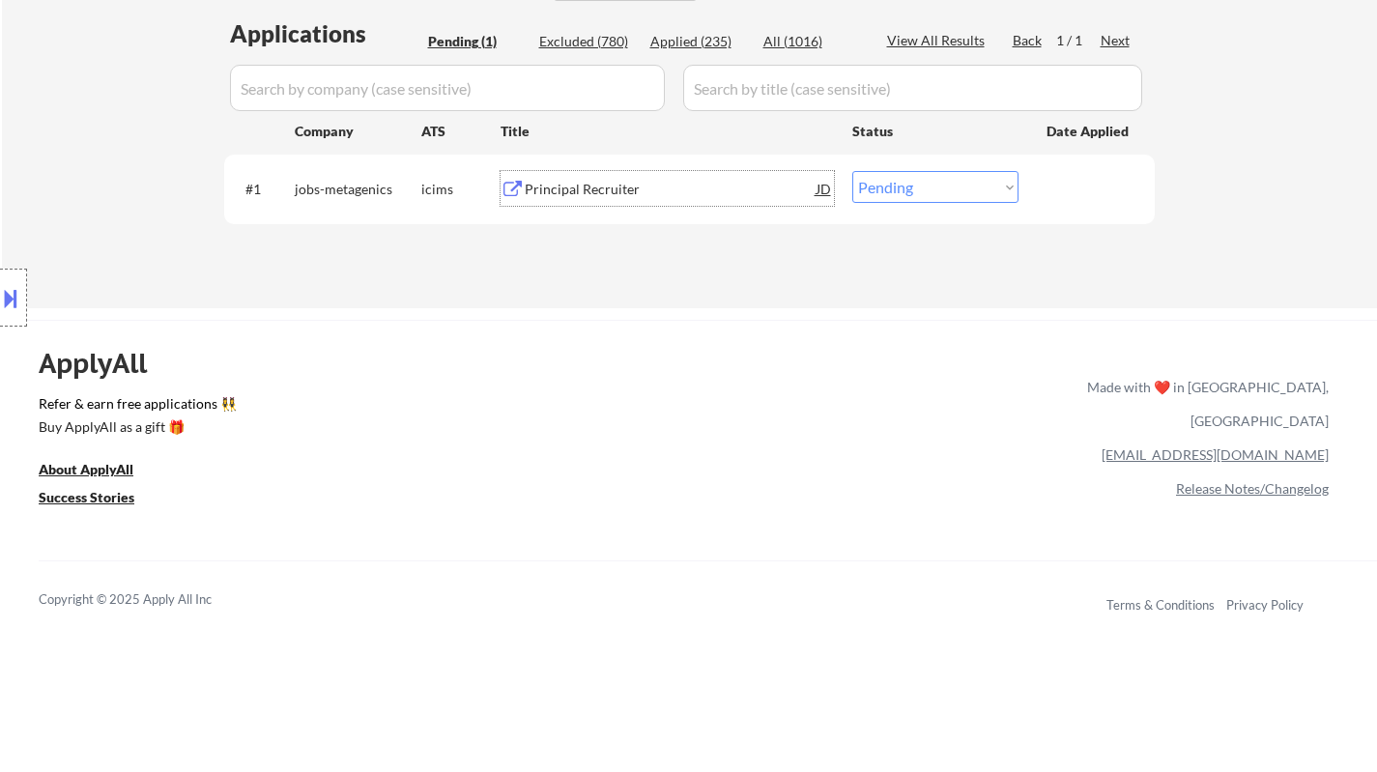
click at [619, 185] on div "Principal Recruiter" at bounding box center [671, 189] width 292 height 19
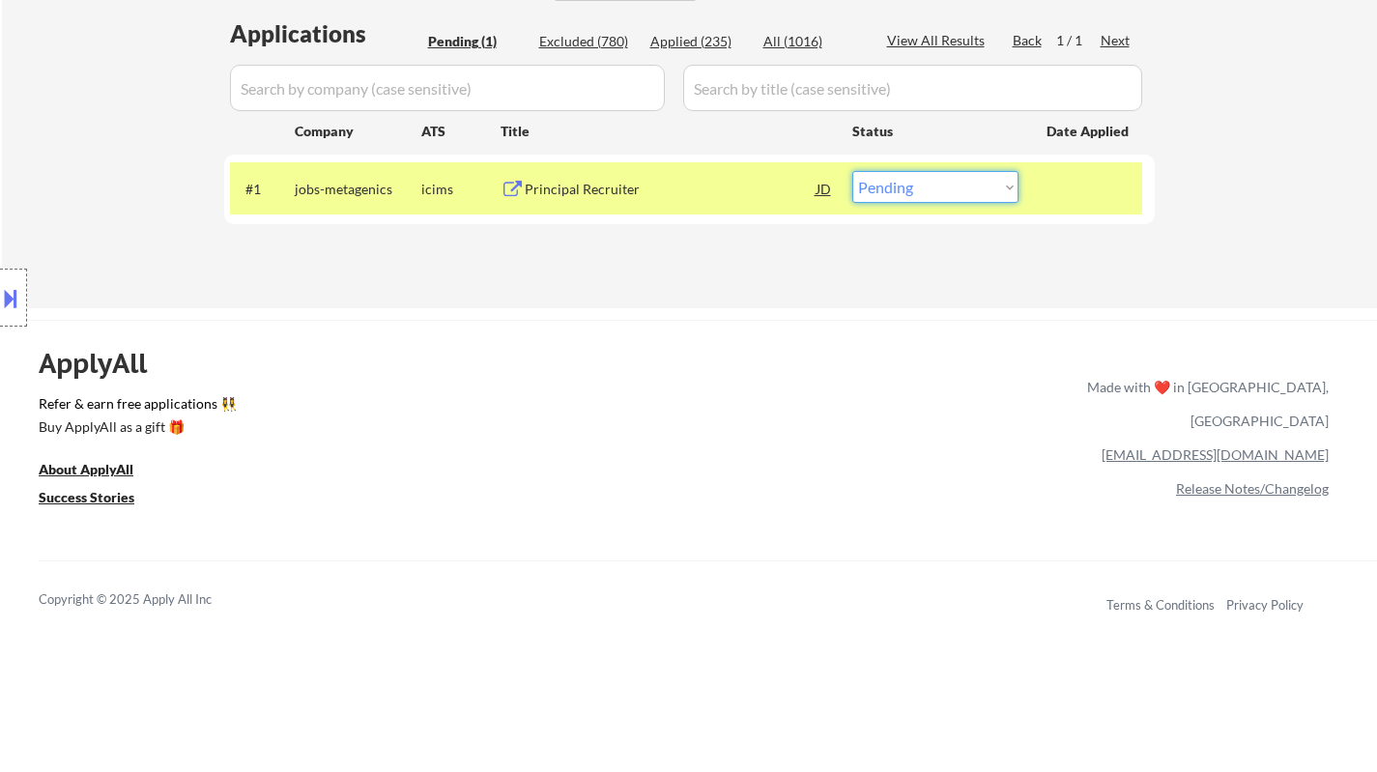
drag, startPoint x: 937, startPoint y: 186, endPoint x: 939, endPoint y: 200, distance: 13.7
click at [937, 186] on select "Choose an option... Pending Applied Excluded (Questions) Excluded (Expired) Exc…" at bounding box center [935, 187] width 166 height 32
select select ""excluded__bad_match_""
click at [852, 171] on select "Choose an option... Pending Applied Excluded (Questions) Excluded (Expired) Exc…" at bounding box center [935, 187] width 166 height 32
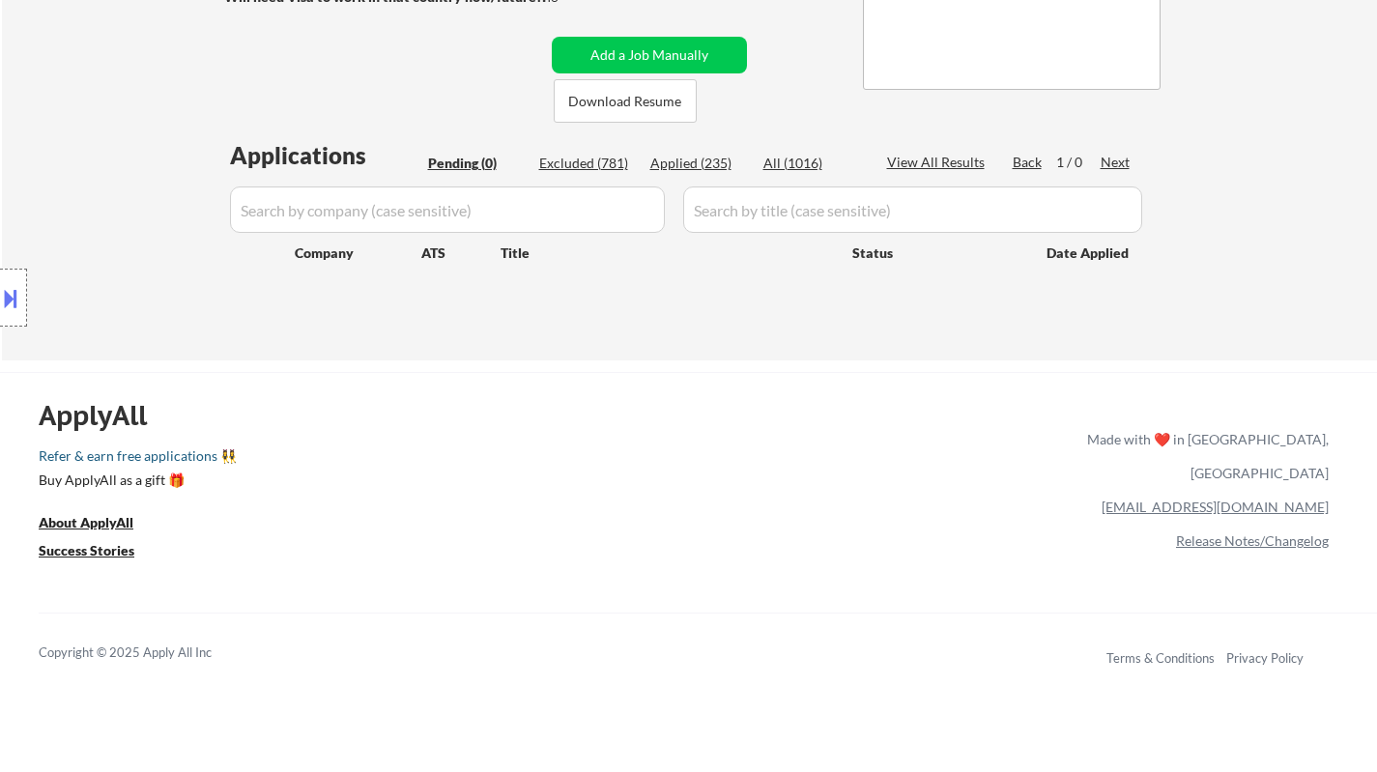
scroll to position [290, 0]
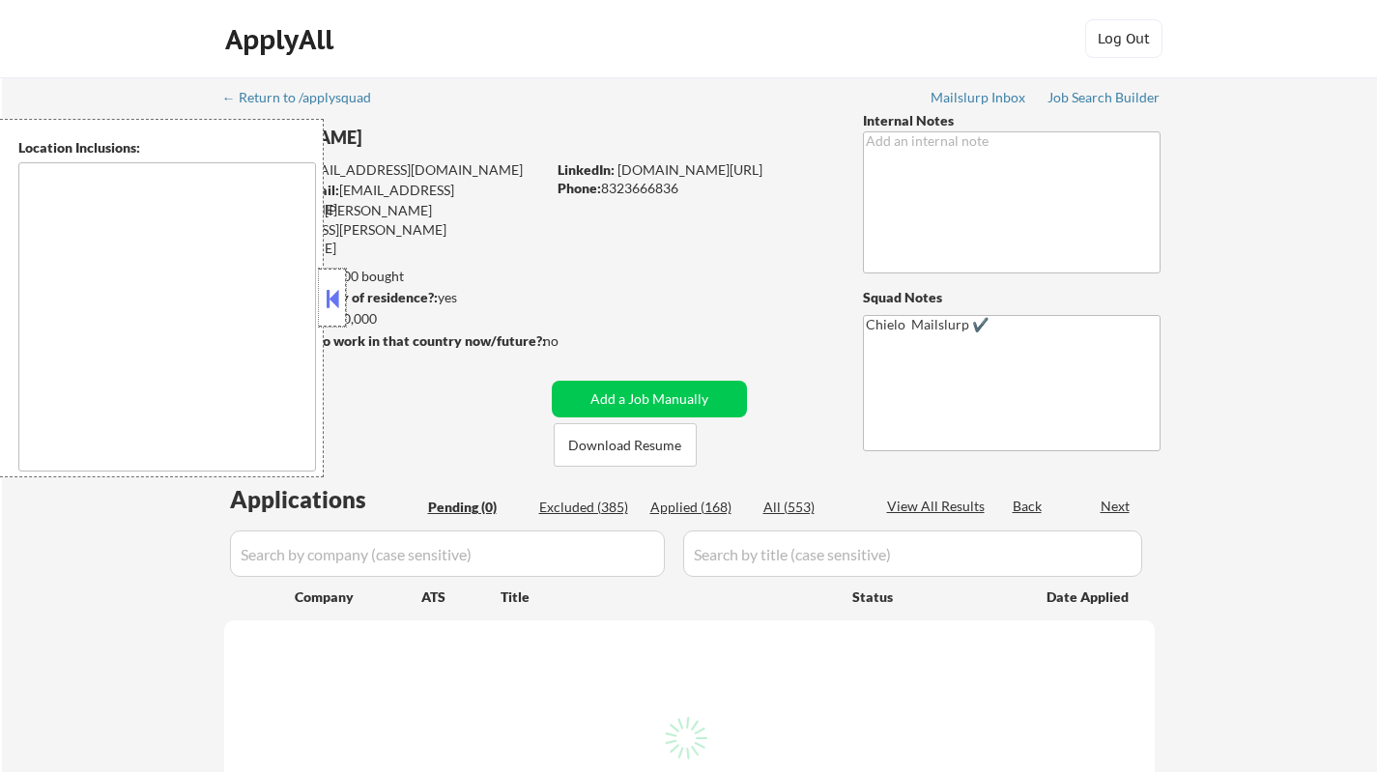
click at [332, 283] on div at bounding box center [332, 298] width 27 height 58
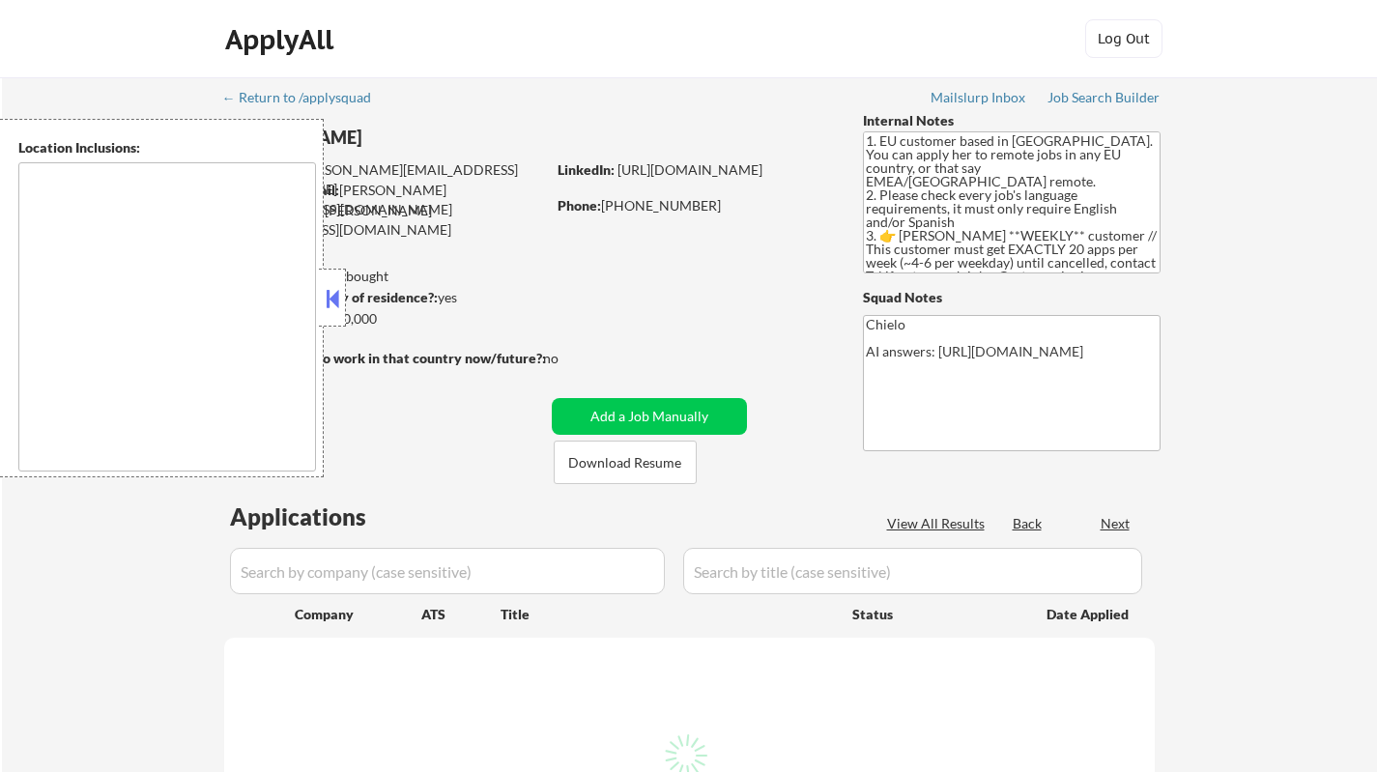
select select ""pending""
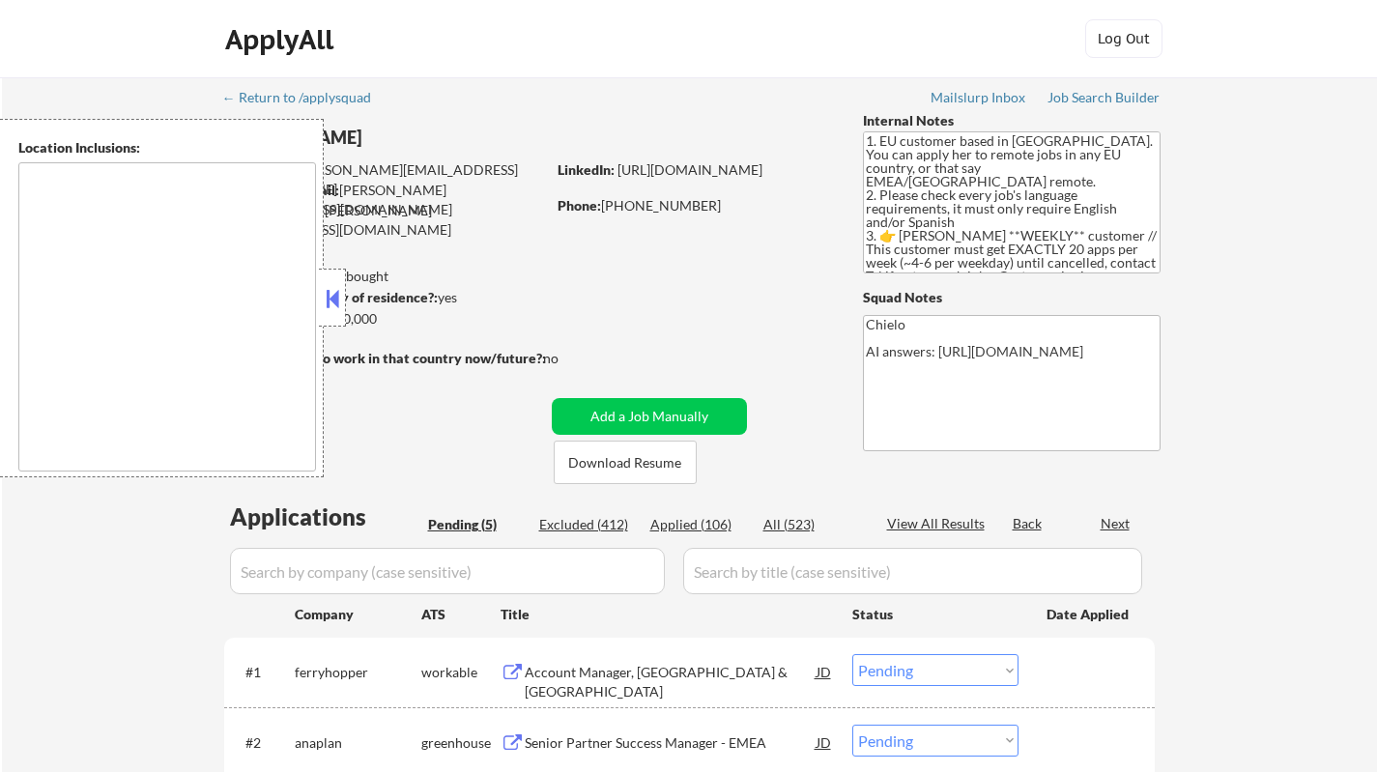
type textarea "remote"
click at [332, 293] on button at bounding box center [332, 298] width 21 height 29
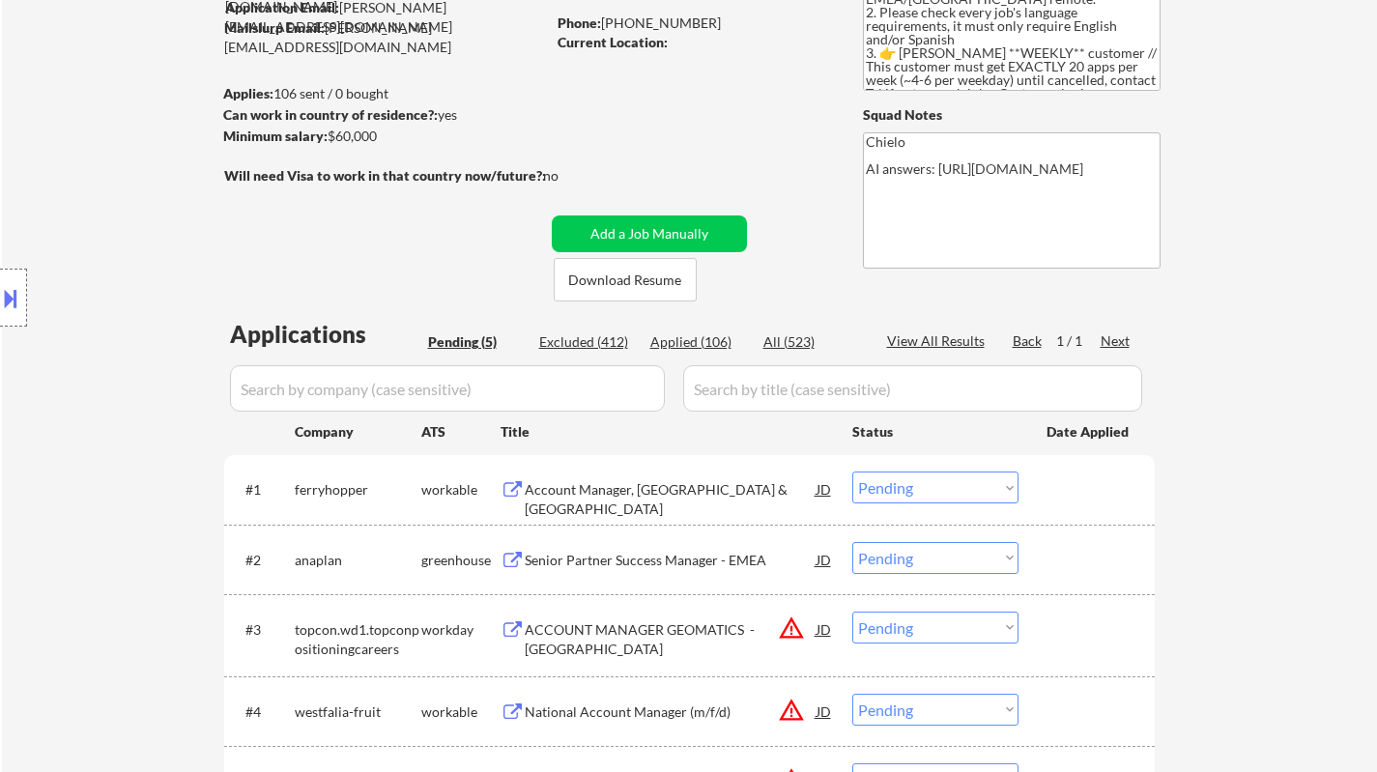
scroll to position [386, 0]
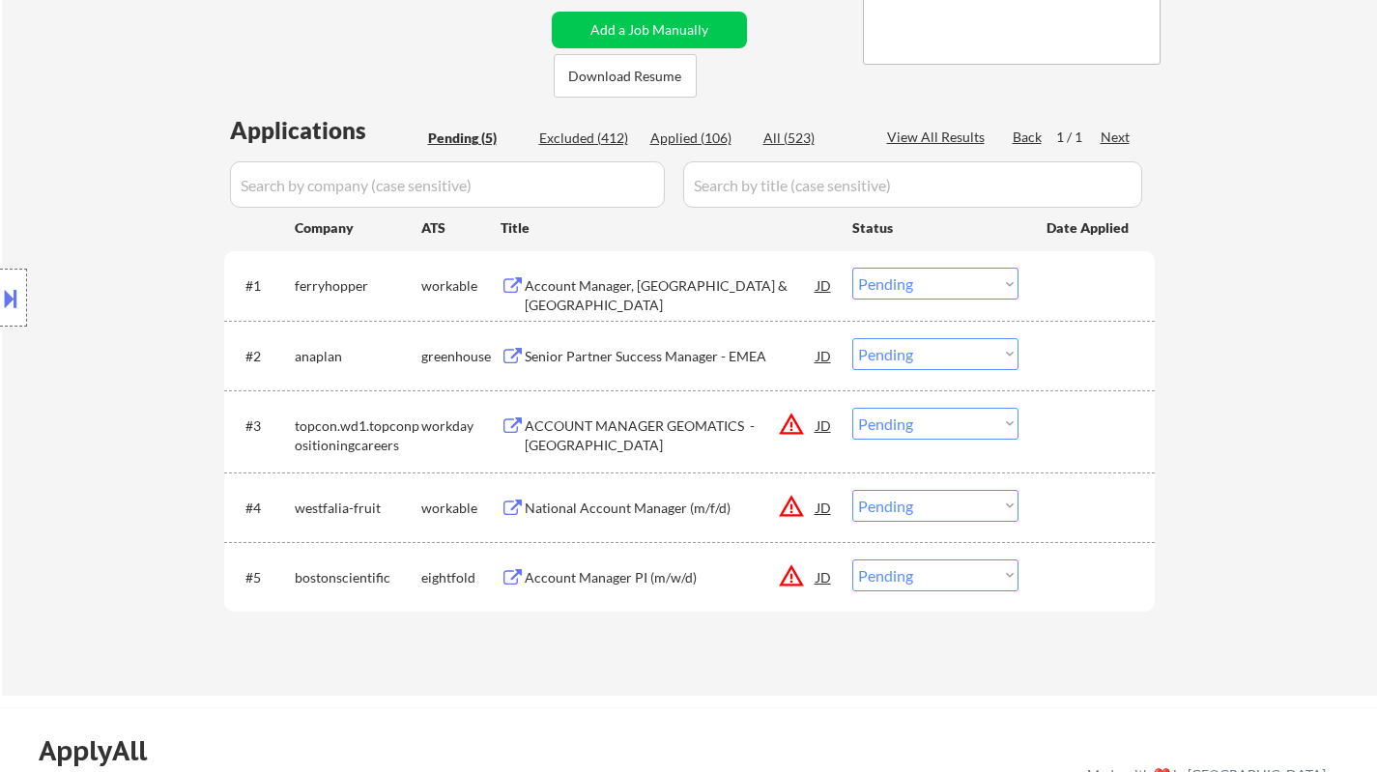
click at [599, 281] on div "Account Manager, [GEOGRAPHIC_DATA] & [GEOGRAPHIC_DATA]" at bounding box center [671, 295] width 292 height 38
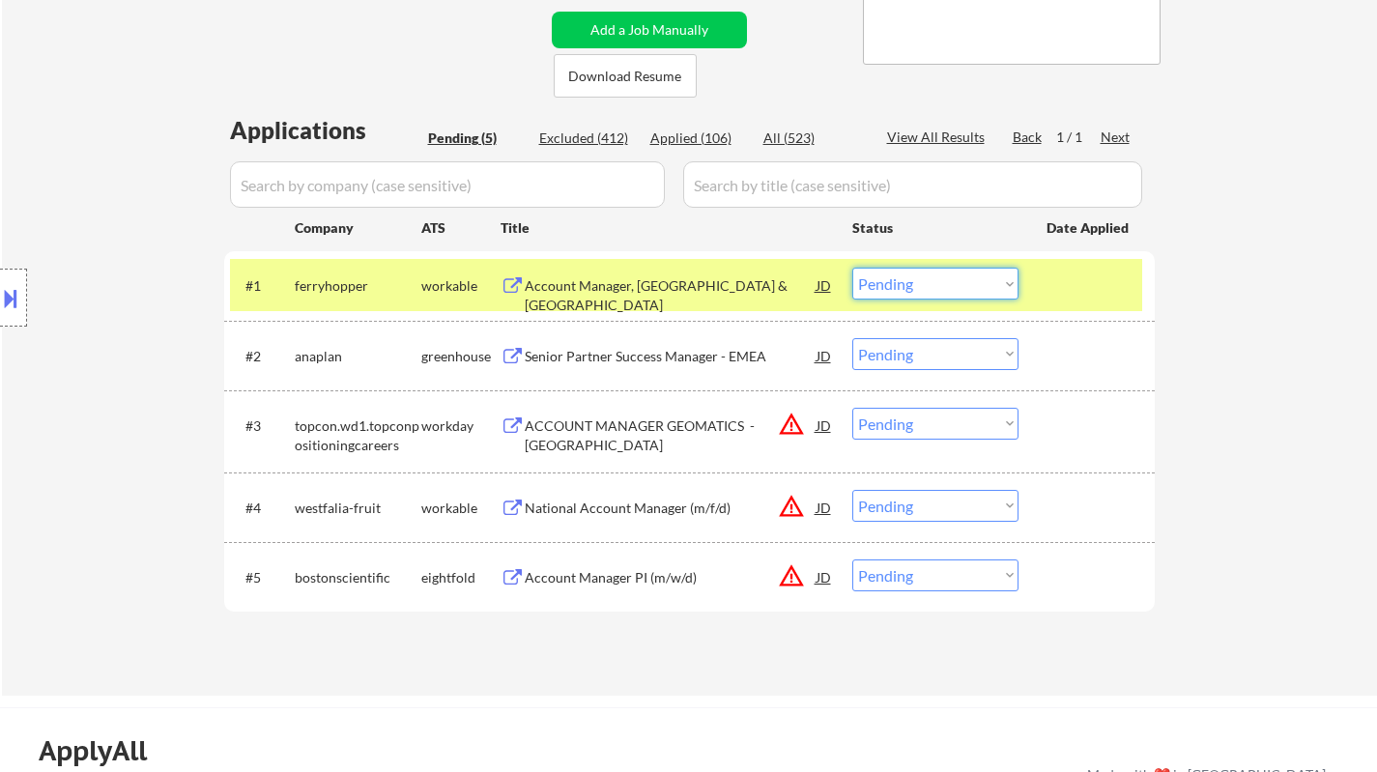
click at [925, 276] on select "Choose an option... Pending Applied Excluded (Questions) Excluded (Expired) Exc…" at bounding box center [935, 284] width 166 height 32
click at [852, 268] on select "Choose an option... Pending Applied Excluded (Questions) Excluded (Expired) Exc…" at bounding box center [935, 284] width 166 height 32
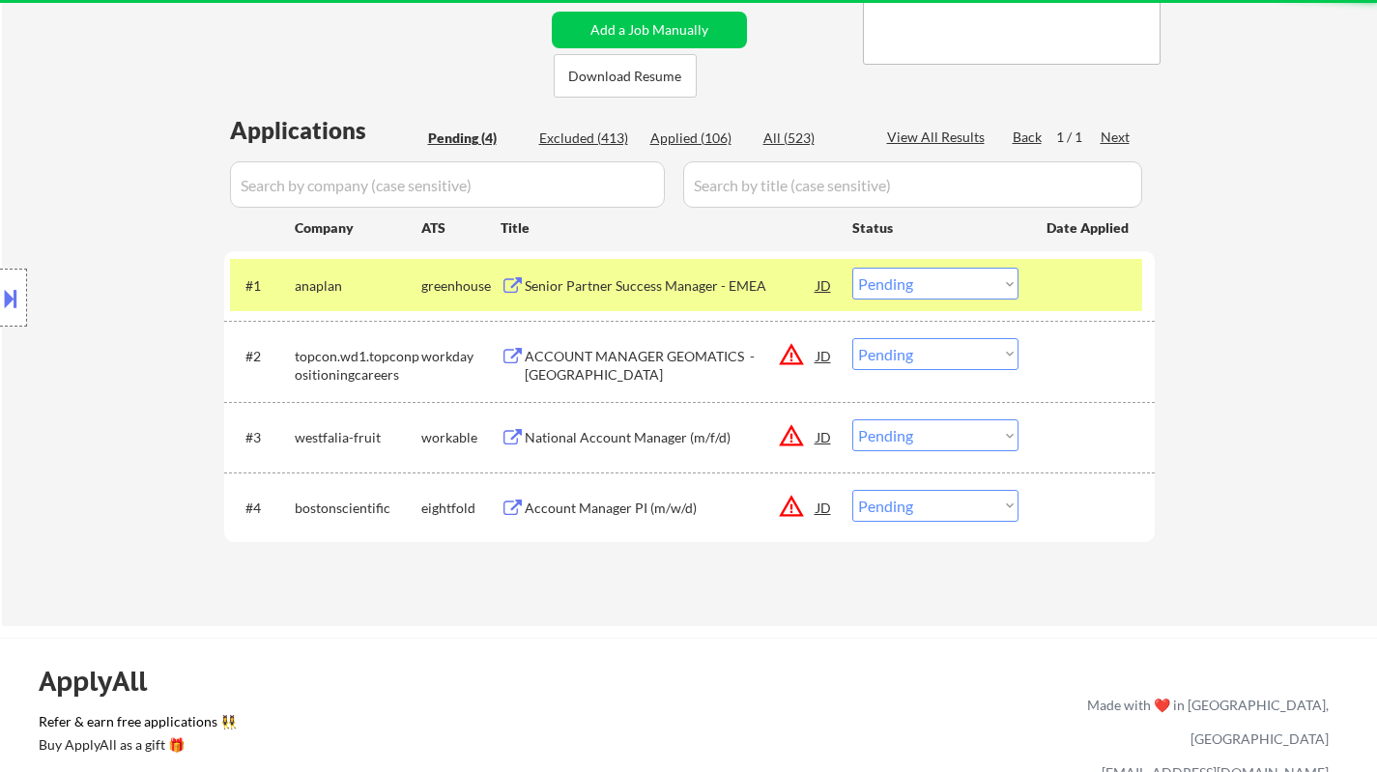
click at [600, 286] on div "Senior Partner Success Manager - EMEA" at bounding box center [671, 285] width 292 height 19
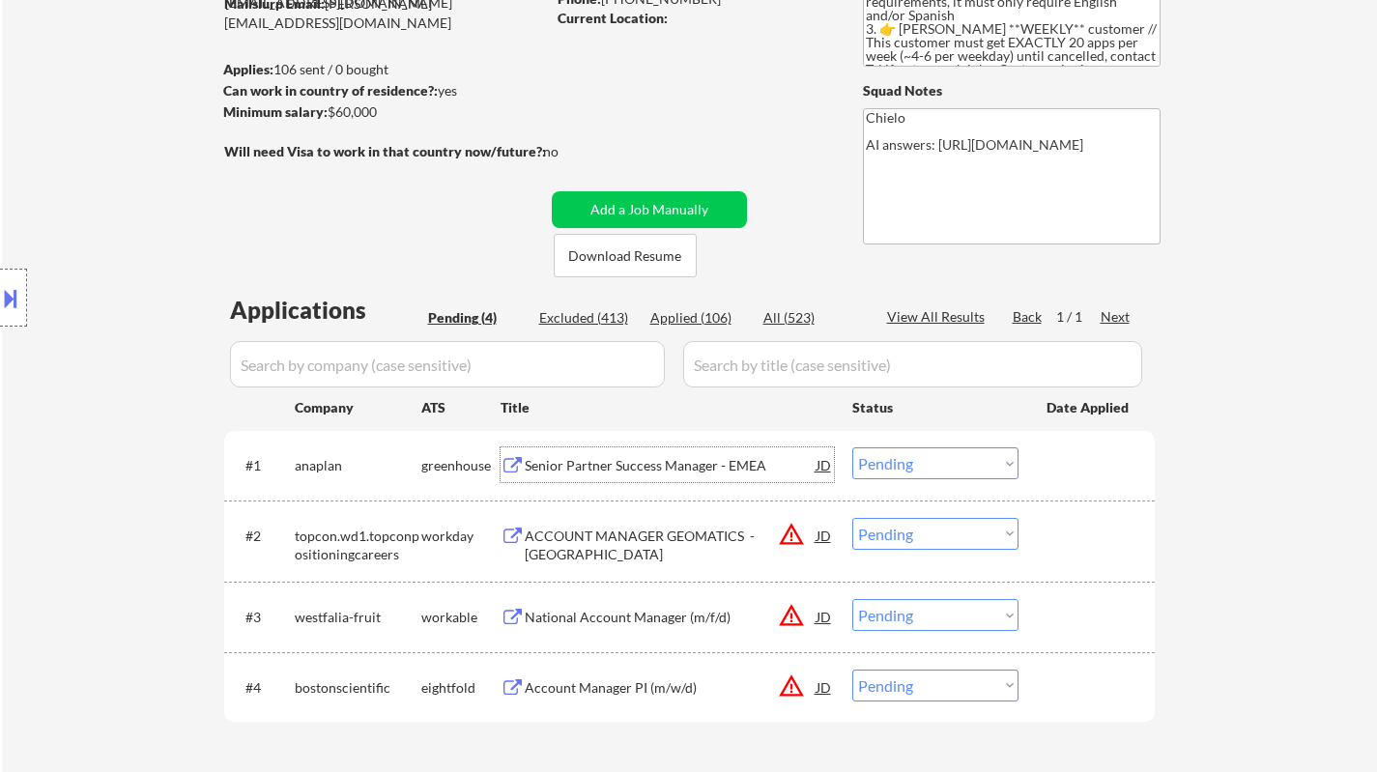
scroll to position [290, 0]
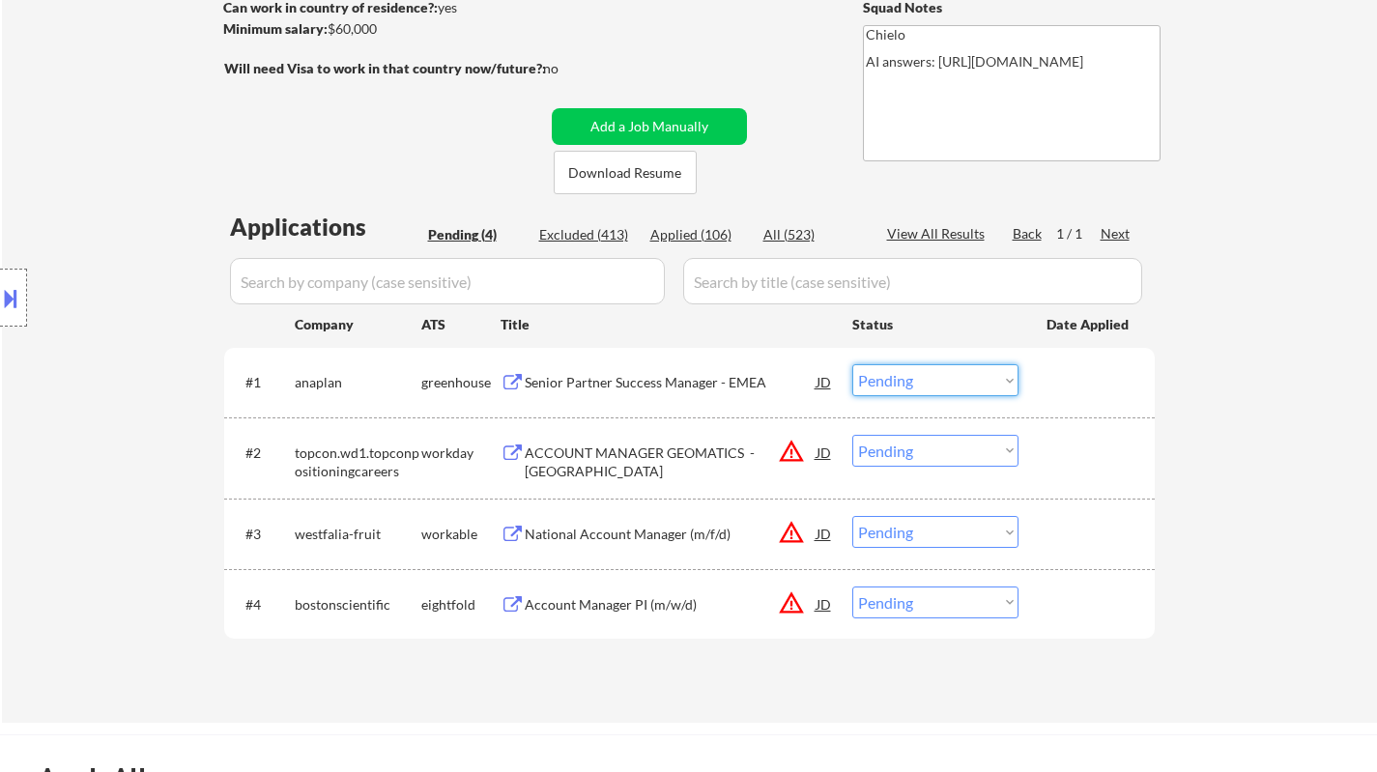
click at [947, 384] on select "Choose an option... Pending Applied Excluded (Questions) Excluded (Expired) Exc…" at bounding box center [935, 380] width 166 height 32
click at [852, 364] on select "Choose an option... Pending Applied Excluded (Questions) Excluded (Expired) Exc…" at bounding box center [935, 380] width 166 height 32
select select ""pending""
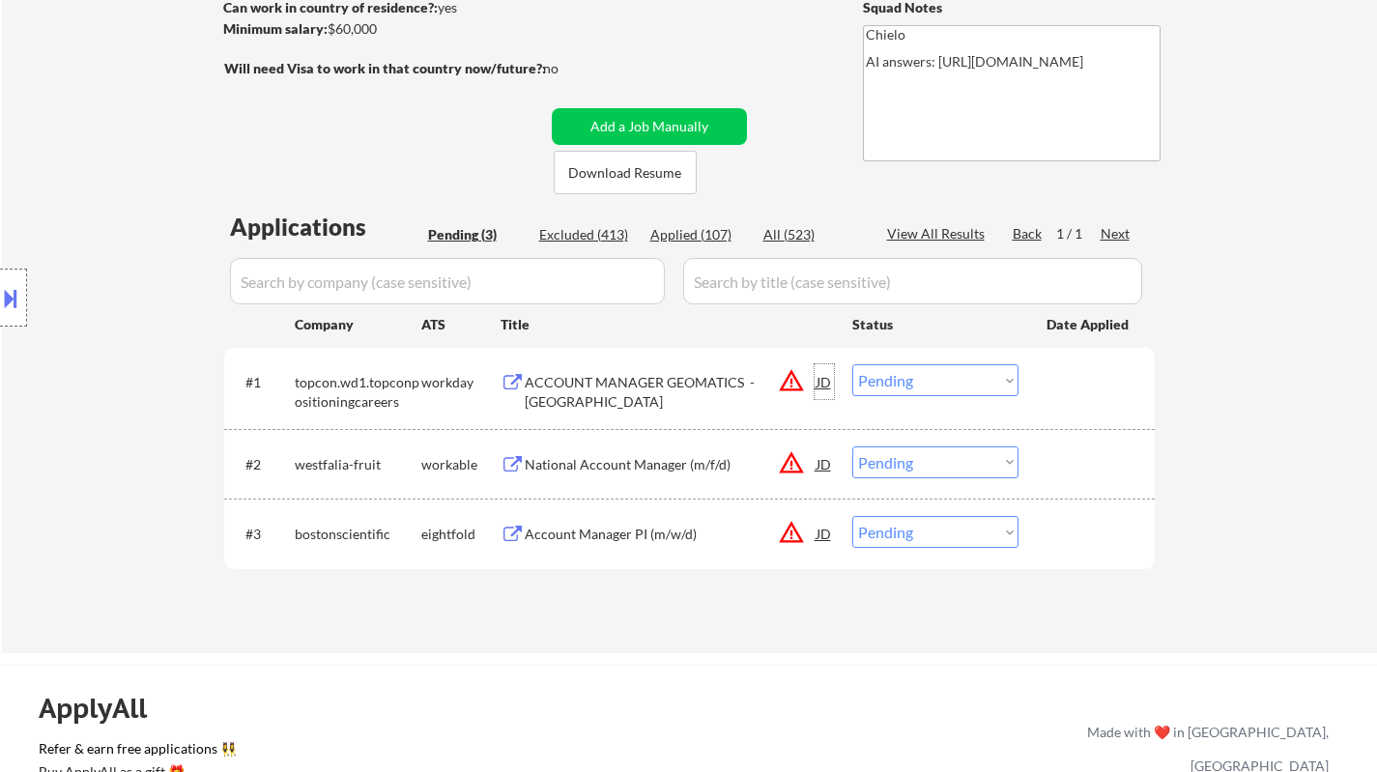
click at [820, 385] on div "JD" at bounding box center [823, 381] width 19 height 35
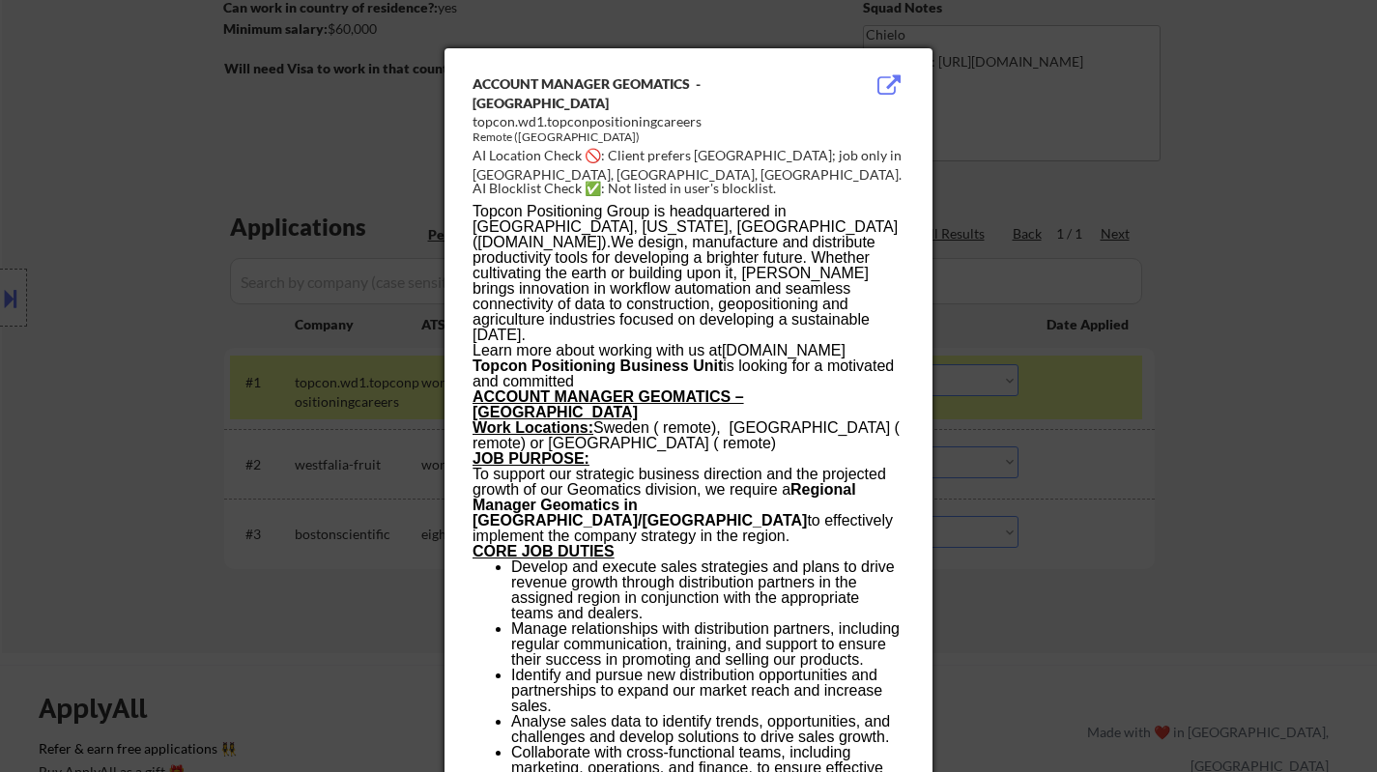
click at [1109, 506] on div at bounding box center [688, 386] width 1377 height 772
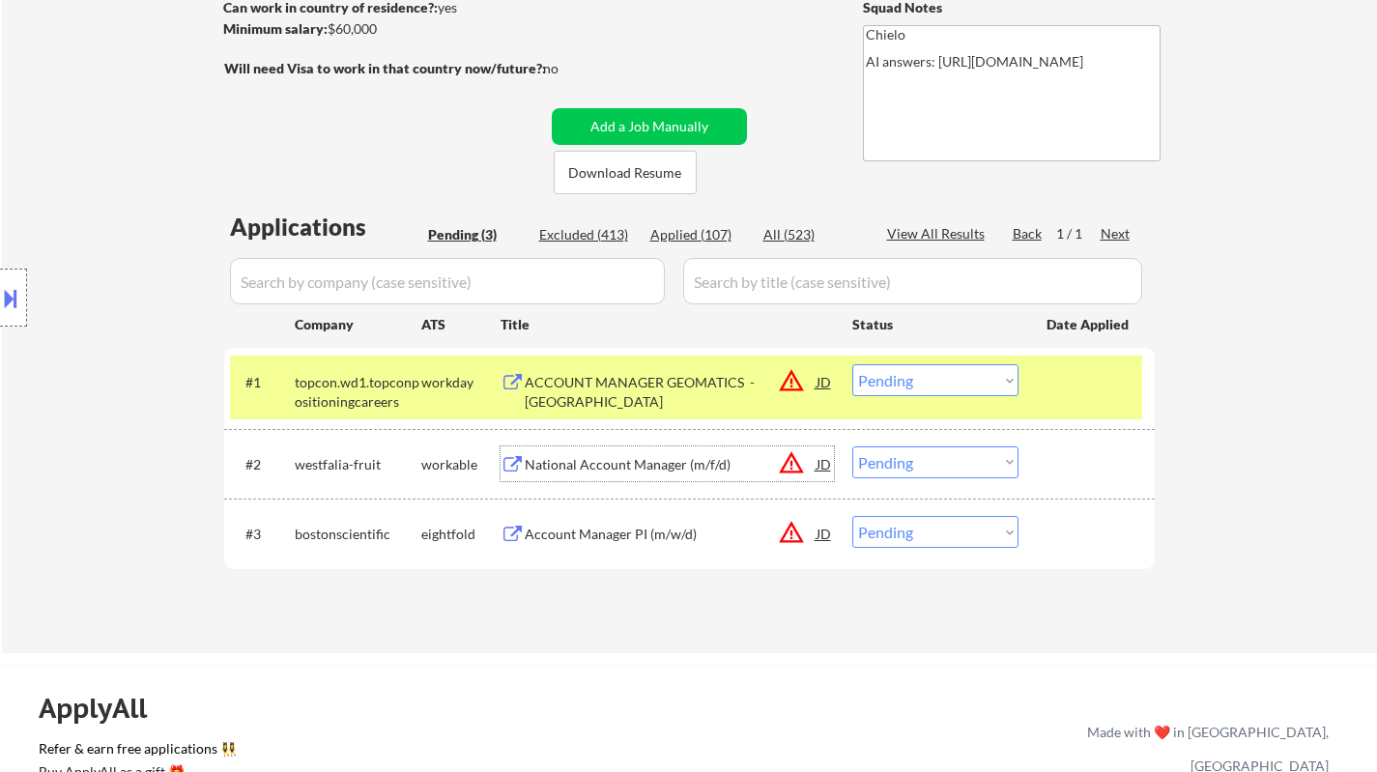
click at [620, 461] on div "National Account Manager (m/f/d)" at bounding box center [671, 464] width 292 height 19
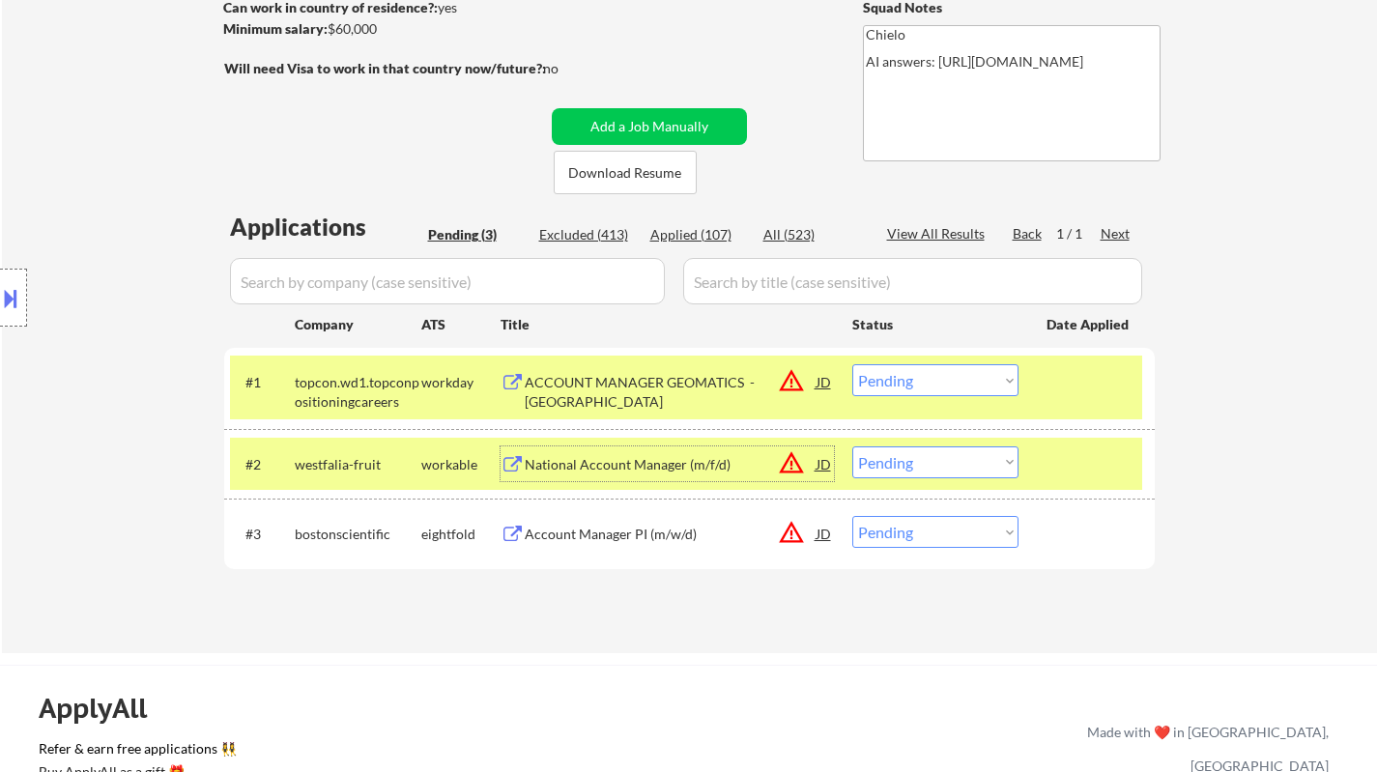
click at [952, 471] on select "Choose an option... Pending Applied Excluded (Questions) Excluded (Expired) Exc…" at bounding box center [935, 462] width 166 height 32
click at [852, 446] on select "Choose an option... Pending Applied Excluded (Questions) Excluded (Expired) Exc…" at bounding box center [935, 462] width 166 height 32
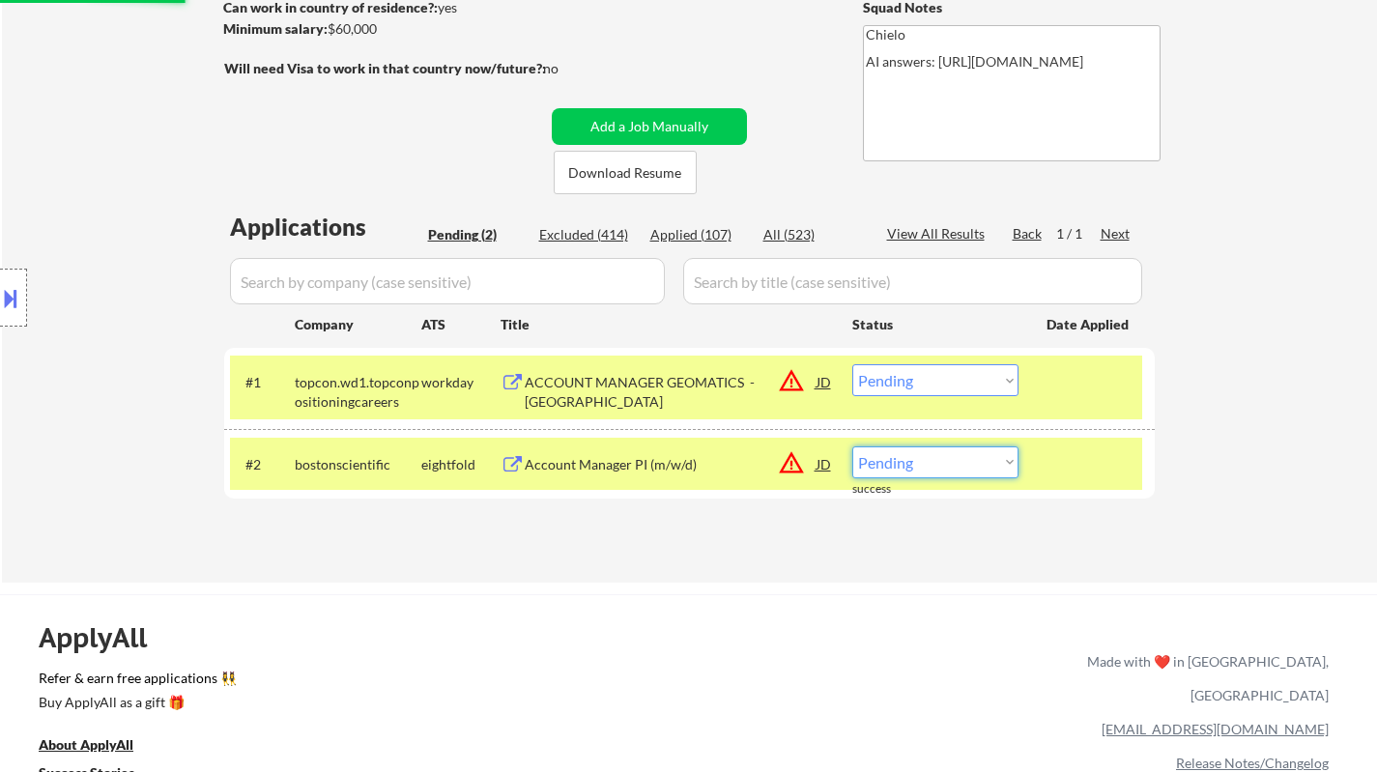
drag, startPoint x: 913, startPoint y: 470, endPoint x: 934, endPoint y: 473, distance: 21.6
click at [913, 470] on select "Choose an option... Pending Applied Excluded (Questions) Excluded (Expired) Exc…" at bounding box center [935, 462] width 166 height 32
select select ""excluded__location_""
click at [852, 446] on select "Choose an option... Pending Applied Excluded (Questions) Excluded (Expired) Exc…" at bounding box center [935, 462] width 166 height 32
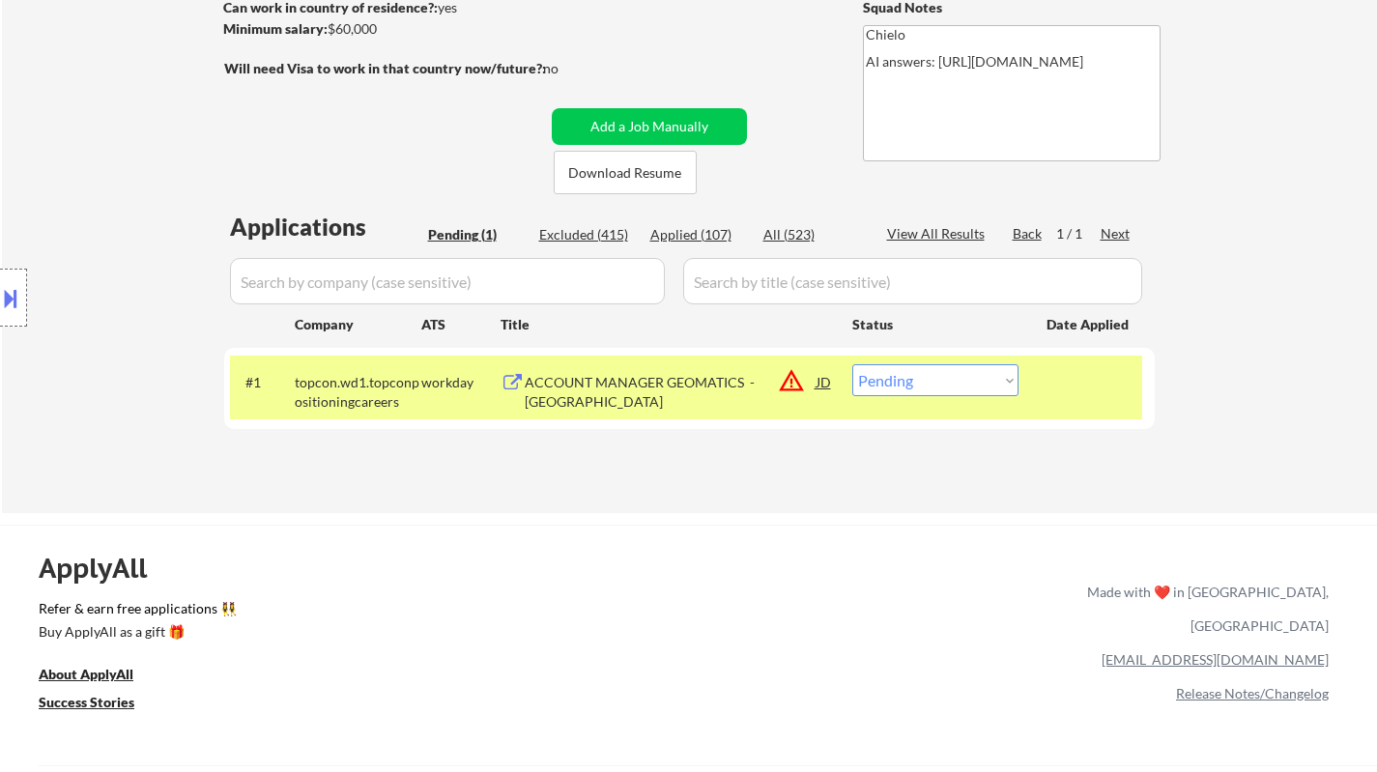
click at [905, 385] on select "Choose an option... Pending Applied Excluded (Questions) Excluded (Expired) Exc…" at bounding box center [935, 380] width 166 height 32
select select ""excluded__location_""
click at [852, 364] on select "Choose an option... Pending Applied Excluded (Questions) Excluded (Expired) Exc…" at bounding box center [935, 380] width 166 height 32
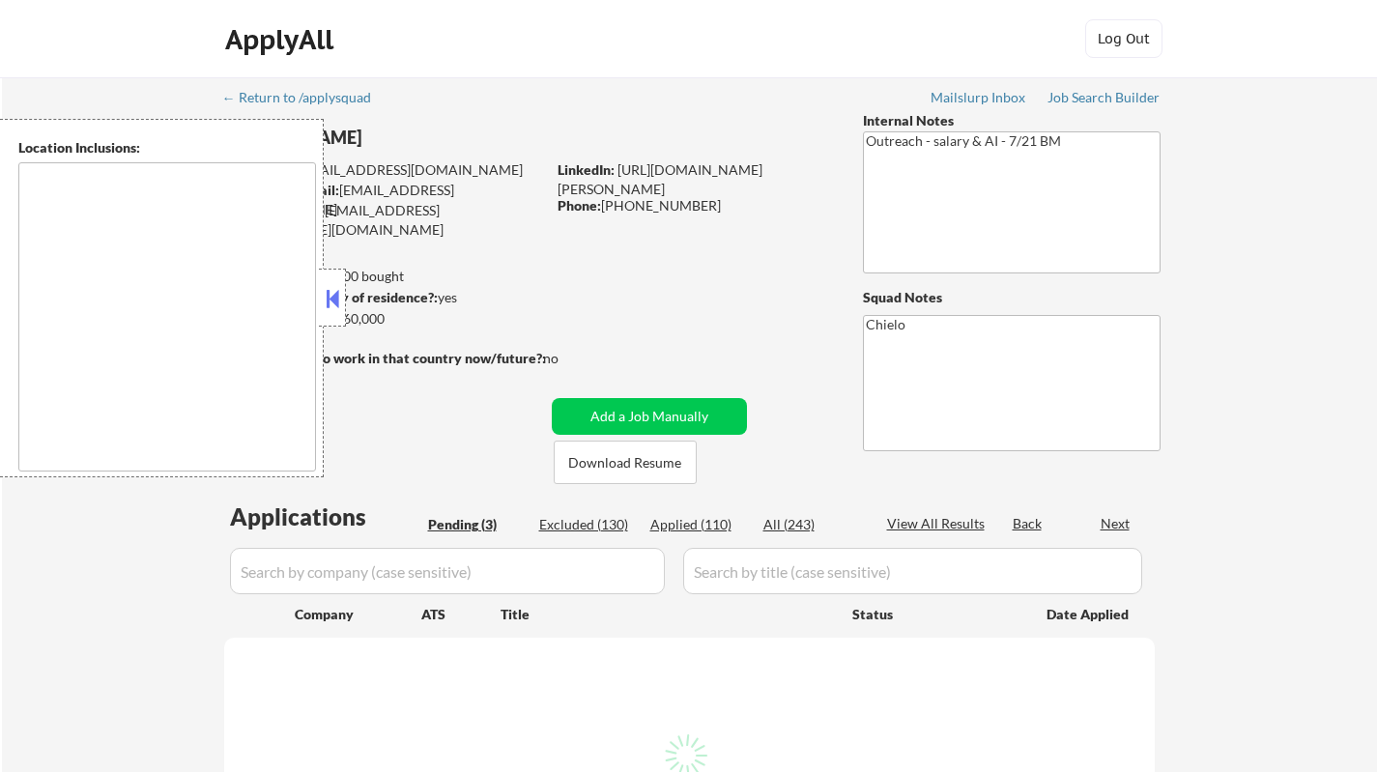
select select ""pending""
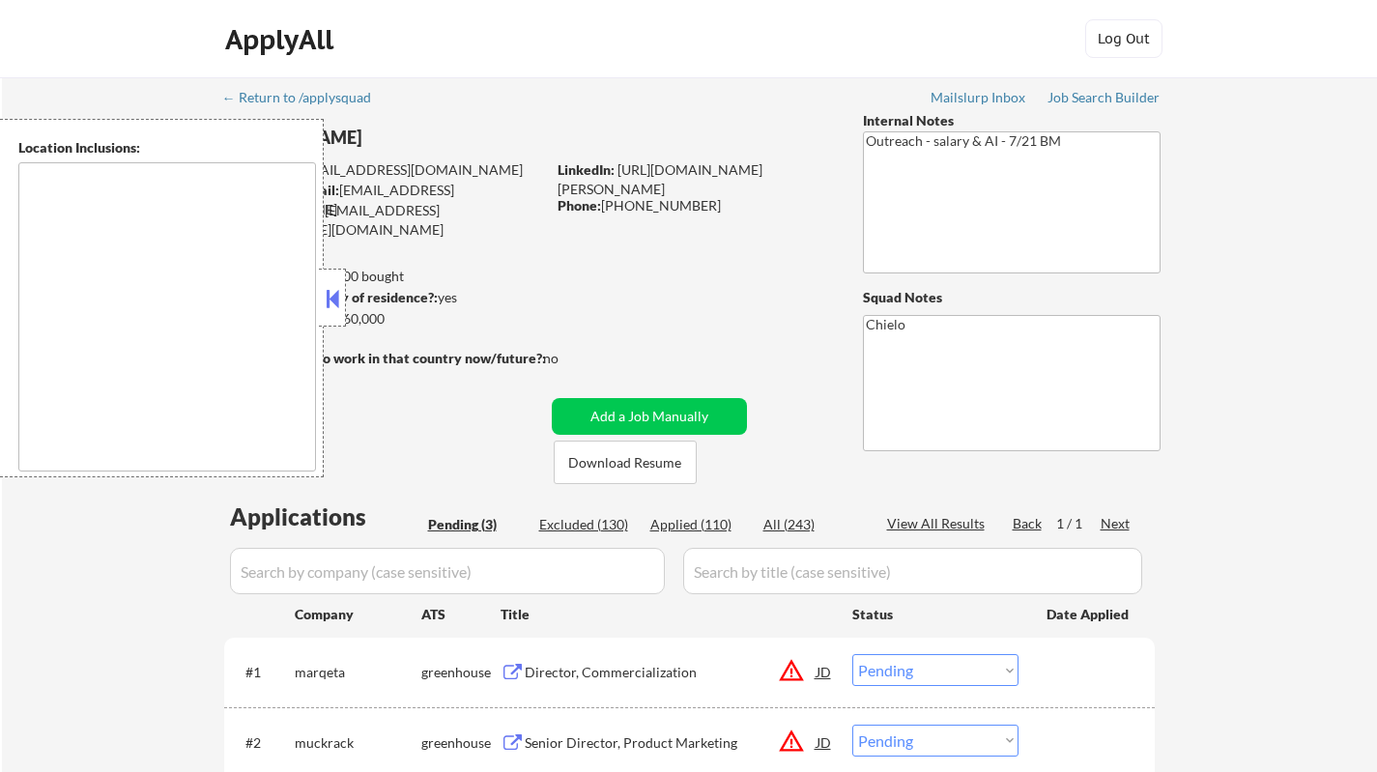
type textarea "remote"
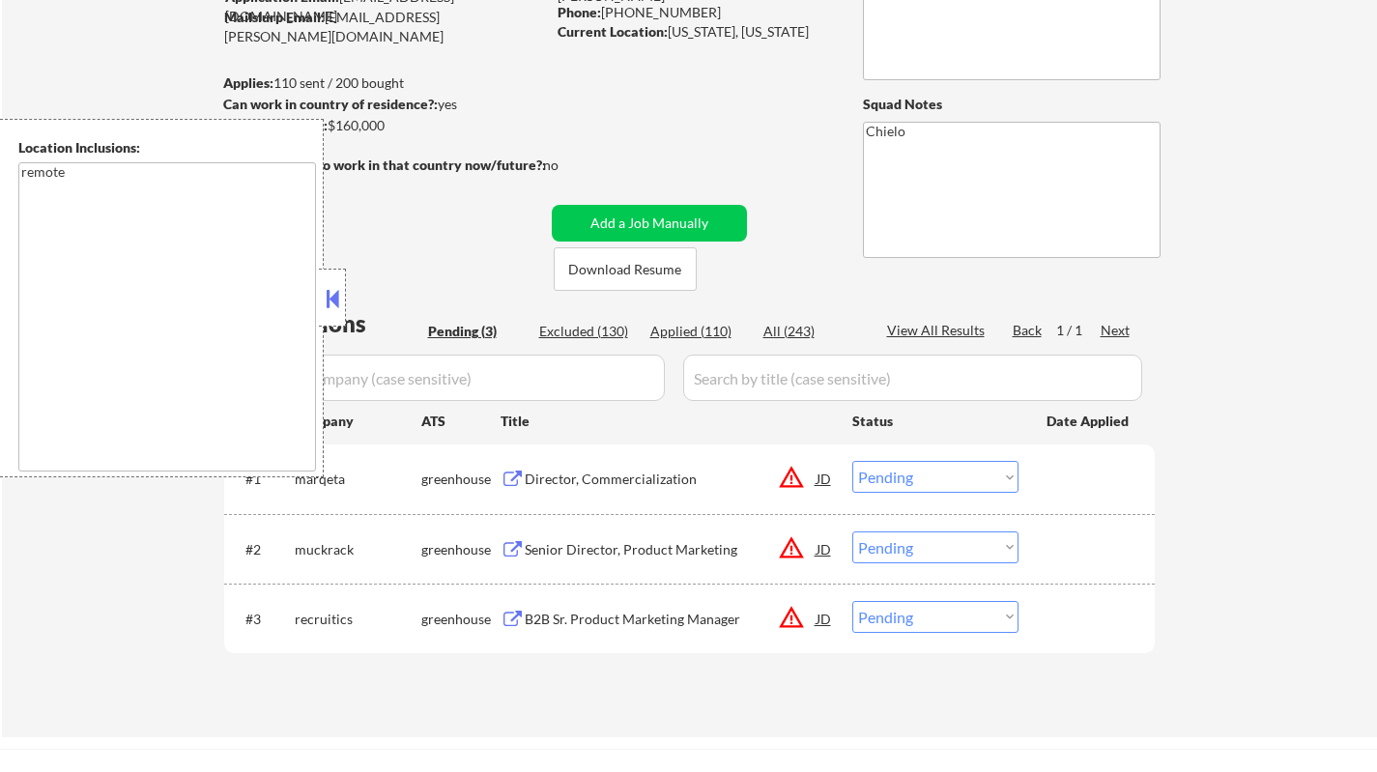
click at [337, 290] on button at bounding box center [332, 298] width 21 height 29
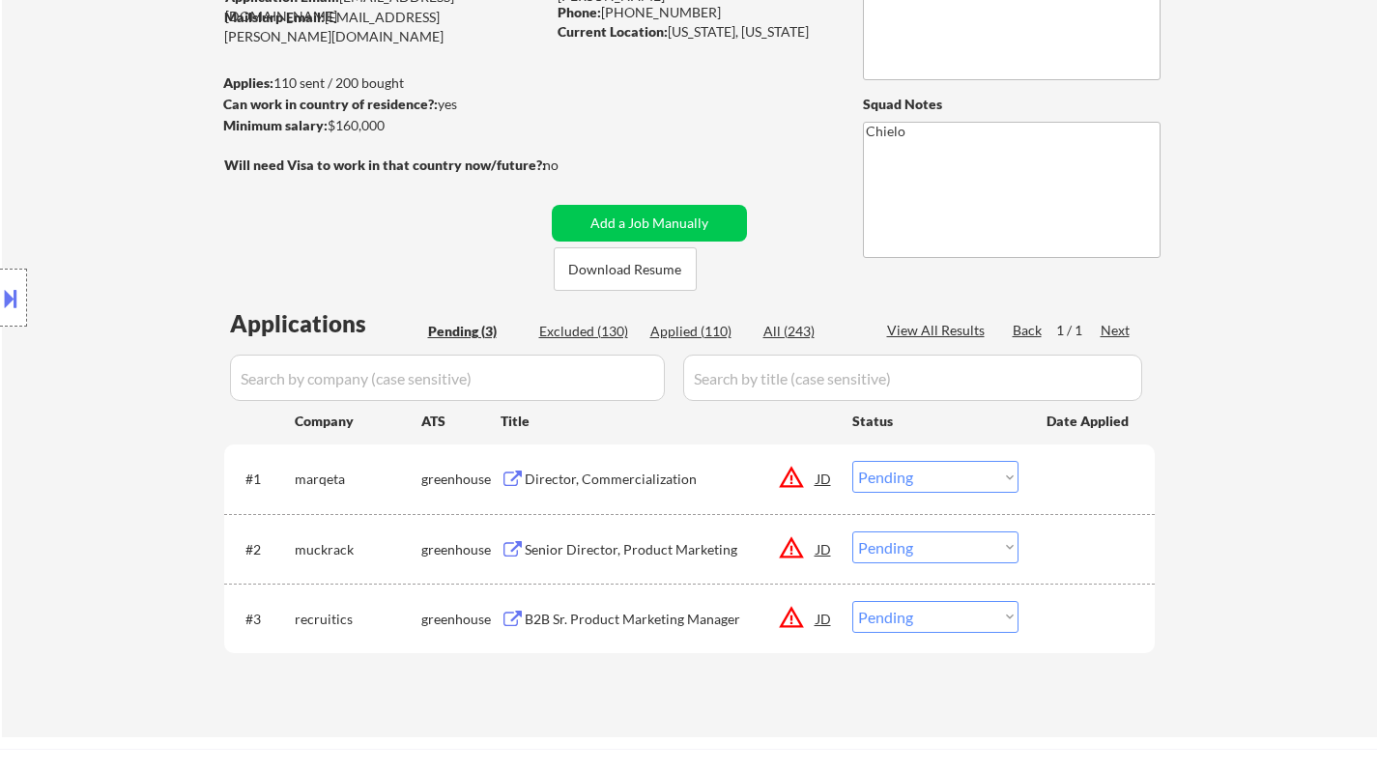
scroll to position [0, 0]
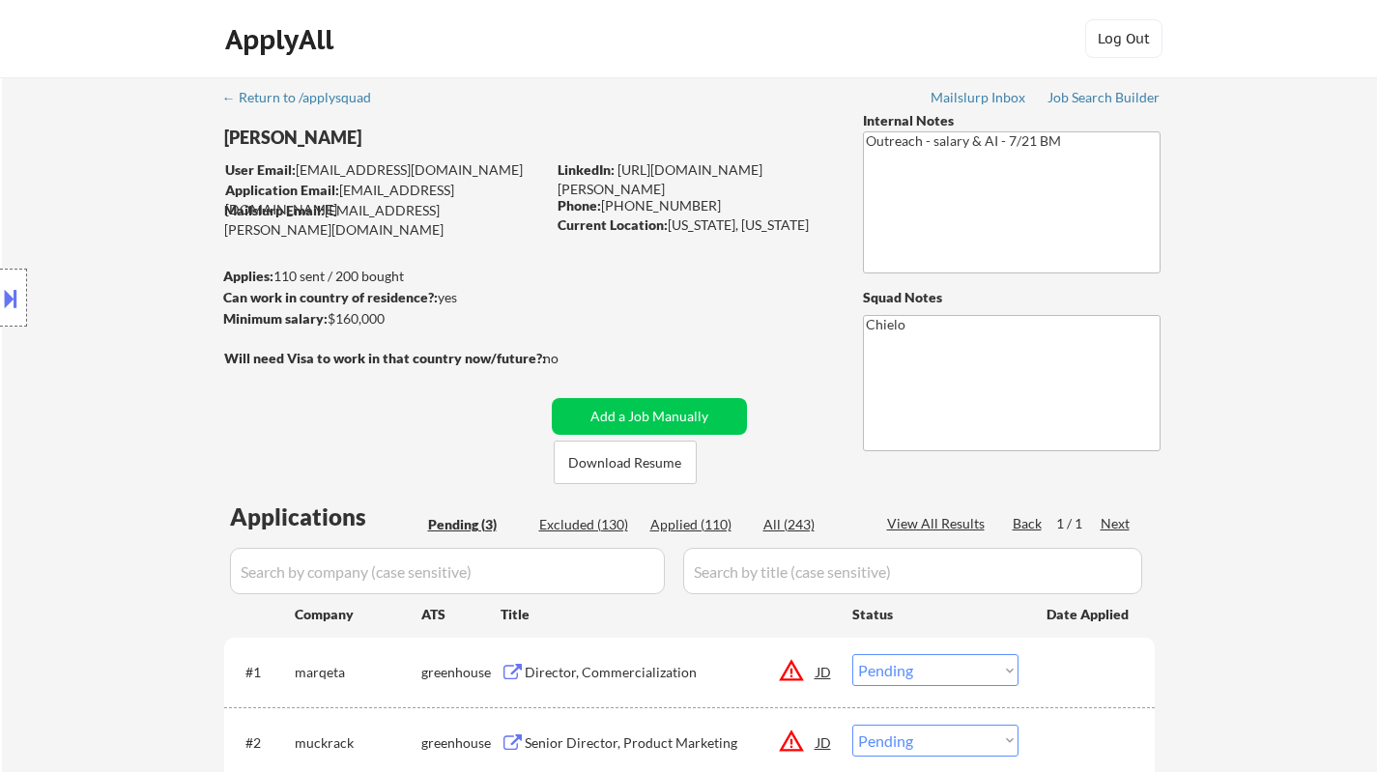
click at [0, 309] on button at bounding box center [10, 298] width 21 height 32
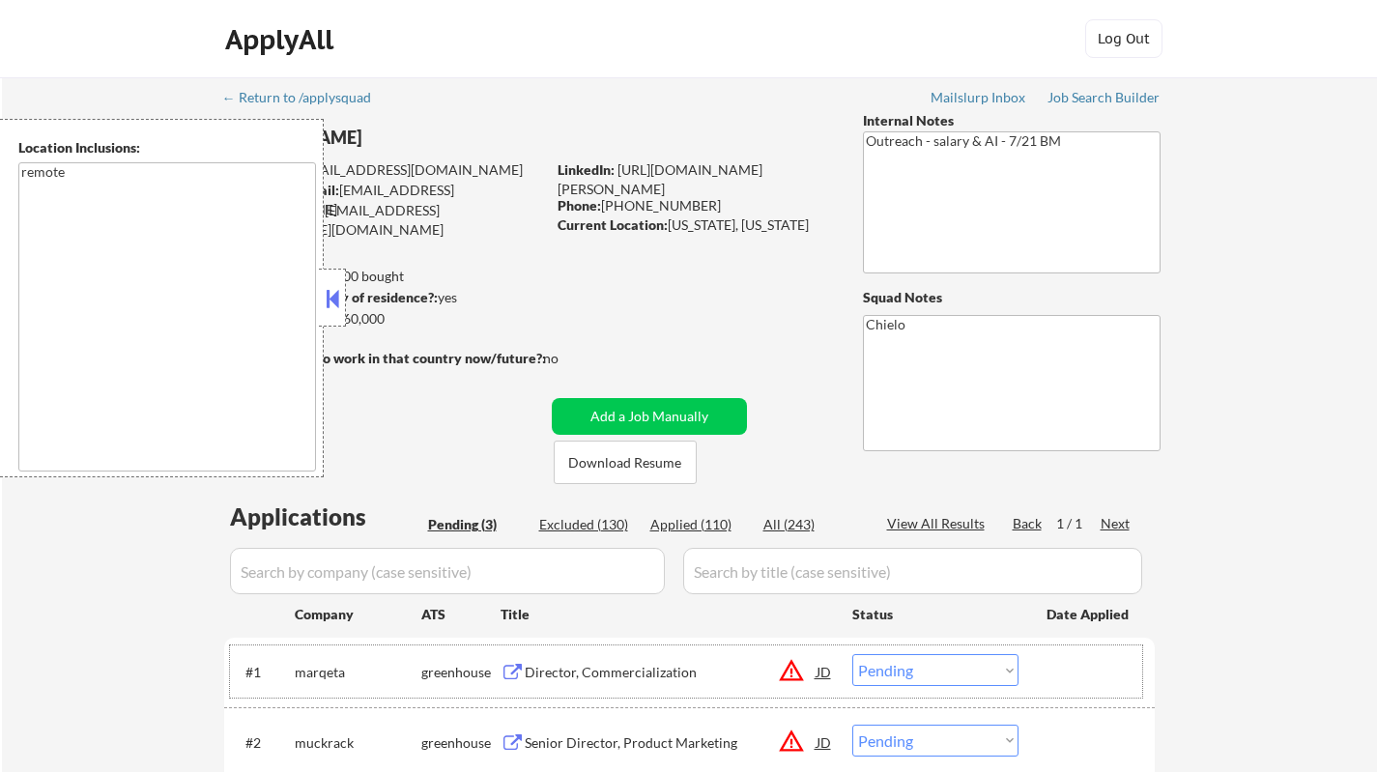
click at [834, 664] on div "#1 [PERSON_NAME] Director, Commercialization JD warning_amber Choose an option.…" at bounding box center [686, 671] width 912 height 52
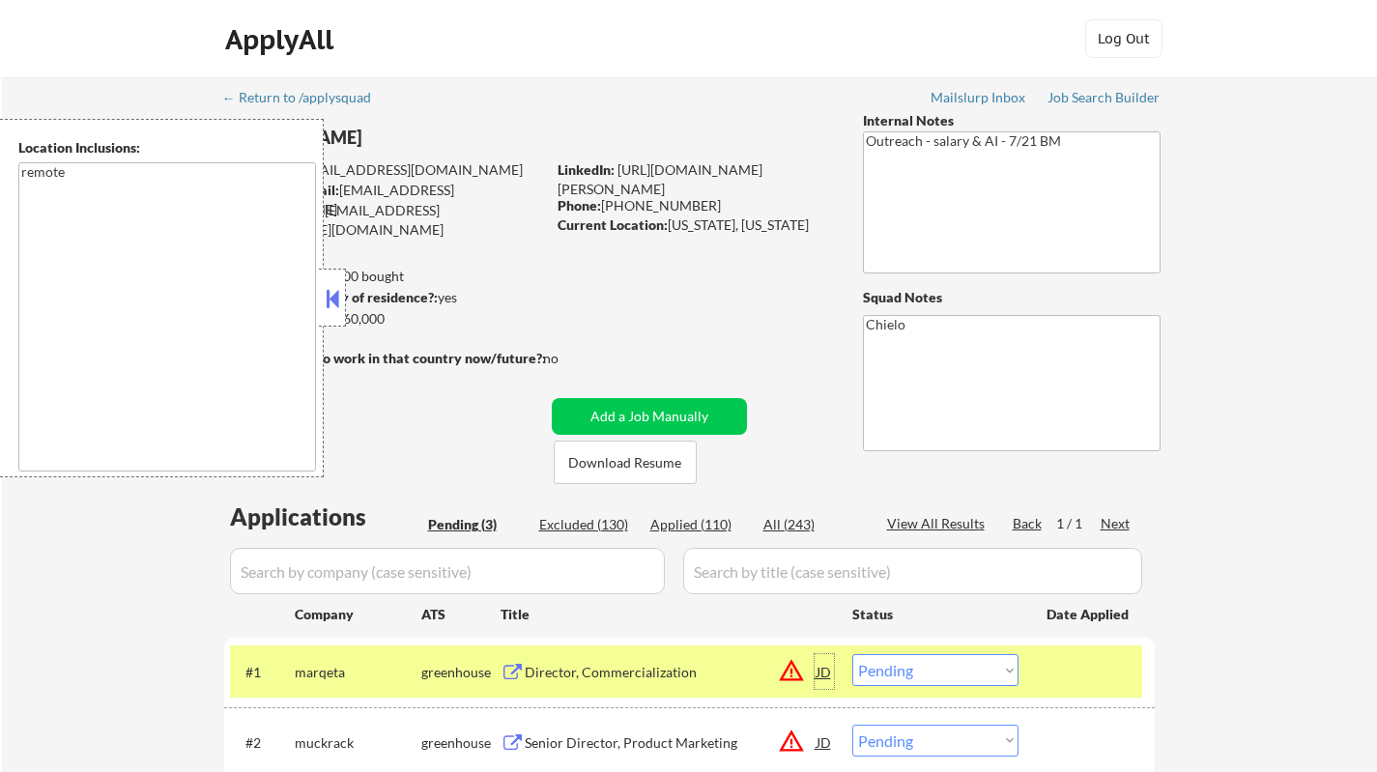
click at [824, 670] on div "JD" at bounding box center [823, 671] width 19 height 35
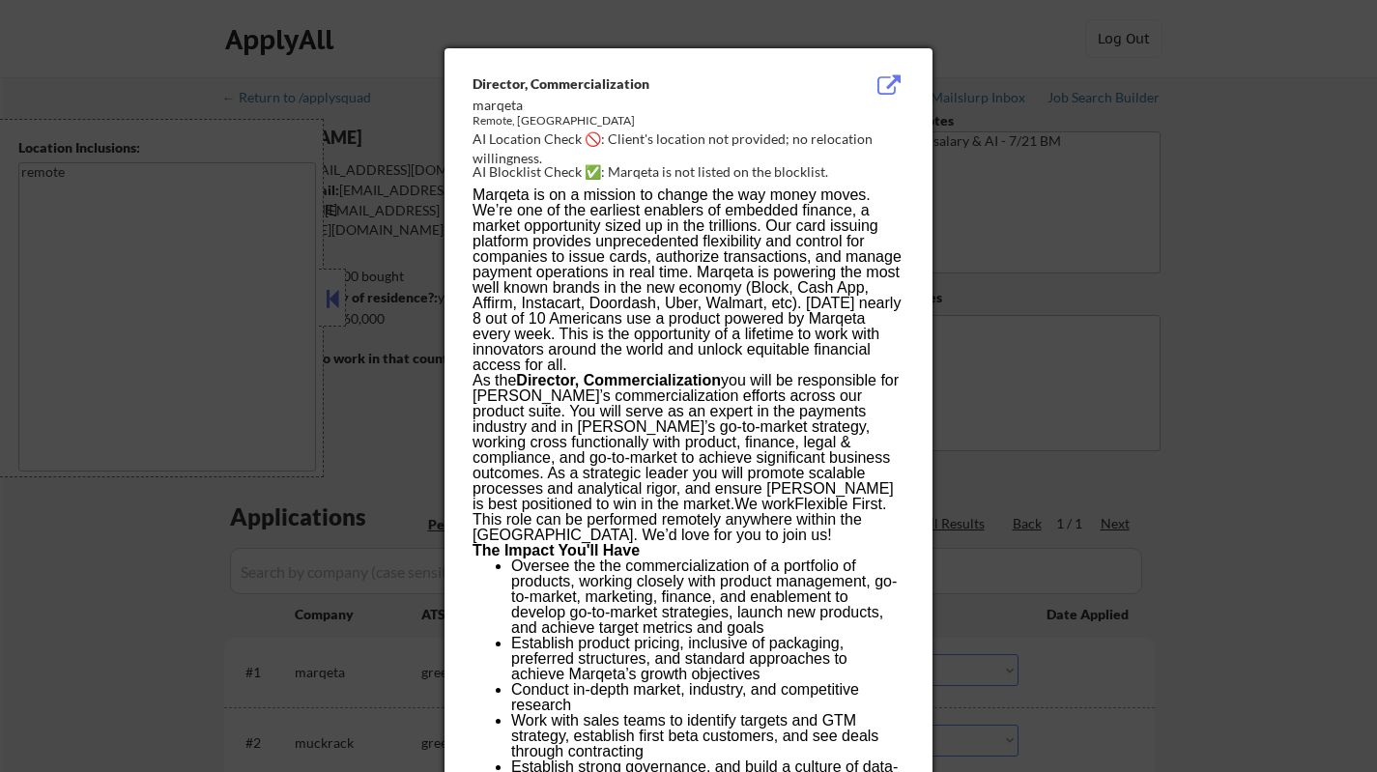
click at [1156, 498] on div at bounding box center [688, 386] width 1377 height 772
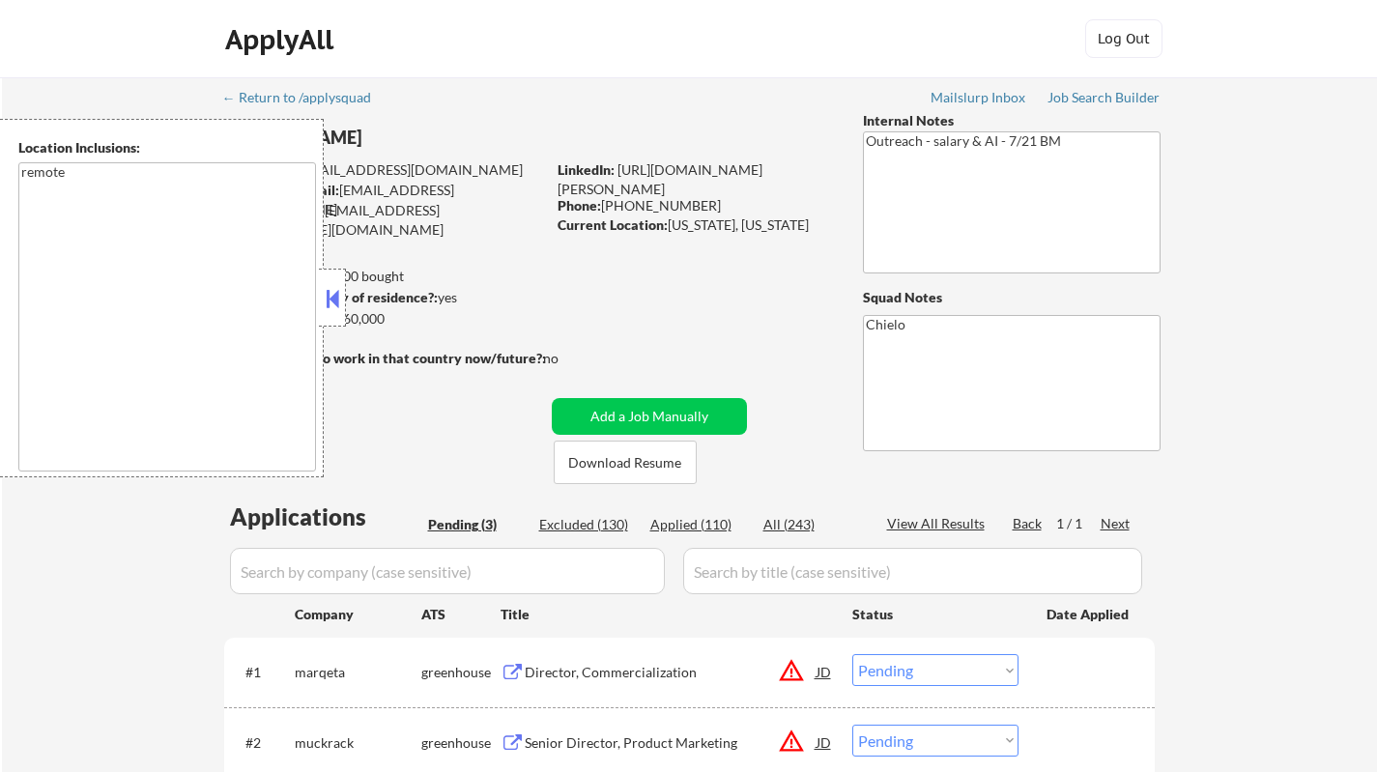
click at [322, 302] on button at bounding box center [332, 298] width 21 height 29
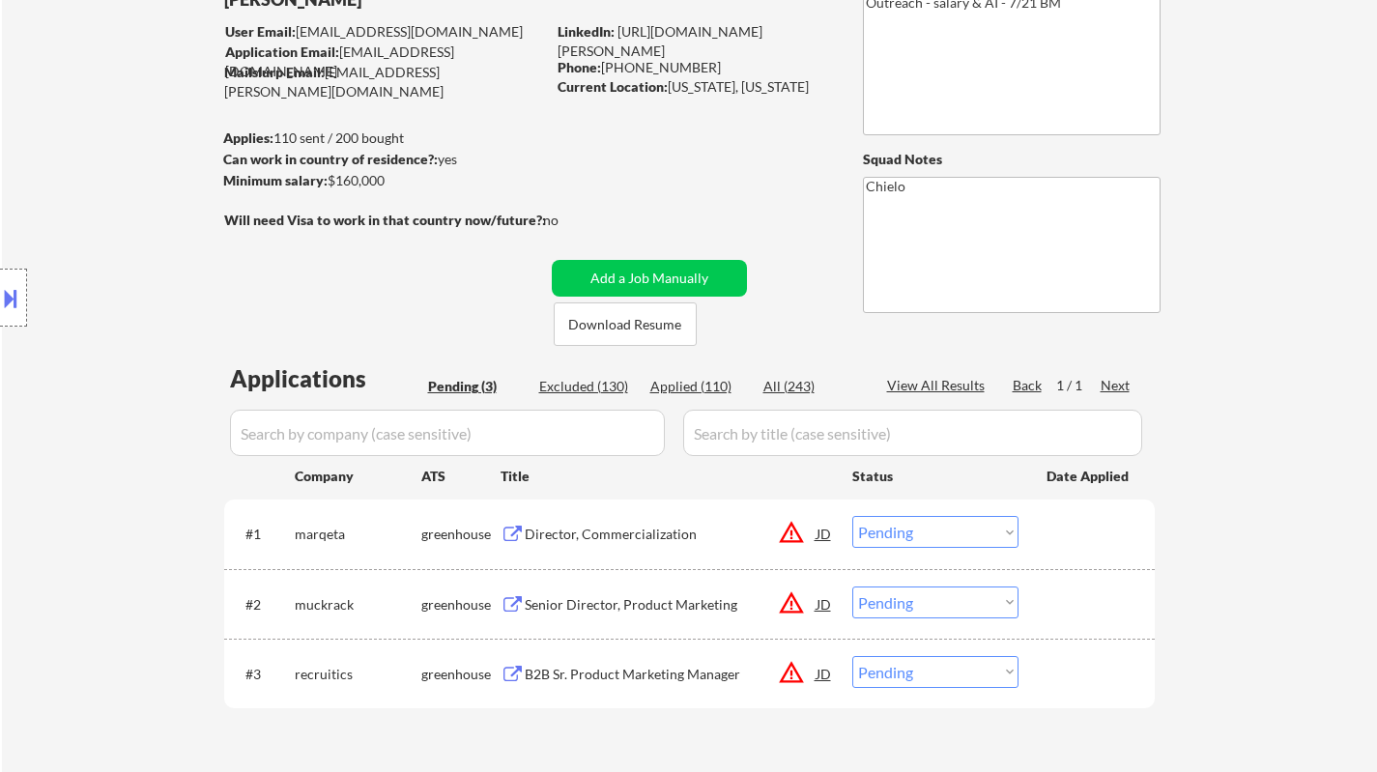
scroll to position [290, 0]
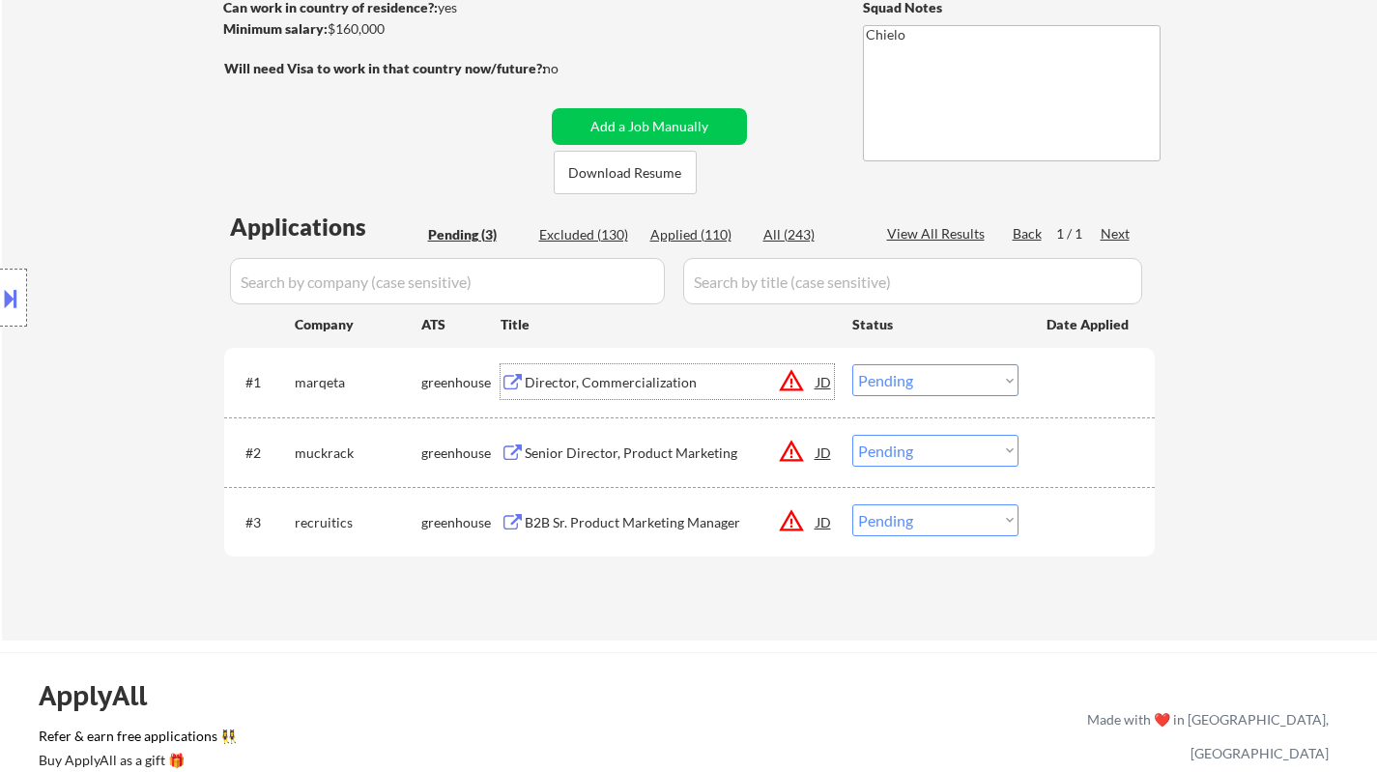
click at [588, 382] on div "Director, Commercialization" at bounding box center [671, 382] width 292 height 19
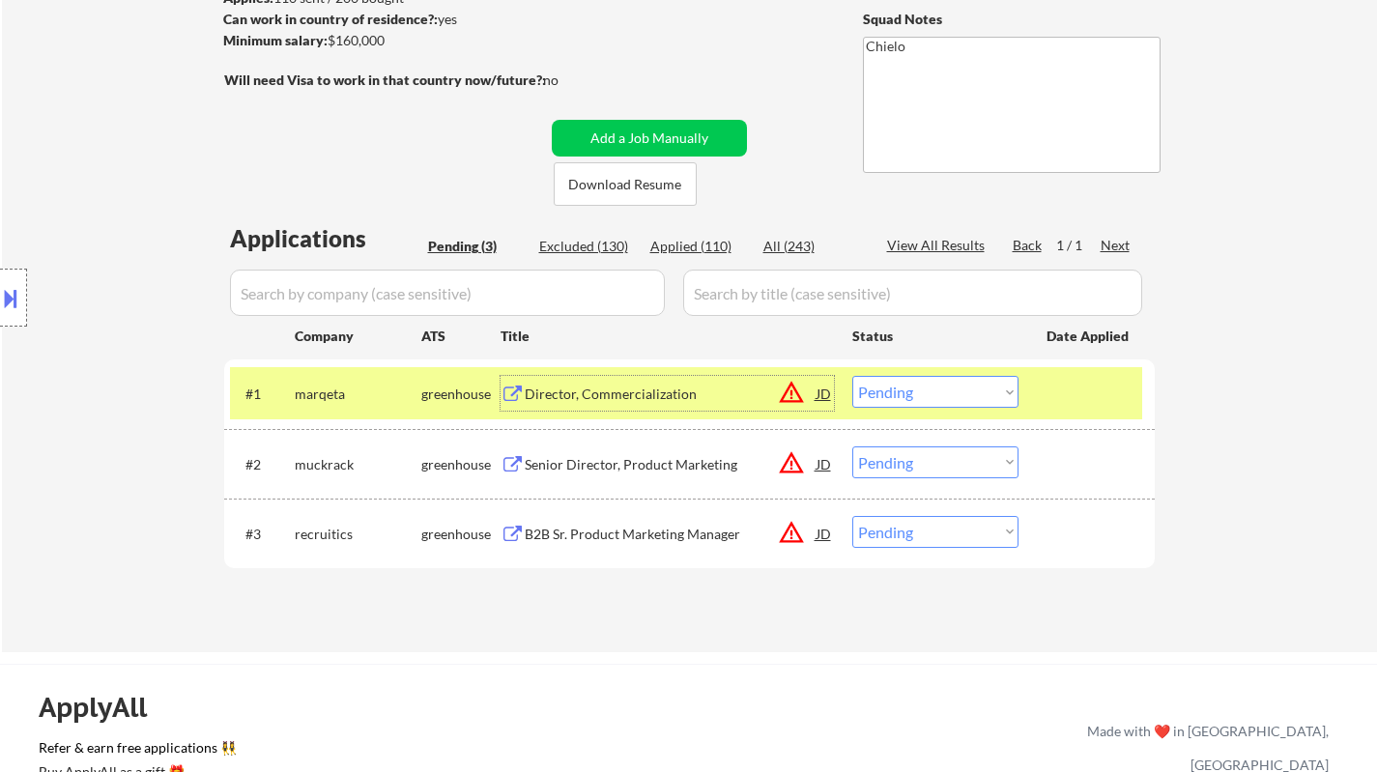
scroll to position [386, 0]
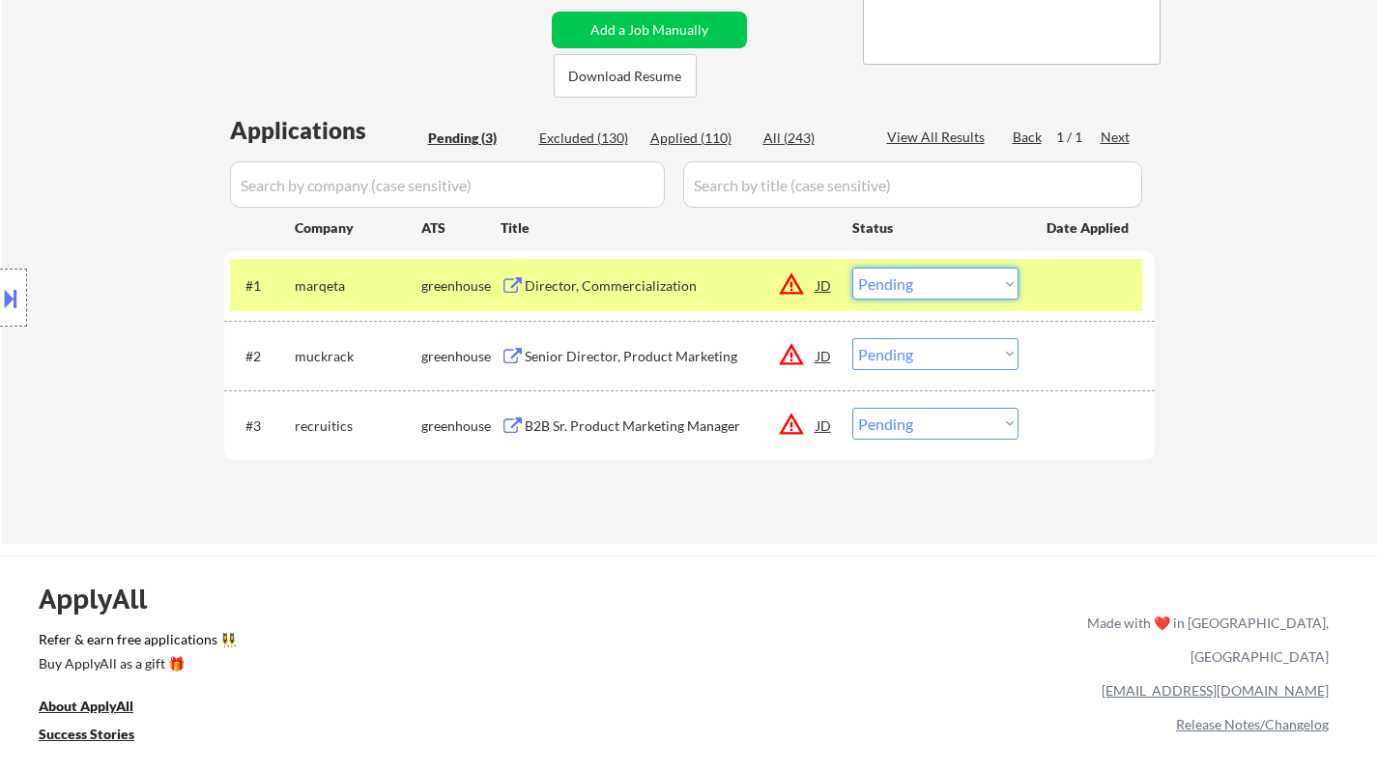
drag, startPoint x: 954, startPoint y: 285, endPoint x: 951, endPoint y: 296, distance: 11.0
click at [953, 285] on select "Choose an option... Pending Applied Excluded (Questions) Excluded (Expired) Exc…" at bounding box center [935, 284] width 166 height 32
click at [852, 268] on select "Choose an option... Pending Applied Excluded (Questions) Excluded (Expired) Exc…" at bounding box center [935, 284] width 166 height 32
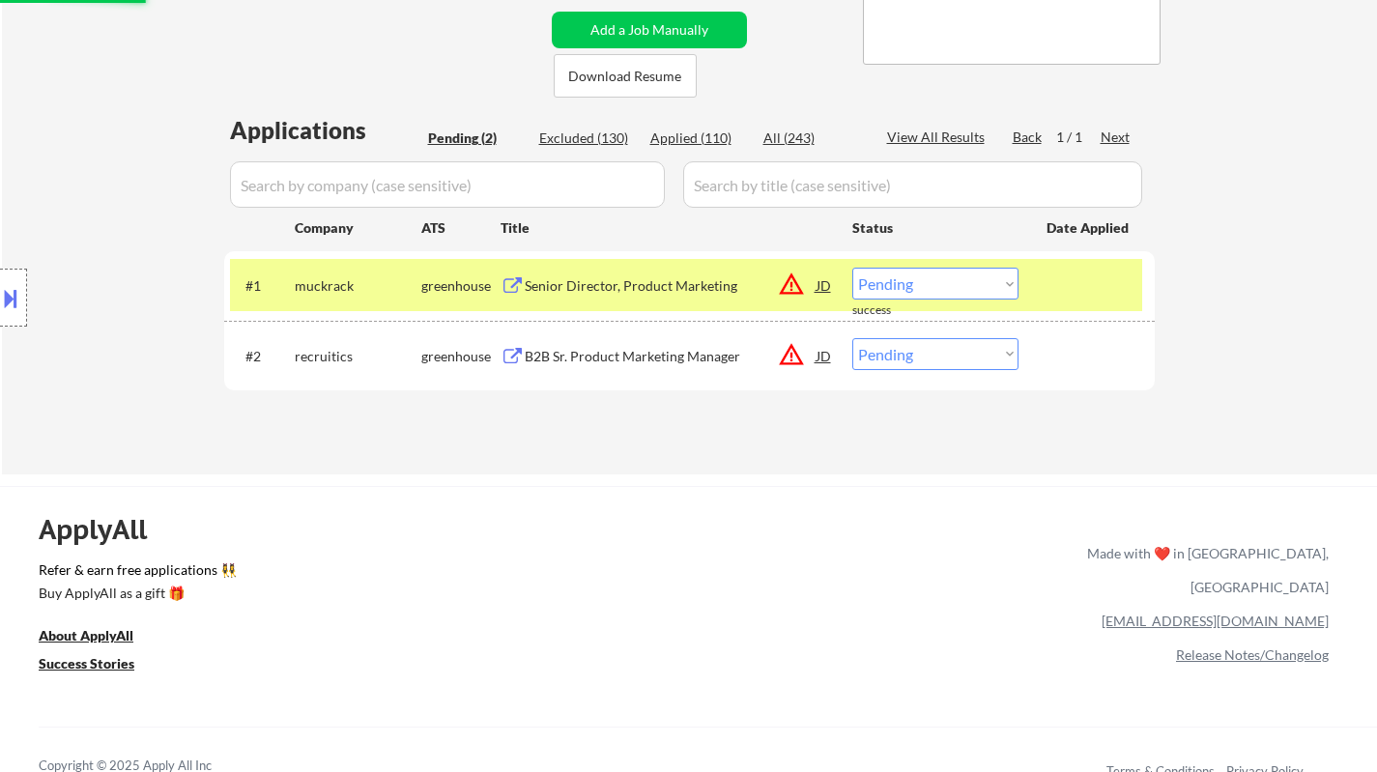
click at [594, 142] on div "Excluded (130)" at bounding box center [587, 137] width 97 height 19
select select ""excluded""
select select ""excluded__location_""
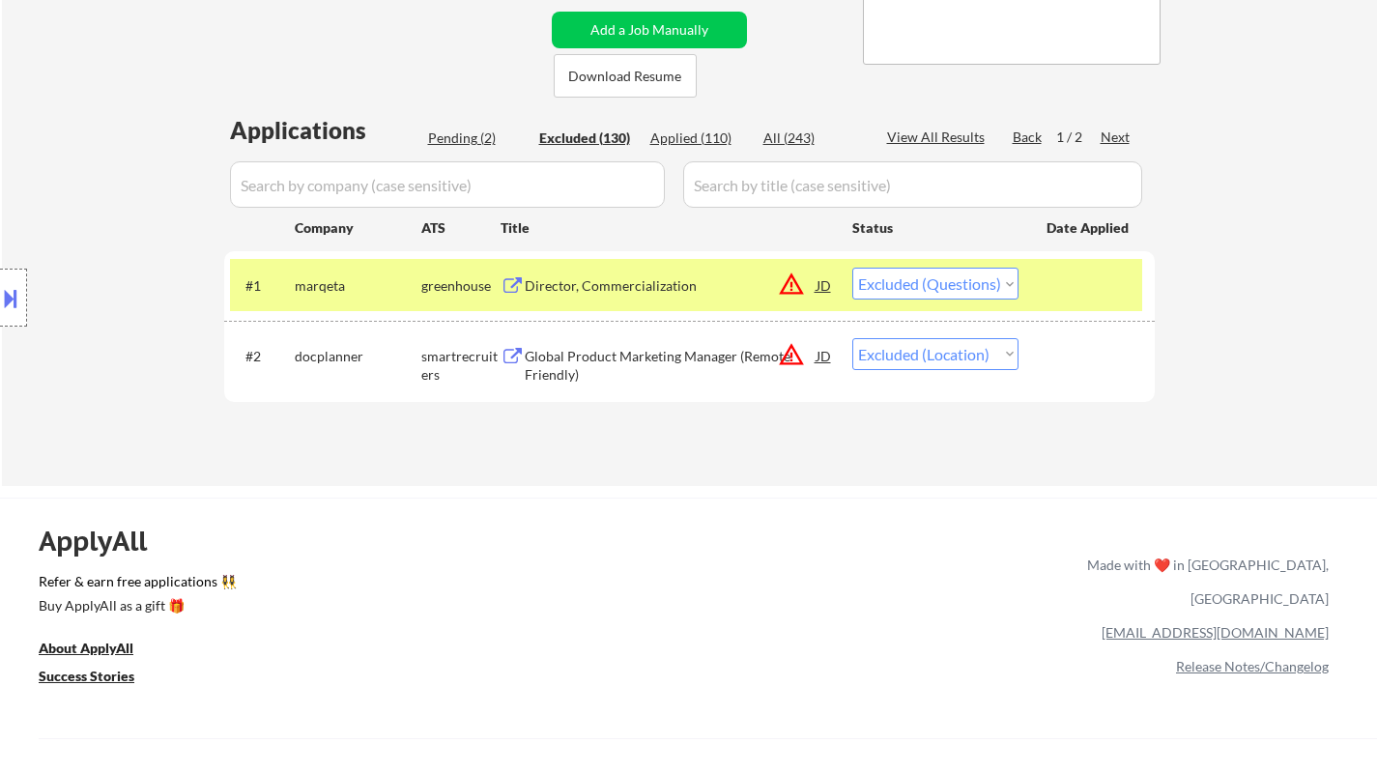
select select ""excluded__expired_""
select select ""excluded""
select select ""excluded__expired_""
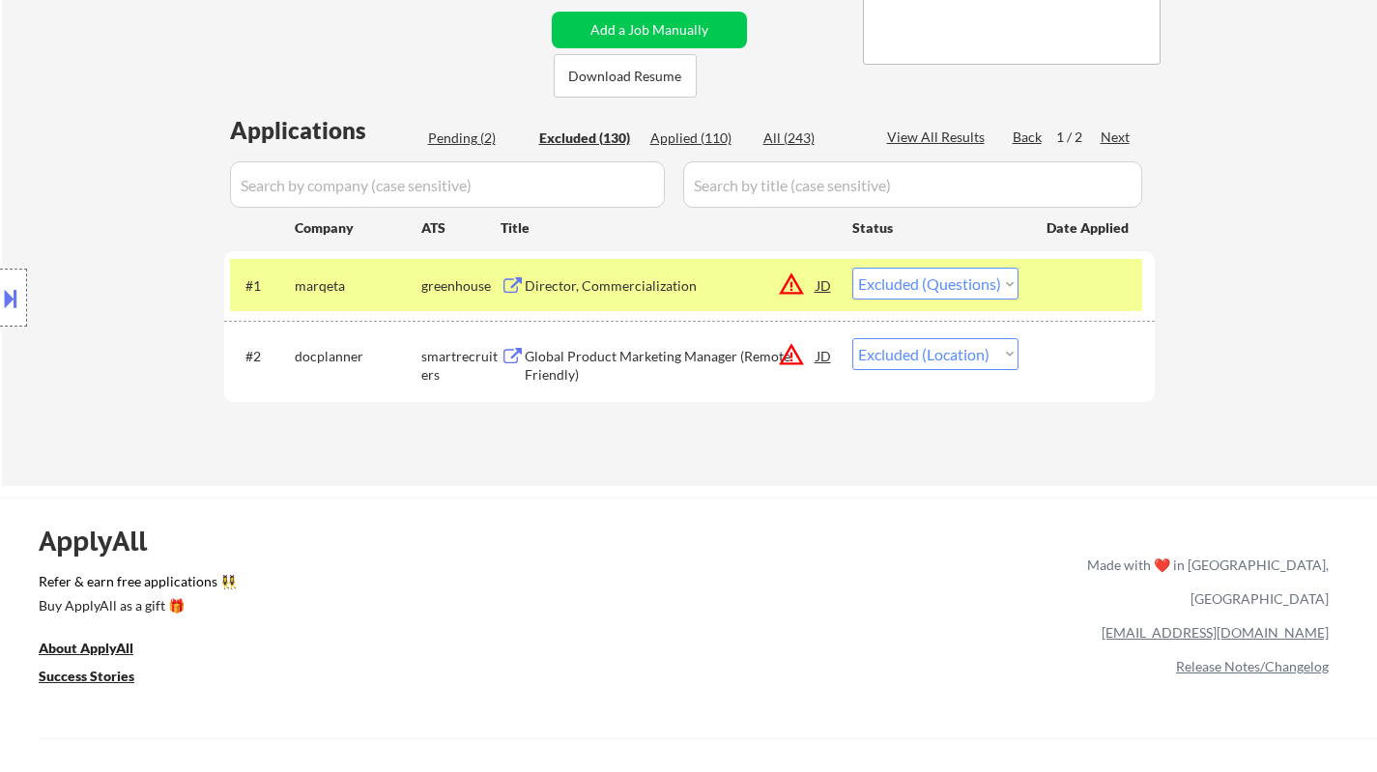
select select ""excluded__bad_match_""
select select ""excluded""
select select ""excluded__bad_match_""
select select ""excluded__expired_""
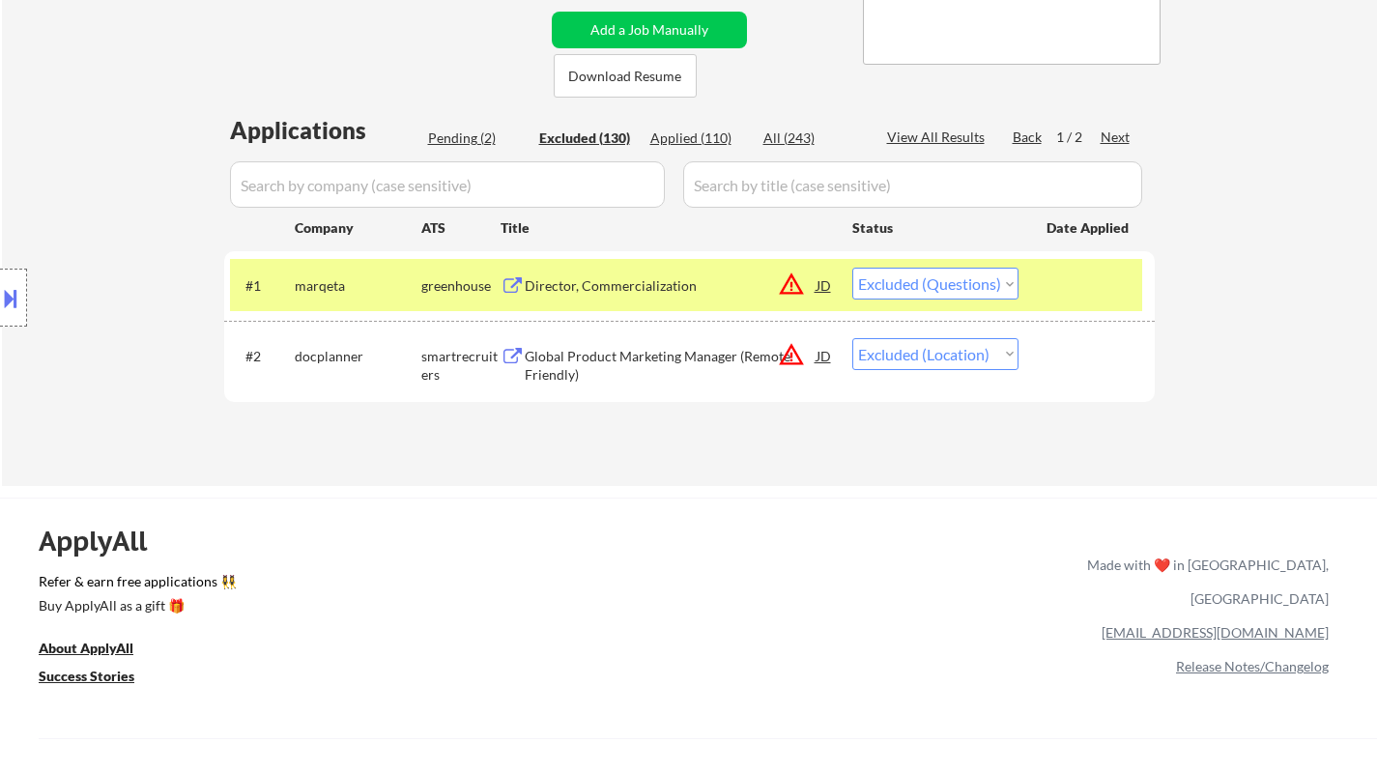
select select ""excluded""
select select ""excluded__bad_match_""
select select ""excluded""
select select ""excluded__other_""
select select ""excluded""
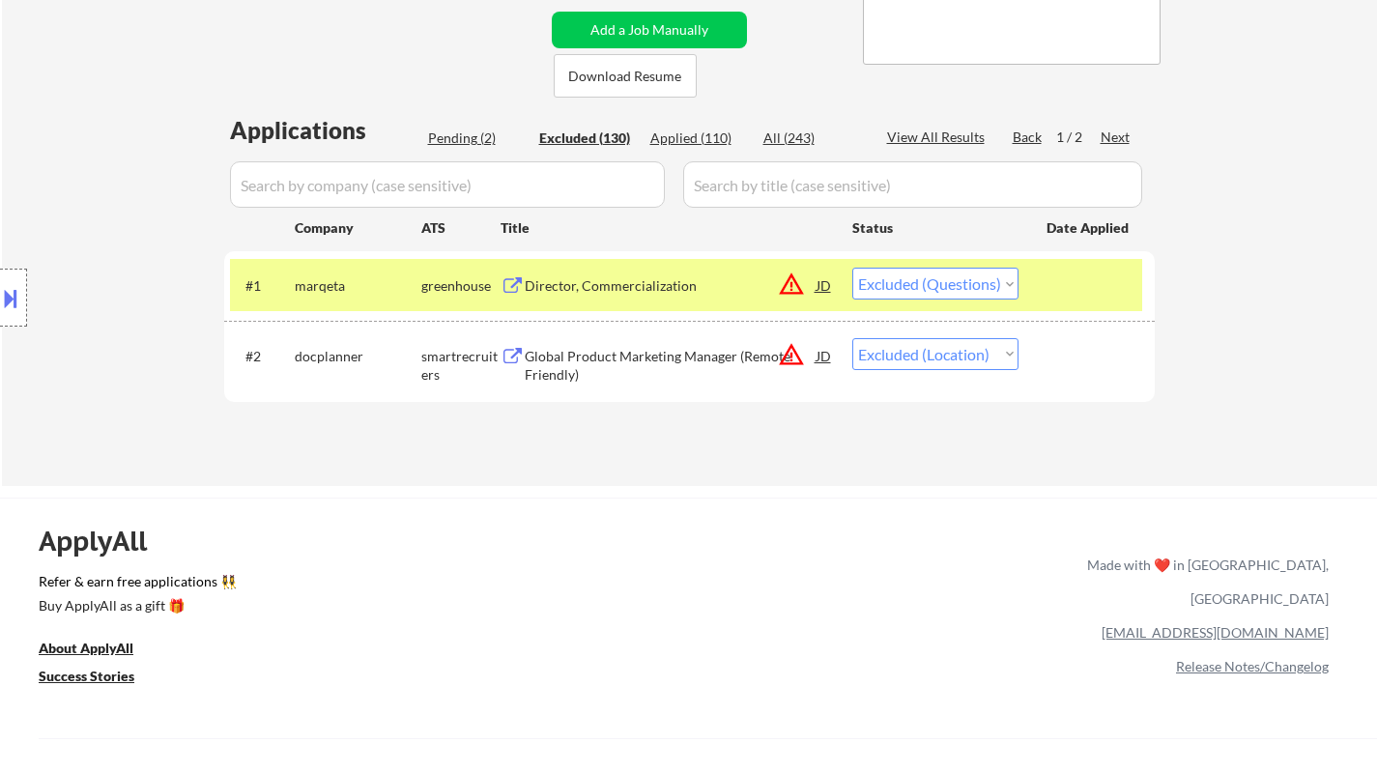
select select ""excluded__expired_""
select select ""excluded__other_""
select select ""excluded""
select select ""excluded__other_""
select select ""excluded""
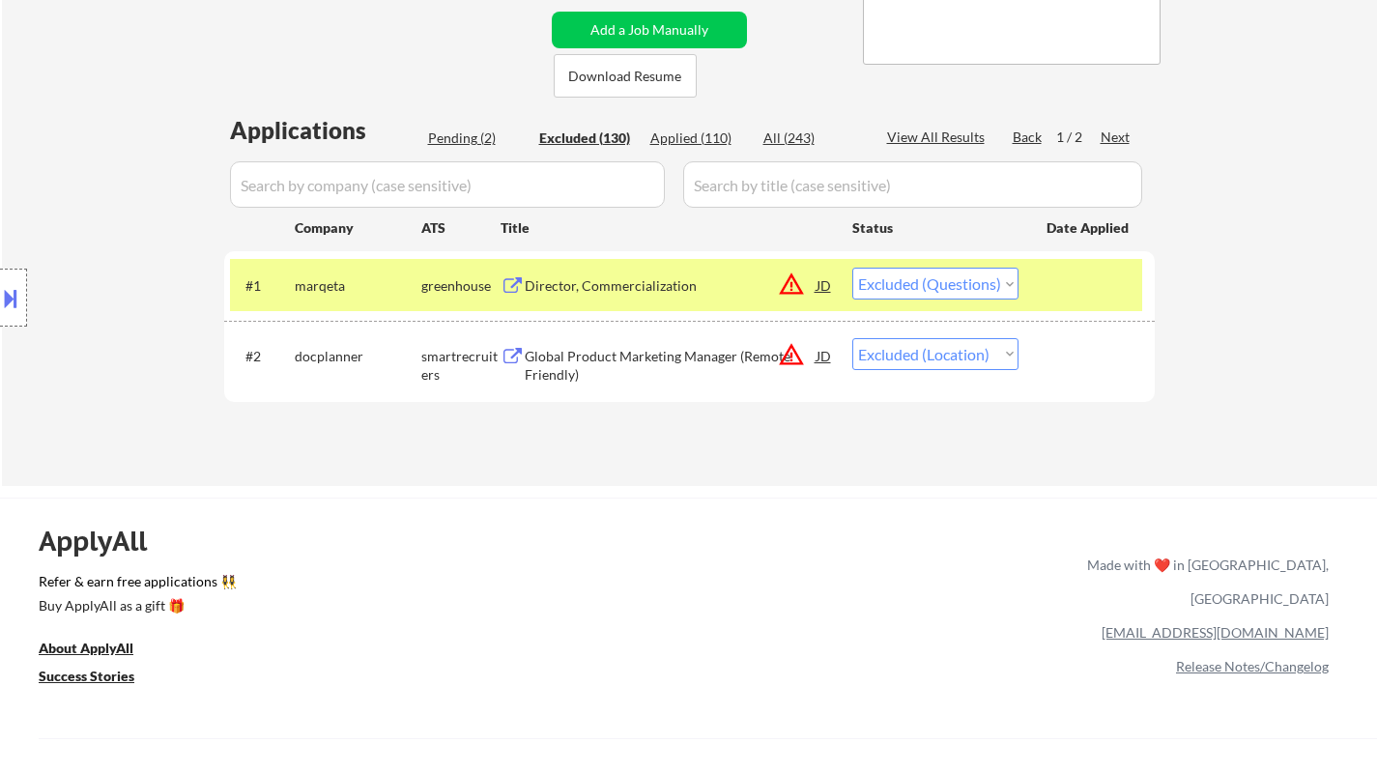
select select ""excluded""
select select ""excluded__expired_""
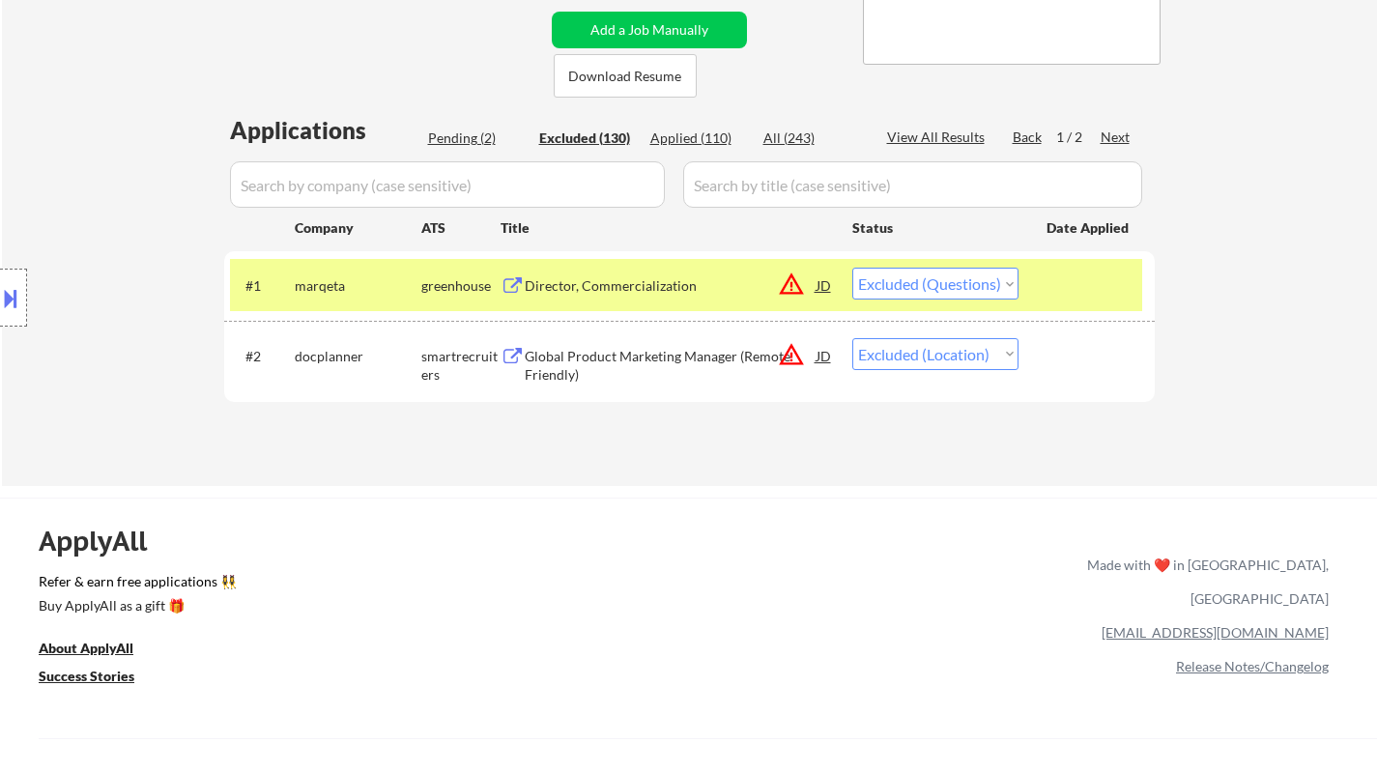
select select ""excluded__salary_""
select select ""excluded__expired_""
select select ""excluded__other_""
select select ""excluded__location_""
select select ""excluded__bad_match_""
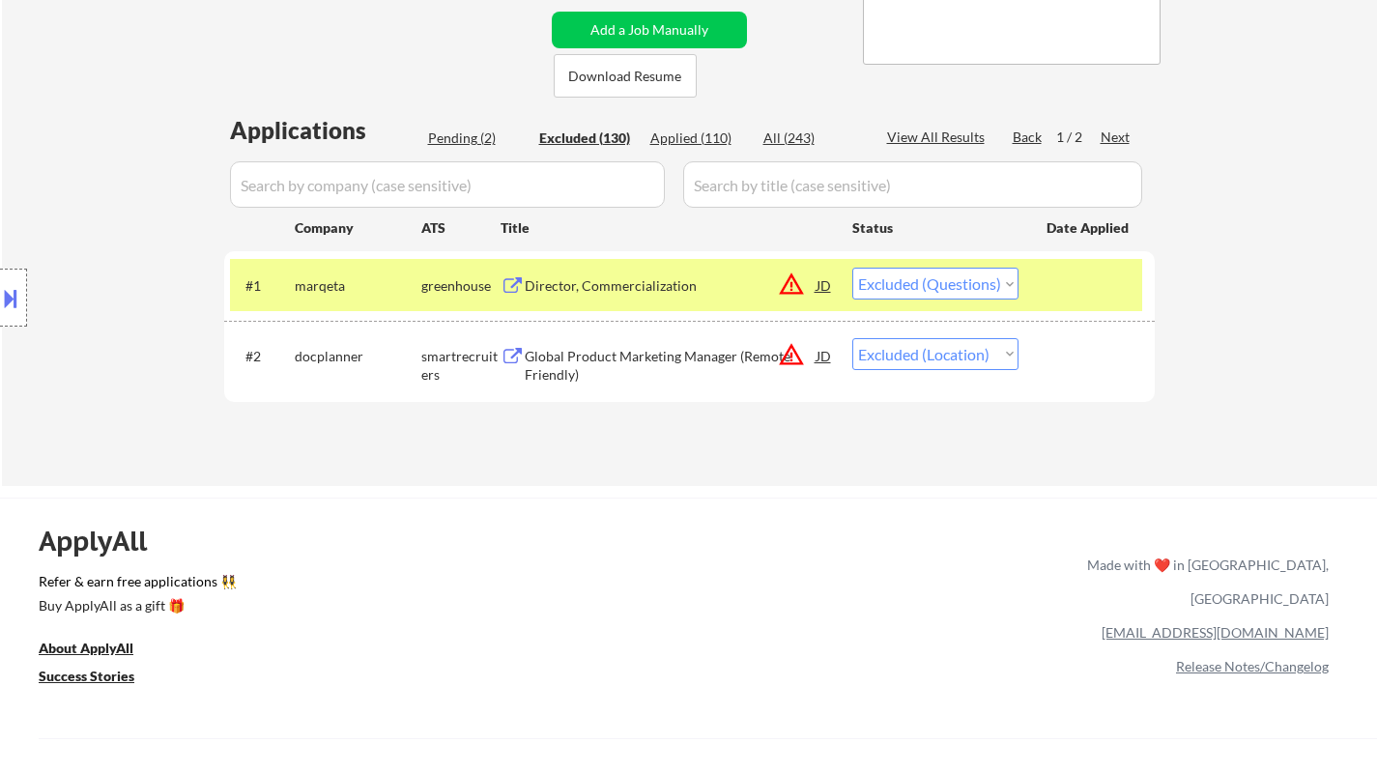
select select ""excluded""
select select ""excluded__expired_""
select select ""excluded__location_""
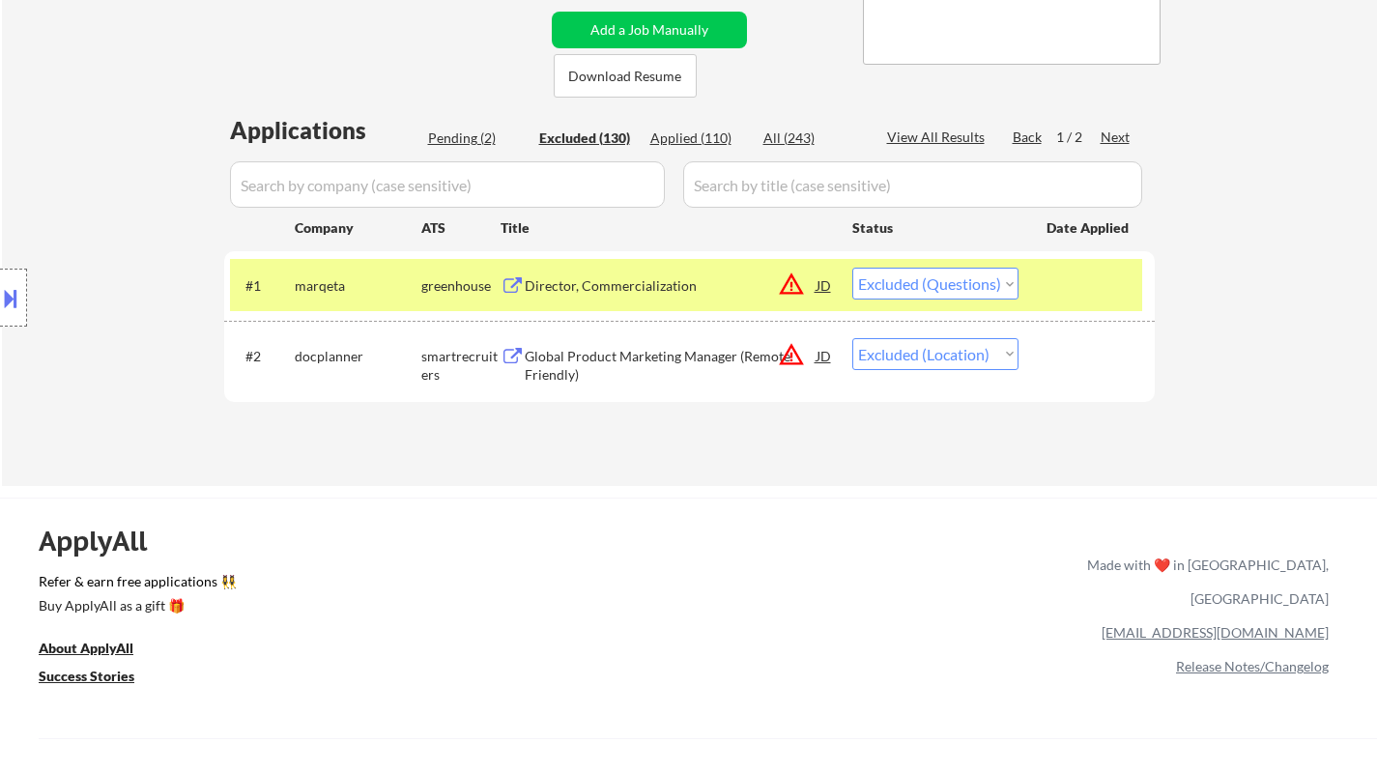
select select ""excluded__salary_""
select select ""excluded__expired_""
select select ""excluded__salary_""
select select ""excluded""
select select ""excluded__expired_""
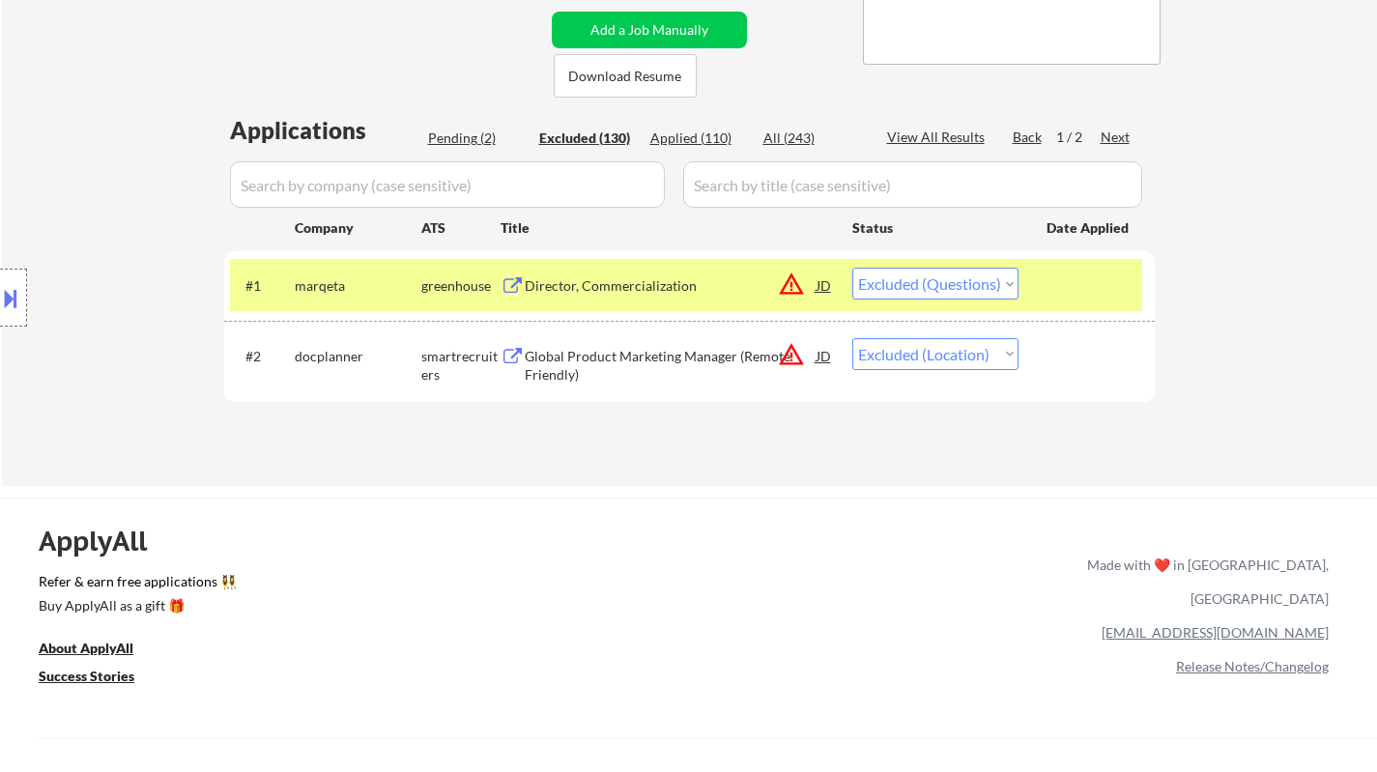
select select ""excluded__expired_""
select select ""excluded""
select select ""excluded__location_""
select select ""excluded__expired_""
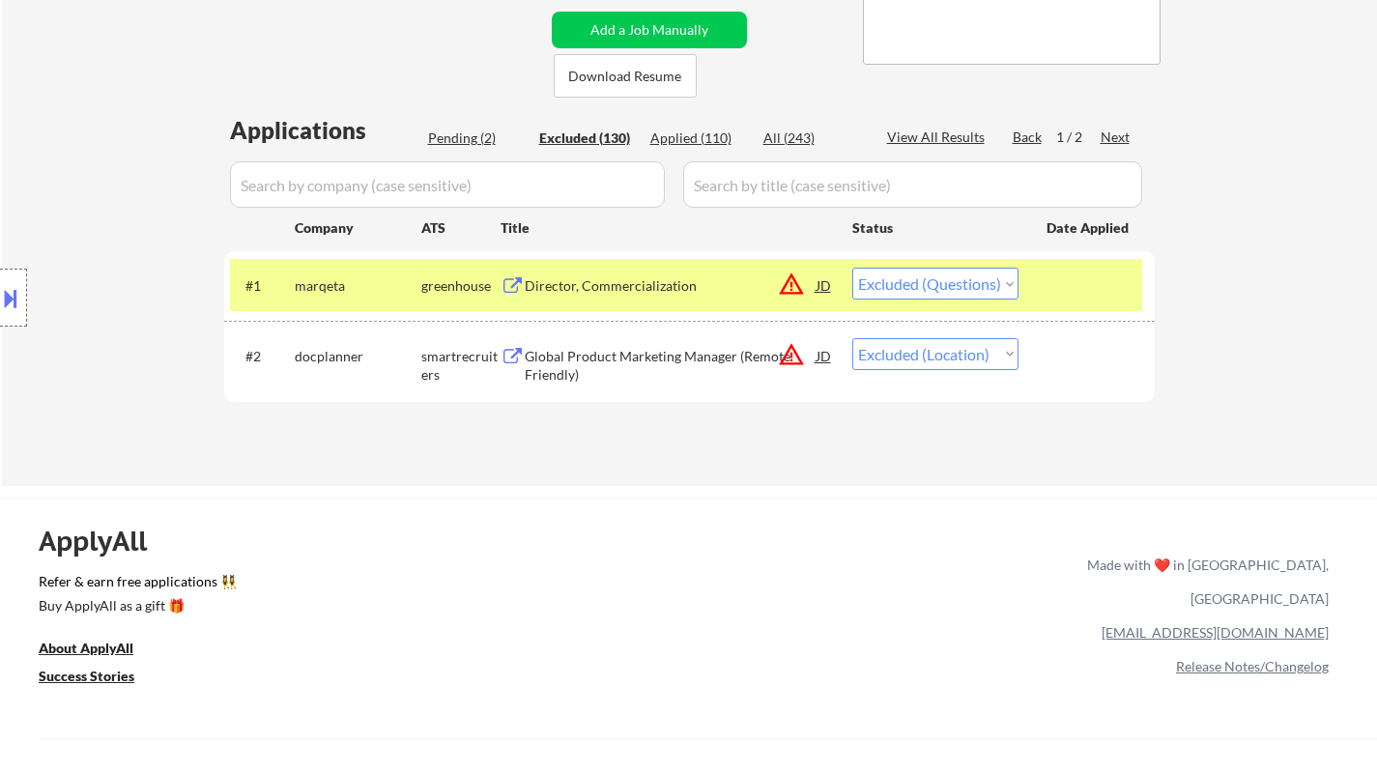
select select ""excluded__expired_""
select select ""excluded__location_""
select select ""excluded__salary_""
select select ""excluded""
select select ""excluded__expired_""
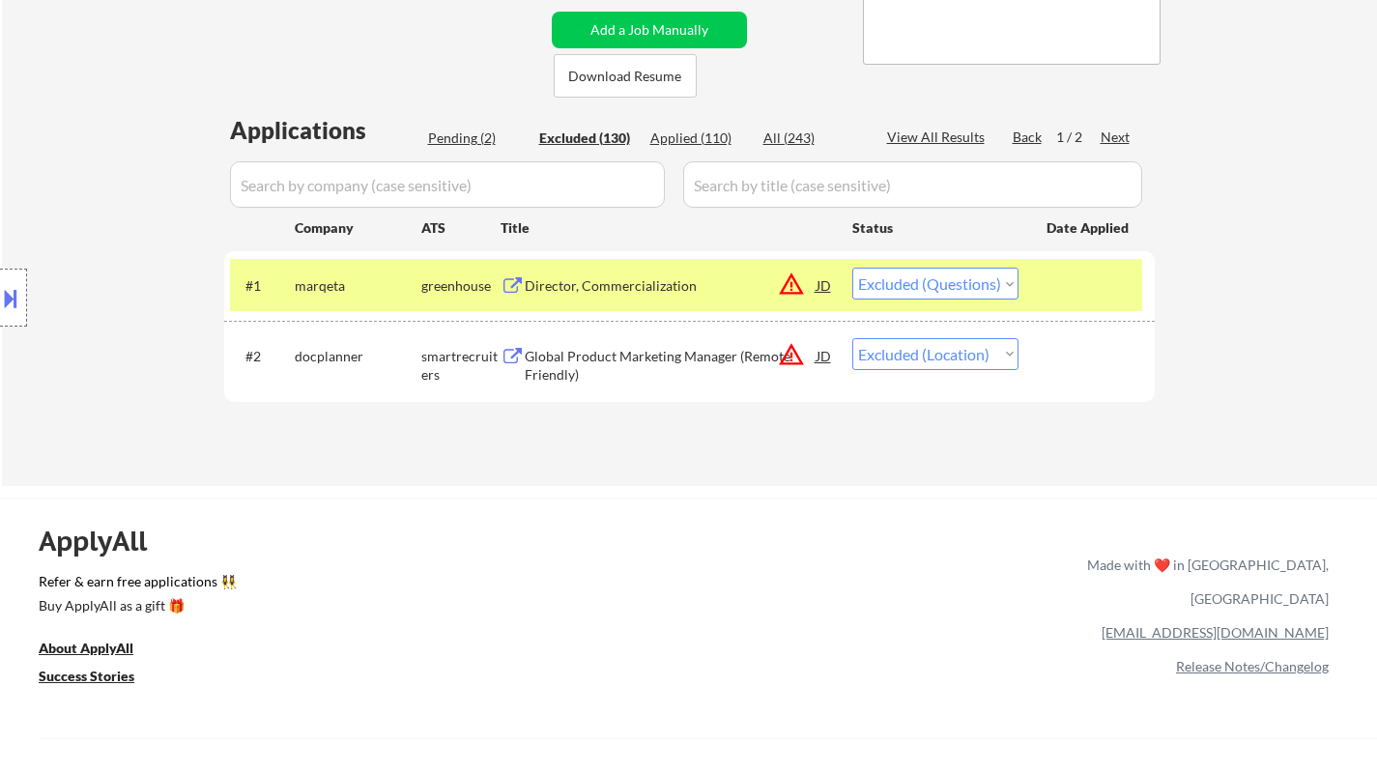
select select ""excluded""
select select ""excluded__expired_""
select select ""excluded__other_""
select select ""excluded__salary_""
select select ""excluded""
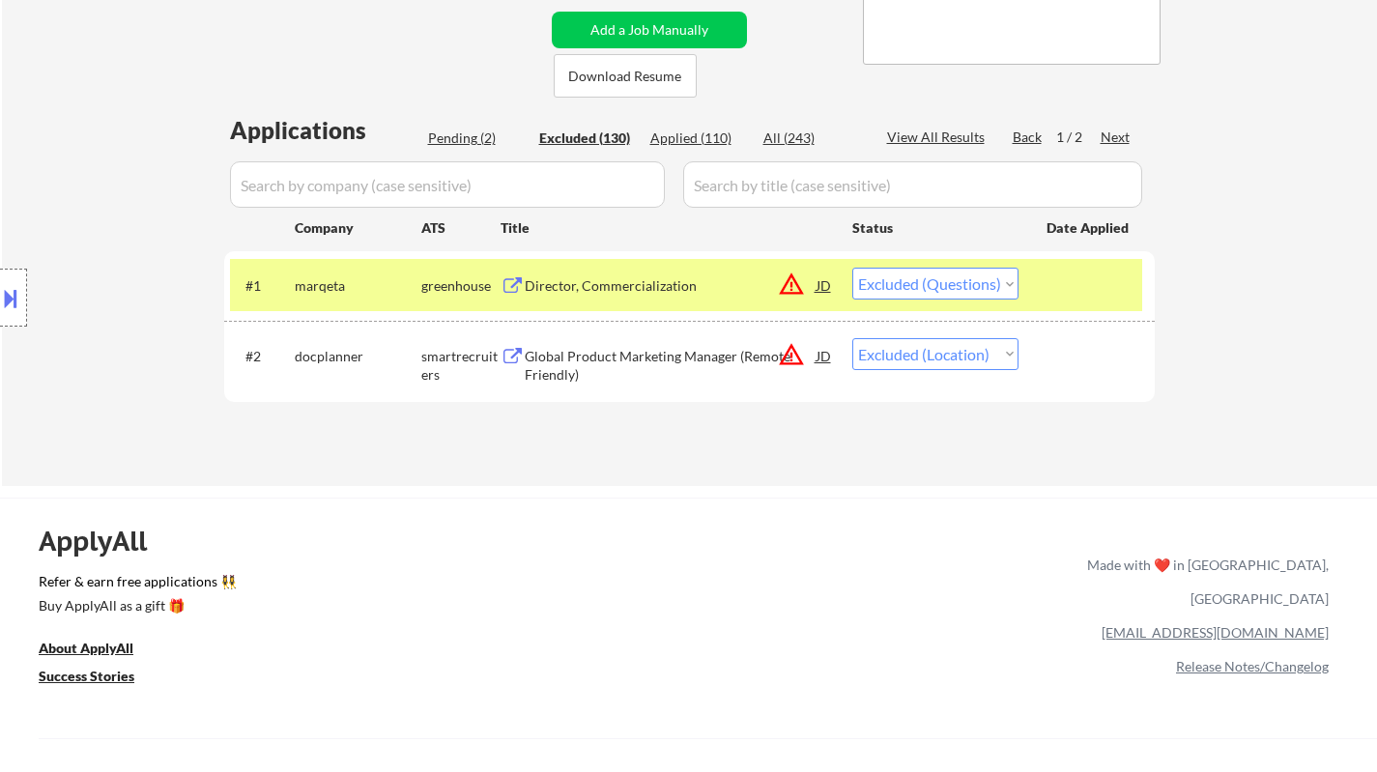
select select ""excluded__location_""
select select ""excluded__salary_""
select select ""excluded__location_""
select select ""excluded__expired_""
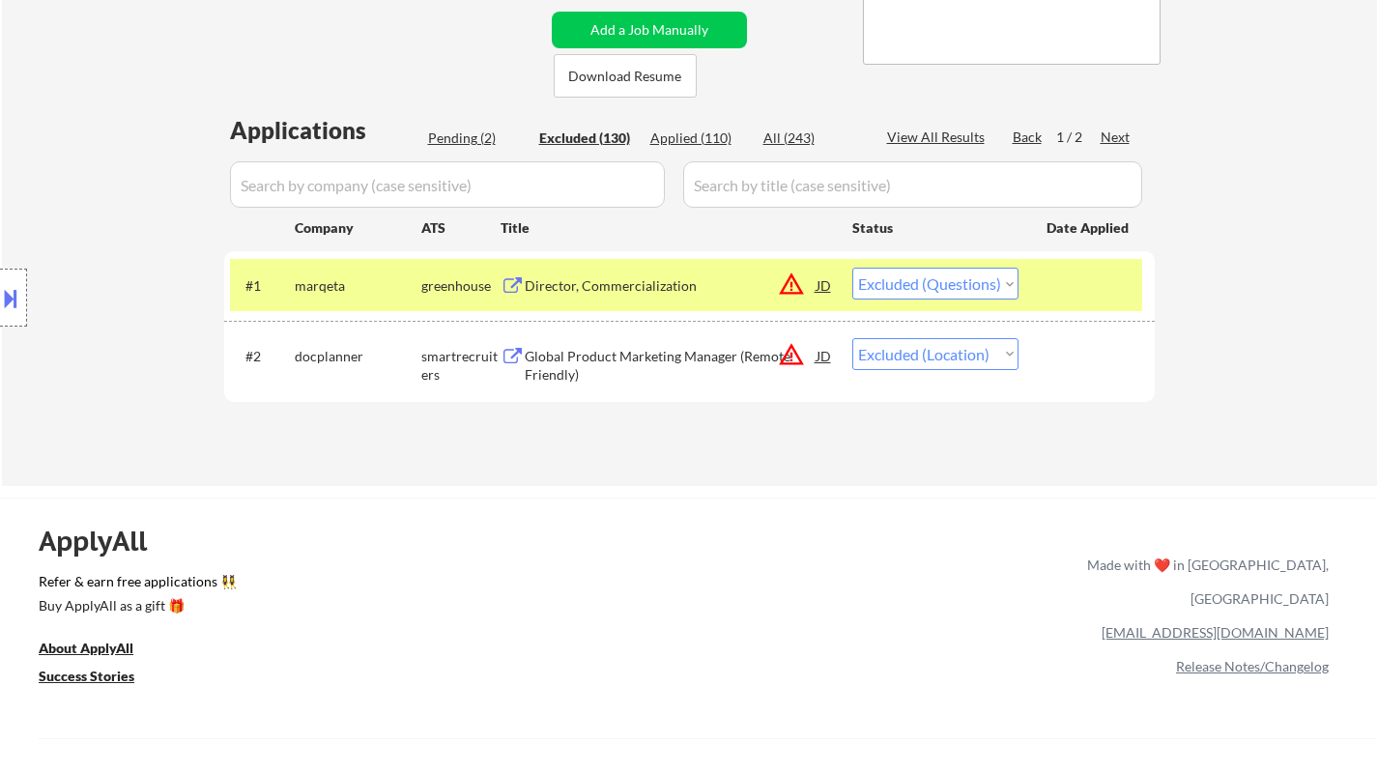
select select ""excluded__bad_match_""
select select ""excluded__expired_""
select select ""excluded__salary_""
select select ""excluded__expired_""
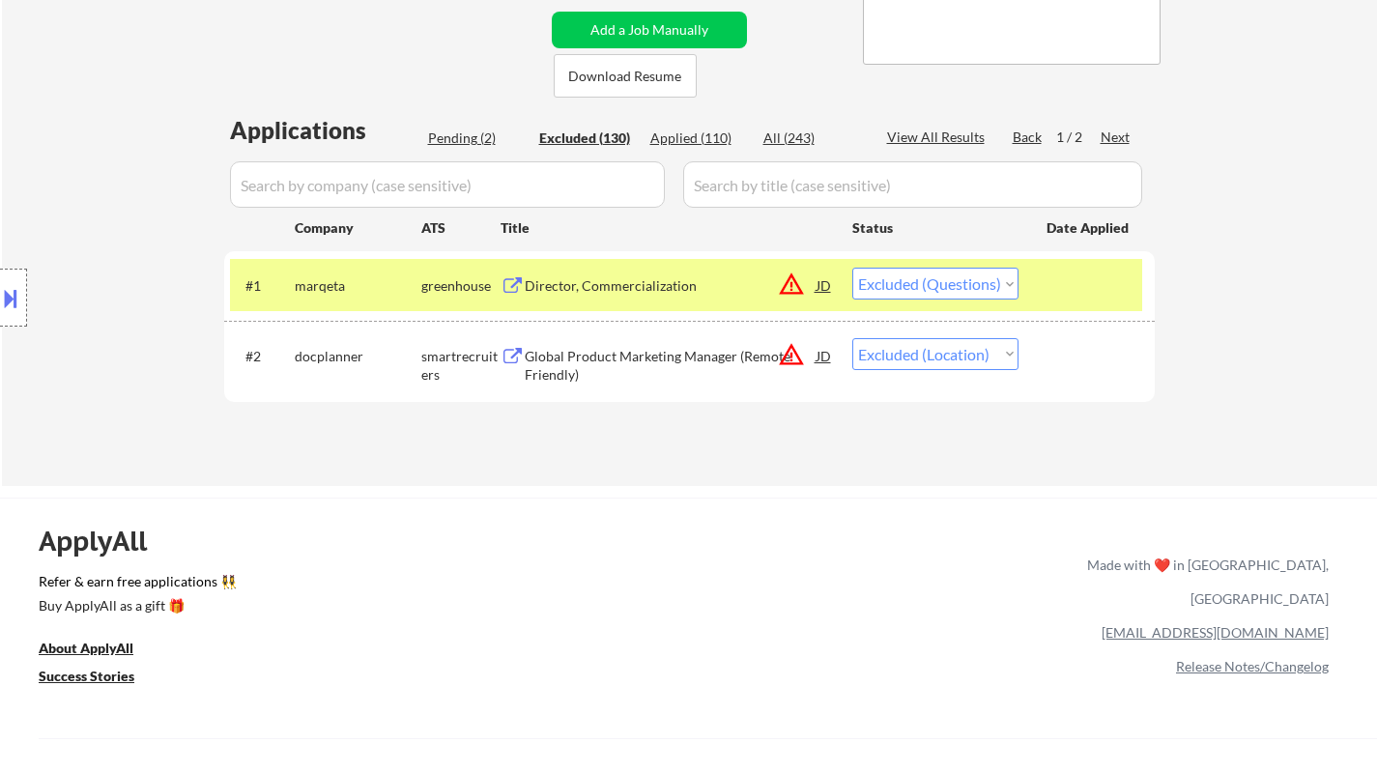
select select ""excluded__other_""
select select ""excluded__salary_""
select select ""excluded__location_""
select select ""excluded__expired_""
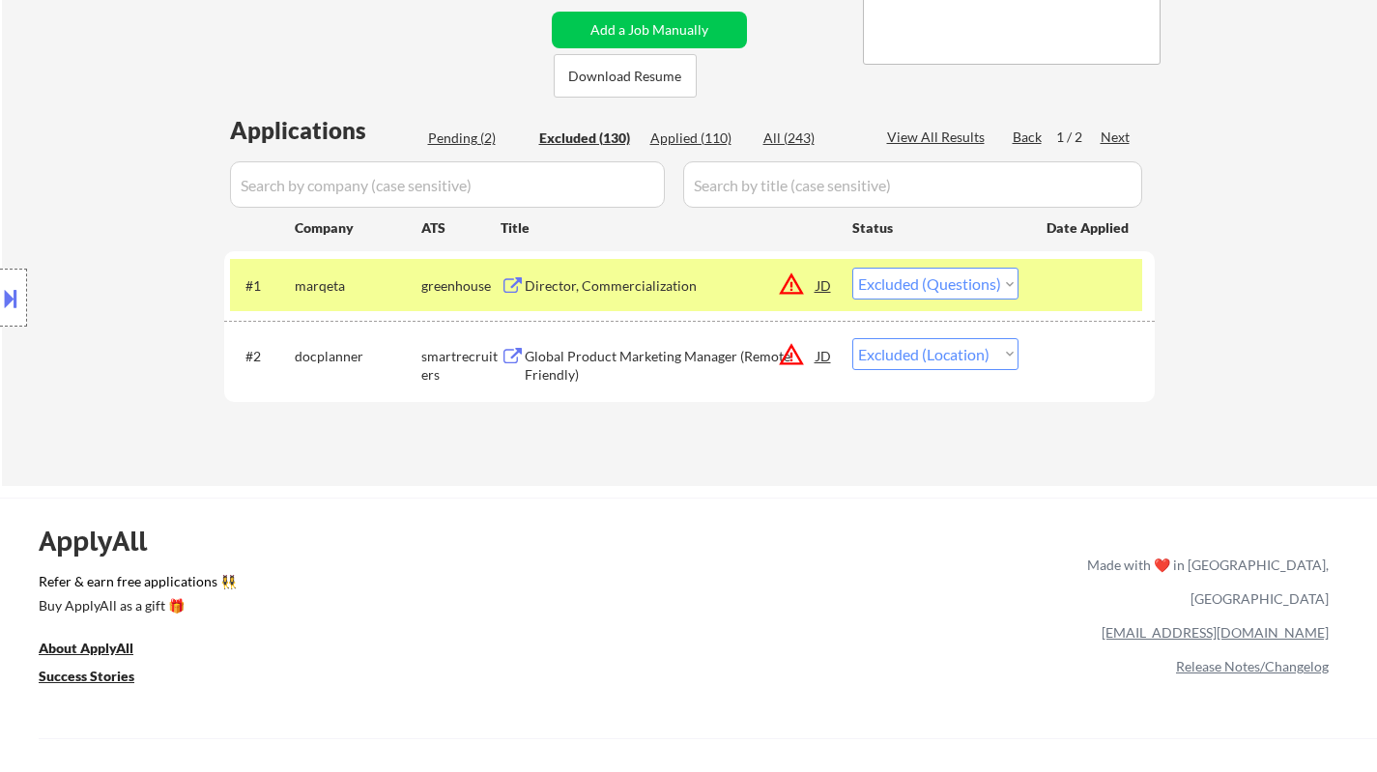
select select ""excluded__location_""
select select ""excluded__expired_""
select select ""excluded__salary_""
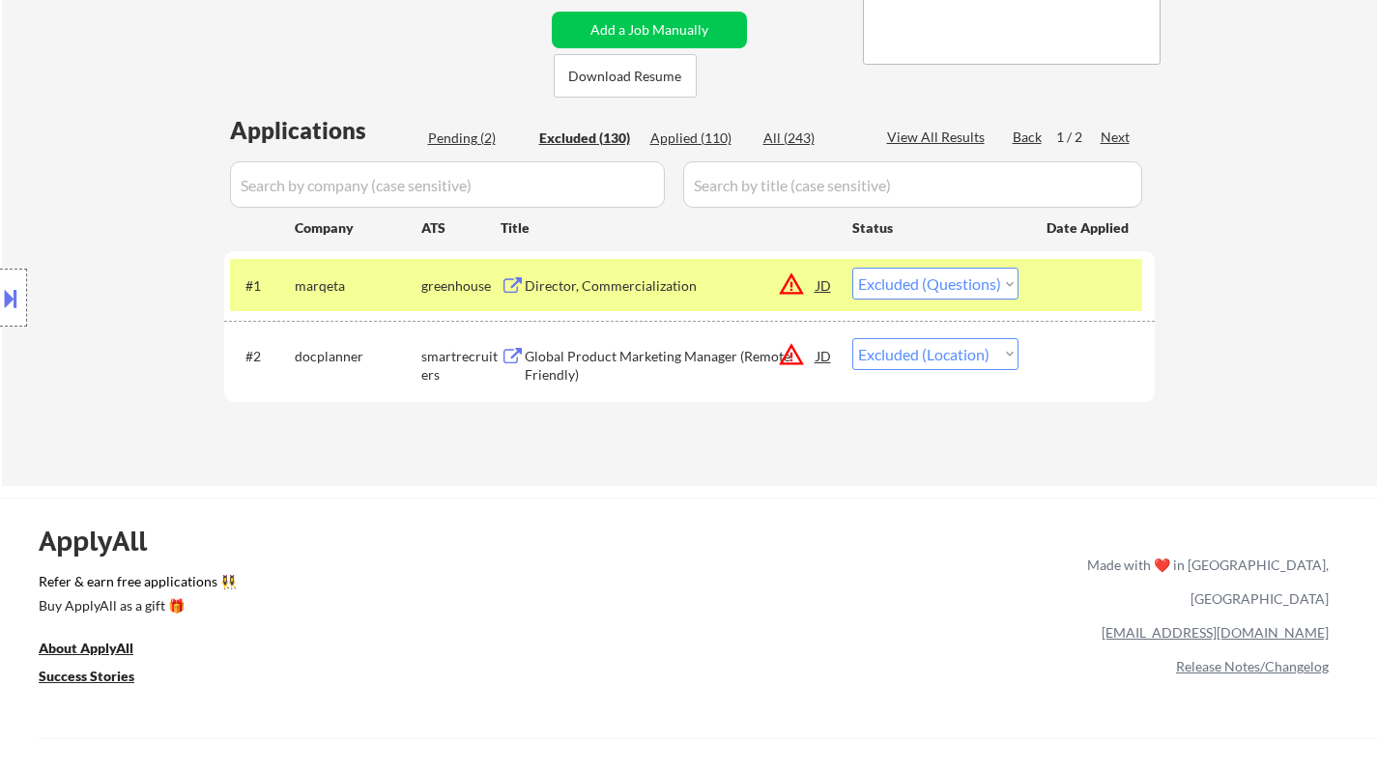
select select ""excluded__expired_""
select select ""excluded__salary_""
select select ""excluded""
select select ""excluded__location_""
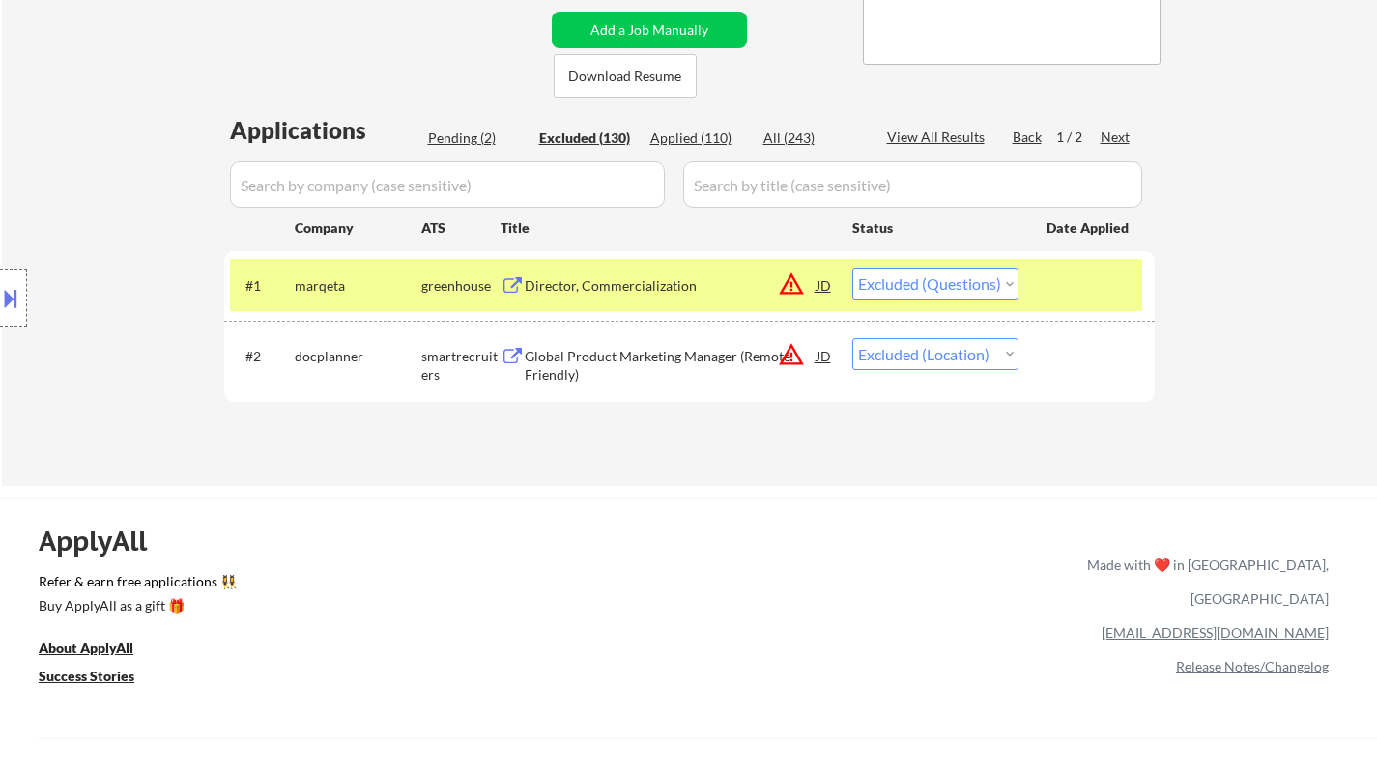
select select ""excluded__expired_""
select select ""excluded__bad_match_""
select select ""excluded__salary_""
select select ""excluded__location_""
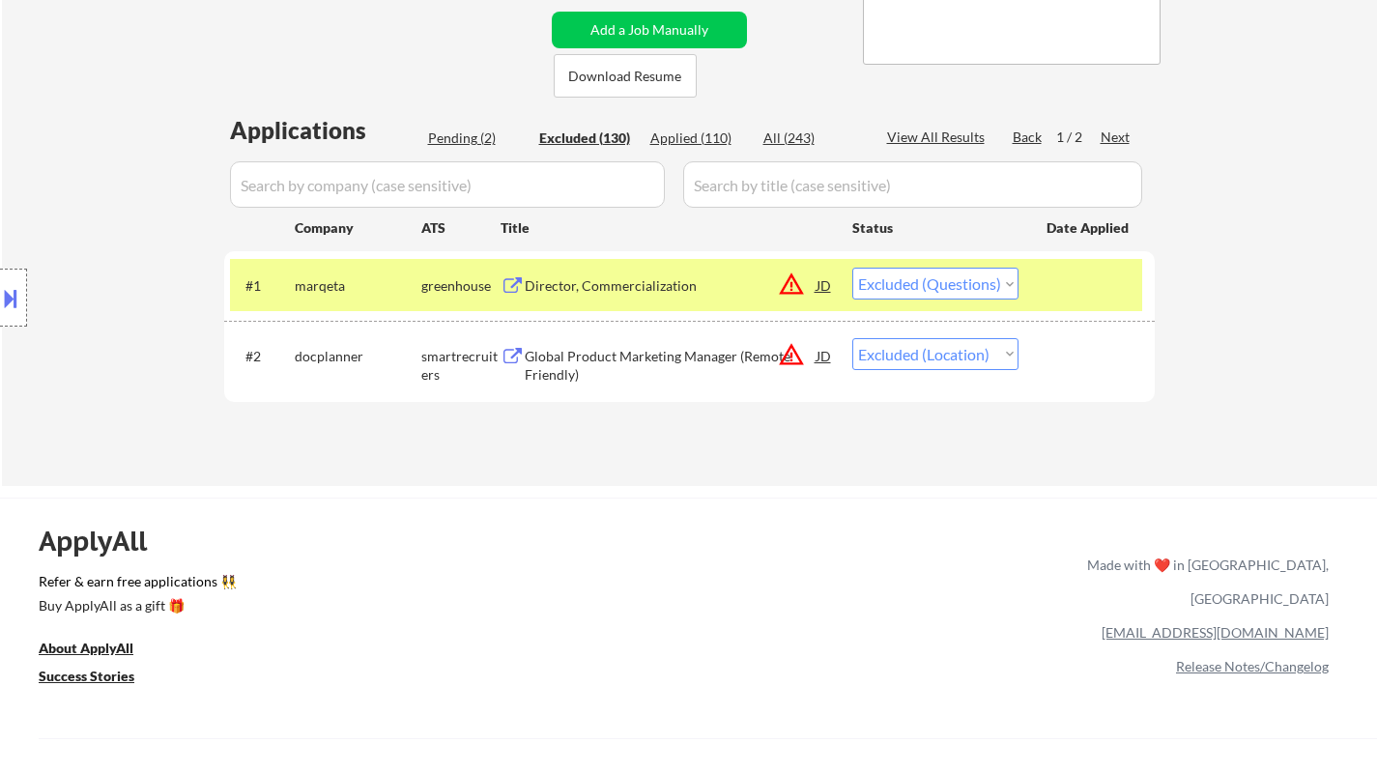
select select ""excluded__salary_""
select select ""excluded__location_""
select select ""excluded__expired_""
select select ""excluded""
select select ""excluded__expired_""
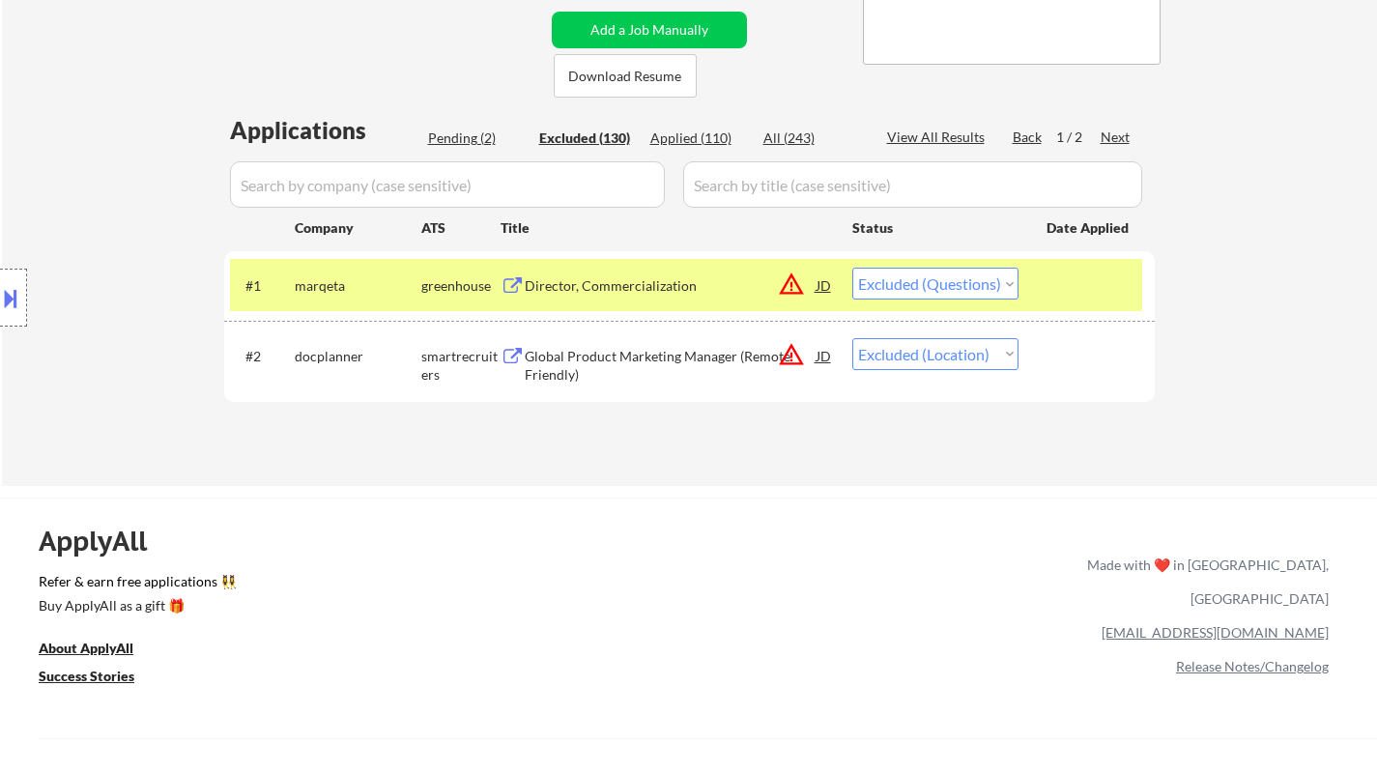
select select ""excluded__salary_""
select select ""excluded__location_""
select select ""excluded""
select select ""excluded__expired_""
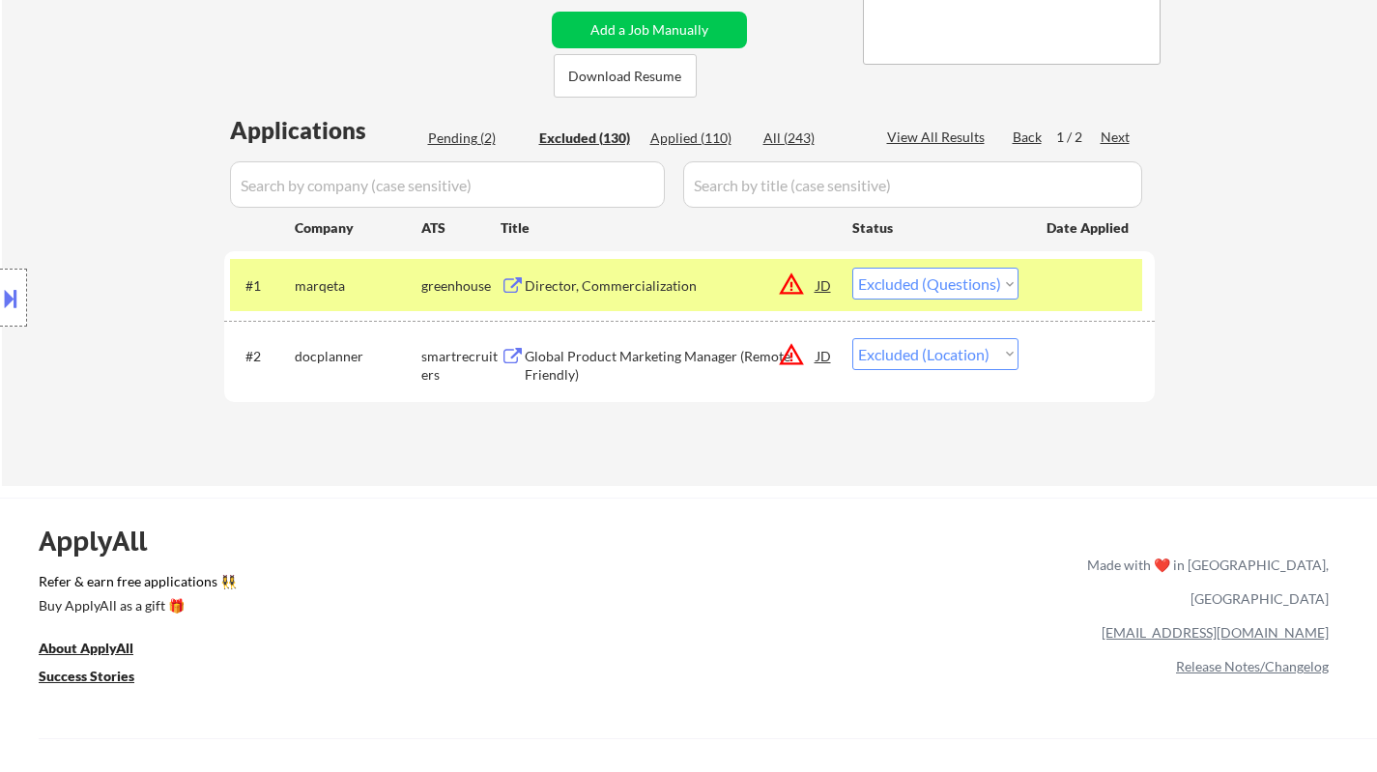
select select ""excluded__salary_""
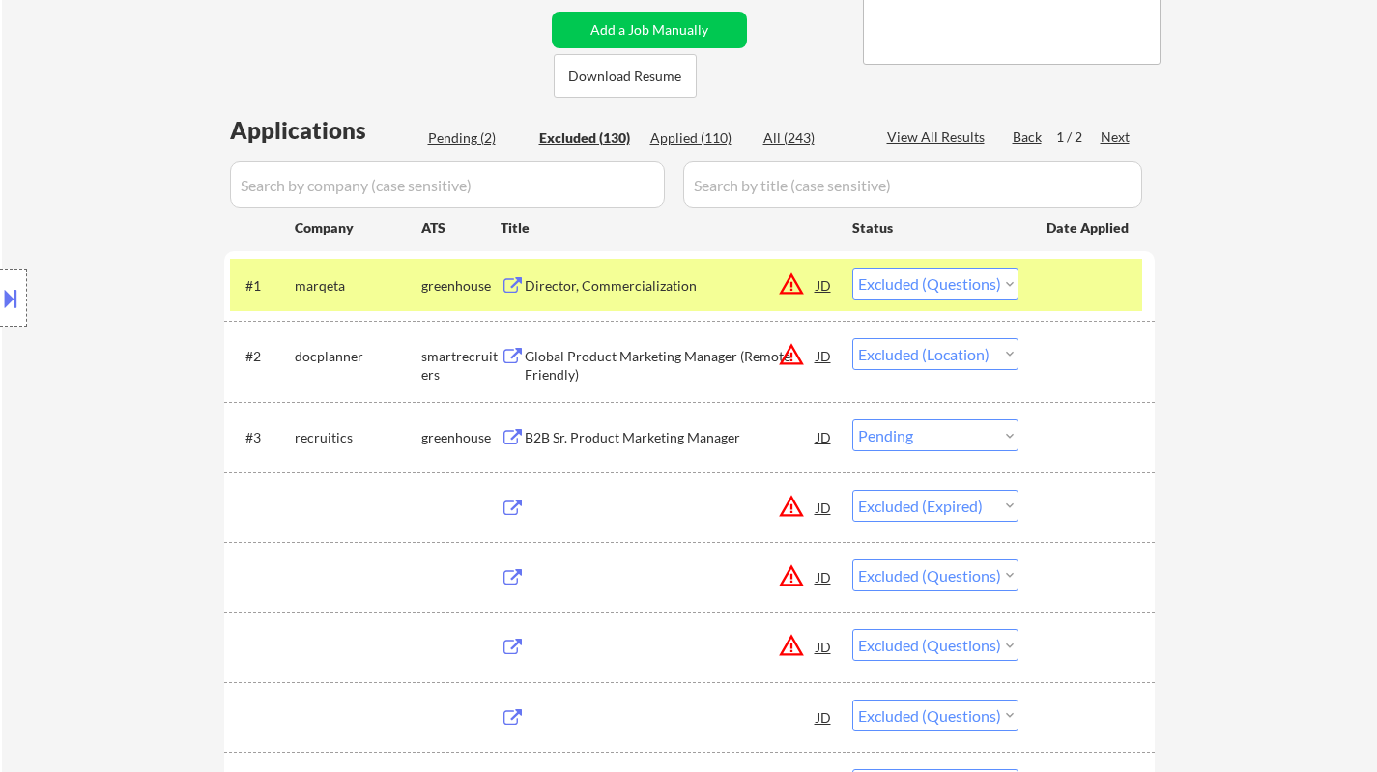
select select ""excluded""
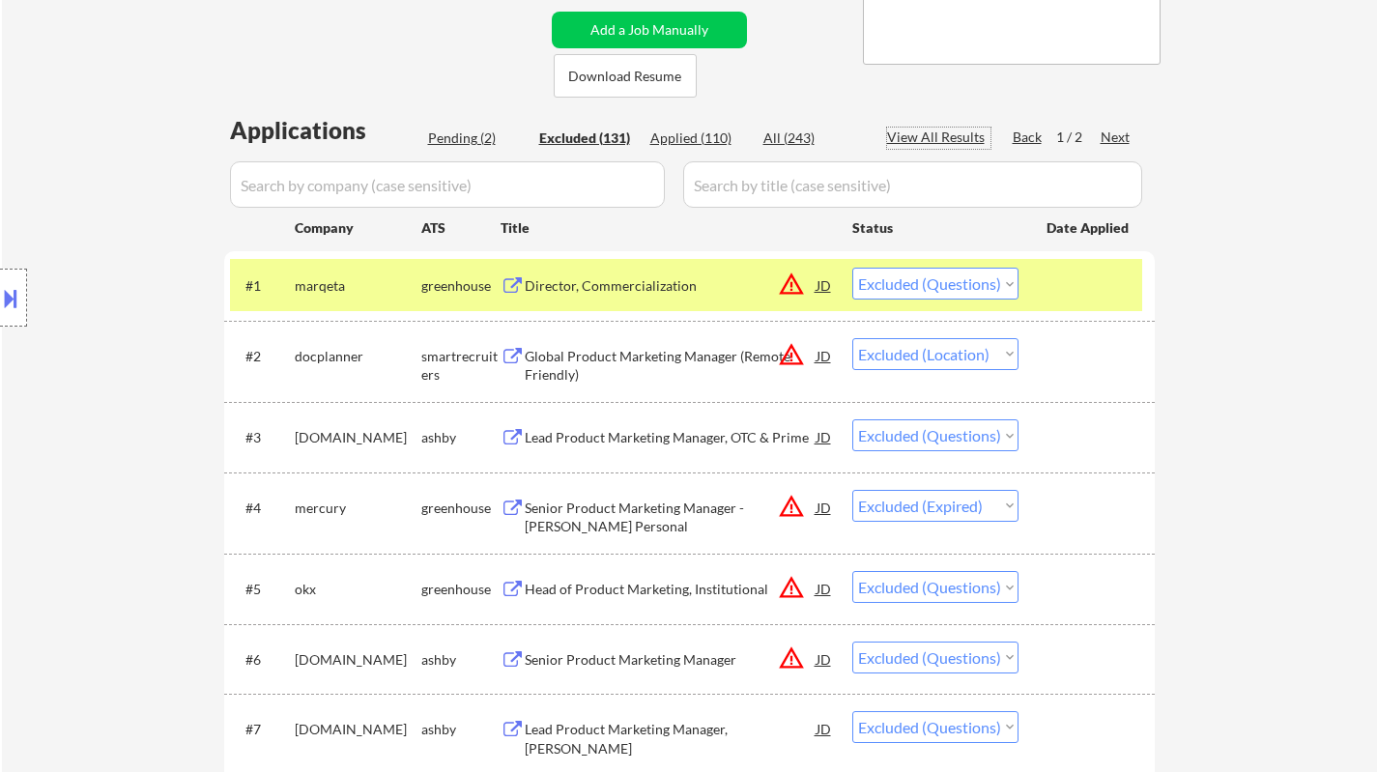
click at [923, 134] on div "View All Results" at bounding box center [938, 137] width 103 height 19
select select ""excluded__expired_""
select select ""excluded__salary_""
select select ""excluded""
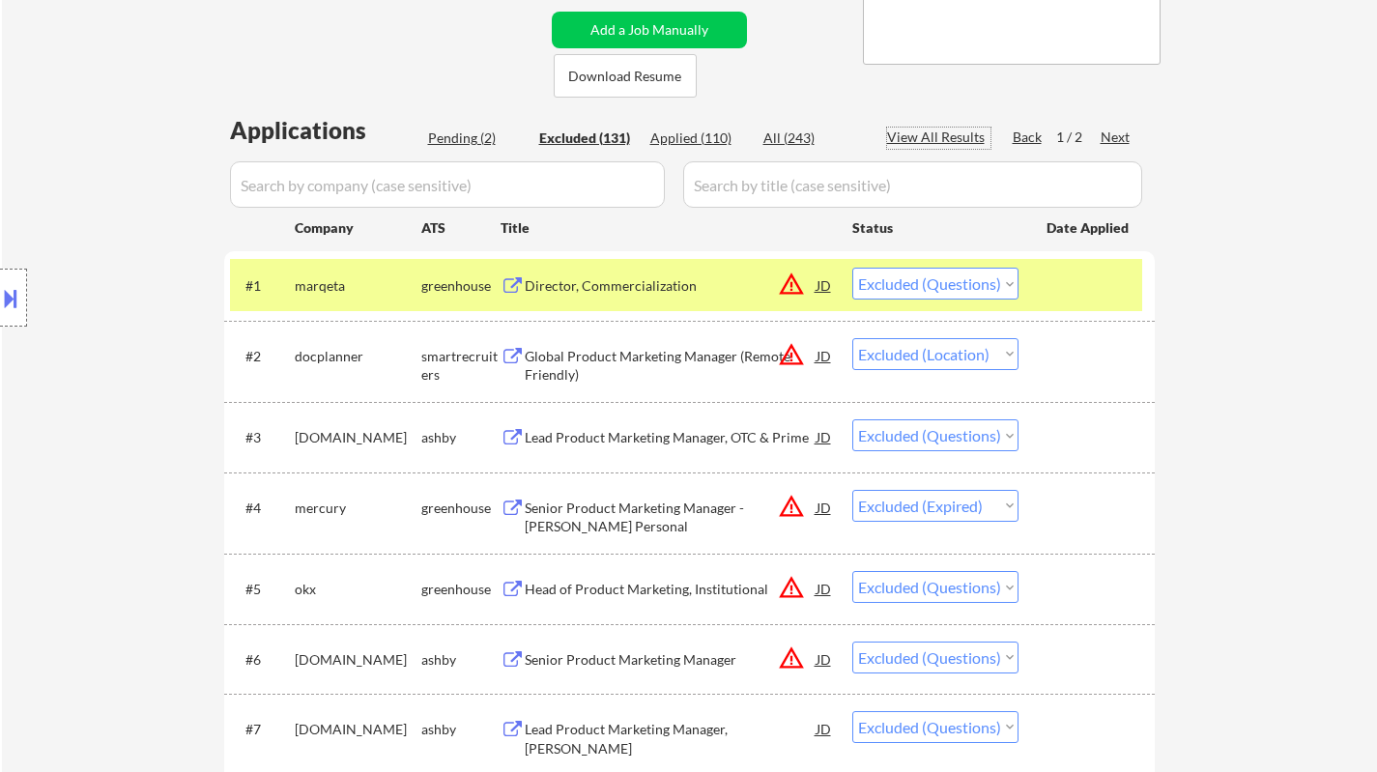
select select ""excluded__other_""
select select ""excluded""
select select ""excluded__salary_""
select select ""excluded__other_""
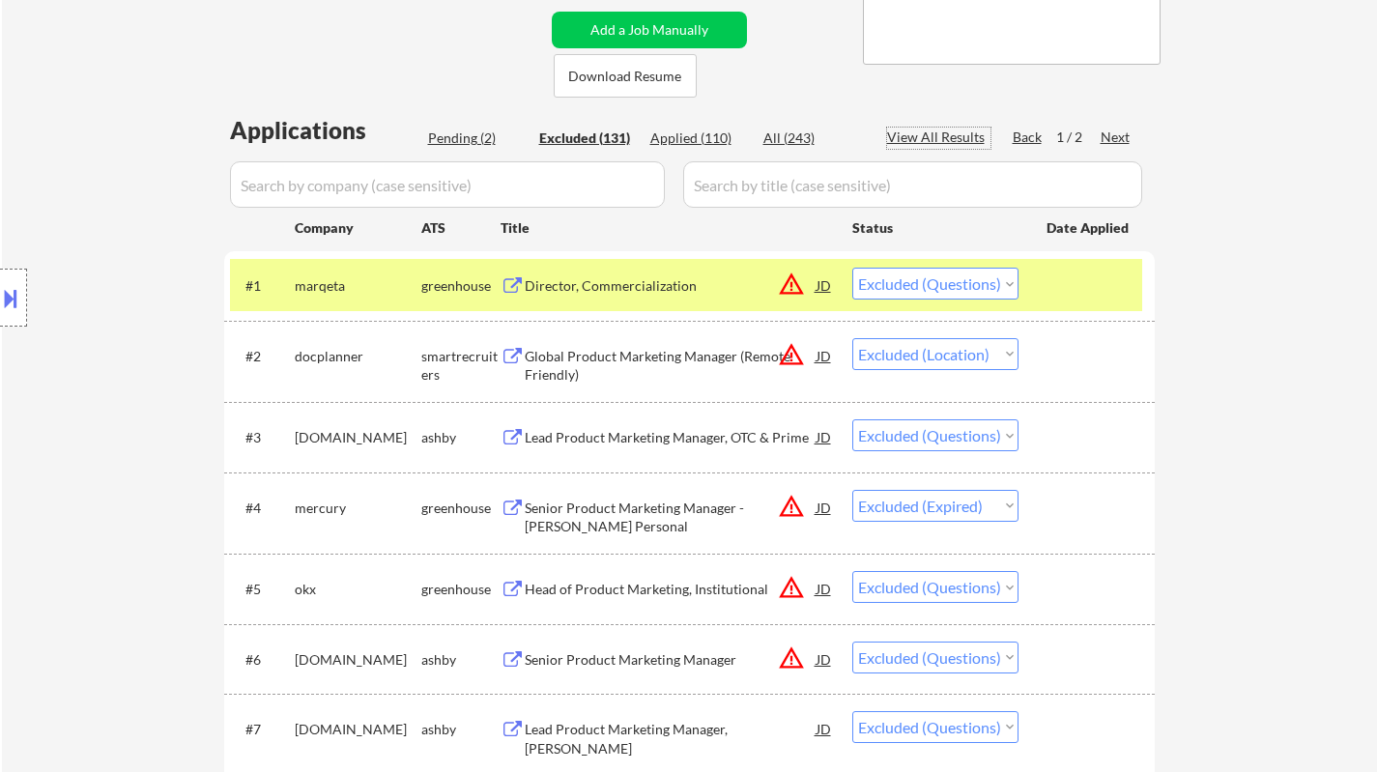
select select ""excluded__salary_""
select select ""excluded__expired_""
select select ""excluded""
select select ""excluded__location_""
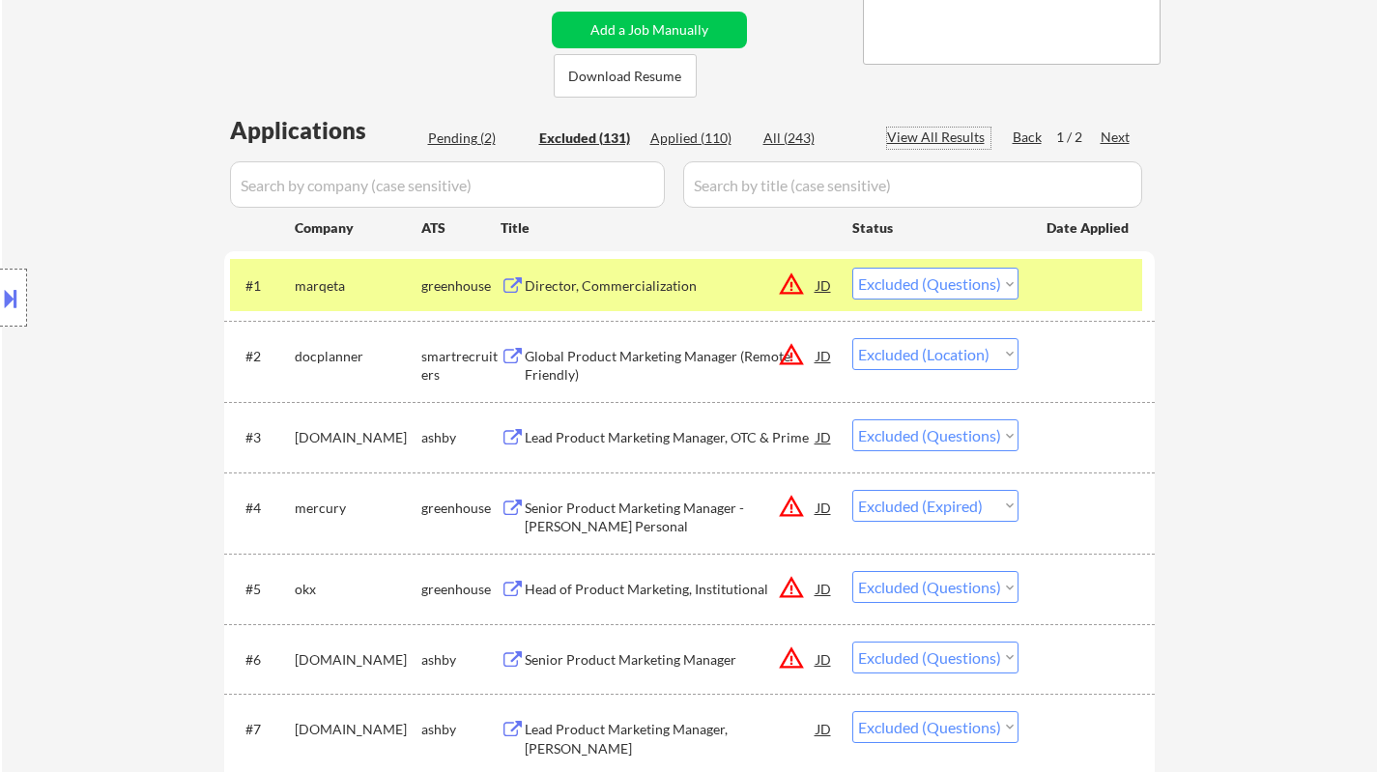
select select ""excluded__salary_""
select select ""excluded__location_""
select select ""excluded__salary_""
select select ""excluded__expired_""
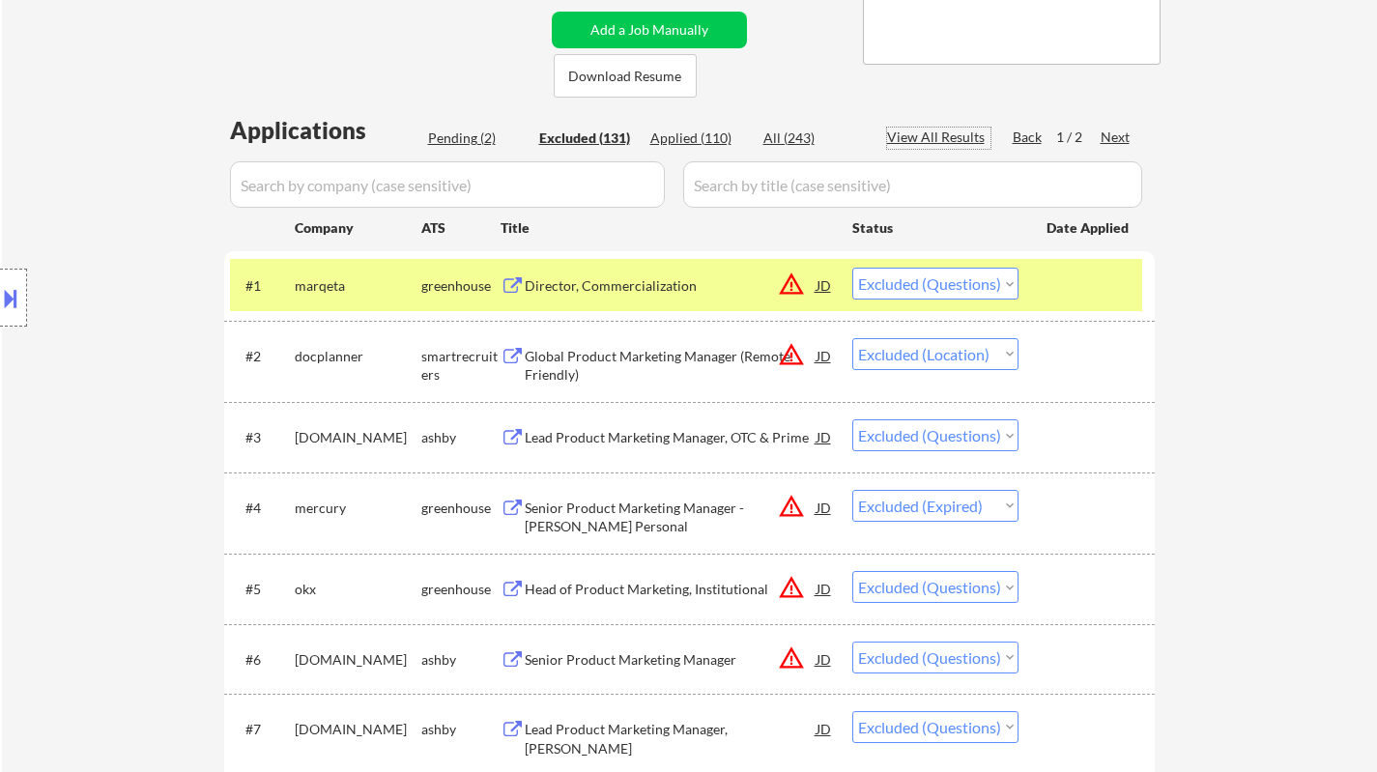
select select ""excluded""
select select ""excluded__expired_""
select select ""excluded__location_""
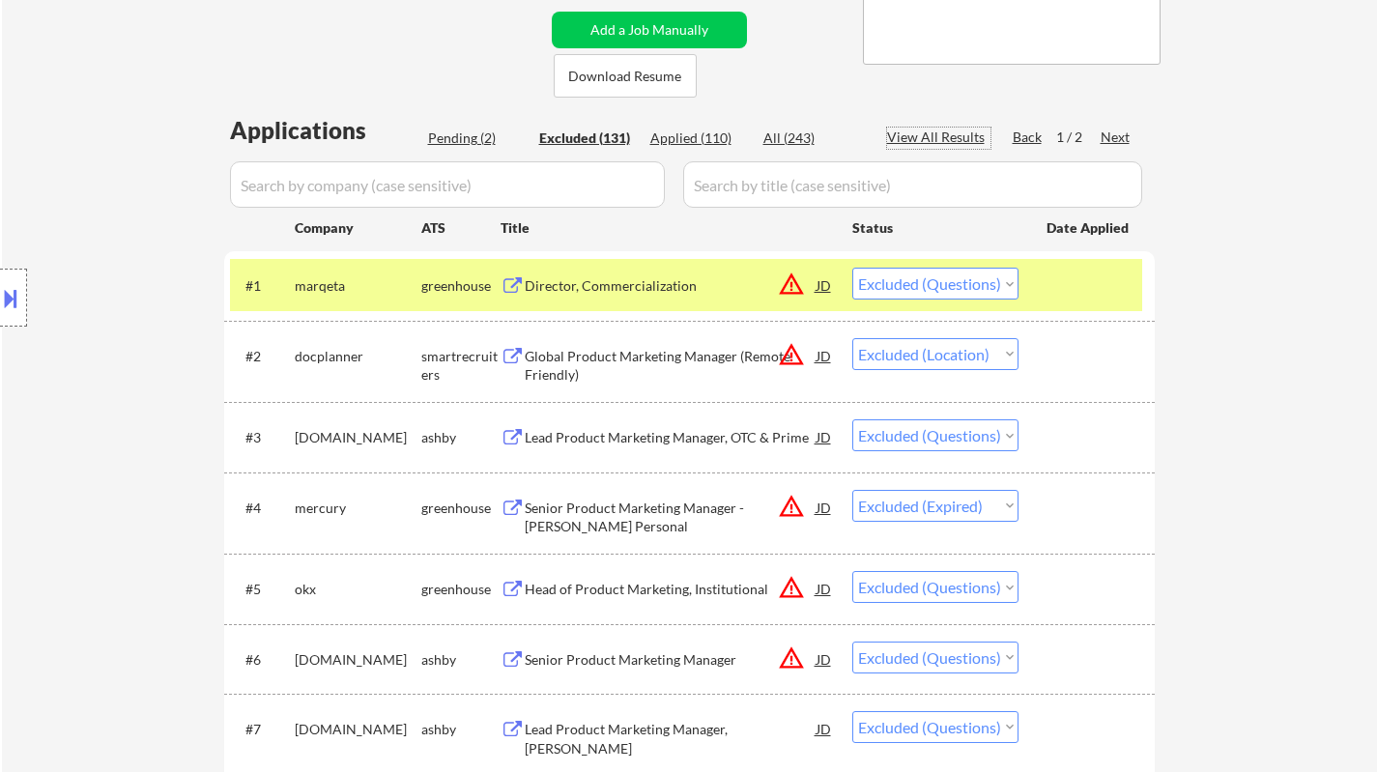
select select ""excluded__other_""
select select ""excluded__salary_""
select select ""excluded__bad_match_""
select select ""excluded__salary_""
select select ""excluded""
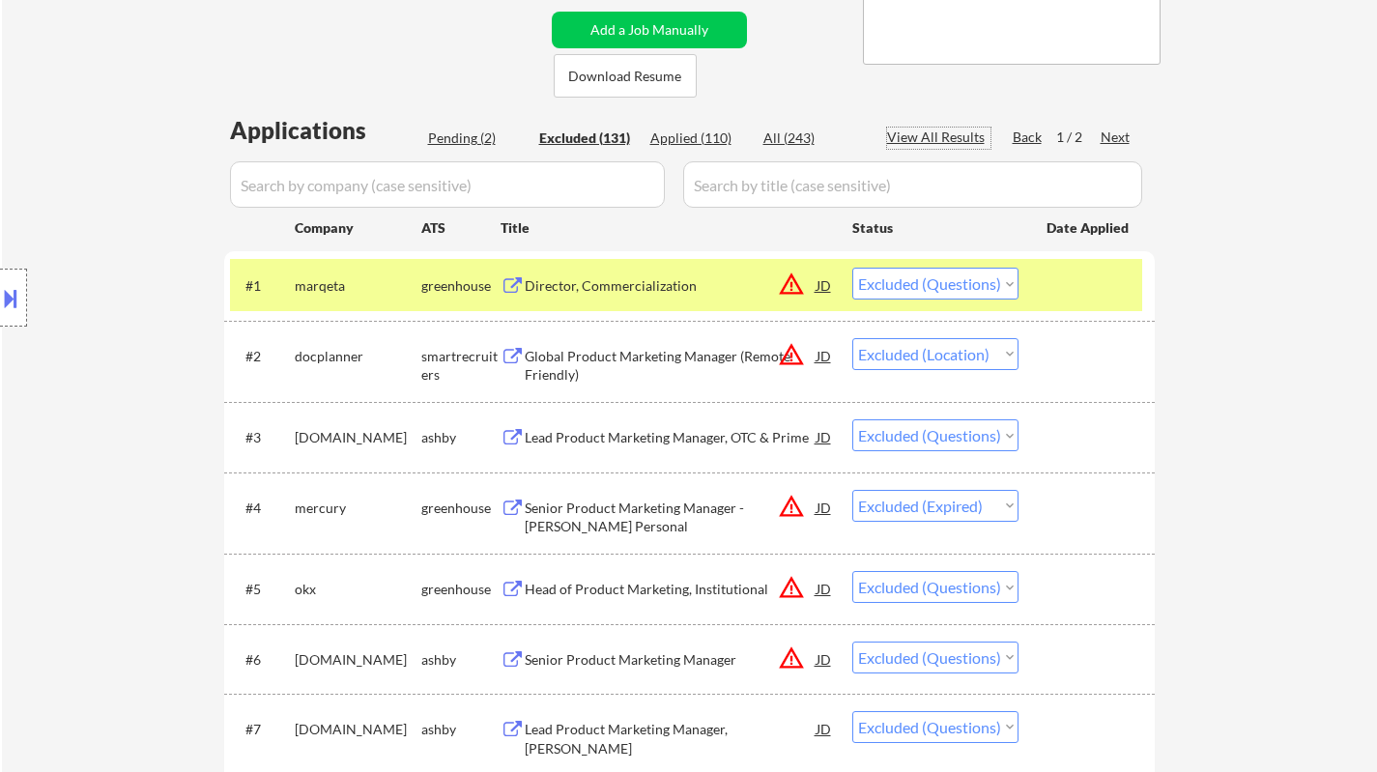
select select ""excluded__bad_match_""
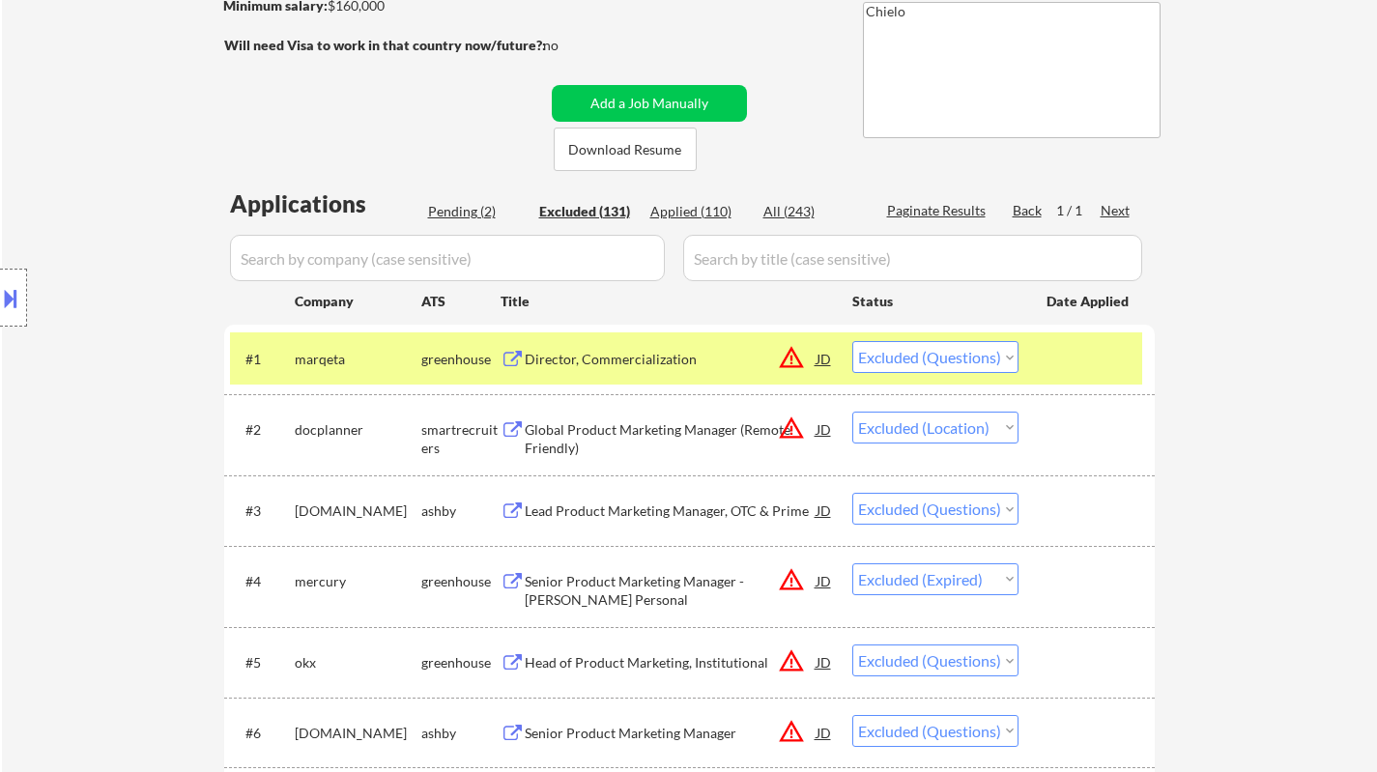
scroll to position [290, 0]
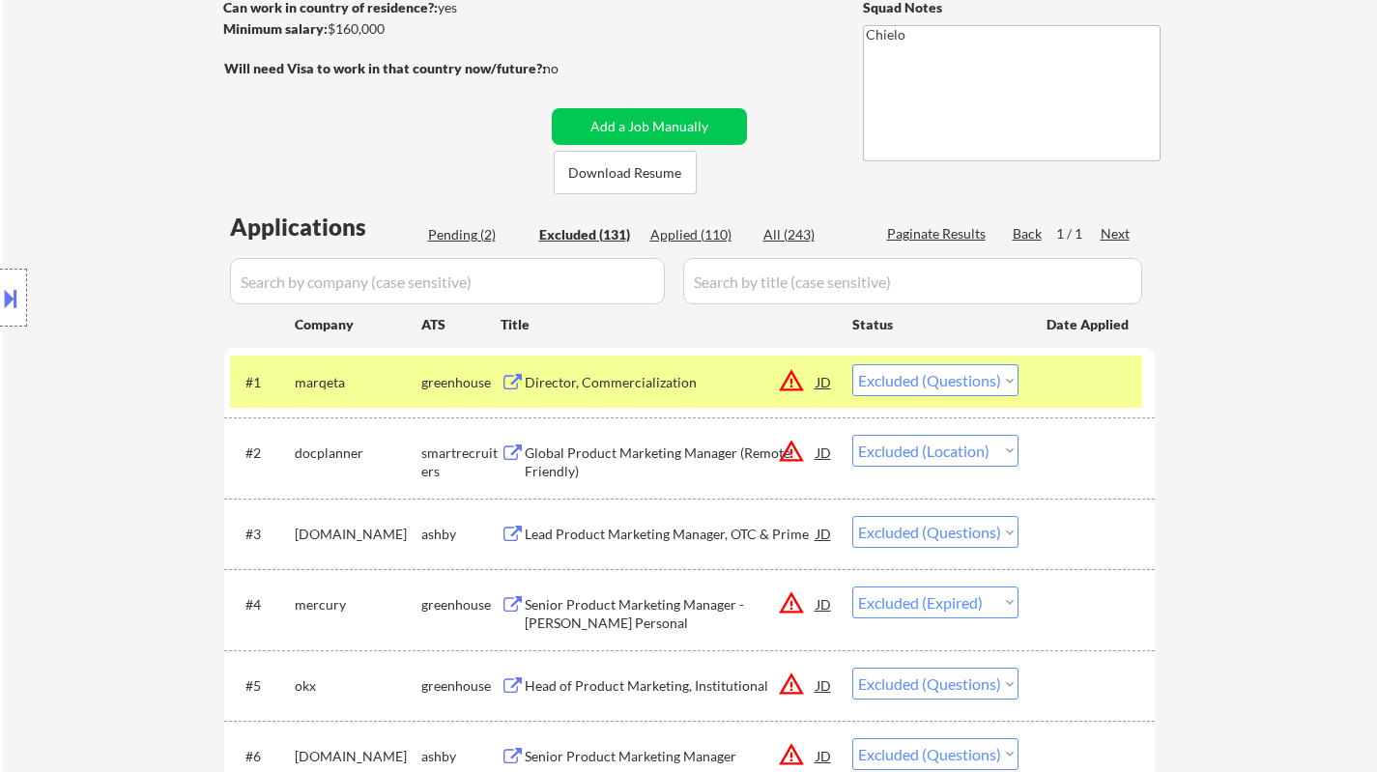
click at [606, 378] on div "Director, Commercialization" at bounding box center [671, 382] width 292 height 19
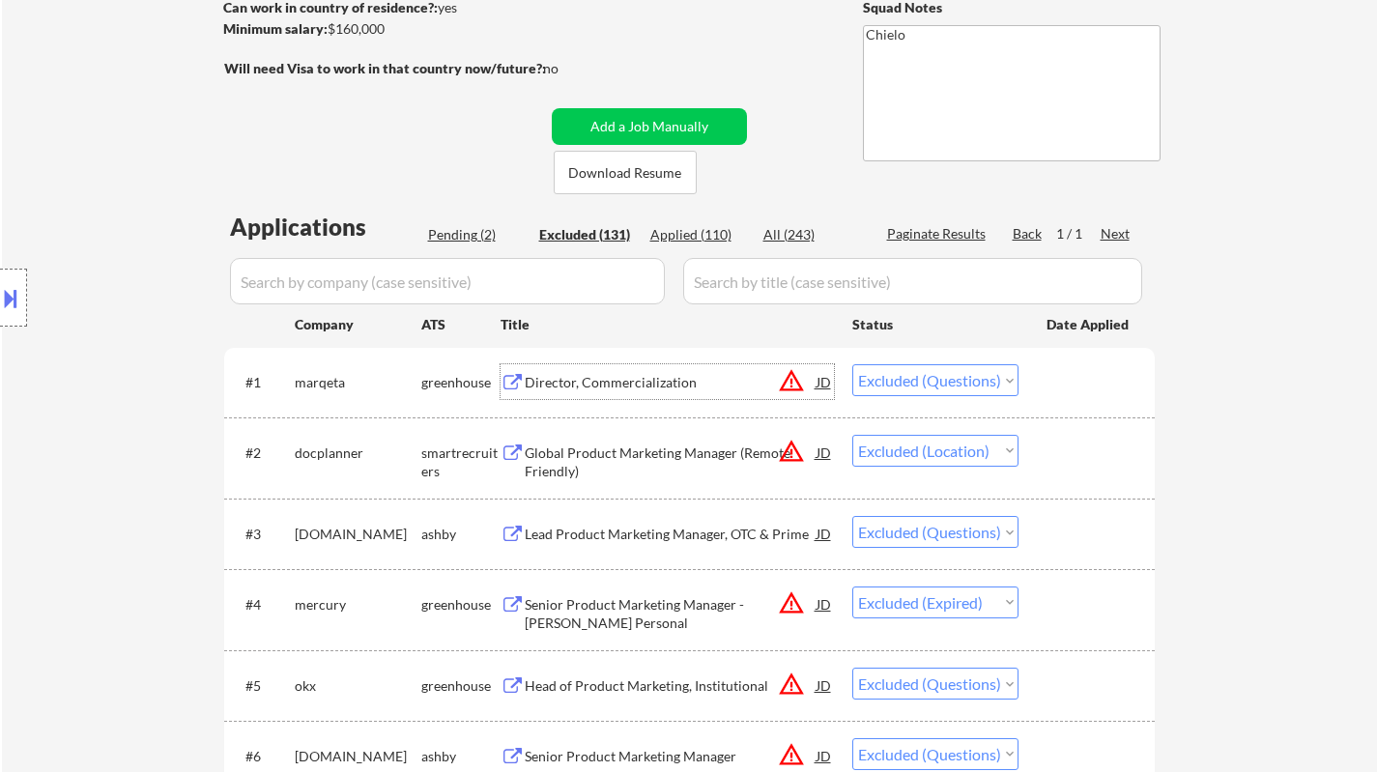
click at [924, 383] on select "Choose an option... Pending Applied Excluded (Questions) Excluded (Expired) Exc…" at bounding box center [935, 380] width 166 height 32
click at [852, 364] on select "Choose an option... Pending Applied Excluded (Questions) Excluded (Expired) Exc…" at bounding box center [935, 380] width 166 height 32
select select ""excluded__location_""
select select ""excluded""
select select ""excluded__expired_""
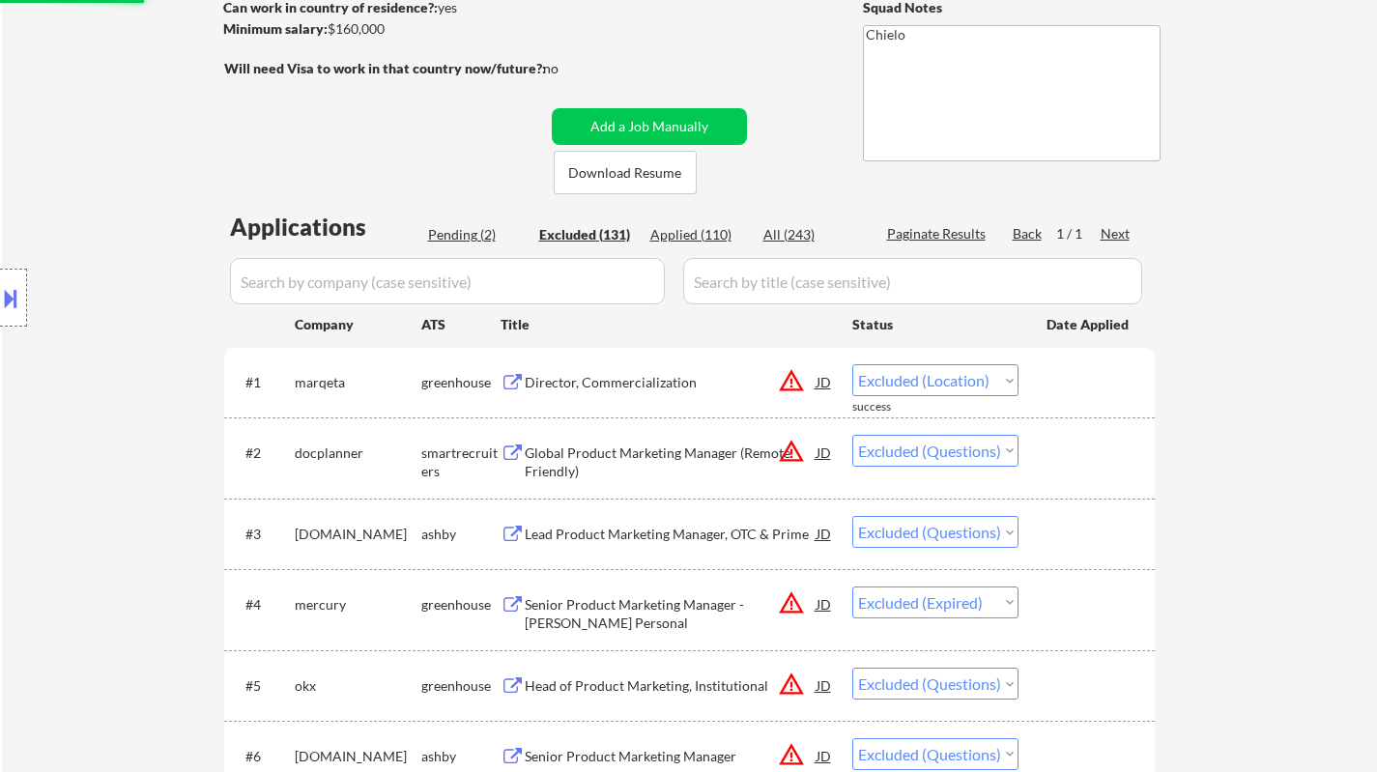
select select ""excluded""
select select ""excluded__expired_""
select select ""excluded__bad_match_""
select select ""excluded""
select select ""excluded__bad_match_""
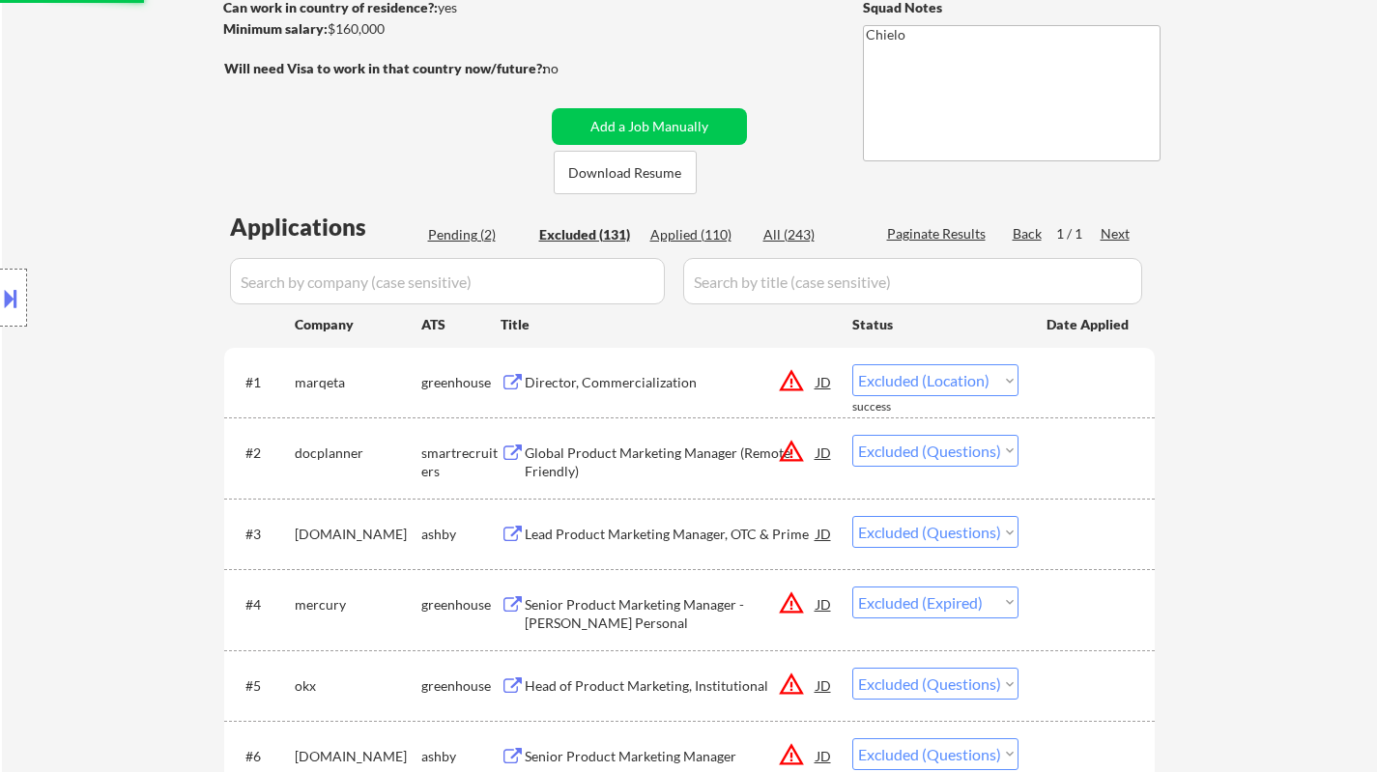
select select ""excluded__expired_""
select select ""excluded""
select select ""excluded__bad_match_""
select select ""excluded""
select select ""excluded__other_""
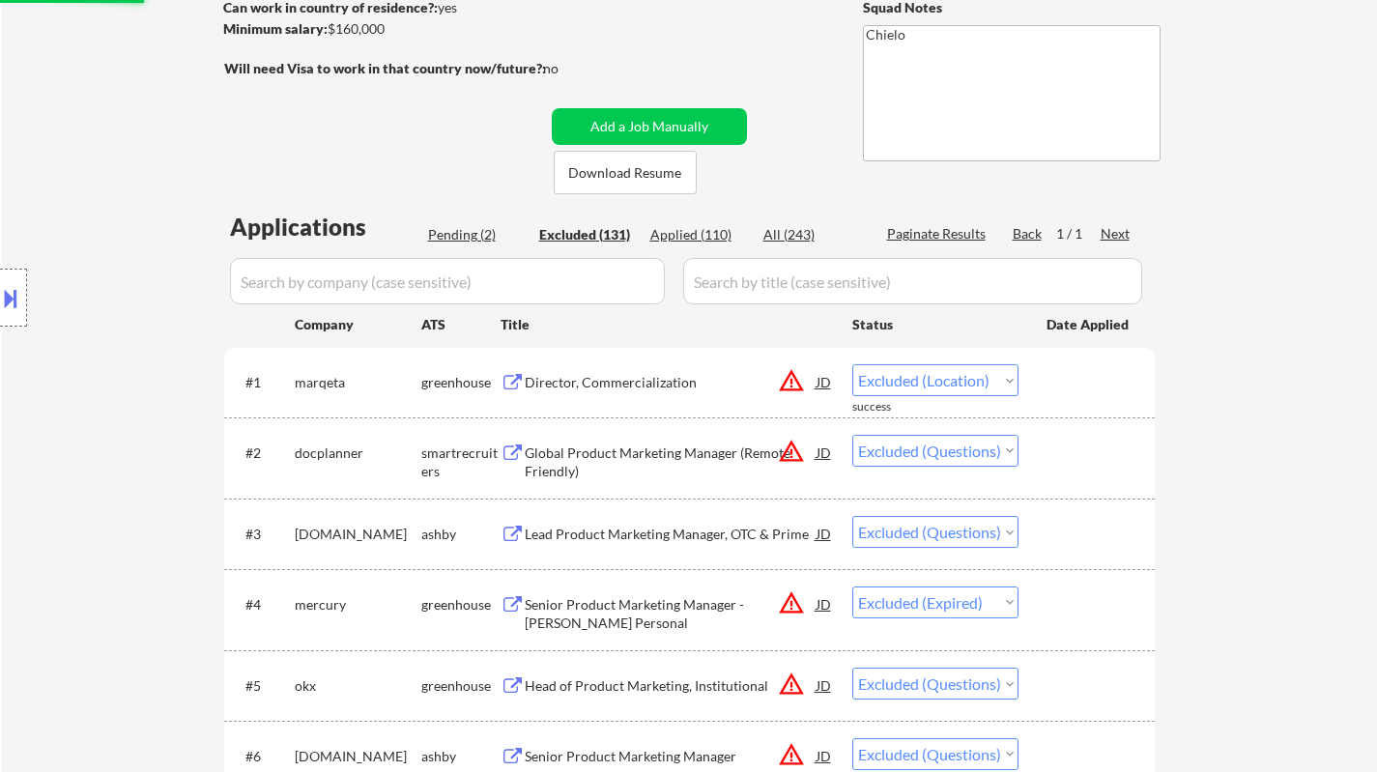
select select ""excluded""
select select ""excluded__expired_""
select select ""excluded__other_""
select select ""excluded""
select select ""excluded__other_""
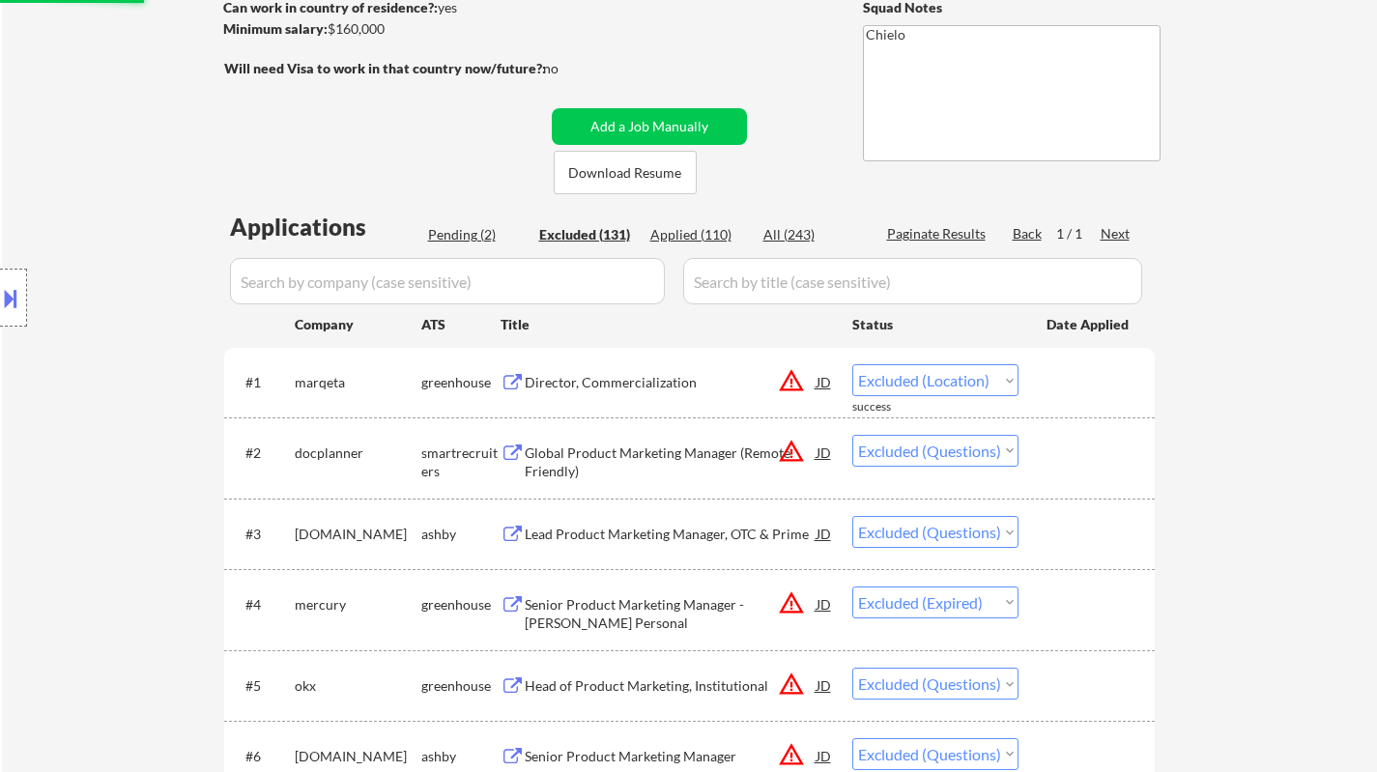
select select ""excluded""
select select ""excluded__expired_""
select select ""excluded__salary_""
select select ""excluded__expired_""
select select ""excluded__other_""
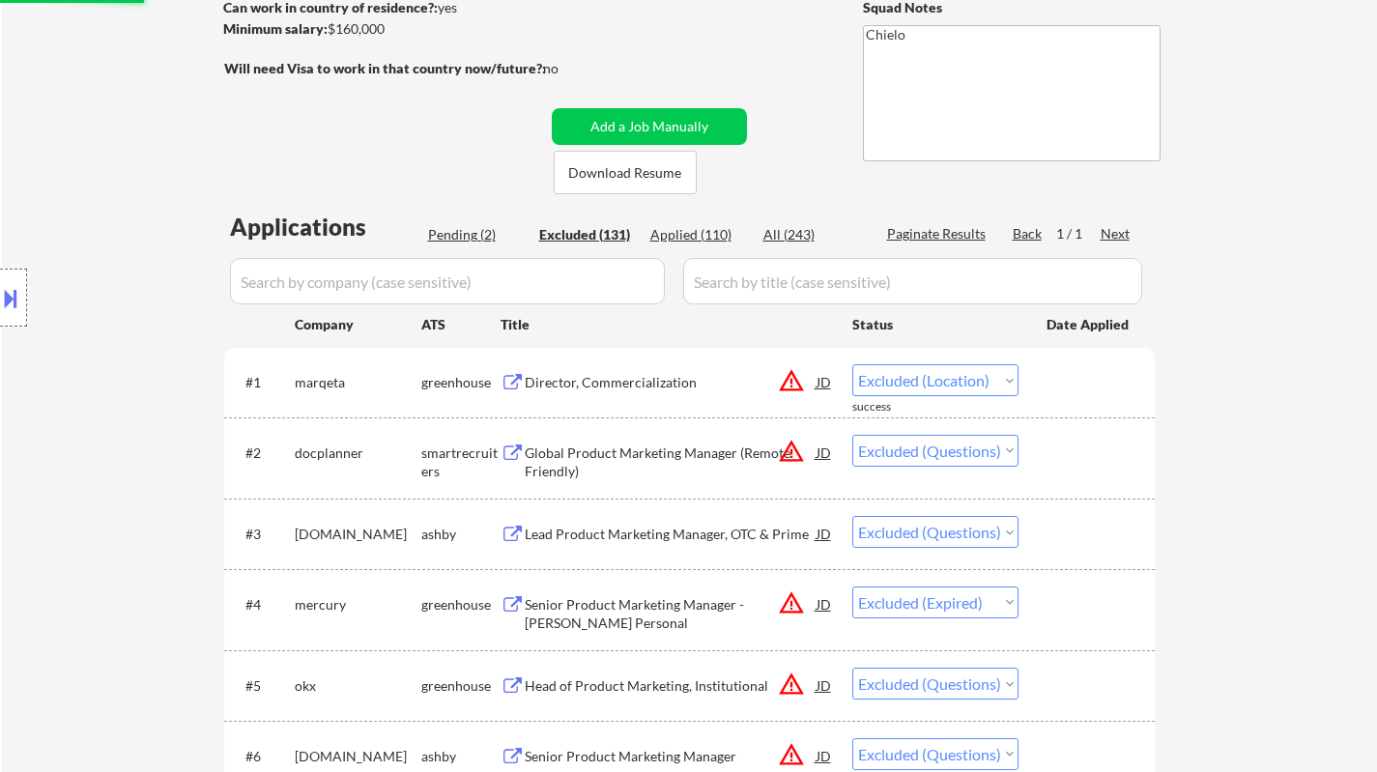
select select ""excluded__location_""
select select ""excluded__bad_match_""
select select ""excluded""
select select ""excluded__expired_""
select select ""excluded__location_""
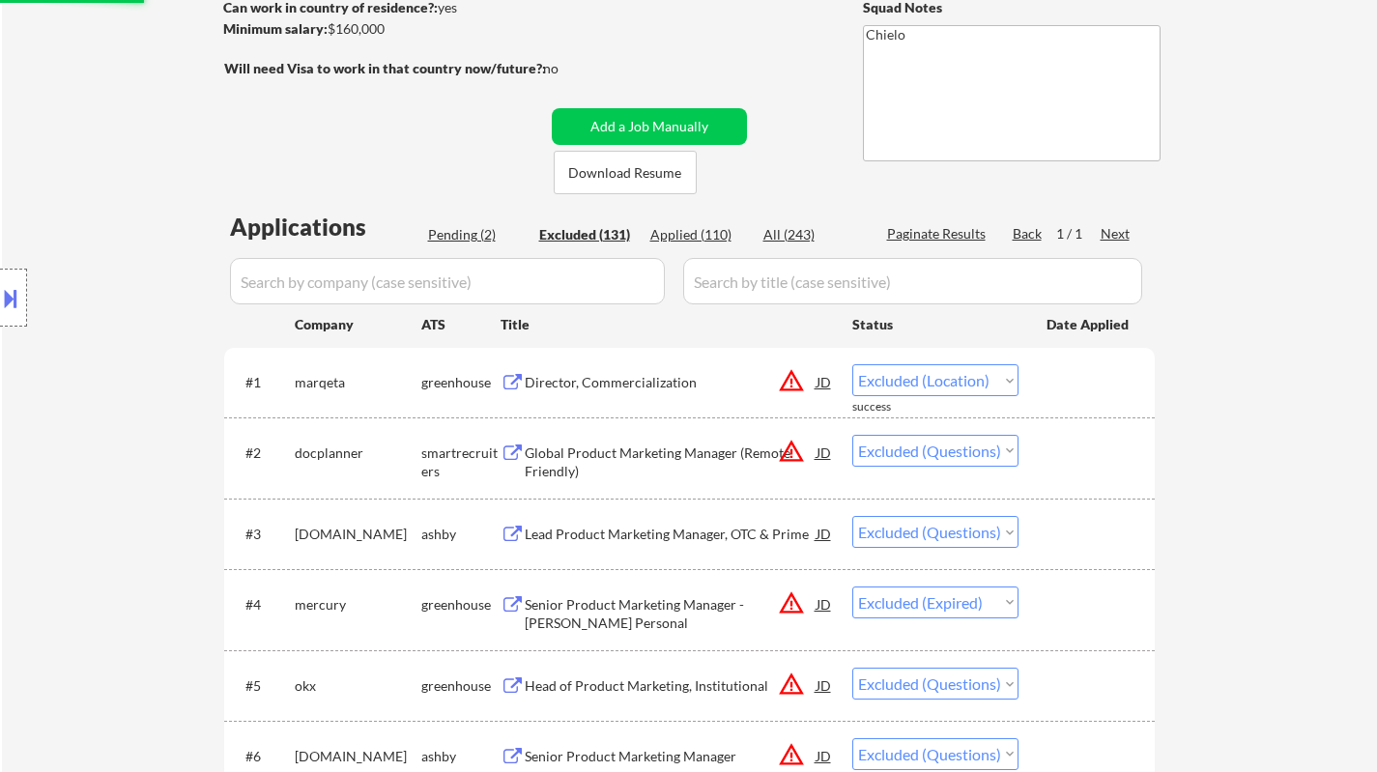
select select ""excluded__salary_""
select select ""excluded__expired_""
select select ""excluded__salary_""
select select ""excluded""
select select ""excluded__expired_""
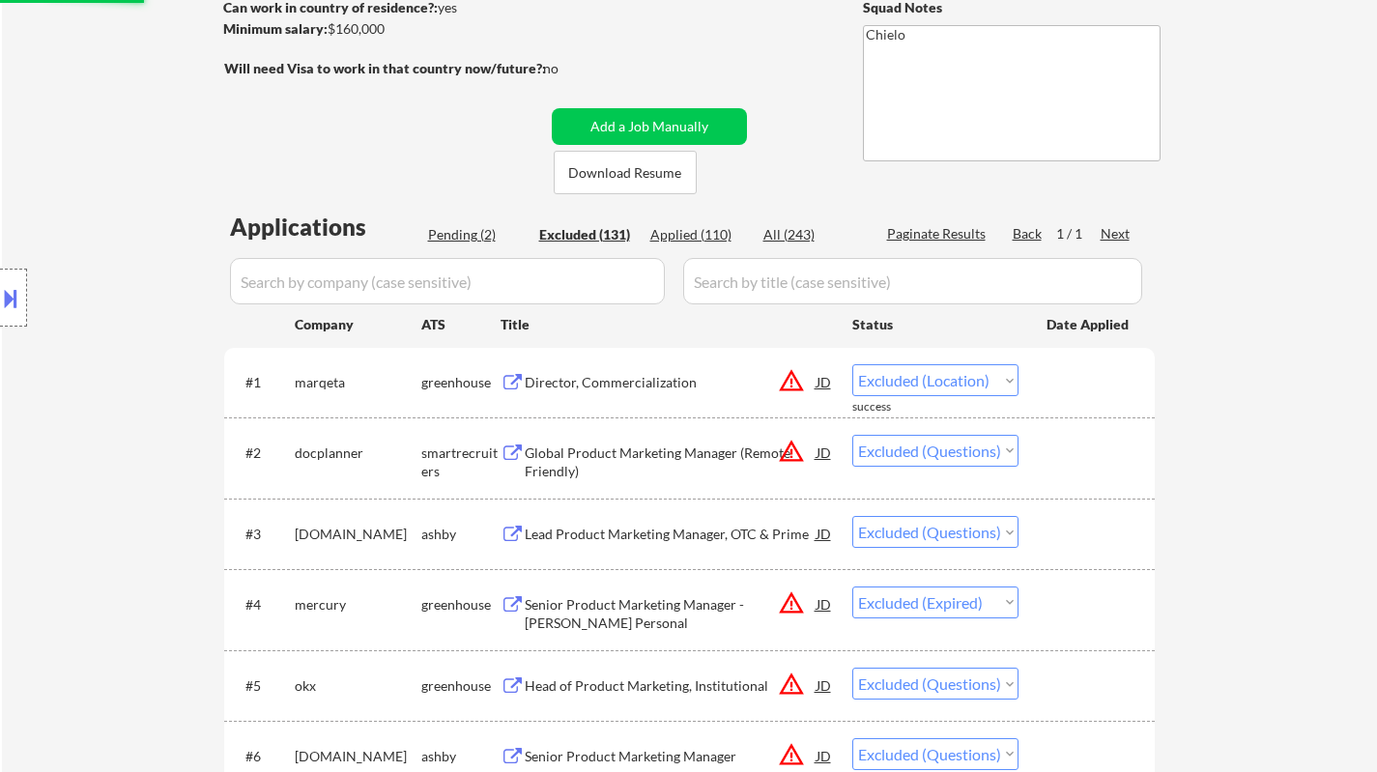
select select ""excluded""
select select ""excluded__location_""
select select ""excluded__expired_""
select select ""excluded__location_""
select select ""excluded__salary_""
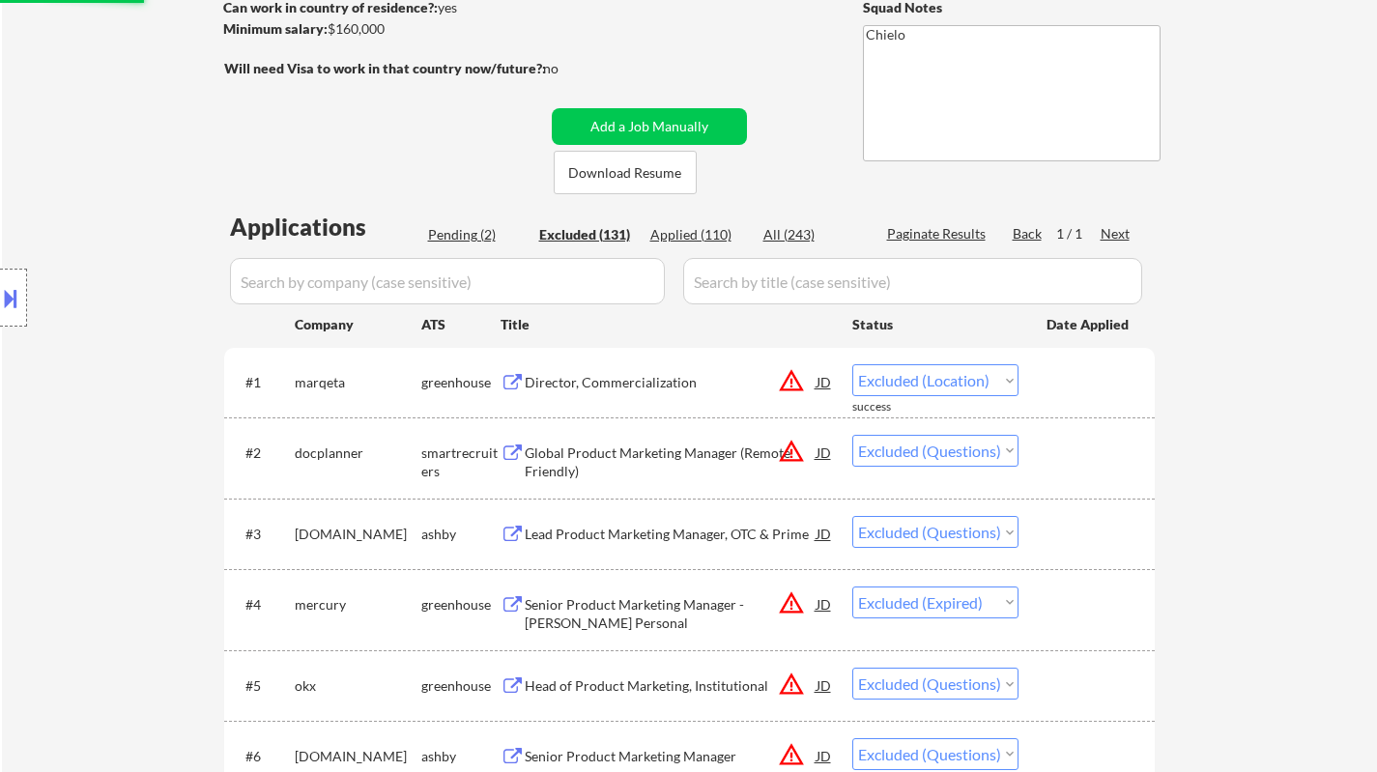
select select ""excluded""
select select ""excluded__expired_""
select select ""excluded""
select select ""excluded__expired_""
select select ""excluded__other_""
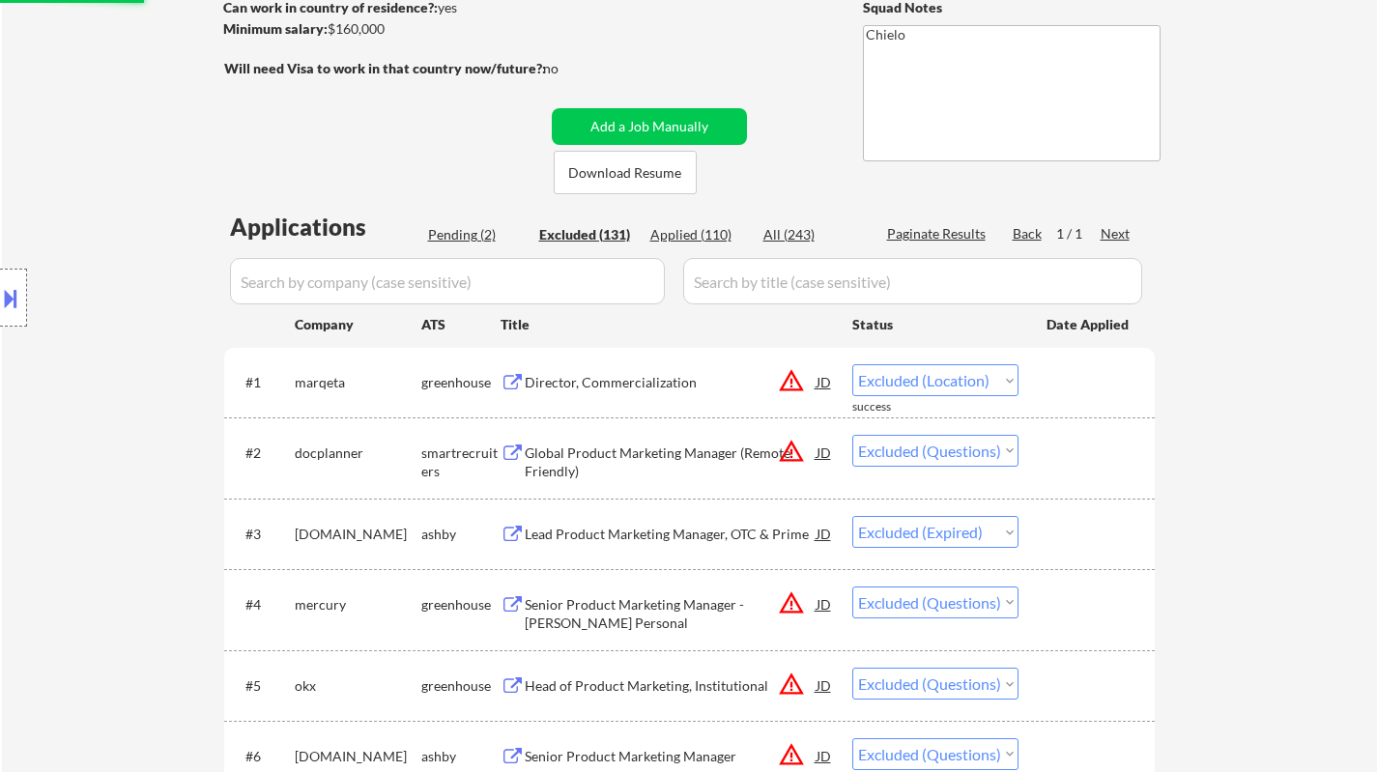
select select ""excluded__salary_""
select select ""excluded""
select select ""excluded__location_""
select select ""excluded__salary_""
select select ""excluded__location_""
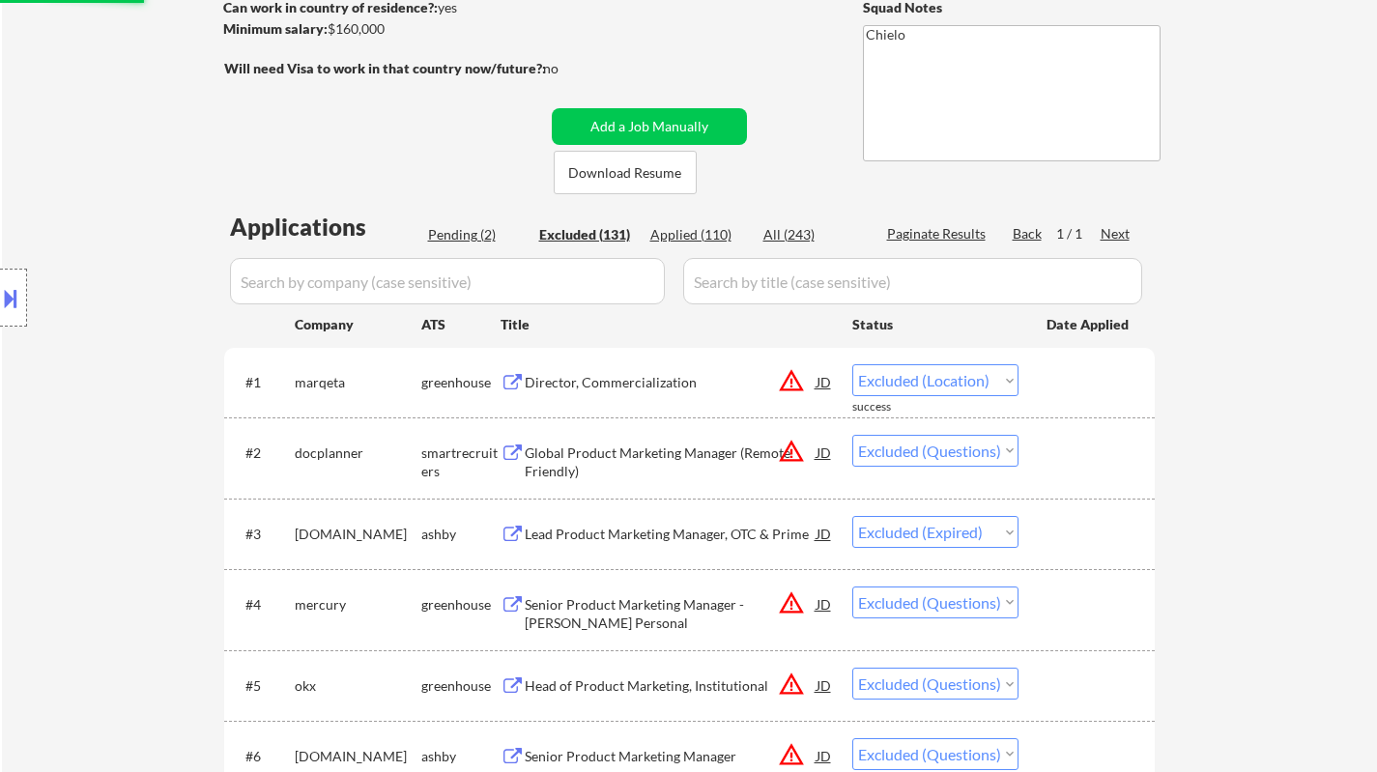
select select ""excluded__expired_""
select select ""excluded__bad_match_""
select select ""excluded__expired_""
select select ""excluded__salary_""
select select ""excluded__expired_""
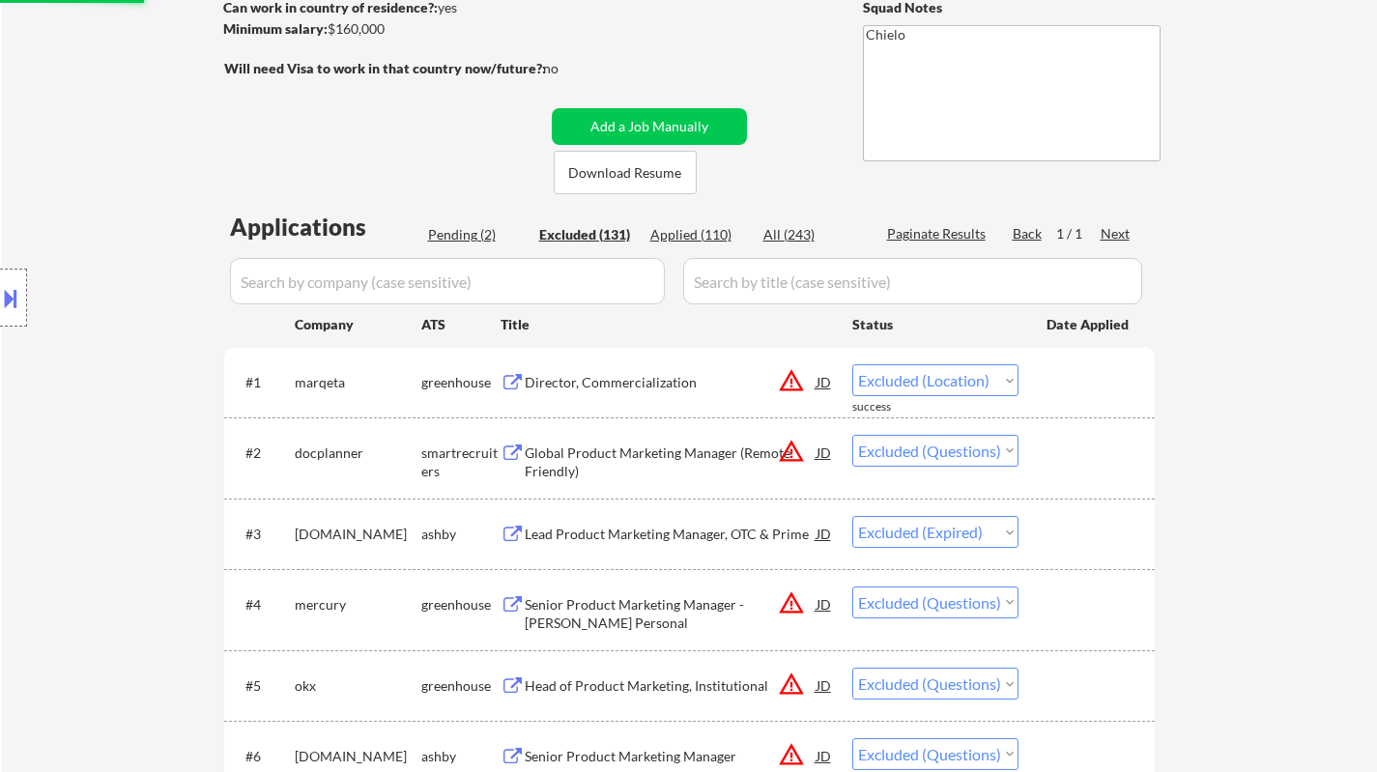
select select ""excluded__other_""
select select ""excluded__salary_""
select select ""excluded__location_""
select select ""excluded__expired_""
select select ""excluded__location_""
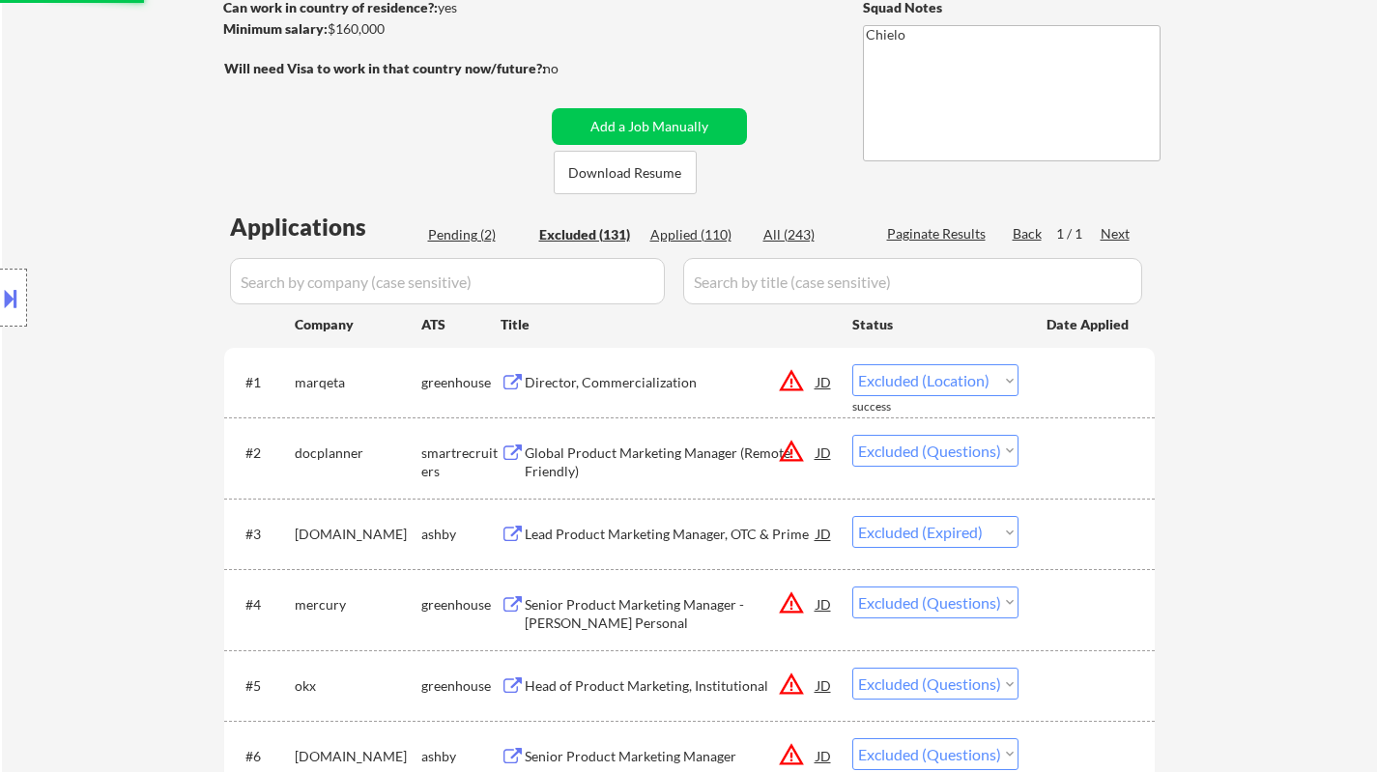
select select ""excluded__expired_""
select select ""excluded__salary_""
select select ""excluded__expired_""
select select ""excluded__salary_""
select select ""excluded""
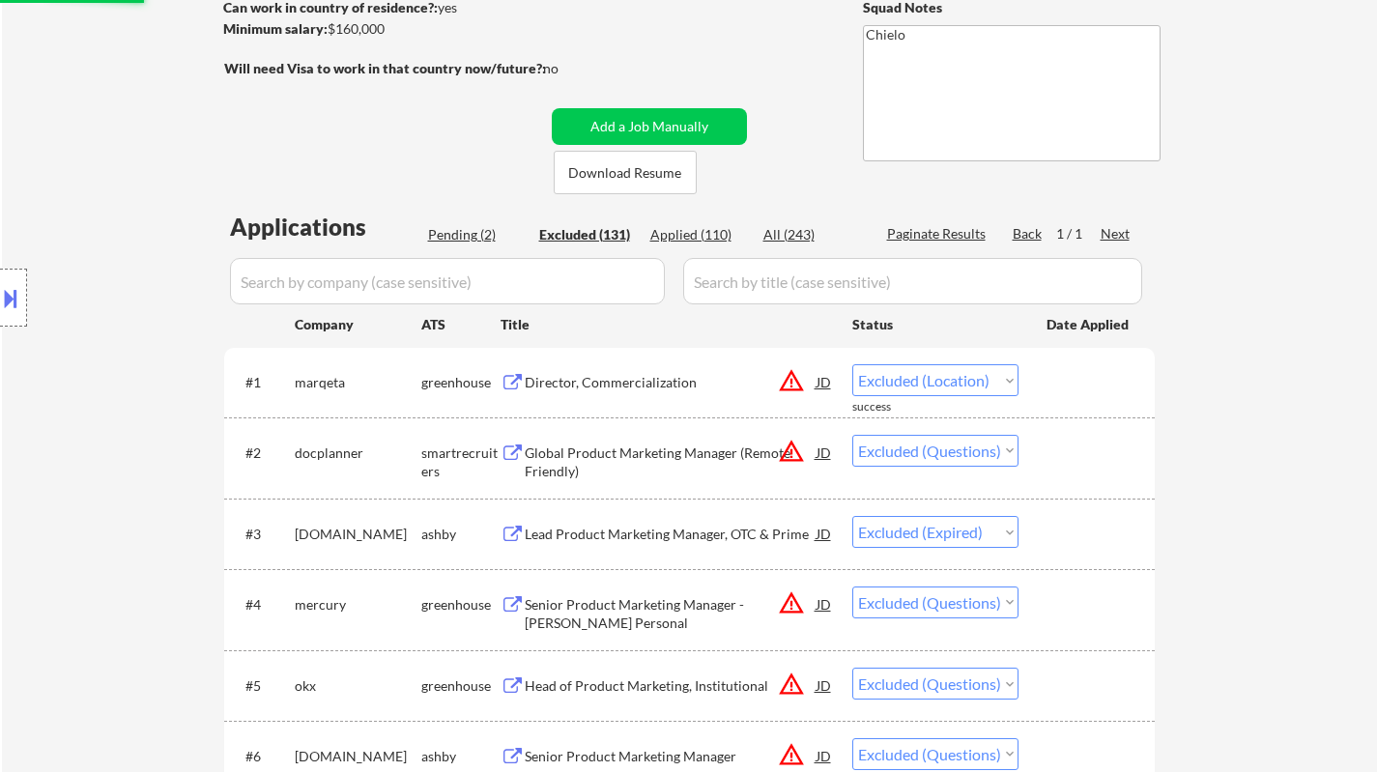
select select ""excluded__location_""
select select ""excluded__expired_""
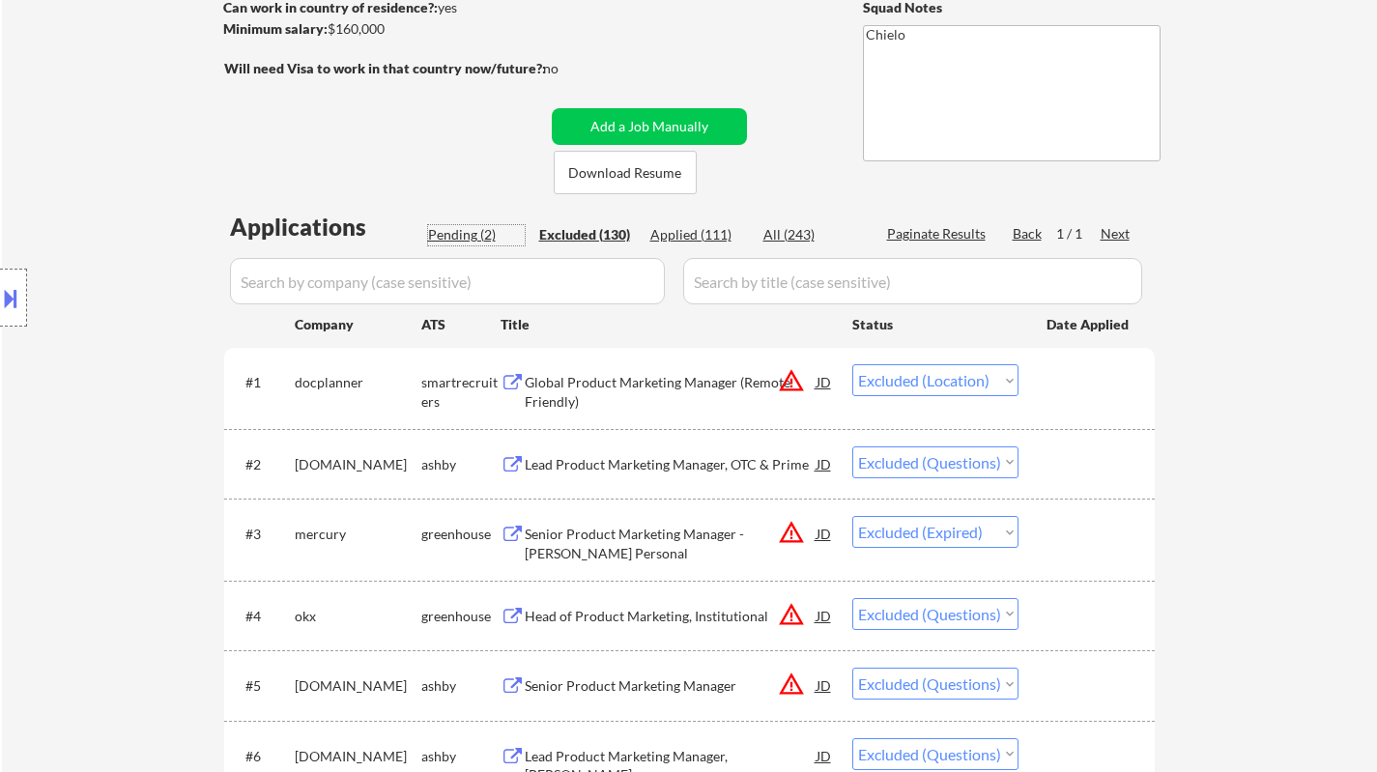
click at [450, 229] on div "Pending (2)" at bounding box center [476, 234] width 97 height 19
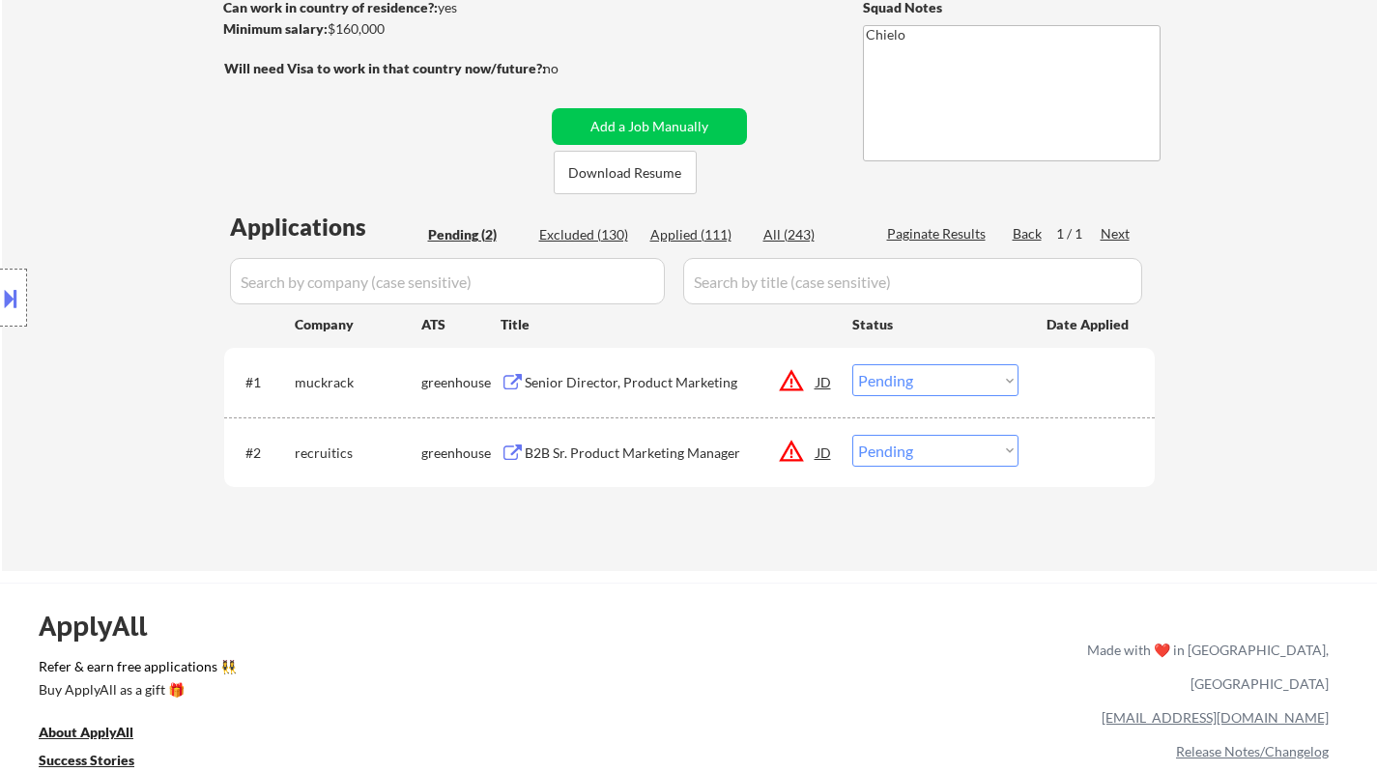
click at [659, 391] on div "Senior Director, Product Marketing" at bounding box center [671, 382] width 292 height 19
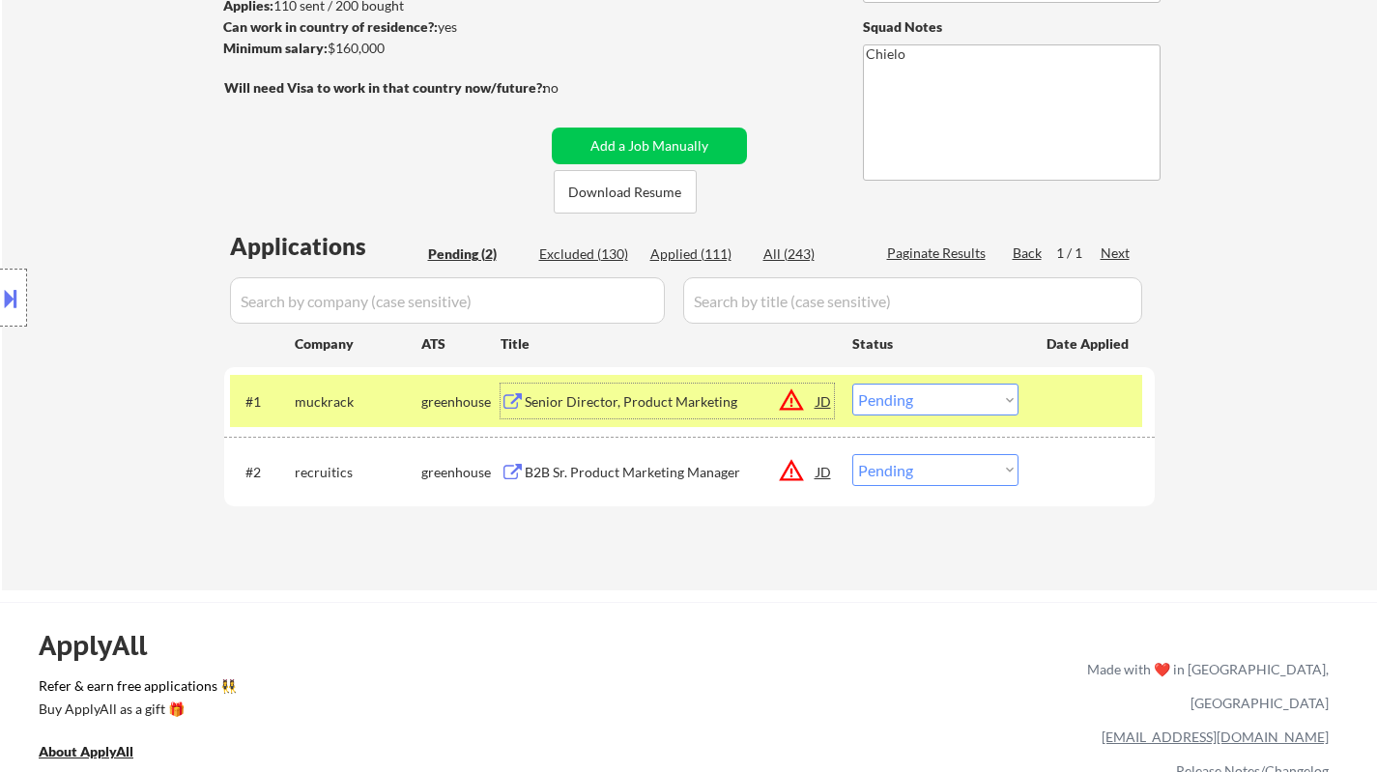
scroll to position [386, 0]
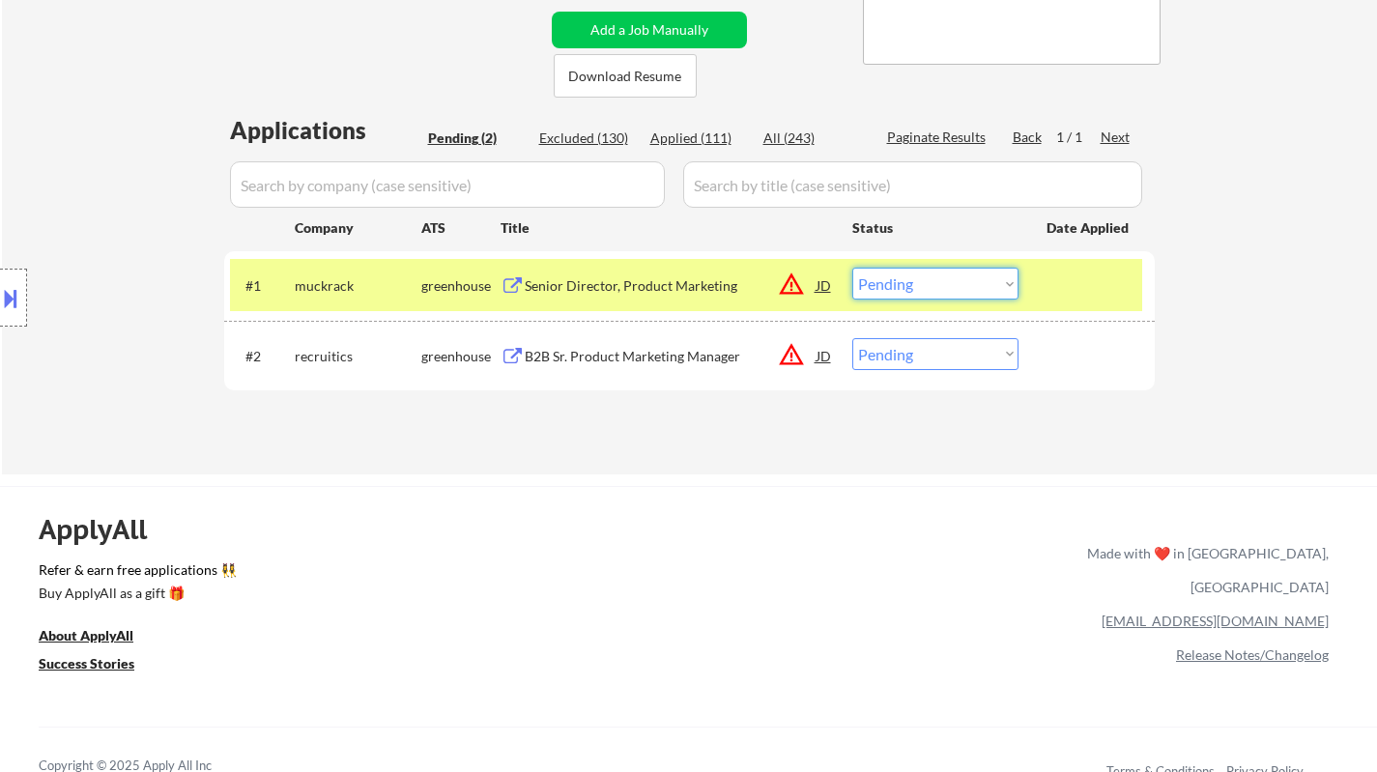
click at [898, 271] on select "Choose an option... Pending Applied Excluded (Questions) Excluded (Expired) Exc…" at bounding box center [935, 284] width 166 height 32
click at [852, 268] on select "Choose an option... Pending Applied Excluded (Questions) Excluded (Expired) Exc…" at bounding box center [935, 284] width 166 height 32
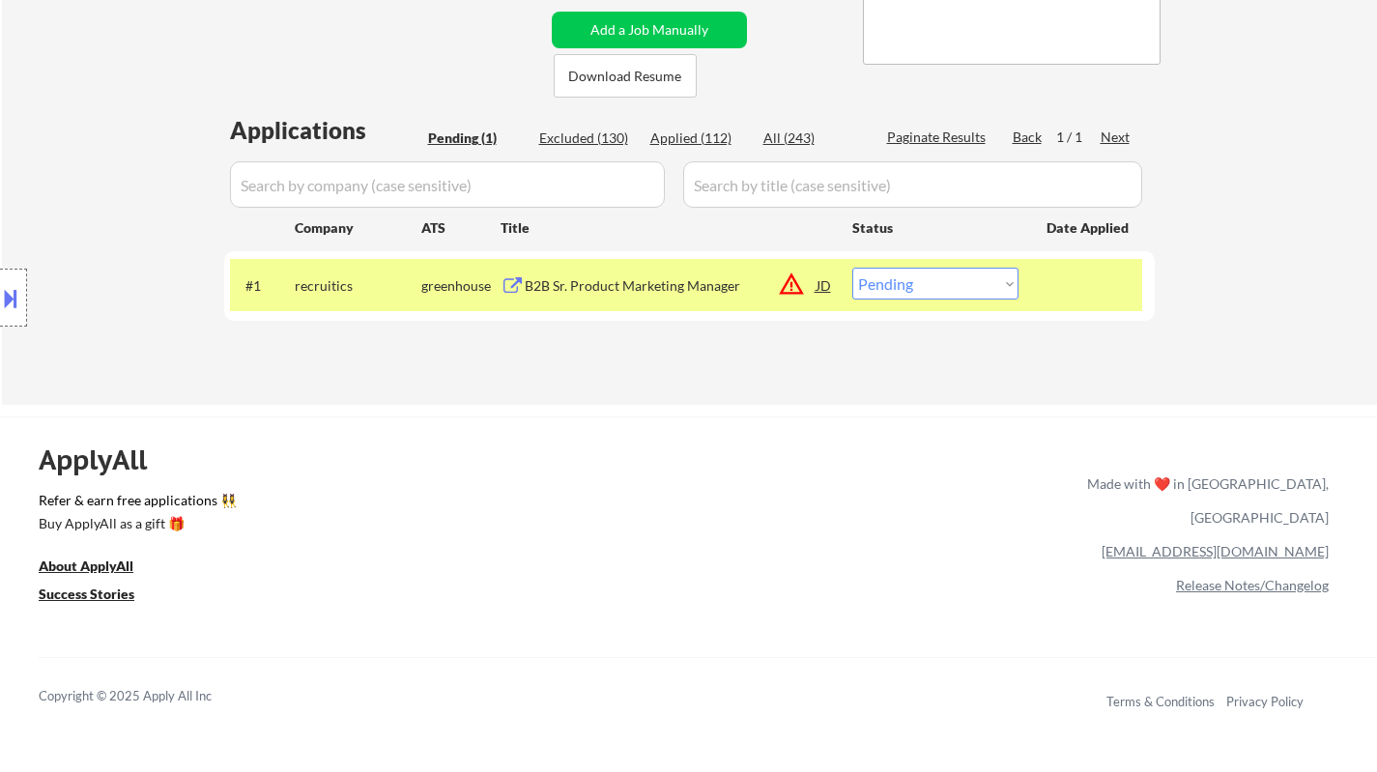
click at [645, 281] on div "B2B Sr. Product Marketing Manager" at bounding box center [671, 285] width 292 height 19
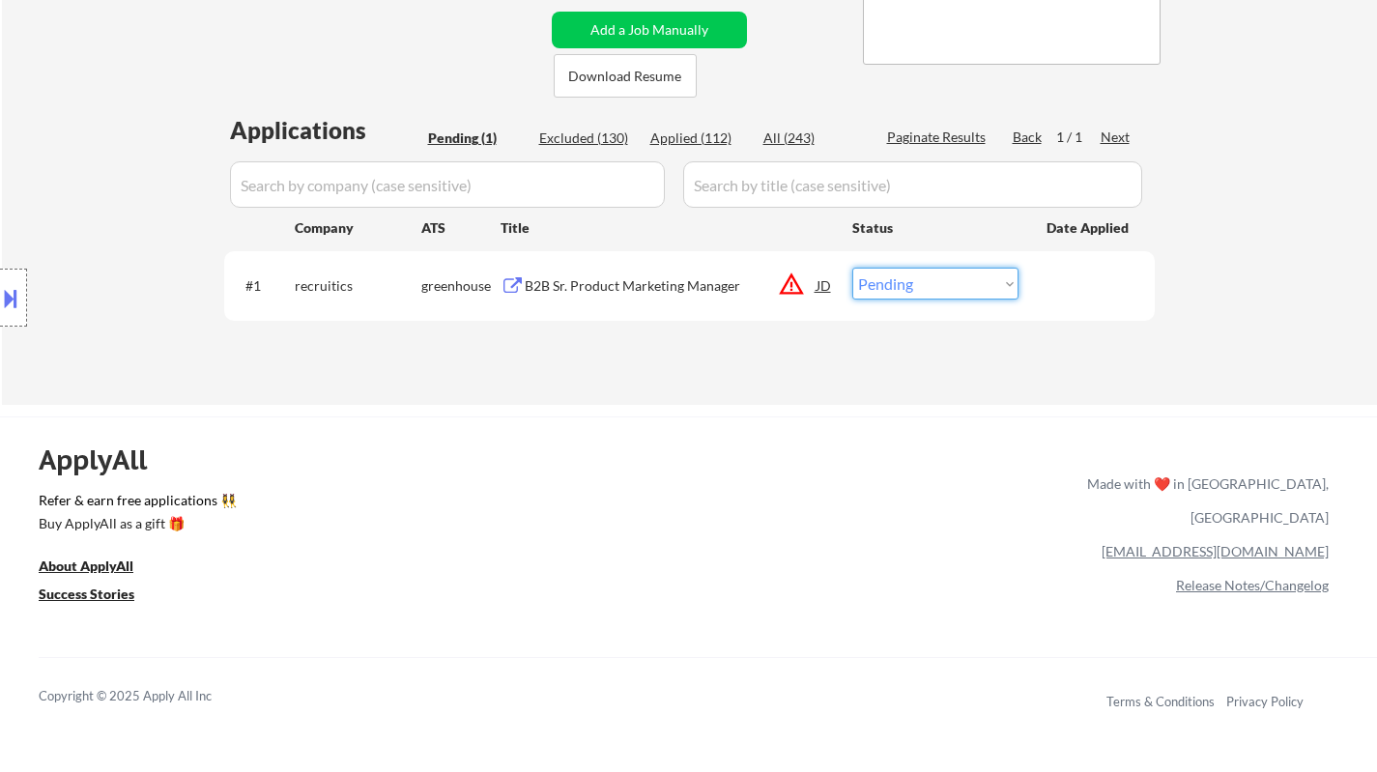
click at [911, 290] on select "Choose an option... Pending Applied Excluded (Questions) Excluded (Expired) Exc…" at bounding box center [935, 284] width 166 height 32
click at [852, 268] on select "Choose an option... Pending Applied Excluded (Questions) Excluded (Expired) Exc…" at bounding box center [935, 284] width 166 height 32
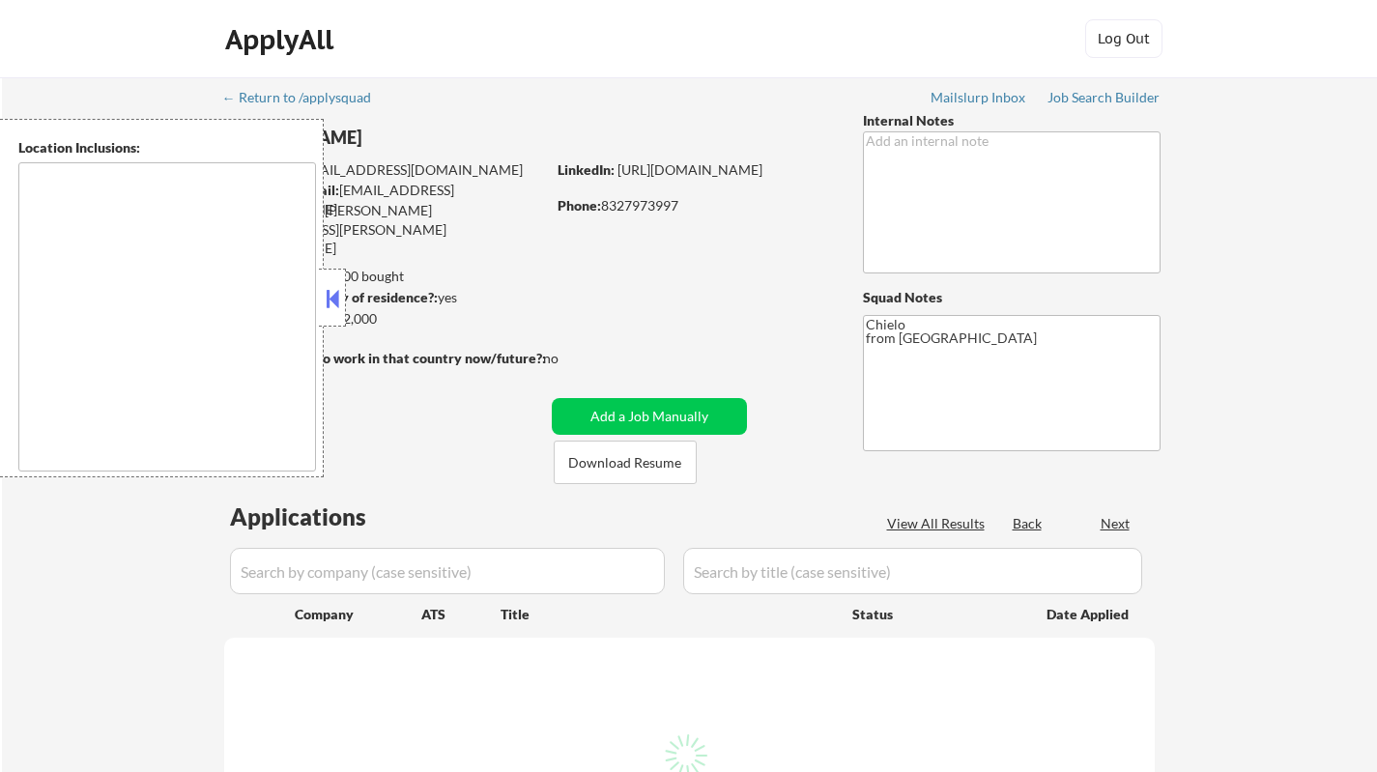
select select ""pending""
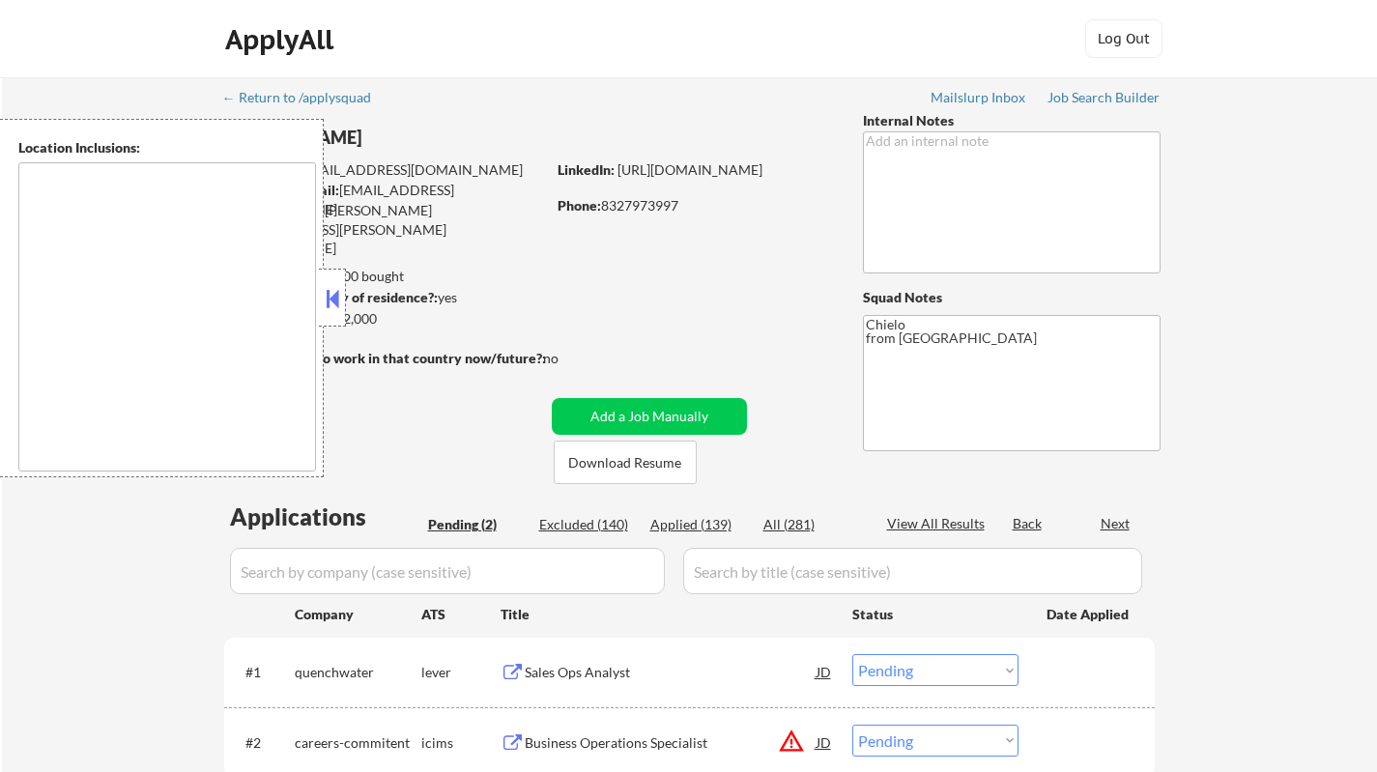
type textarea "[GEOGRAPHIC_DATA], [GEOGRAPHIC_DATA] [GEOGRAPHIC_DATA], [GEOGRAPHIC_DATA] [GEOG…"
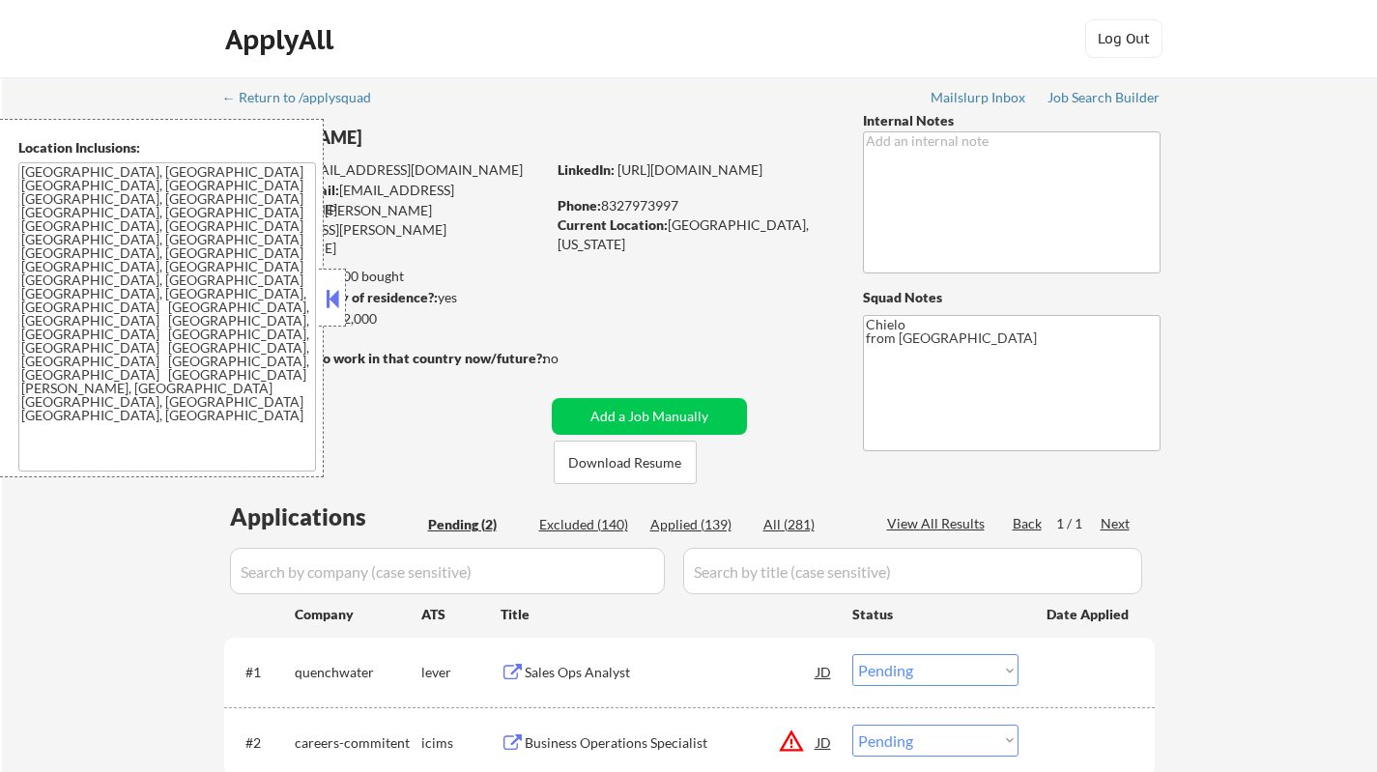
click at [325, 302] on button at bounding box center [332, 298] width 21 height 29
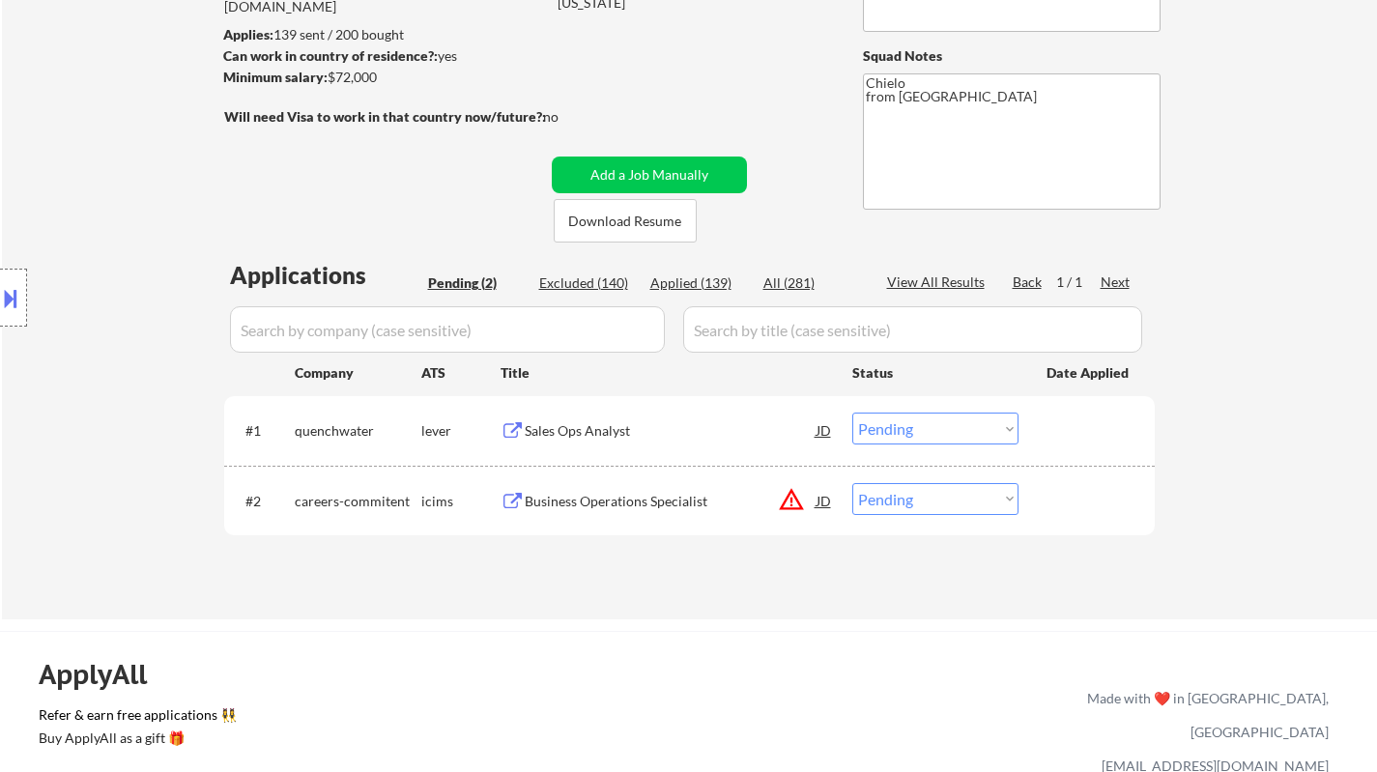
scroll to position [290, 0]
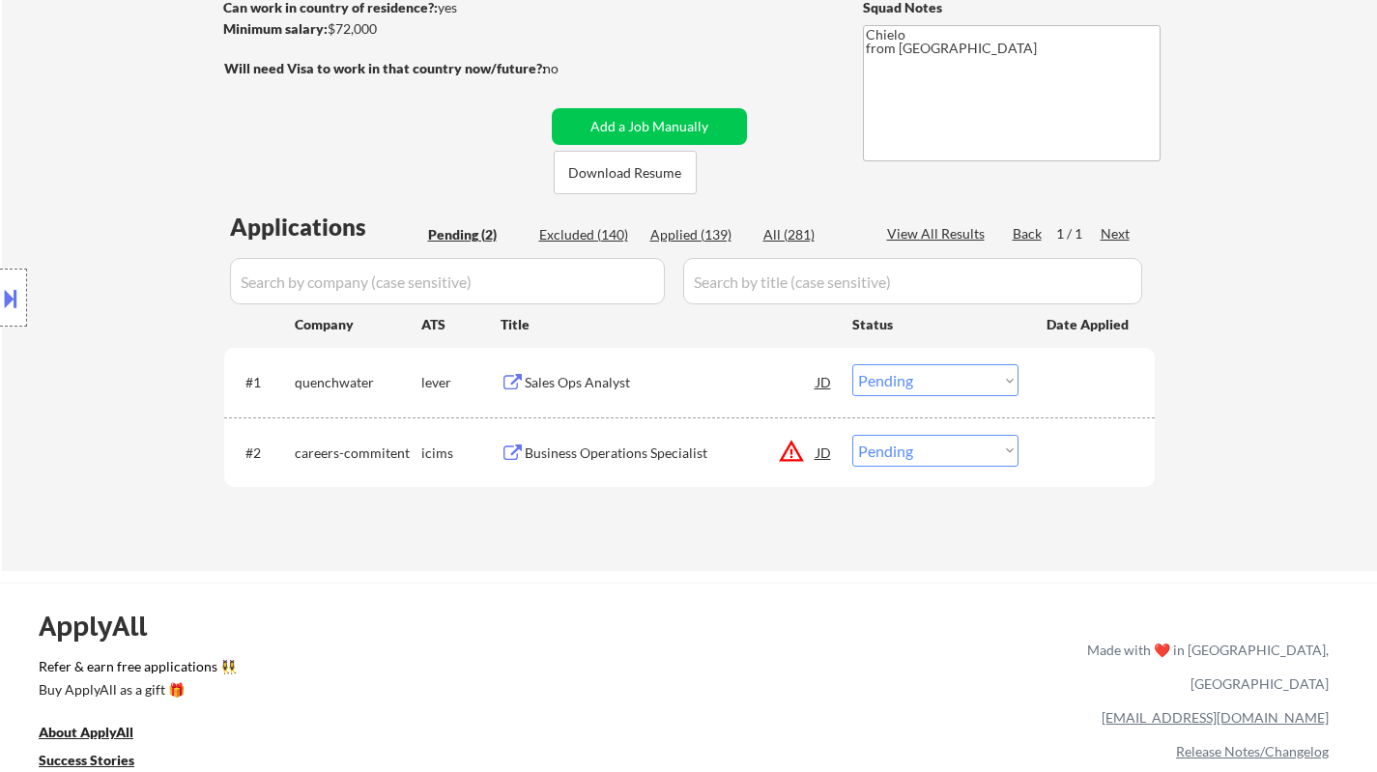
click at [606, 381] on div "Sales Ops Analyst" at bounding box center [671, 382] width 292 height 19
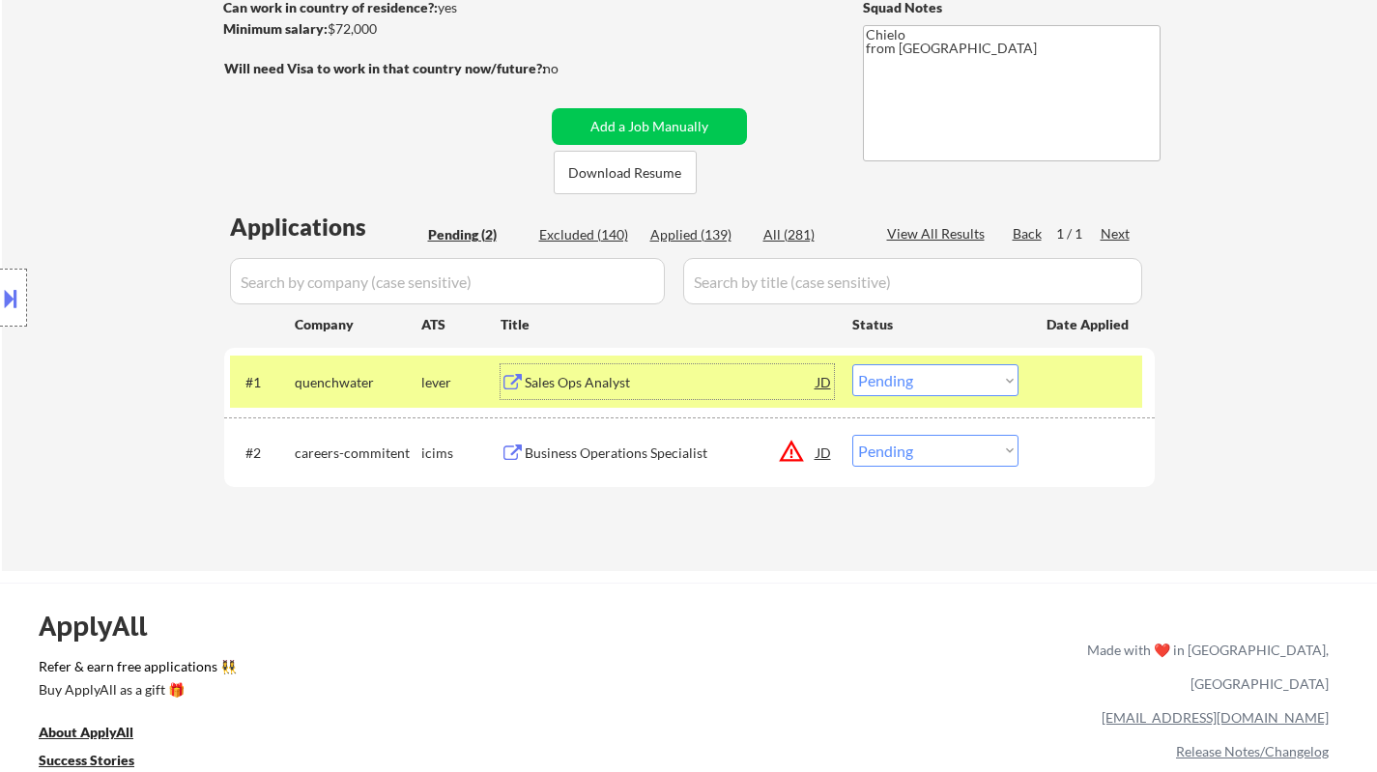
click at [0, 290] on button at bounding box center [10, 298] width 21 height 32
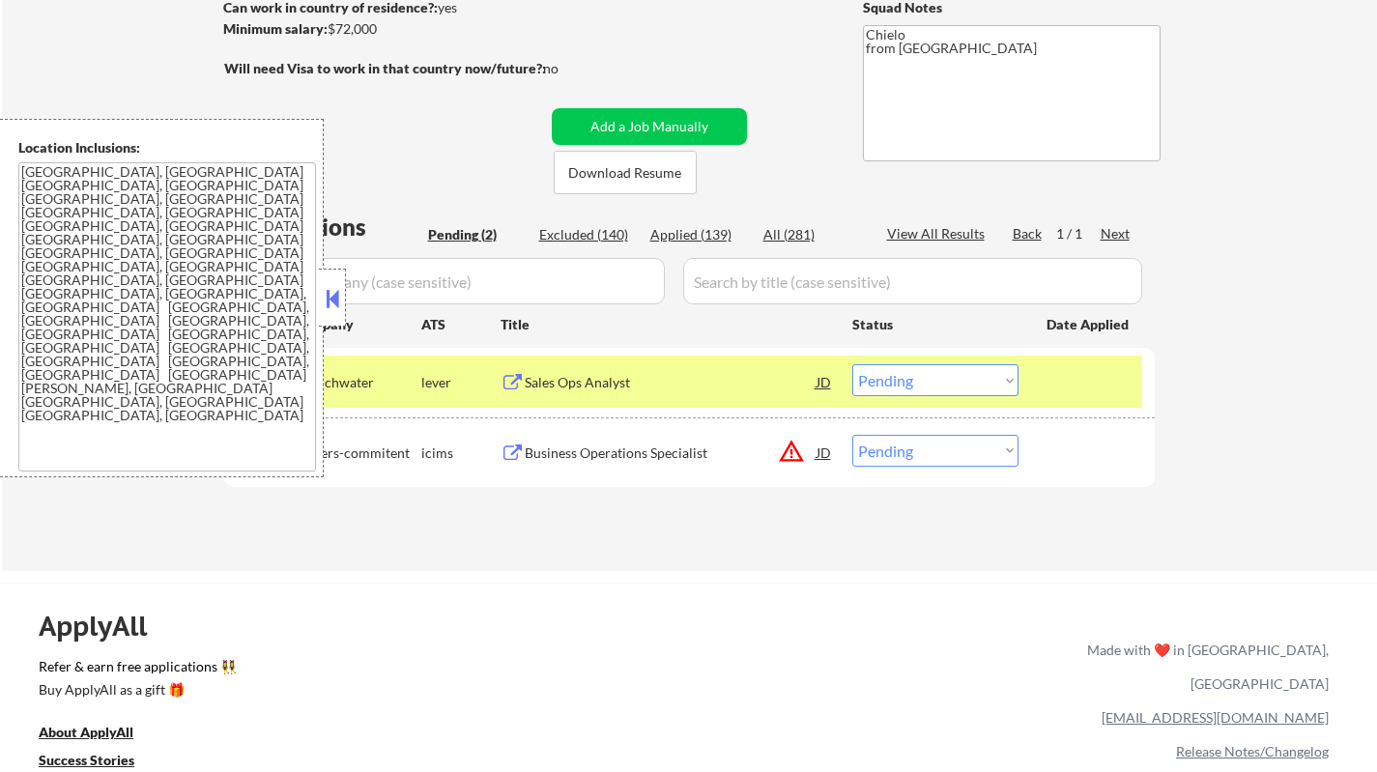
drag, startPoint x: 330, startPoint y: 306, endPoint x: 418, endPoint y: 24, distance: 295.5
click at [330, 305] on button at bounding box center [332, 298] width 21 height 29
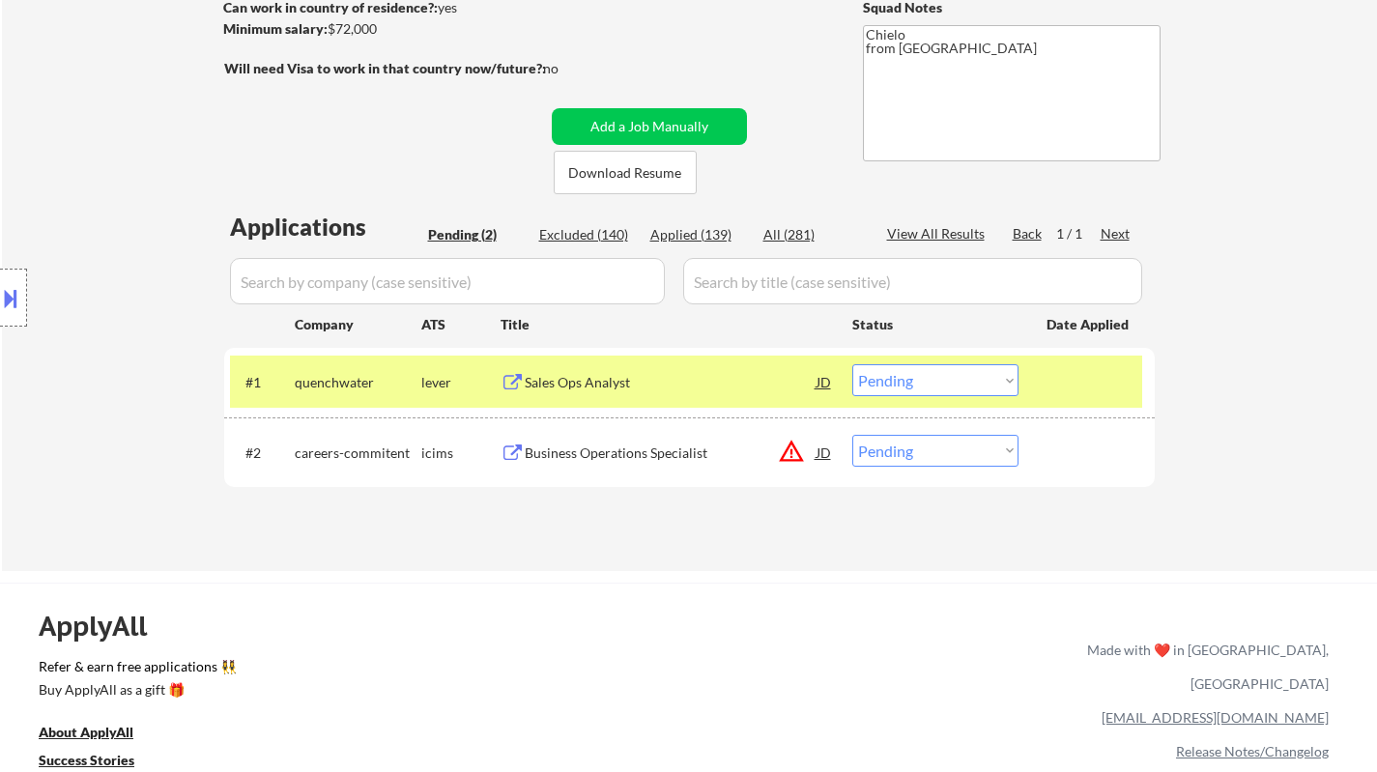
click at [825, 381] on div "JD" at bounding box center [823, 381] width 19 height 35
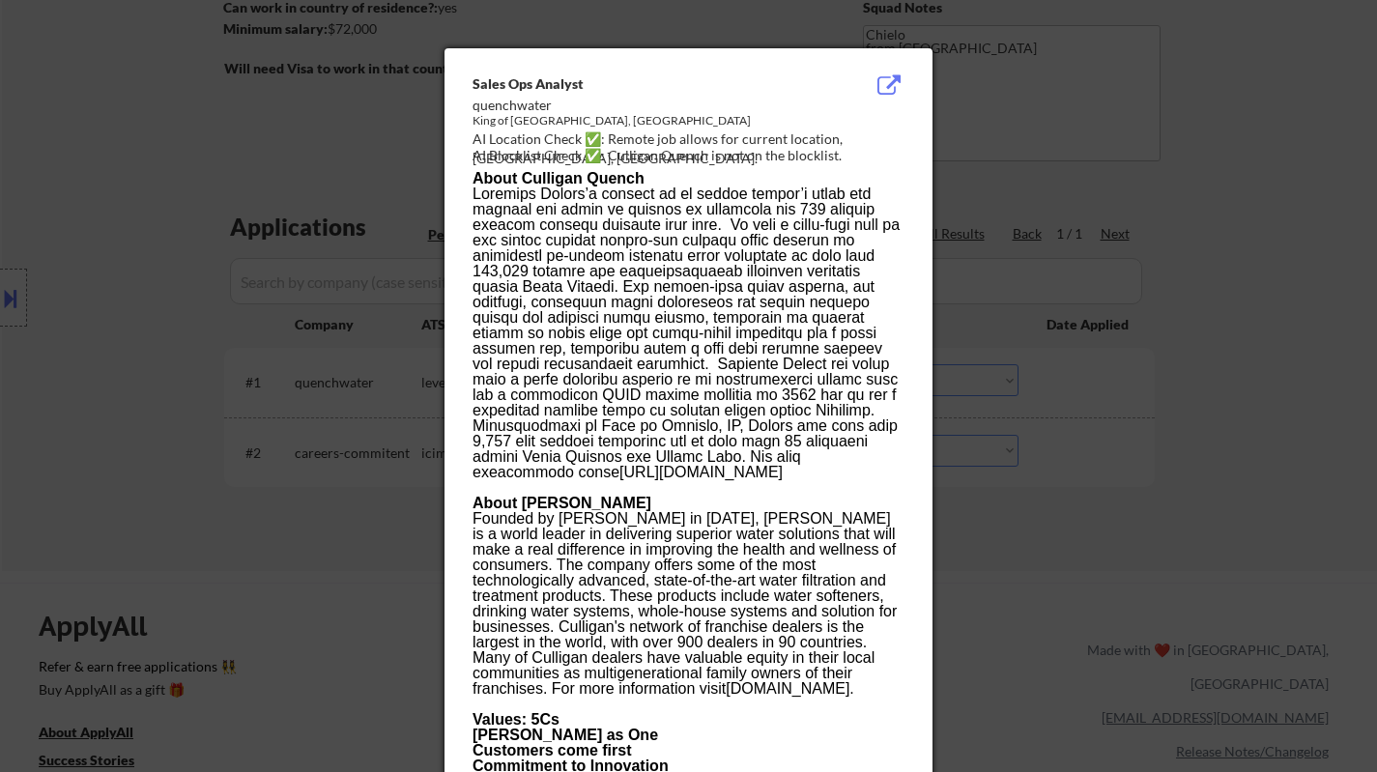
click at [1226, 217] on div at bounding box center [688, 386] width 1377 height 772
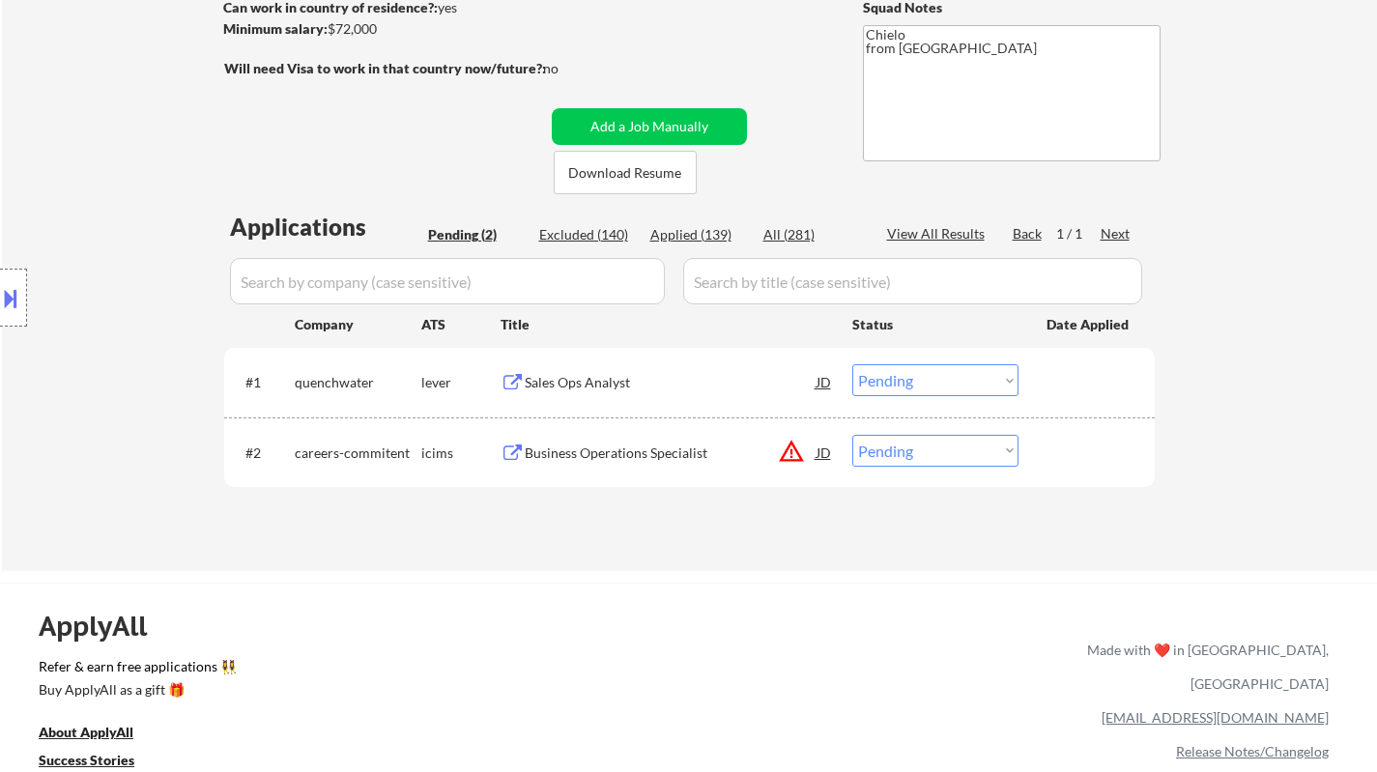
click at [828, 373] on div "JD" at bounding box center [823, 381] width 19 height 35
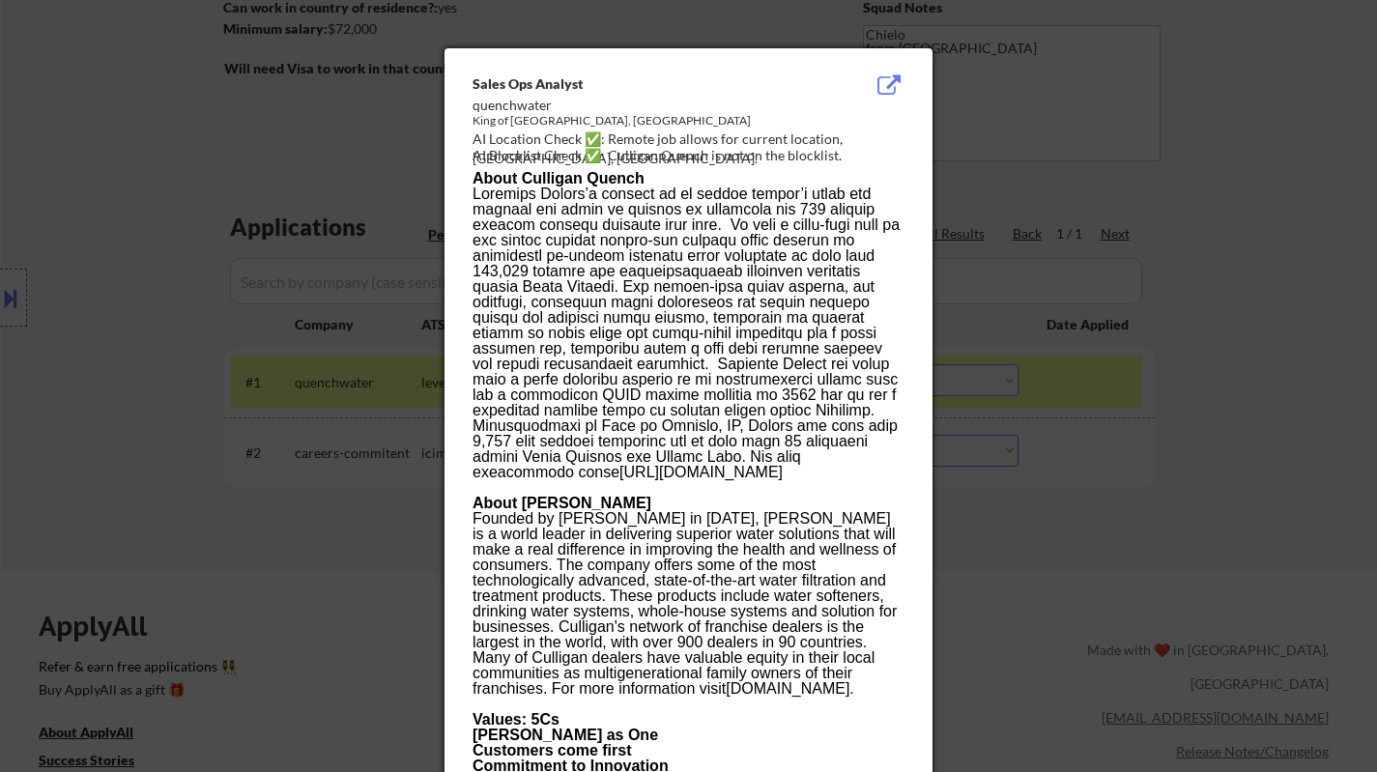
click at [1315, 196] on div at bounding box center [688, 386] width 1377 height 772
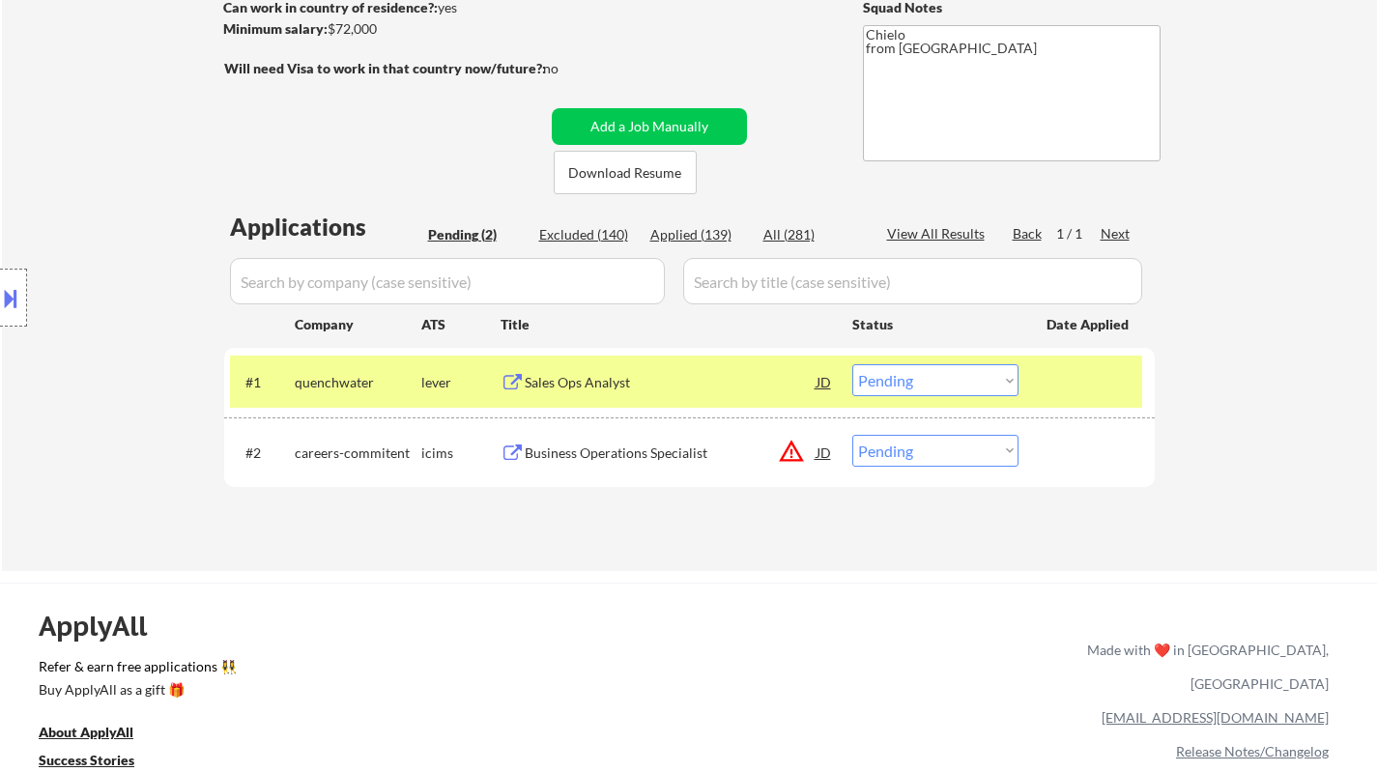
click at [832, 448] on div "JD" at bounding box center [823, 452] width 19 height 35
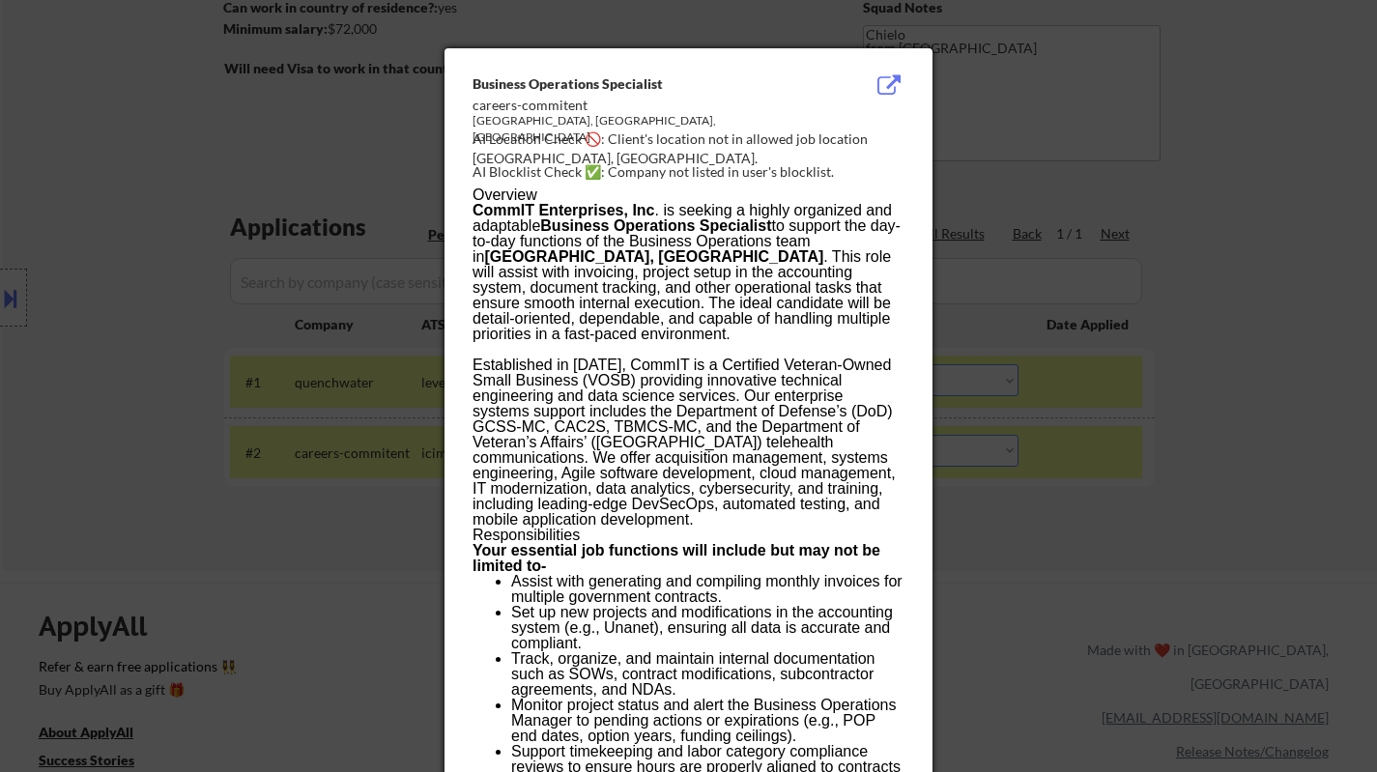
click at [1211, 420] on div at bounding box center [688, 386] width 1377 height 772
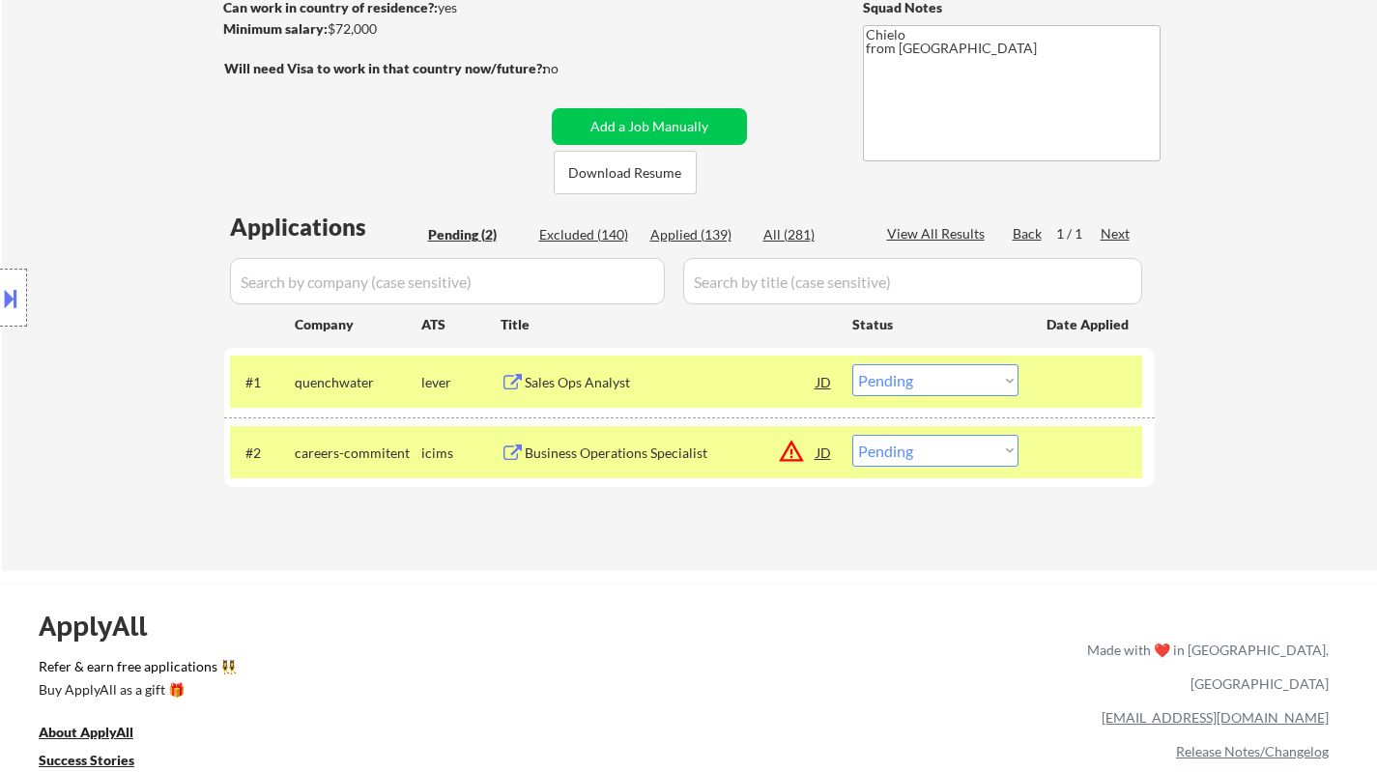
click at [825, 455] on div "JD" at bounding box center [823, 452] width 19 height 35
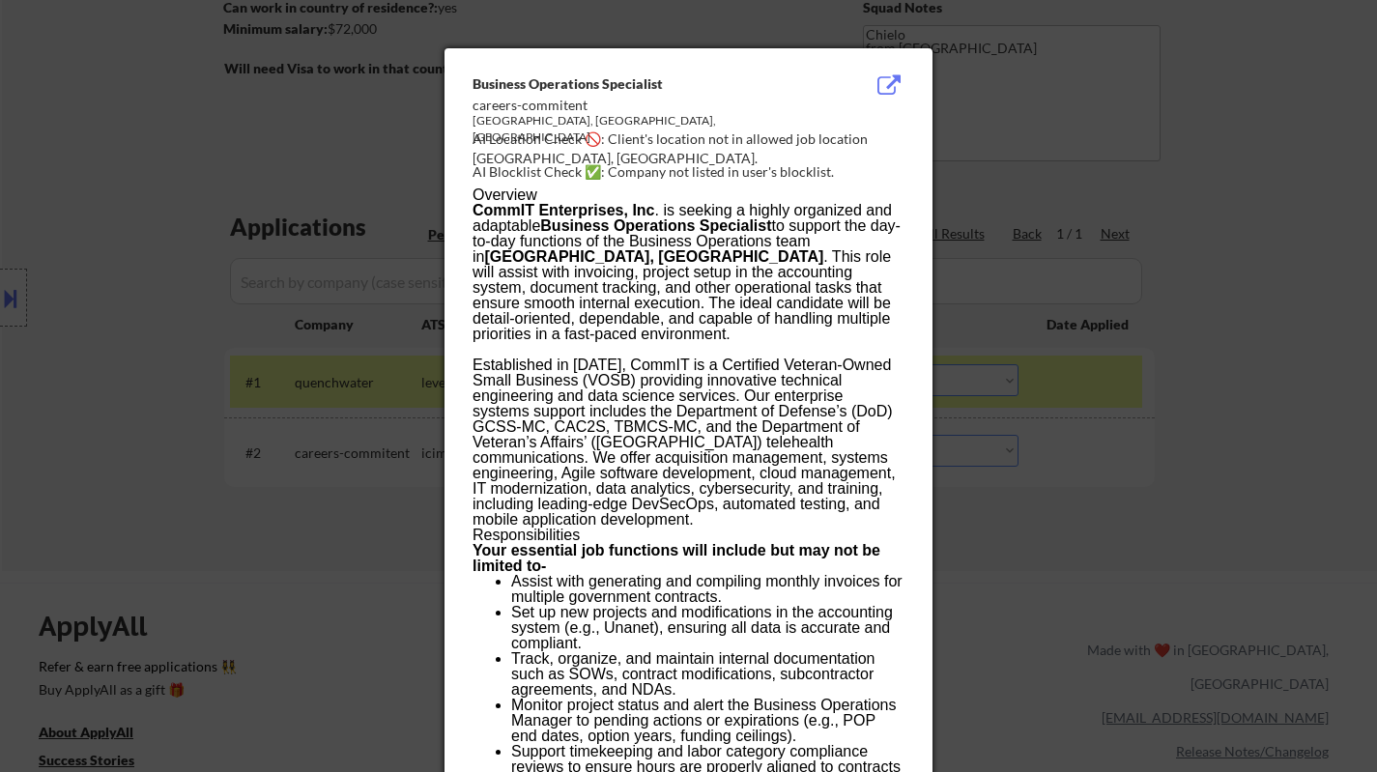
click at [1097, 478] on div at bounding box center [688, 386] width 1377 height 772
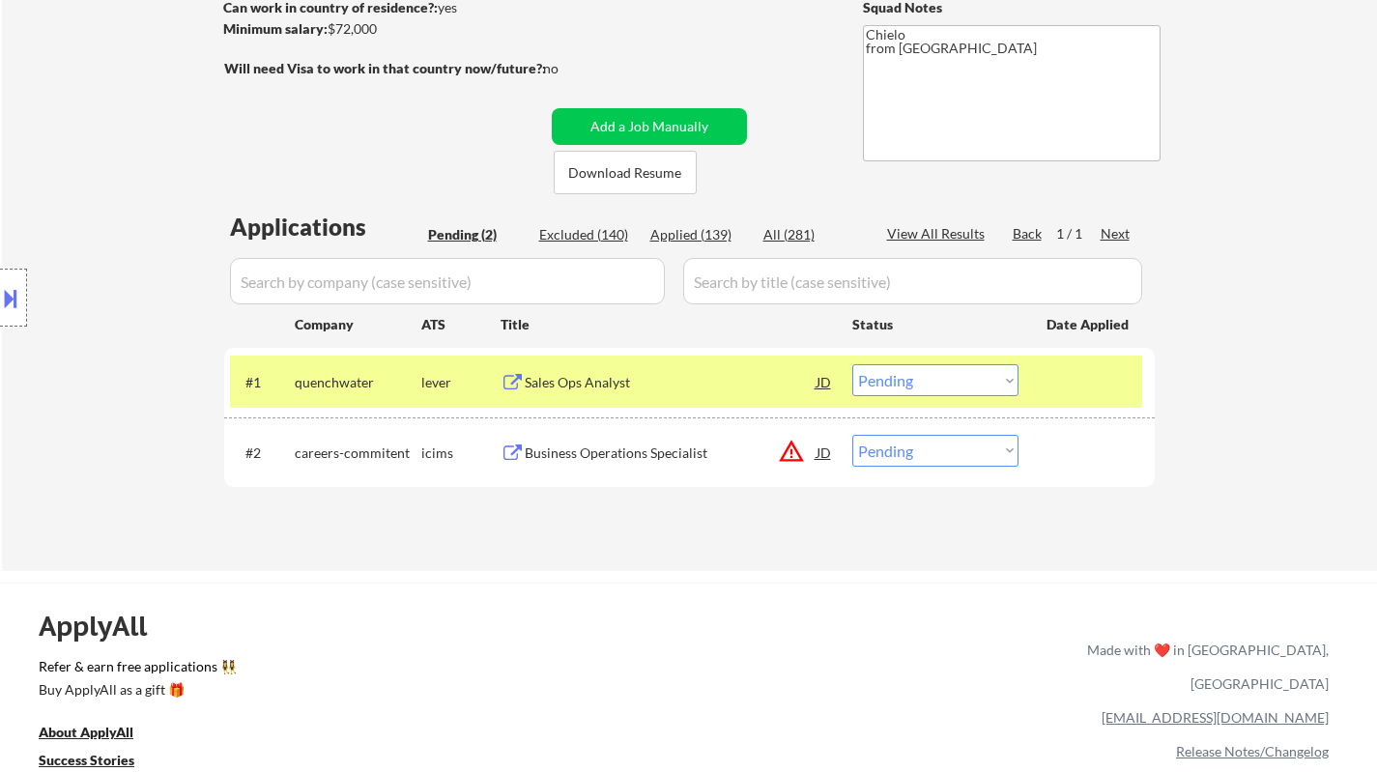
drag, startPoint x: 948, startPoint y: 453, endPoint x: 950, endPoint y: 465, distance: 11.8
click at [948, 454] on select "Choose an option... Pending Applied Excluded (Questions) Excluded (Expired) Exc…" at bounding box center [935, 451] width 166 height 32
select select ""excluded__location_""
click at [852, 435] on select "Choose an option... Pending Applied Excluded (Questions) Excluded (Expired) Exc…" at bounding box center [935, 451] width 166 height 32
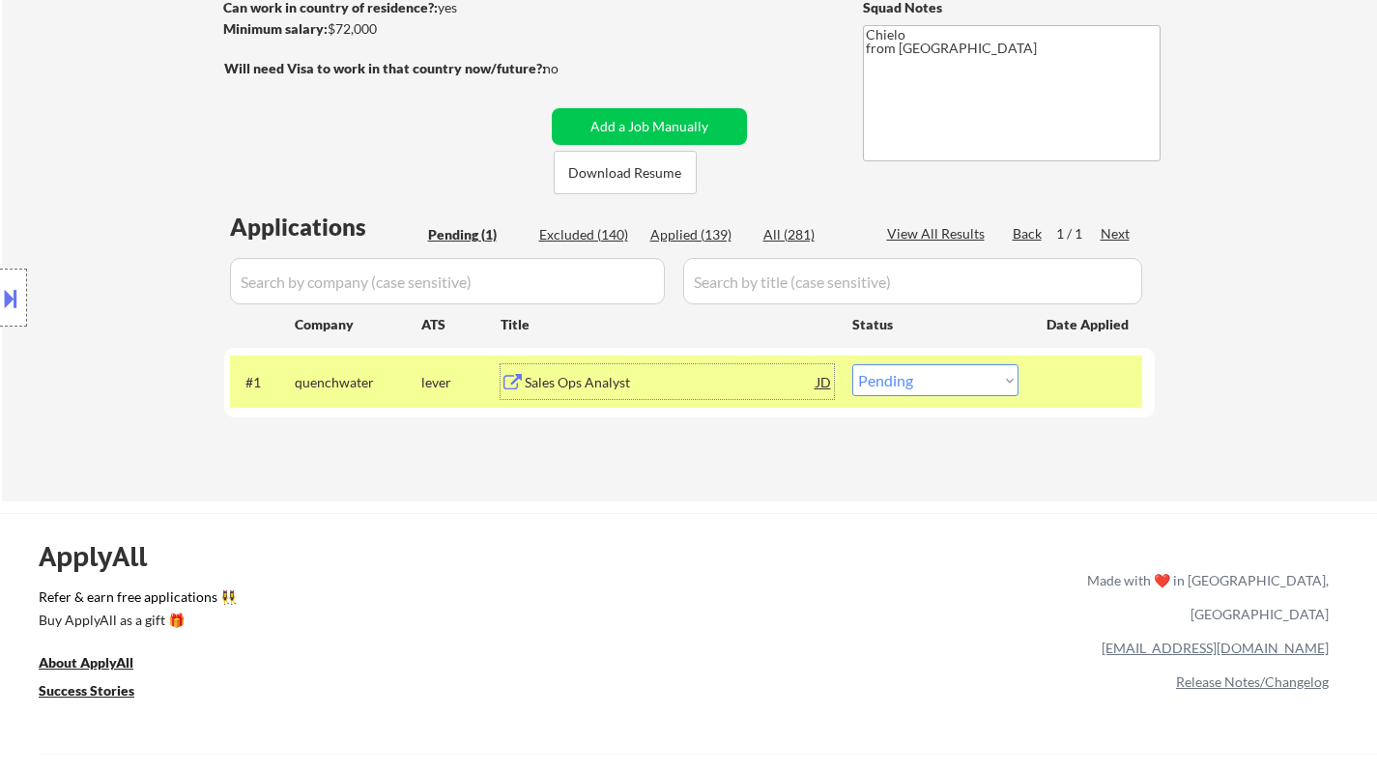
click at [593, 377] on div "Sales Ops Analyst" at bounding box center [671, 382] width 292 height 19
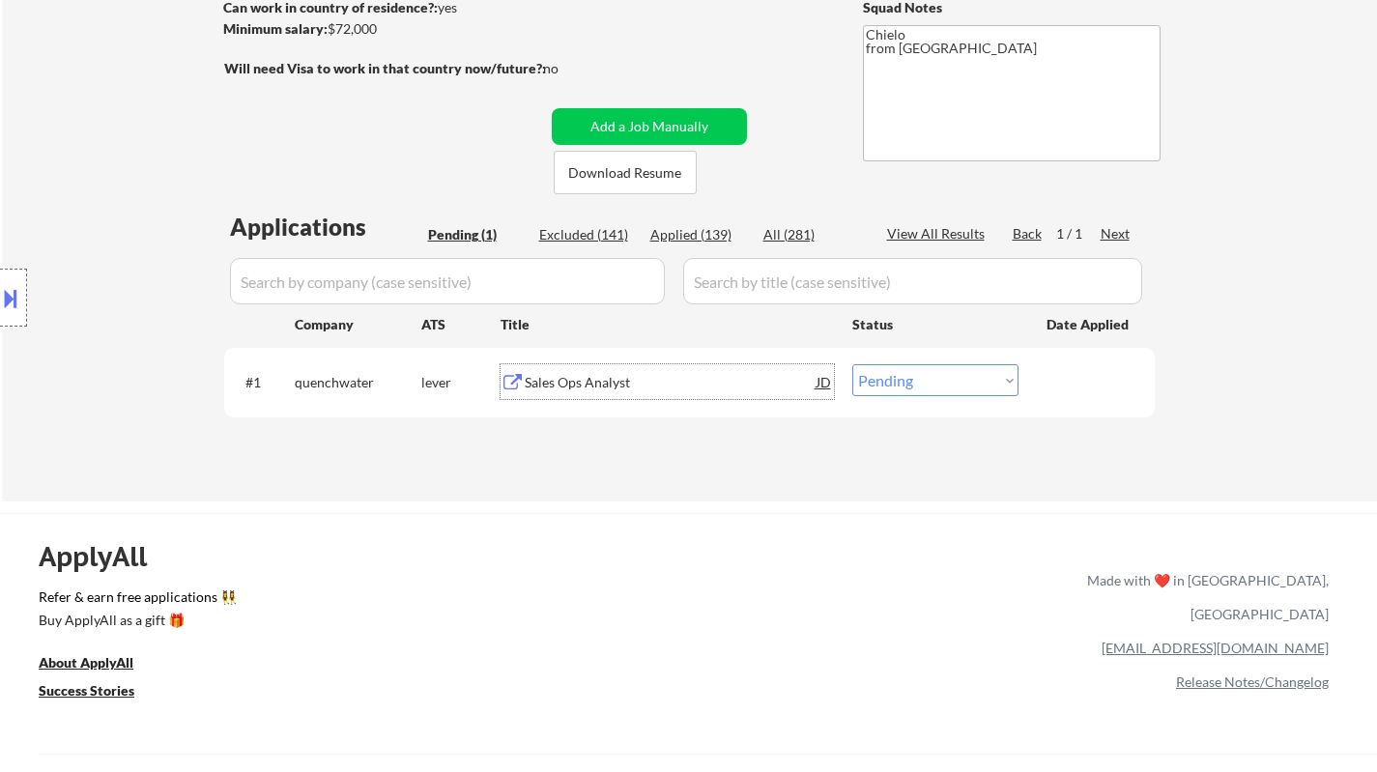
drag, startPoint x: 908, startPoint y: 371, endPoint x: 923, endPoint y: 380, distance: 16.9
click at [908, 371] on select "Choose an option... Pending Applied Excluded (Questions) Excluded (Expired) Exc…" at bounding box center [935, 380] width 166 height 32
select select ""excluded__salary_""
click at [852, 364] on select "Choose an option... Pending Applied Excluded (Questions) Excluded (Expired) Exc…" at bounding box center [935, 380] width 166 height 32
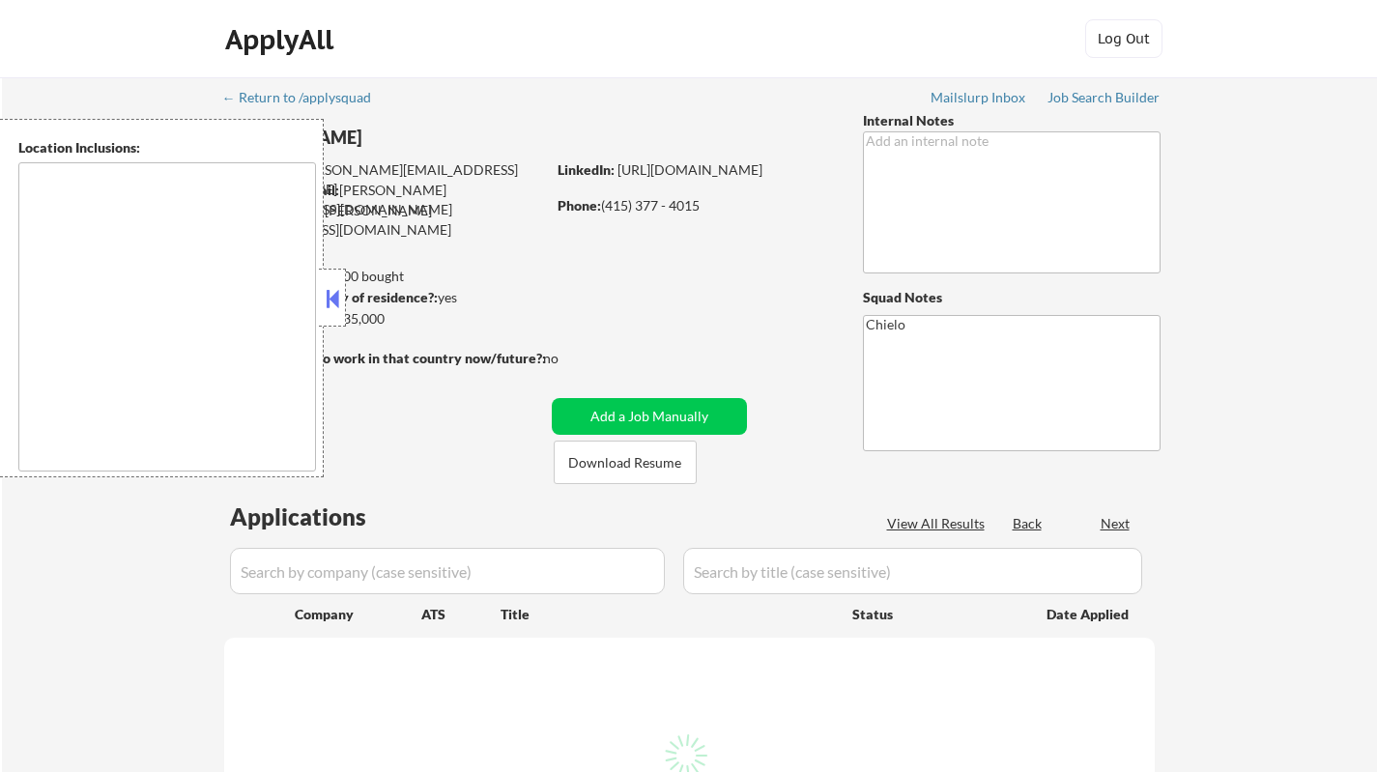
type textarea "[GEOGRAPHIC_DATA], [GEOGRAPHIC_DATA] [GEOGRAPHIC_DATA], [GEOGRAPHIC_DATA] [GEOG…"
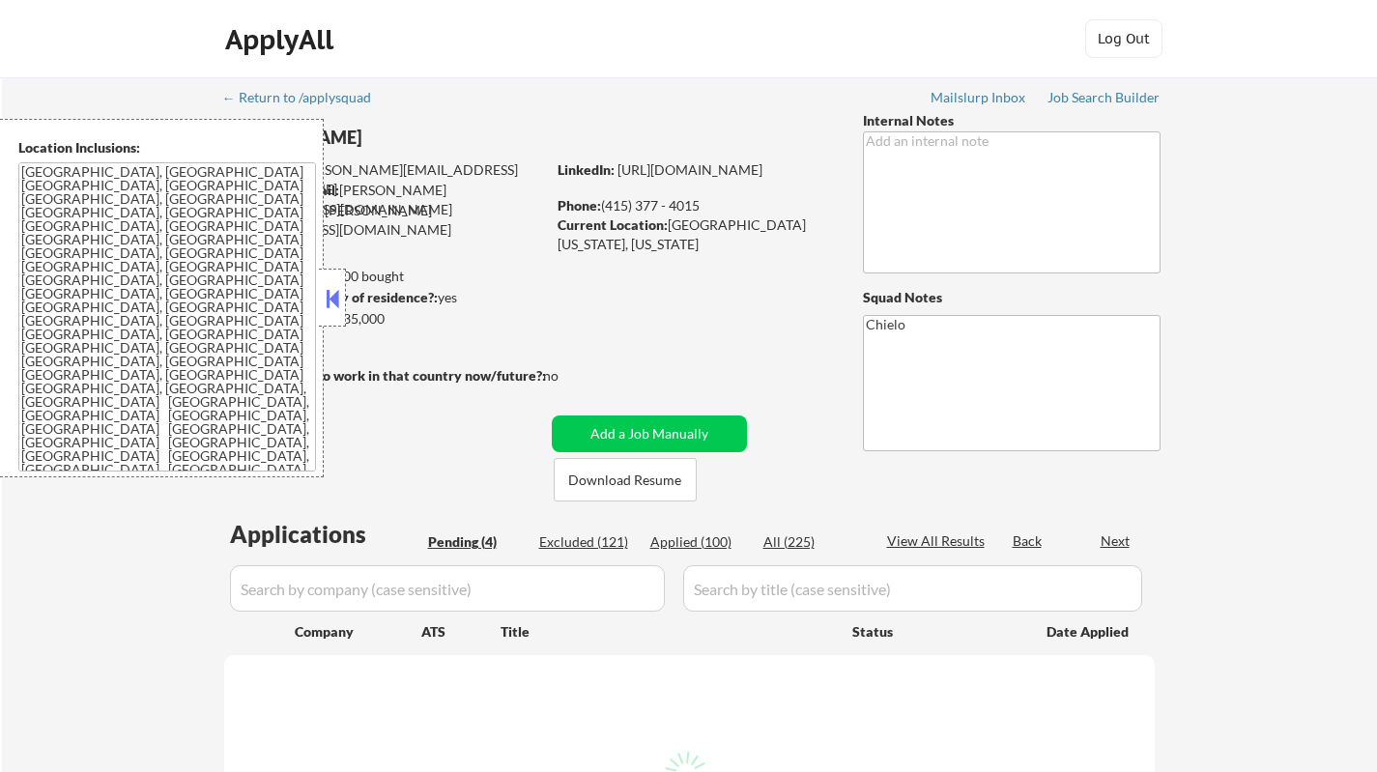
select select ""pending""
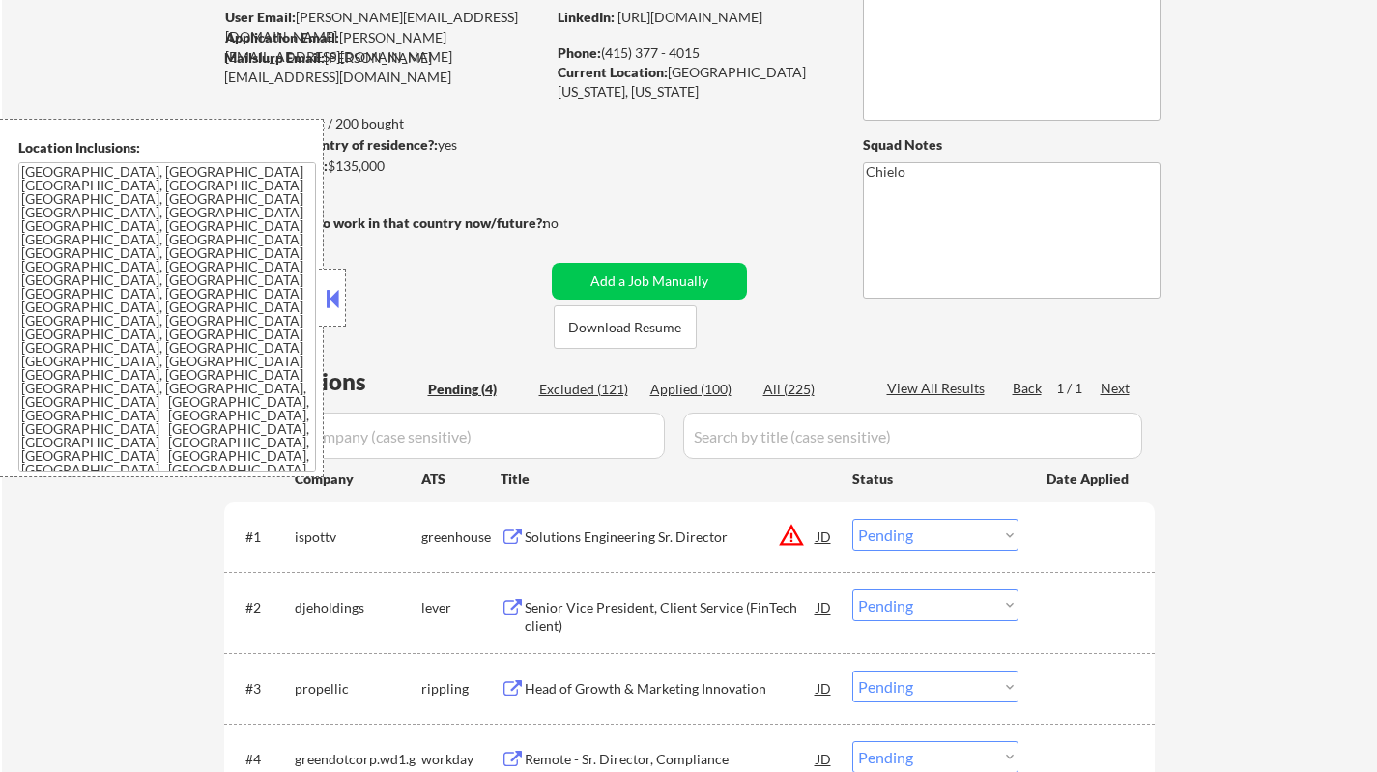
scroll to position [290, 0]
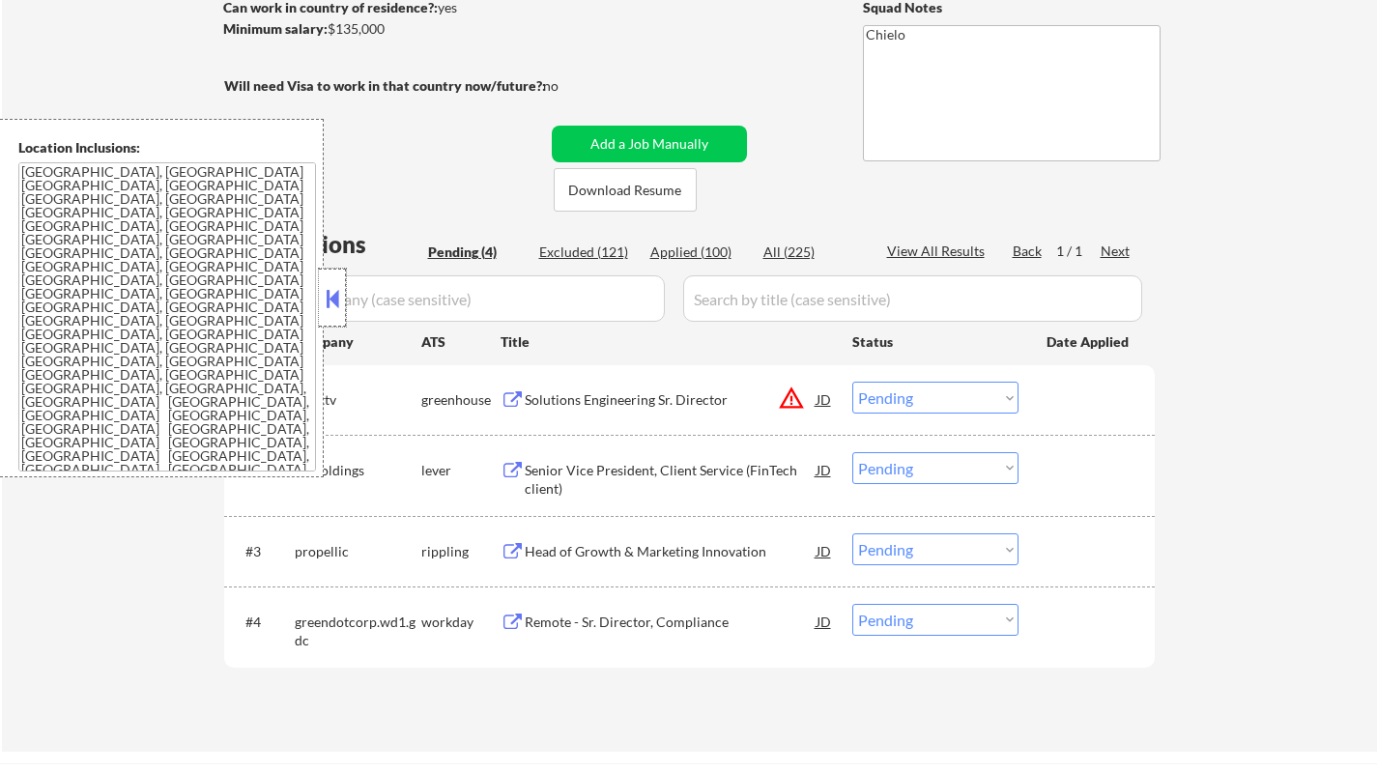
click at [334, 315] on div at bounding box center [332, 298] width 27 height 58
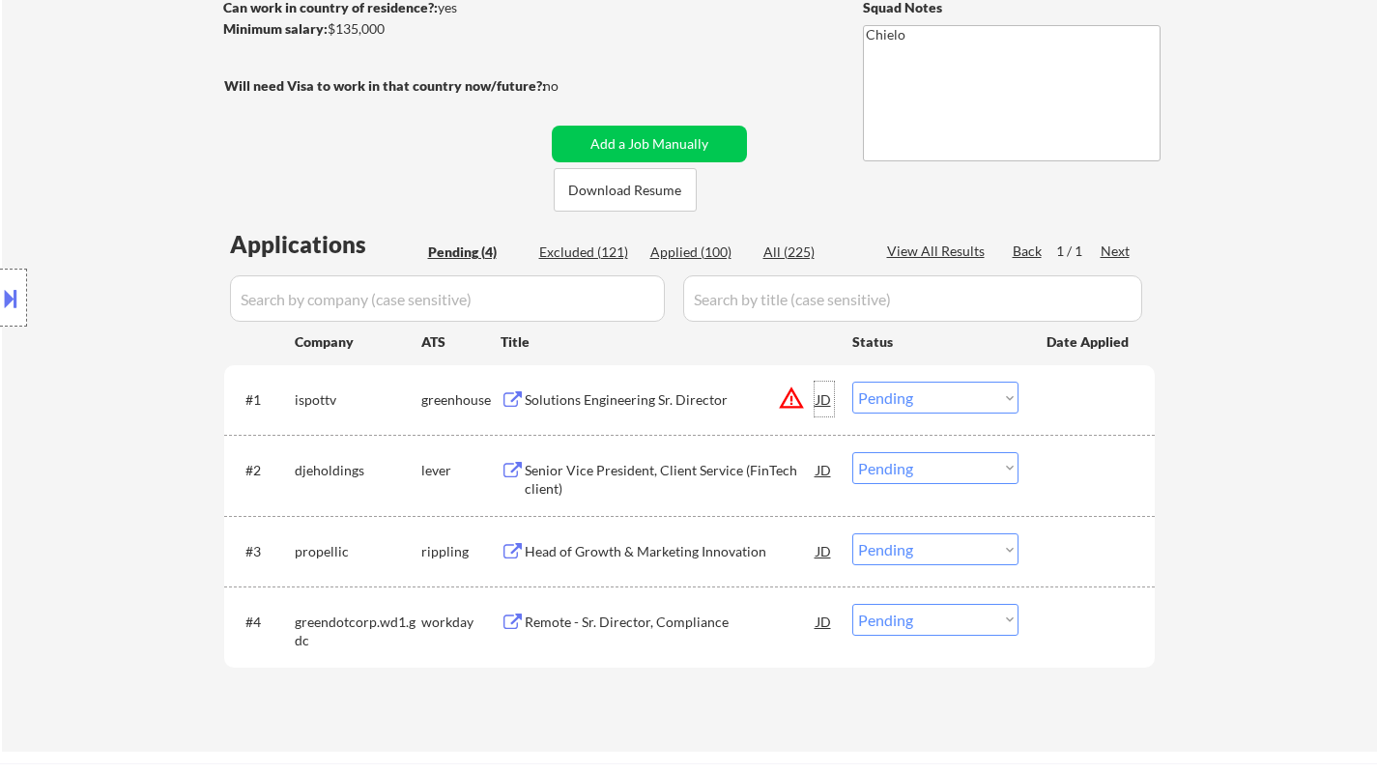
click at [828, 397] on div "JD" at bounding box center [823, 399] width 19 height 35
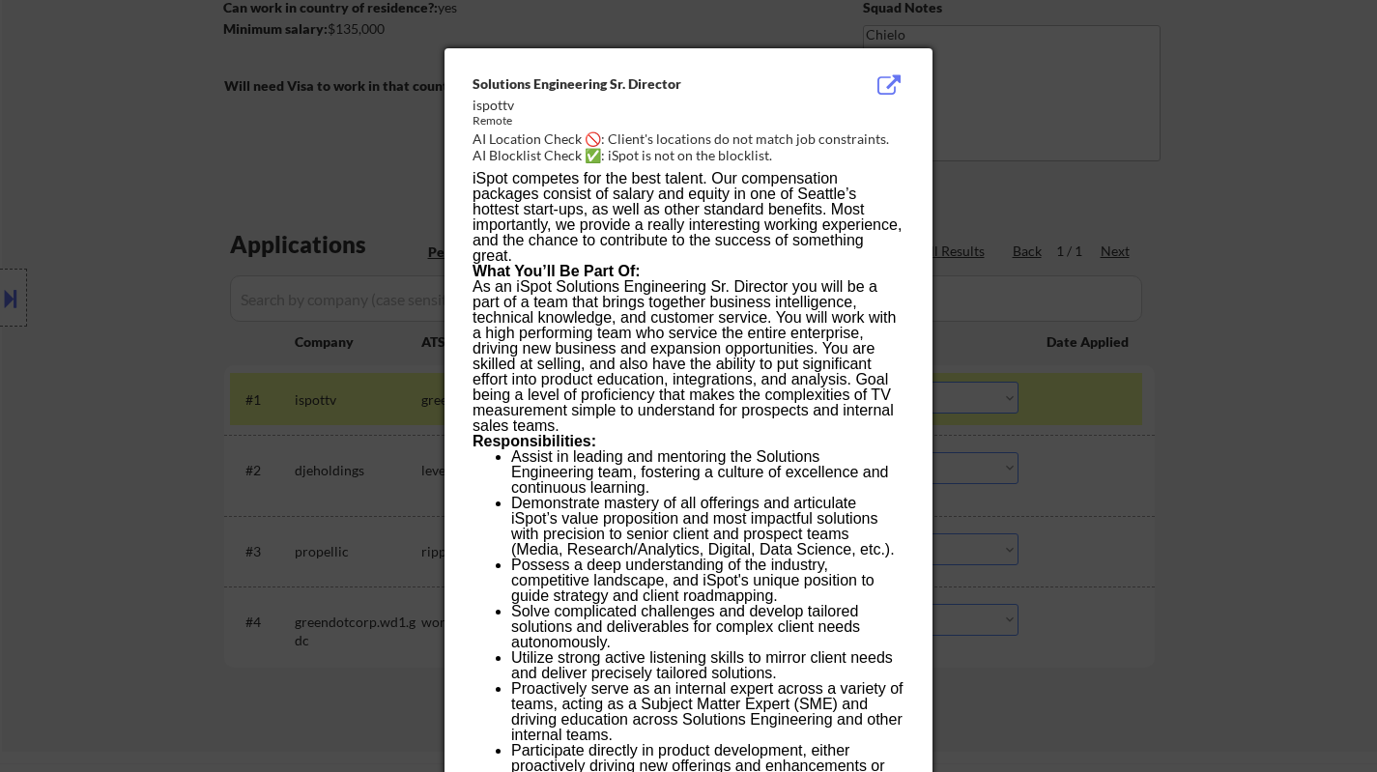
click at [1225, 409] on div at bounding box center [688, 386] width 1377 height 772
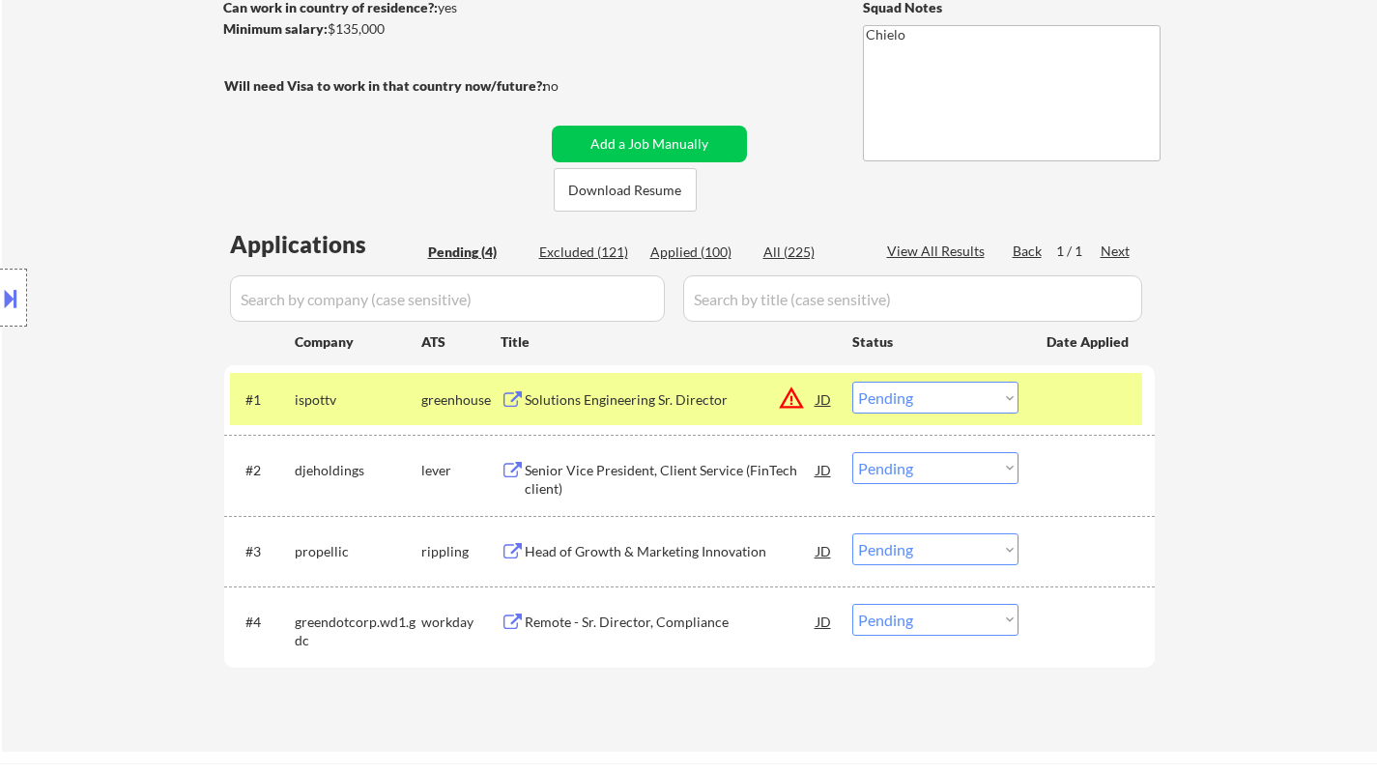
click at [0, 289] on button at bounding box center [10, 298] width 21 height 32
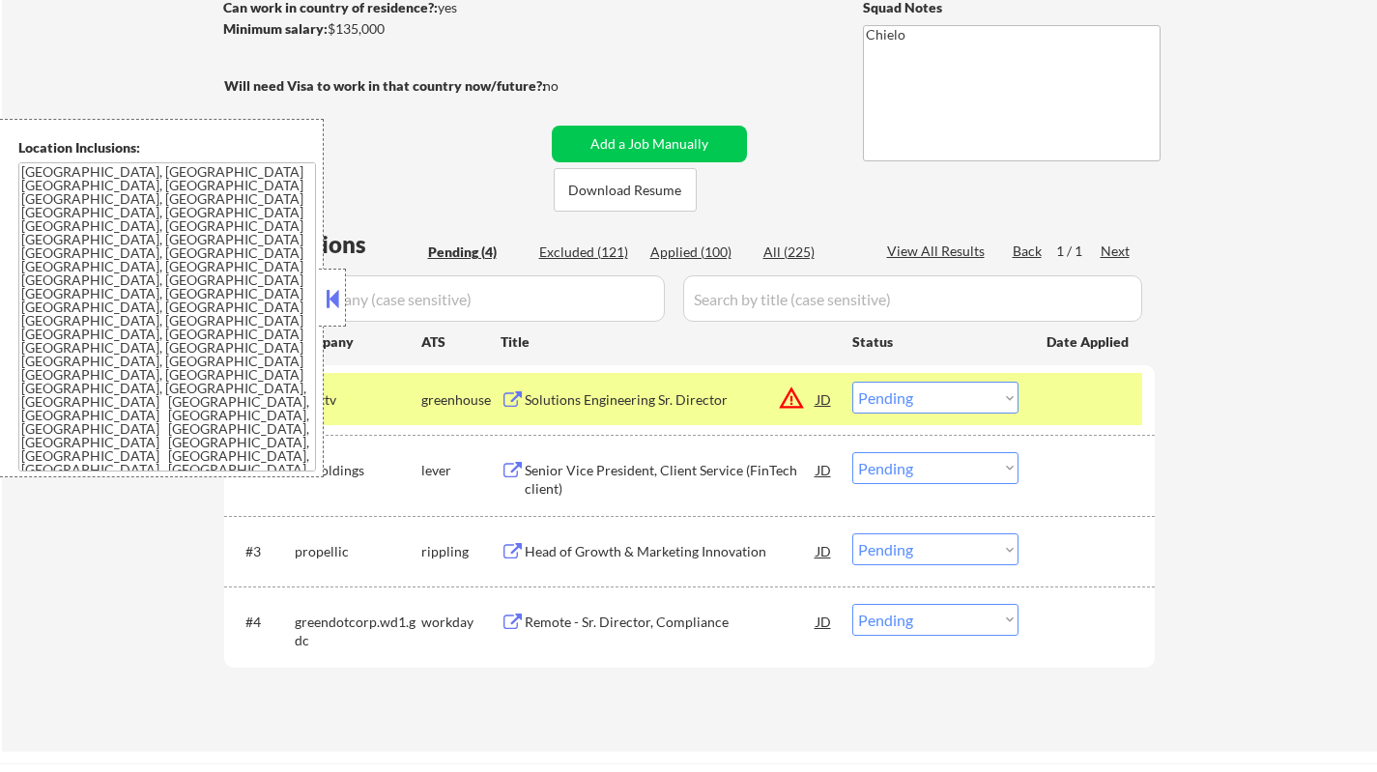
click at [326, 294] on button at bounding box center [332, 298] width 21 height 29
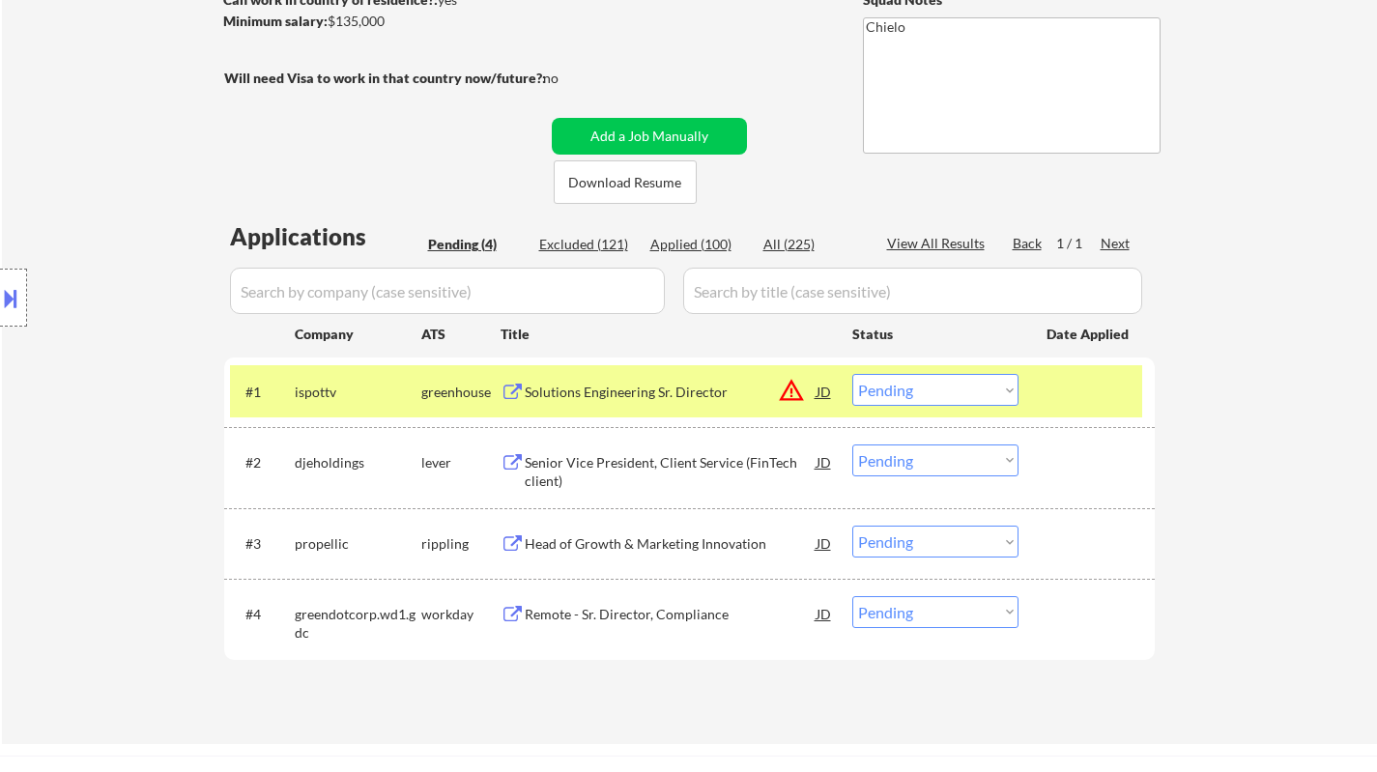
scroll to position [580, 0]
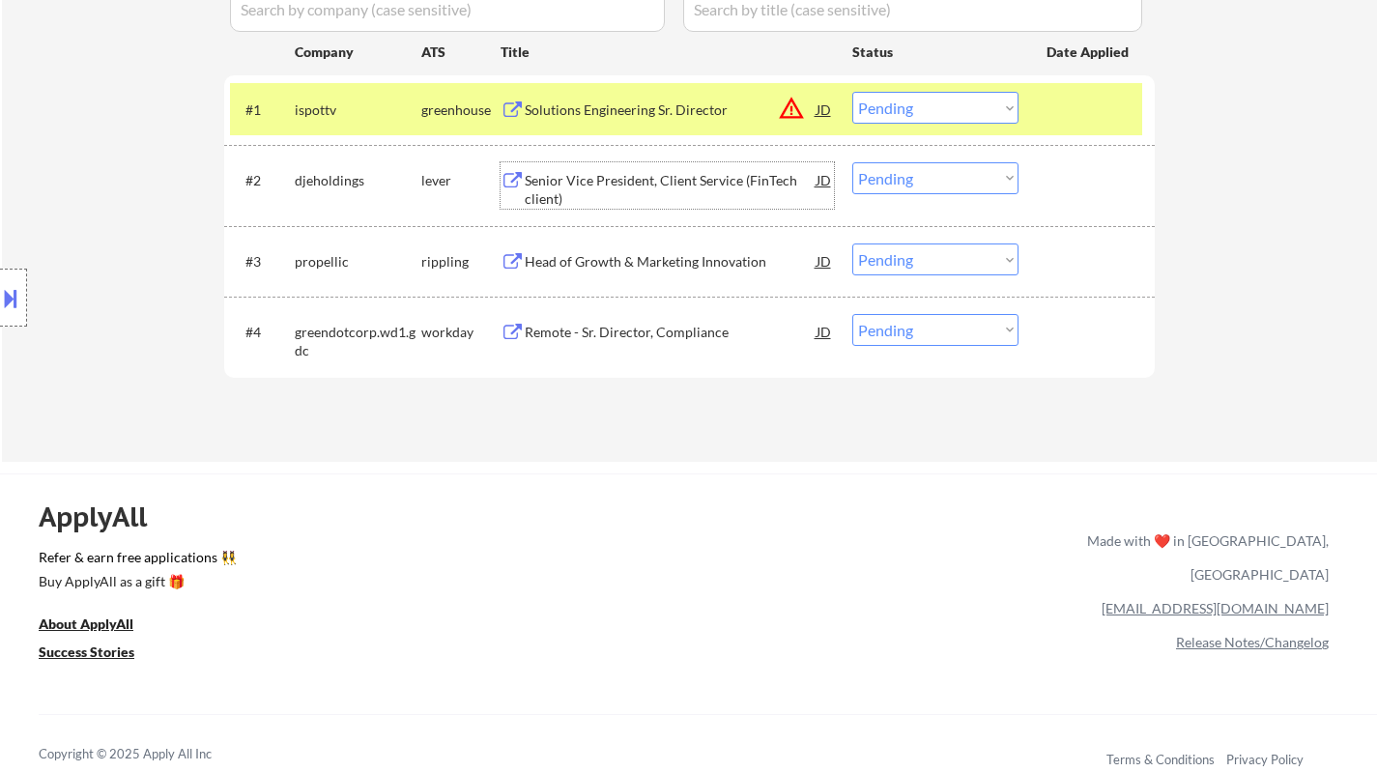
click at [608, 186] on div "Senior Vice President, Client Service (FinTech client)" at bounding box center [671, 190] width 292 height 38
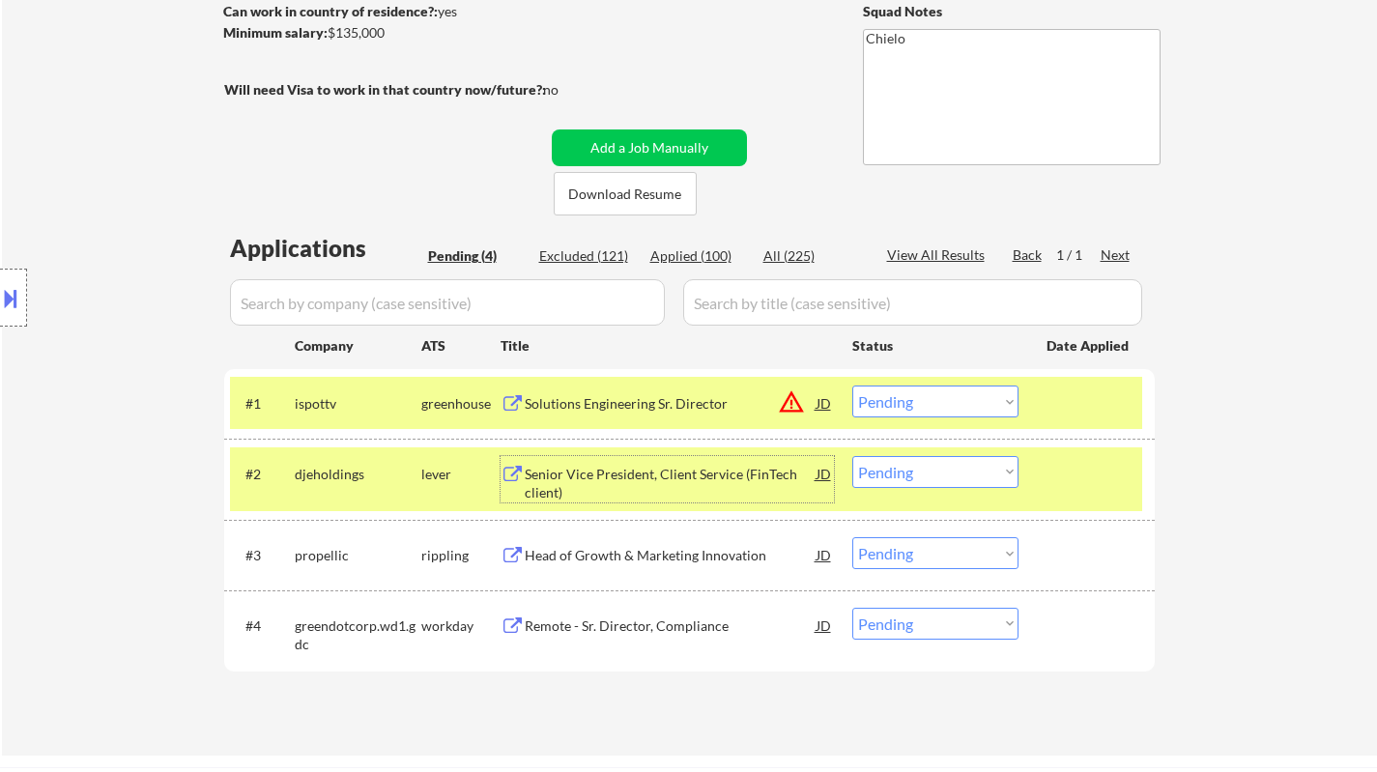
scroll to position [386, 0]
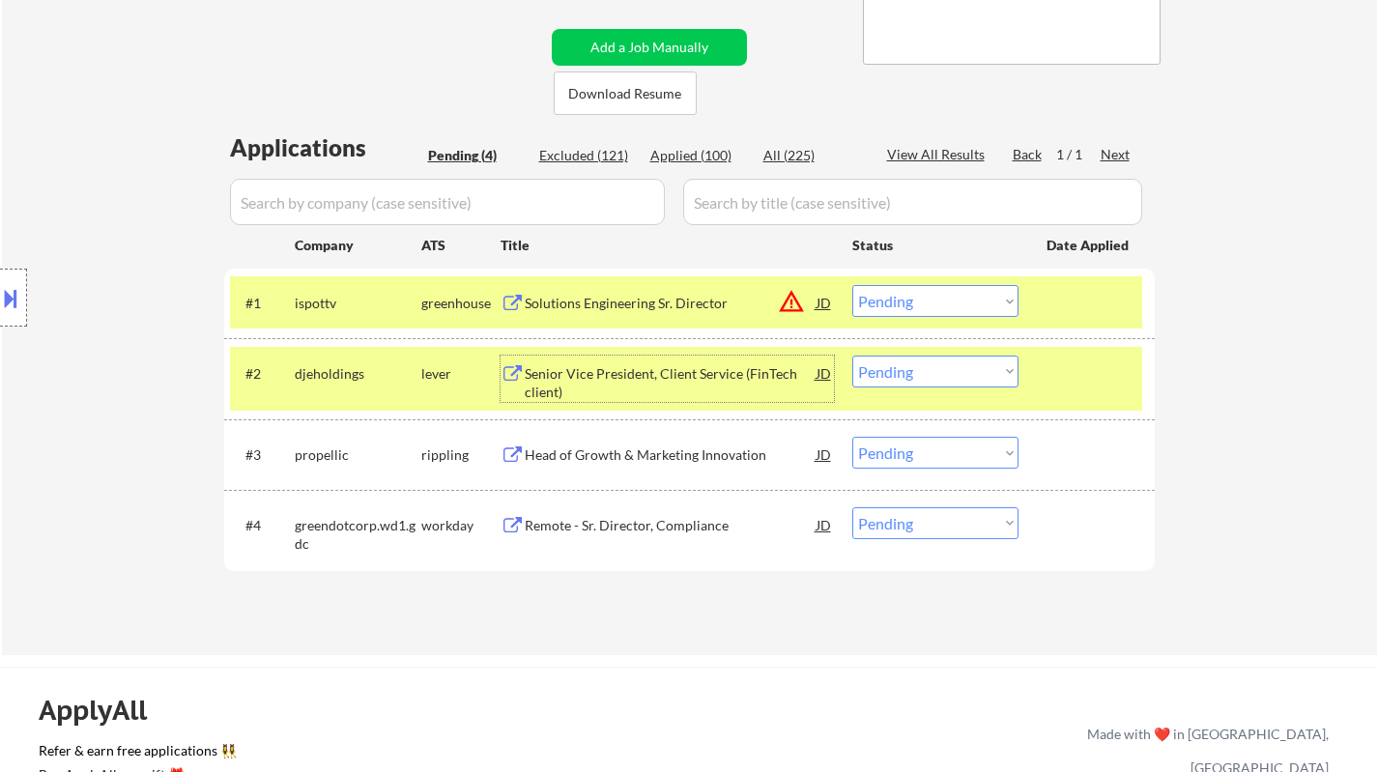
drag, startPoint x: 942, startPoint y: 366, endPoint x: 951, endPoint y: 385, distance: 20.3
click at [942, 366] on select "Choose an option... Pending Applied Excluded (Questions) Excluded (Expired) Exc…" at bounding box center [935, 372] width 166 height 32
click at [852, 356] on select "Choose an option... Pending Applied Excluded (Questions) Excluded (Expired) Exc…" at bounding box center [935, 372] width 166 height 32
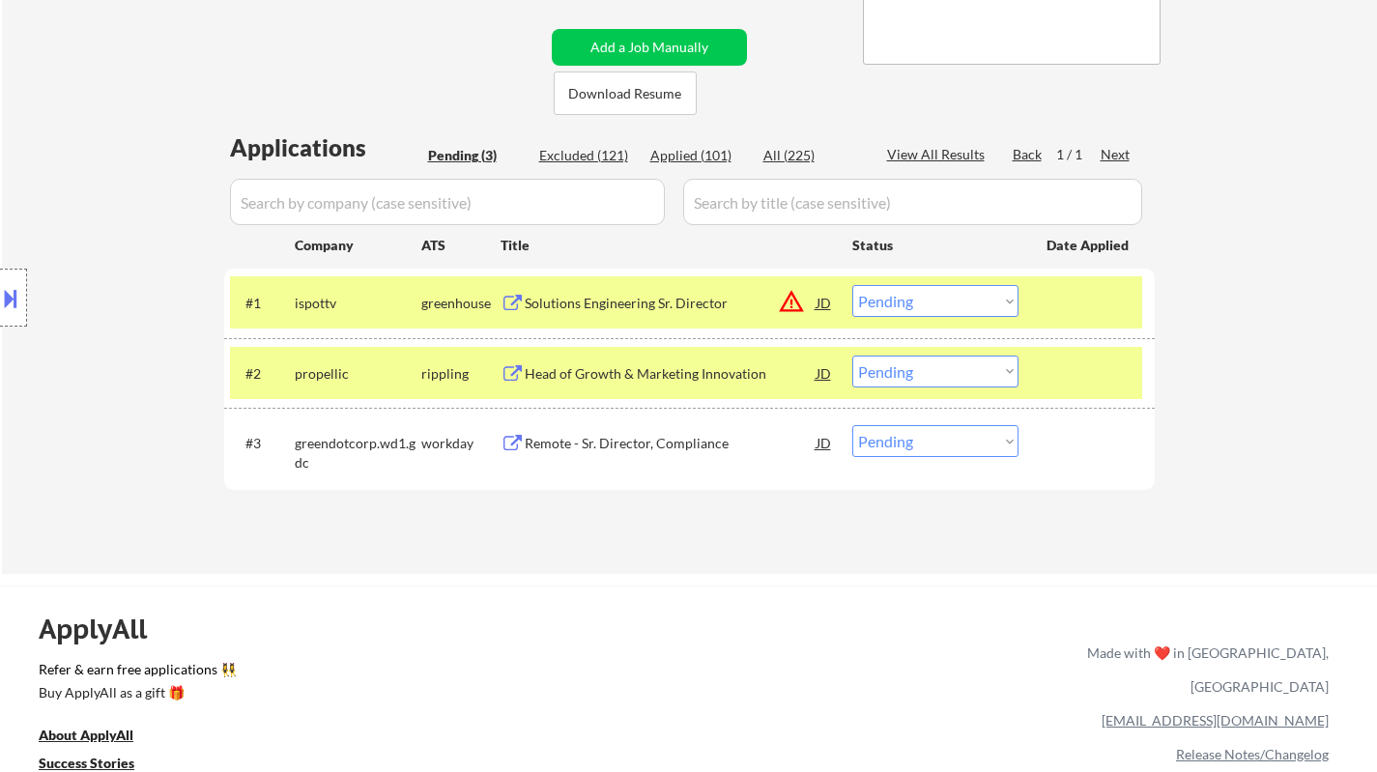
click at [640, 723] on div "ApplyAll Refer & earn free applications 👯‍♀️ Buy ApplyAll as a gift 🎁 About App…" at bounding box center [688, 752] width 1377 height 306
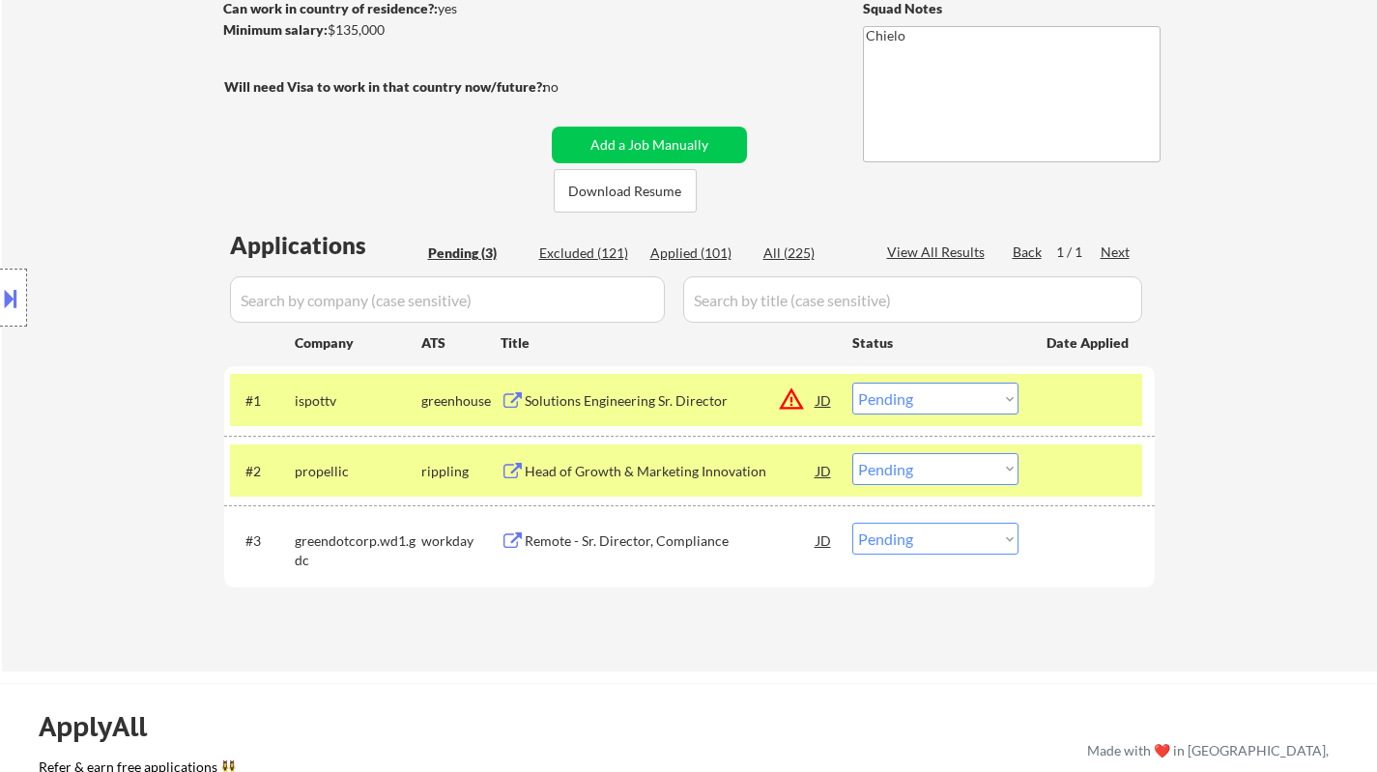
scroll to position [290, 0]
click at [628, 467] on div "Head of Growth & Marketing Innovation" at bounding box center [671, 470] width 292 height 19
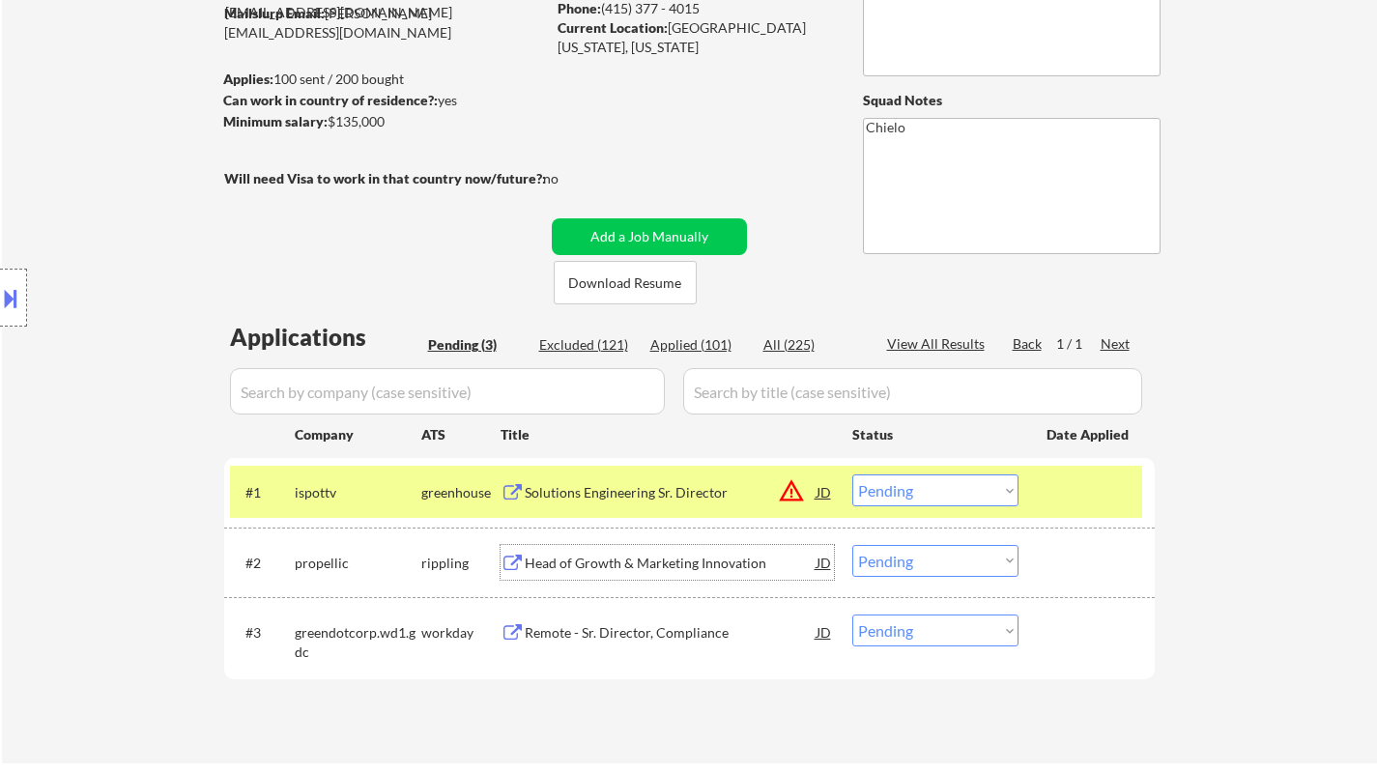
scroll to position [386, 0]
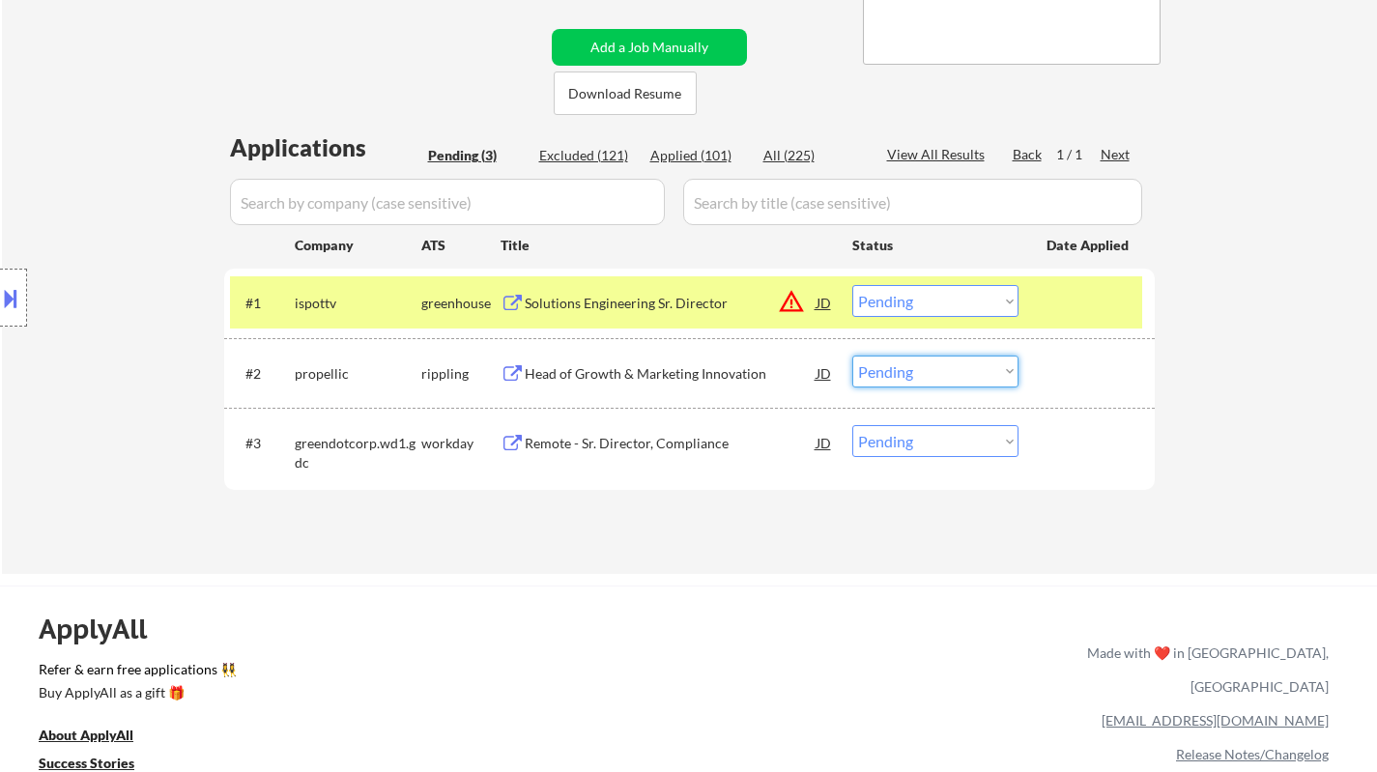
click at [949, 373] on select "Choose an option... Pending Applied Excluded (Questions) Excluded (Expired) Exc…" at bounding box center [935, 372] width 166 height 32
click at [852, 356] on select "Choose an option... Pending Applied Excluded (Questions) Excluded (Expired) Exc…" at bounding box center [935, 372] width 166 height 32
select select ""pending""
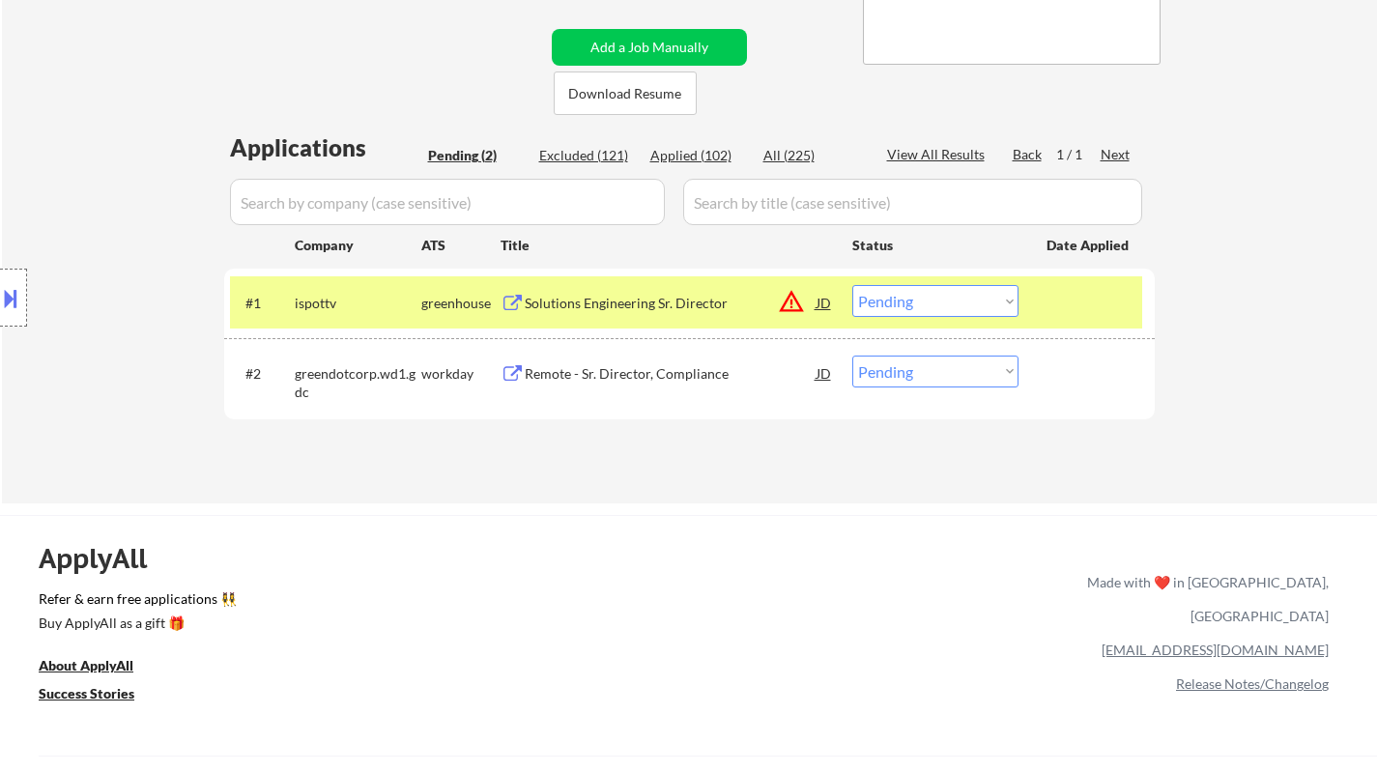
click at [5, 286] on button at bounding box center [10, 298] width 21 height 32
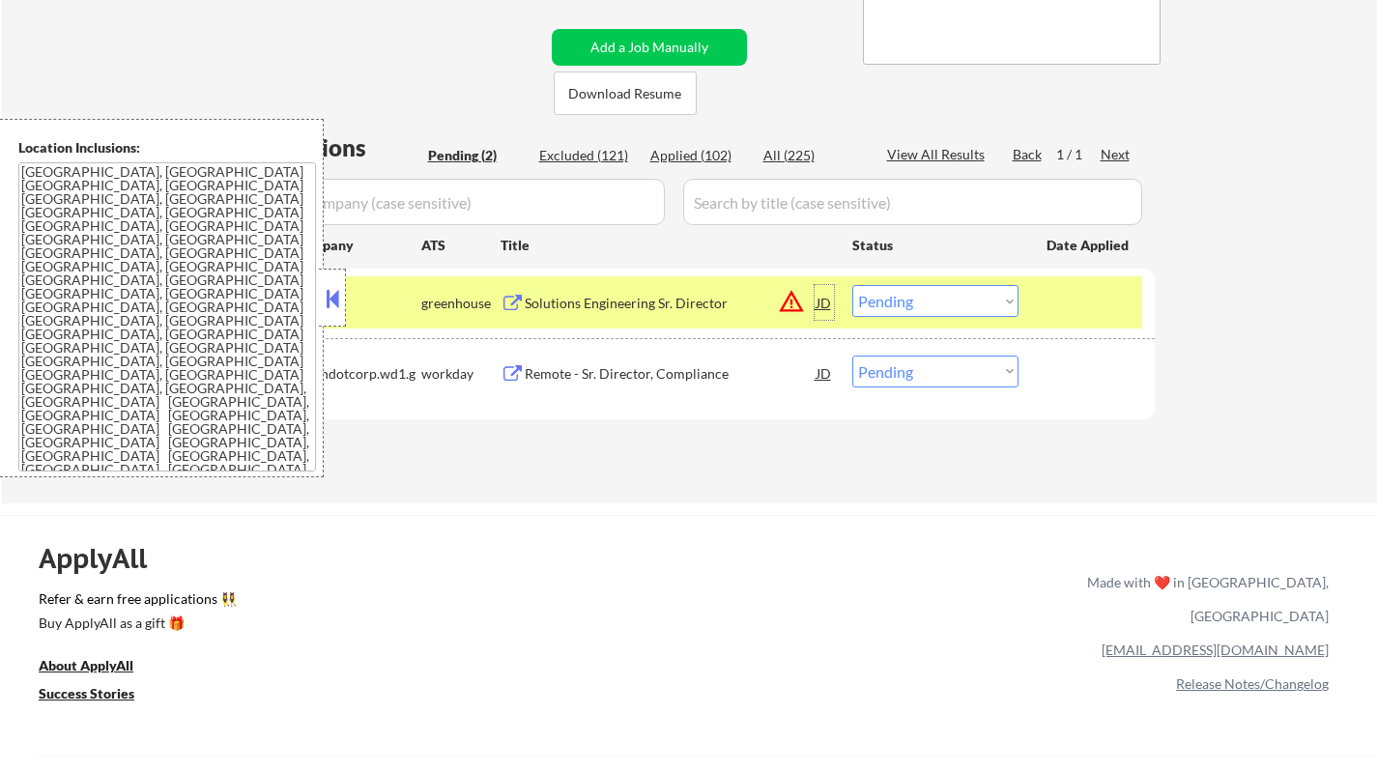
click at [829, 301] on div "JD" at bounding box center [823, 302] width 19 height 35
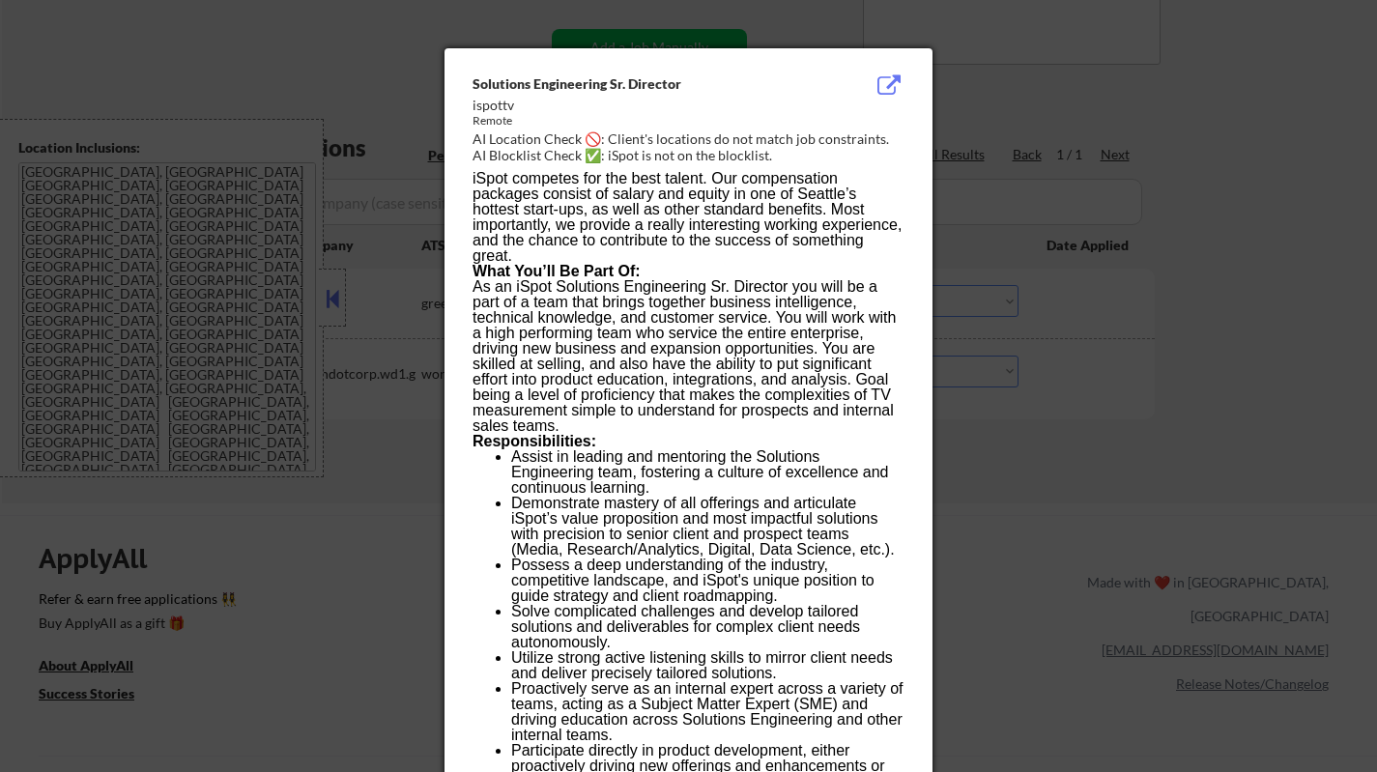
click at [1166, 496] on div at bounding box center [688, 386] width 1377 height 772
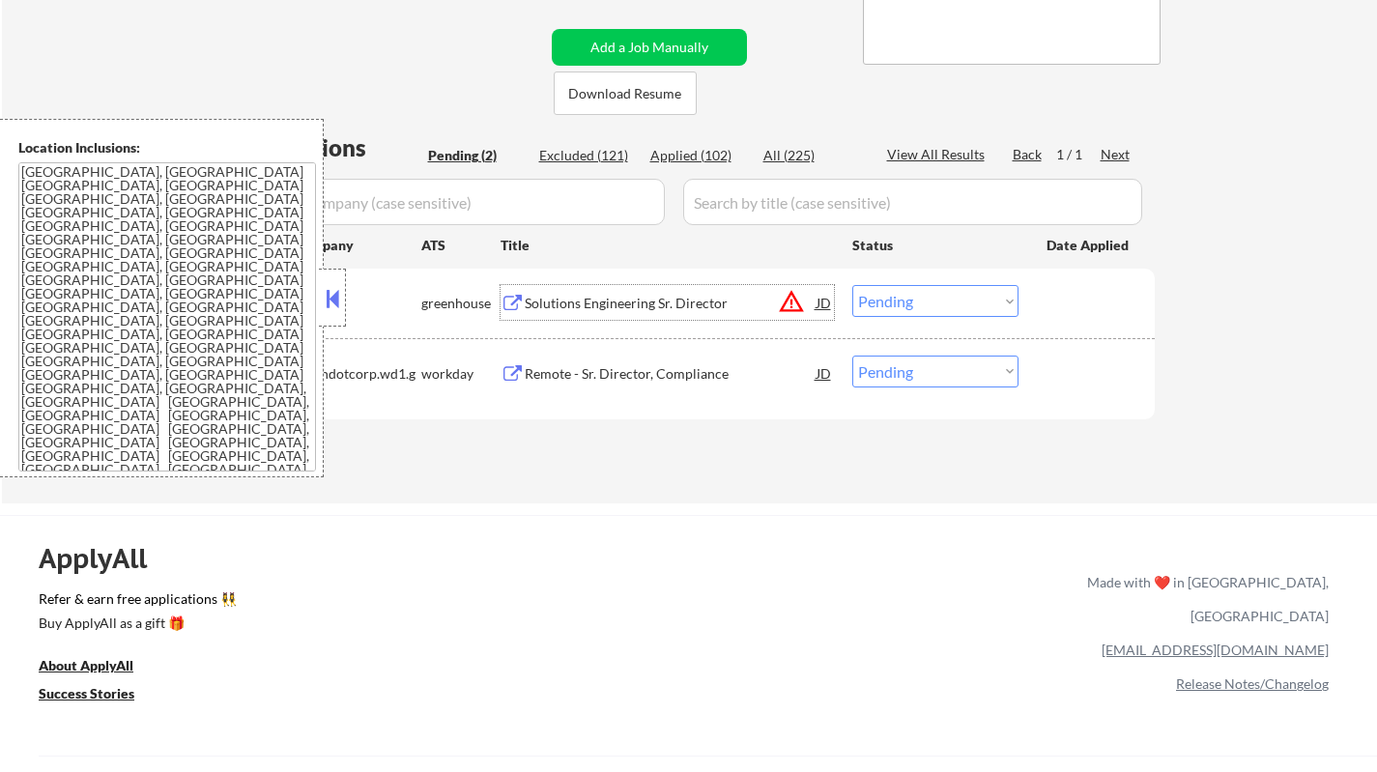
click at [579, 294] on div "Solutions Engineering Sr. Director" at bounding box center [671, 303] width 292 height 19
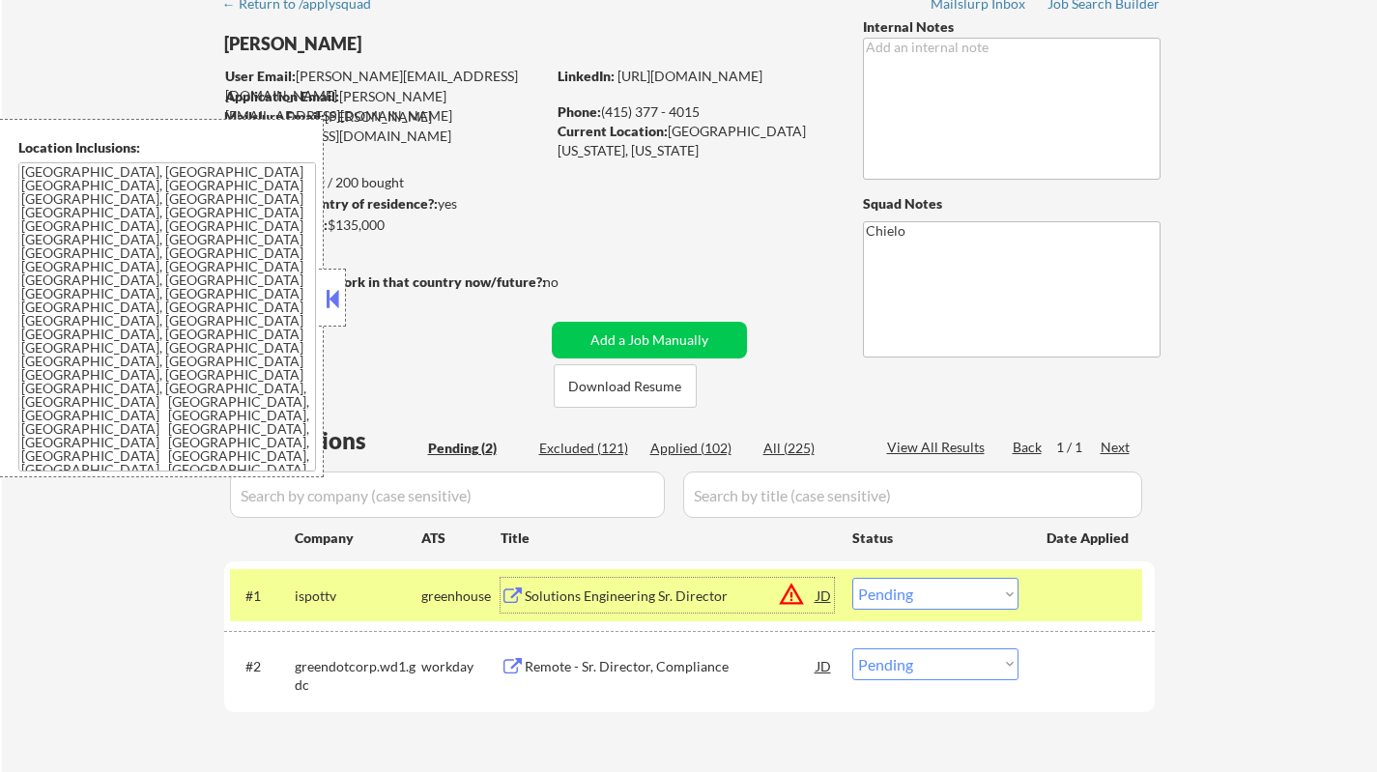
scroll to position [0, 0]
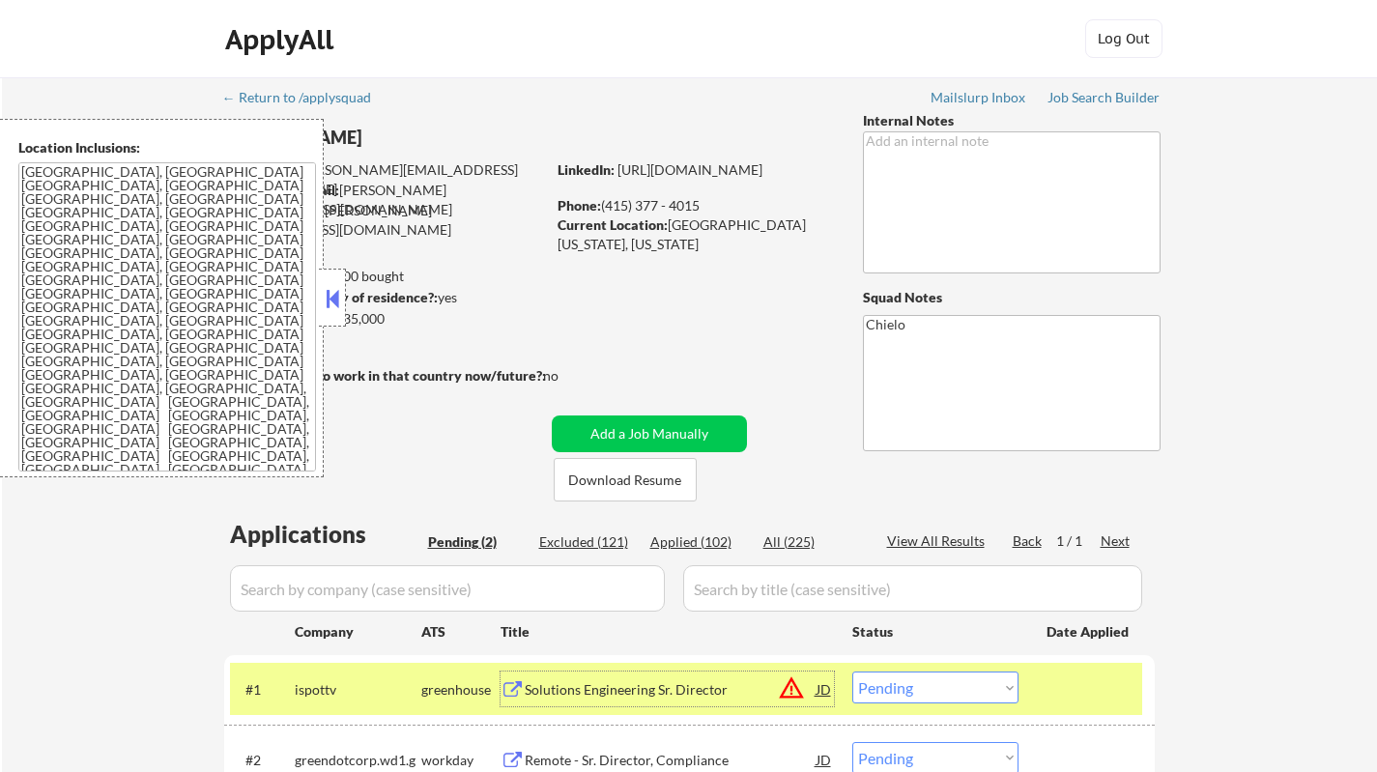
drag, startPoint x: 338, startPoint y: 299, endPoint x: 363, endPoint y: 14, distance: 285.1
click at [338, 291] on button at bounding box center [332, 298] width 21 height 29
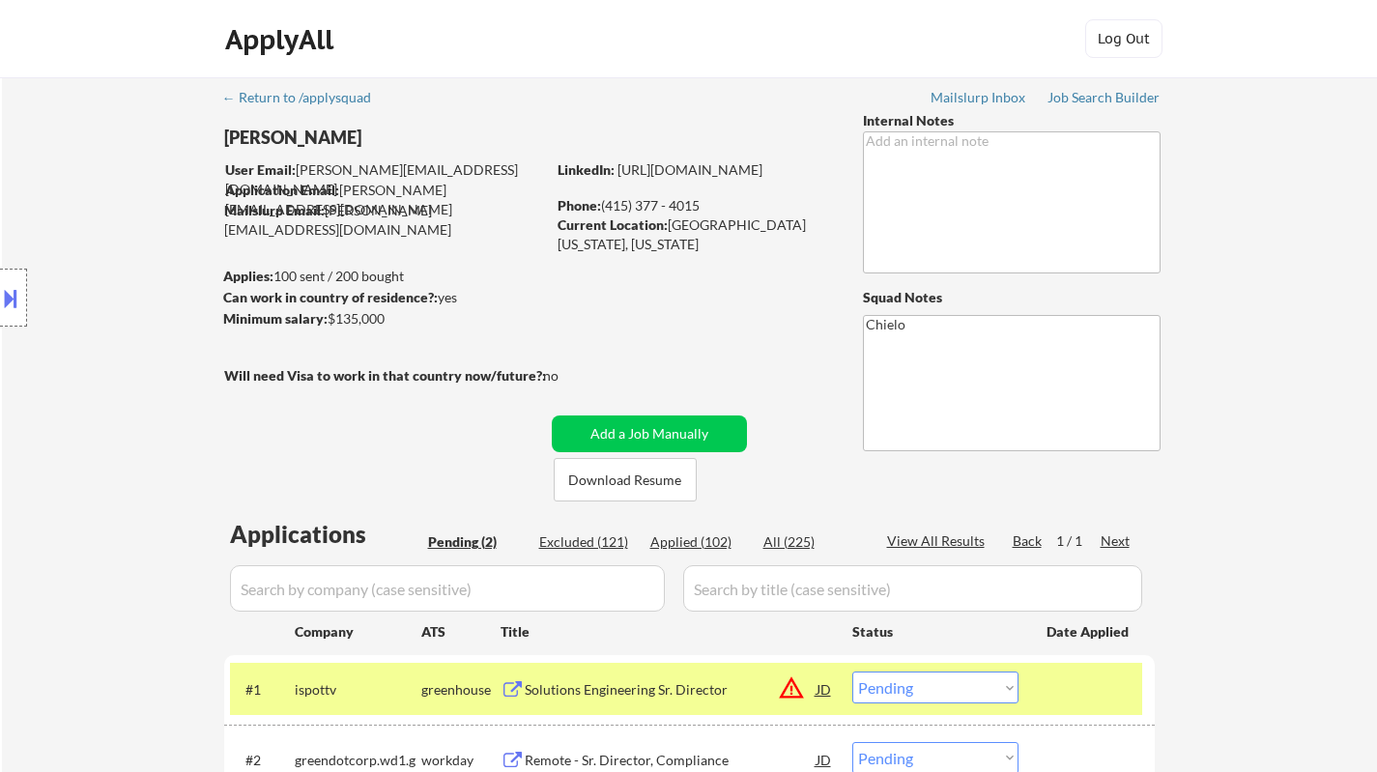
scroll to position [386, 0]
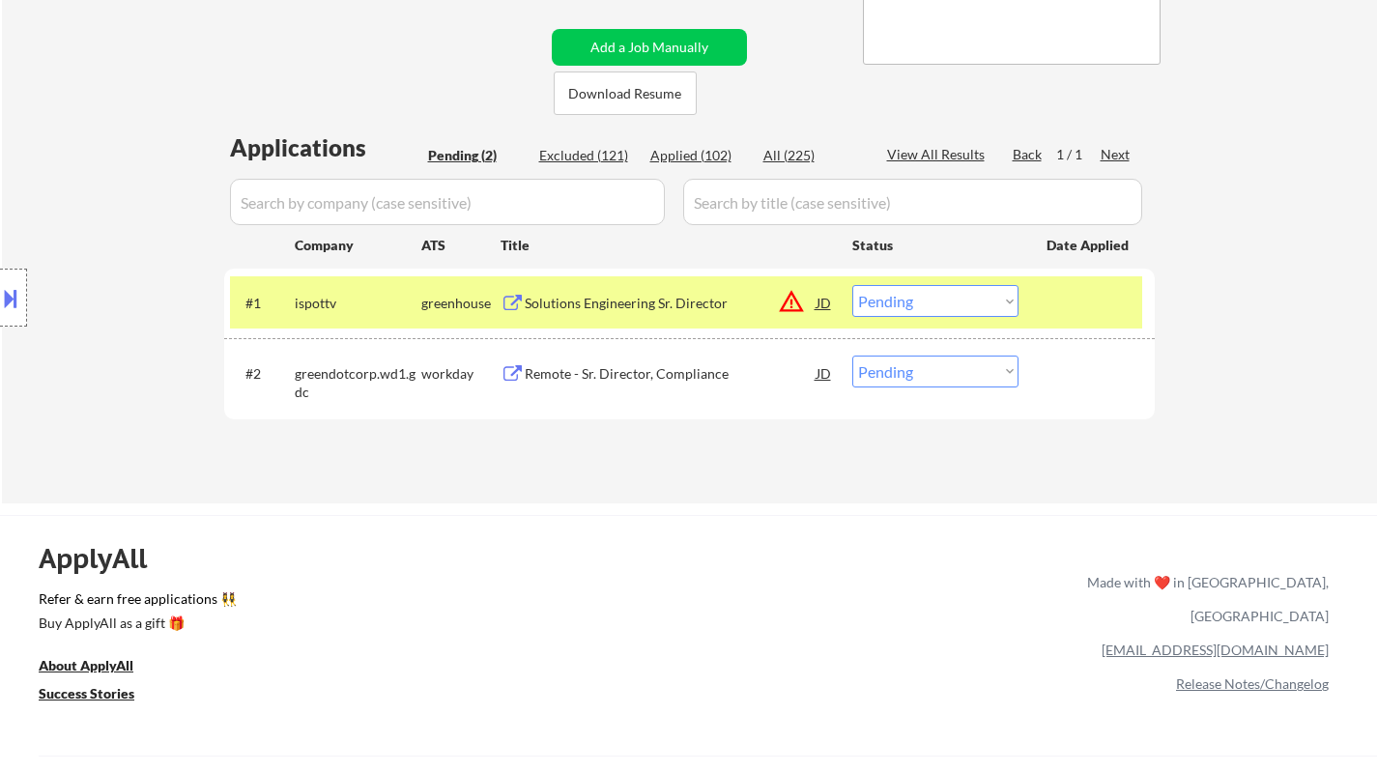
click at [904, 299] on select "Choose an option... Pending Applied Excluded (Questions) Excluded (Expired) Exc…" at bounding box center [935, 301] width 166 height 32
click at [852, 285] on select "Choose an option... Pending Applied Excluded (Questions) Excluded (Expired) Exc…" at bounding box center [935, 301] width 166 height 32
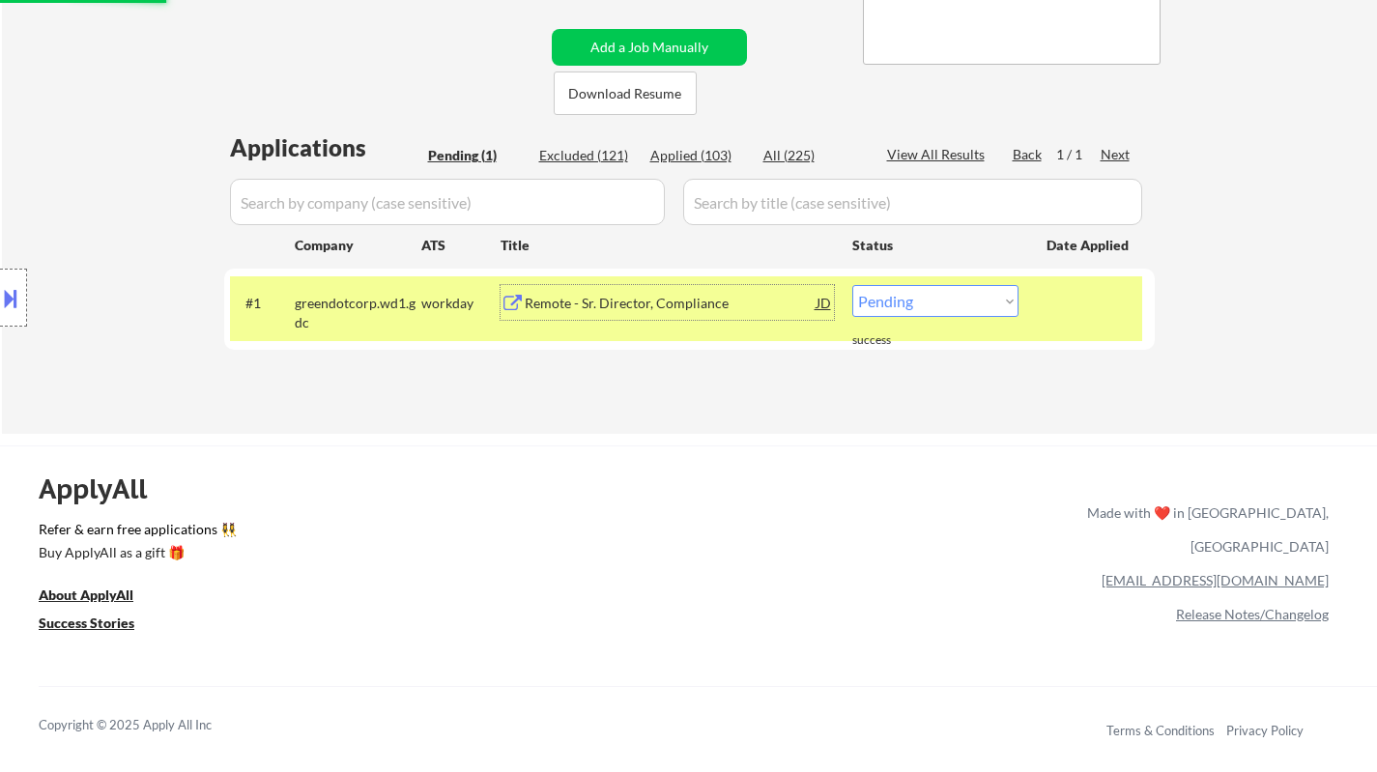
click at [611, 300] on div "Remote - Sr. Director, Compliance" at bounding box center [671, 303] width 292 height 19
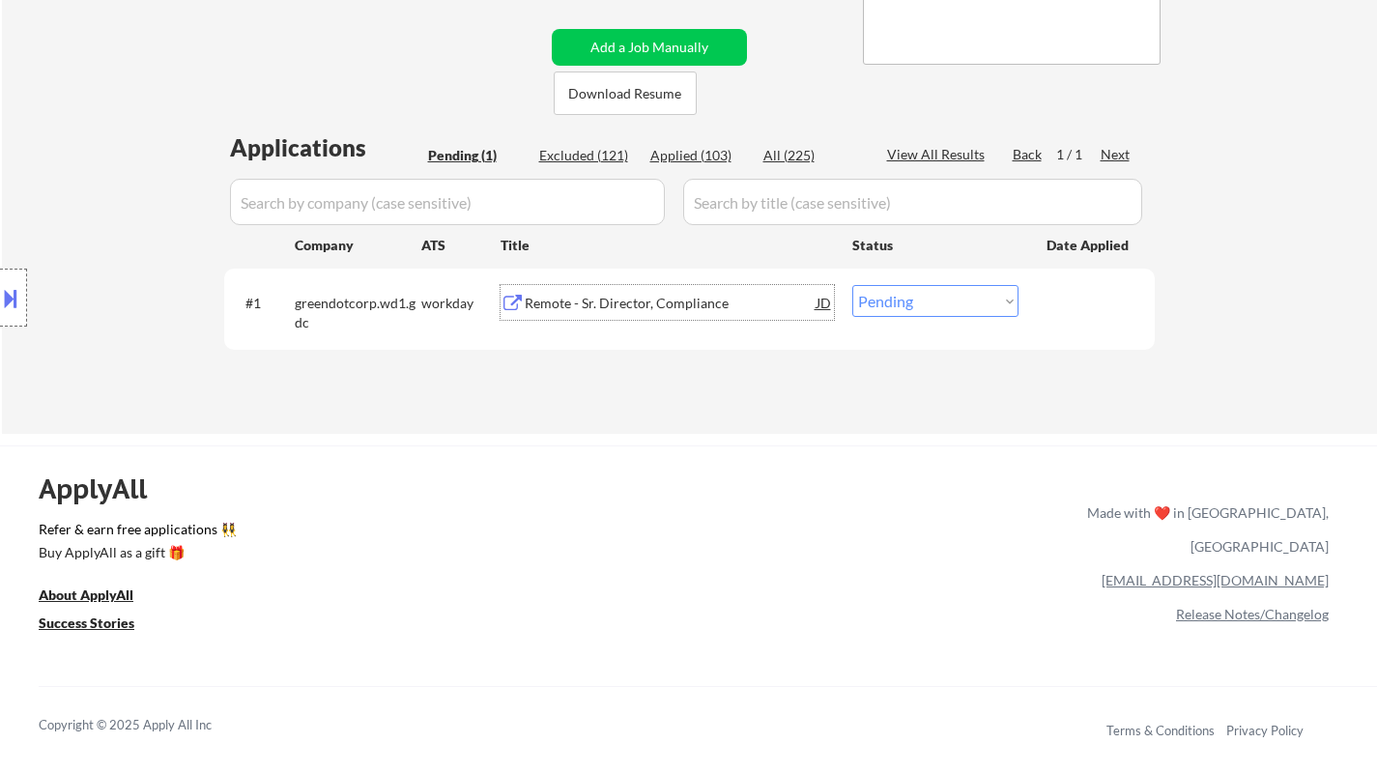
click at [896, 307] on select "Choose an option... Pending Applied Excluded (Questions) Excluded (Expired) Exc…" at bounding box center [935, 301] width 166 height 32
select select ""applied""
click at [852, 285] on select "Choose an option... Pending Applied Excluded (Questions) Excluded (Expired) Exc…" at bounding box center [935, 301] width 166 height 32
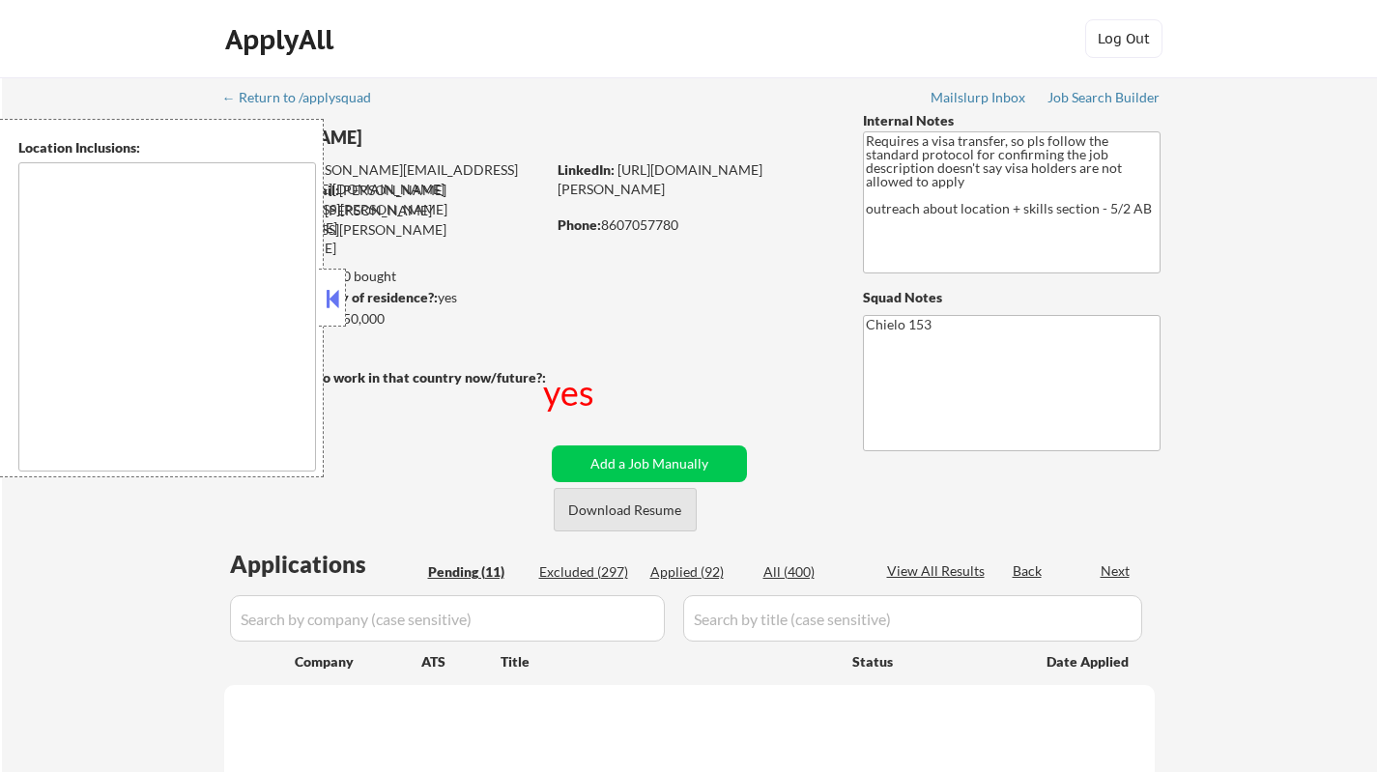
select select ""pending""
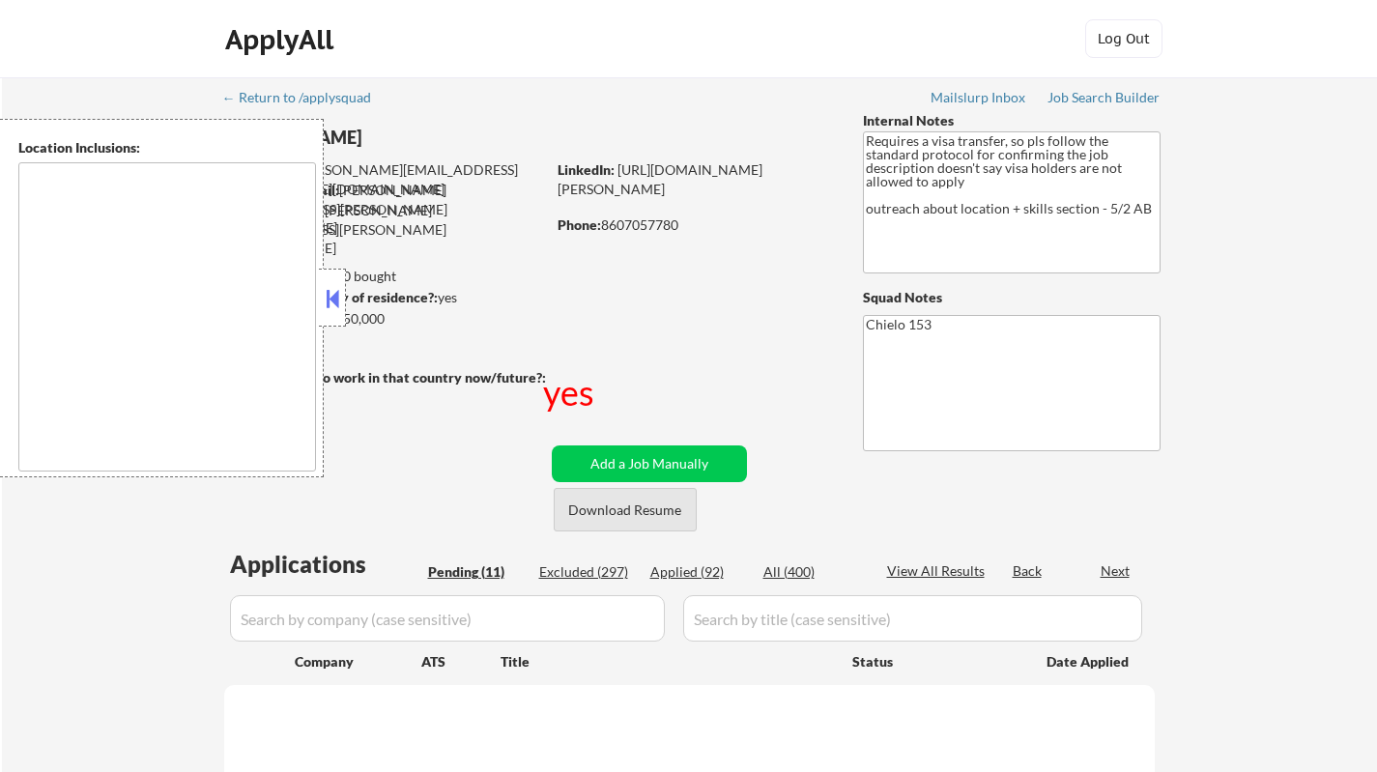
select select ""pending""
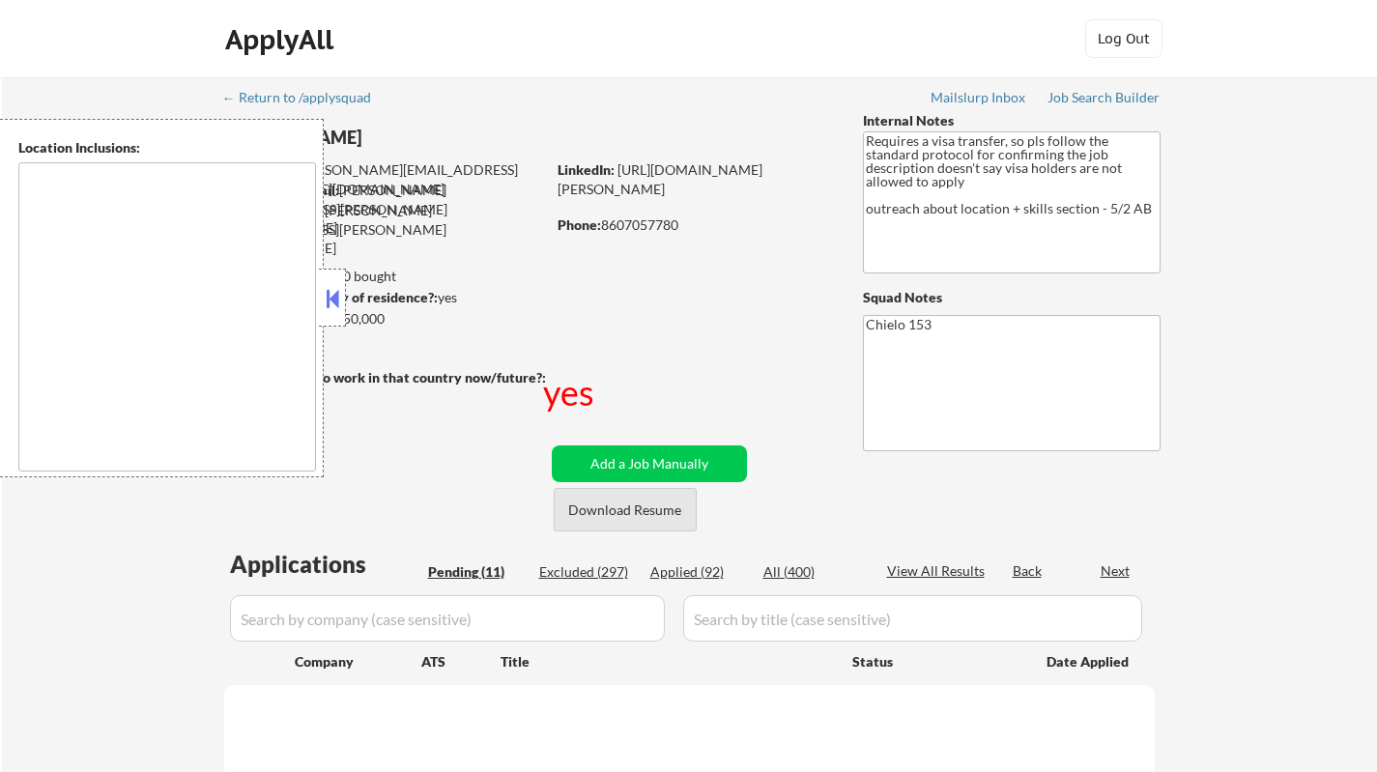
select select ""pending""
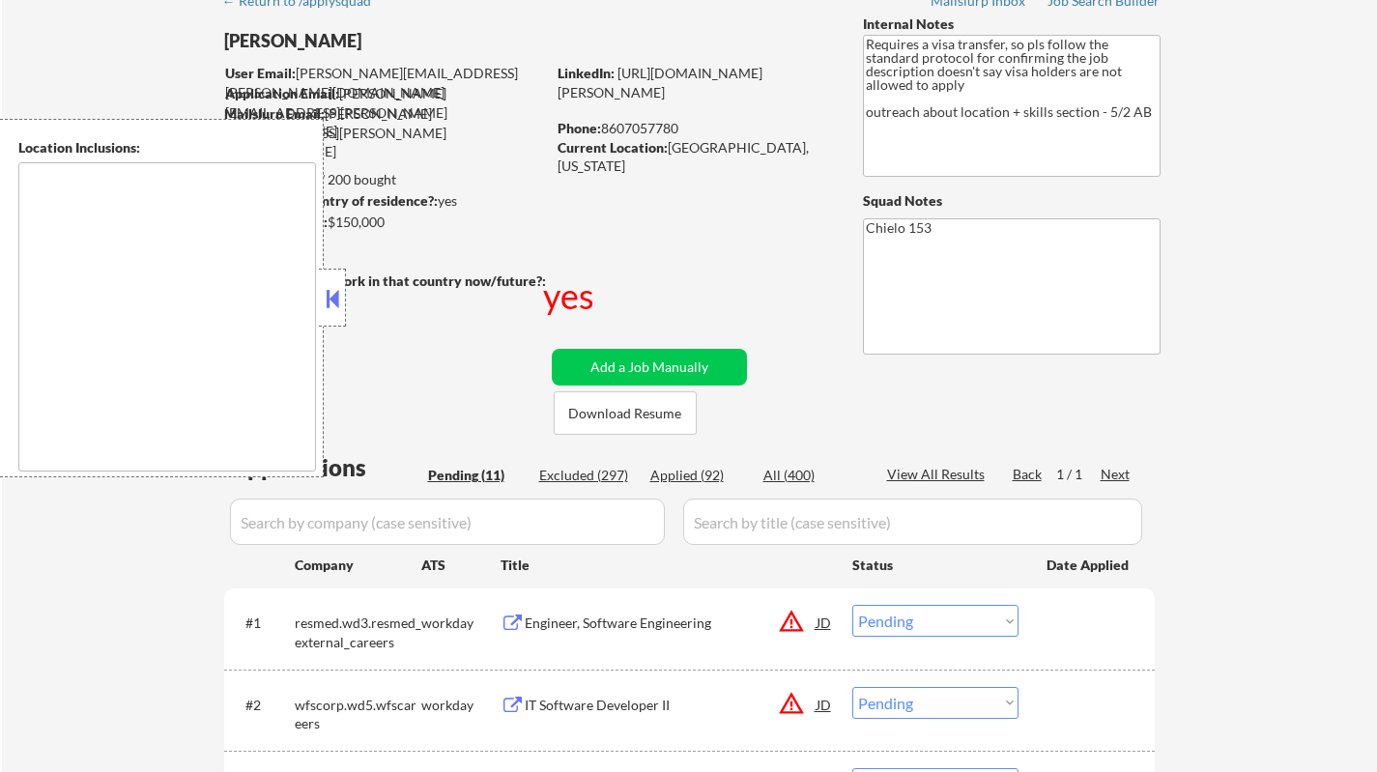
click at [328, 295] on button at bounding box center [332, 298] width 21 height 29
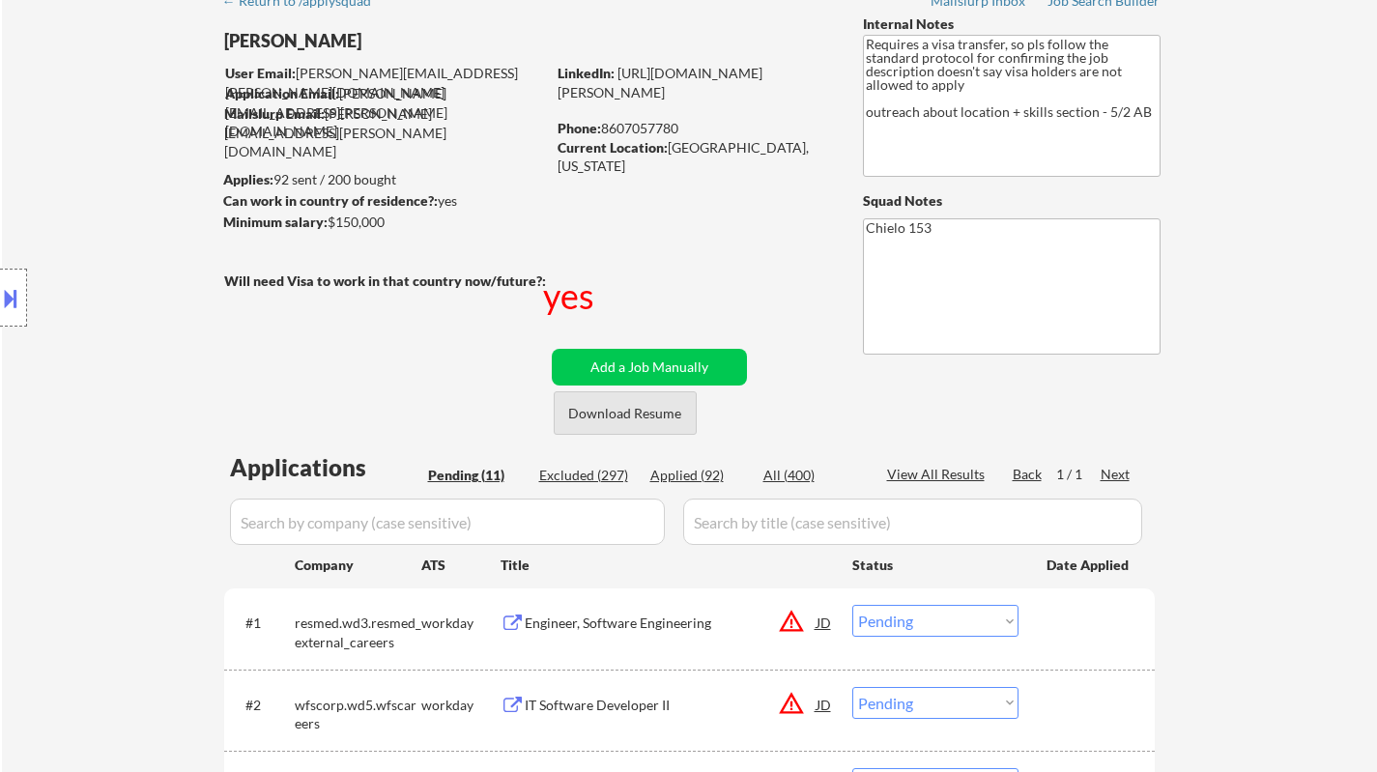
click at [646, 408] on button "Download Resume" at bounding box center [625, 412] width 143 height 43
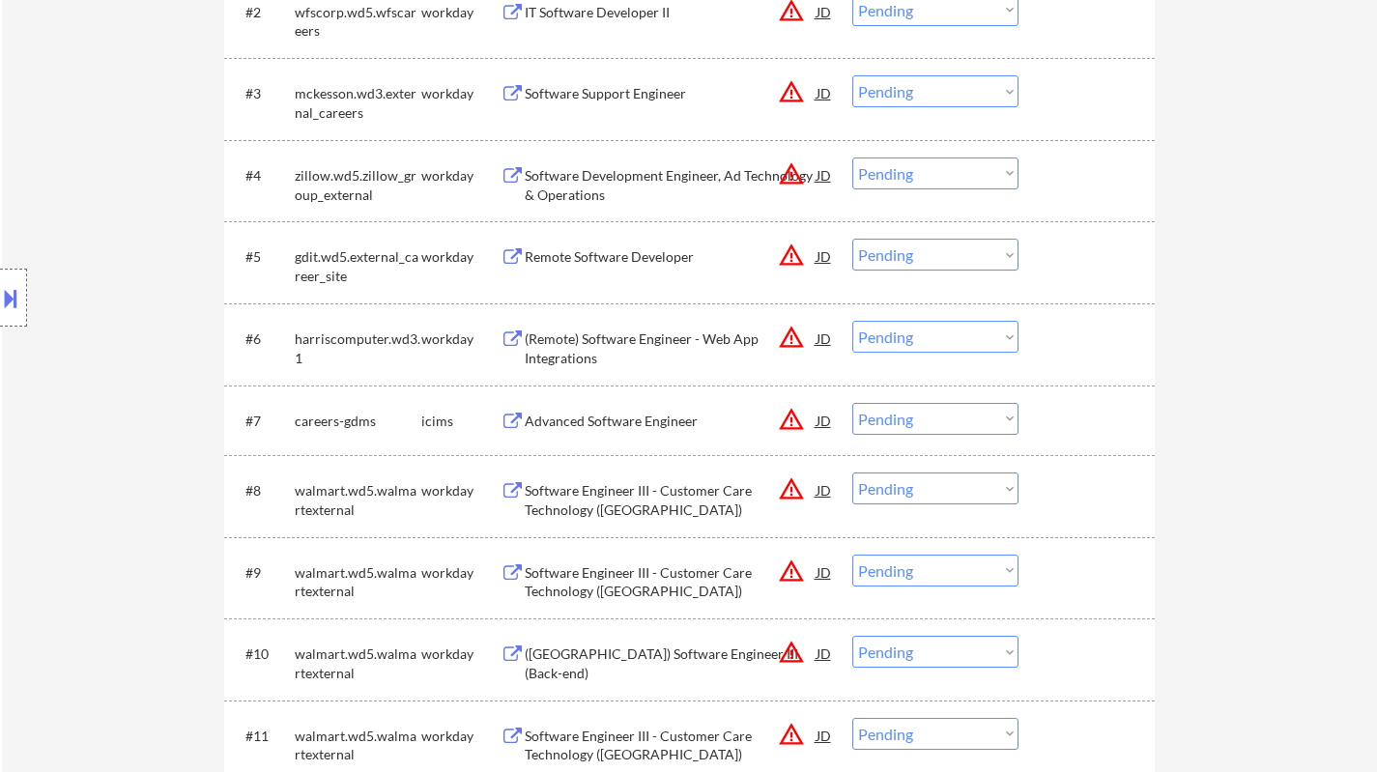
scroll to position [580, 0]
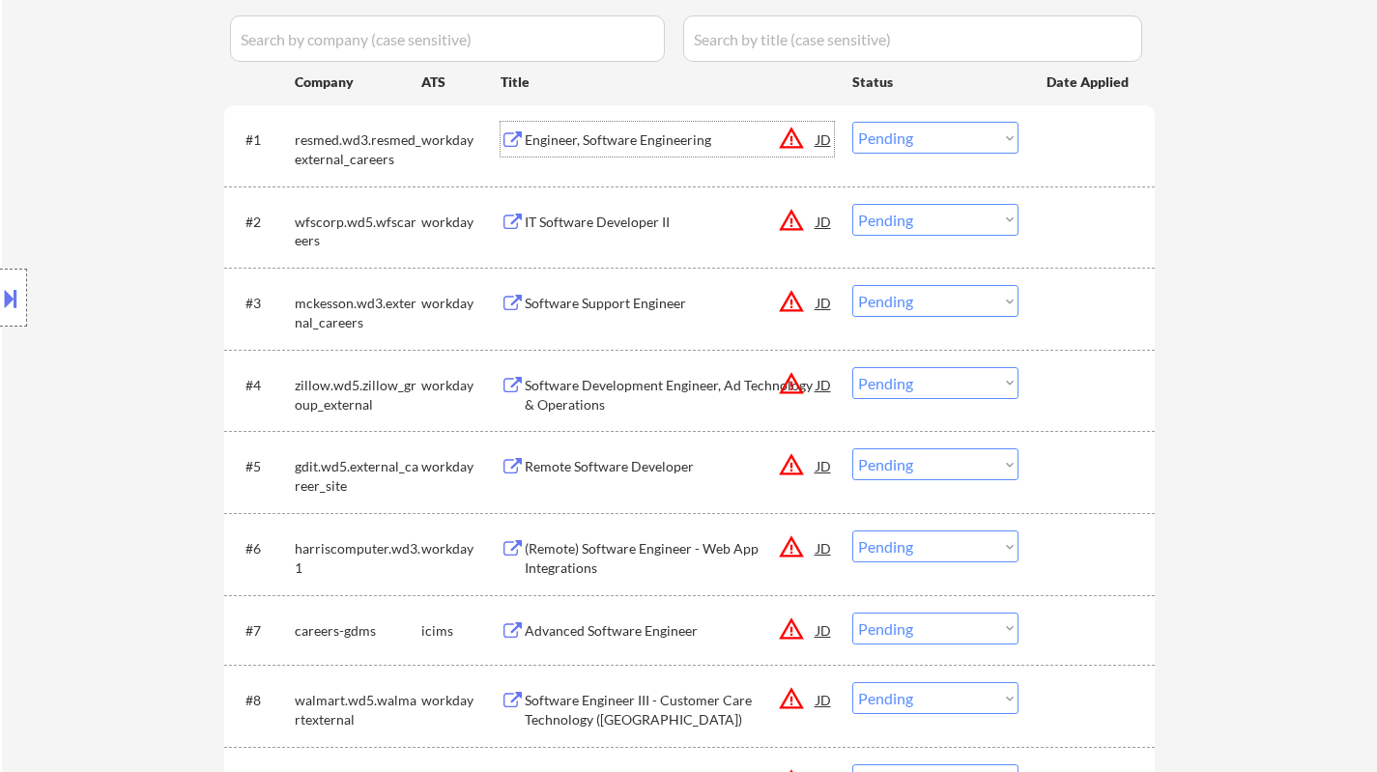
click at [613, 134] on div "Engineer, Software Engineering" at bounding box center [671, 139] width 292 height 19
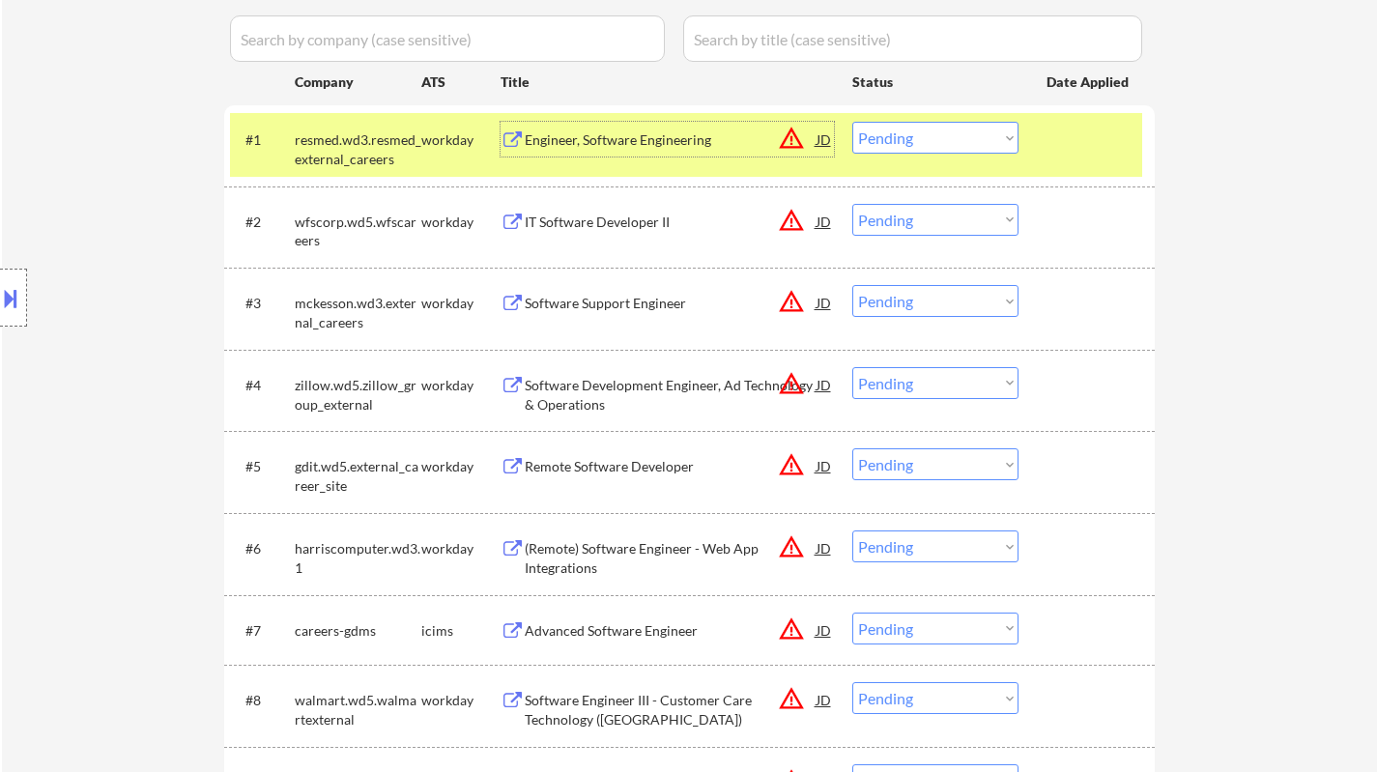
click at [0, 297] on button at bounding box center [10, 298] width 21 height 32
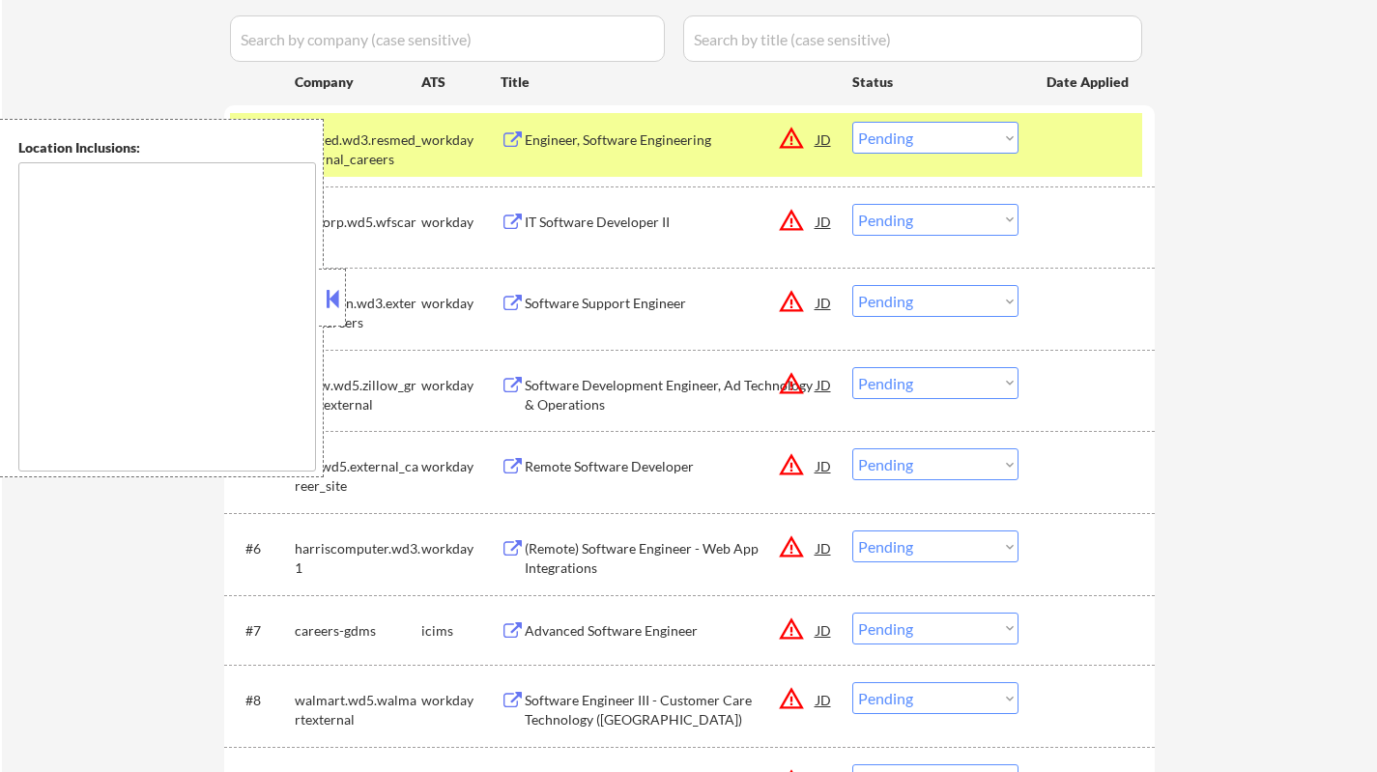
click at [330, 281] on div at bounding box center [332, 298] width 27 height 58
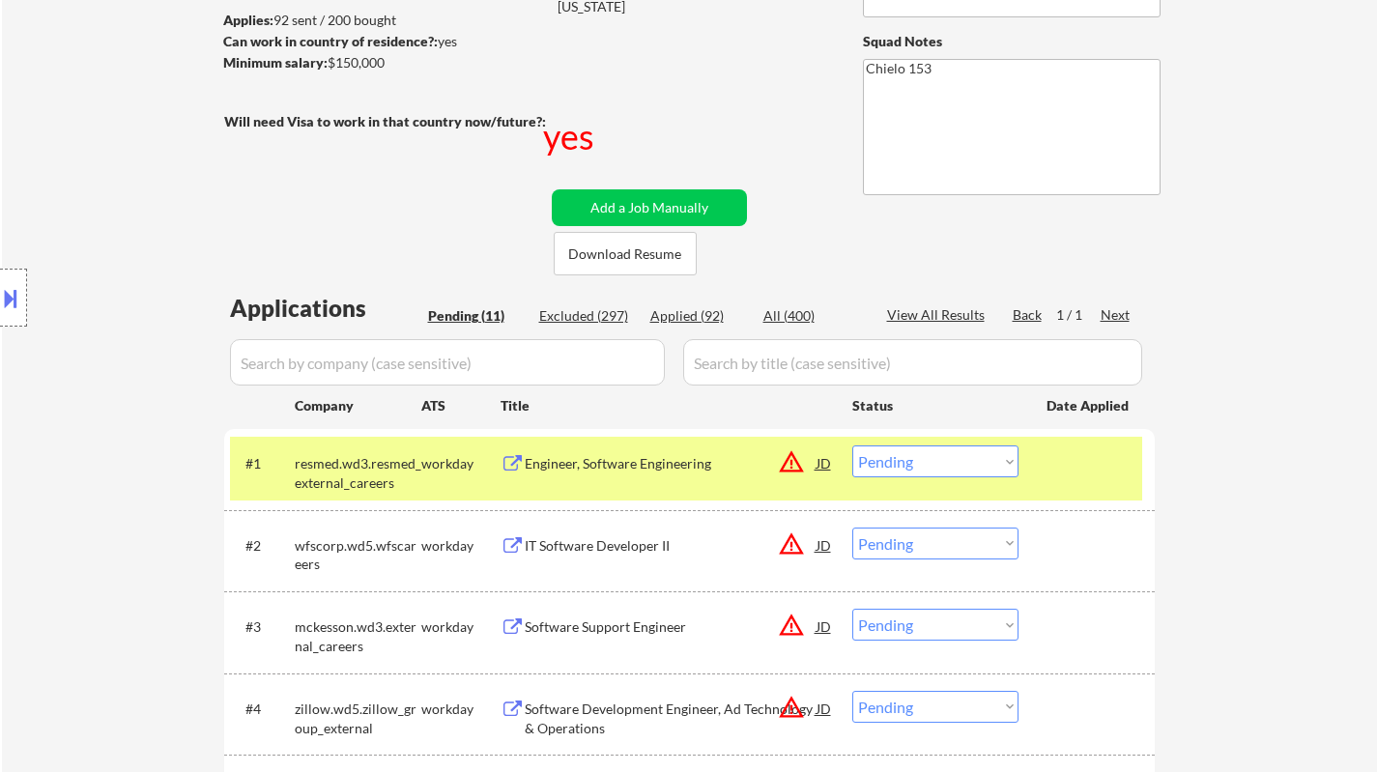
scroll to position [386, 0]
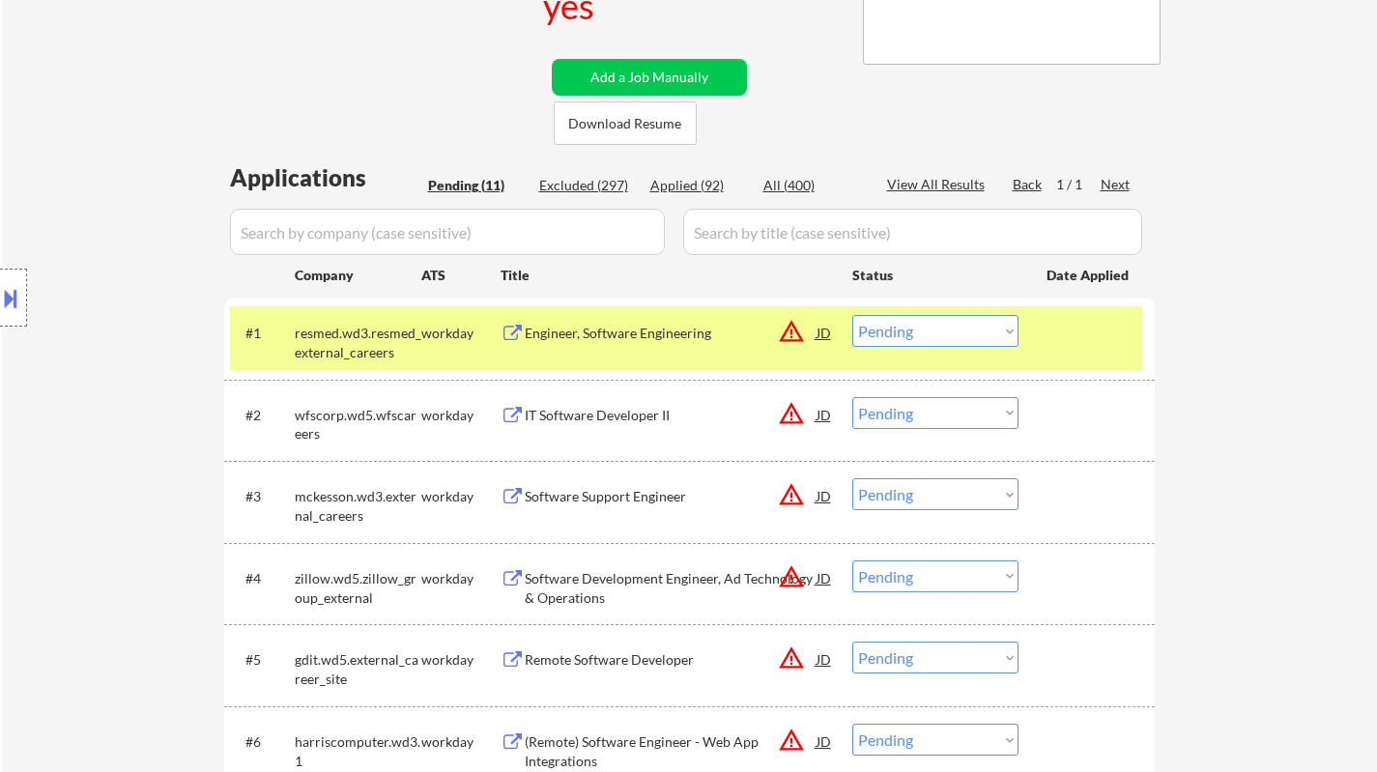
click at [921, 333] on select "Choose an option... Pending Applied Excluded (Questions) Excluded (Expired) Exc…" at bounding box center [935, 331] width 166 height 32
click at [852, 315] on select "Choose an option... Pending Applied Excluded (Questions) Excluded (Expired) Exc…" at bounding box center [935, 331] width 166 height 32
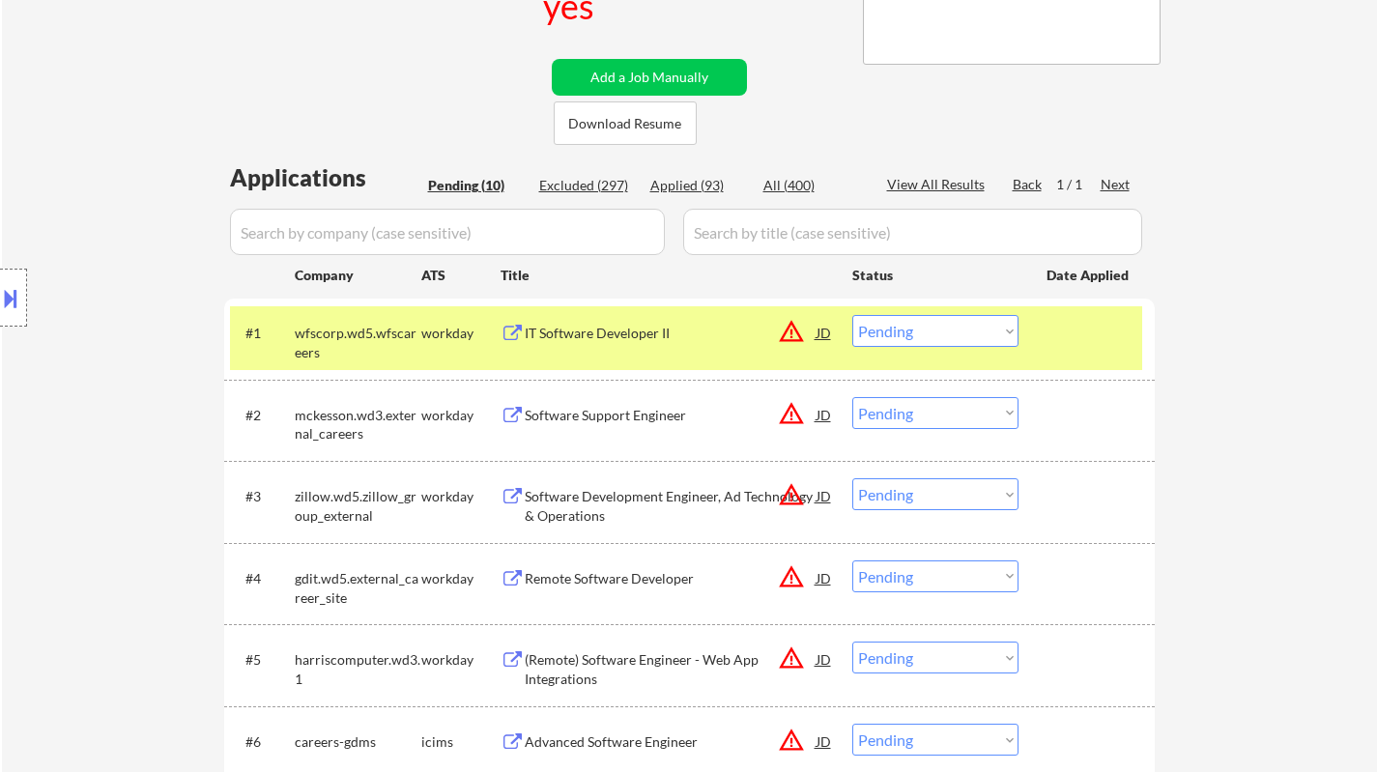
click at [586, 327] on div "IT Software Developer II" at bounding box center [671, 333] width 292 height 19
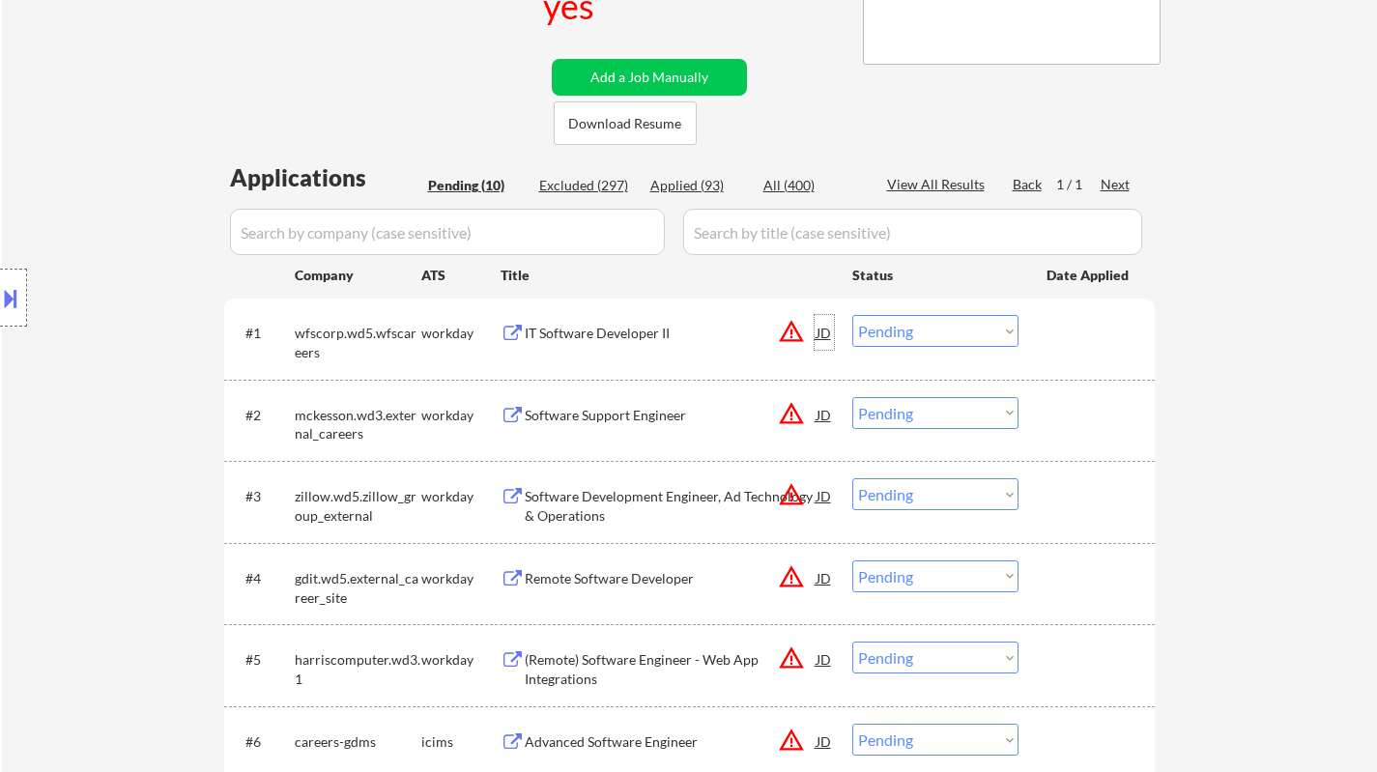
click at [823, 328] on div "JD" at bounding box center [823, 332] width 19 height 35
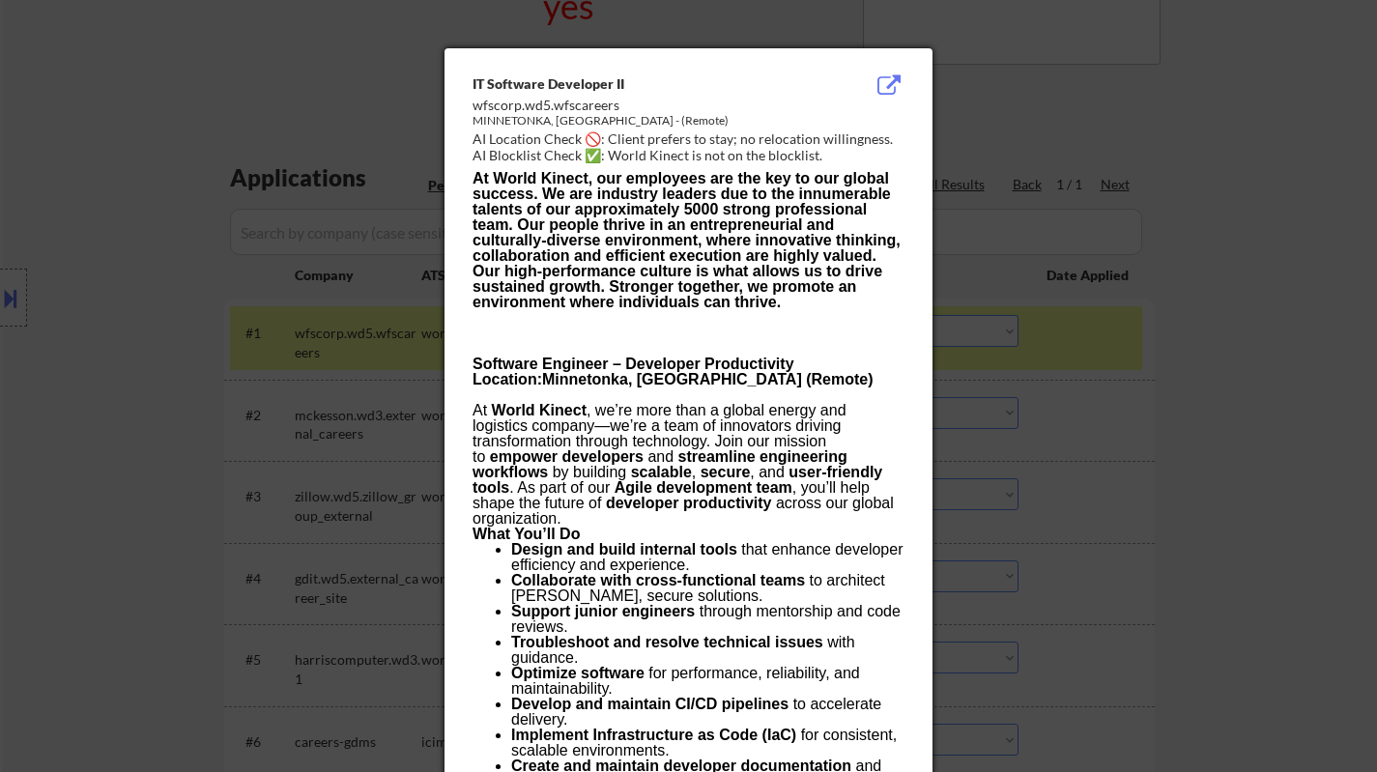
drag, startPoint x: 1012, startPoint y: 371, endPoint x: 998, endPoint y: 367, distance: 15.0
click at [1011, 371] on div at bounding box center [688, 386] width 1377 height 772
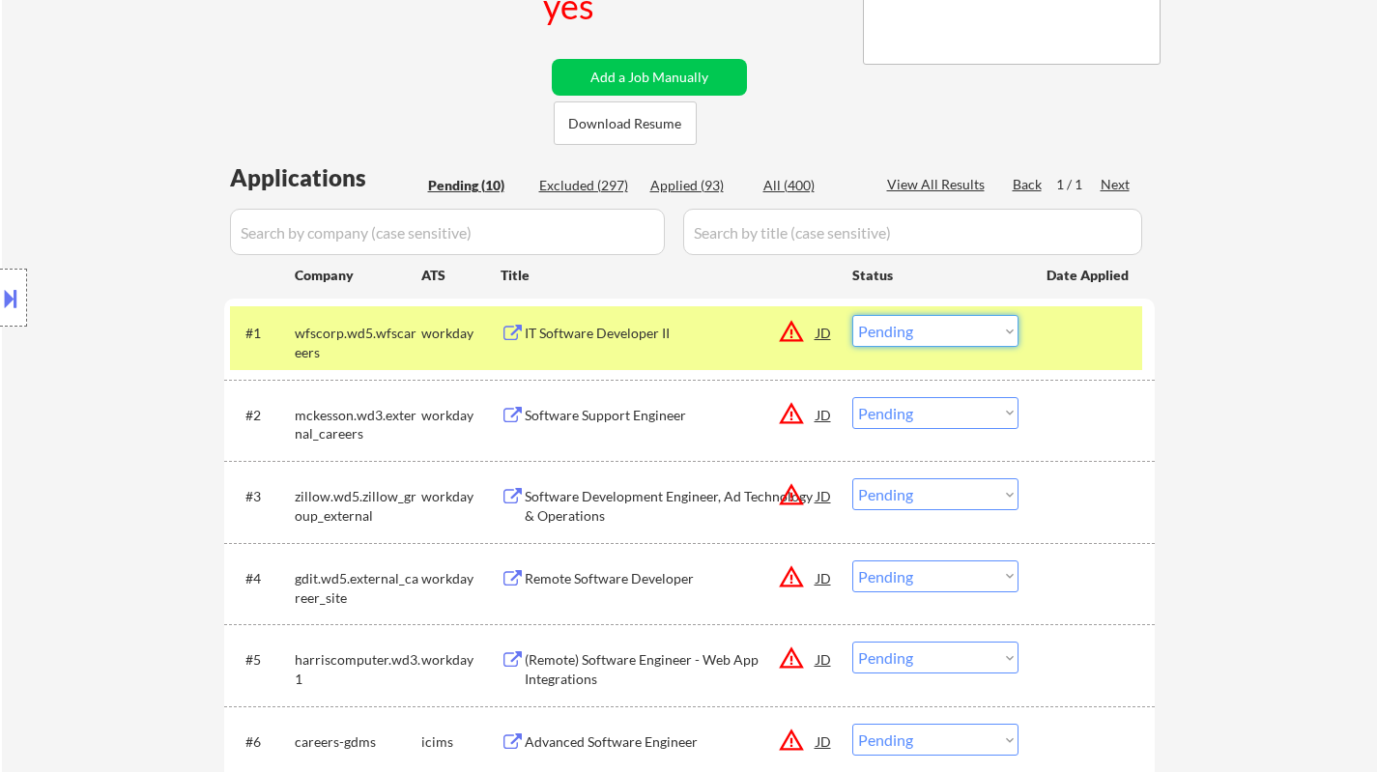
drag, startPoint x: 983, startPoint y: 329, endPoint x: 982, endPoint y: 342, distance: 12.6
click at [983, 330] on select "Choose an option... Pending Applied Excluded (Questions) Excluded (Expired) Exc…" at bounding box center [935, 331] width 166 height 32
click at [828, 336] on div "JD" at bounding box center [823, 332] width 19 height 35
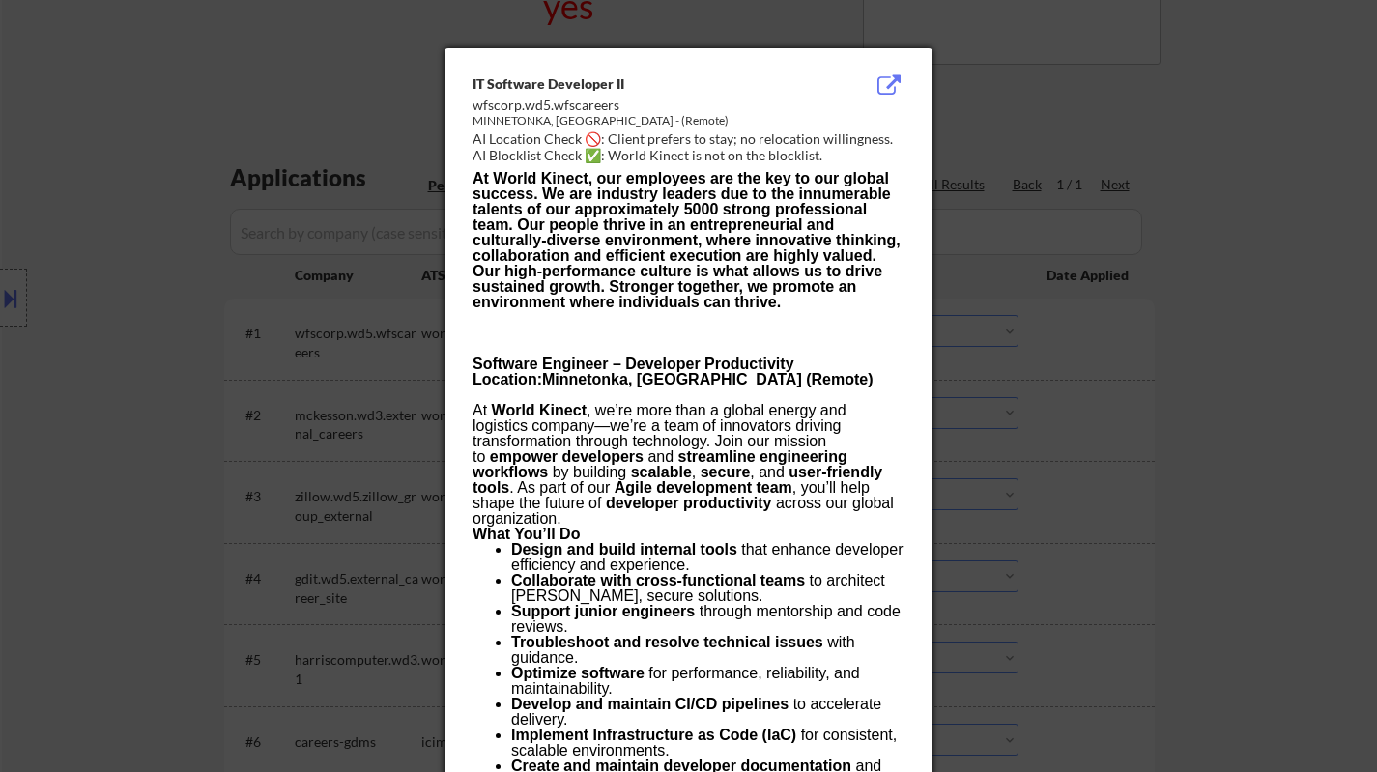
click at [1187, 416] on div at bounding box center [688, 386] width 1377 height 772
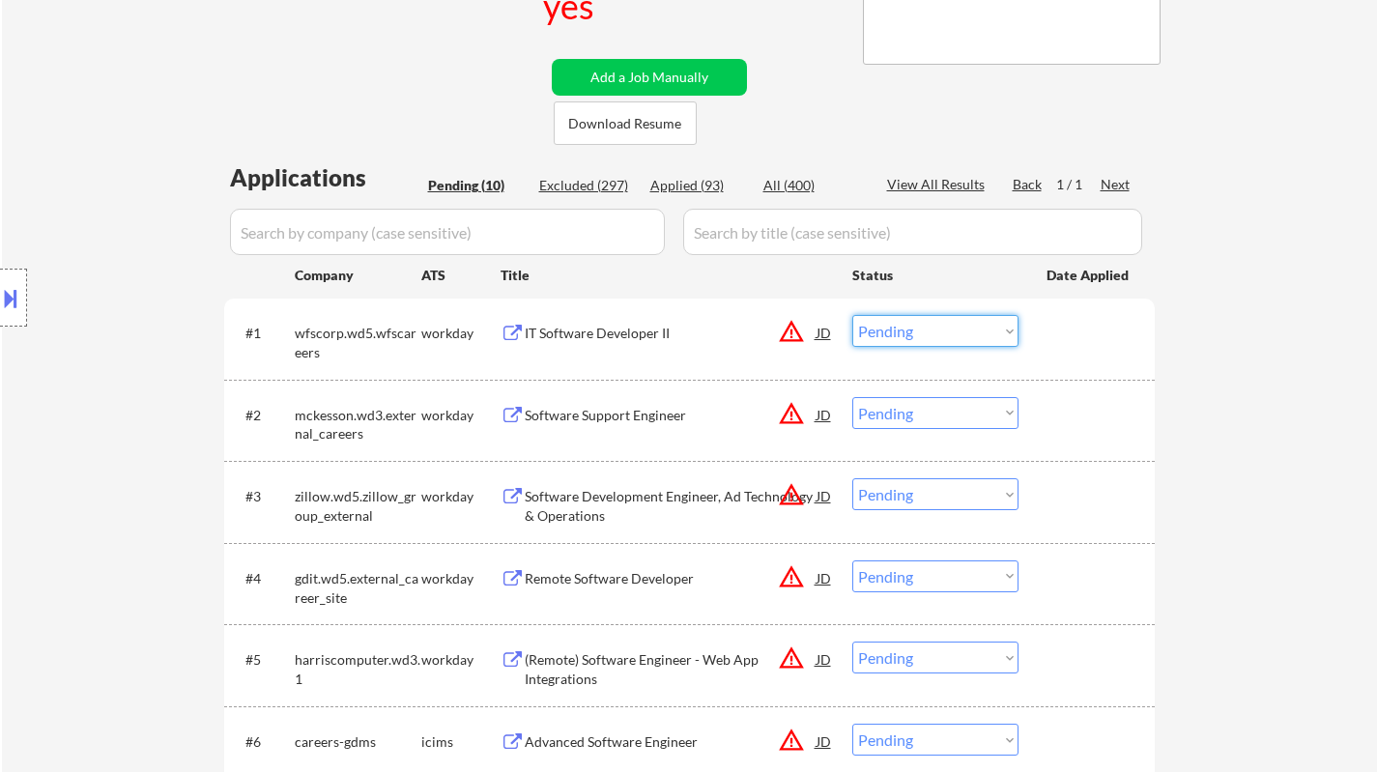
drag, startPoint x: 882, startPoint y: 328, endPoint x: 888, endPoint y: 342, distance: 15.6
click at [882, 328] on select "Choose an option... Pending Applied Excluded (Questions) Excluded (Expired) Exc…" at bounding box center [935, 331] width 166 height 32
click at [852, 315] on select "Choose an option... Pending Applied Excluded (Questions) Excluded (Expired) Exc…" at bounding box center [935, 331] width 166 height 32
select select ""pending""
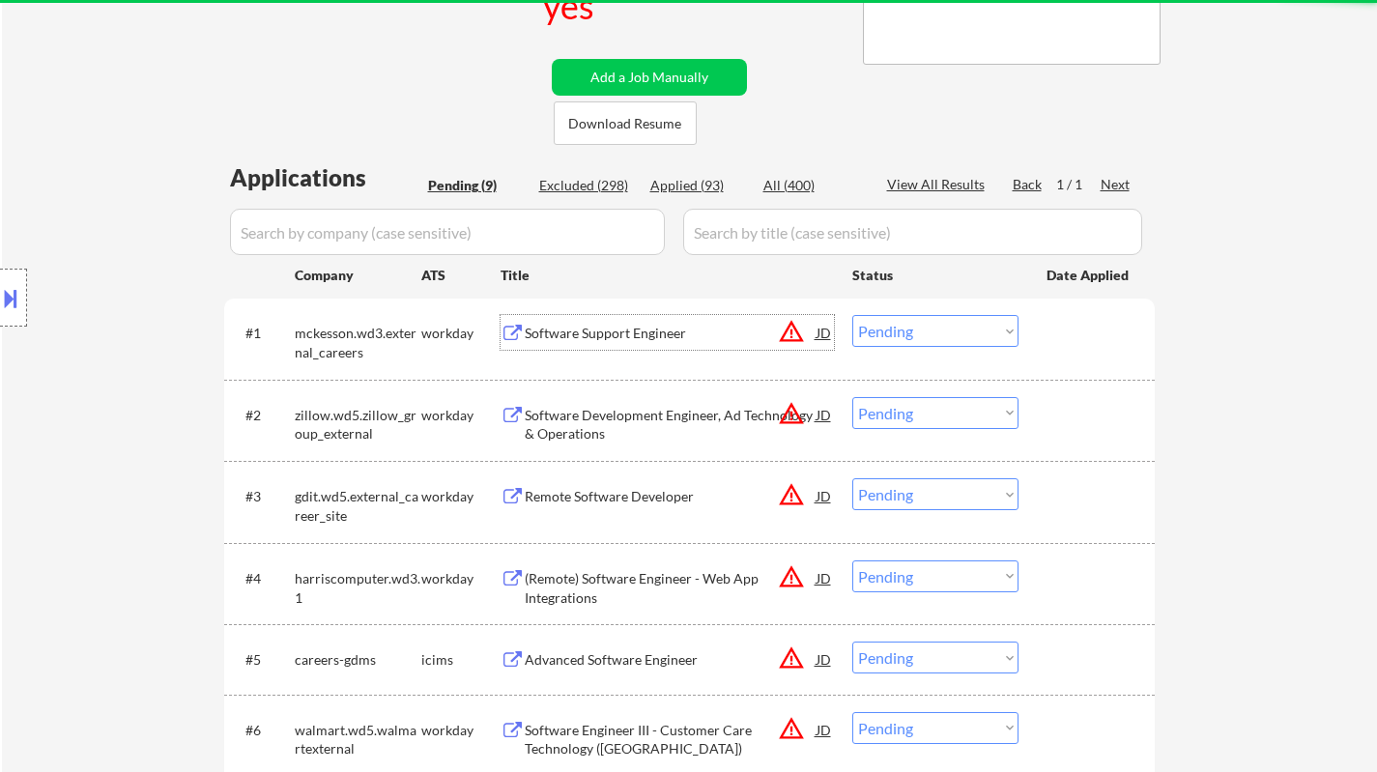
click at [625, 329] on div "Software Support Engineer" at bounding box center [671, 333] width 292 height 19
